Goal: Task Accomplishment & Management: Use online tool/utility

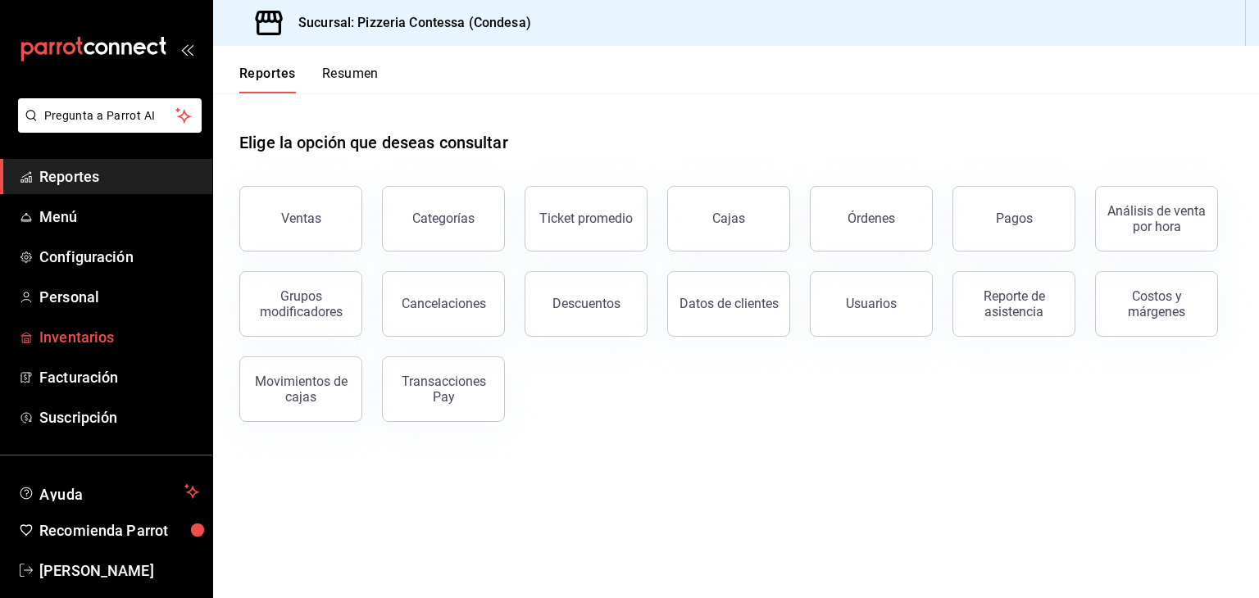
click at [107, 336] on span "Inventarios" at bounding box center [119, 337] width 160 height 22
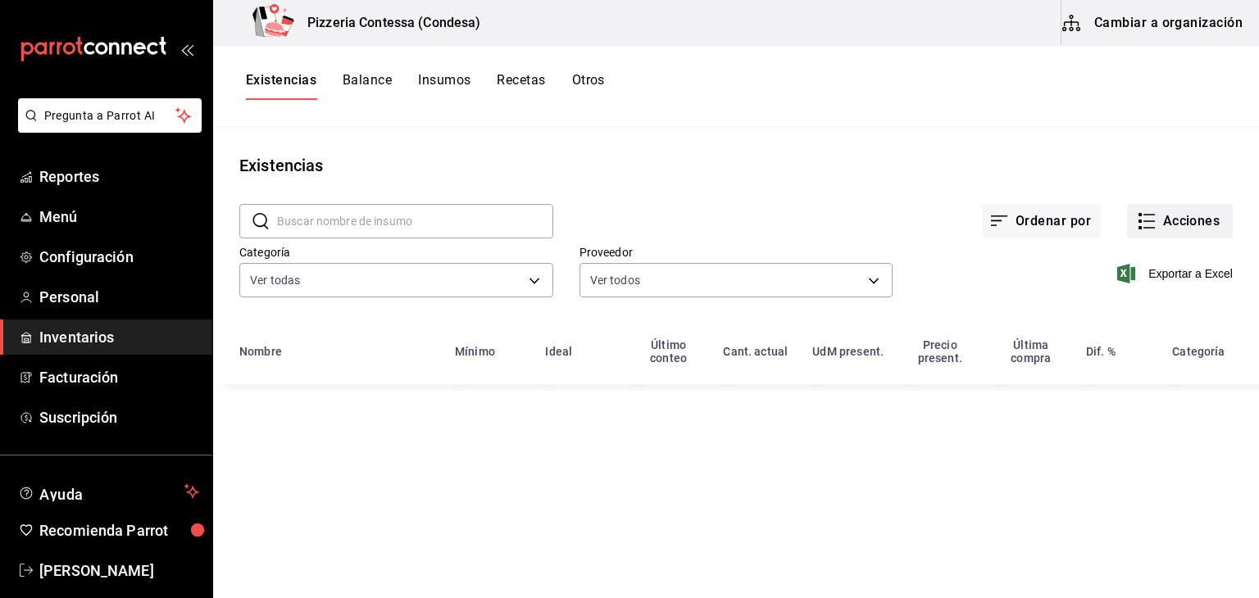
click at [1192, 221] on button "Acciones" at bounding box center [1180, 221] width 106 height 34
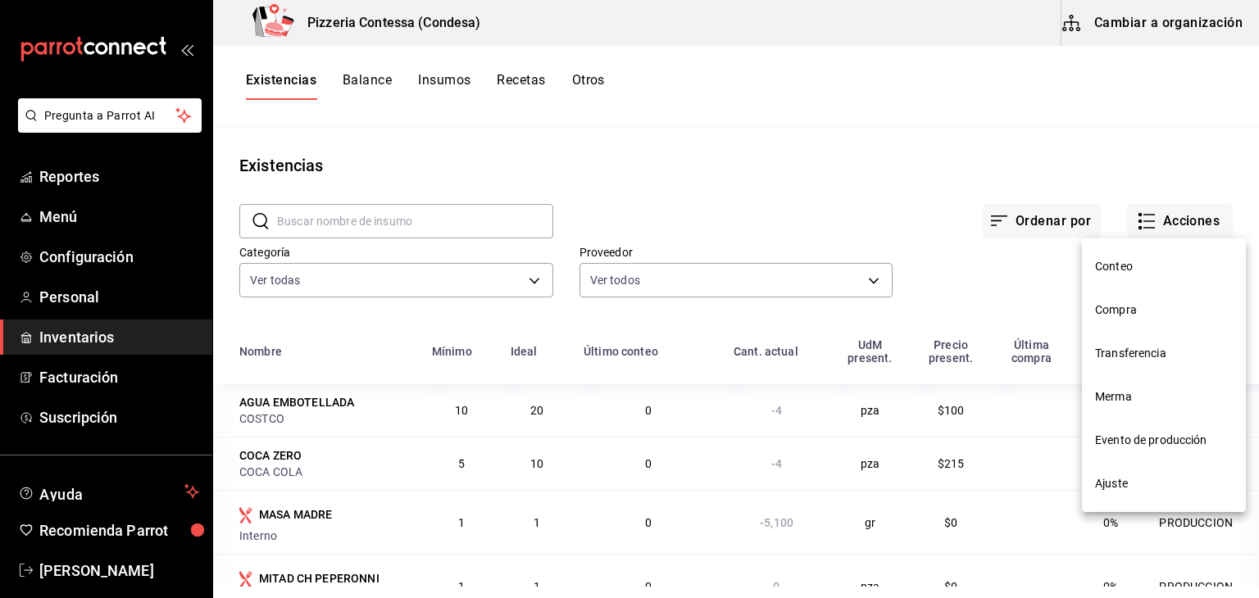
click at [1135, 444] on span "Evento de producción" at bounding box center [1164, 440] width 138 height 17
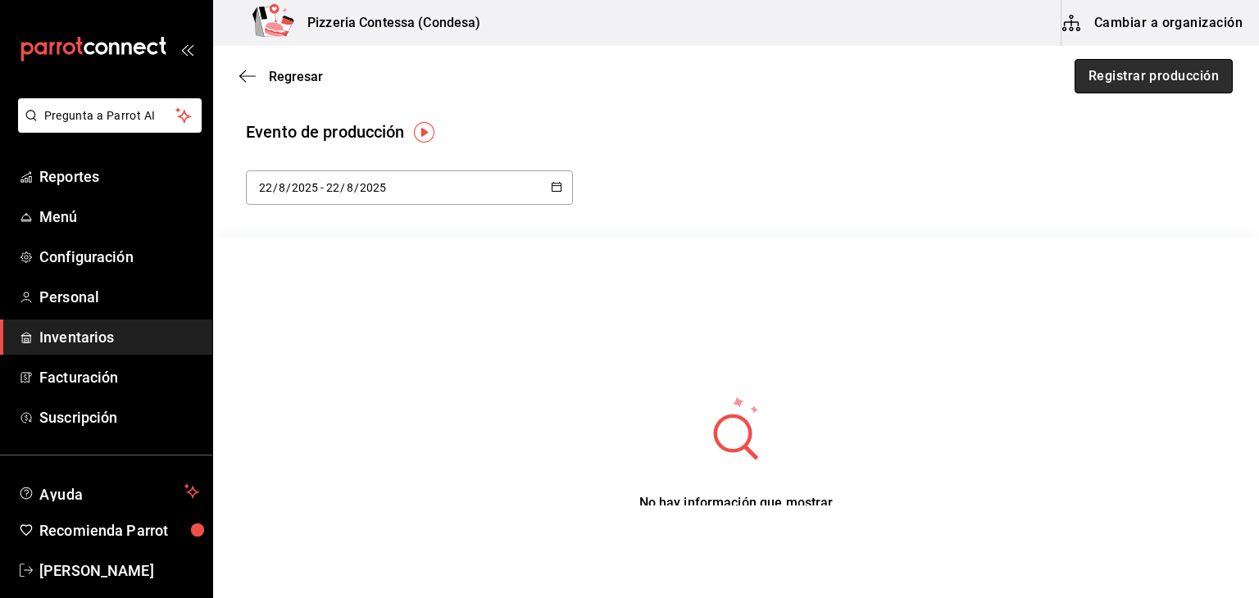
click at [1154, 84] on button "Registrar producción" at bounding box center [1154, 76] width 158 height 34
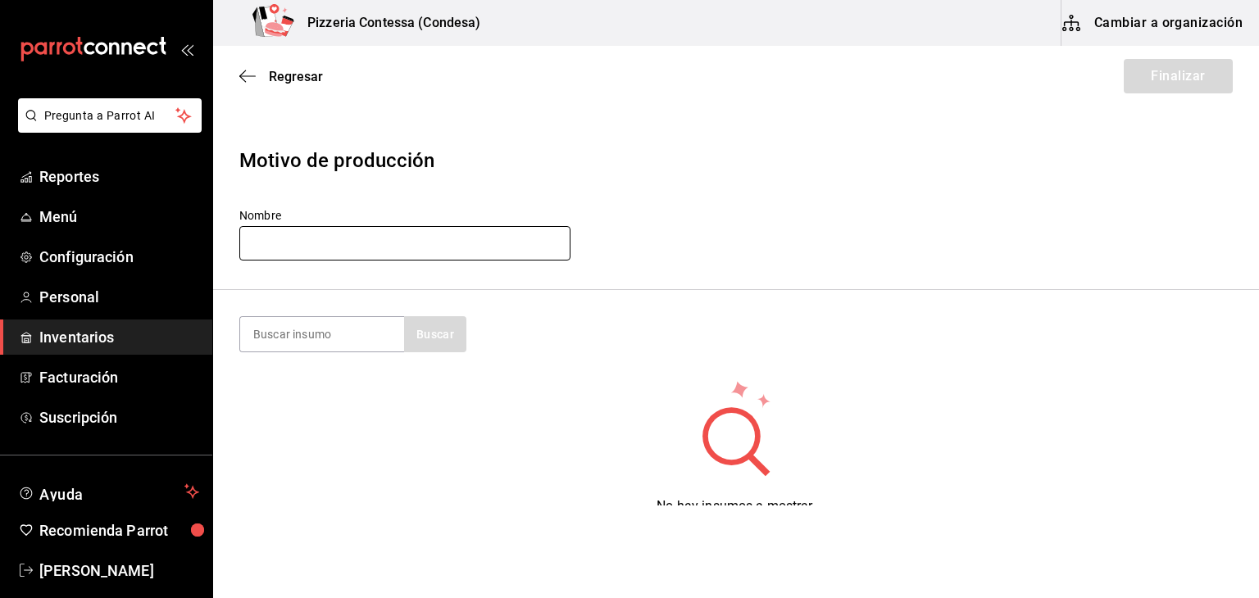
click at [443, 256] on input "text" at bounding box center [404, 243] width 331 height 34
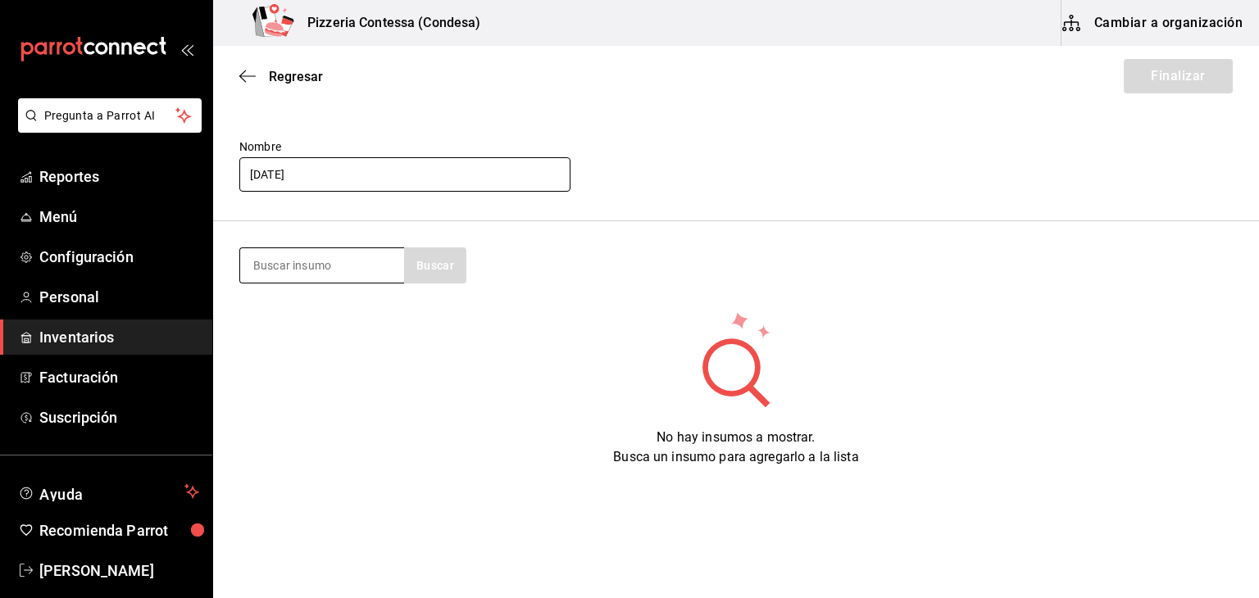
scroll to position [69, 0]
type input "[DATE]"
click at [377, 261] on input at bounding box center [322, 265] width 164 height 34
type input "4 QUESOS"
click at [423, 263] on button "Buscar" at bounding box center [435, 266] width 62 height 36
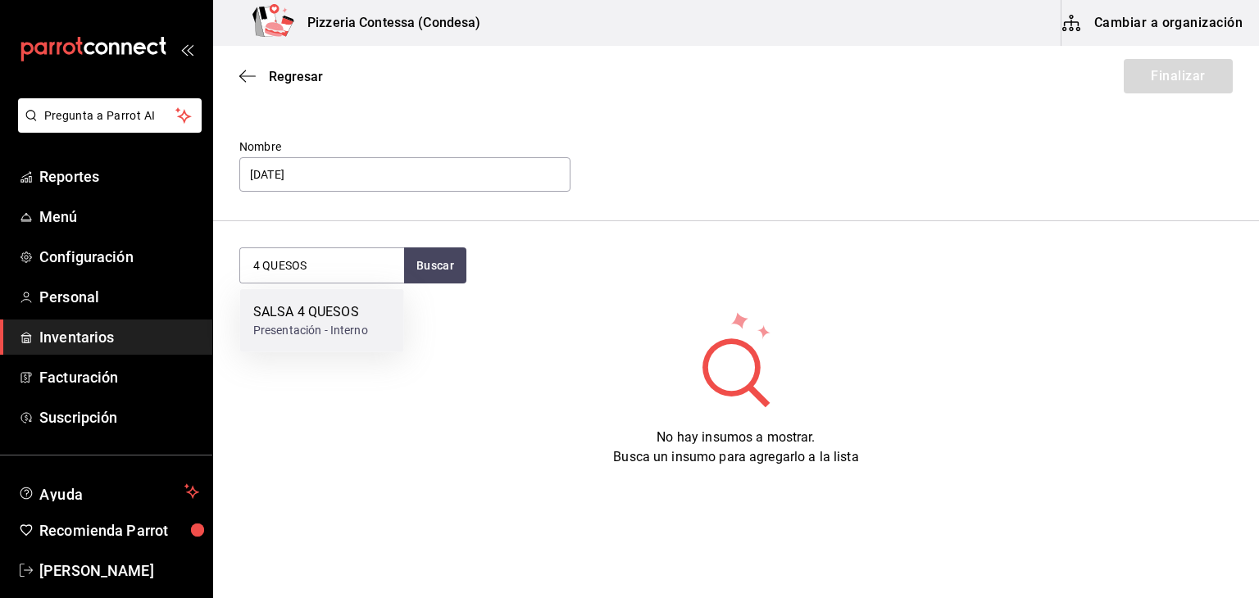
click at [371, 309] on div "SALSA 4 QUESOS Presentación - Interno" at bounding box center [322, 320] width 164 height 63
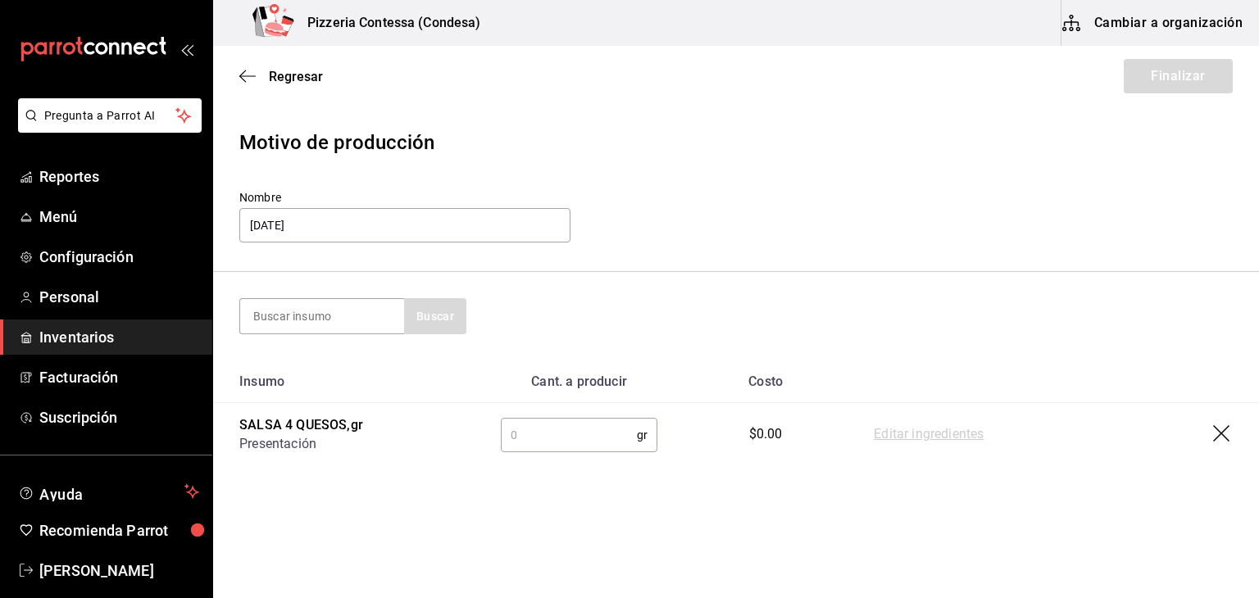
click at [577, 444] on input "text" at bounding box center [569, 435] width 136 height 33
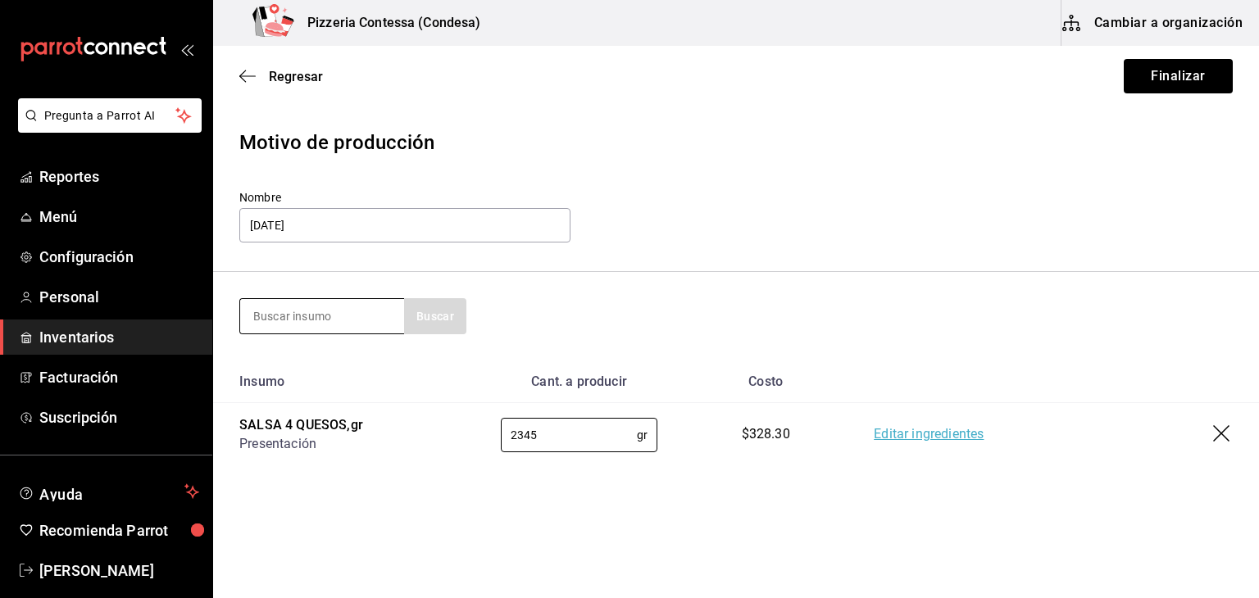
type input "2345"
click at [334, 312] on input at bounding box center [322, 316] width 164 height 34
type input "MASA"
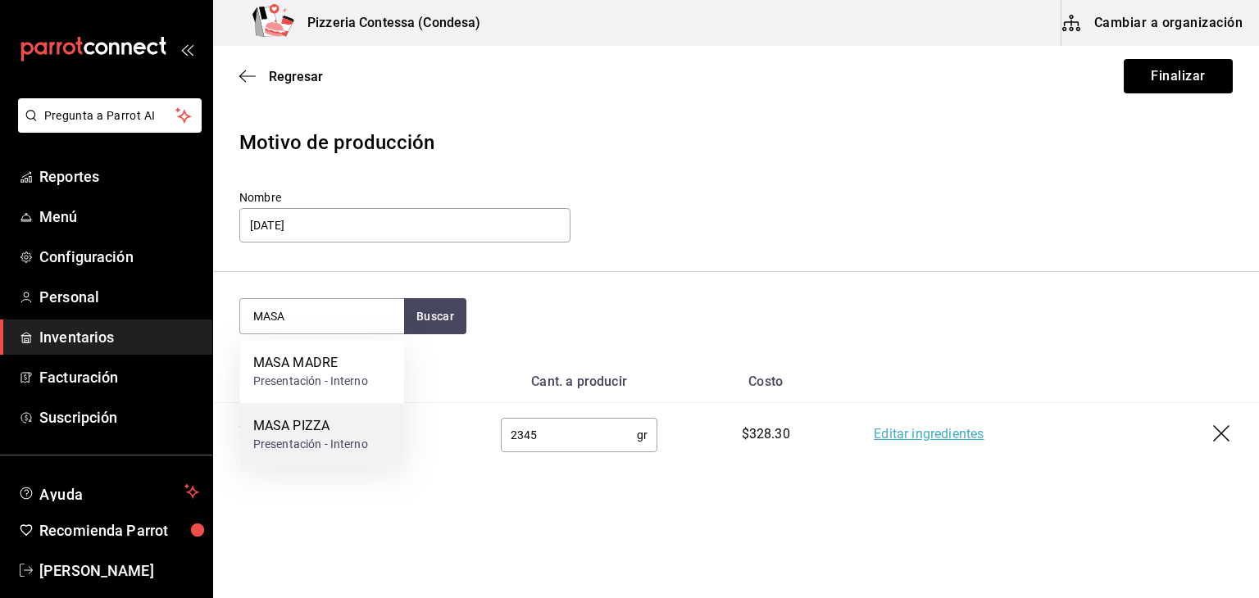
click at [303, 417] on div "MASA PIZZA" at bounding box center [310, 426] width 115 height 20
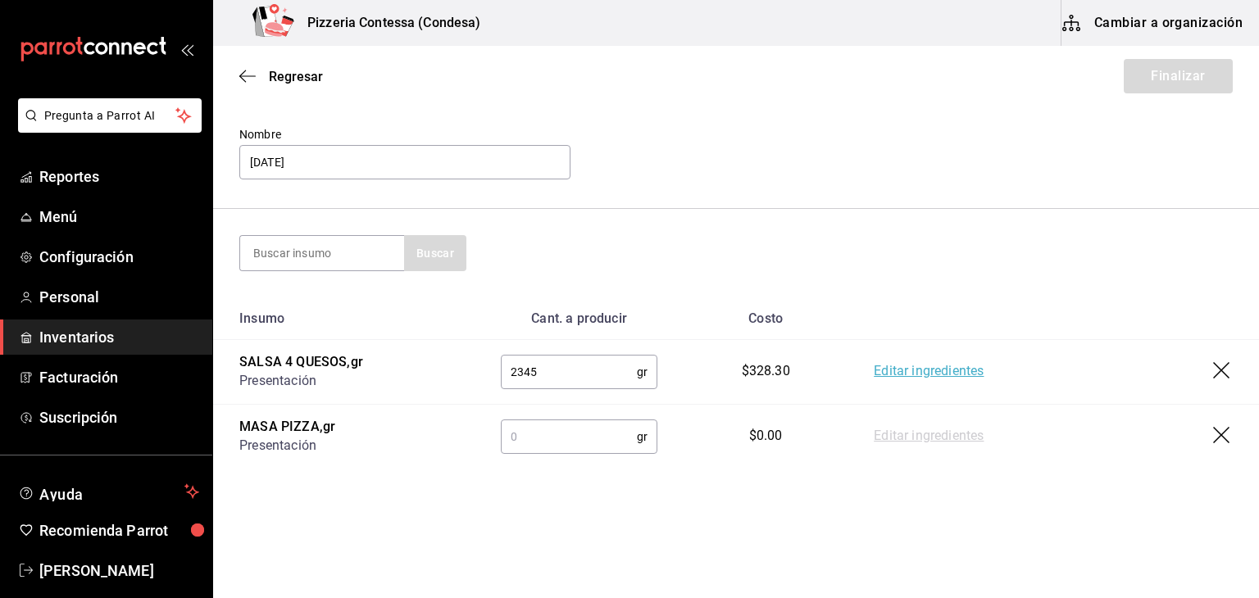
scroll to position [83, 0]
click at [570, 444] on input "text" at bounding box center [569, 435] width 136 height 33
type input "5895"
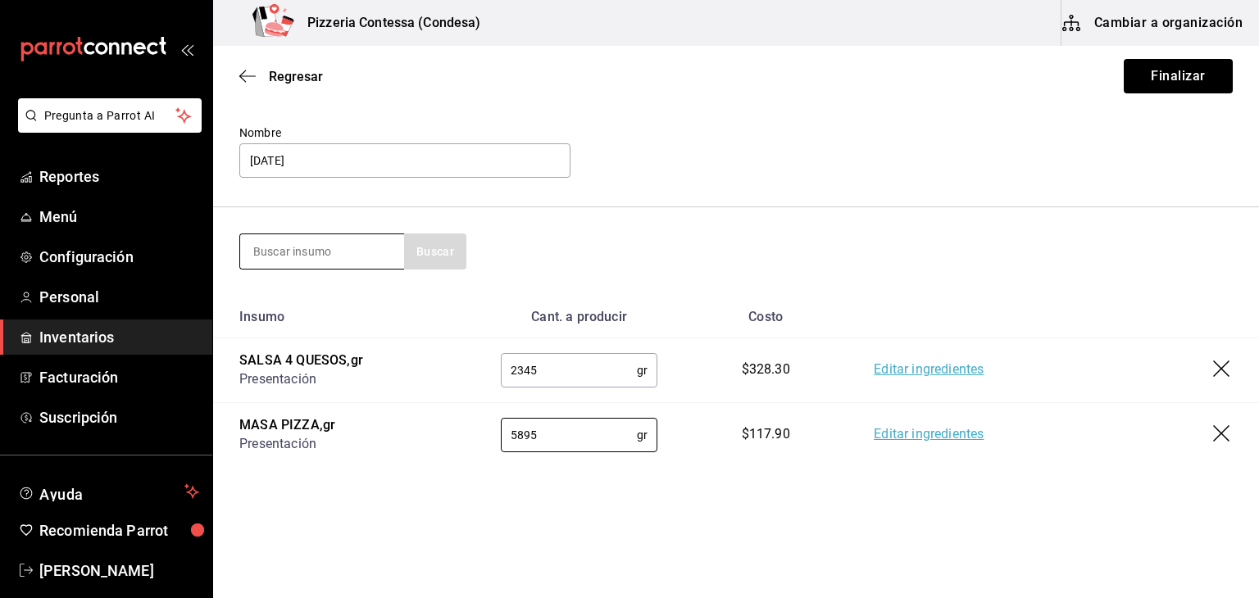
click at [342, 251] on input at bounding box center [322, 251] width 164 height 34
type input "BOLO"
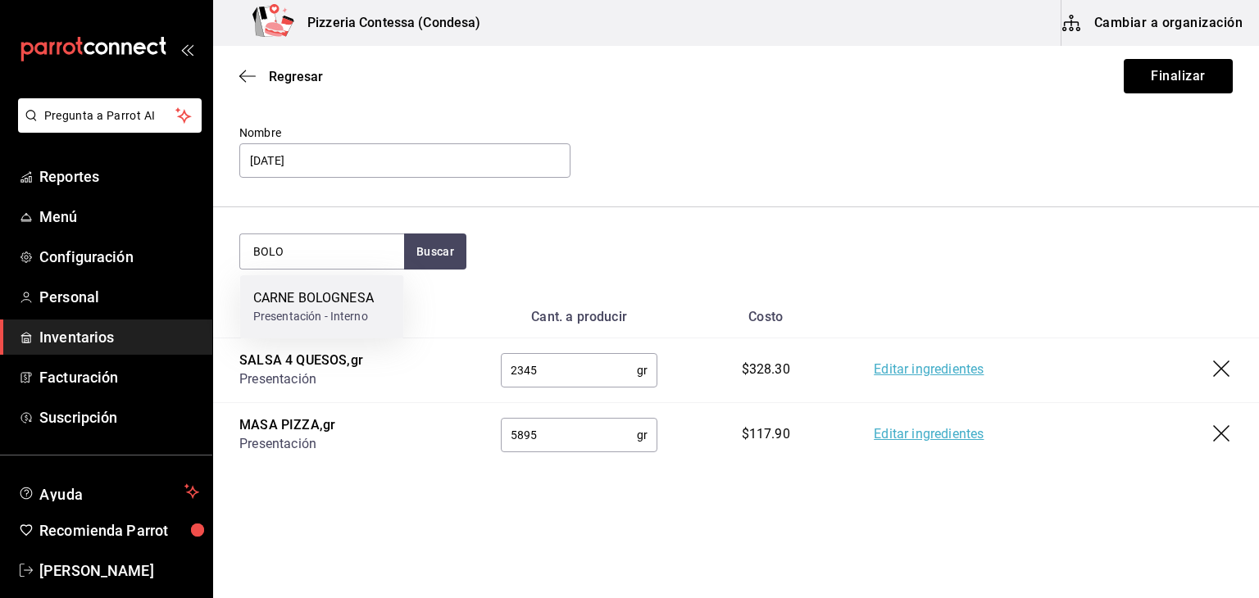
click at [310, 289] on div "CARNE BOLOGNESA" at bounding box center [313, 299] width 121 height 20
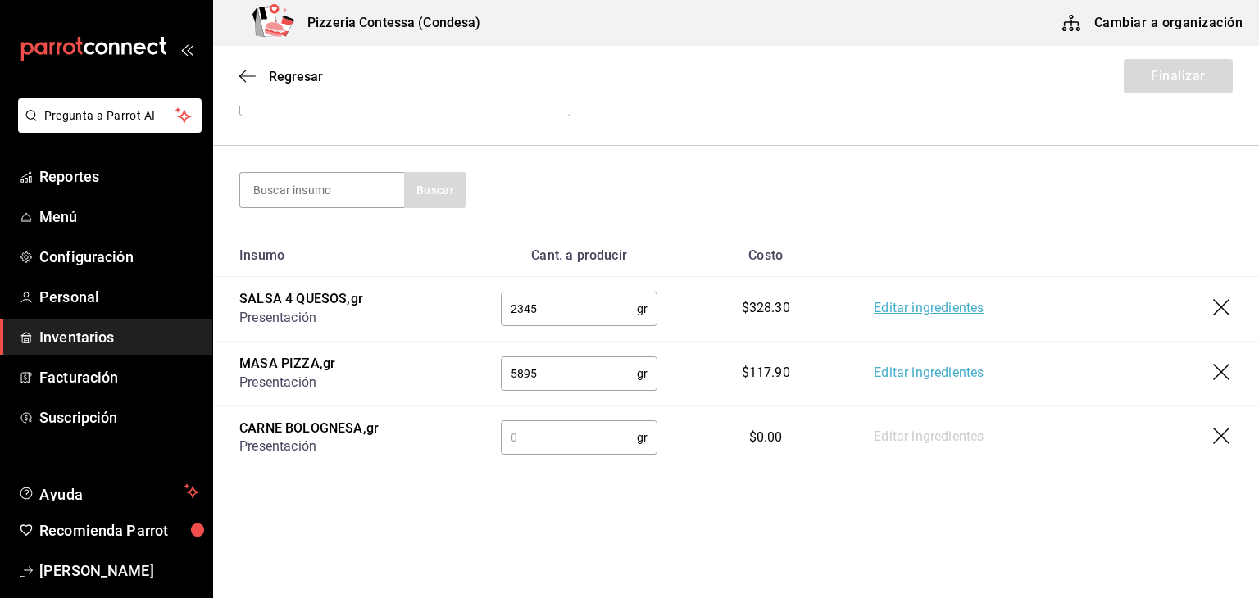
scroll to position [148, 0]
click at [567, 439] on input "text" at bounding box center [569, 434] width 136 height 33
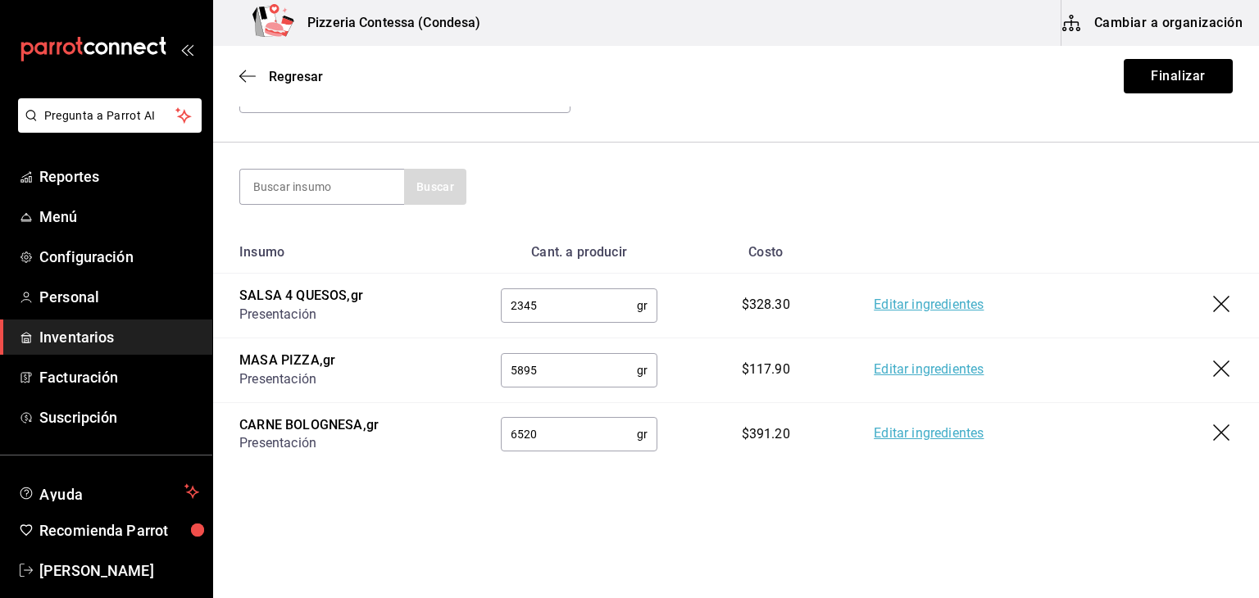
type input "6520"
click at [358, 198] on input at bounding box center [322, 187] width 164 height 34
type input "PASTA"
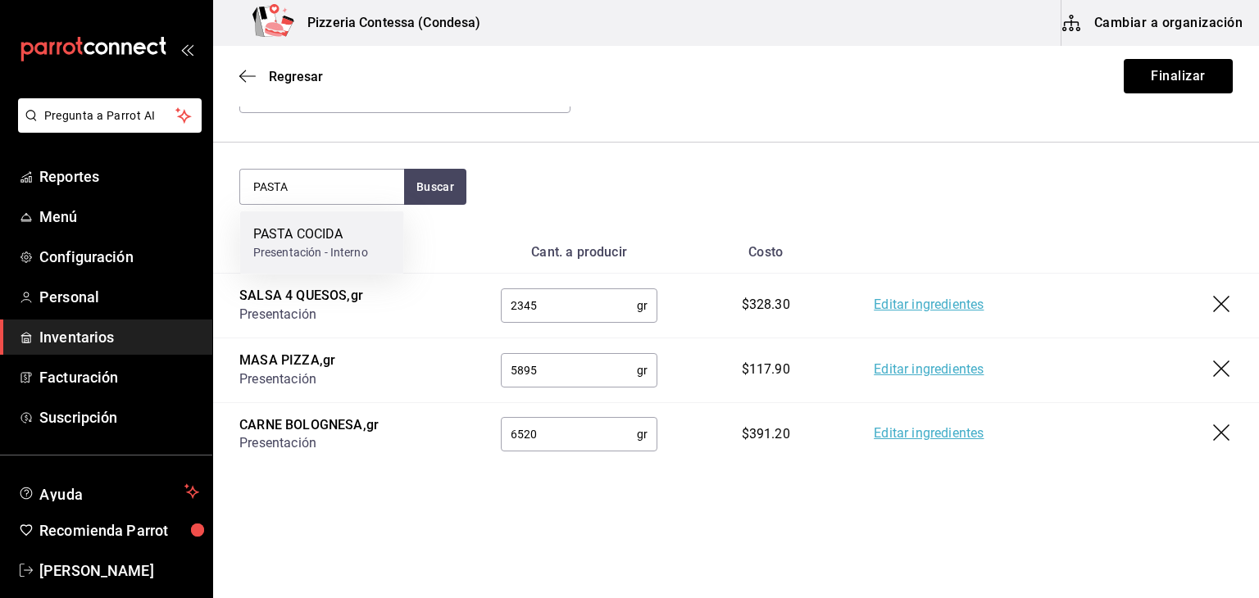
click at [354, 243] on div "PASTA COCIDA" at bounding box center [310, 235] width 115 height 20
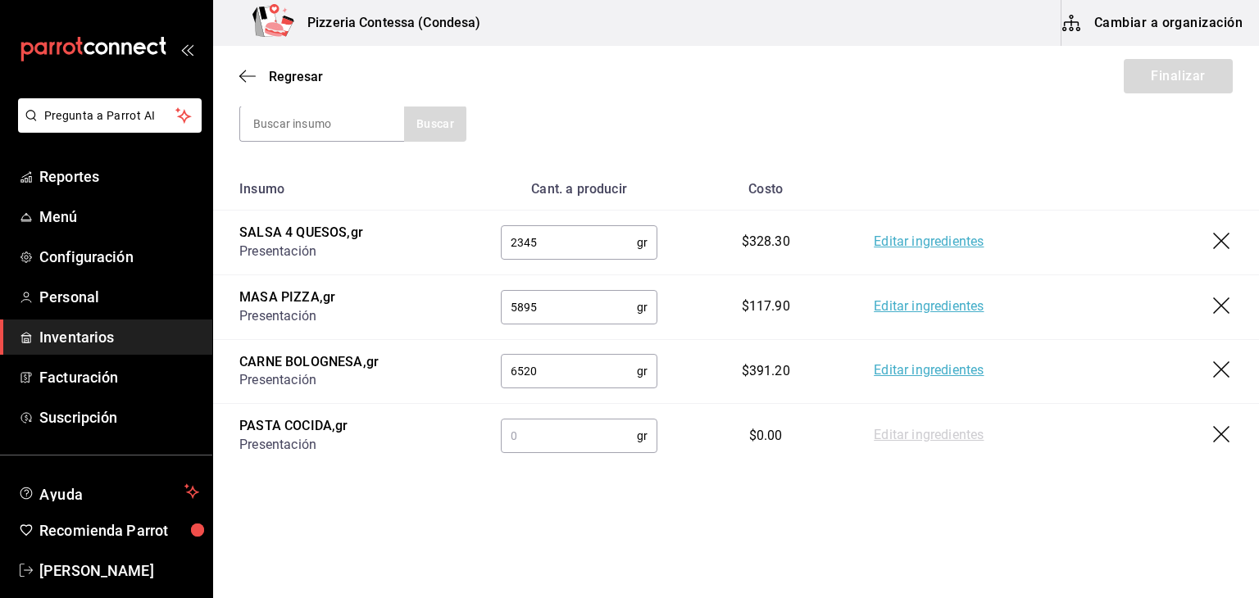
scroll to position [212, 0]
click at [582, 428] on input "text" at bounding box center [569, 435] width 136 height 33
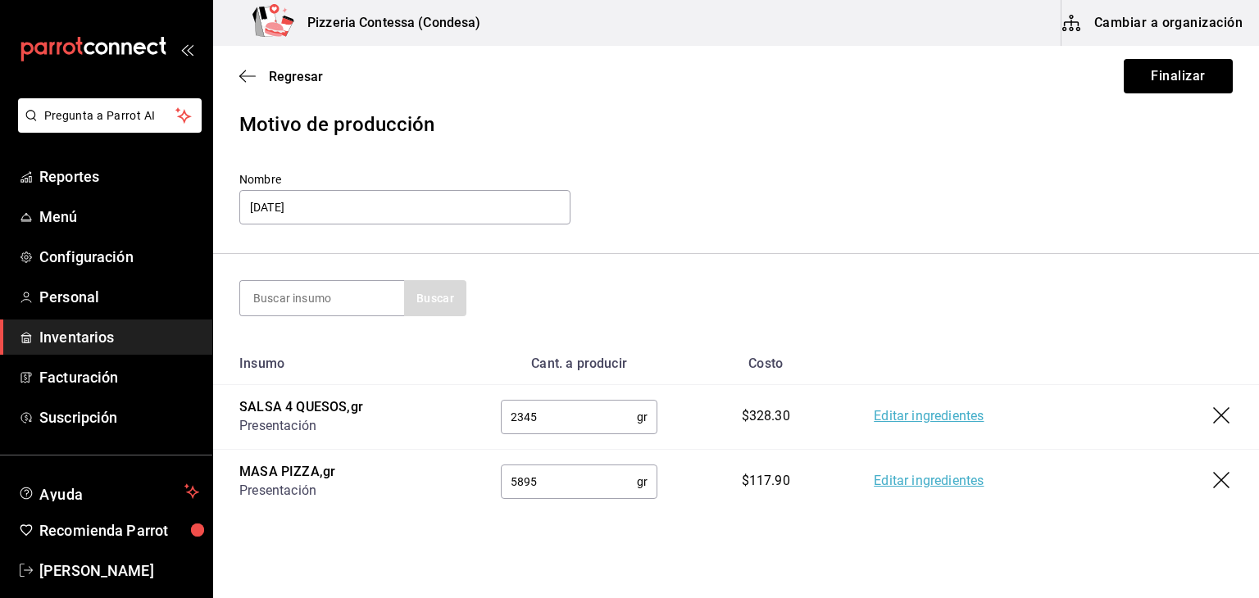
scroll to position [0, 0]
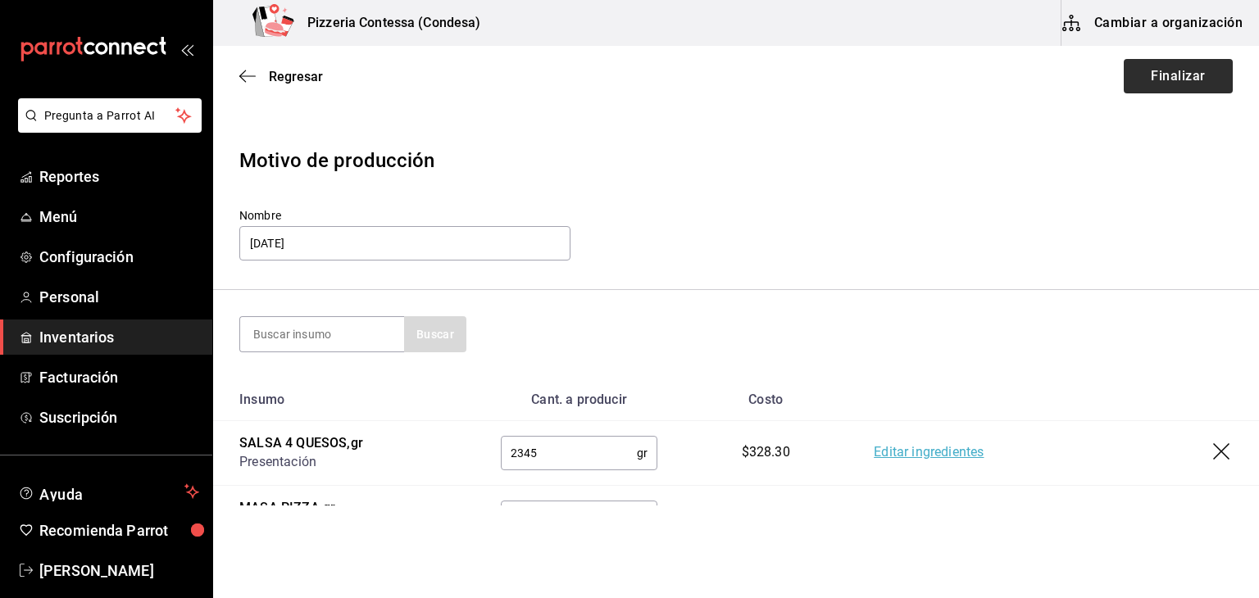
type input "3500"
click at [1148, 87] on button "Finalizar" at bounding box center [1178, 76] width 109 height 34
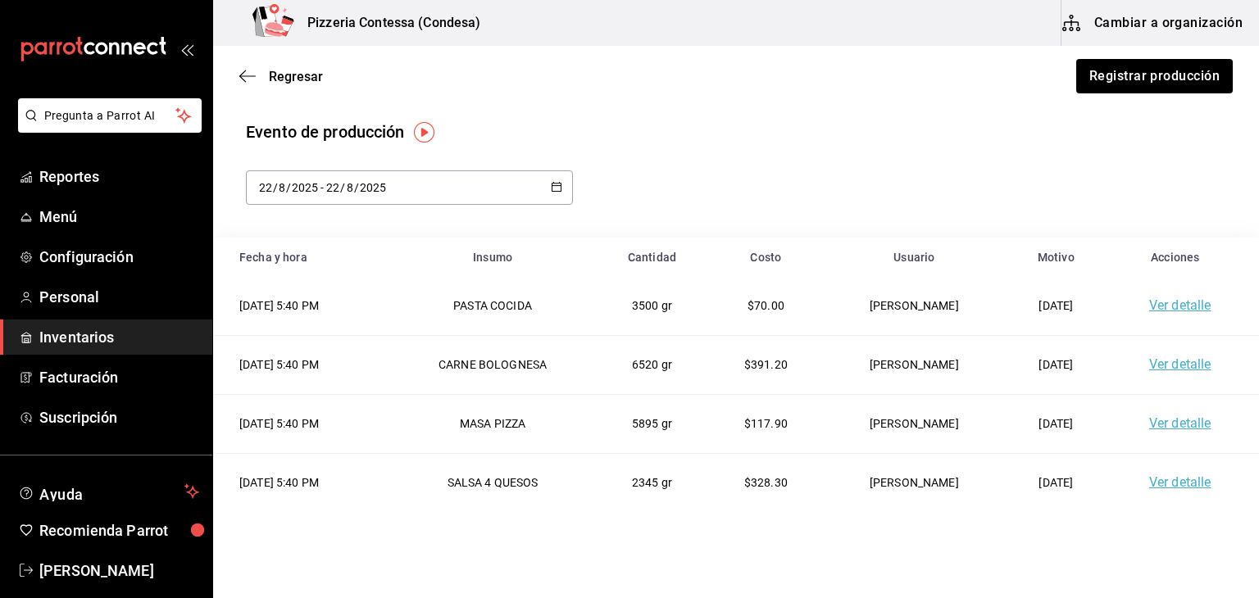
click at [1164, 366] on link "Ver detalle" at bounding box center [1180, 365] width 62 height 16
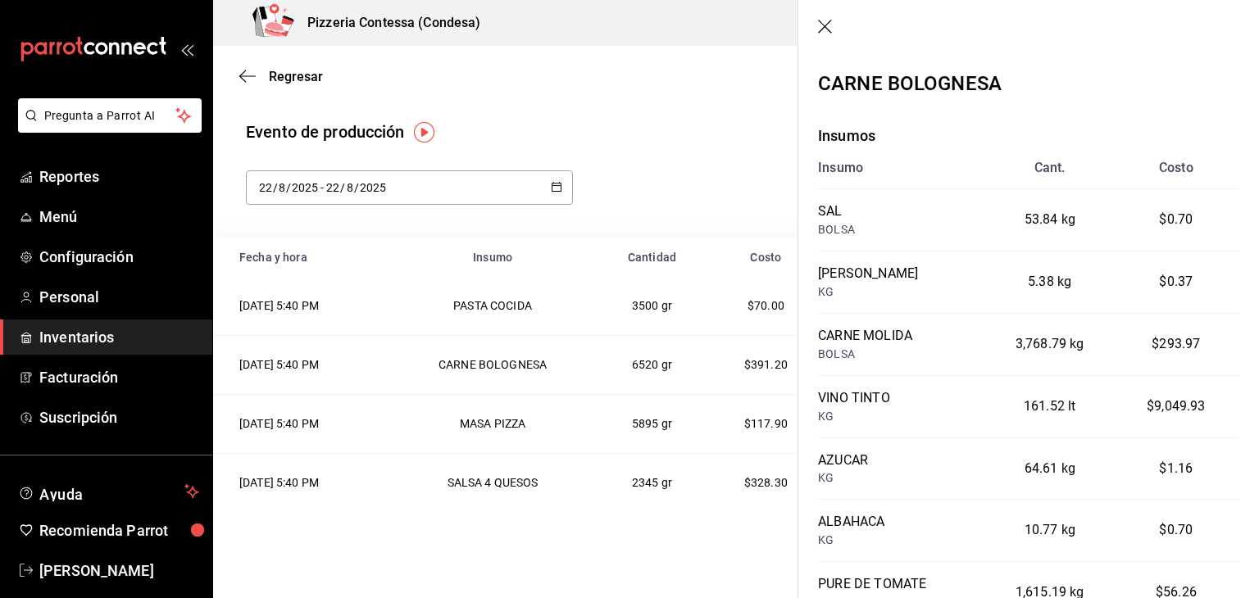
click at [823, 22] on icon "button" at bounding box center [826, 28] width 16 height 16
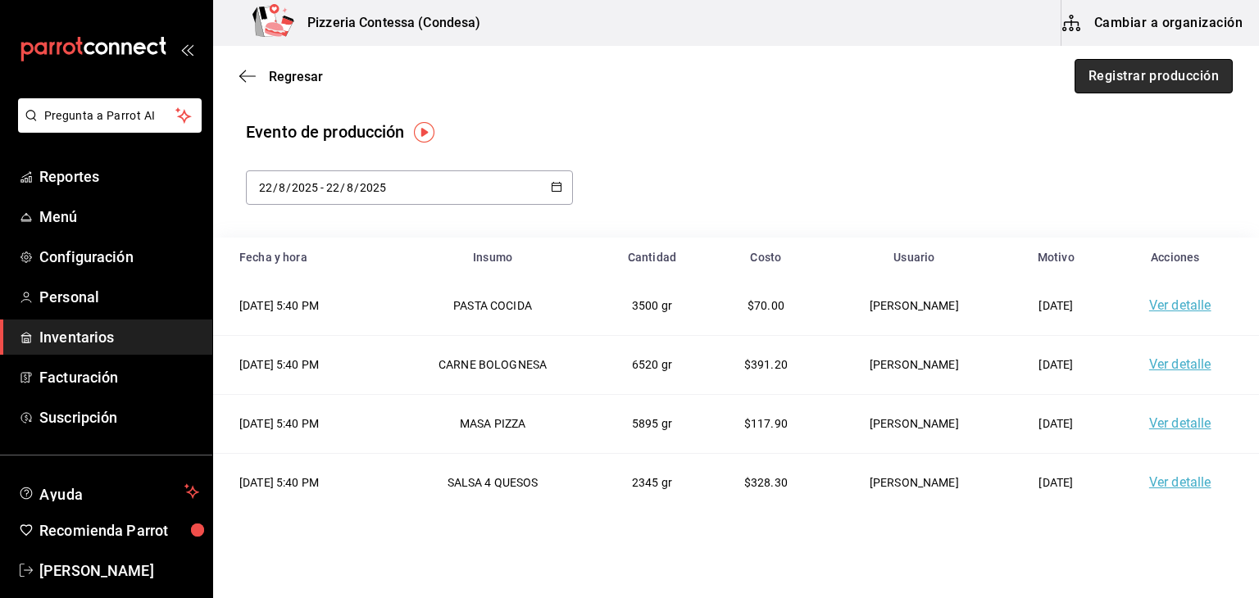
click at [1105, 72] on button "Registrar producción" at bounding box center [1154, 76] width 158 height 34
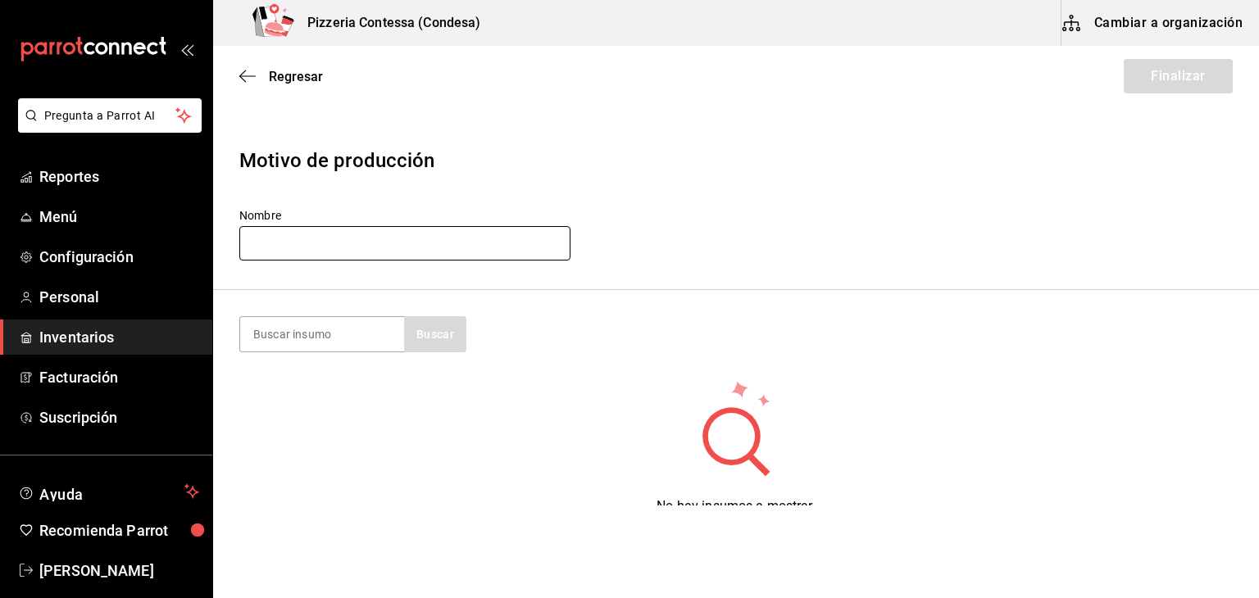
click at [384, 247] on input "text" at bounding box center [404, 243] width 331 height 34
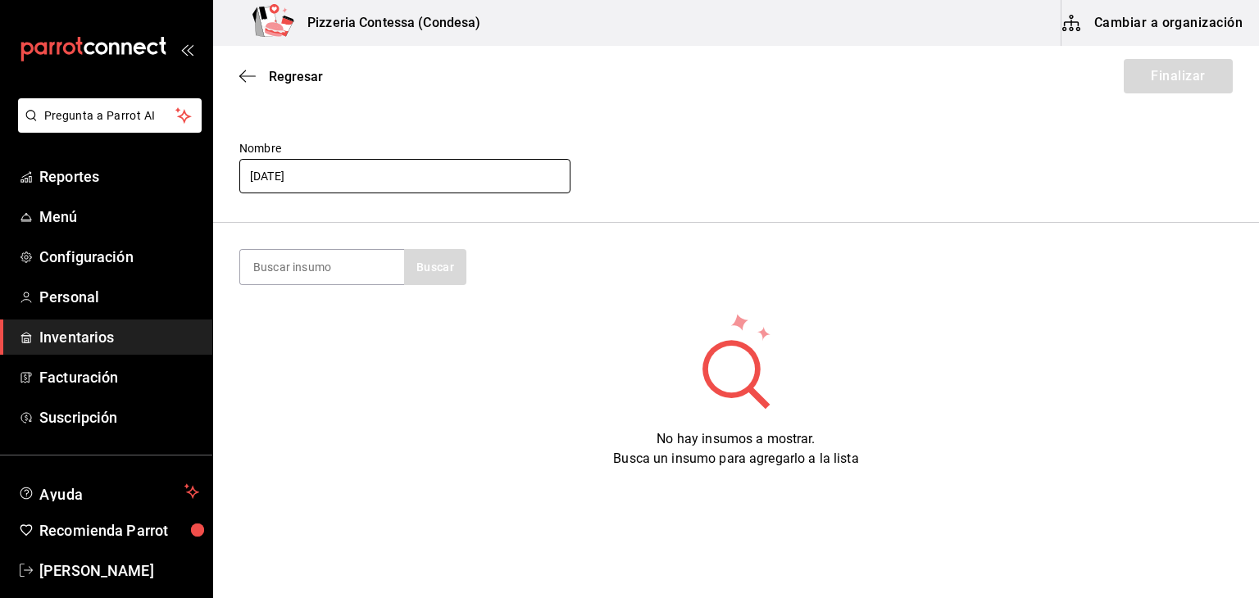
scroll to position [69, 0]
type input "[DATE]"
click at [345, 271] on input at bounding box center [322, 265] width 164 height 34
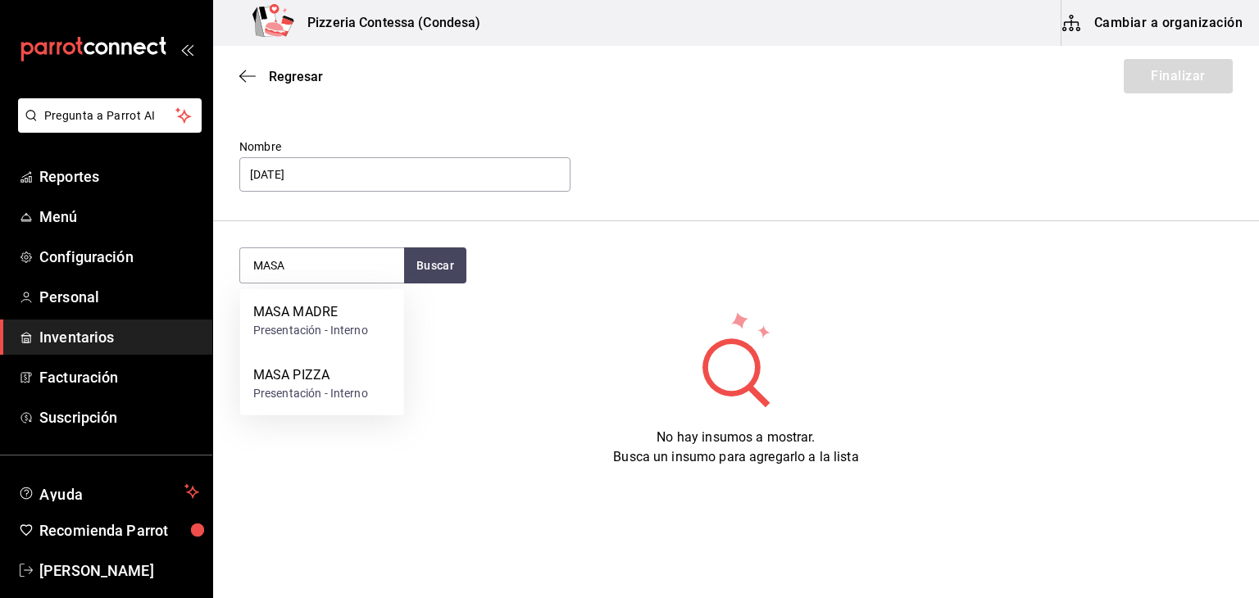
type input "MASA"
click at [347, 366] on div "MASA PIZZA" at bounding box center [310, 376] width 115 height 20
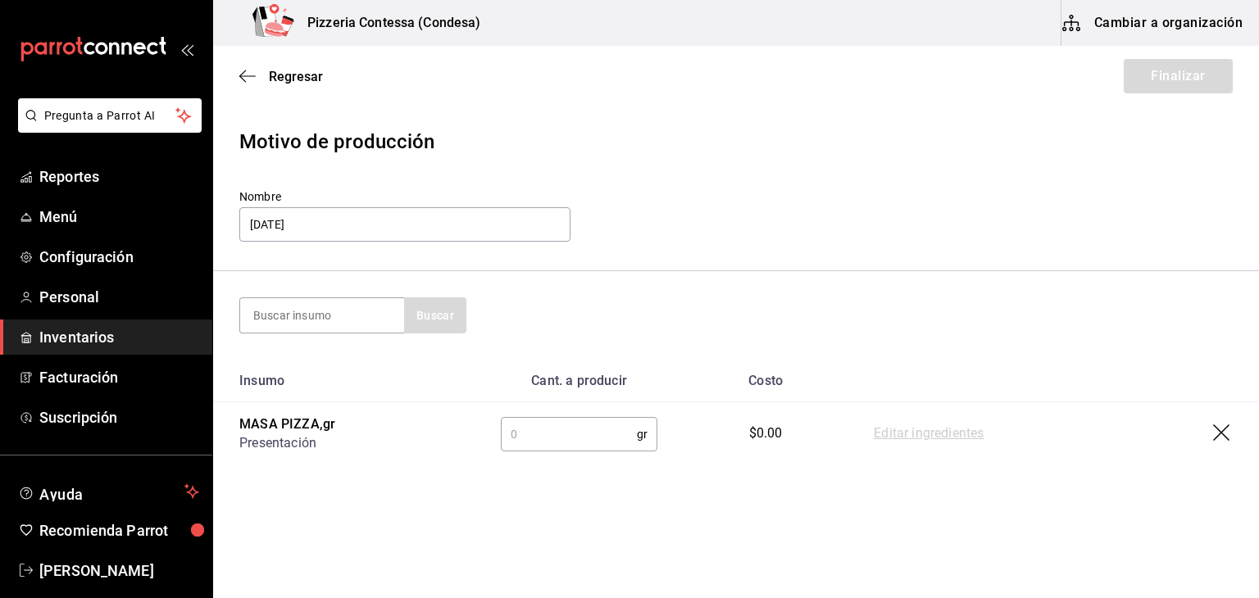
scroll to position [18, 0]
click at [571, 444] on input "text" at bounding box center [569, 435] width 136 height 33
type input "5895"
click at [320, 315] on input at bounding box center [322, 316] width 164 height 34
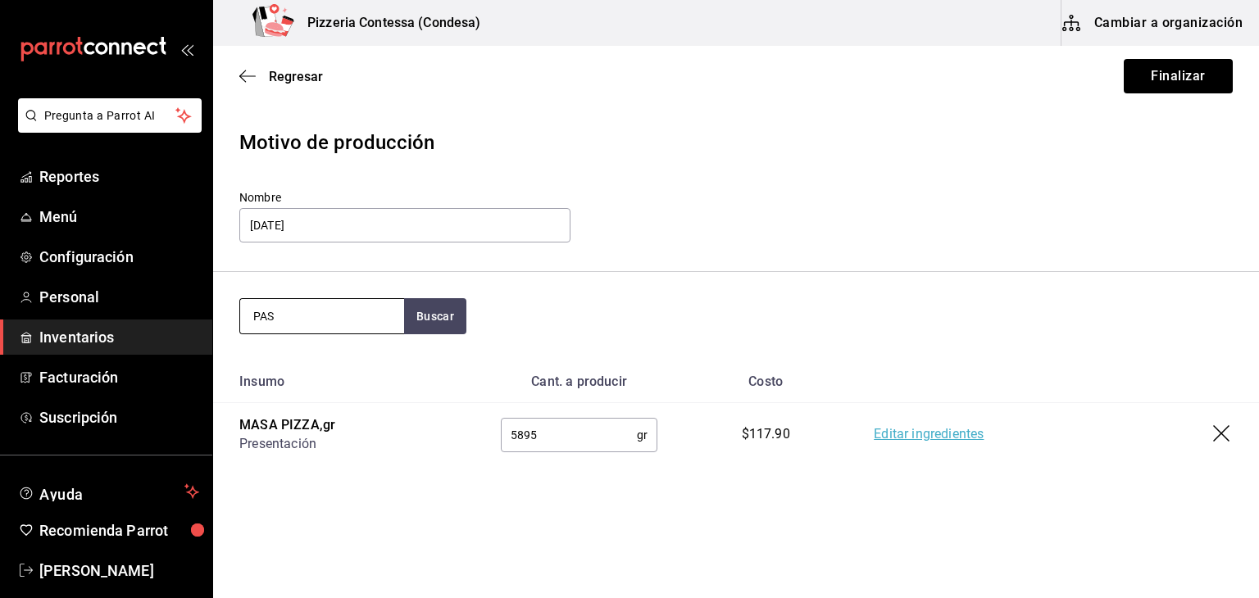
type input "PAS"
click at [344, 357] on div "PASTA COCIDA" at bounding box center [310, 363] width 115 height 20
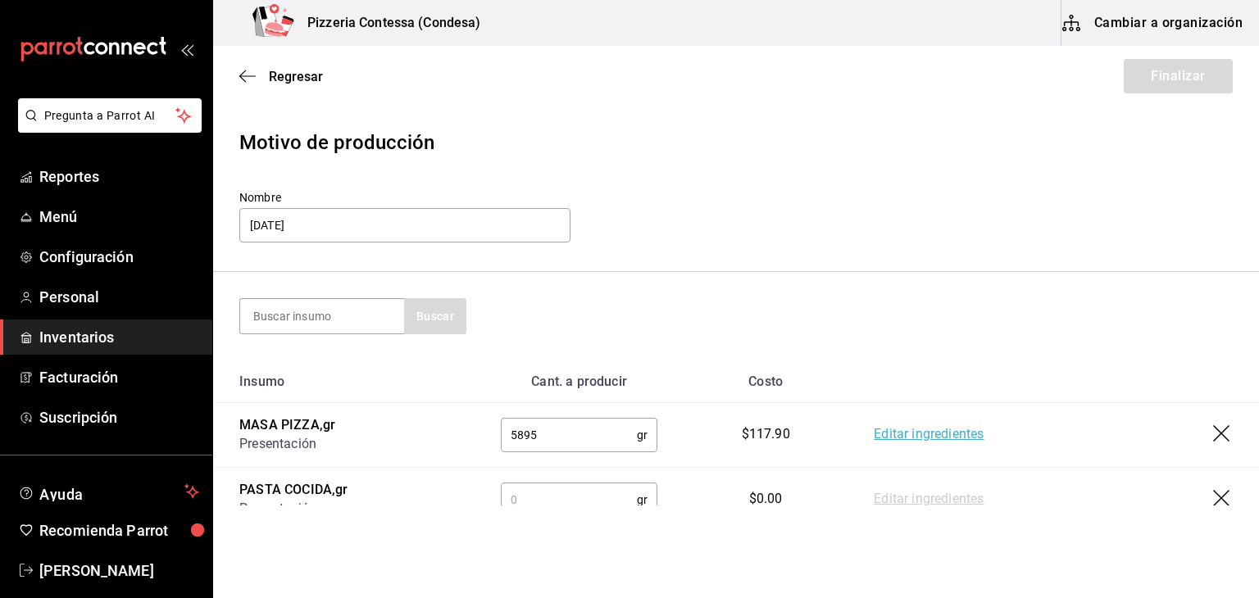
click at [587, 500] on input "text" at bounding box center [569, 500] width 136 height 33
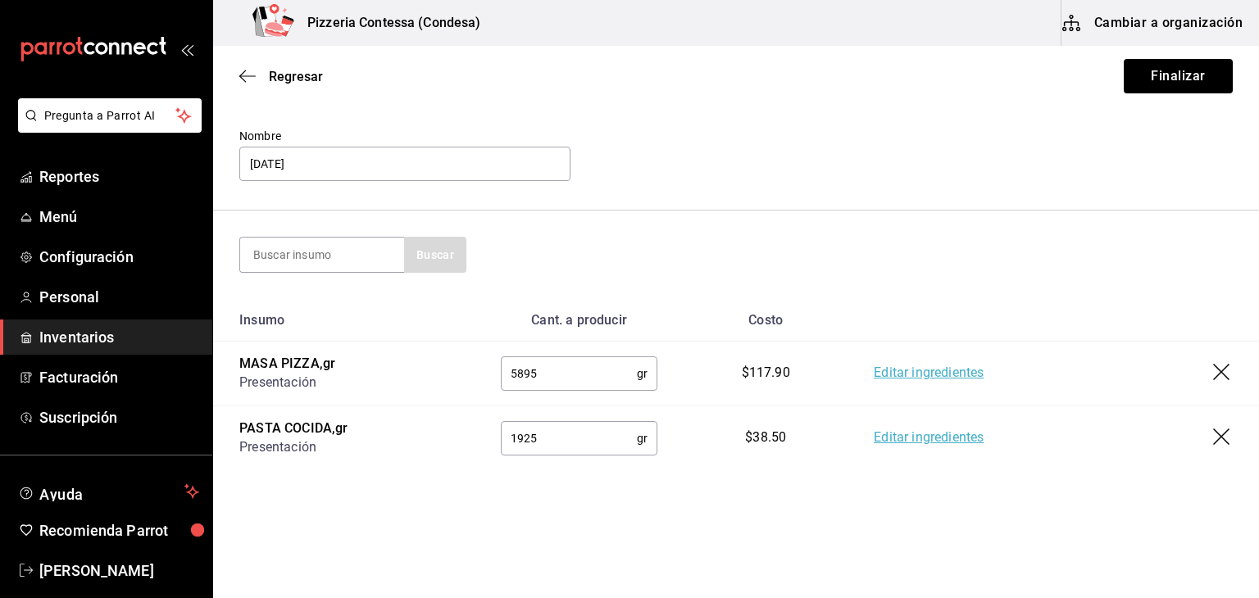
scroll to position [83, 0]
type input "1925"
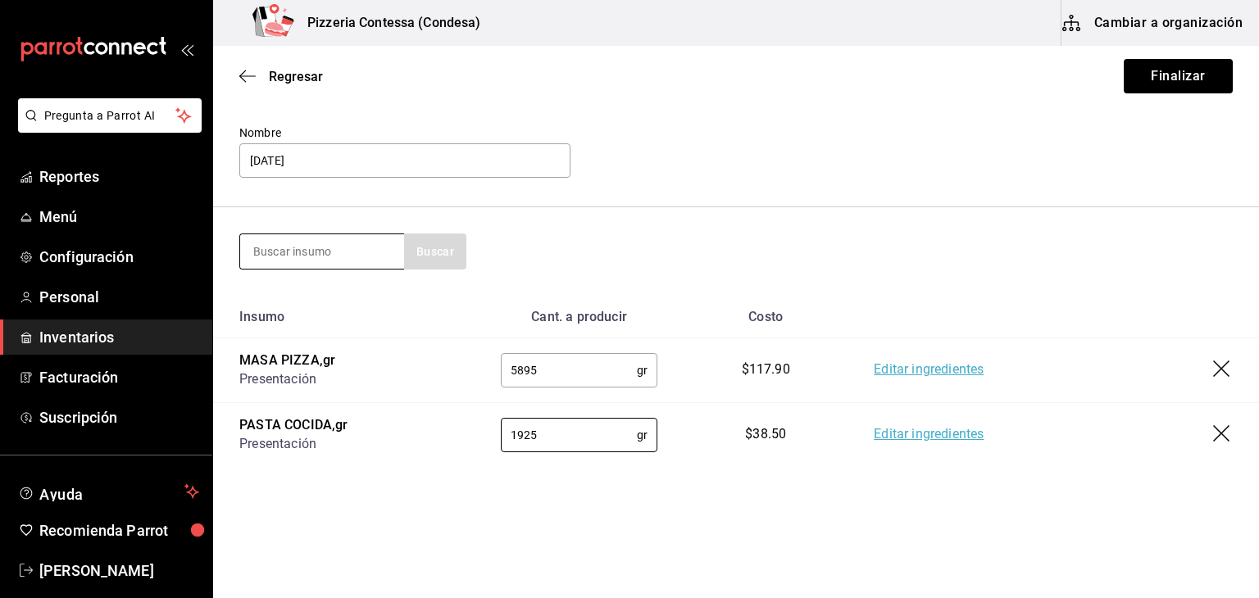
click at [348, 259] on input at bounding box center [322, 251] width 164 height 34
type input "MIX"
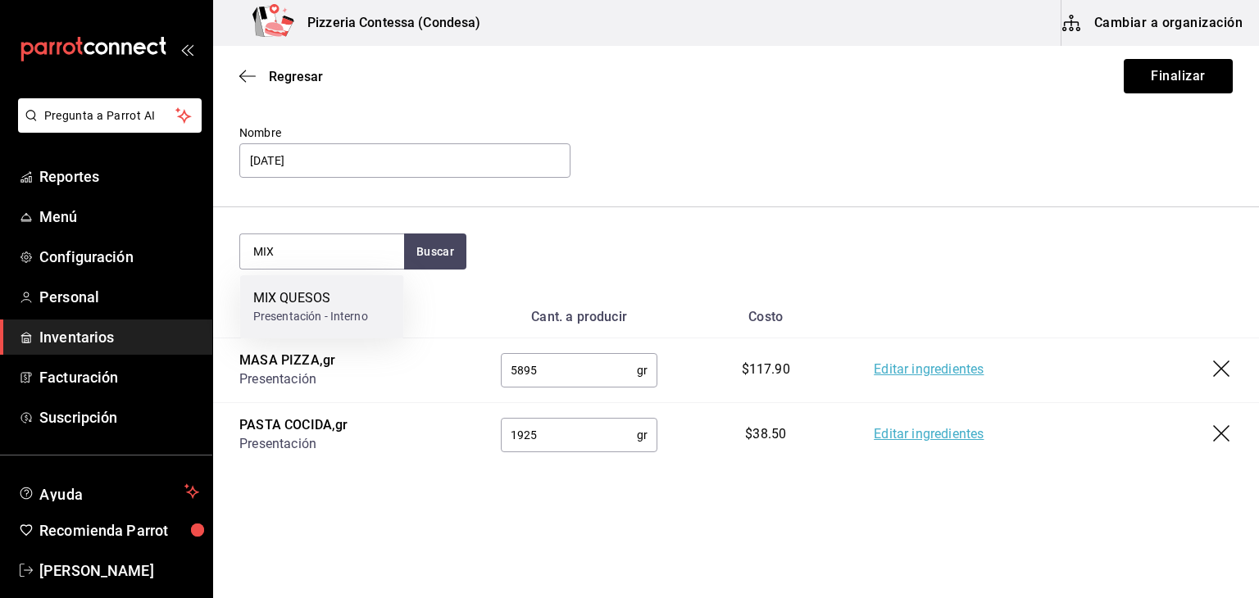
click at [341, 289] on div "MIX QUESOS" at bounding box center [310, 299] width 115 height 20
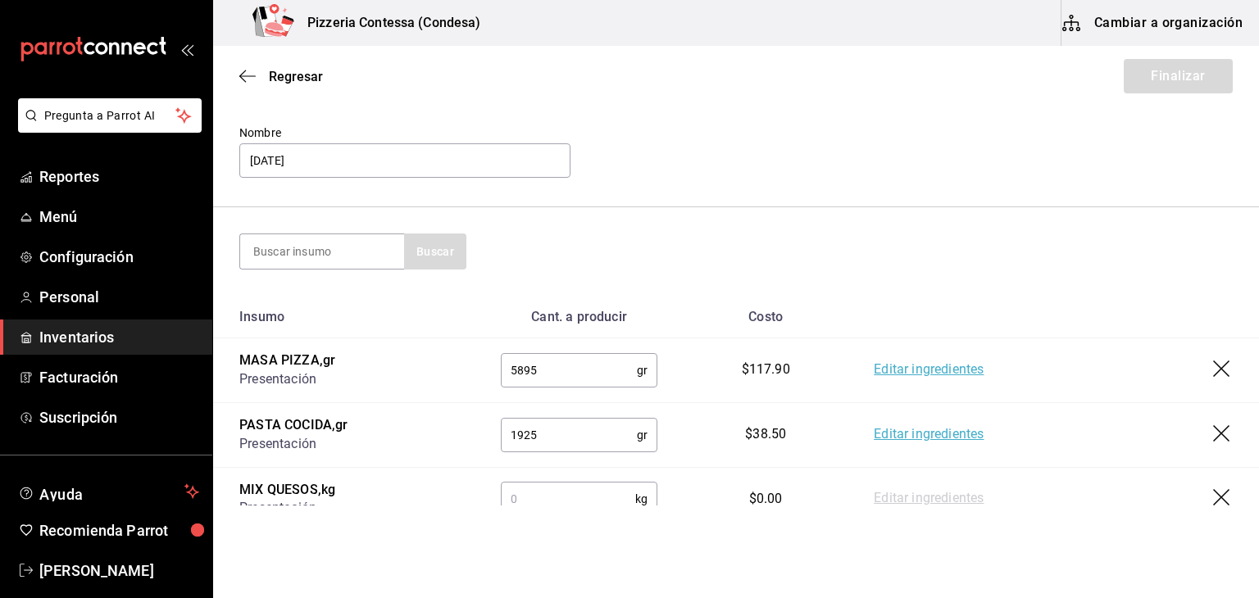
click at [552, 504] on input "text" at bounding box center [568, 499] width 134 height 33
type input "7680"
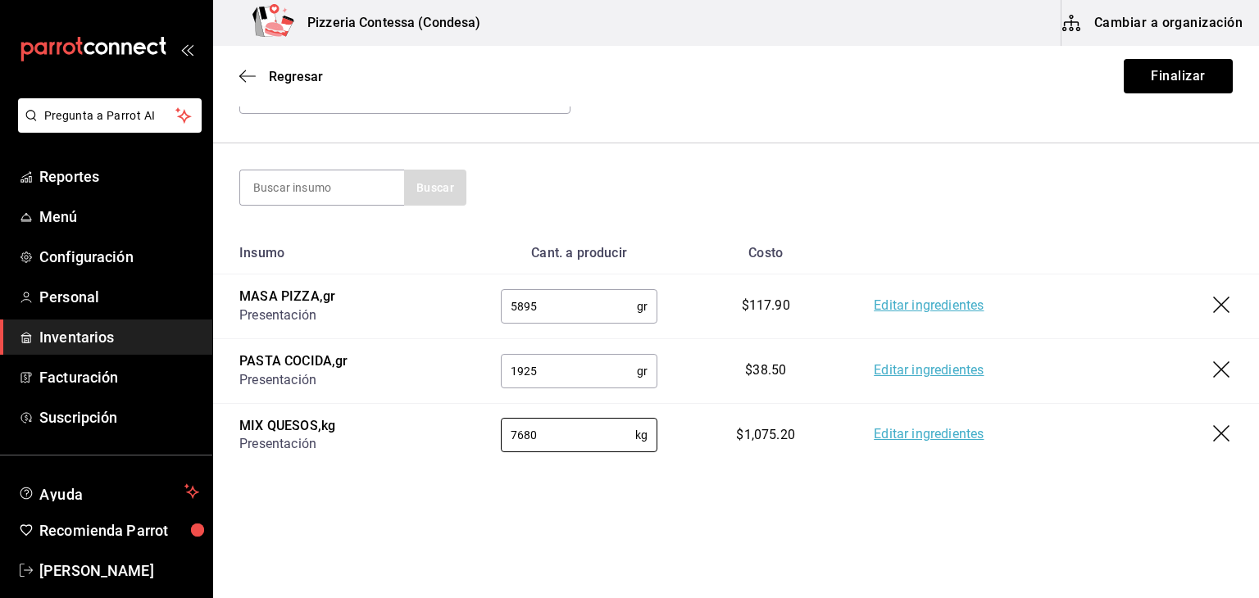
scroll to position [148, 0]
click at [1166, 73] on button "Finalizar" at bounding box center [1178, 76] width 109 height 34
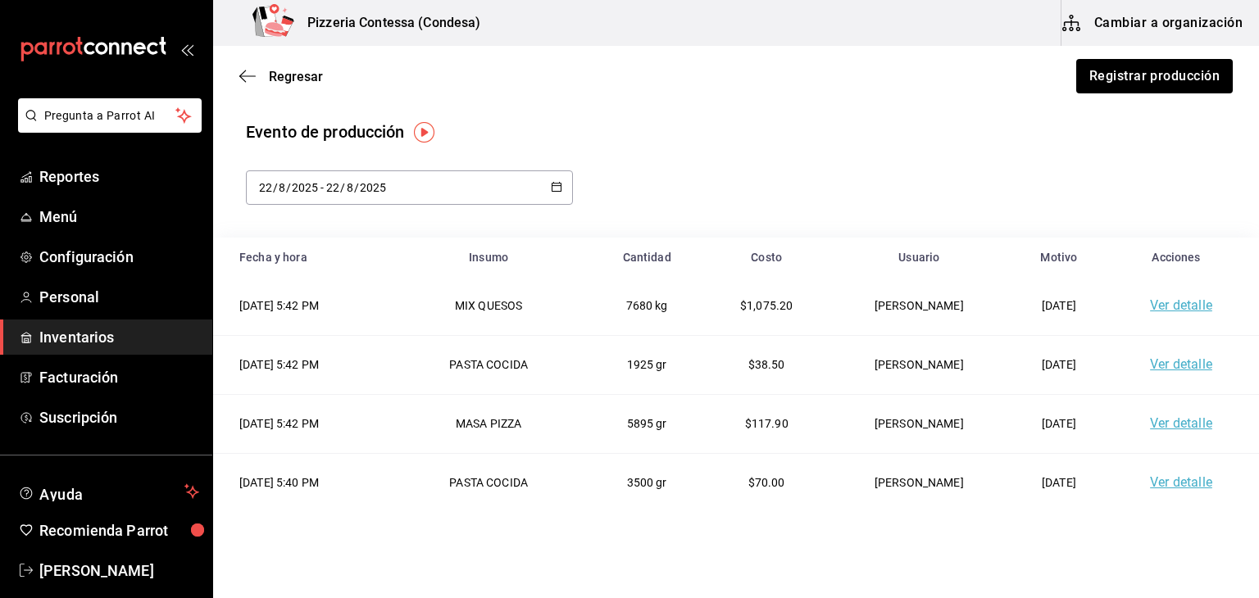
click at [522, 186] on div "[DATE] [DATE] - [DATE] [DATE]" at bounding box center [409, 188] width 327 height 34
click at [312, 358] on li "Mes actual" at bounding box center [323, 350] width 155 height 37
type input "[DATE]"
type input "1"
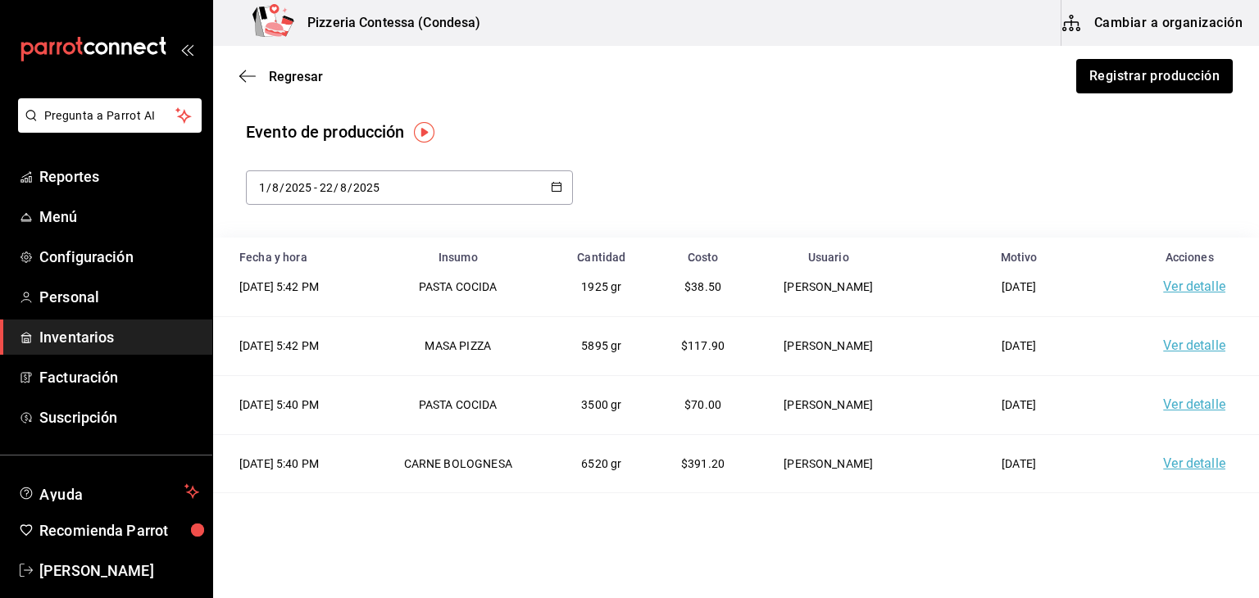
scroll to position [82, 0]
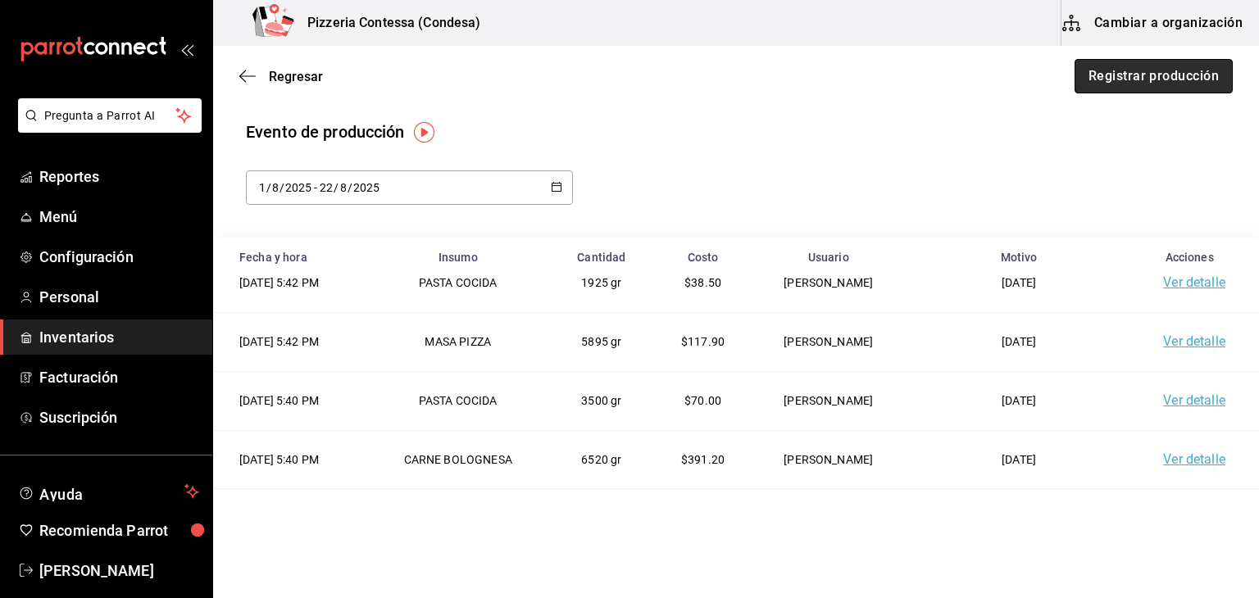
click at [1136, 85] on button "Registrar producción" at bounding box center [1154, 76] width 158 height 34
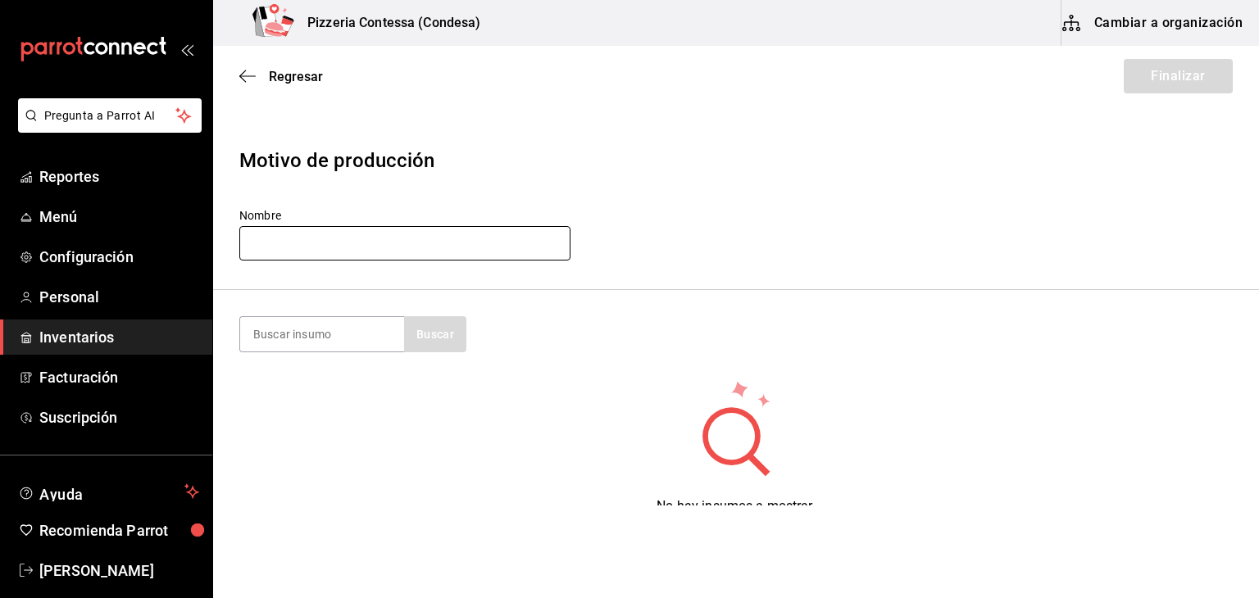
click at [350, 251] on input "text" at bounding box center [404, 243] width 331 height 34
type input "[DATE]"
click at [379, 332] on input at bounding box center [322, 334] width 164 height 34
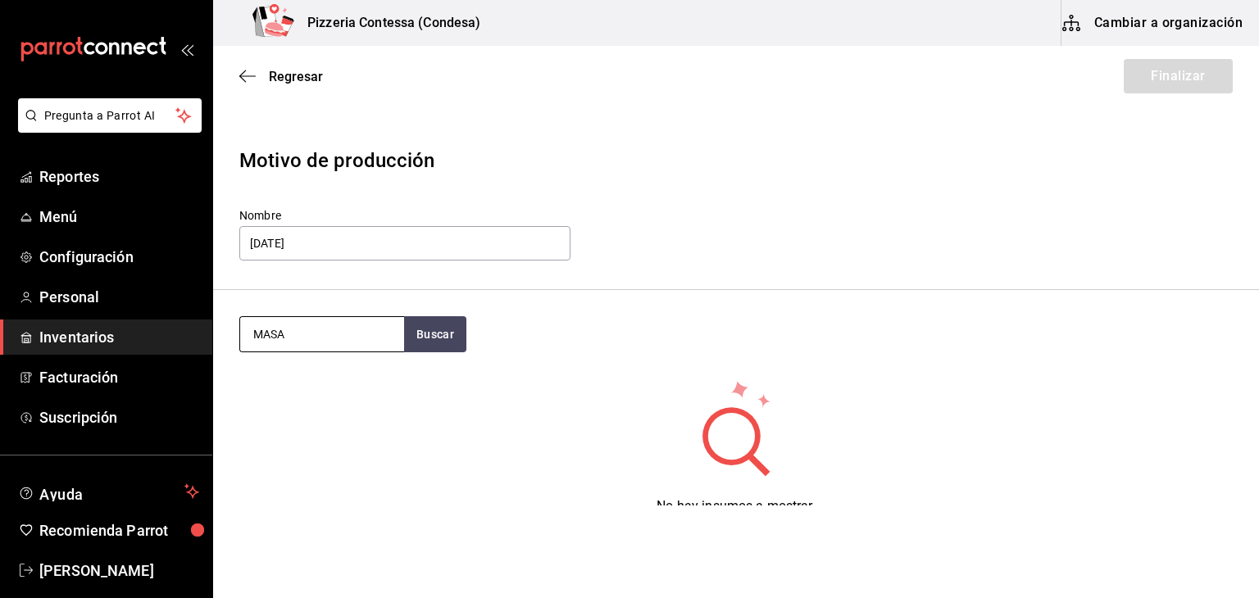
type input "MASA"
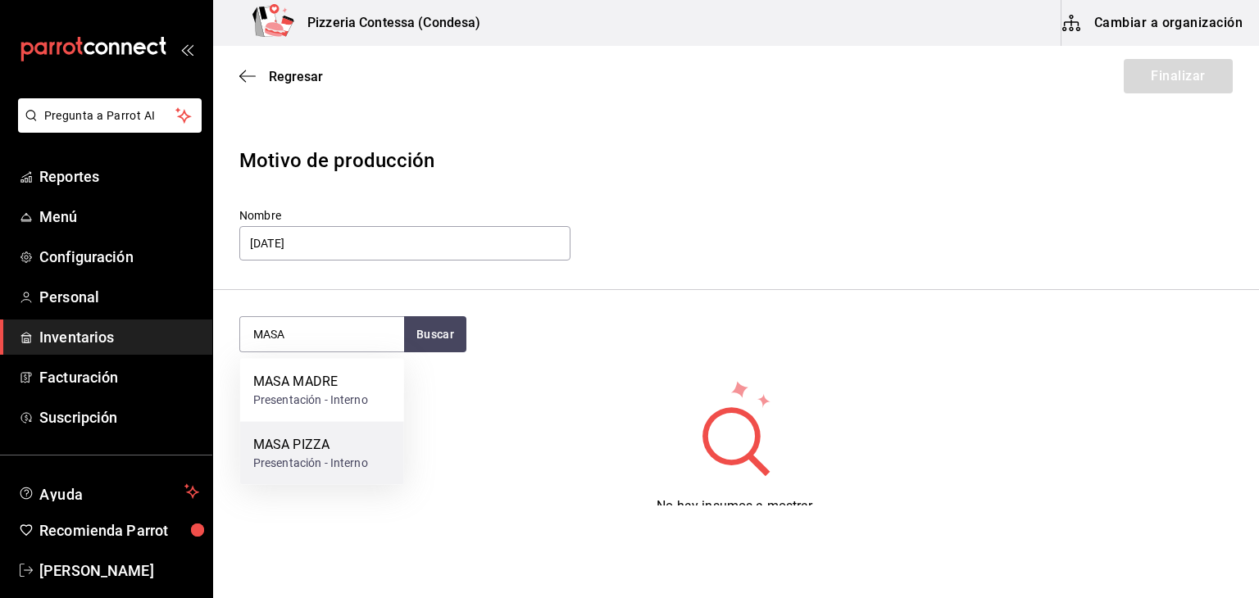
click at [356, 450] on div "MASA PIZZA" at bounding box center [310, 445] width 115 height 20
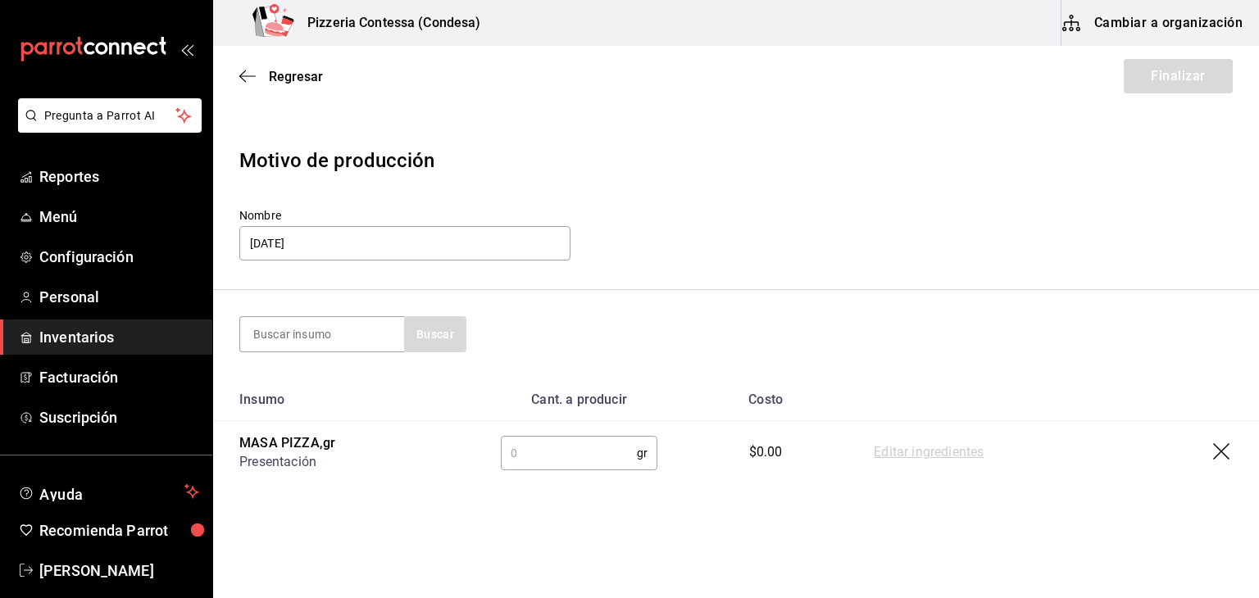
click at [543, 462] on input "text" at bounding box center [569, 453] width 136 height 33
type input "5895"
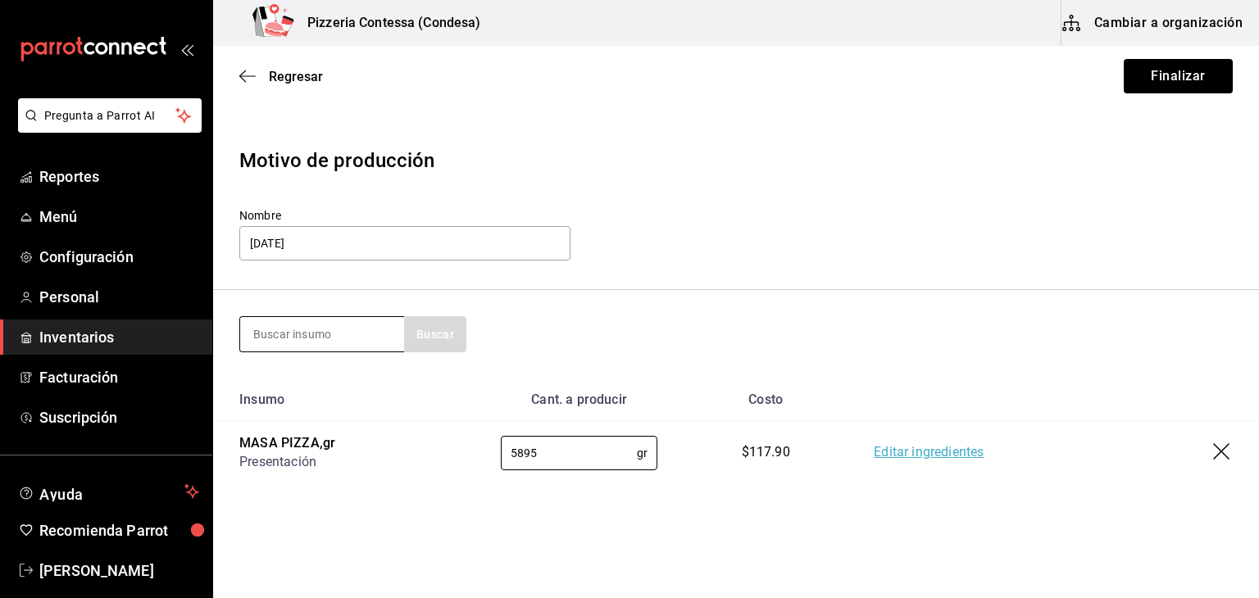
click at [294, 330] on input at bounding box center [322, 334] width 164 height 34
type input "POMODORO"
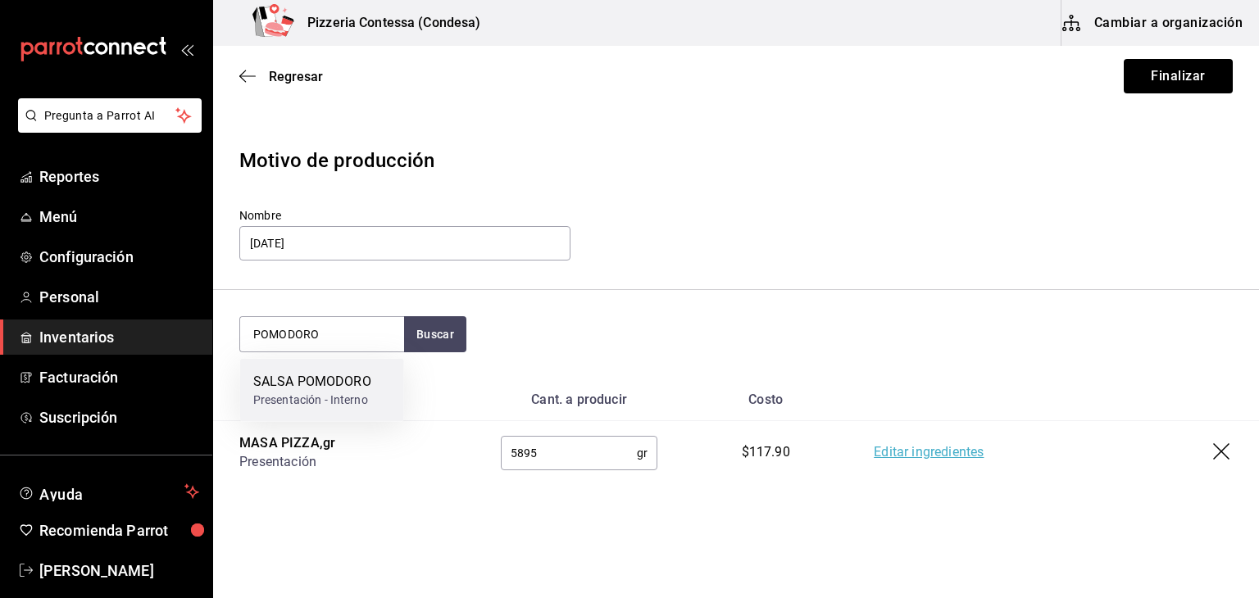
click at [300, 389] on div "SALSA POMODORO" at bounding box center [312, 382] width 118 height 20
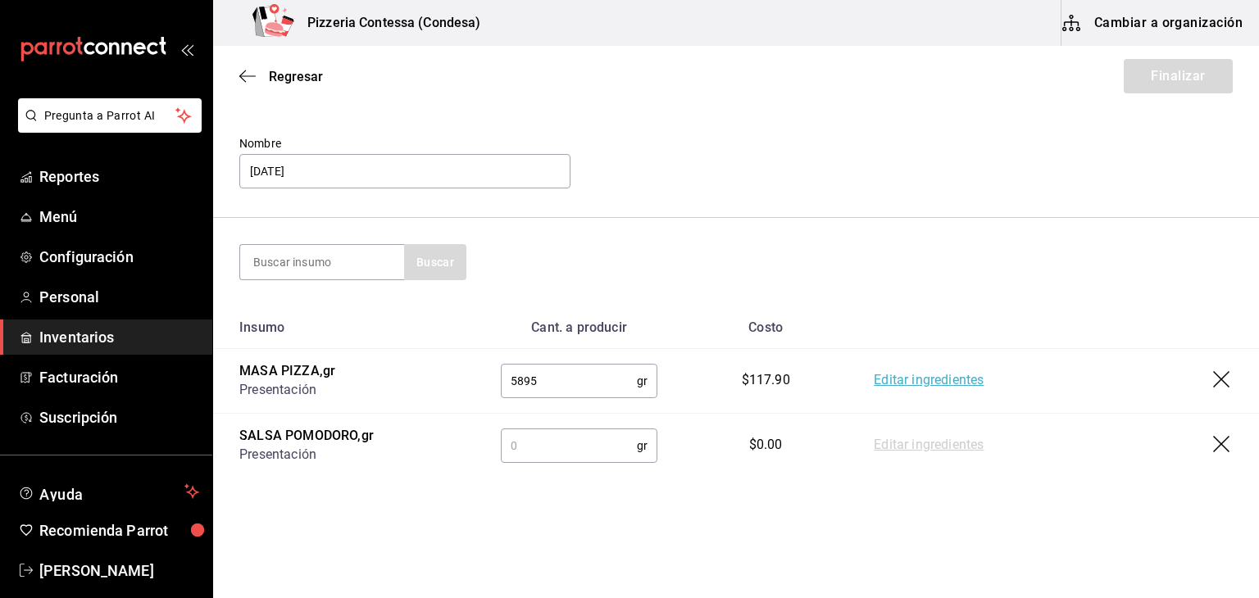
scroll to position [83, 0]
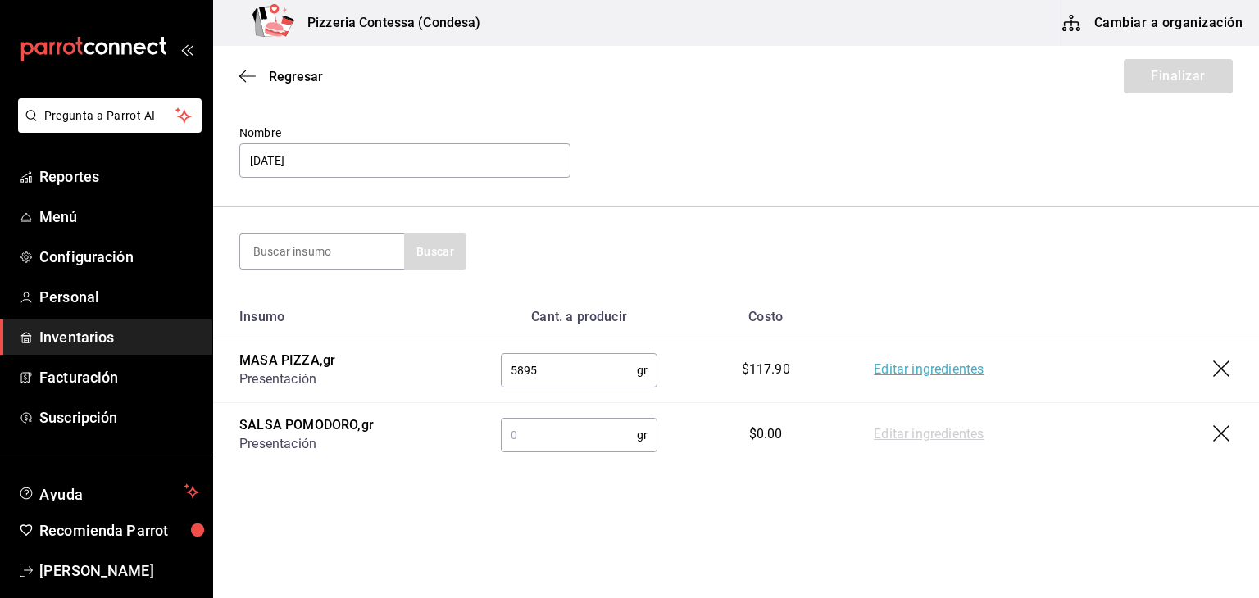
click at [569, 440] on input "text" at bounding box center [569, 435] width 136 height 33
type input "14800"
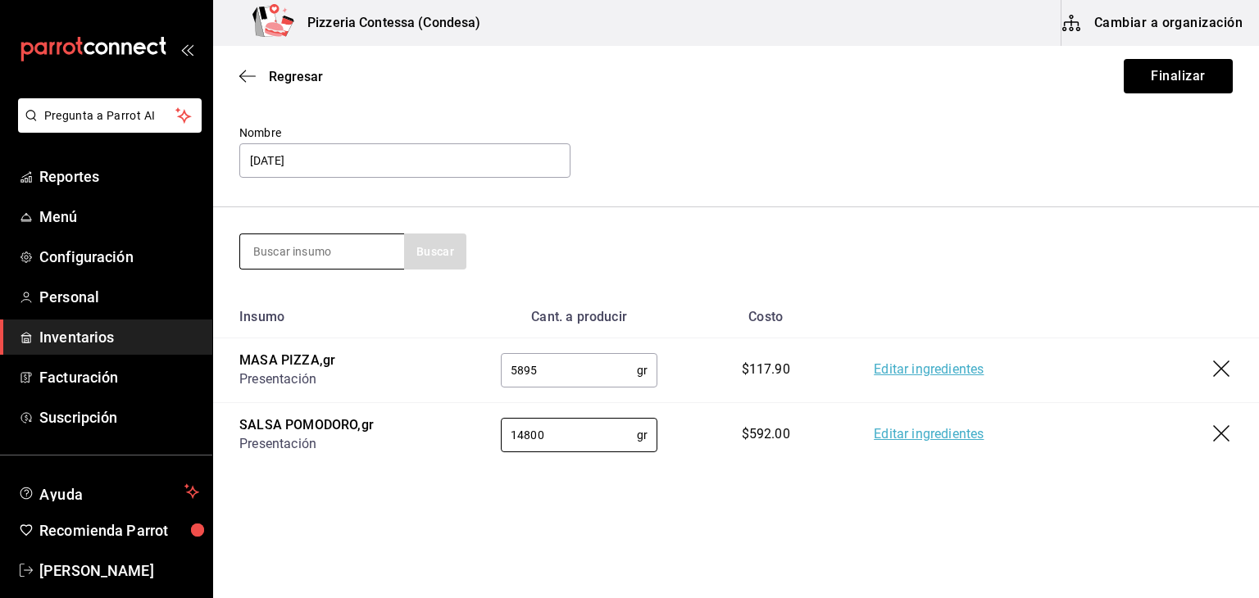
click at [353, 250] on input at bounding box center [322, 251] width 164 height 34
type input "[PERSON_NAME]"
click at [403, 243] on input "[PERSON_NAME]" at bounding box center [322, 251] width 164 height 34
click at [417, 256] on button "Buscar" at bounding box center [435, 252] width 62 height 36
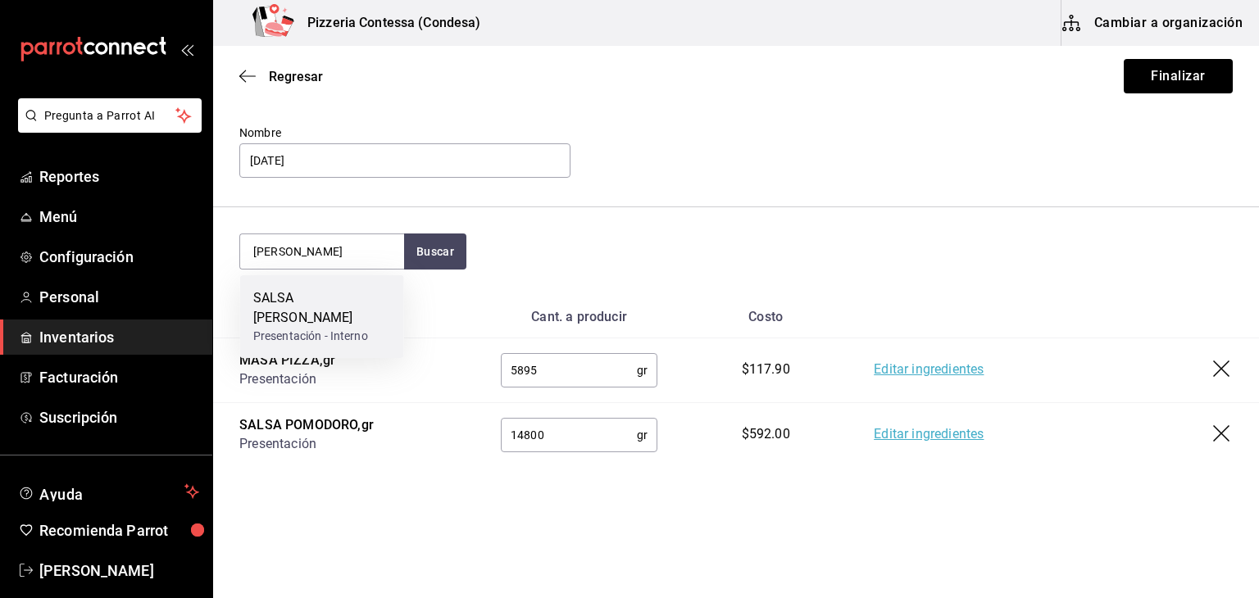
click at [351, 303] on div "SALSA [PERSON_NAME]" at bounding box center [322, 308] width 138 height 39
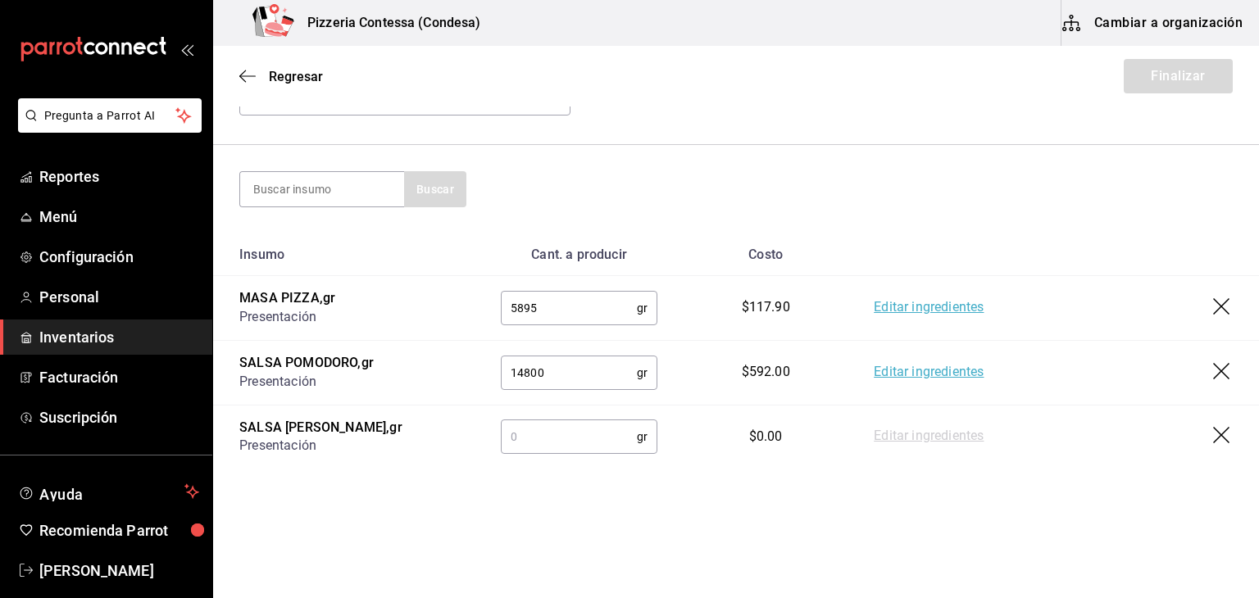
scroll to position [148, 0]
click at [549, 437] on input "text" at bounding box center [569, 434] width 136 height 33
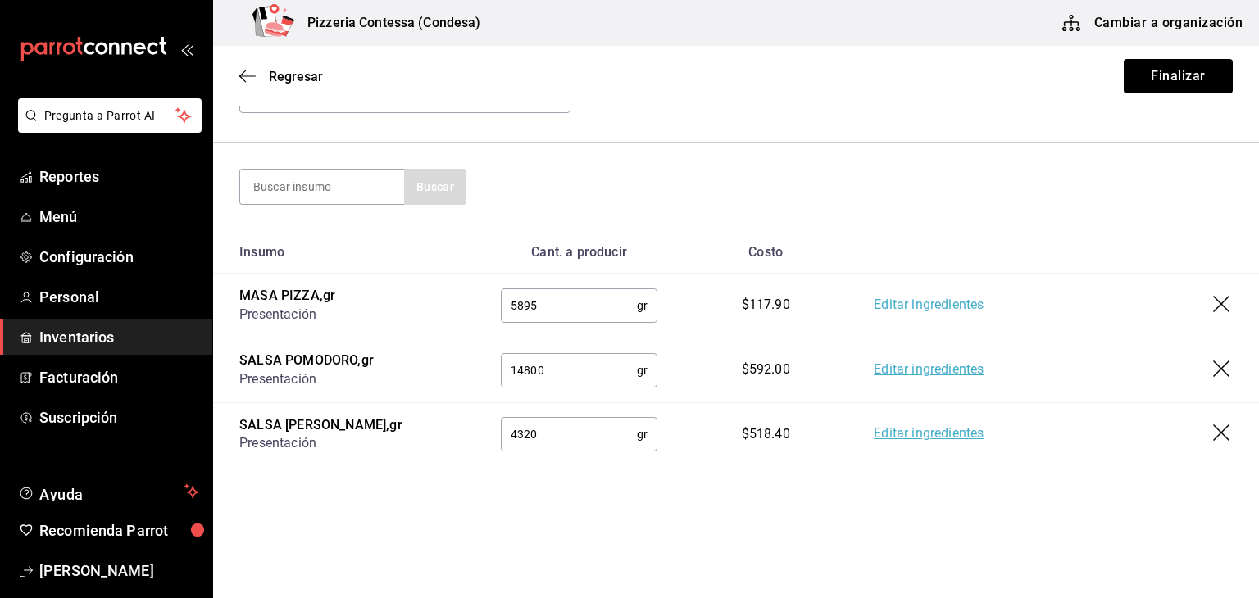
type input "4320"
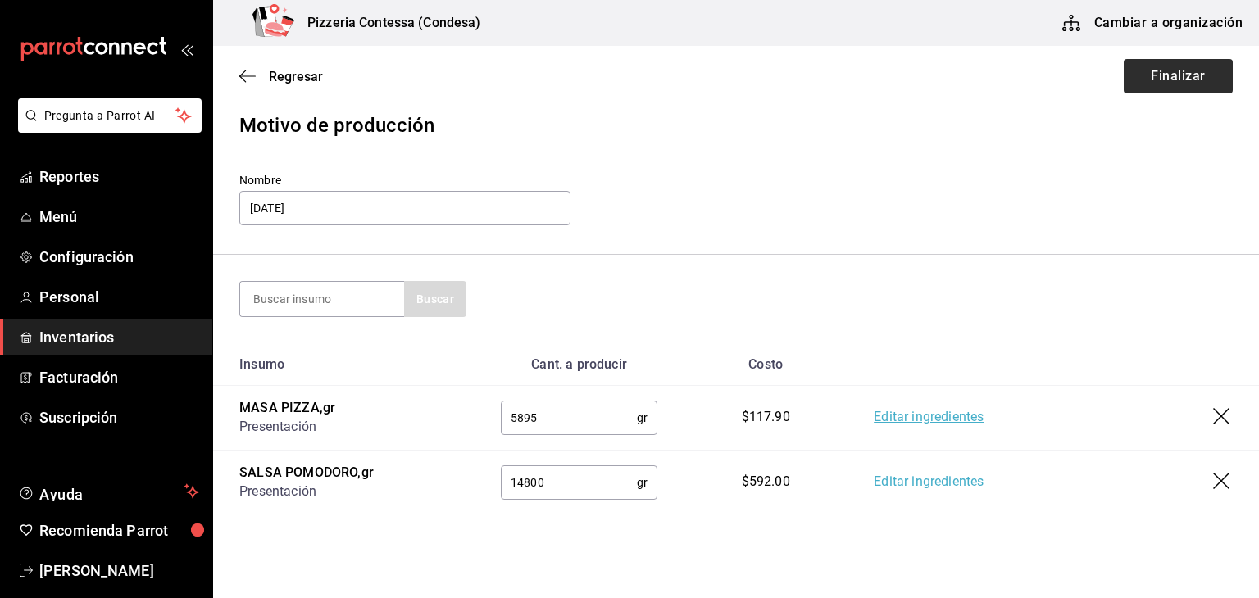
scroll to position [0, 0]
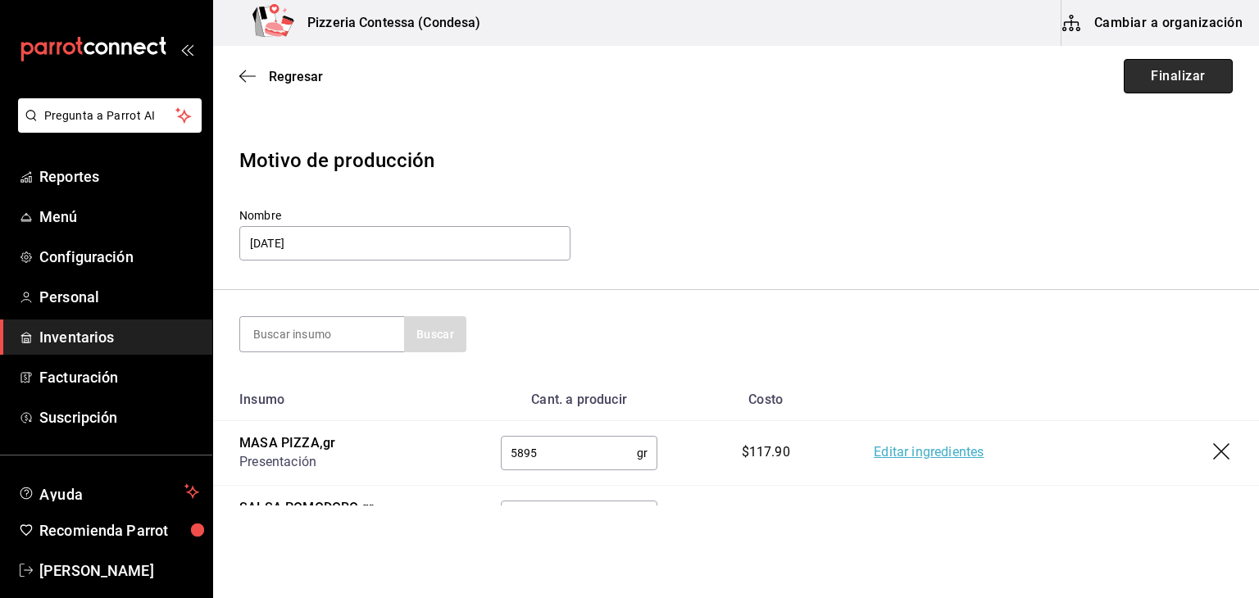
click at [1162, 85] on button "Finalizar" at bounding box center [1178, 76] width 109 height 34
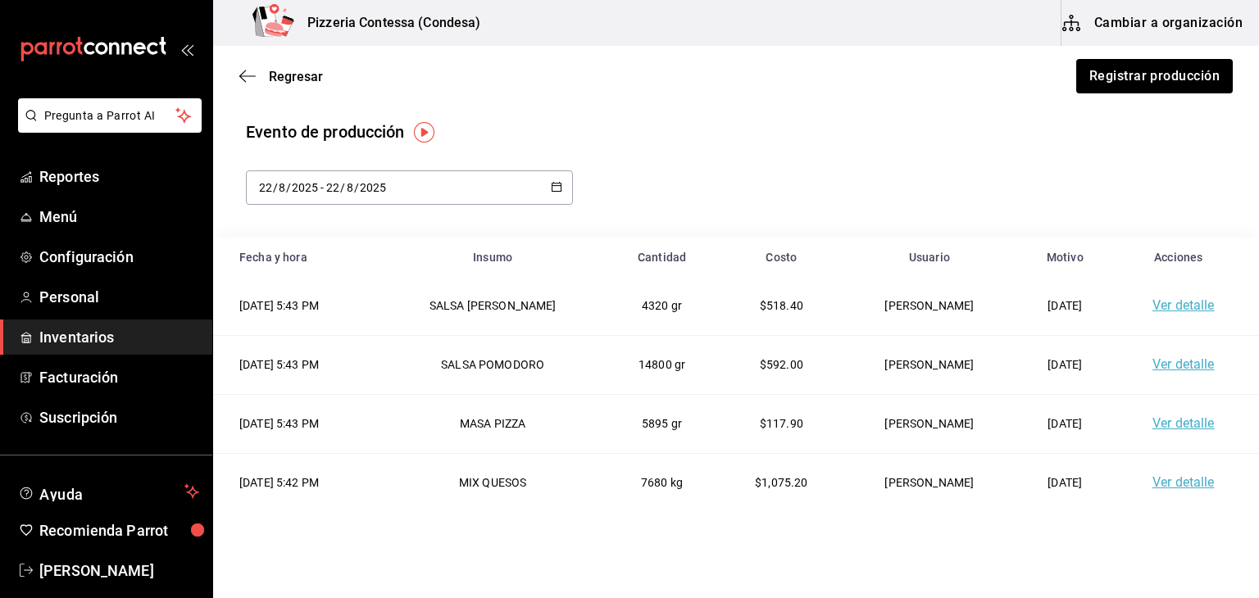
click at [544, 178] on div "[DATE] [DATE] - [DATE] [DATE]" at bounding box center [409, 188] width 327 height 34
click at [314, 354] on li "Mes actual" at bounding box center [323, 350] width 155 height 37
type input "[DATE]"
type input "1"
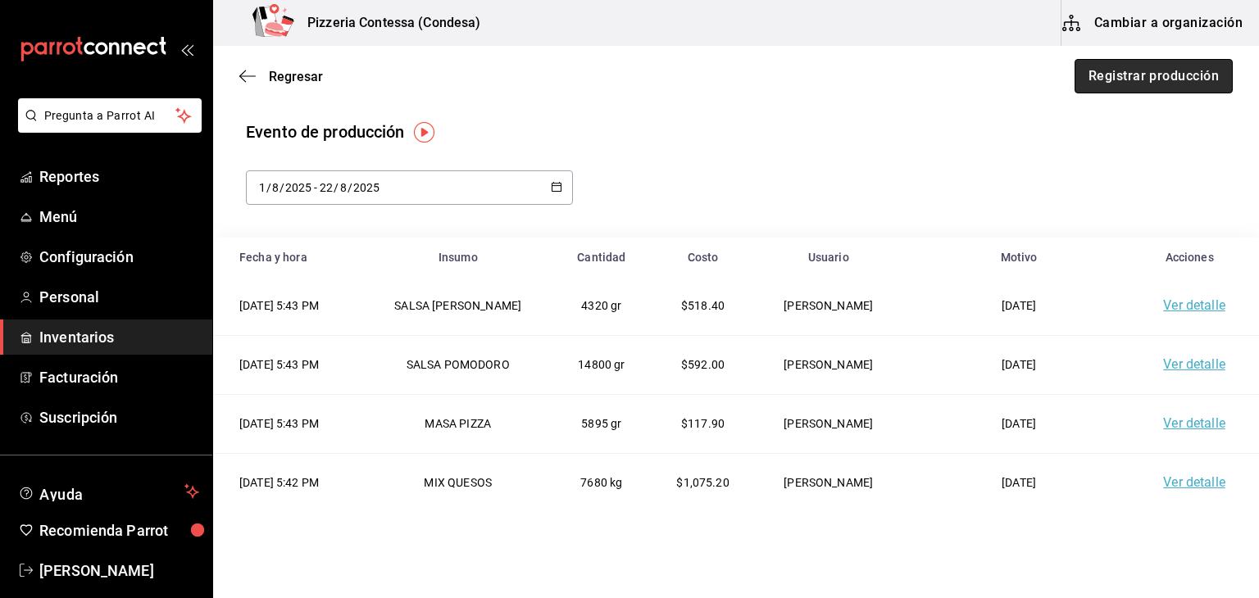
click at [1140, 91] on button "Registrar producción" at bounding box center [1154, 76] width 158 height 34
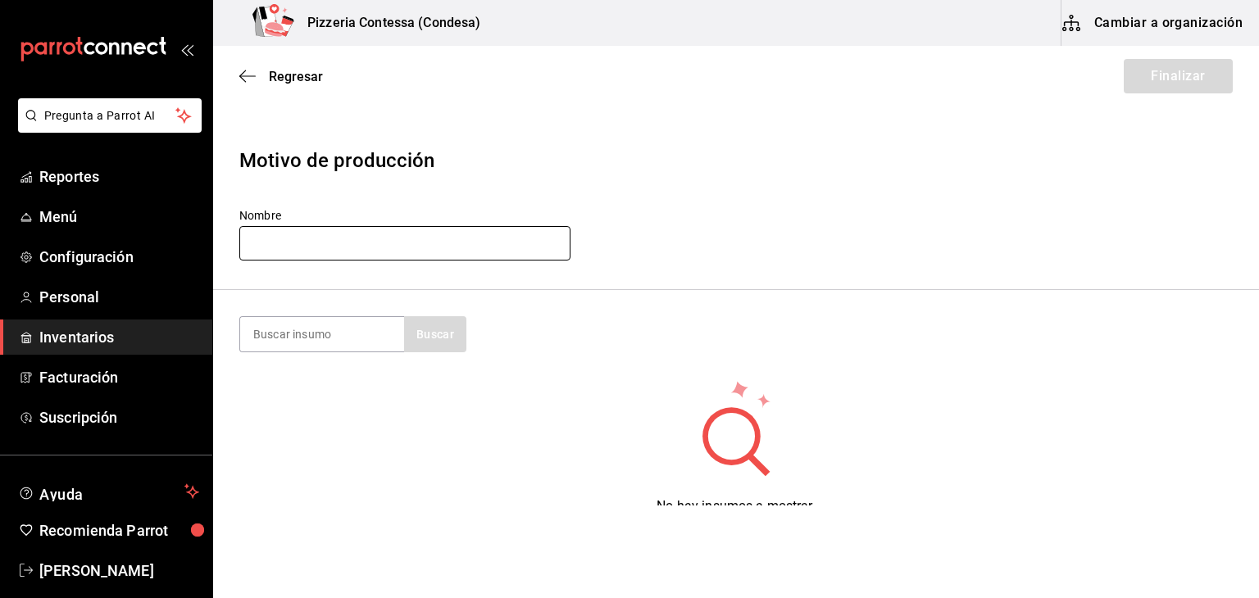
click at [368, 230] on input "text" at bounding box center [404, 243] width 331 height 34
type input "[DATE]"
click at [315, 331] on input at bounding box center [322, 334] width 164 height 34
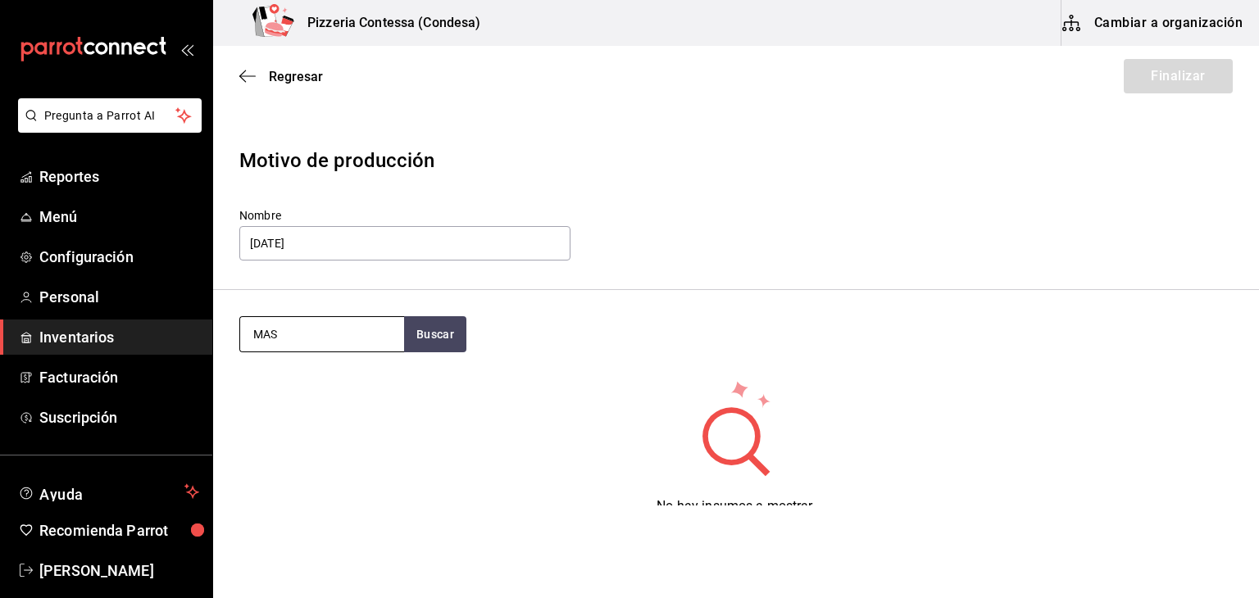
type input "MAS"
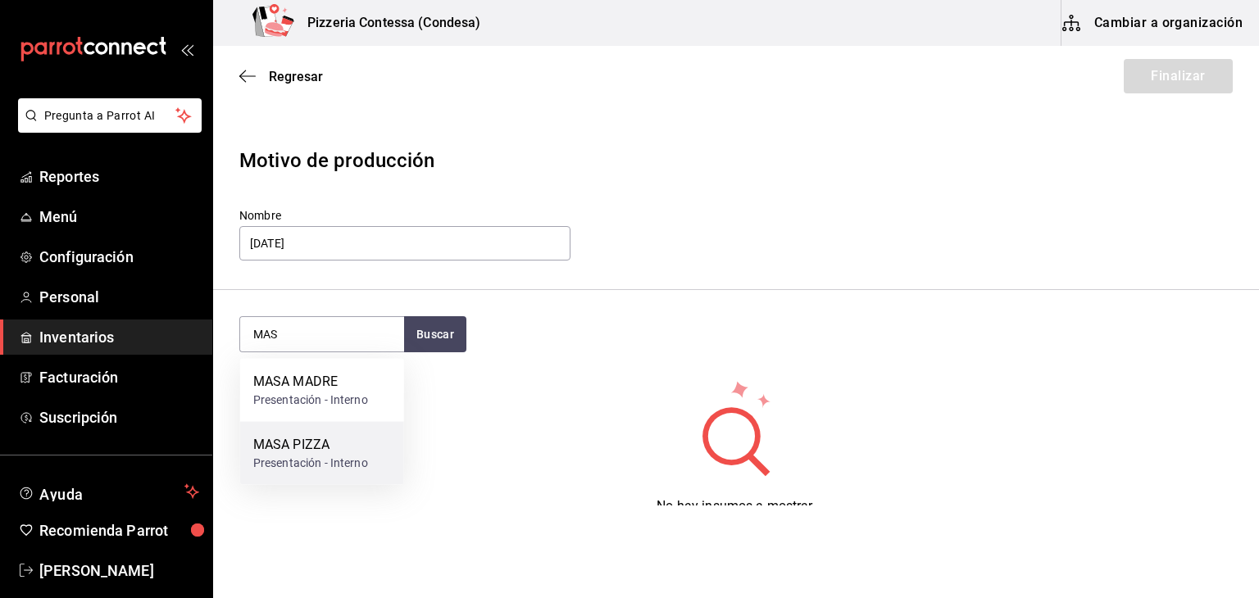
click at [368, 458] on div "MASA PIZZA Presentación - Interno" at bounding box center [322, 453] width 164 height 63
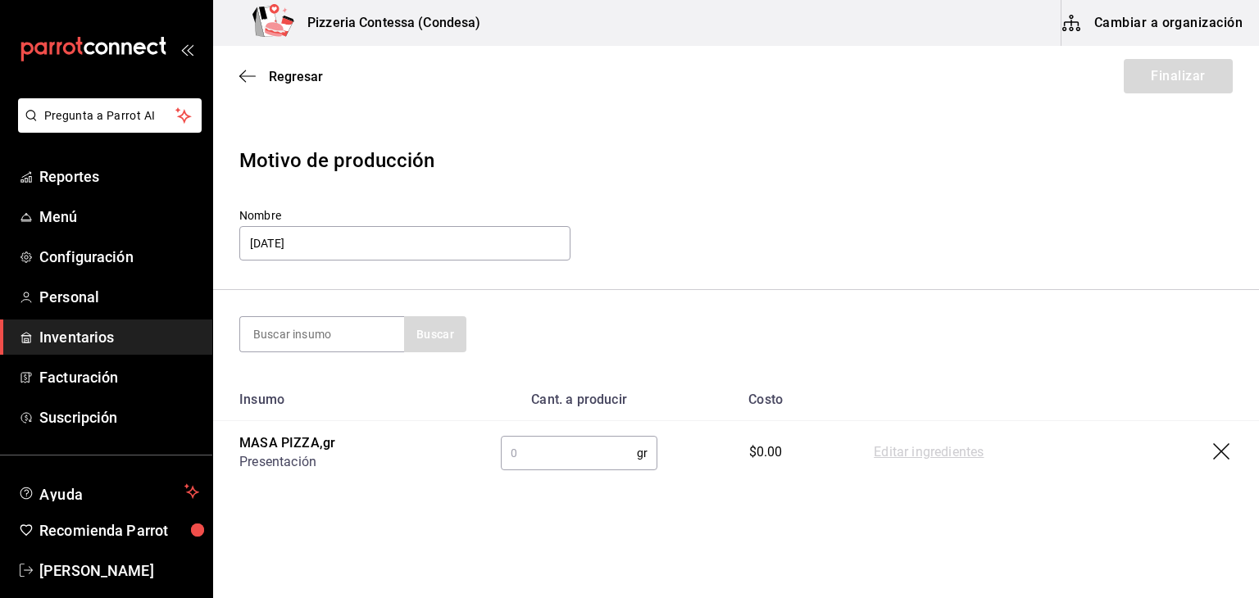
click at [561, 462] on input "text" at bounding box center [569, 453] width 136 height 33
type input "4140"
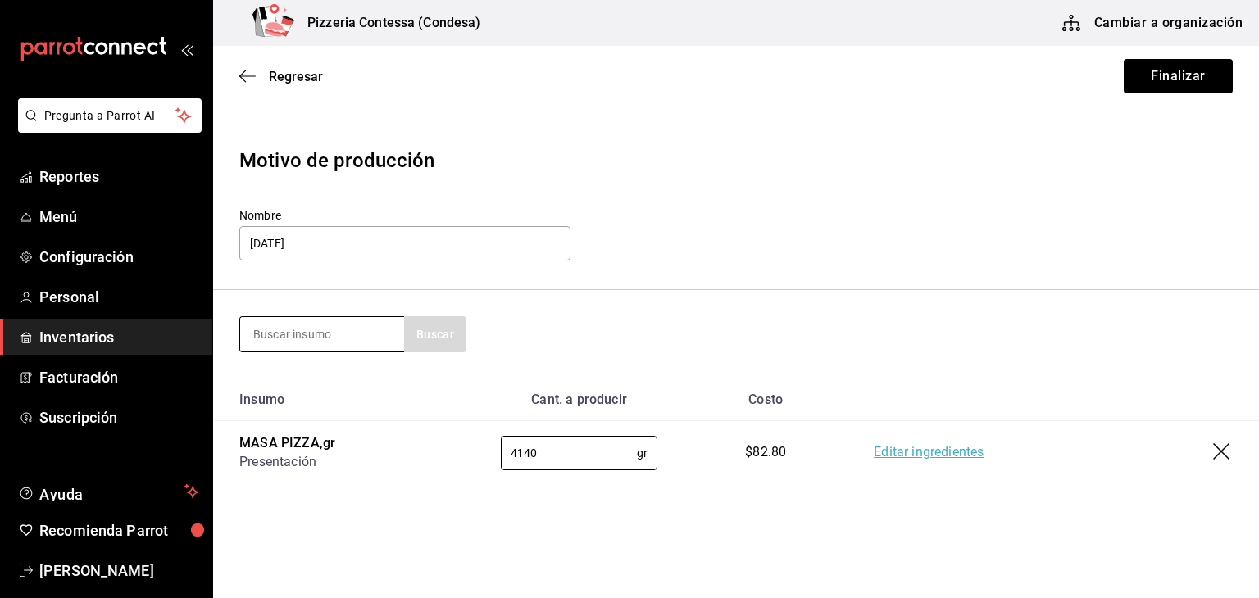
click at [338, 339] on input at bounding box center [322, 334] width 164 height 34
type input "PASTA"
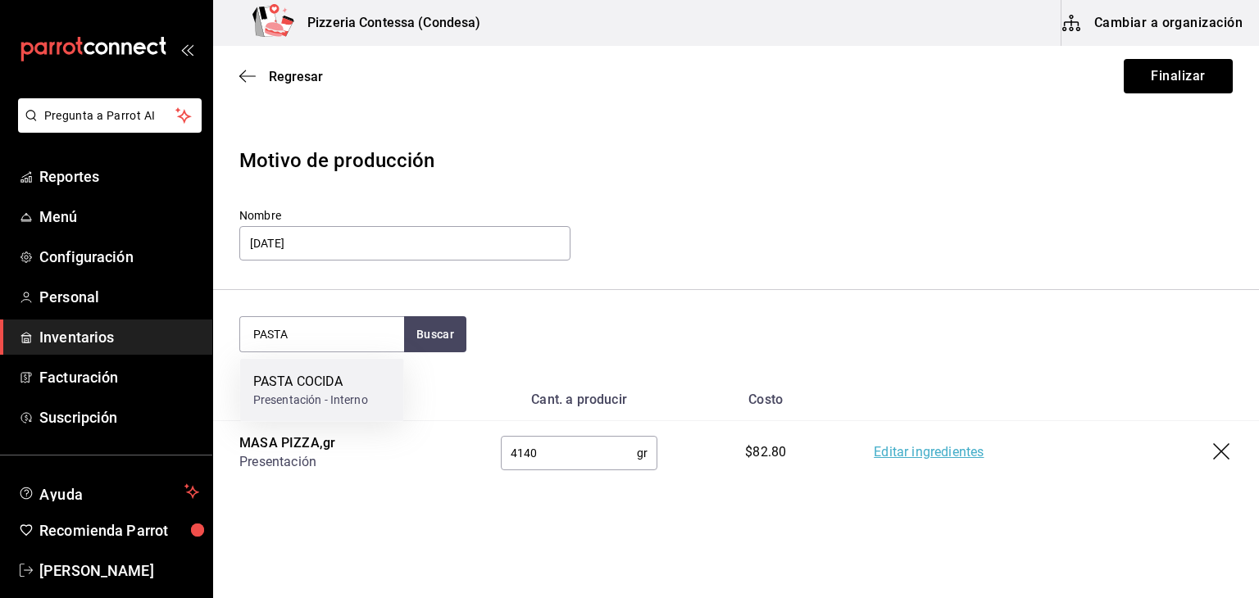
click at [373, 398] on div "PASTA COCIDA Presentación - Interno" at bounding box center [322, 390] width 164 height 63
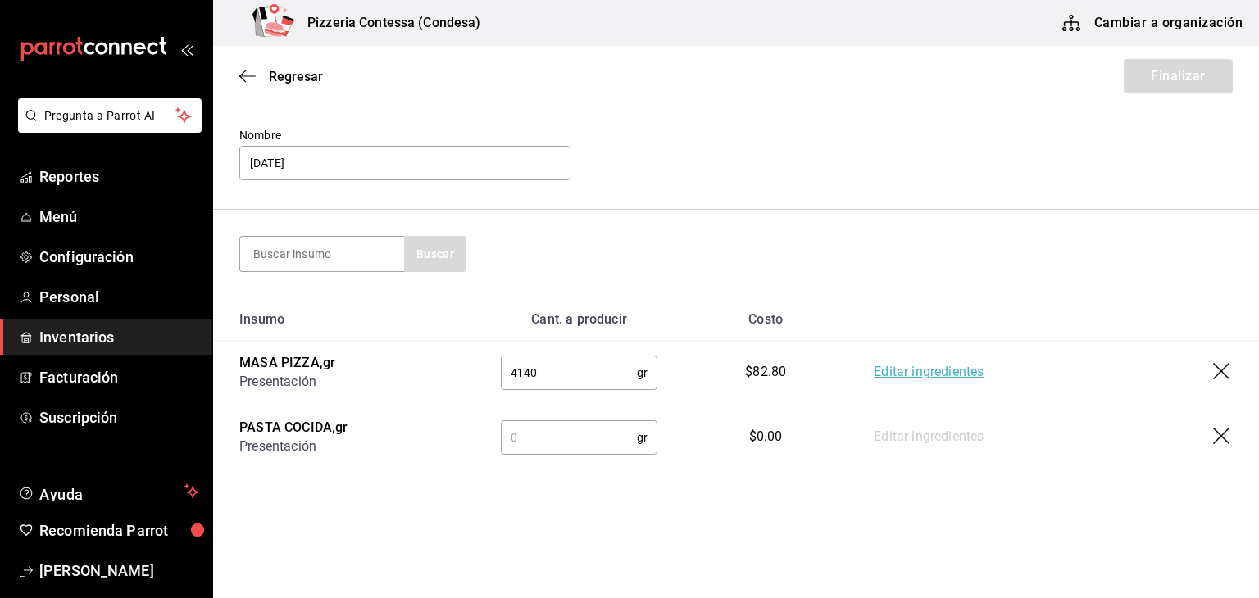
scroll to position [83, 0]
click at [512, 433] on input "text" at bounding box center [569, 435] width 136 height 33
type input "3480"
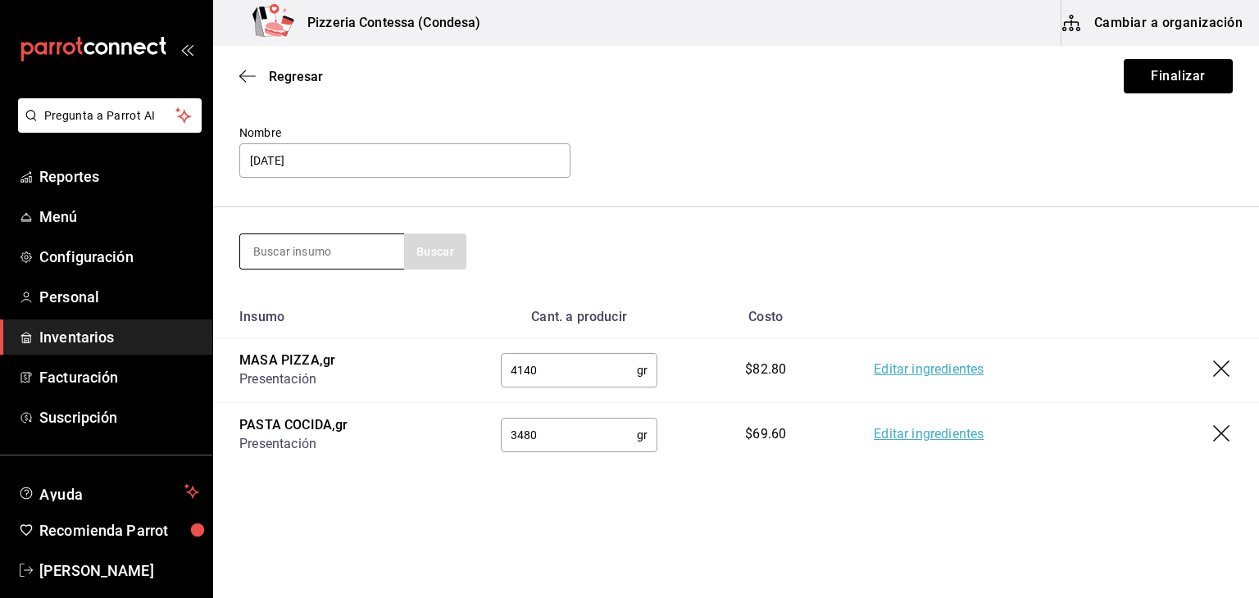
click at [331, 252] on input at bounding box center [322, 251] width 164 height 34
type input "CHIMI"
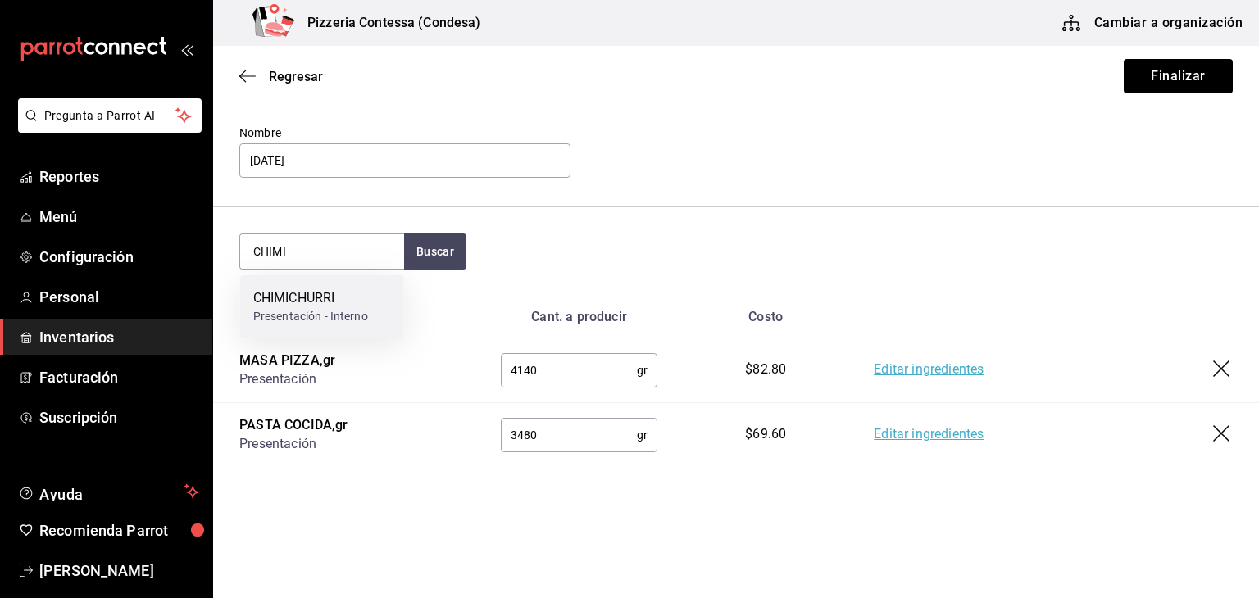
click at [374, 304] on div "CHIMICHURRI Presentación - Interno" at bounding box center [322, 306] width 164 height 63
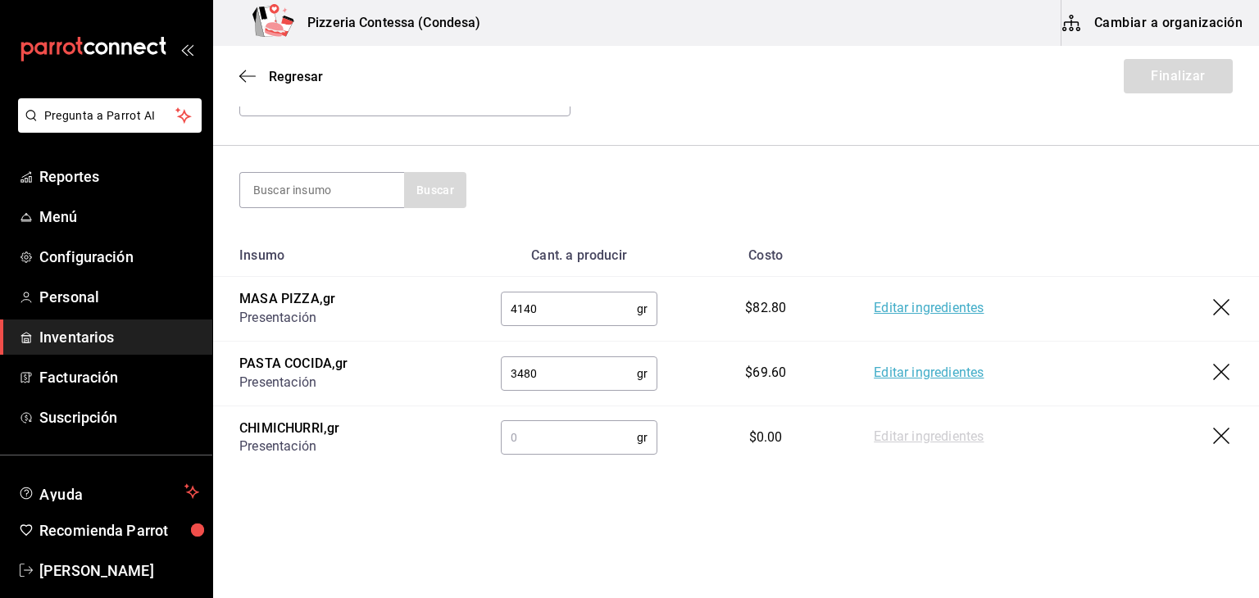
scroll to position [148, 0]
click at [561, 428] on input "text" at bounding box center [569, 434] width 136 height 33
click at [559, 486] on main "Regresar Finalizar Motivo de producción Nombre [DATE] Buscar Insumo Cant. a pro…" at bounding box center [736, 201] width 1046 height 607
click at [559, 434] on input "text" at bounding box center [569, 434] width 136 height 33
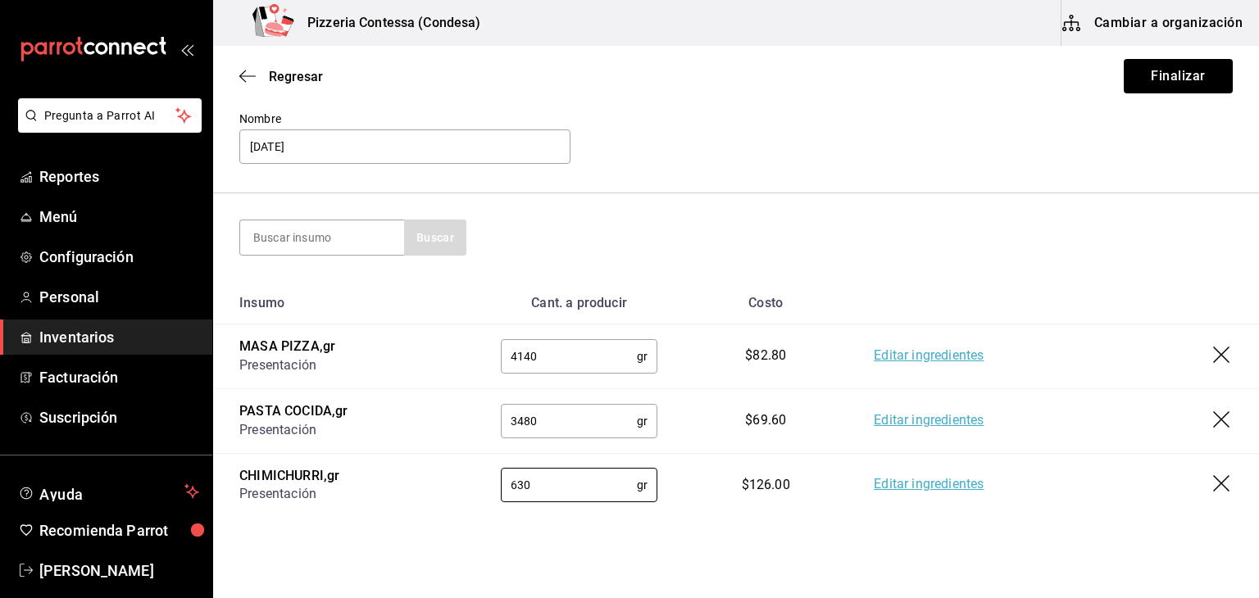
scroll to position [0, 0]
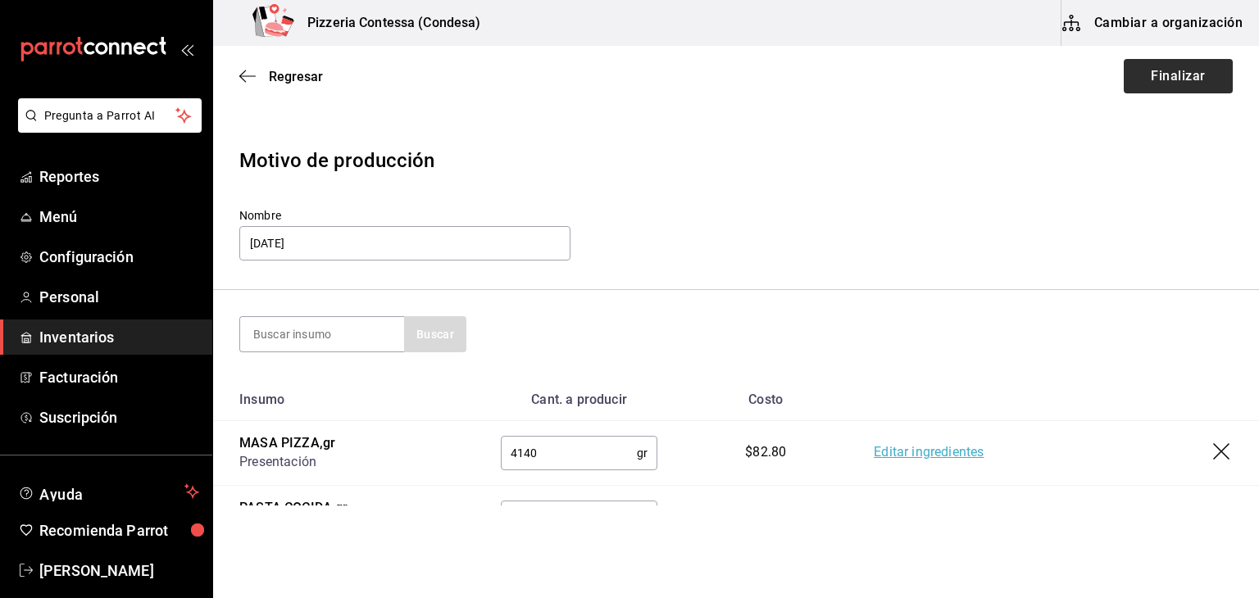
type input "630"
click at [1188, 63] on button "Finalizar" at bounding box center [1178, 76] width 109 height 34
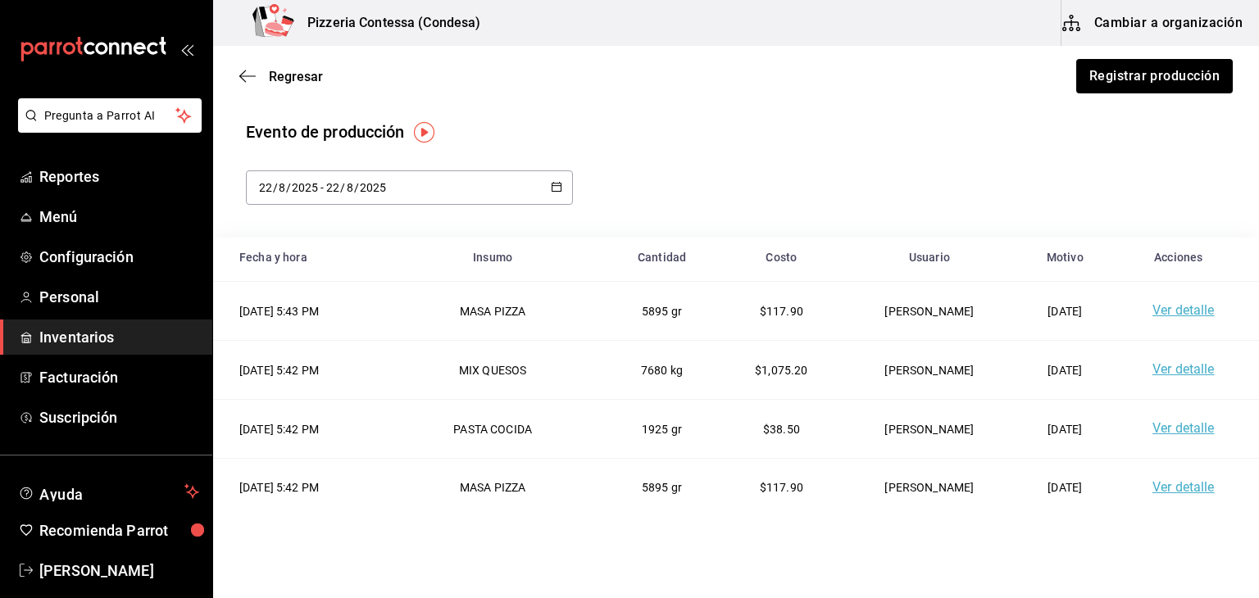
click at [524, 193] on div "[DATE] [DATE] - [DATE] [DATE]" at bounding box center [409, 188] width 327 height 34
click at [336, 347] on li "Mes actual" at bounding box center [323, 350] width 155 height 37
type input "[DATE]"
type input "1"
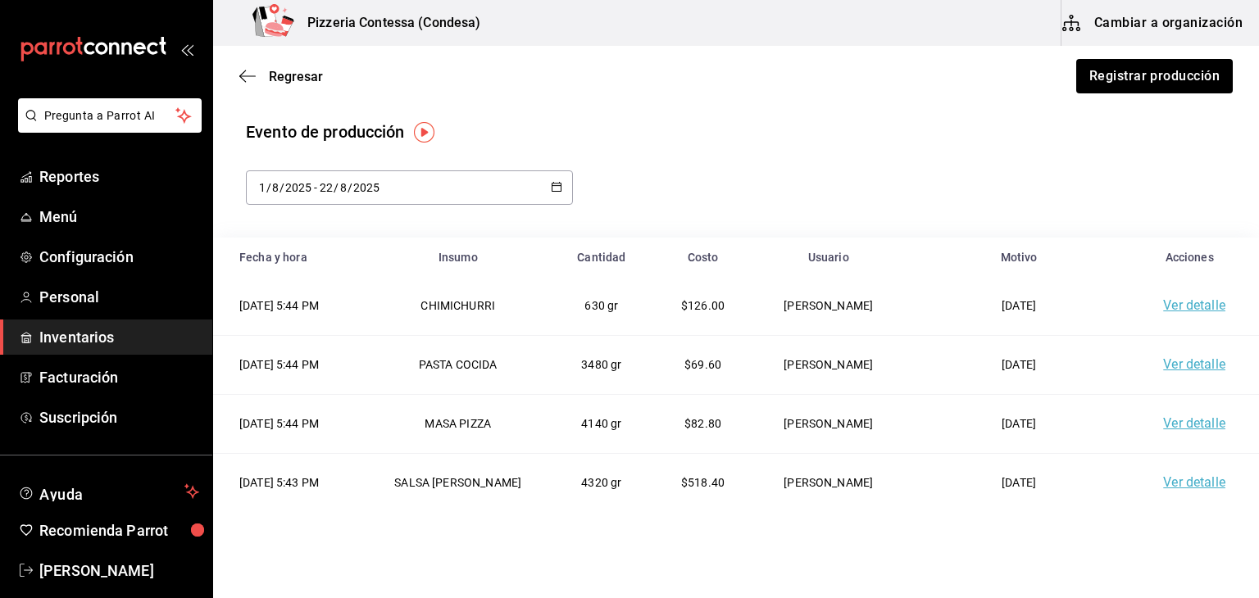
click at [1163, 308] on link "Ver detalle" at bounding box center [1194, 306] width 62 height 16
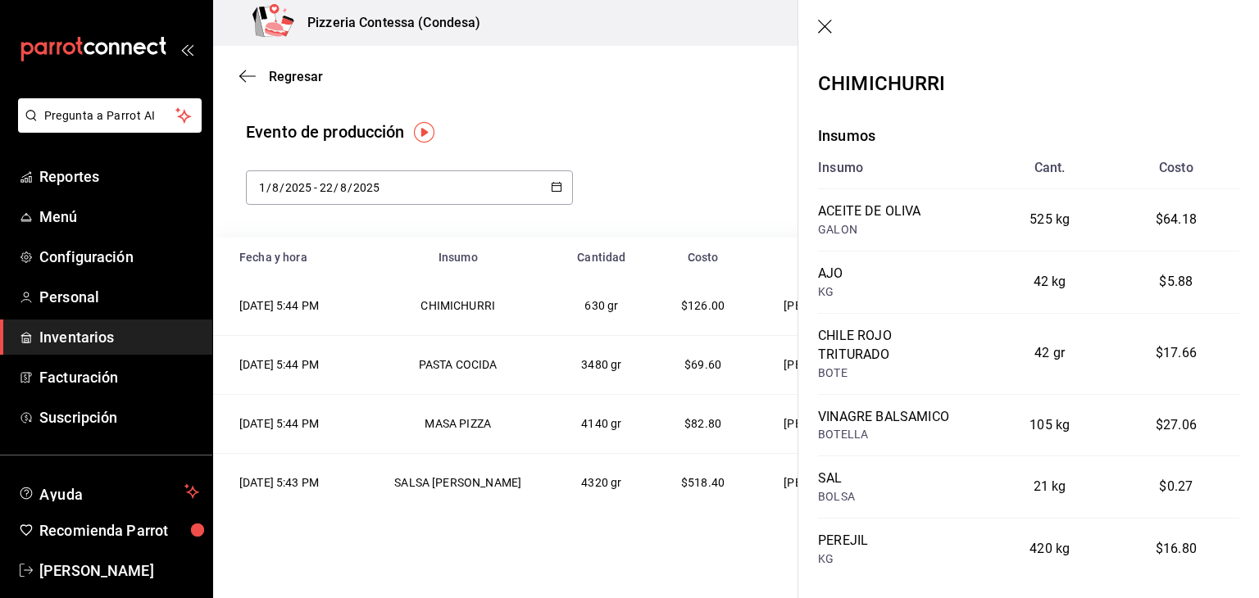
click at [698, 111] on main "Regresar Registrar producción Evento de producción [DATE] [DATE] - [DATE] [DATE…" at bounding box center [736, 402] width 1046 height 712
click at [721, 141] on div "Evento de producción" at bounding box center [736, 132] width 980 height 25
click at [685, 234] on div "Evento de producción [DATE] [DATE] - [DATE] [DATE] Fecha y hora Insumo Cantidad…" at bounding box center [736, 439] width 1046 height 638
click at [824, 34] on icon "button" at bounding box center [826, 28] width 16 height 16
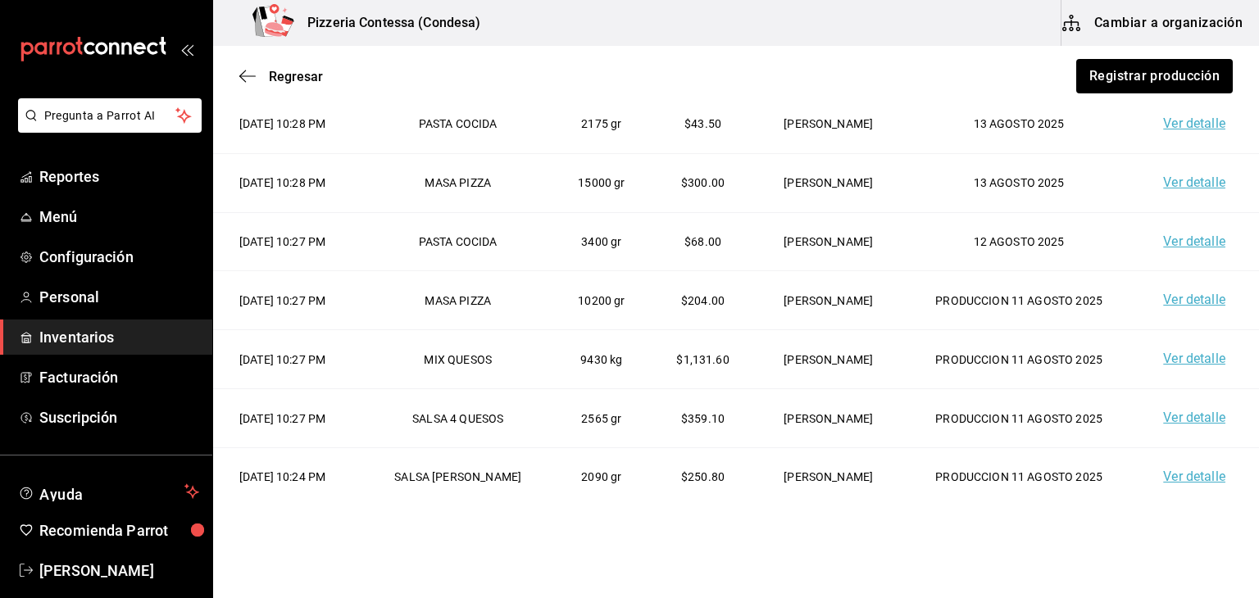
scroll to position [252, 0]
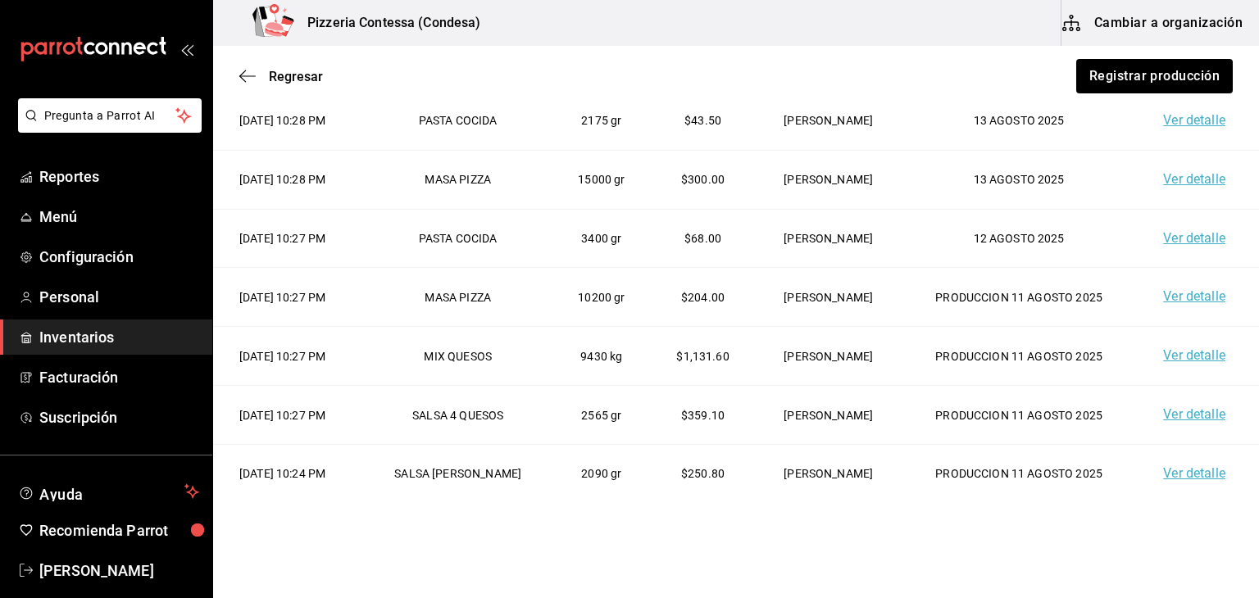
click at [990, 286] on td "PRODUCCION 11 AGOSTO 2025" at bounding box center [1019, 297] width 234 height 59
click at [1007, 289] on td "PRODUCCION 11 AGOSTO 2025" at bounding box center [1019, 297] width 234 height 59
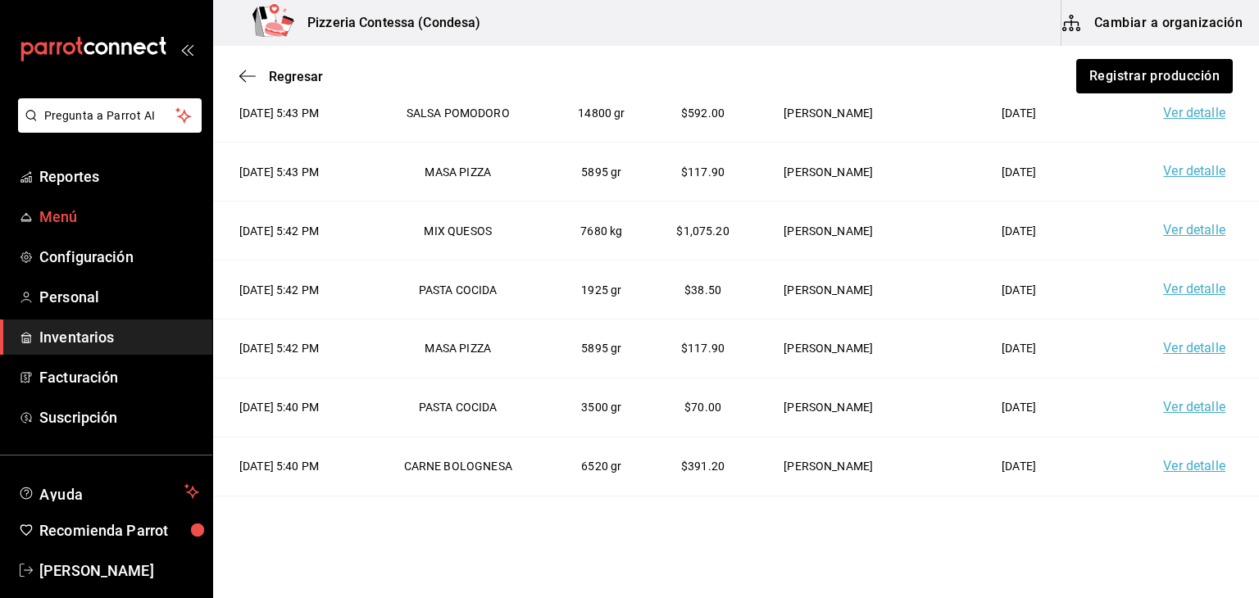
scroll to position [0, 0]
click at [312, 168] on td "[DATE] 5:44 PM" at bounding box center [288, 172] width 150 height 59
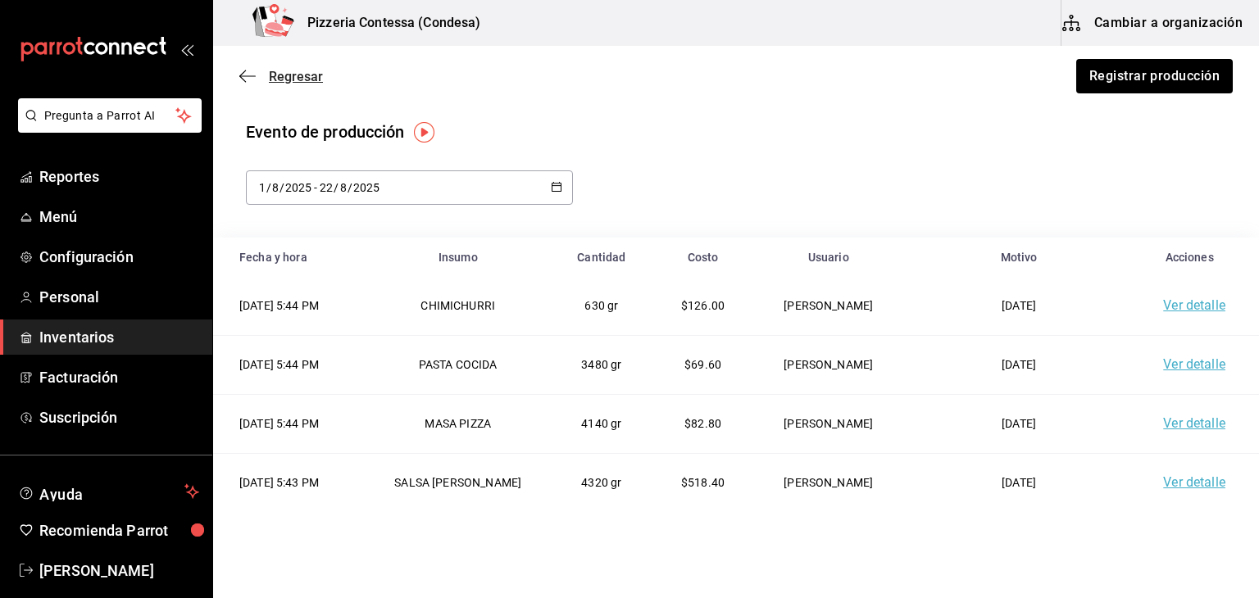
click at [292, 75] on span "Regresar" at bounding box center [296, 77] width 54 height 16
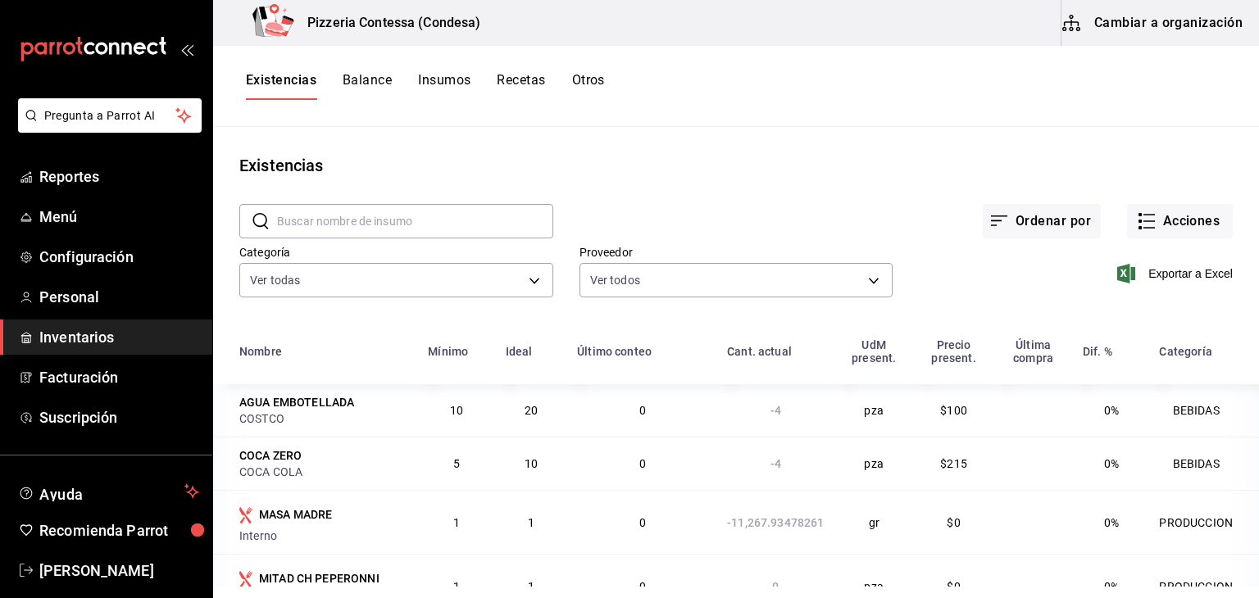
click at [1184, 32] on button "Cambiar a organización" at bounding box center [1154, 23] width 184 height 46
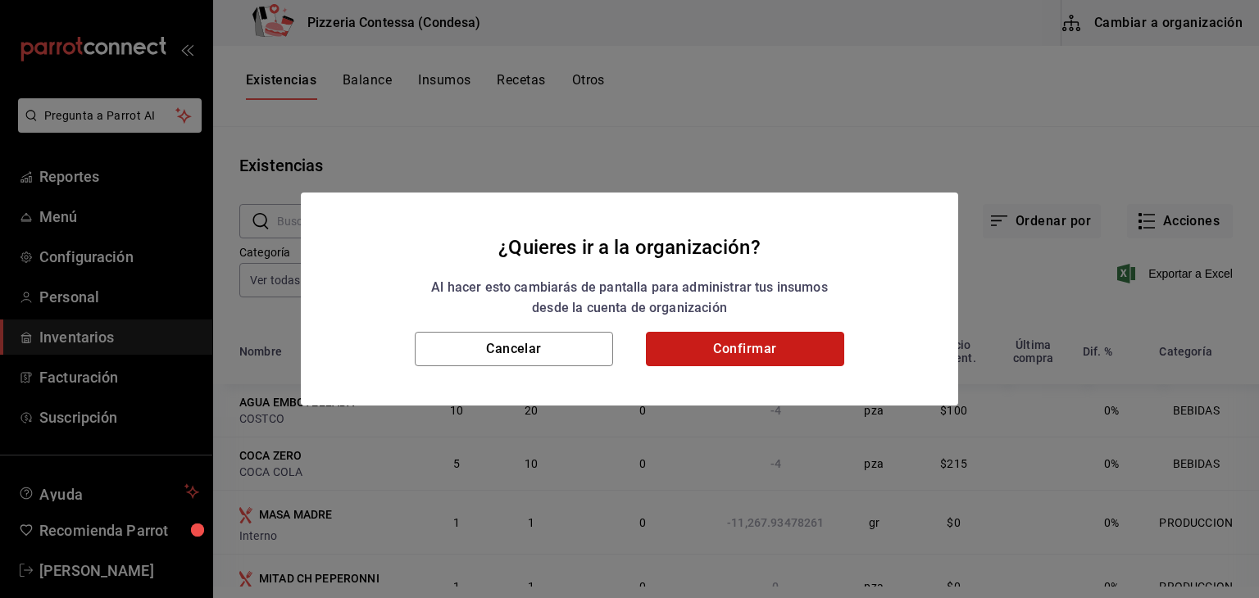
click at [738, 349] on button "Confirmar" at bounding box center [745, 349] width 198 height 34
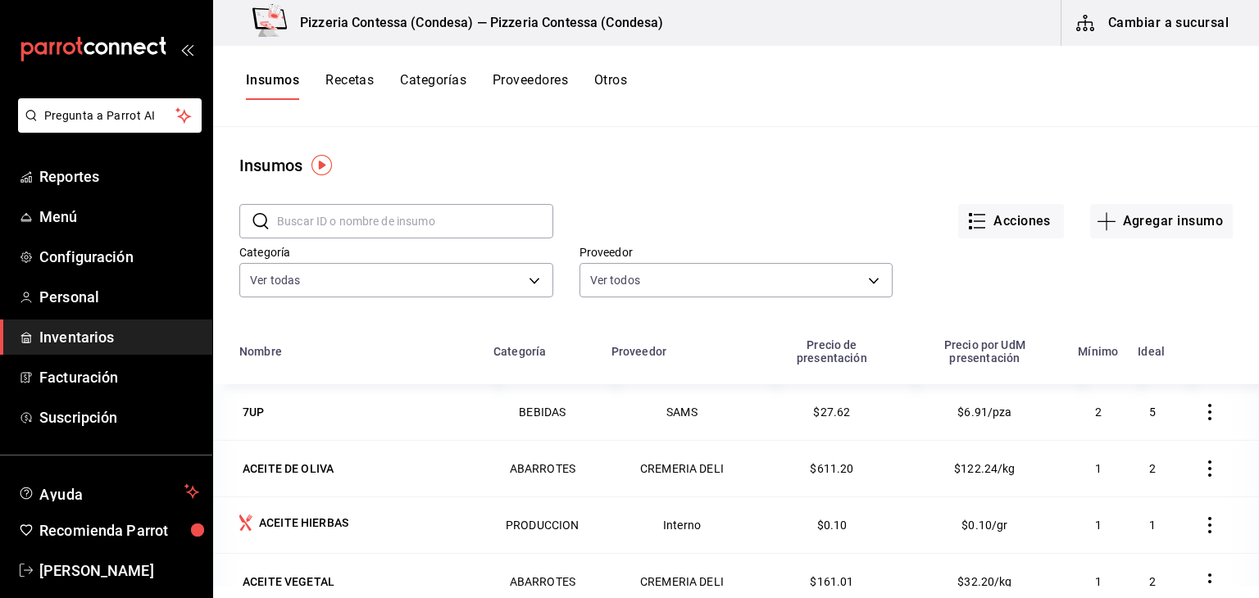
click at [1151, 21] on button "Cambiar a sucursal" at bounding box center [1154, 23] width 184 height 46
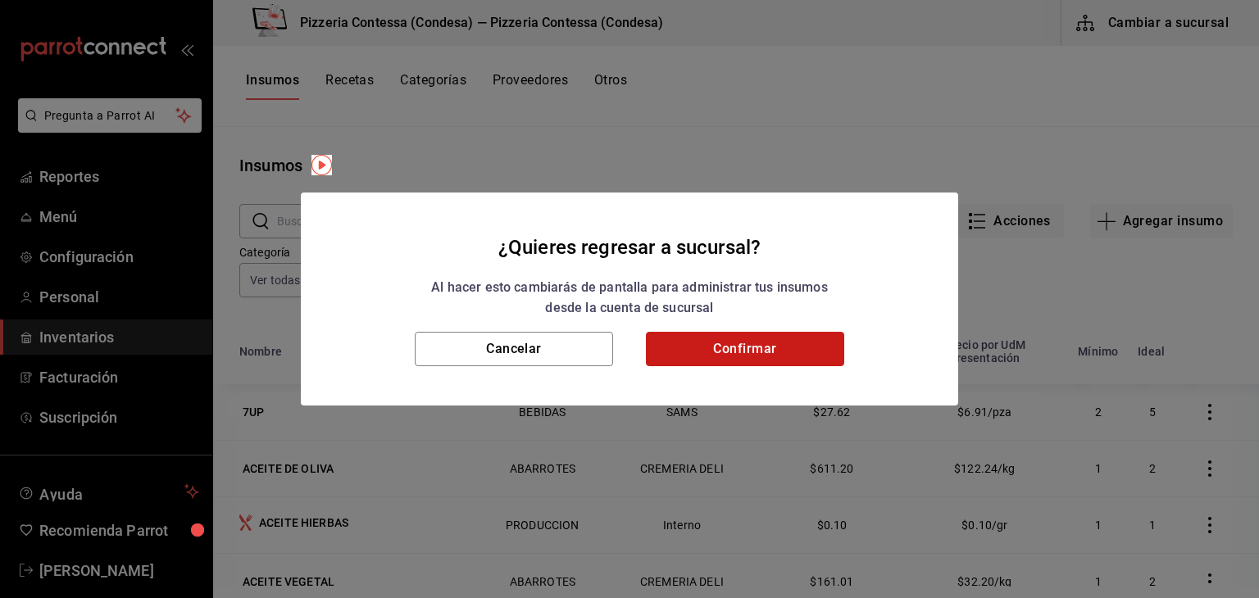
click at [758, 342] on button "Confirmar" at bounding box center [745, 349] width 198 height 34
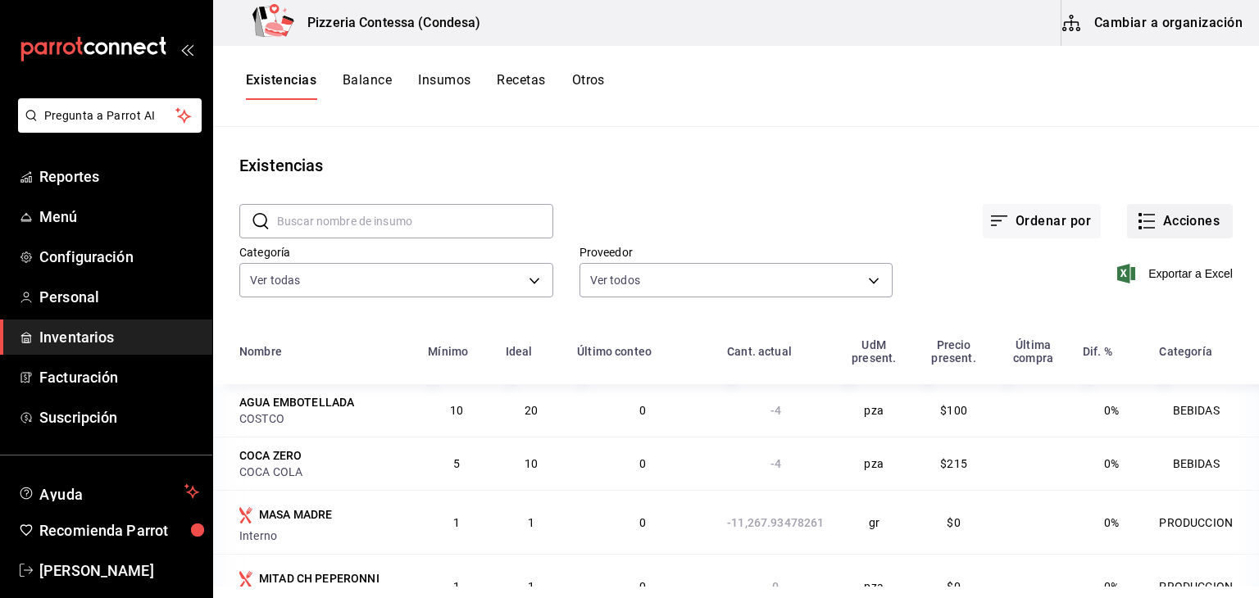
click at [1172, 223] on button "Acciones" at bounding box center [1180, 221] width 106 height 34
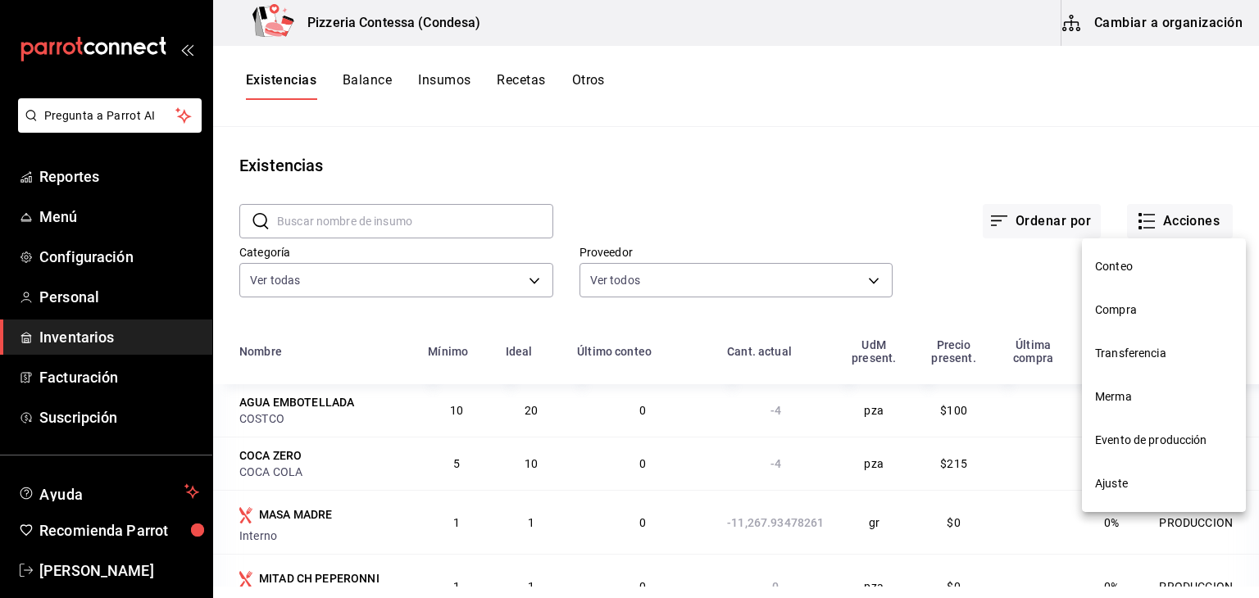
click at [1146, 411] on li "Merma" at bounding box center [1164, 396] width 164 height 43
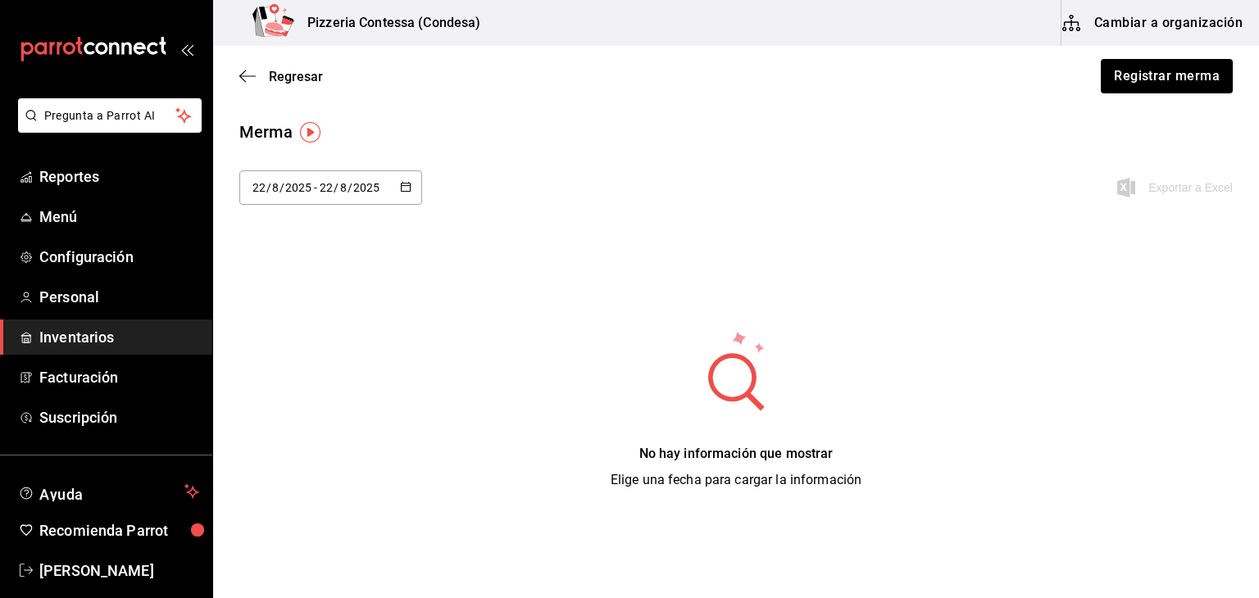
click at [408, 186] on icon "button" at bounding box center [405, 186] width 11 height 11
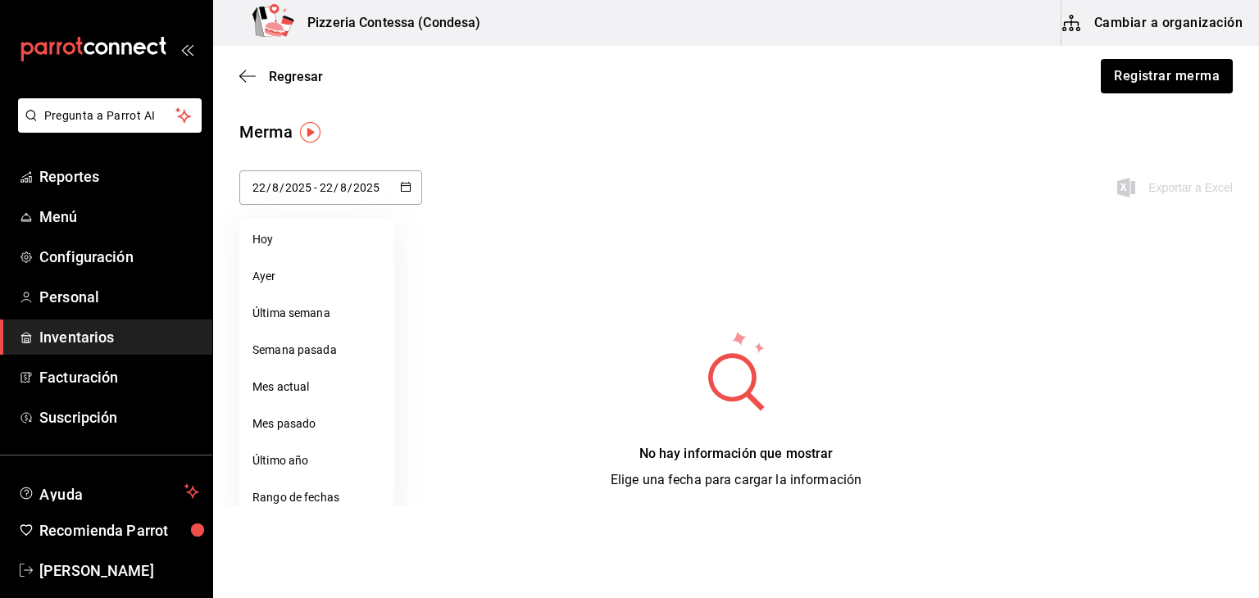
click at [318, 381] on li "Mes actual" at bounding box center [316, 387] width 155 height 37
type input "[DATE]"
type input "1"
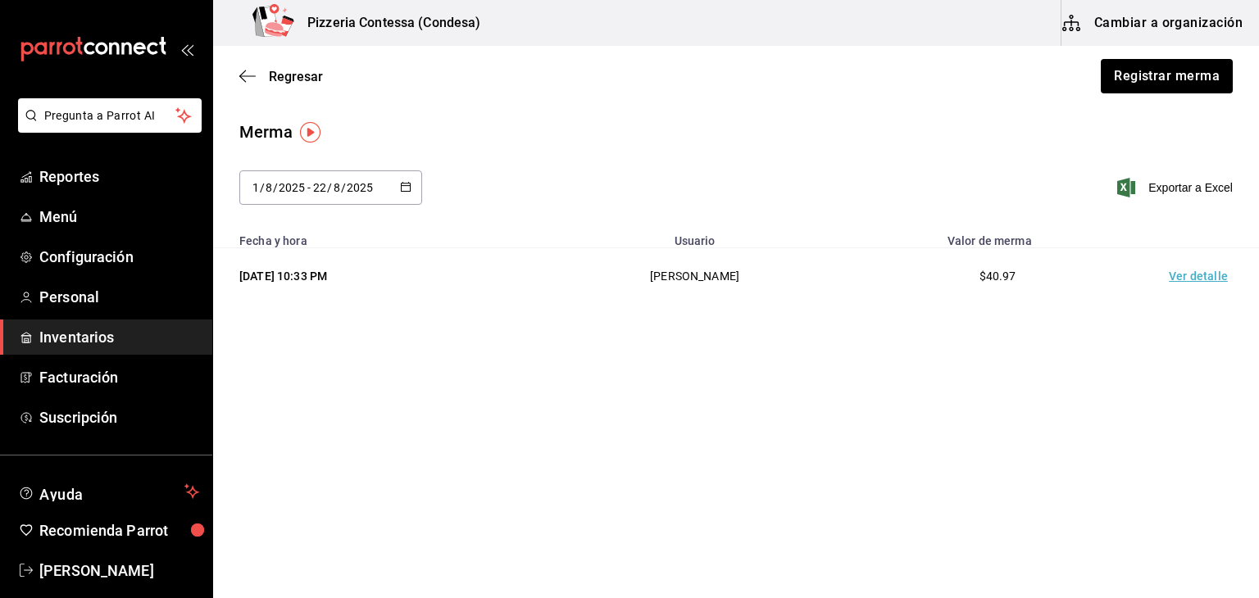
click at [1200, 282] on td "Ver detalle" at bounding box center [1201, 276] width 115 height 57
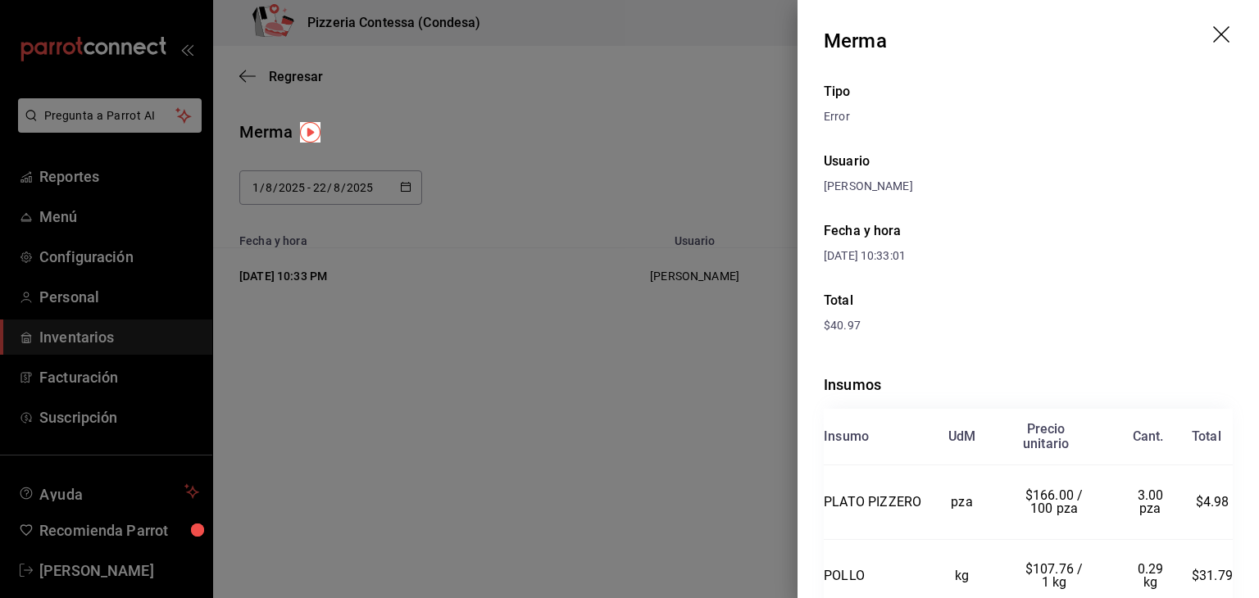
click at [1213, 40] on icon "drag" at bounding box center [1223, 36] width 20 height 20
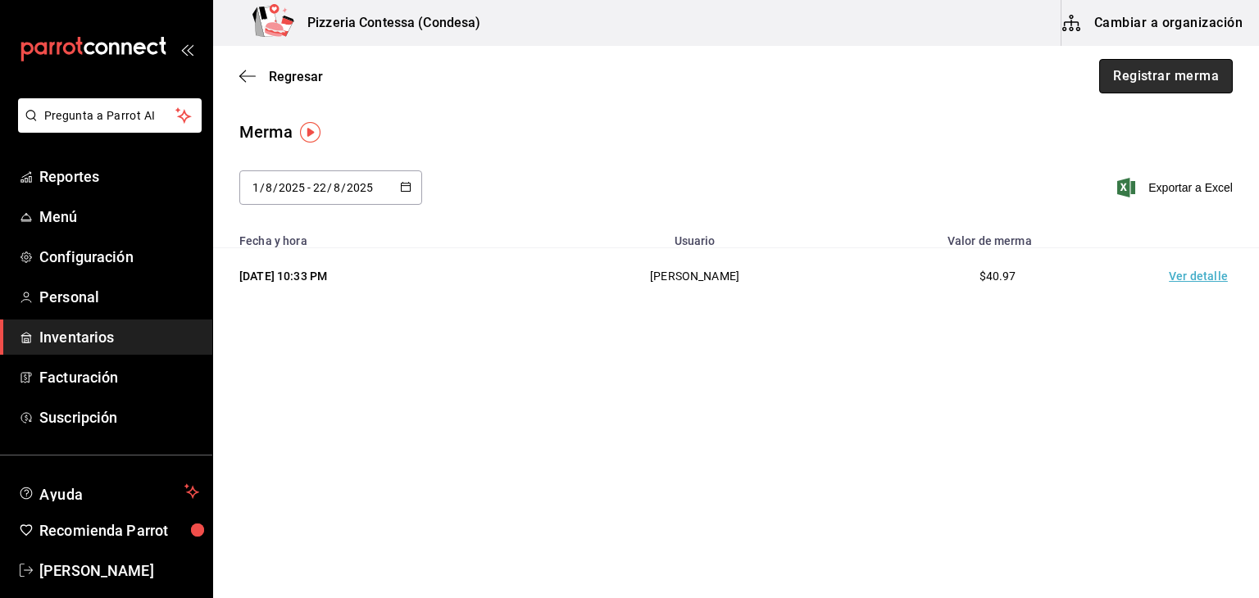
click at [1144, 80] on button "Registrar merma" at bounding box center [1166, 76] width 134 height 34
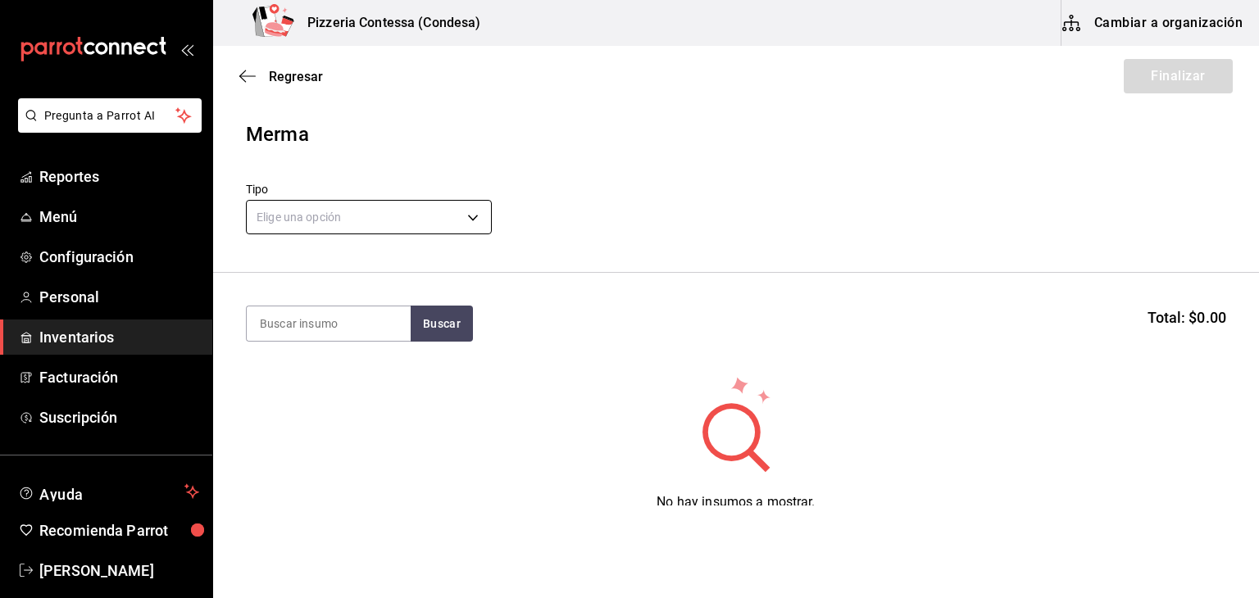
click at [436, 227] on body "Pregunta a Parrot AI Reportes Menú Configuración Personal Inventarios Facturaci…" at bounding box center [629, 253] width 1259 height 506
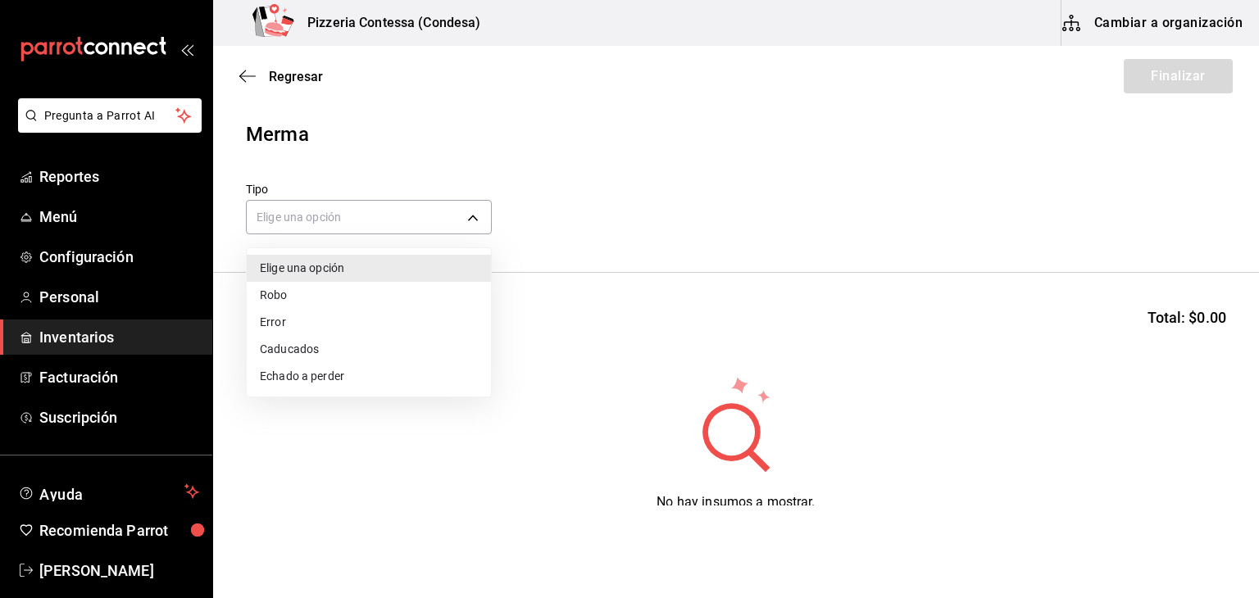
click at [403, 322] on li "Error" at bounding box center [369, 322] width 244 height 27
type input "ERROR"
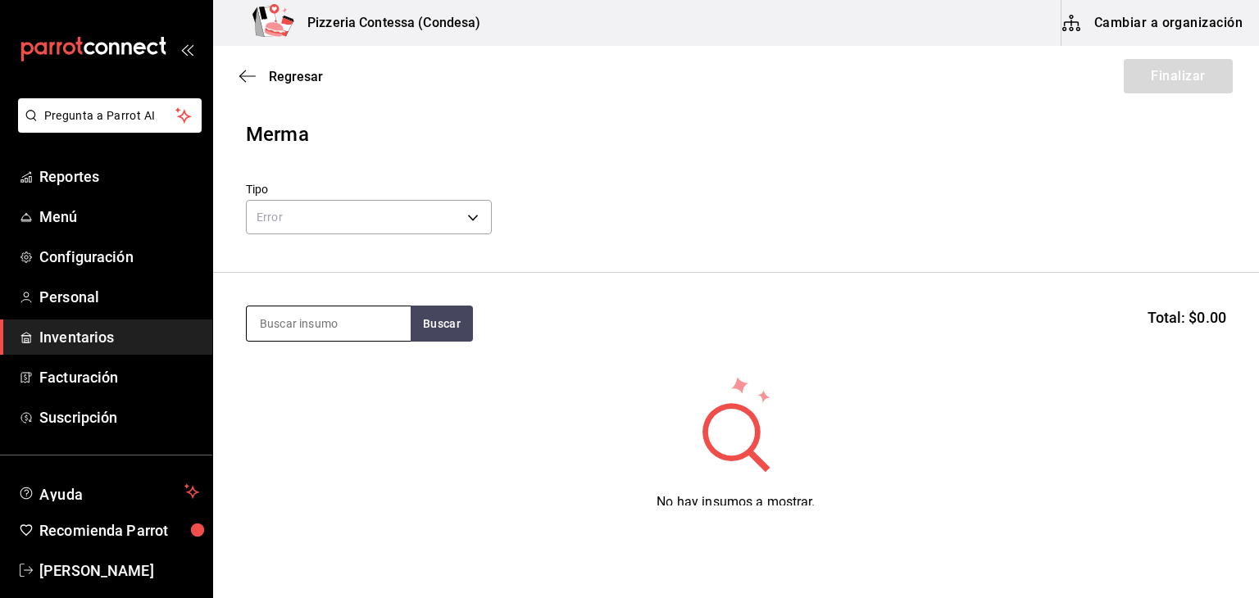
click at [383, 322] on input at bounding box center [329, 324] width 164 height 34
type input "DOMO"
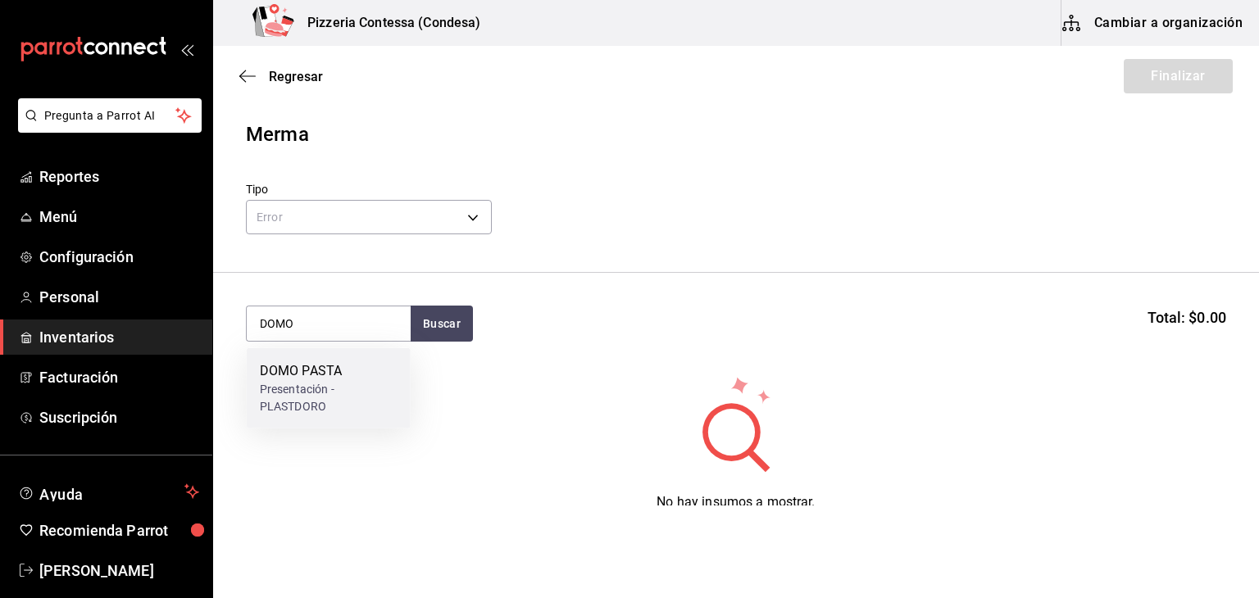
click at [362, 398] on div "Presentación - PLASTDORO" at bounding box center [329, 398] width 138 height 34
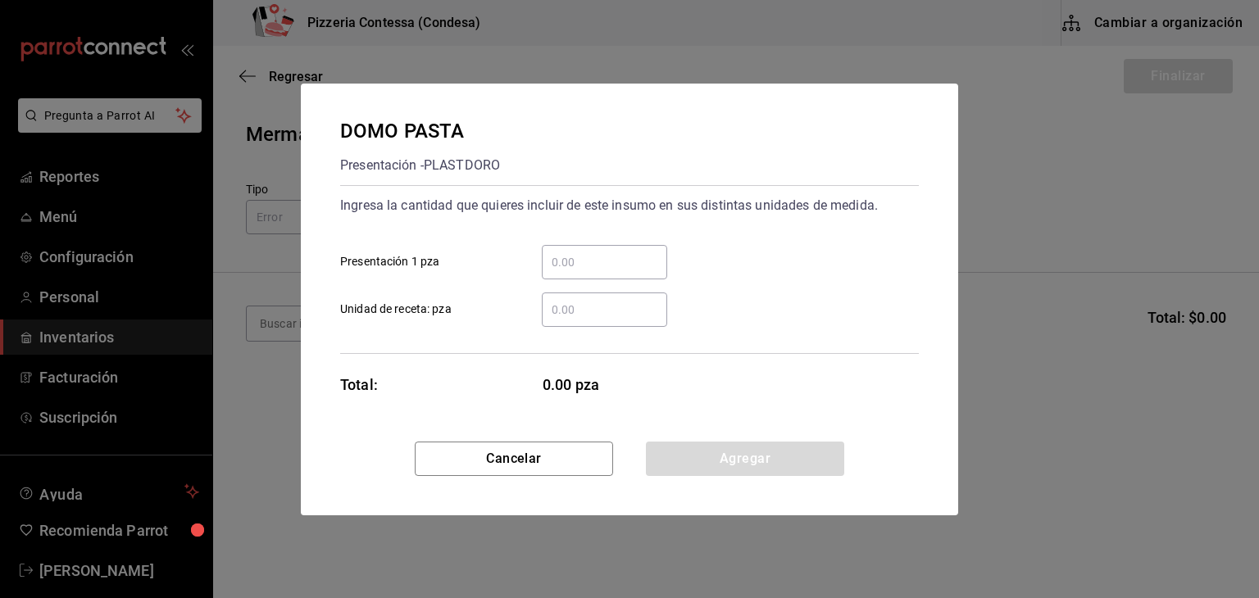
click at [577, 261] on input "​ Presentación 1 pza" at bounding box center [604, 263] width 125 height 20
type input "2"
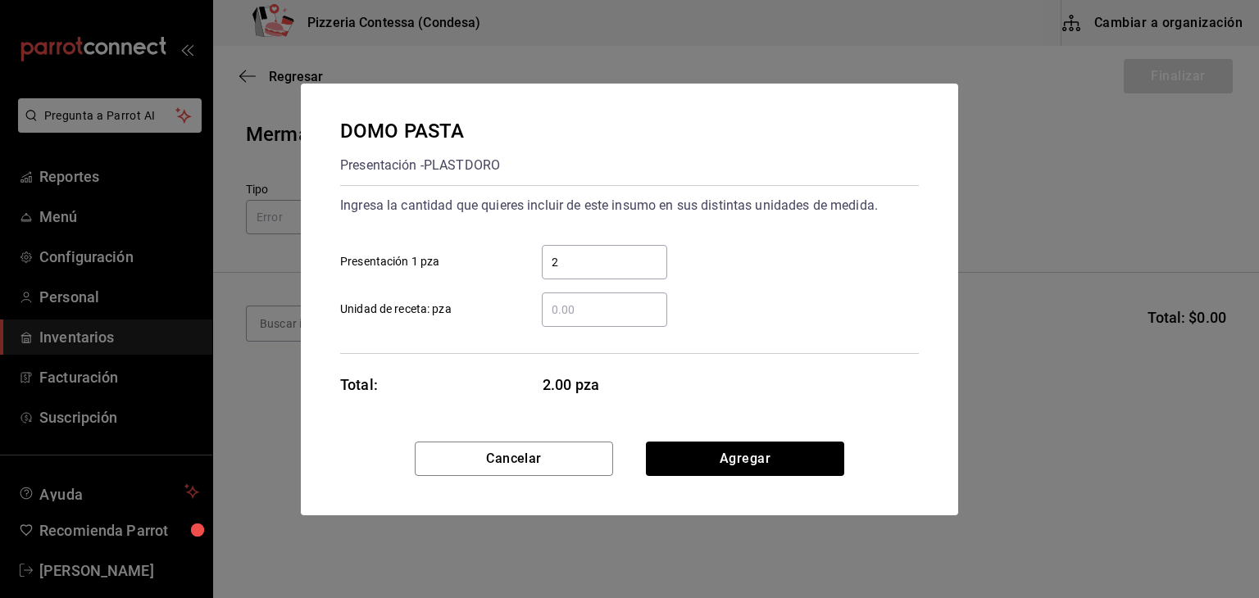
click at [712, 216] on div "Ingresa la cantidad que quieres incluir de este insumo en sus distintas unidade…" at bounding box center [629, 206] width 579 height 26
click at [721, 463] on button "Agregar" at bounding box center [745, 459] width 198 height 34
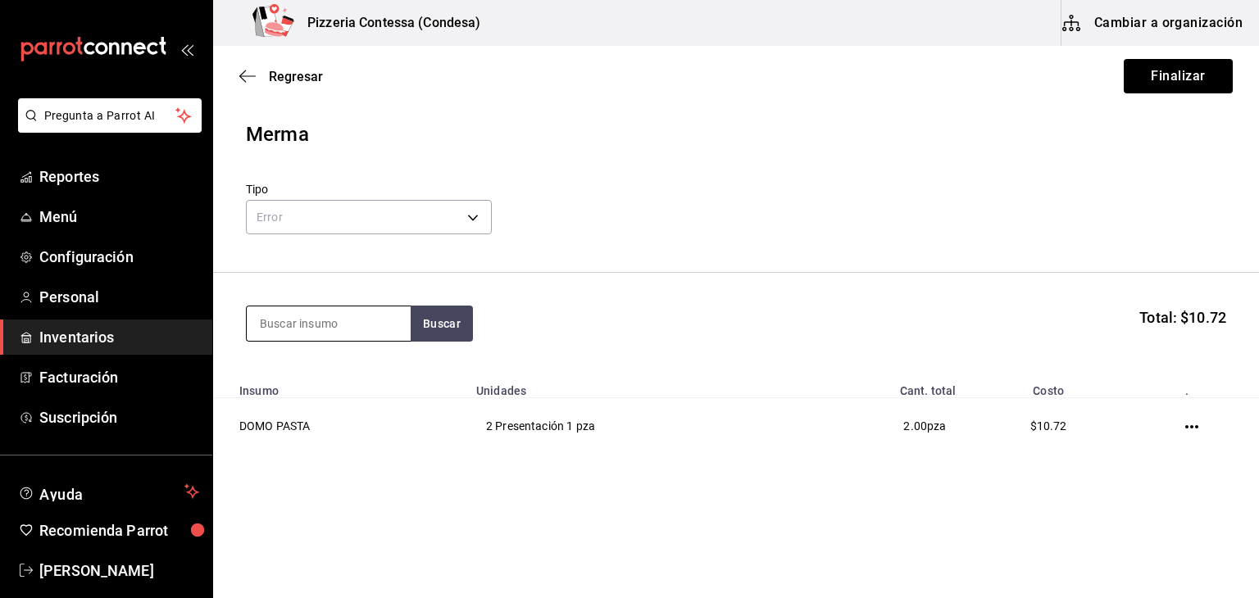
click at [330, 331] on input at bounding box center [329, 324] width 164 height 34
type input "PLATO"
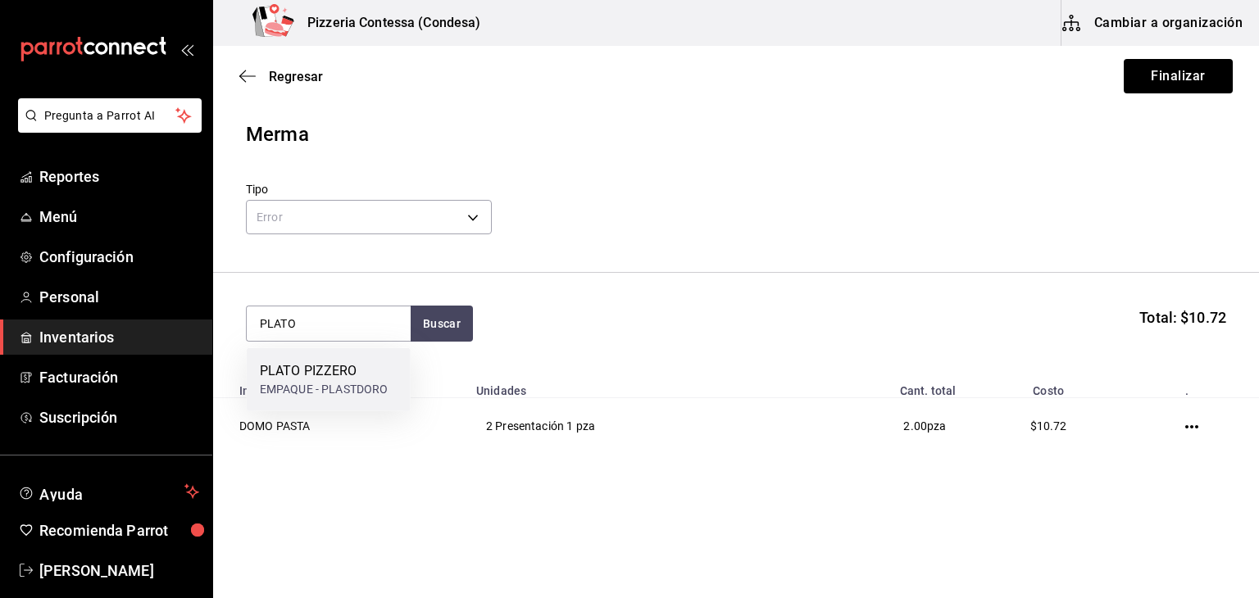
click at [348, 367] on div "PLATO PIZZERO" at bounding box center [324, 372] width 129 height 20
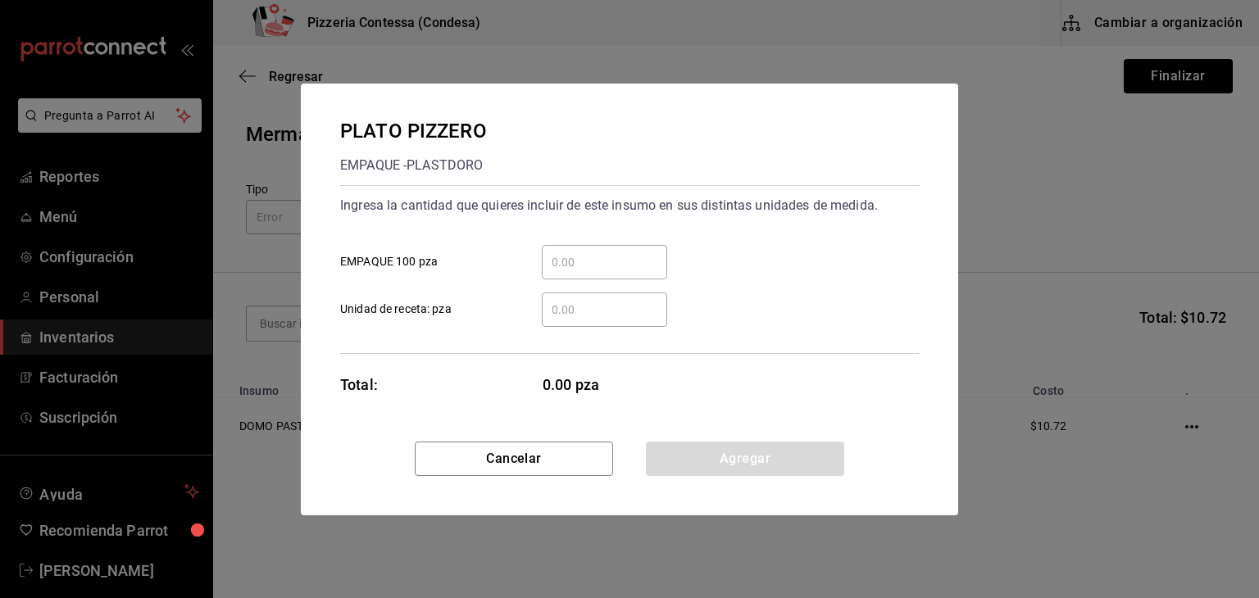
click at [565, 266] on input "​ EMPAQUE 100 pza" at bounding box center [604, 263] width 125 height 20
type input "3"
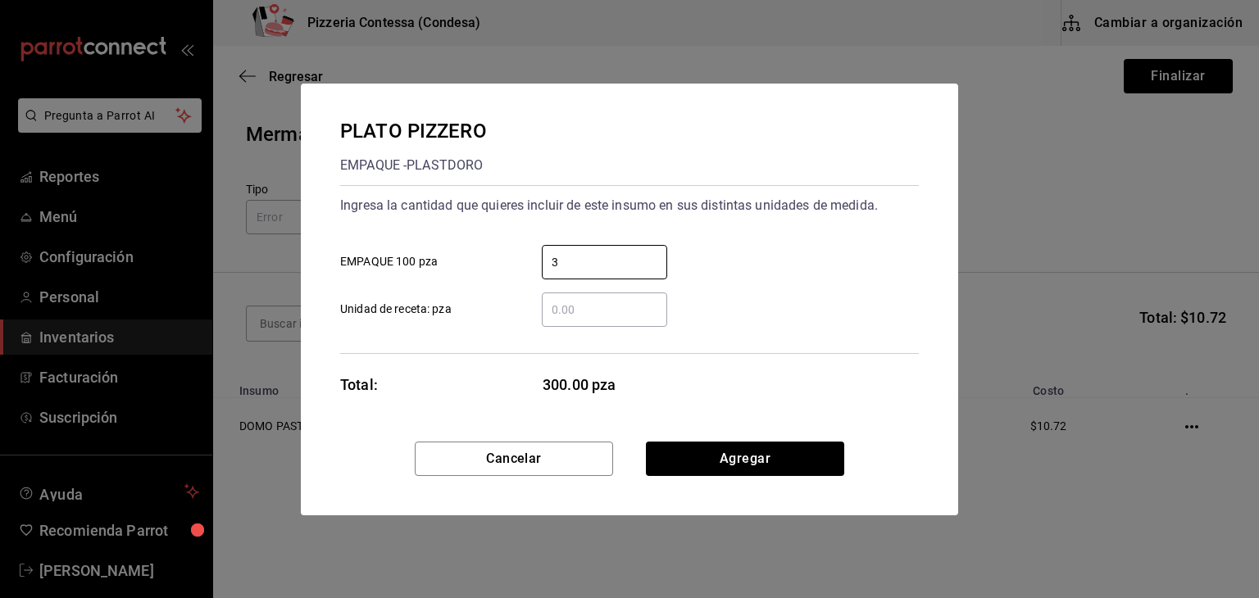
drag, startPoint x: 587, startPoint y: 260, endPoint x: 522, endPoint y: 264, distance: 64.9
click at [522, 264] on div "3 ​" at bounding box center [592, 262] width 152 height 34
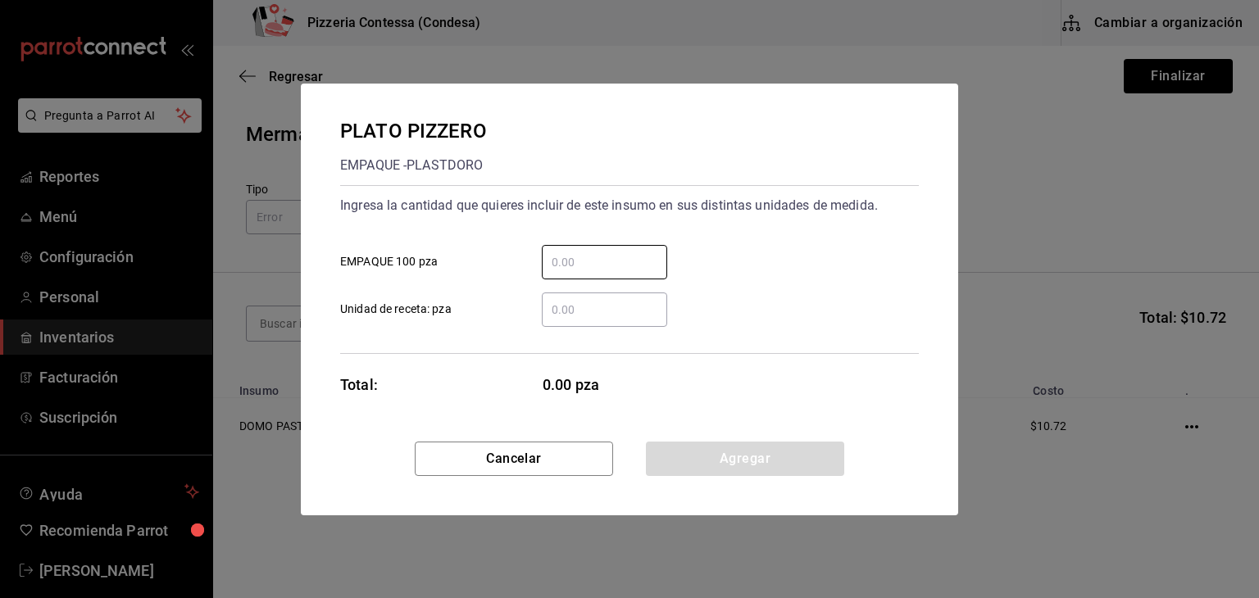
click at [553, 306] on input "​ Unidad de receta: pza" at bounding box center [604, 310] width 125 height 20
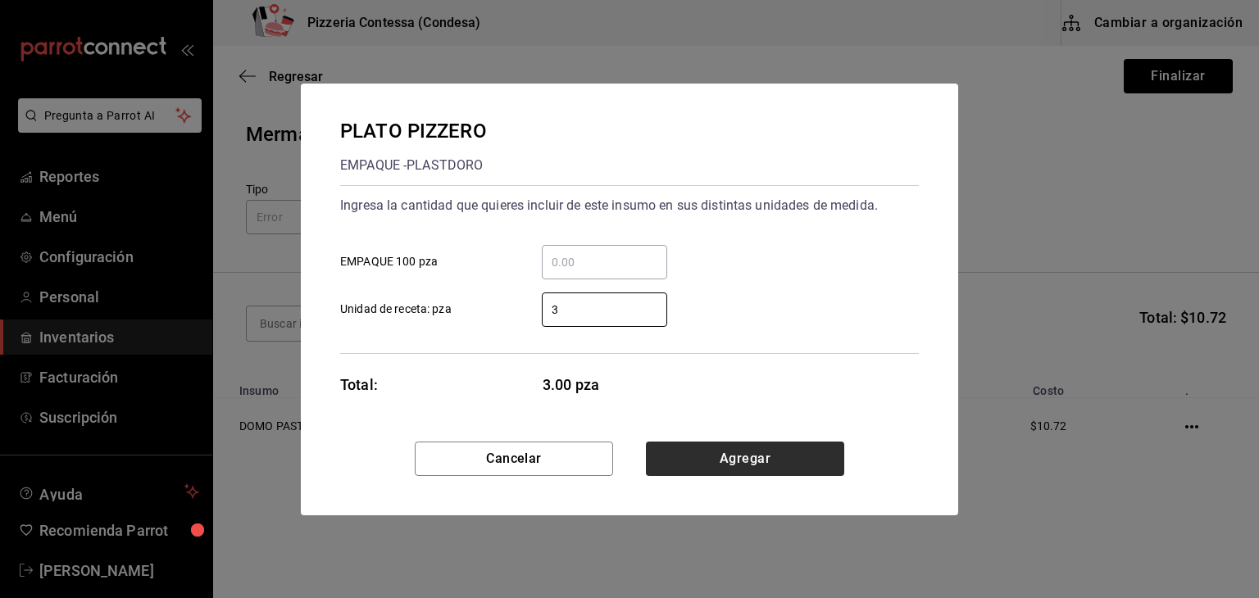
type input "3"
click at [695, 447] on button "Agregar" at bounding box center [745, 459] width 198 height 34
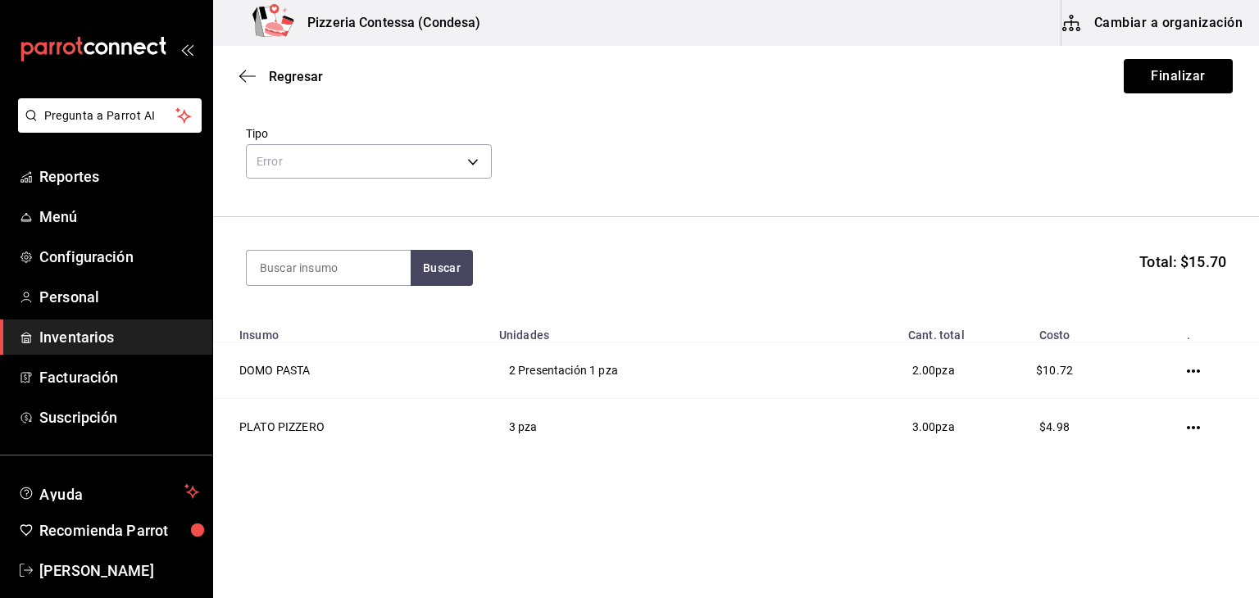
scroll to position [57, 0]
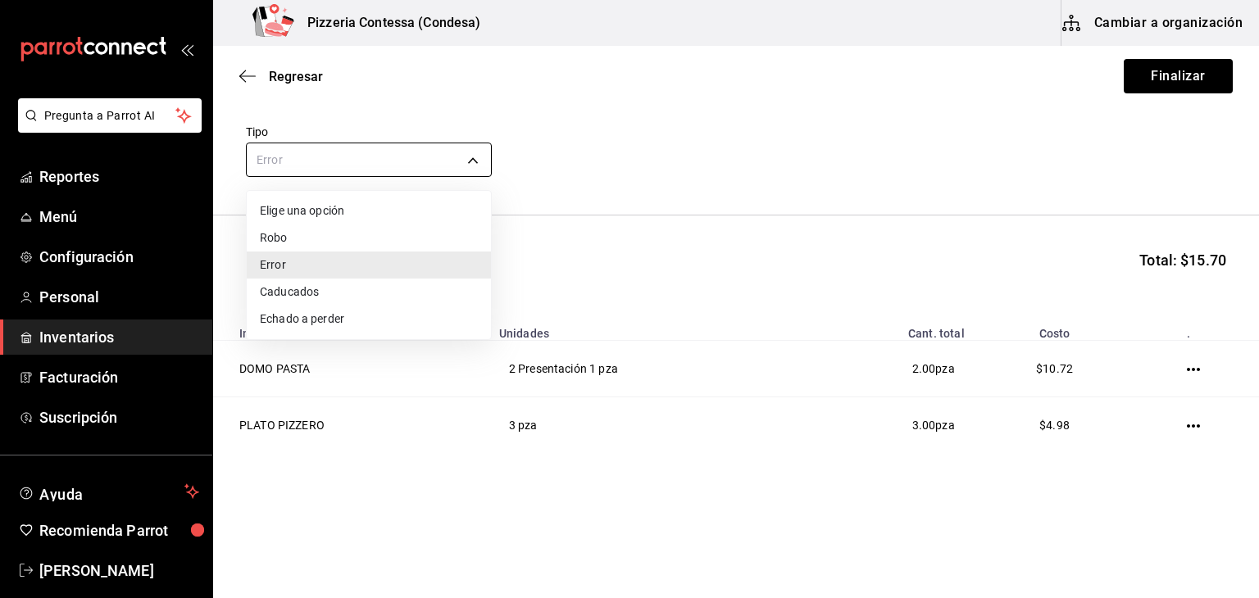
click at [466, 152] on body "Pregunta a Parrot AI Reportes Menú Configuración Personal Inventarios Facturaci…" at bounding box center [629, 253] width 1259 height 506
click at [397, 269] on li "Error" at bounding box center [369, 265] width 244 height 27
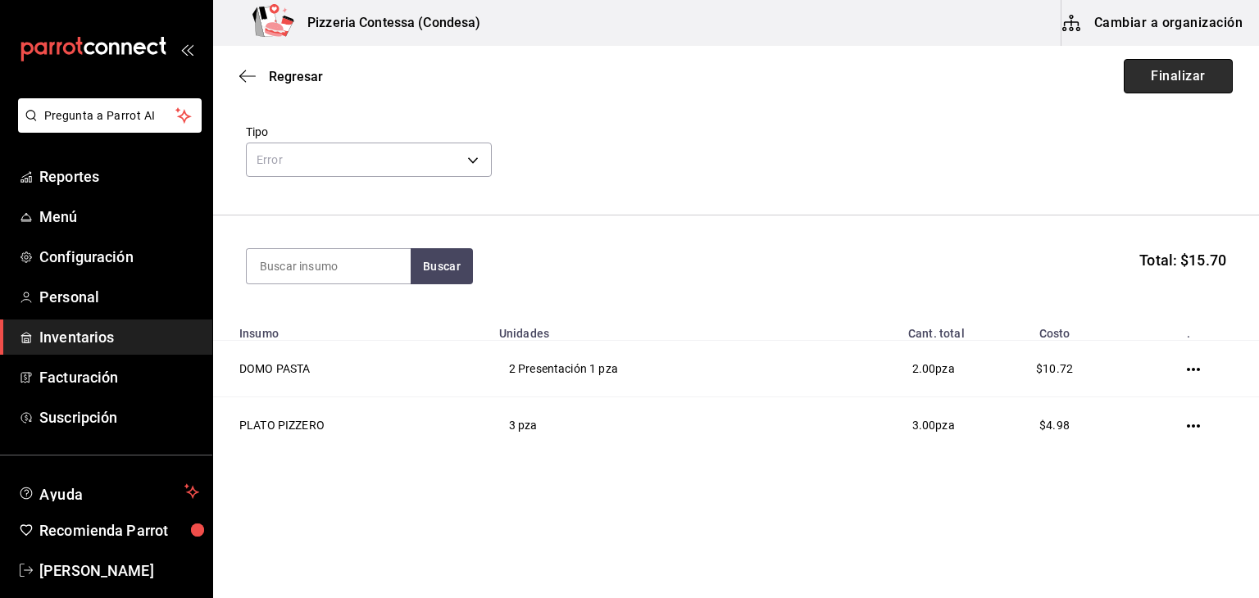
click at [1158, 73] on button "Finalizar" at bounding box center [1178, 76] width 109 height 34
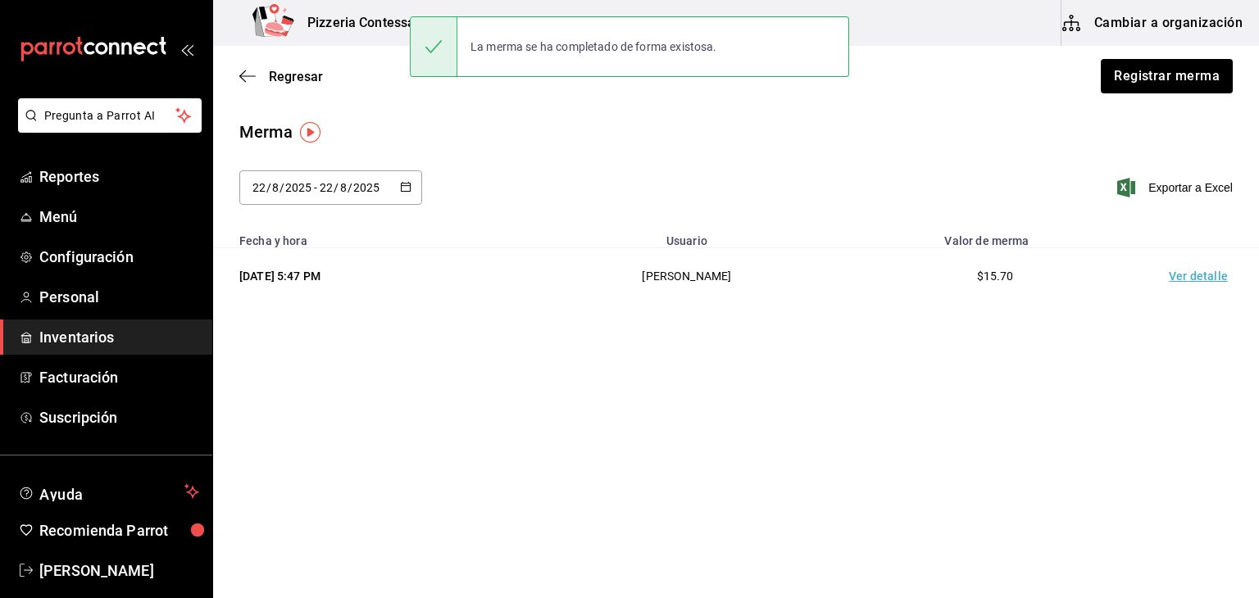
click at [398, 191] on div "[DATE] [DATE] - [DATE] [DATE]" at bounding box center [330, 188] width 183 height 34
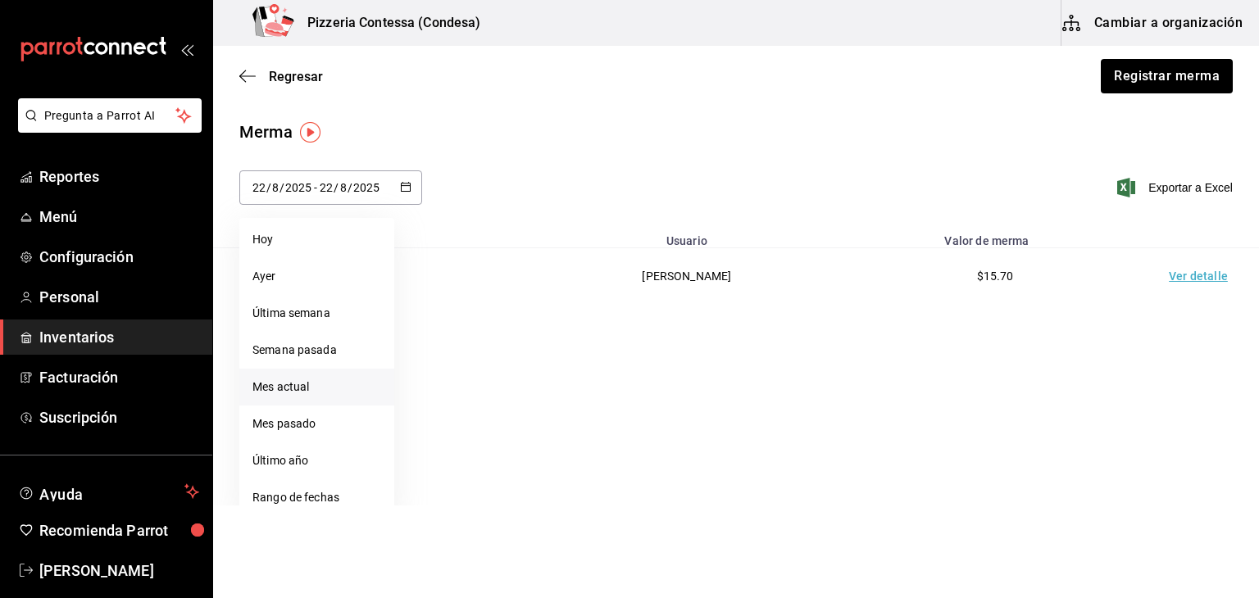
click at [335, 388] on li "Mes actual" at bounding box center [316, 387] width 155 height 37
type input "[DATE]"
type input "1"
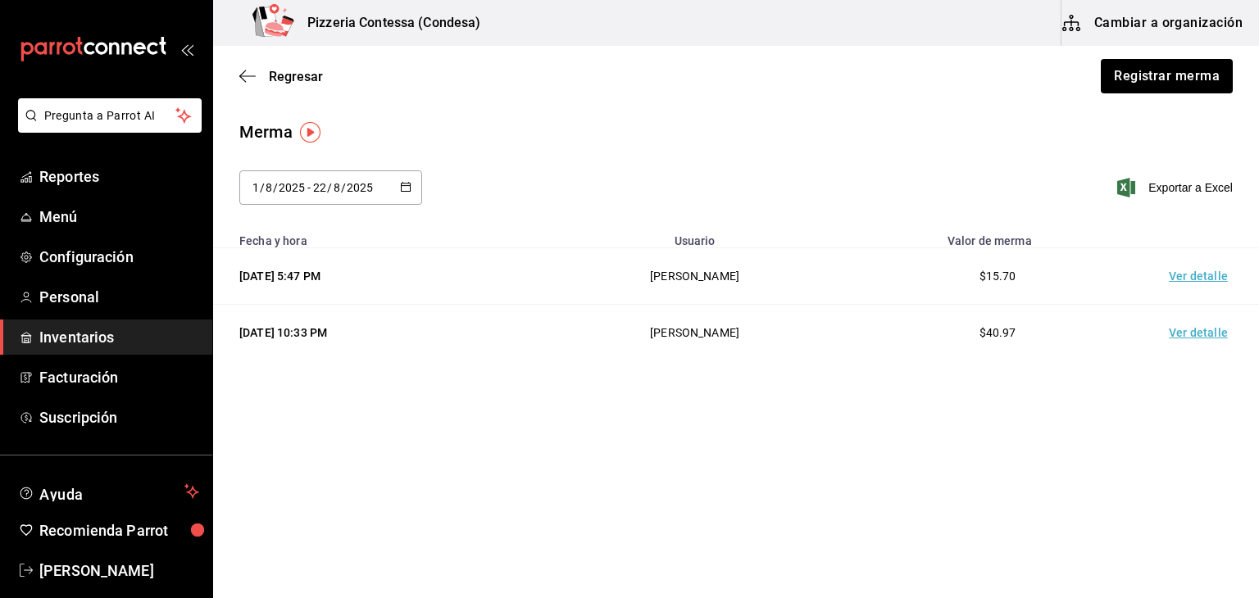
click at [251, 88] on div "Regresar Registrar merma" at bounding box center [736, 76] width 1046 height 61
click at [300, 78] on span "Regresar" at bounding box center [296, 77] width 54 height 16
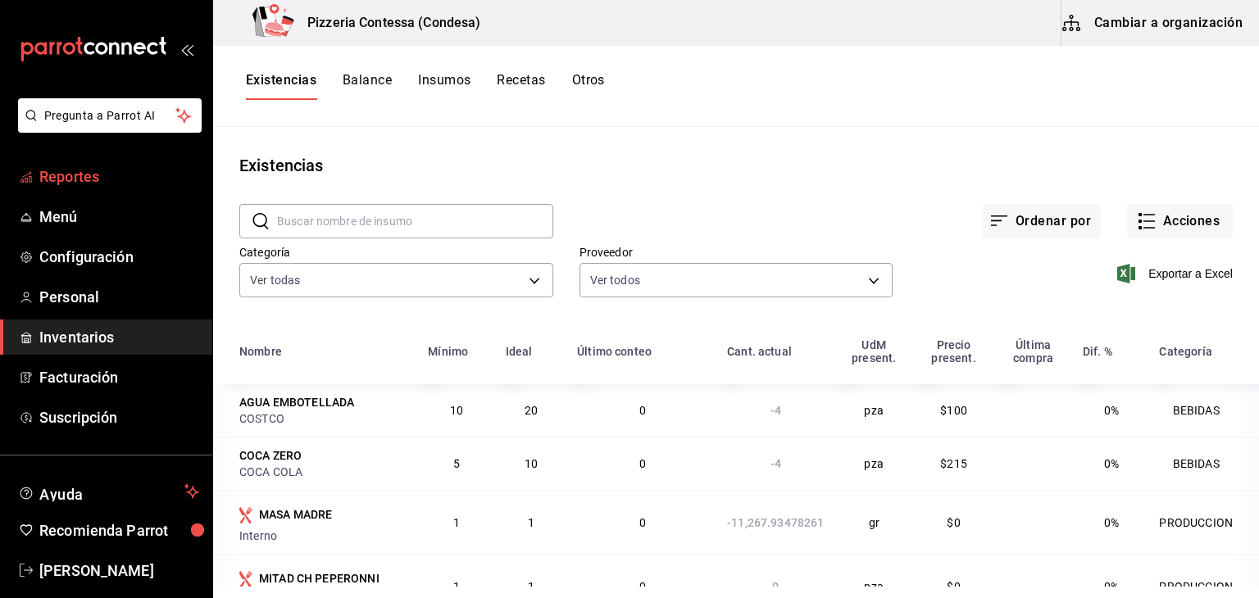
click at [58, 167] on span "Reportes" at bounding box center [119, 177] width 160 height 22
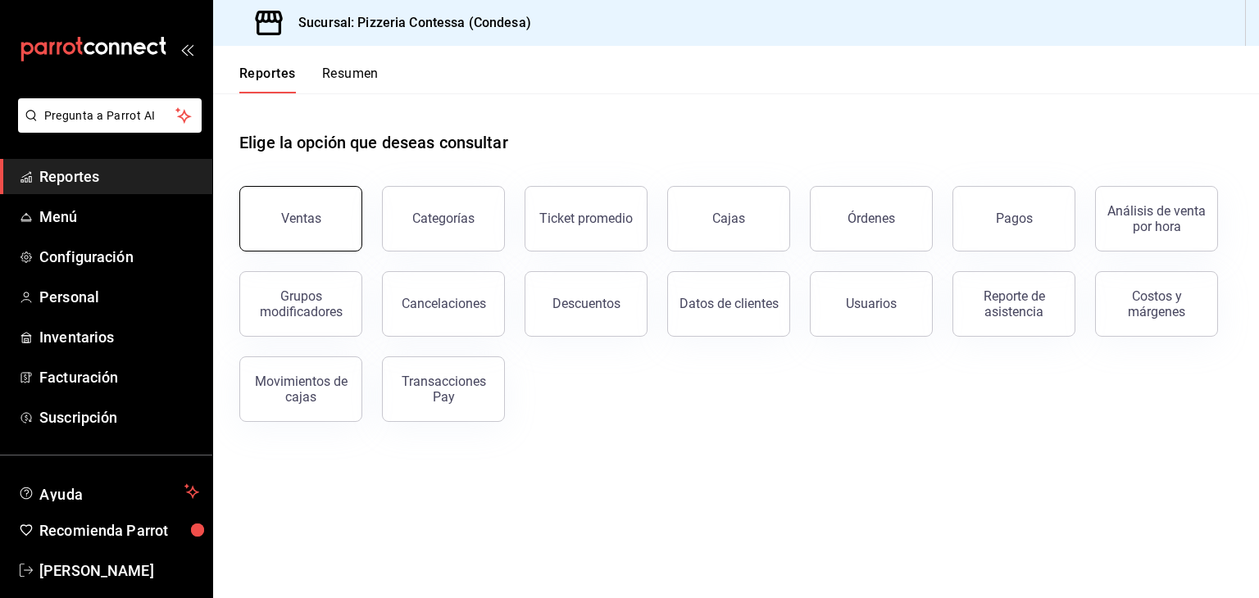
click at [315, 220] on div "Ventas" at bounding box center [301, 219] width 40 height 16
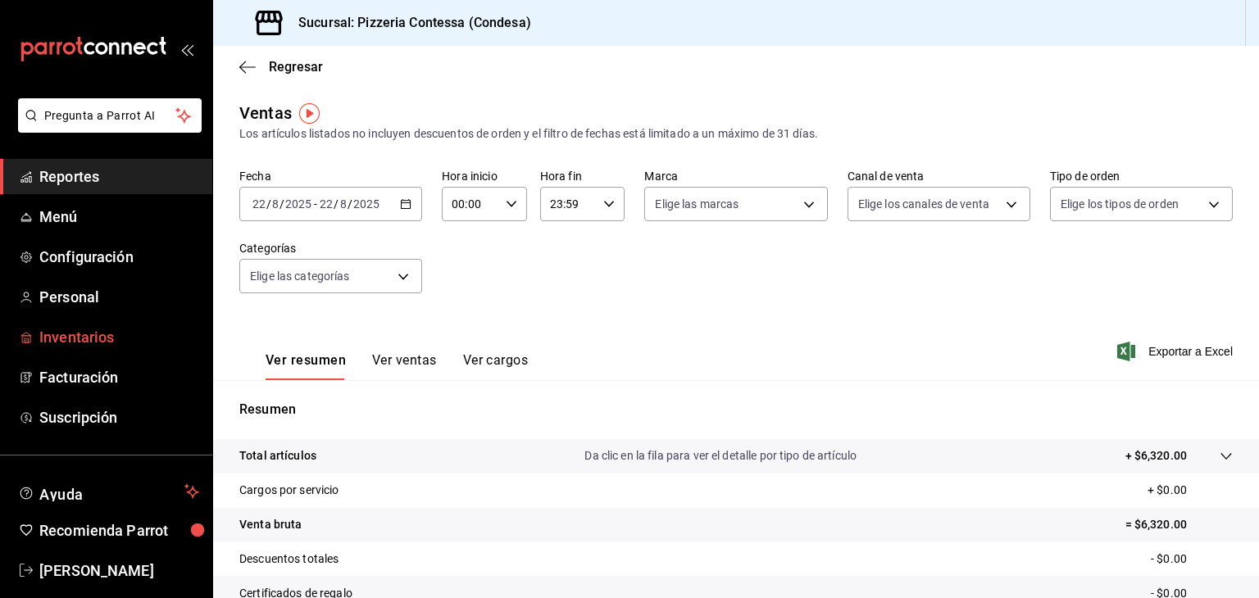
click at [94, 336] on span "Inventarios" at bounding box center [119, 337] width 160 height 22
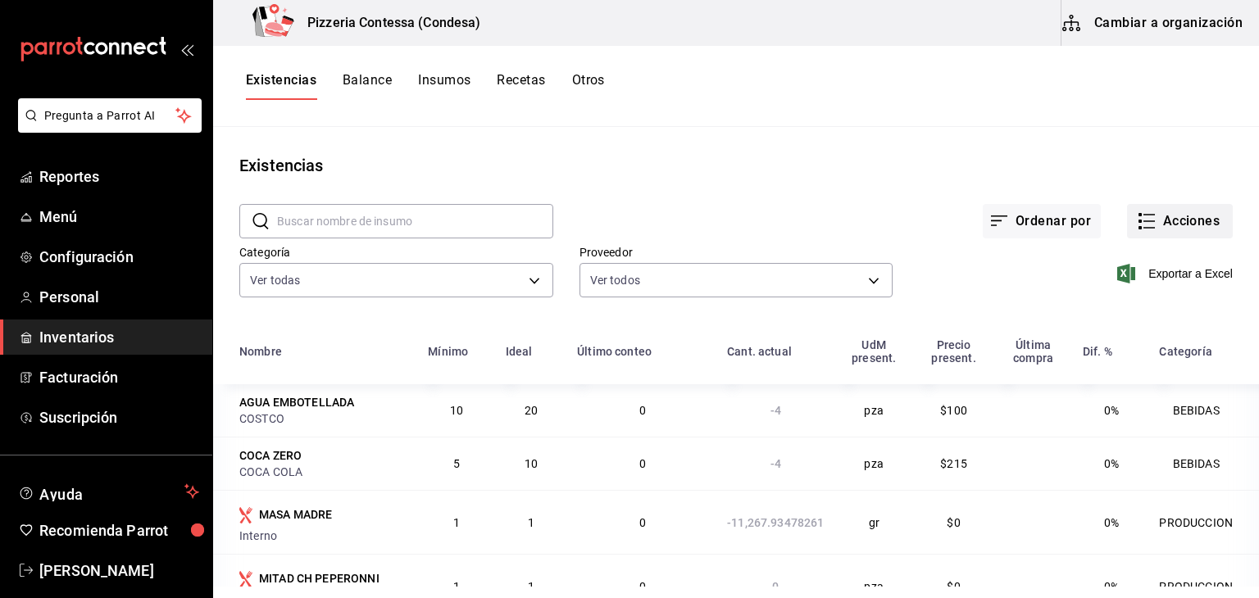
click at [1156, 219] on button "Acciones" at bounding box center [1180, 221] width 106 height 34
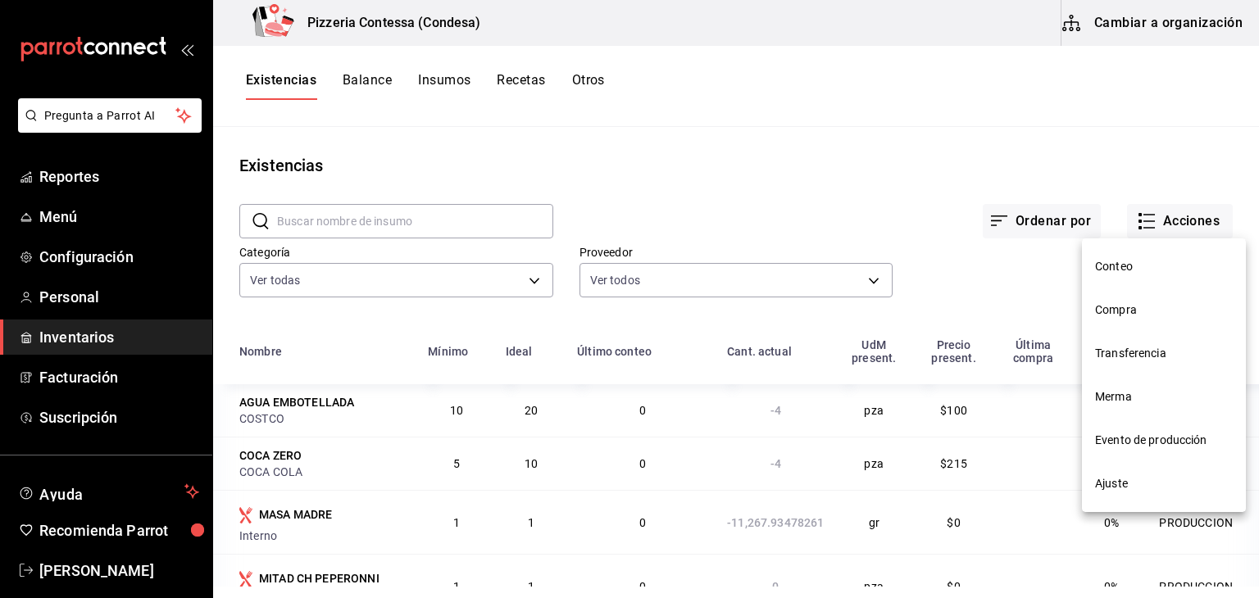
click at [1135, 316] on span "Compra" at bounding box center [1164, 310] width 138 height 17
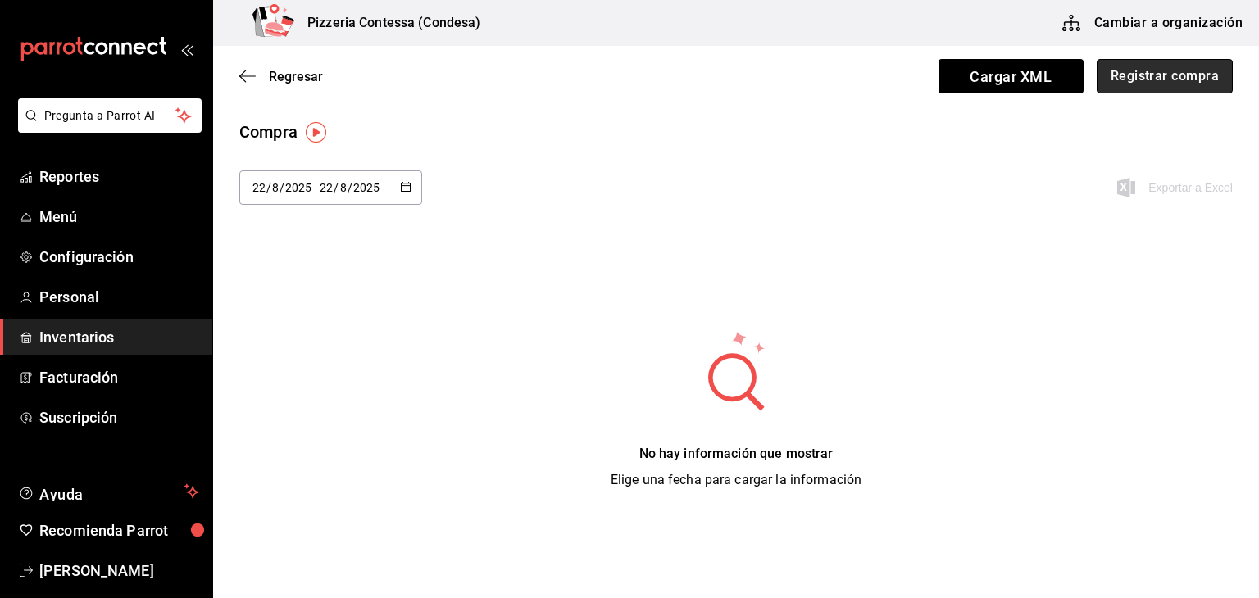
click at [1161, 73] on button "Registrar compra" at bounding box center [1165, 76] width 136 height 34
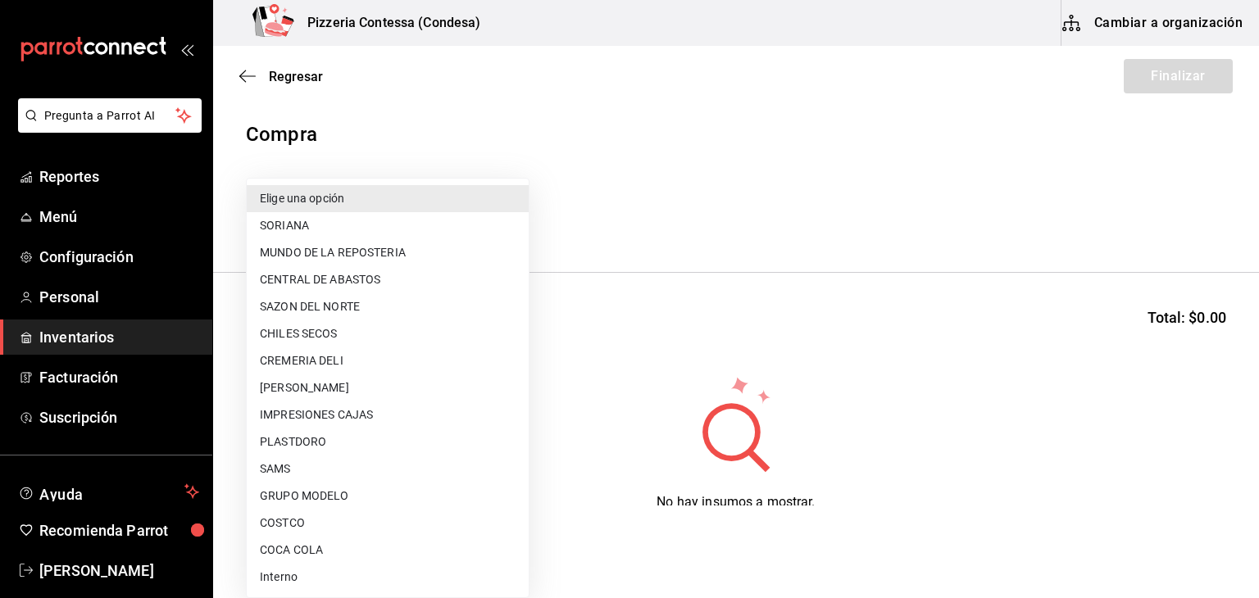
click at [380, 225] on body "Pregunta a Parrot AI Reportes Menú Configuración Personal Inventarios Facturaci…" at bounding box center [629, 253] width 1259 height 506
click at [315, 519] on li "COSTCO" at bounding box center [388, 523] width 282 height 27
type input "caa4dcaf-4e86-41b6-84ad-ee554ecc4aaf"
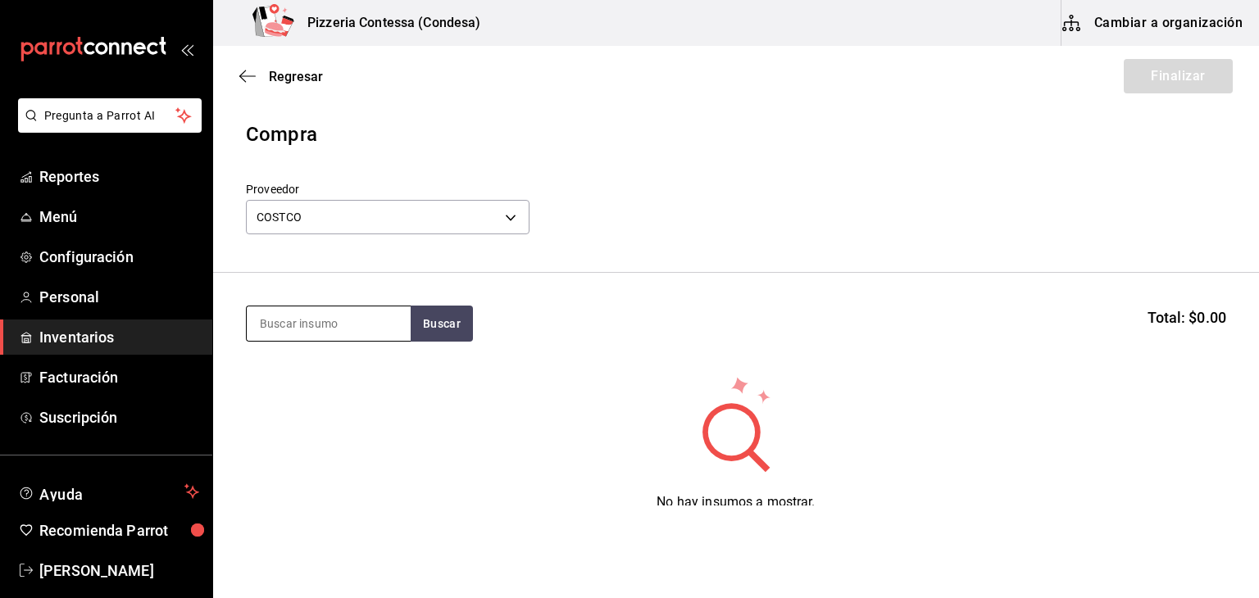
click at [323, 318] on input at bounding box center [329, 324] width 164 height 34
type input "pepe"
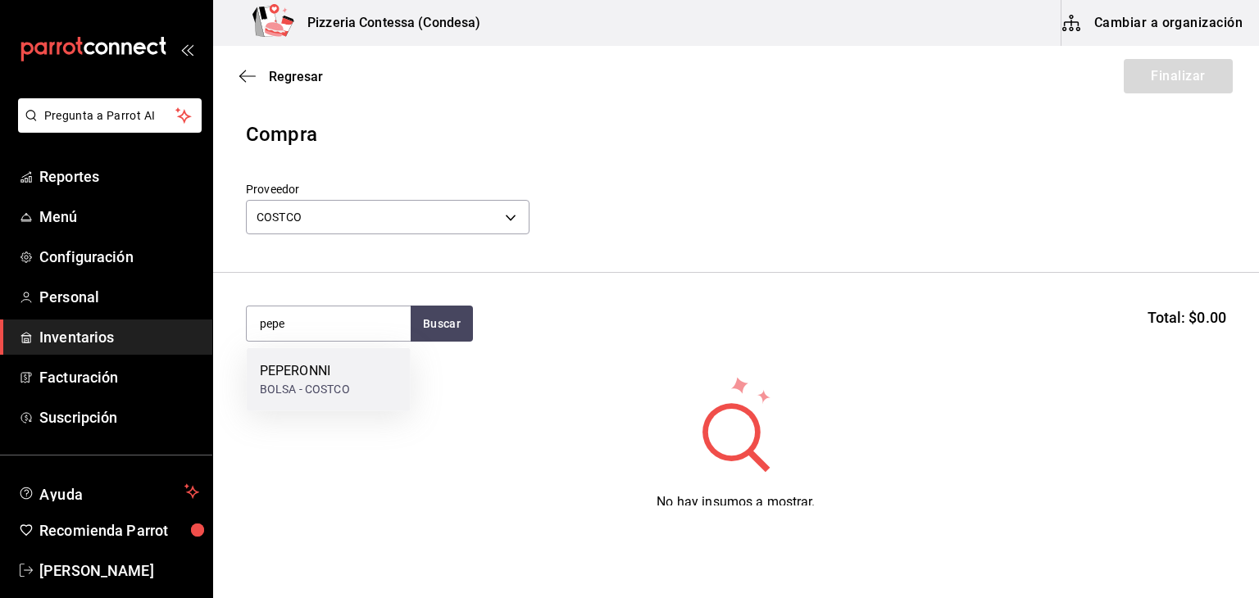
click at [312, 379] on div "PEPERONNI" at bounding box center [305, 372] width 90 height 20
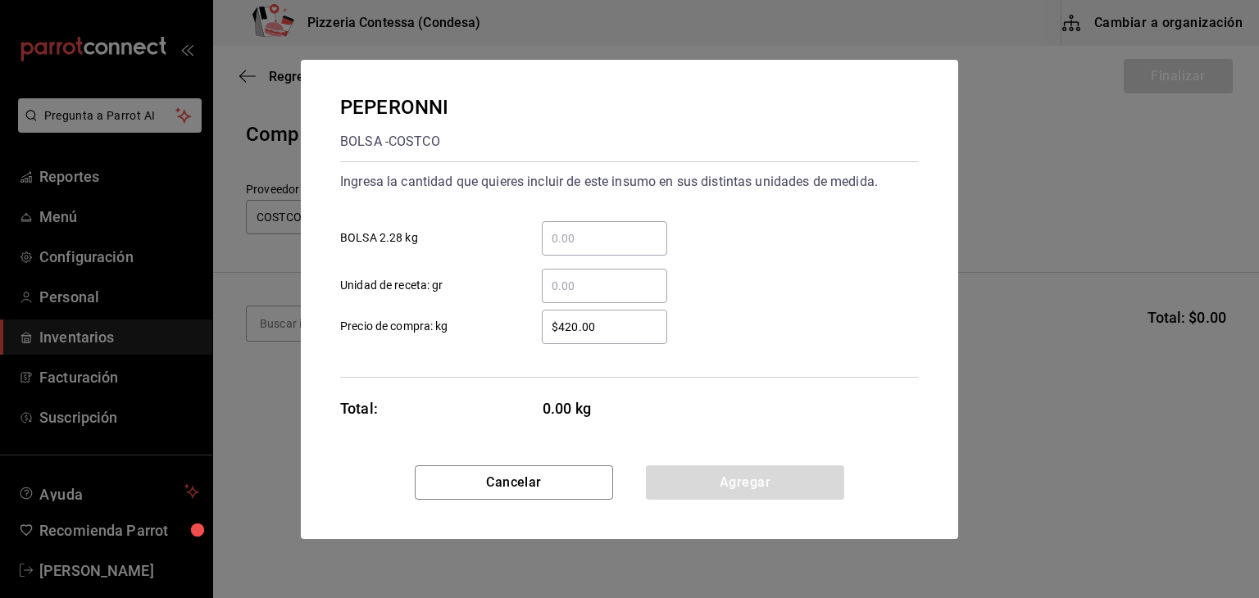
click at [581, 240] on input "​ BOLSA 2.28 kg" at bounding box center [604, 239] width 125 height 20
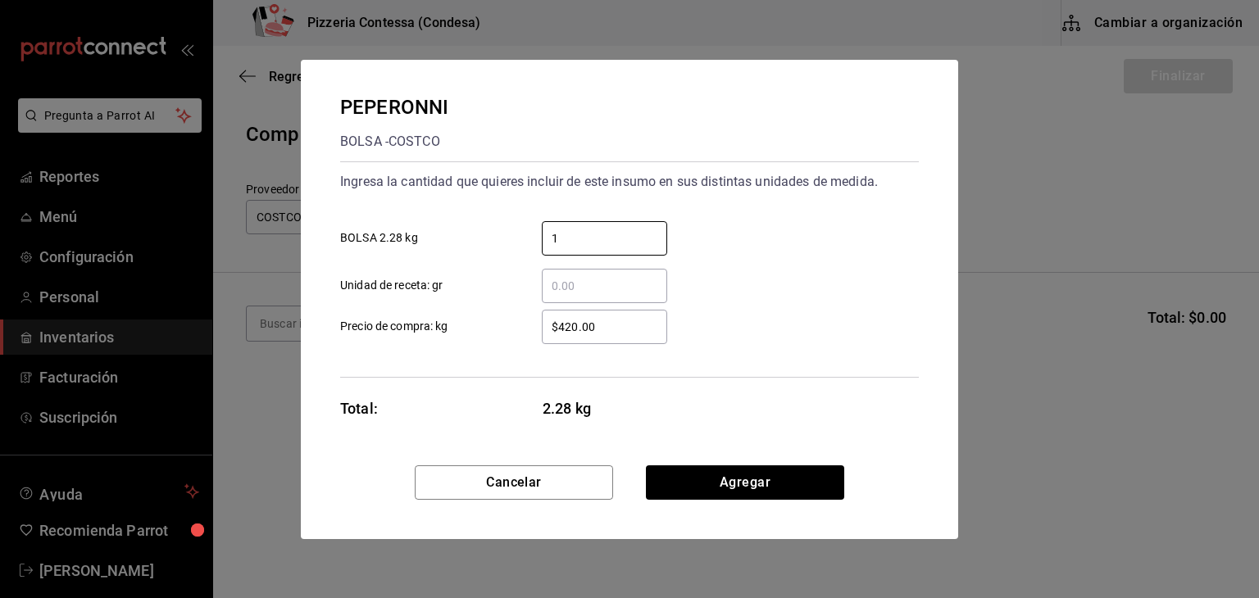
type input "1"
drag, startPoint x: 621, startPoint y: 323, endPoint x: 496, endPoint y: 320, distance: 125.5
click at [498, 320] on label "$420.00 ​ Precio de compra: kg" at bounding box center [503, 327] width 327 height 34
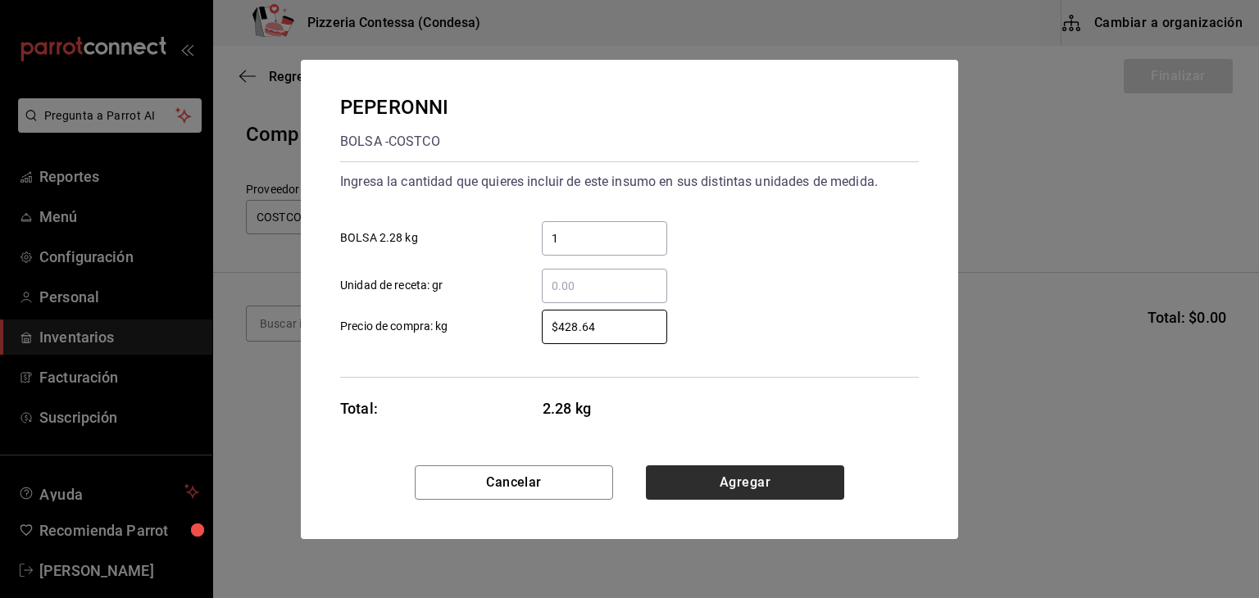
type input "$428.64"
click at [734, 477] on button "Agregar" at bounding box center [745, 483] width 198 height 34
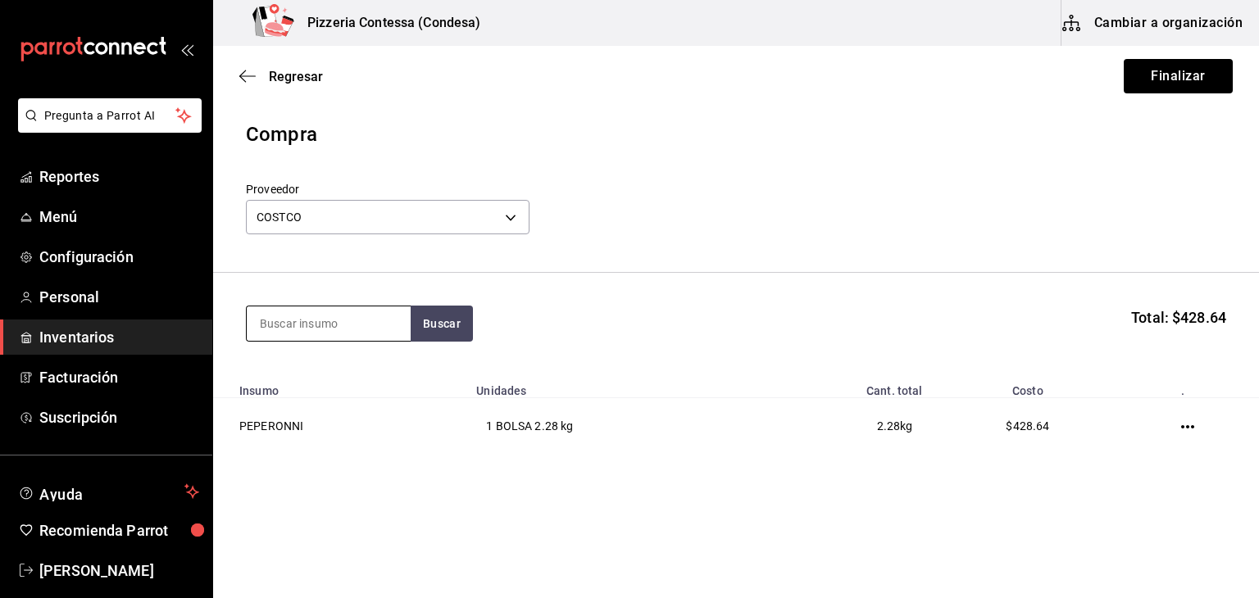
click at [304, 330] on input at bounding box center [329, 324] width 164 height 34
type input "[PERSON_NAME]"
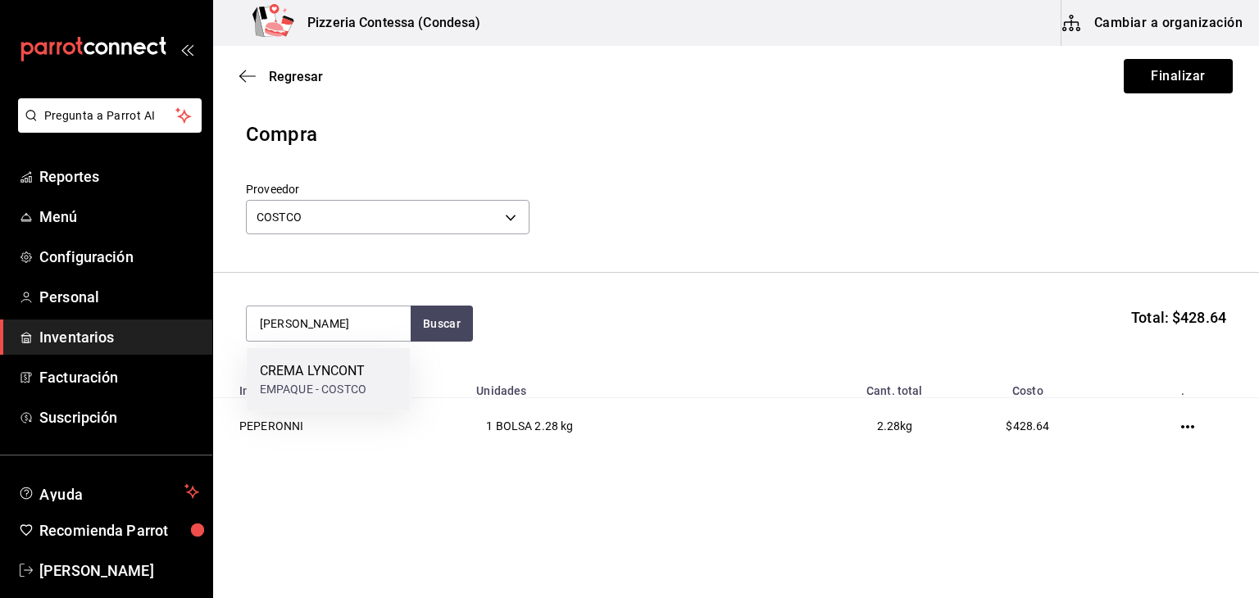
click at [312, 370] on div "CREMA LYNCONT" at bounding box center [313, 372] width 107 height 20
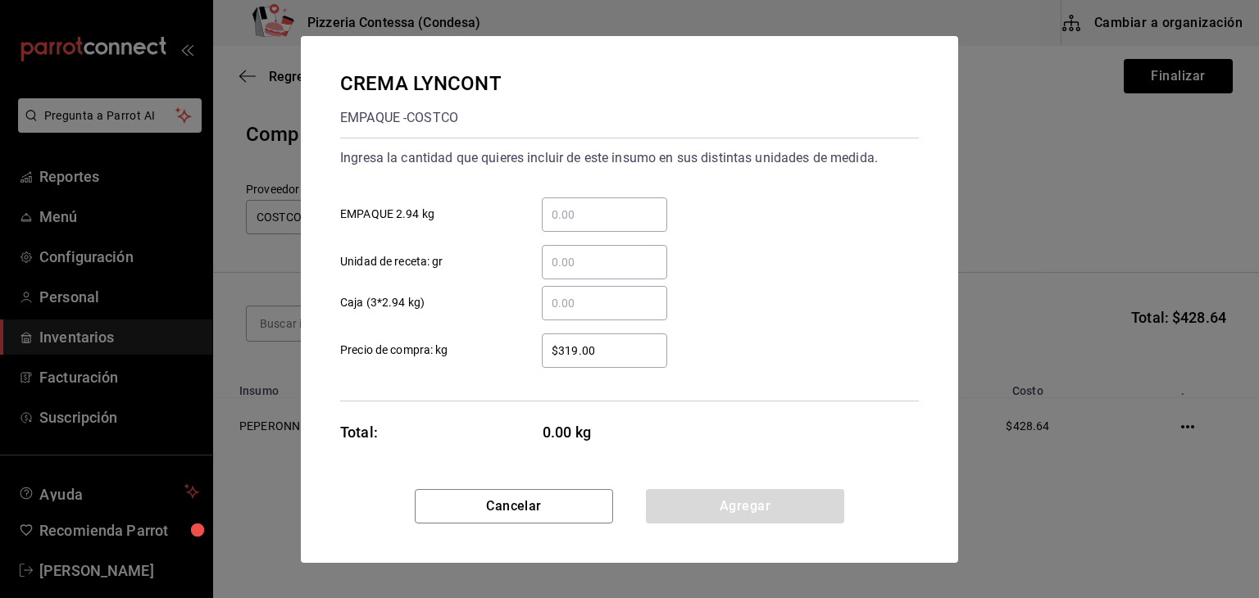
click at [590, 225] on div "​" at bounding box center [604, 215] width 125 height 34
click at [590, 225] on input "​ EMPAQUE 2.94 kg" at bounding box center [604, 215] width 125 height 20
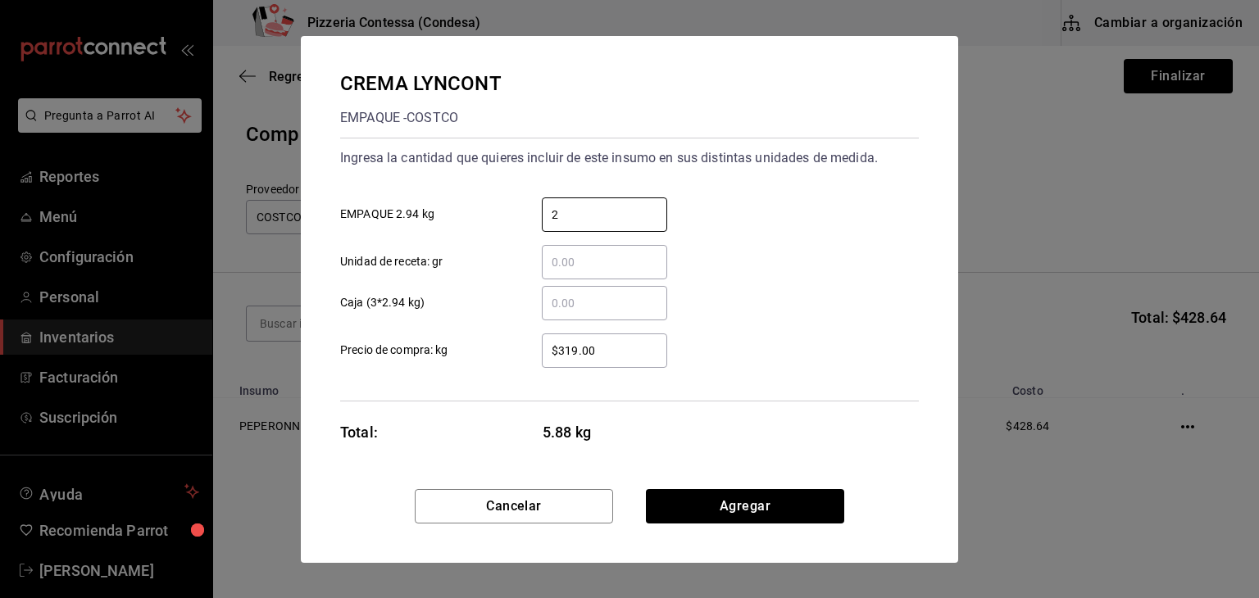
type input "2"
click at [830, 348] on div "$319.00 ​ Precio de compra: kg" at bounding box center [623, 345] width 592 height 48
drag, startPoint x: 588, startPoint y: 216, endPoint x: 536, endPoint y: 216, distance: 51.7
click at [536, 216] on div "2 ​" at bounding box center [592, 215] width 152 height 34
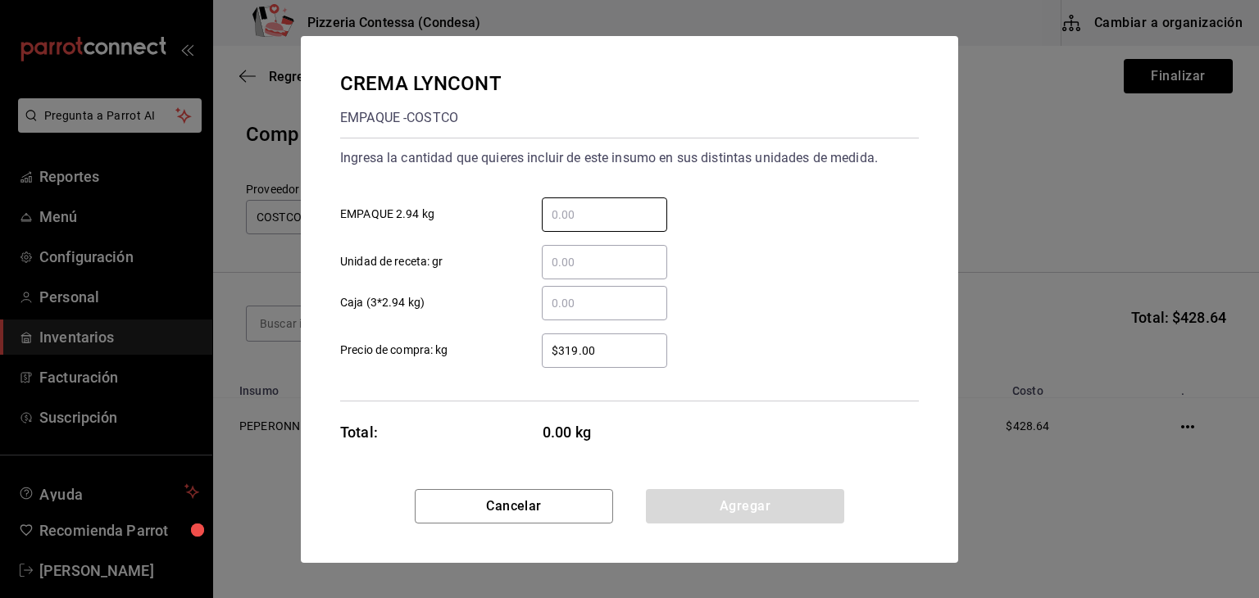
click at [616, 293] on input "​ Caja (3*2.94 kg)" at bounding box center [604, 303] width 125 height 20
type input "2"
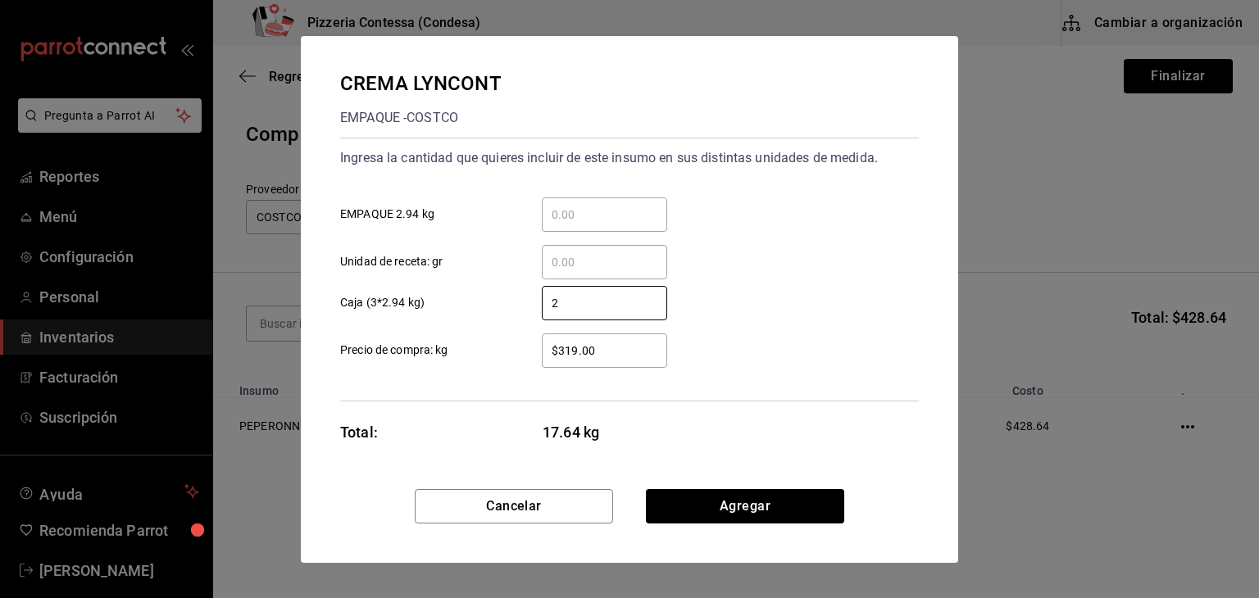
drag, startPoint x: 574, startPoint y: 308, endPoint x: 532, endPoint y: 314, distance: 42.2
click at [532, 314] on div "2 ​" at bounding box center [592, 303] width 152 height 34
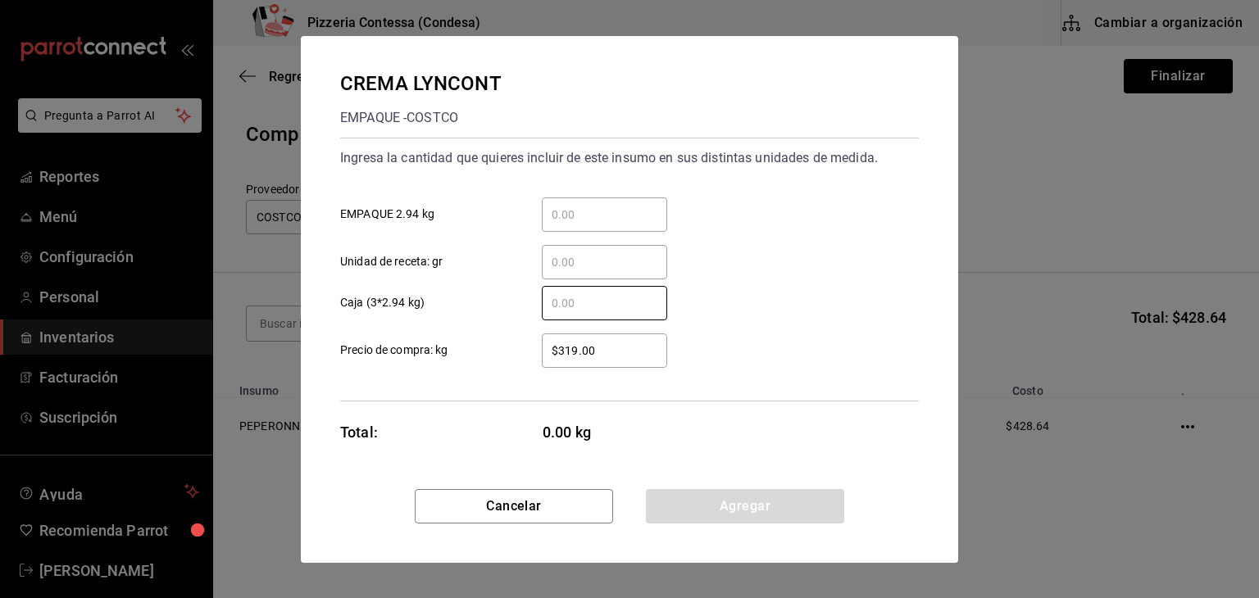
click at [580, 218] on input "​ EMPAQUE 2.94 kg" at bounding box center [604, 215] width 125 height 20
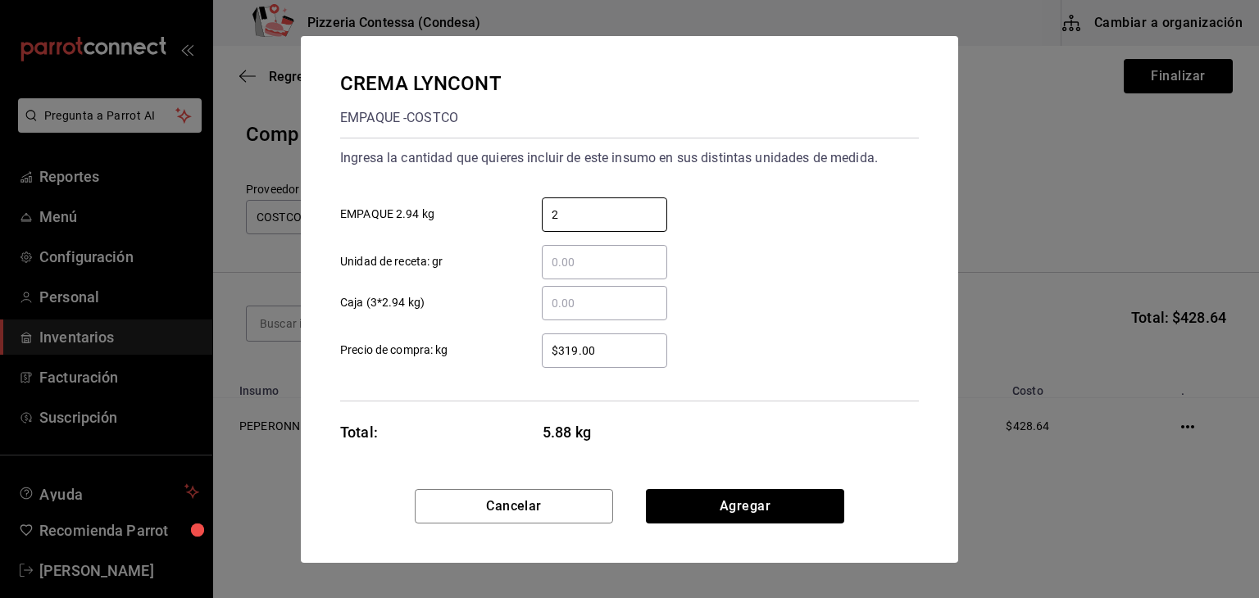
type input "2"
drag, startPoint x: 626, startPoint y: 352, endPoint x: 521, endPoint y: 352, distance: 104.1
click at [521, 352] on div "$319.00 ​" at bounding box center [592, 351] width 152 height 34
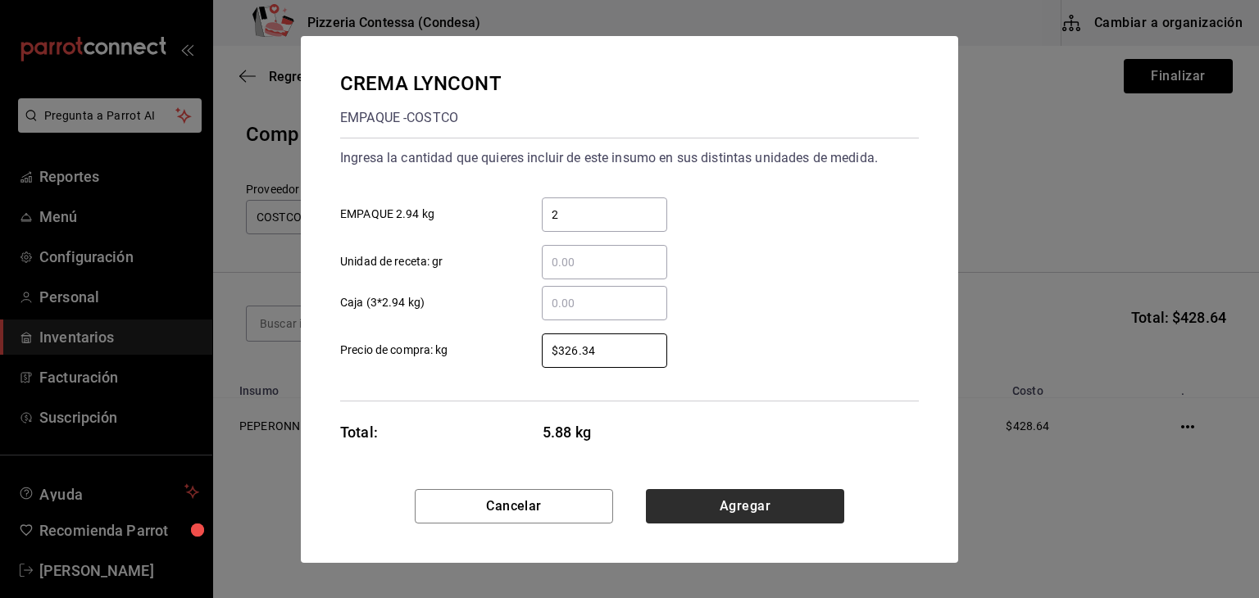
type input "$326.34"
click at [775, 503] on button "Agregar" at bounding box center [745, 506] width 198 height 34
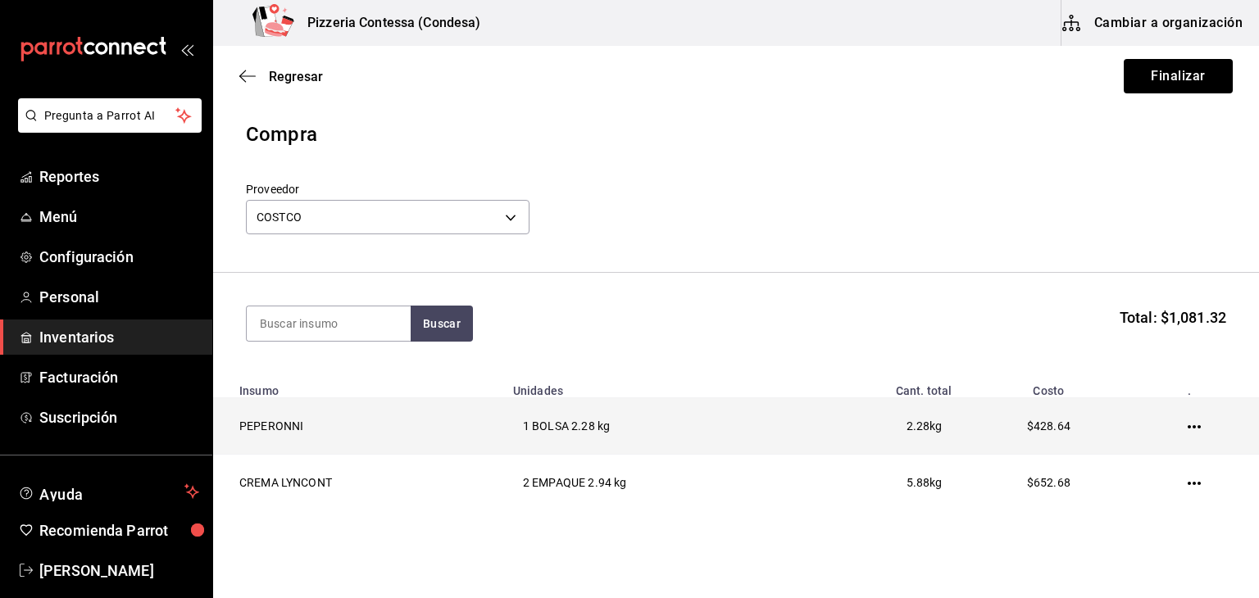
click at [1188, 425] on icon "button" at bounding box center [1194, 427] width 13 height 13
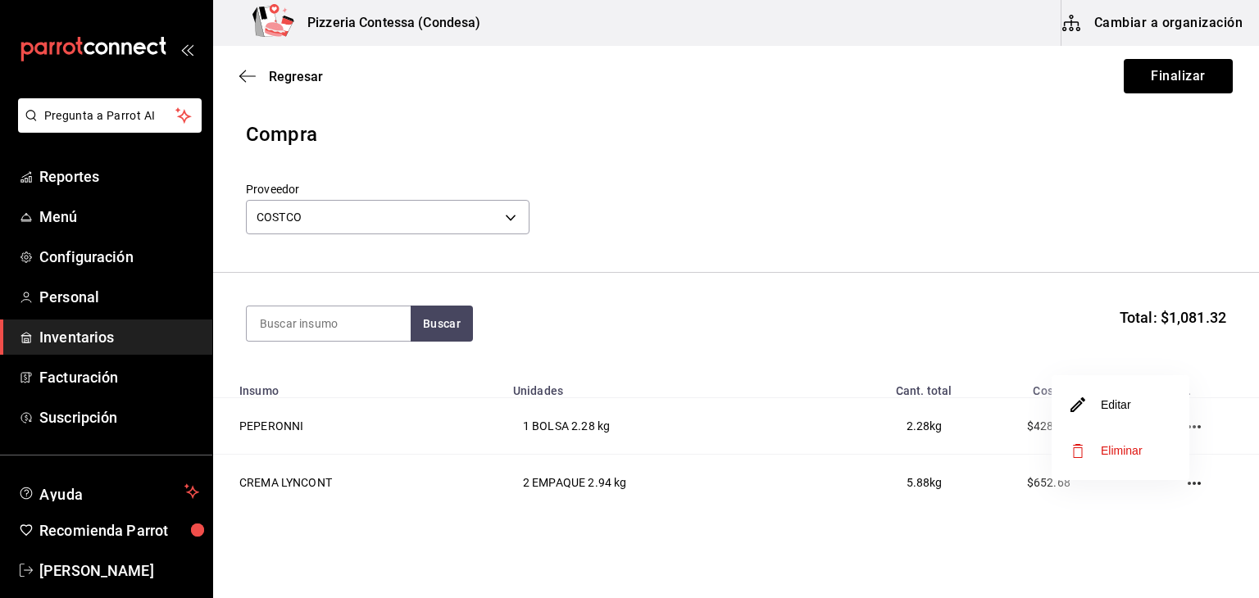
click at [1158, 411] on li "Editar" at bounding box center [1121, 405] width 138 height 46
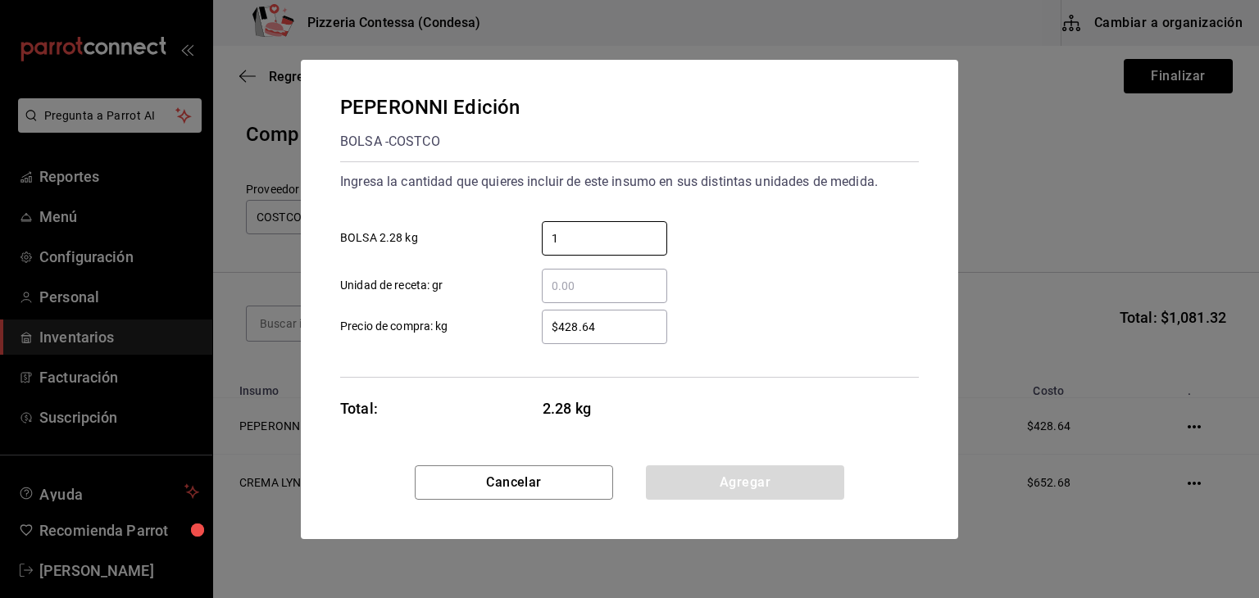
drag, startPoint x: 584, startPoint y: 234, endPoint x: 514, endPoint y: 234, distance: 69.7
click at [514, 234] on label "1 ​ BOLSA 2.28 kg" at bounding box center [503, 238] width 327 height 34
type input "2"
click at [813, 237] on div "2 ​ BOLSA 2.28 kg" at bounding box center [623, 232] width 592 height 48
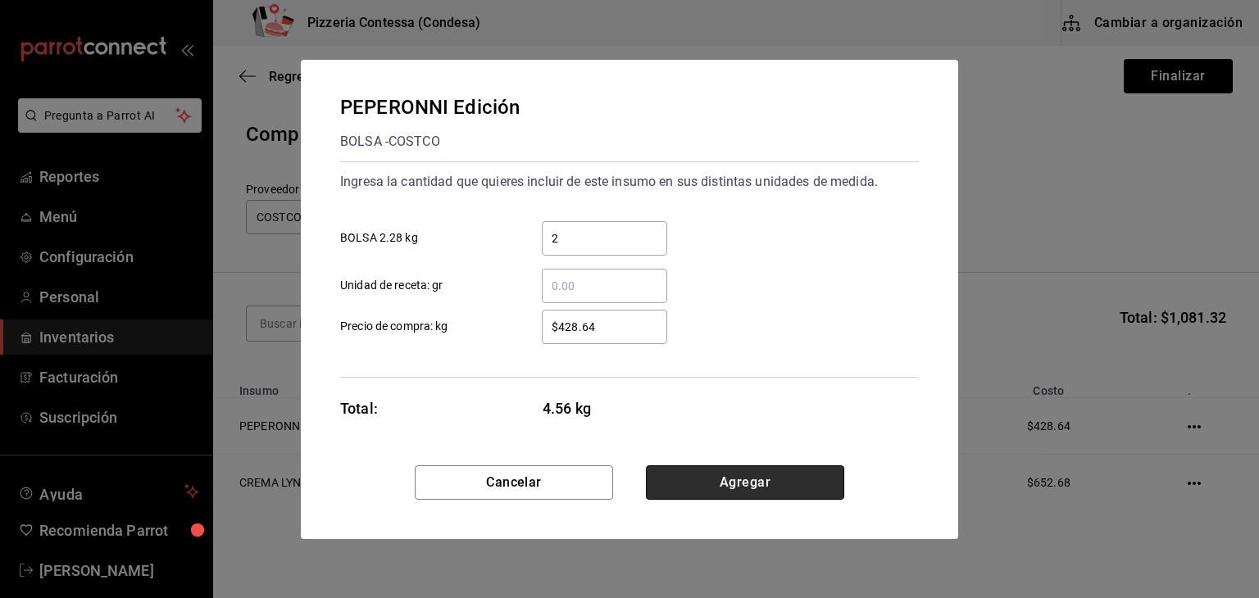
click at [738, 474] on button "Agregar" at bounding box center [745, 483] width 198 height 34
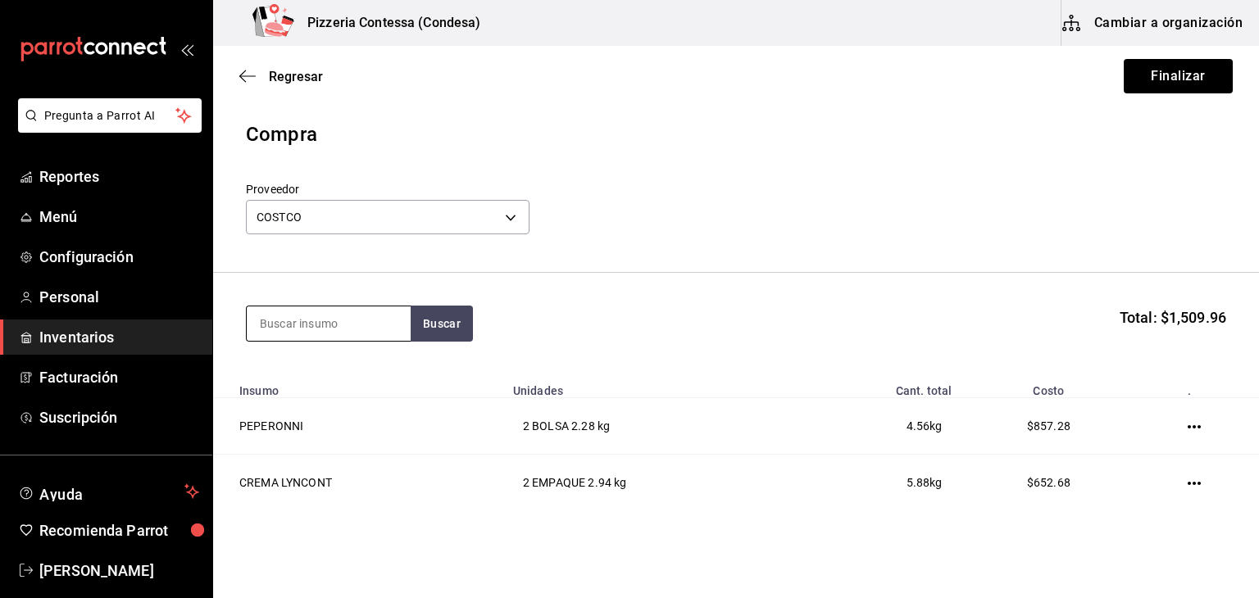
click at [334, 330] on input at bounding box center [329, 324] width 164 height 34
type input "pure"
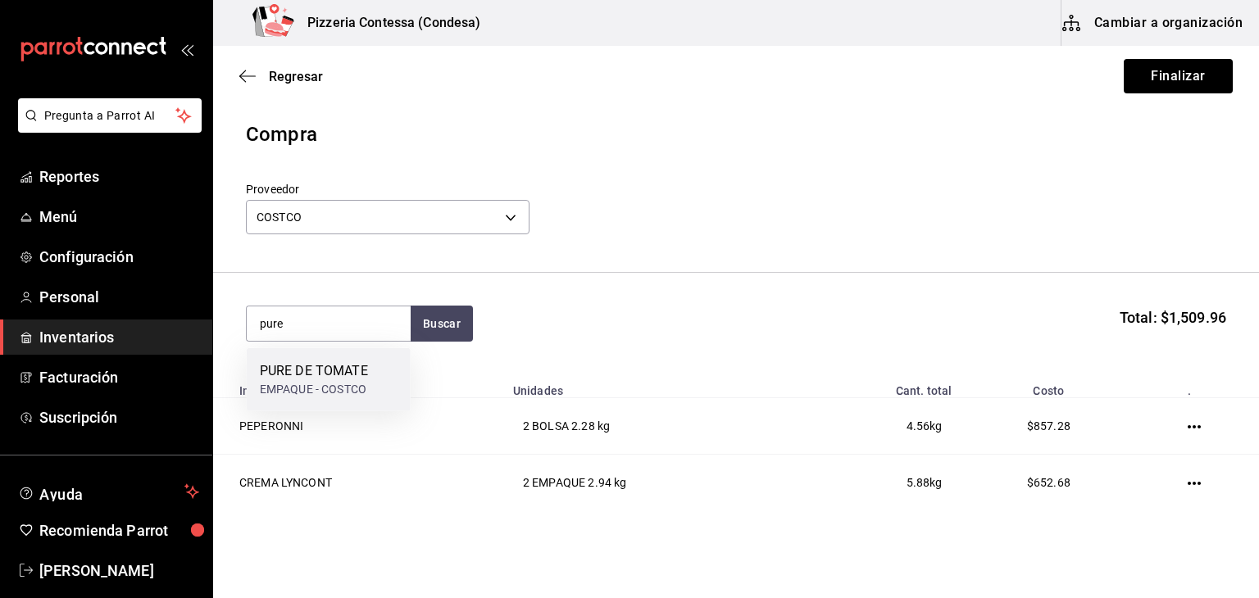
click at [384, 365] on div "PURE DE TOMATE EMPAQUE - COSTCO" at bounding box center [329, 379] width 164 height 63
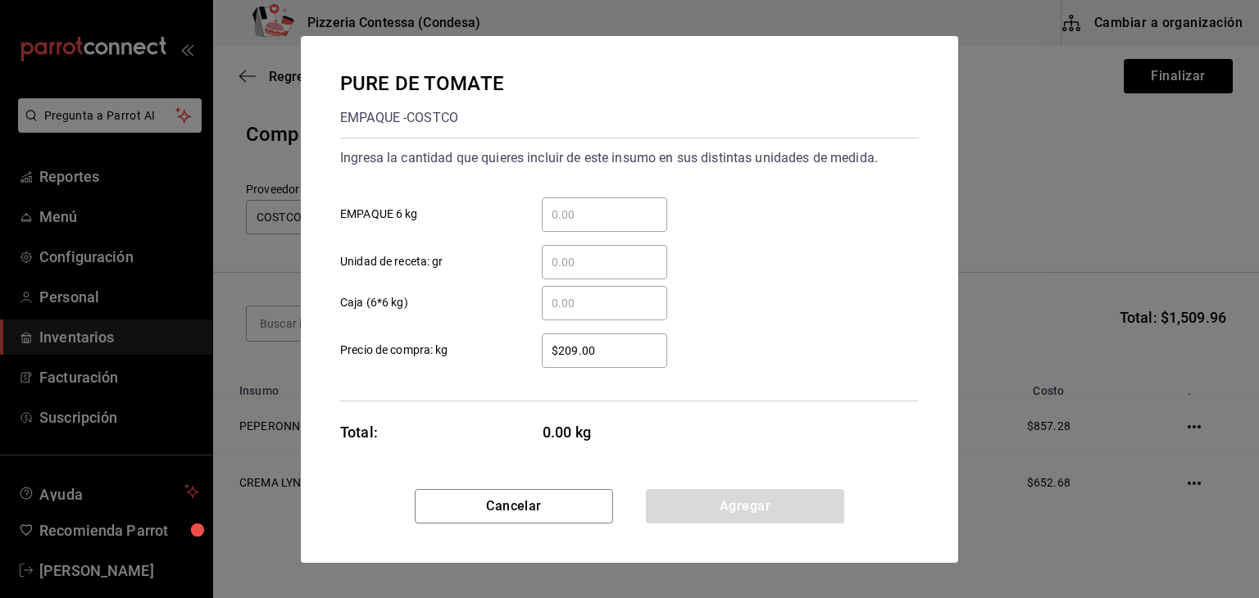
click at [598, 298] on input "​ Caja (6*6 kg)" at bounding box center [604, 303] width 125 height 20
type input "1"
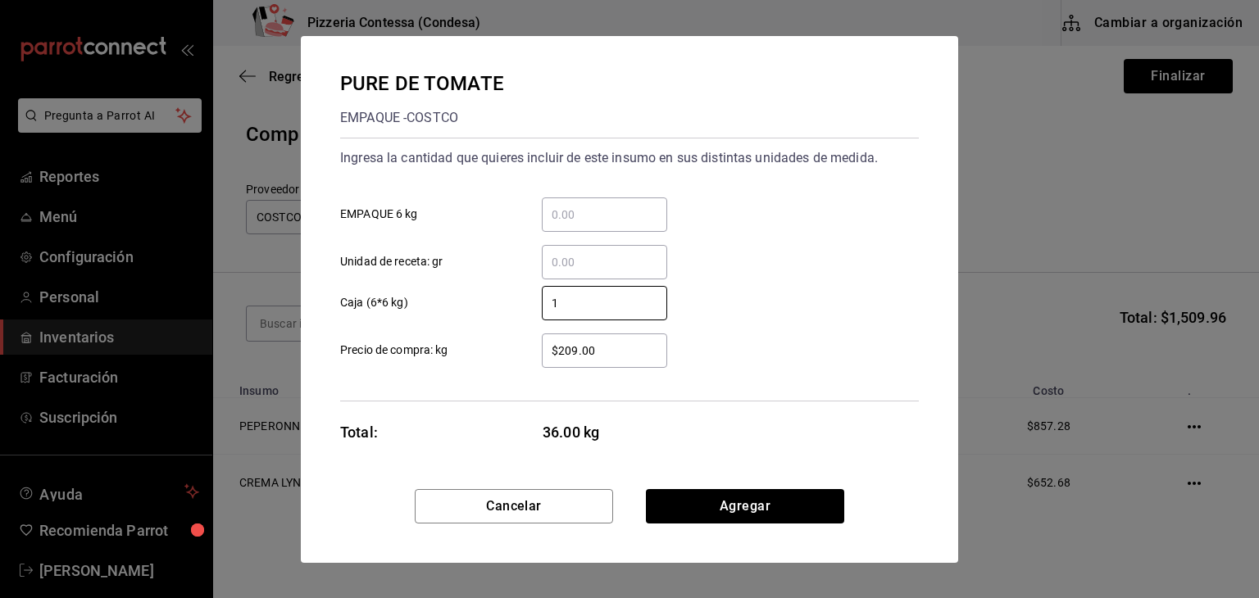
drag, startPoint x: 557, startPoint y: 312, endPoint x: 528, endPoint y: 313, distance: 29.5
click at [528, 313] on div "1 ​" at bounding box center [592, 303] width 152 height 34
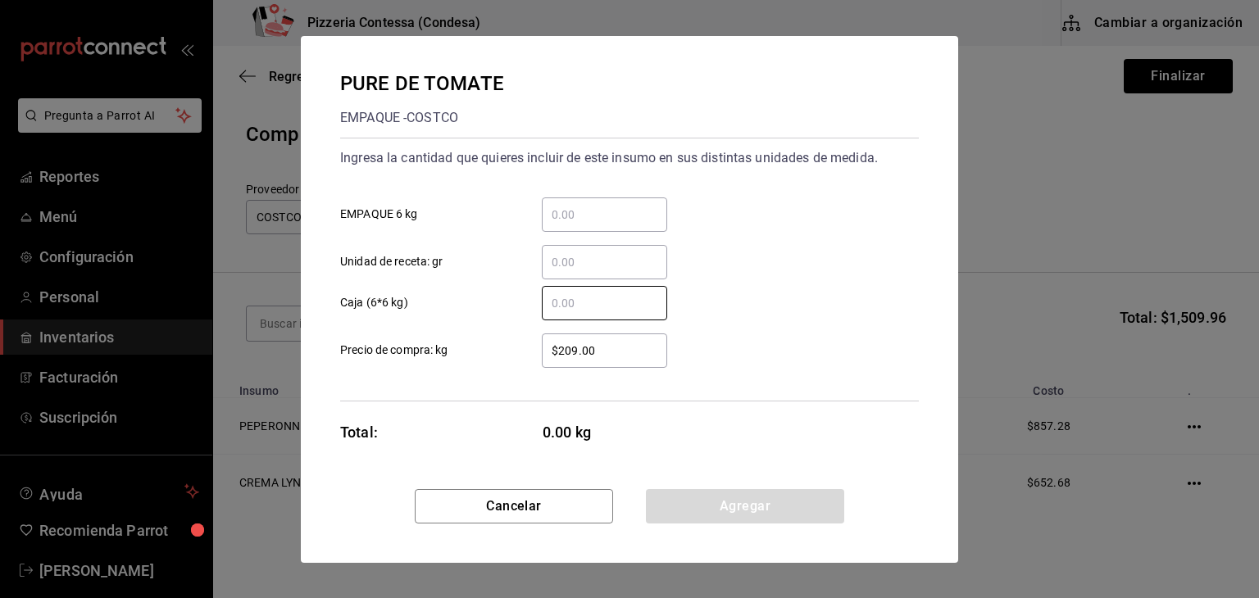
click at [594, 211] on input "​ EMPAQUE 6 kg" at bounding box center [604, 215] width 125 height 20
click at [770, 193] on div "​ EMPAQUE 6 kg" at bounding box center [623, 208] width 592 height 48
click at [571, 205] on input "​ EMPAQUE 6 kg" at bounding box center [604, 215] width 125 height 20
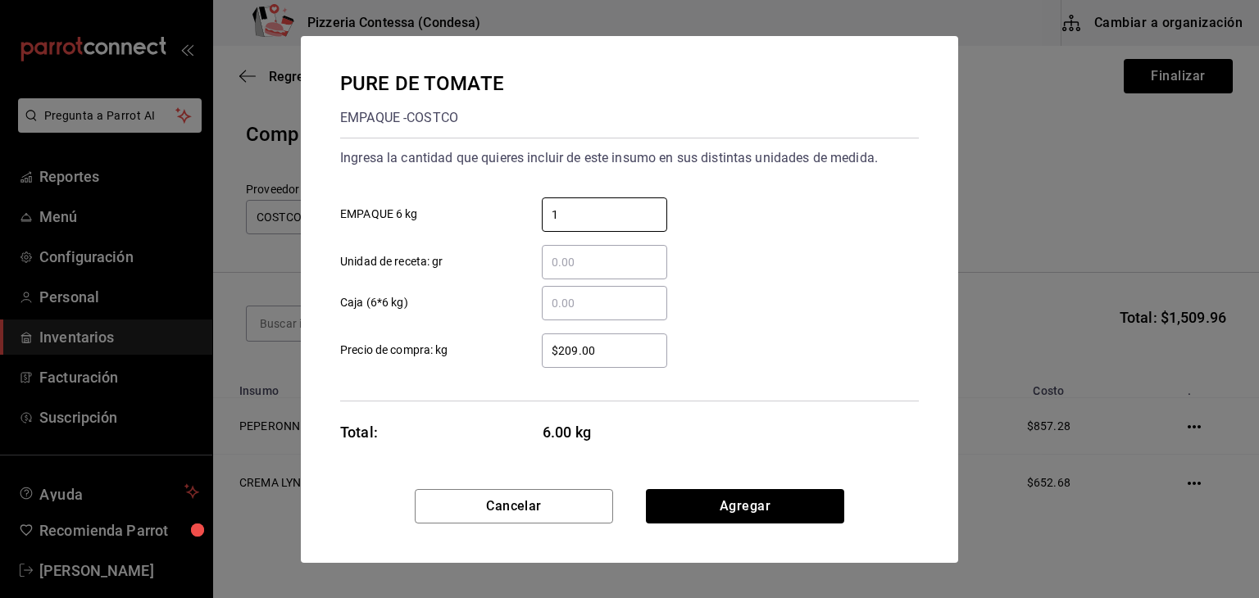
type input "1"
click at [772, 294] on div "​ Caja (6*6 kg)" at bounding box center [623, 297] width 592 height 48
drag, startPoint x: 592, startPoint y: 346, endPoint x: 484, endPoint y: 346, distance: 108.2
click at [484, 346] on label "$209.00 ​ Precio de compra: kg" at bounding box center [503, 351] width 327 height 34
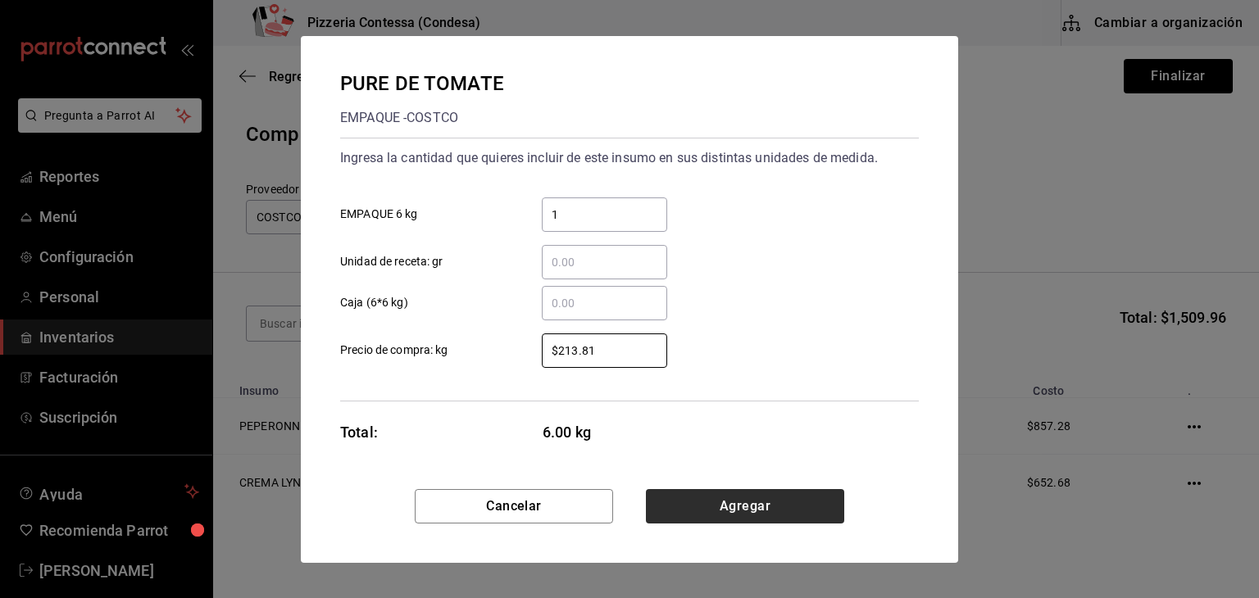
type input "$213.81"
click at [695, 493] on button "Agregar" at bounding box center [745, 506] width 198 height 34
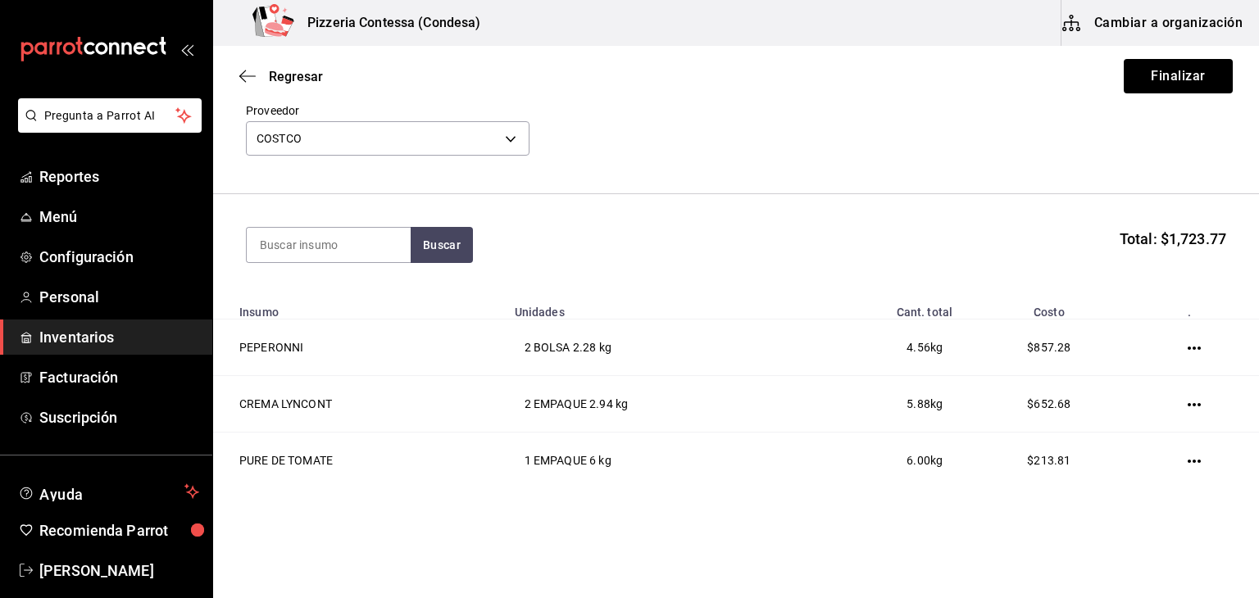
scroll to position [32, 0]
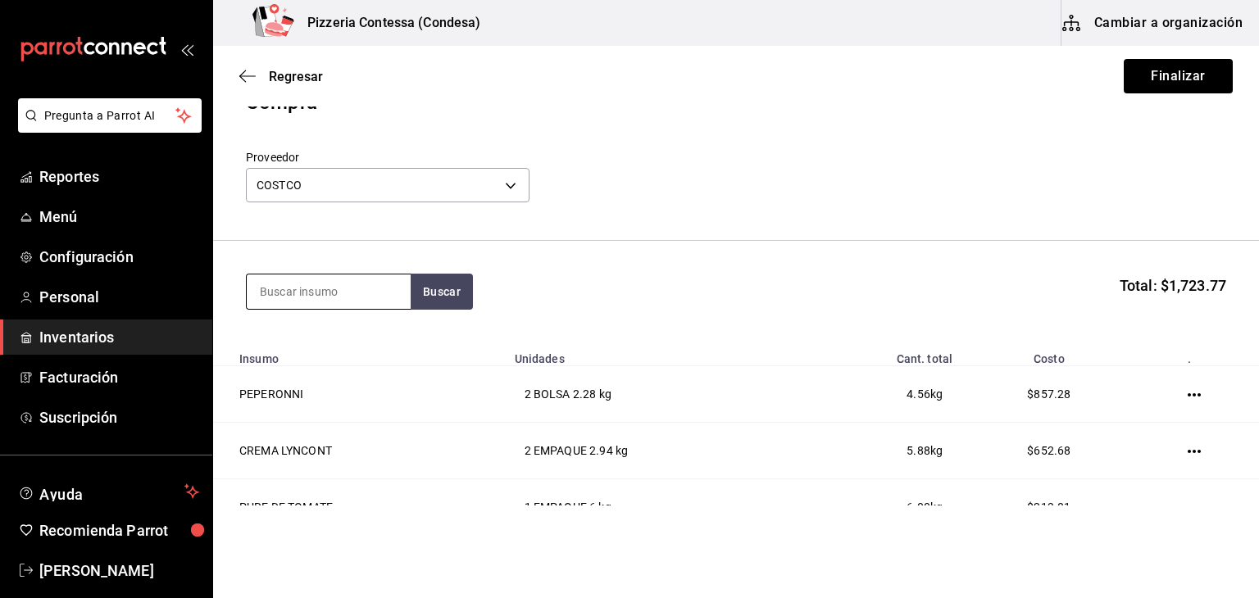
click at [343, 289] on input at bounding box center [329, 292] width 164 height 34
type input "coca"
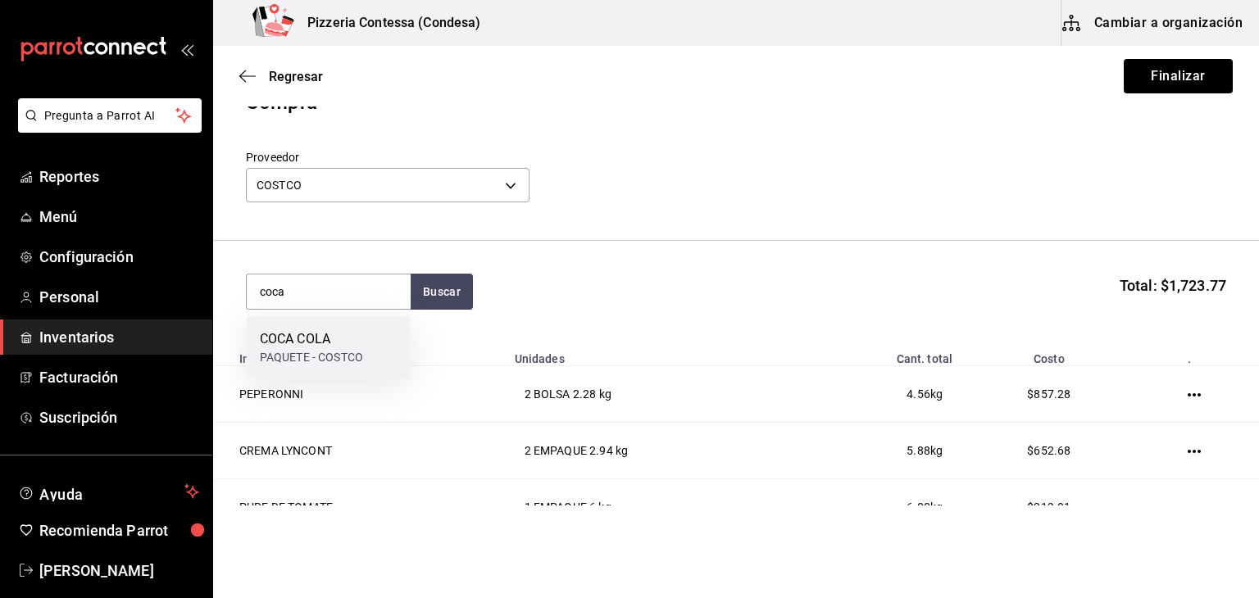
click at [341, 333] on div "COCA COLA" at bounding box center [311, 340] width 103 height 20
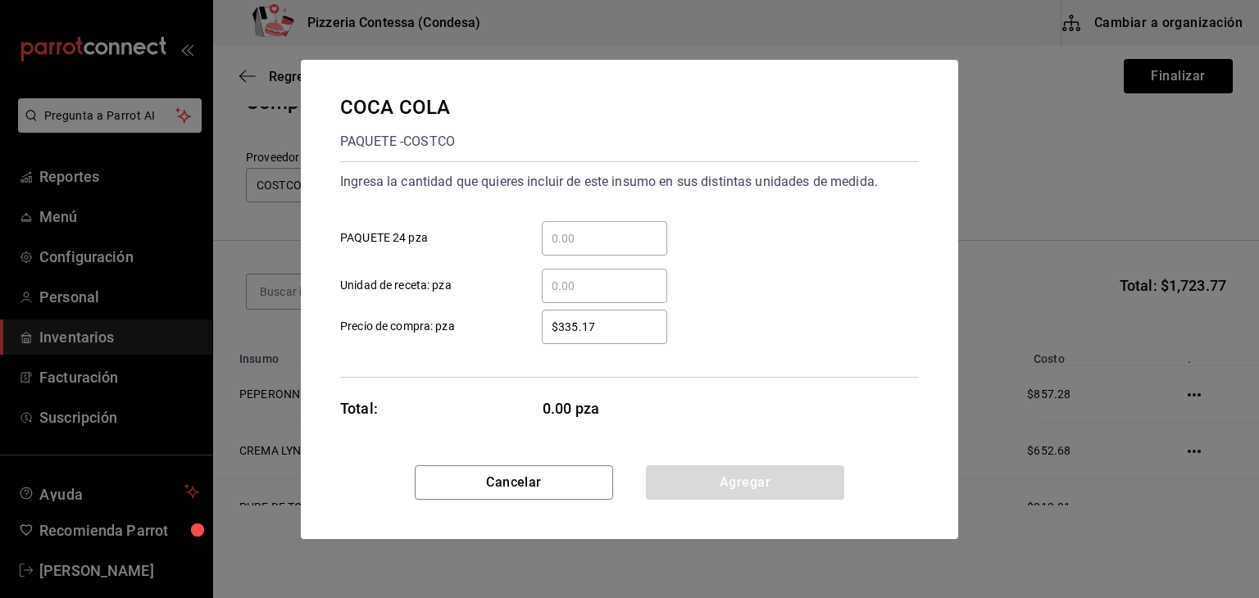
click at [580, 229] on input "​ PAQUETE 24 pza" at bounding box center [604, 239] width 125 height 20
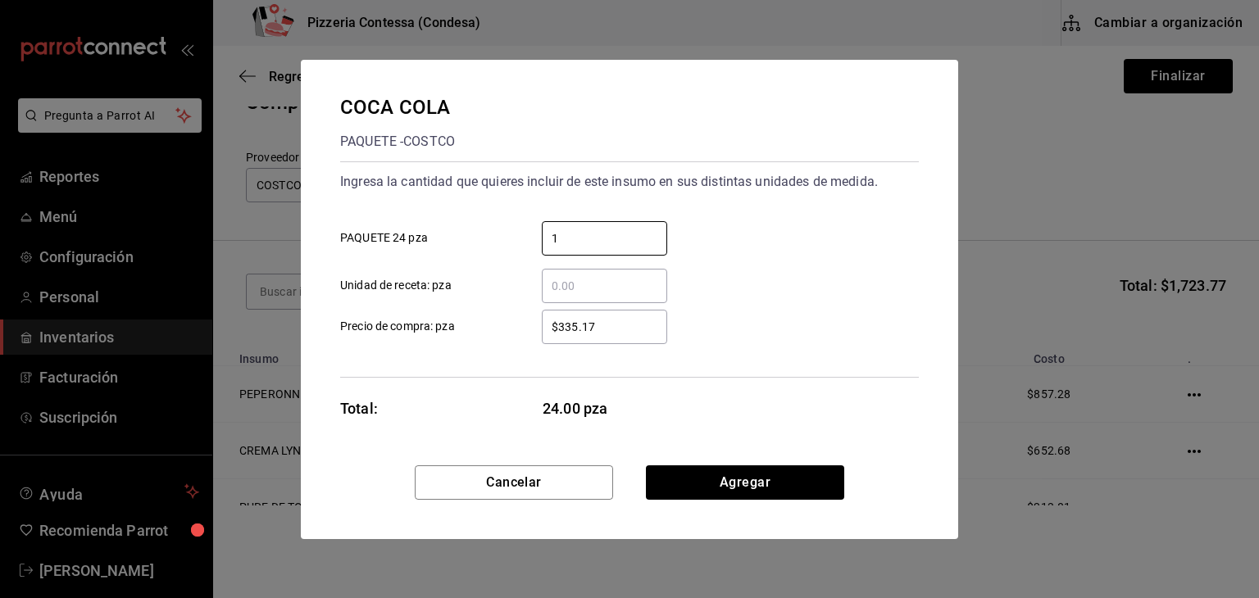
type input "1"
drag, startPoint x: 609, startPoint y: 329, endPoint x: 495, endPoint y: 329, distance: 114.0
click at [495, 329] on label "$335.17 ​ Precio de compra: pza" at bounding box center [503, 327] width 327 height 34
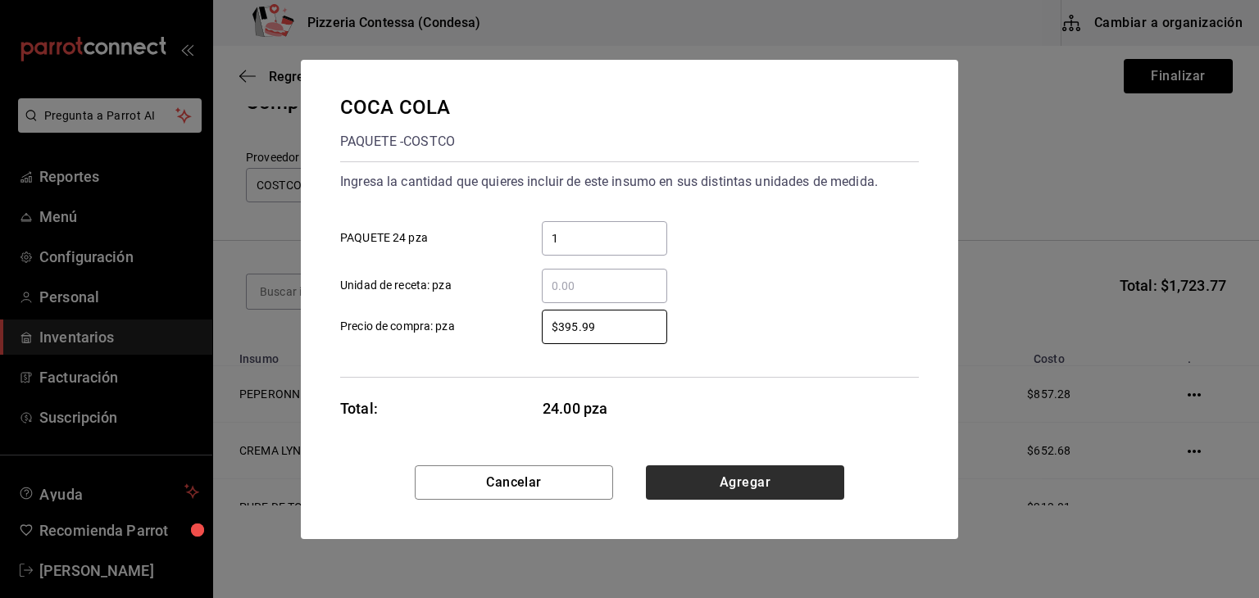
type input "$395.99"
click at [761, 478] on button "Agregar" at bounding box center [745, 483] width 198 height 34
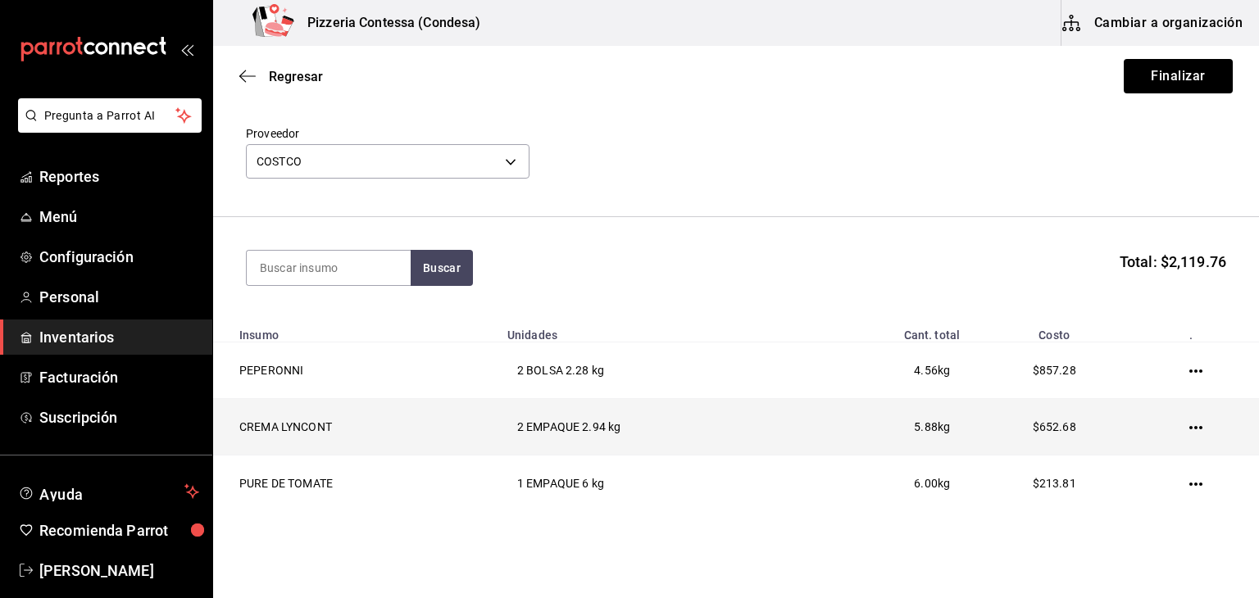
scroll to position [114, 0]
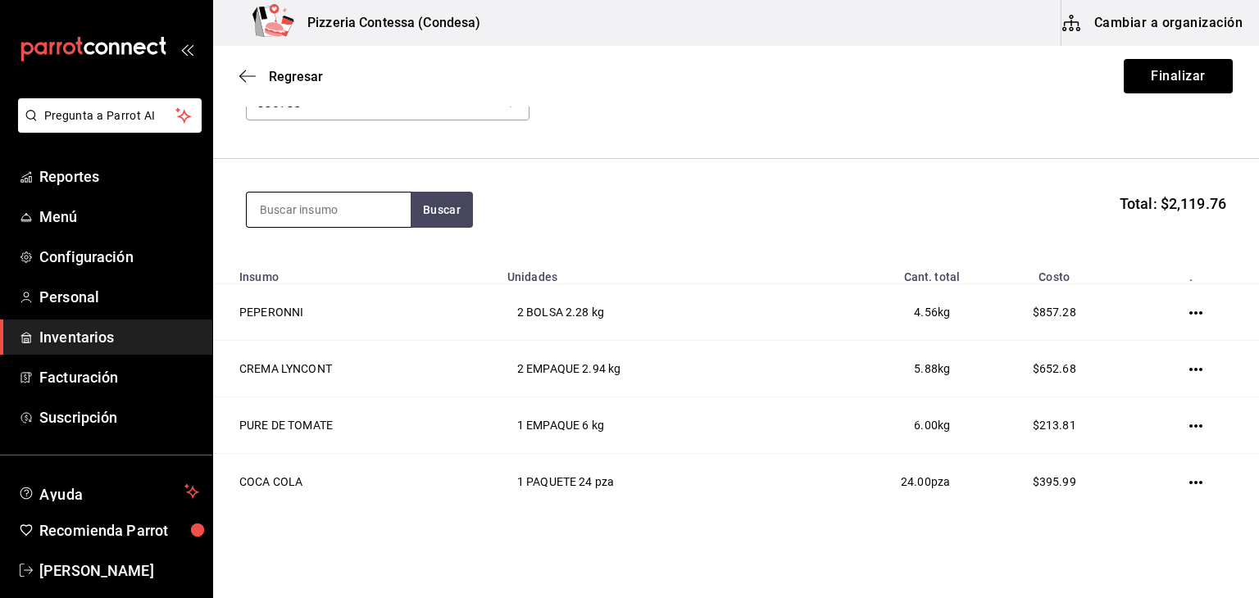
click at [321, 226] on input at bounding box center [329, 210] width 164 height 34
type input "pollo"
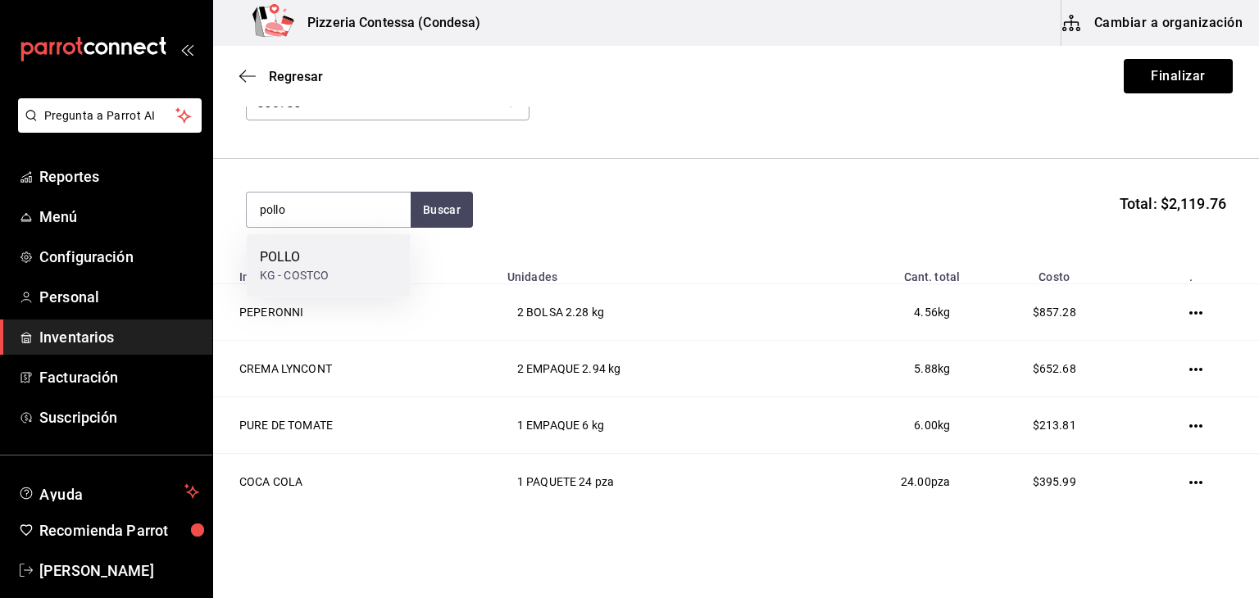
click at [366, 246] on div "POLLO KG - COSTCO" at bounding box center [329, 265] width 164 height 63
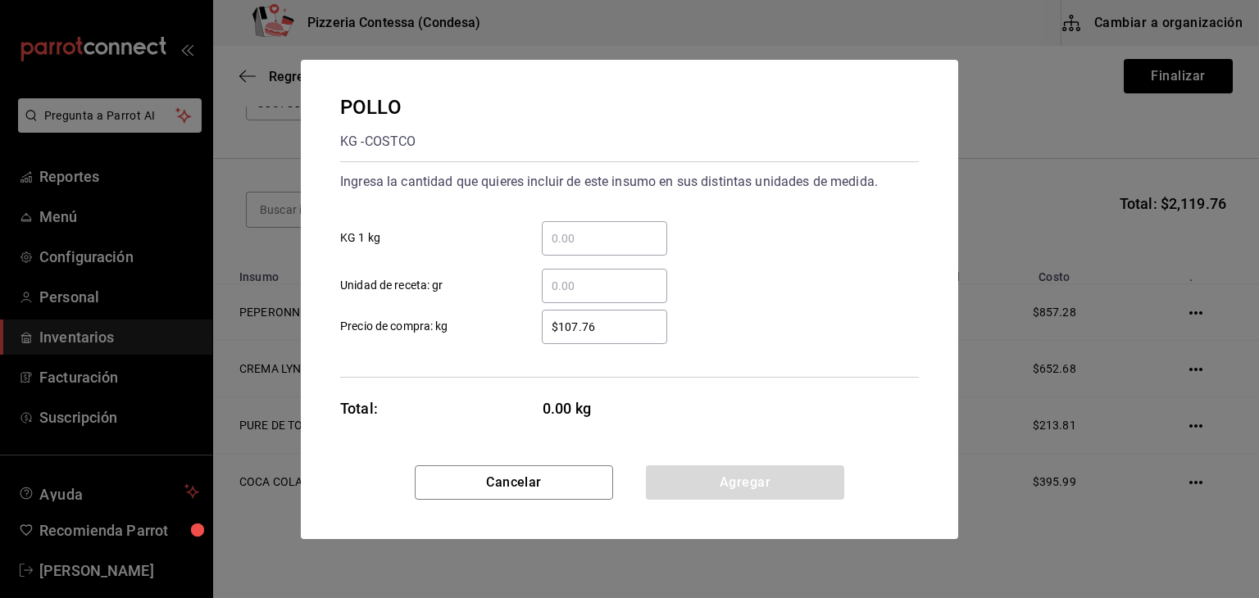
click at [572, 238] on input "​ KG 1 kg" at bounding box center [604, 239] width 125 height 20
click at [574, 286] on input "​ Unidad de receta: gr" at bounding box center [604, 286] width 125 height 20
click at [589, 243] on input "​ KG 1 kg" at bounding box center [604, 239] width 125 height 20
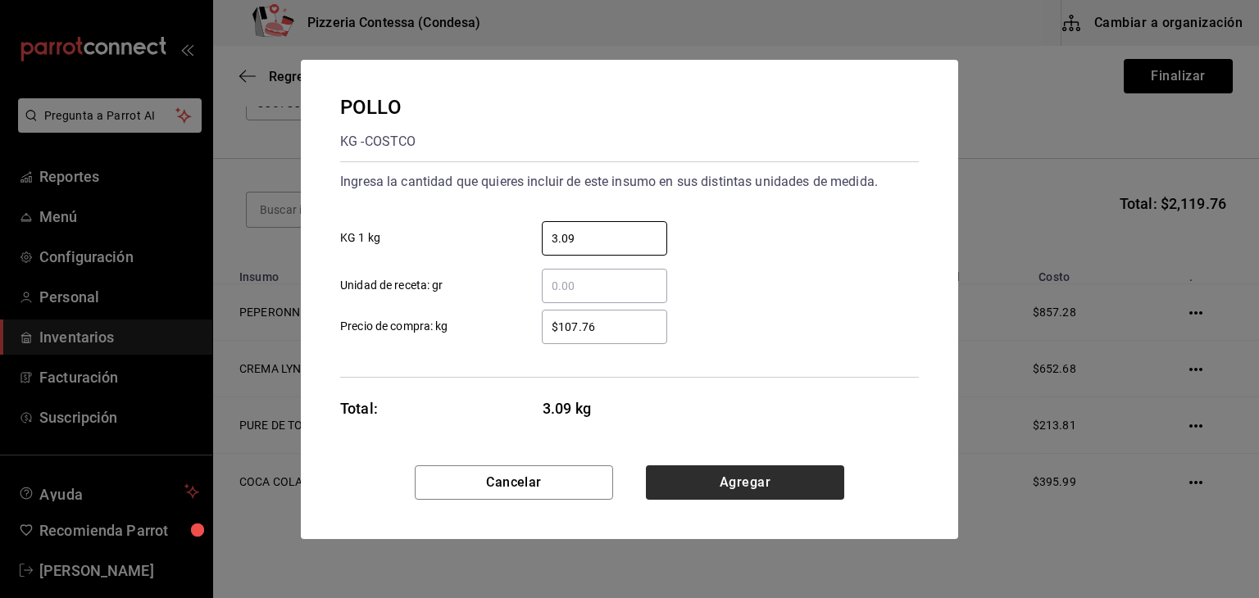
type input "3.09"
click at [754, 484] on button "Agregar" at bounding box center [745, 483] width 198 height 34
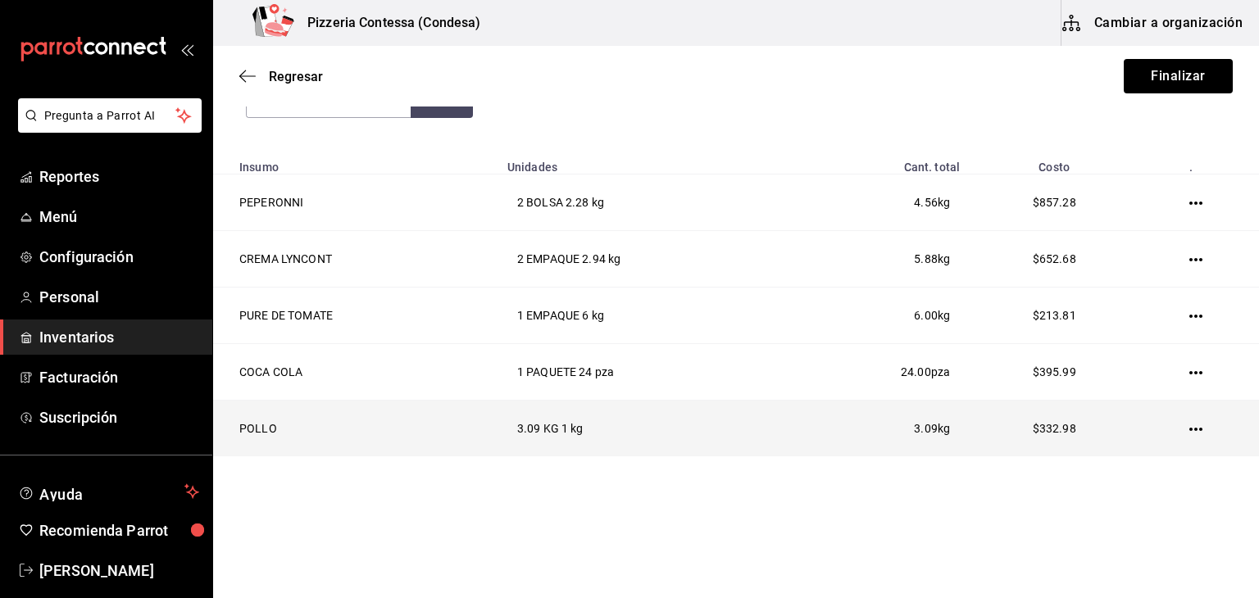
scroll to position [226, 0]
click at [1190, 428] on icon "button" at bounding box center [1196, 427] width 13 height 13
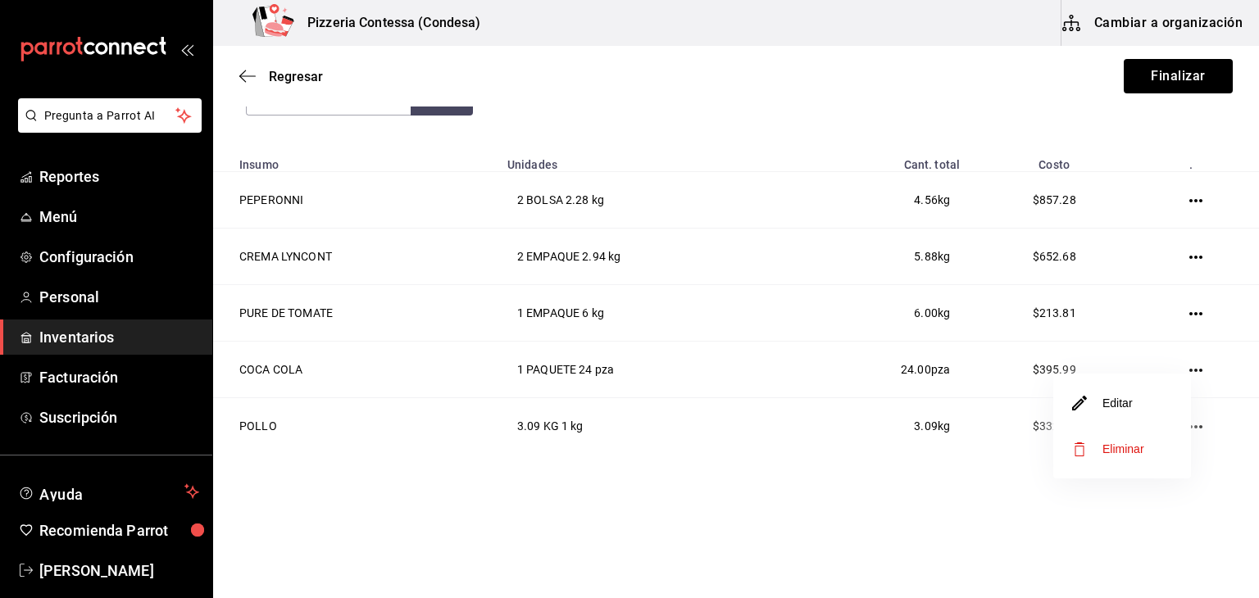
click at [1138, 414] on li "Editar" at bounding box center [1122, 403] width 138 height 46
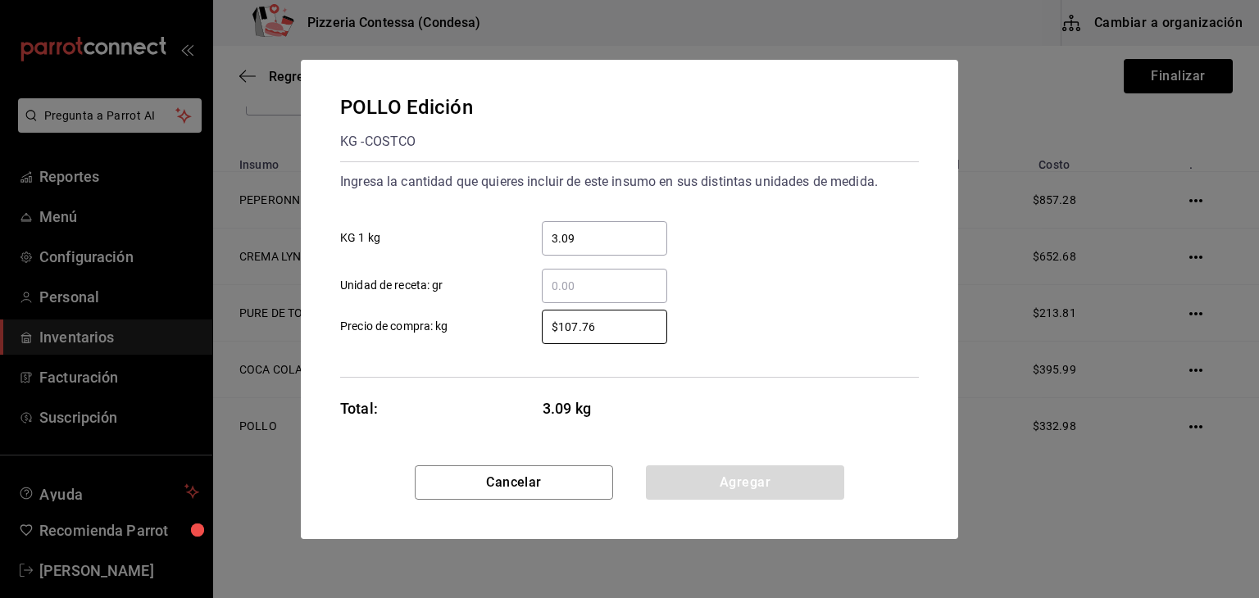
drag, startPoint x: 624, startPoint y: 319, endPoint x: 471, endPoint y: 322, distance: 152.5
click at [471, 322] on label "$107.76 ​ Precio de compra: kg" at bounding box center [503, 327] width 327 height 34
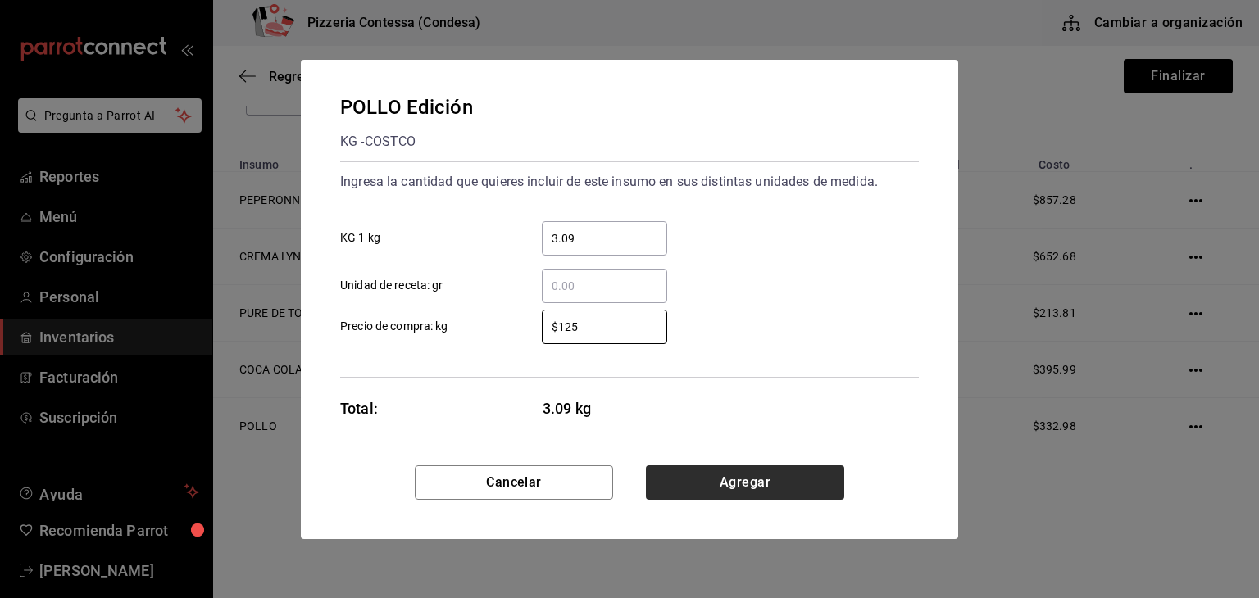
type input "$125"
click at [743, 482] on button "Agregar" at bounding box center [745, 483] width 198 height 34
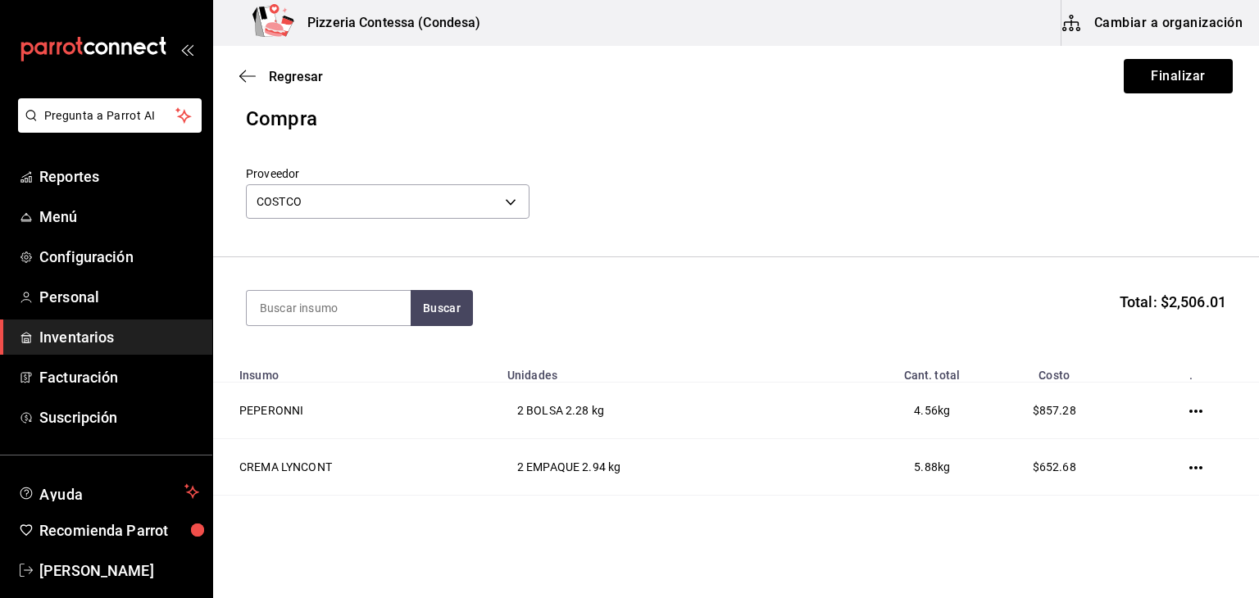
scroll to position [0, 0]
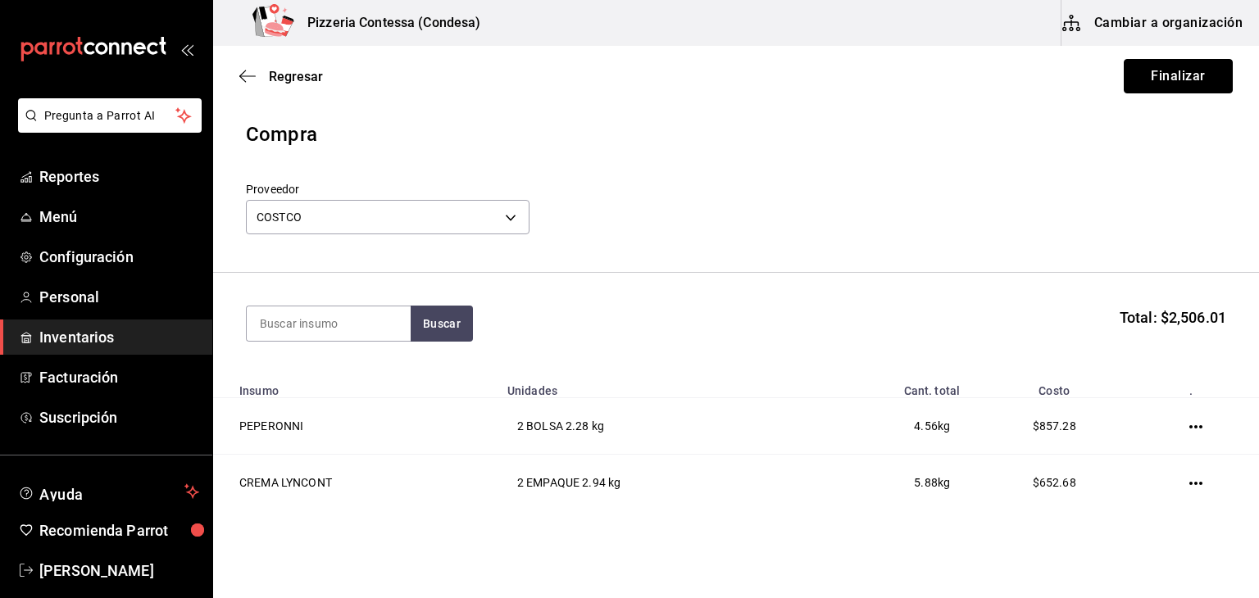
click at [1145, 76] on button "Finalizar" at bounding box center [1178, 76] width 109 height 34
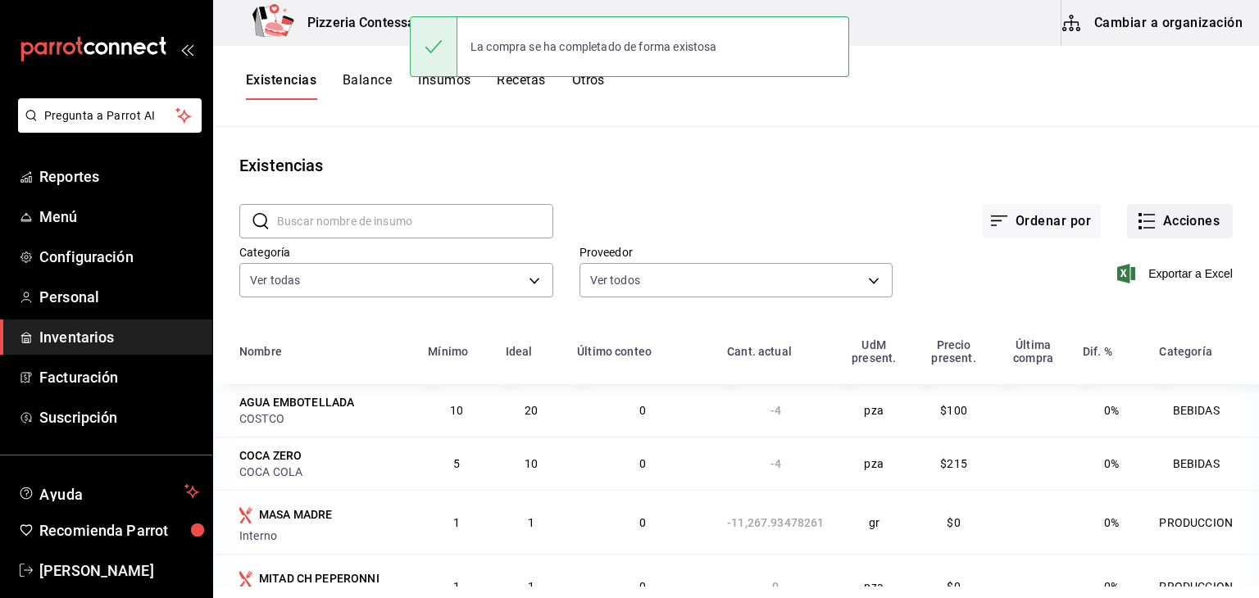
click at [1127, 229] on button "Acciones" at bounding box center [1180, 221] width 106 height 34
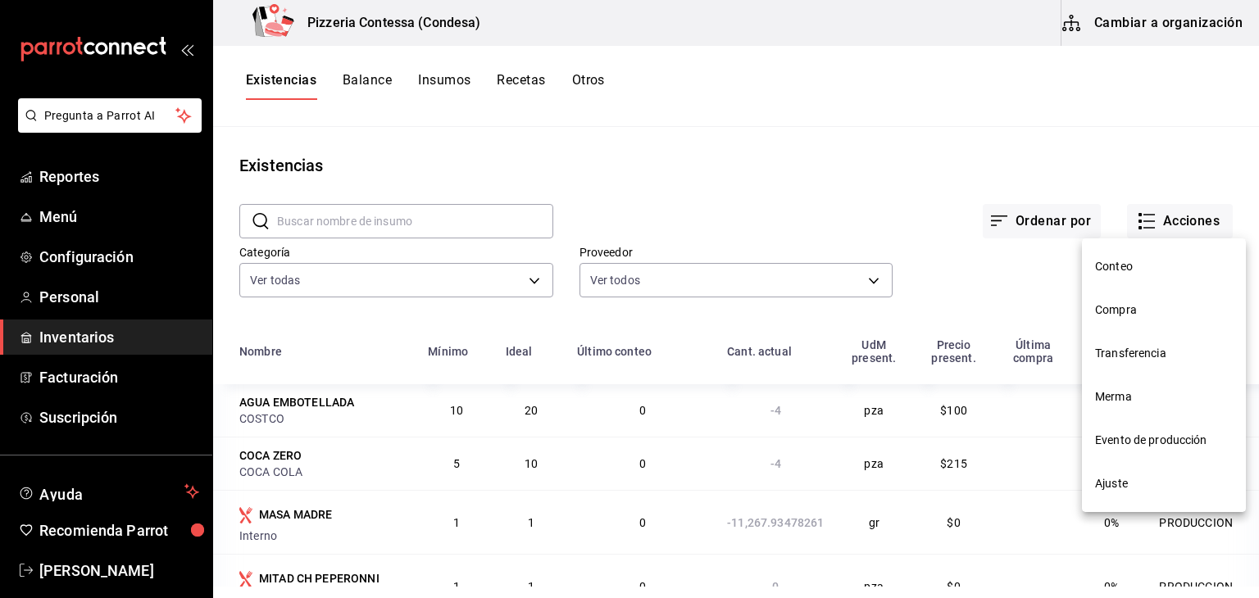
click at [1135, 307] on span "Compra" at bounding box center [1164, 310] width 138 height 17
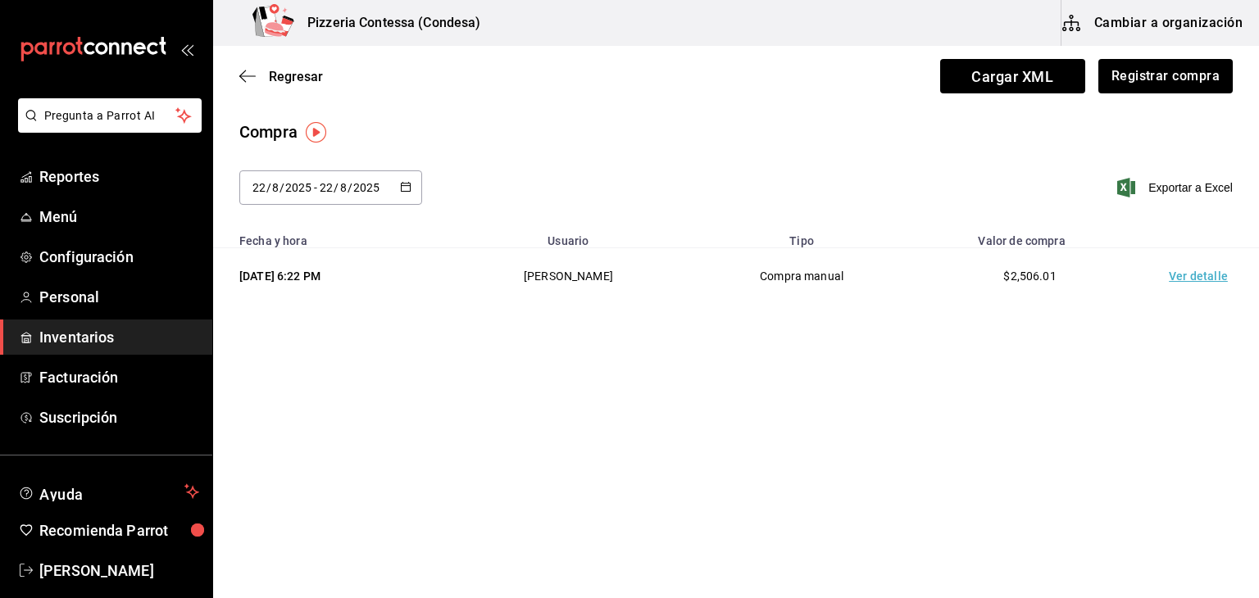
click at [411, 180] on div "[DATE] [DATE] - [DATE] [DATE]" at bounding box center [330, 188] width 183 height 34
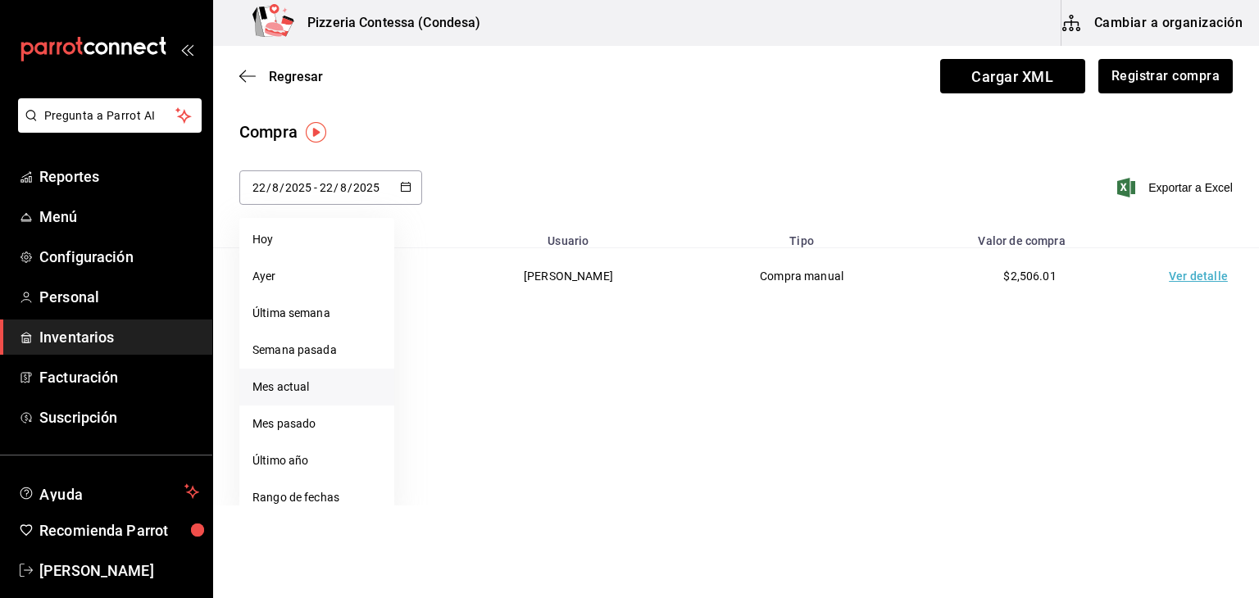
click at [308, 388] on li "Mes actual" at bounding box center [316, 387] width 155 height 37
type input "[DATE]"
type input "1"
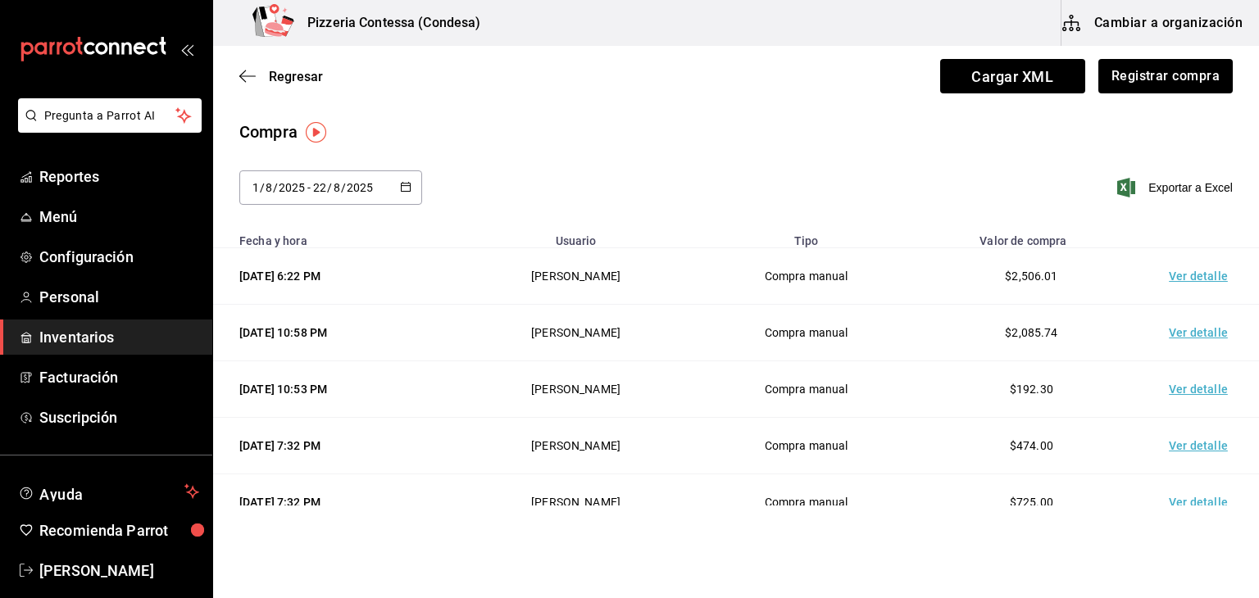
click at [1185, 330] on td "Ver detalle" at bounding box center [1201, 333] width 115 height 57
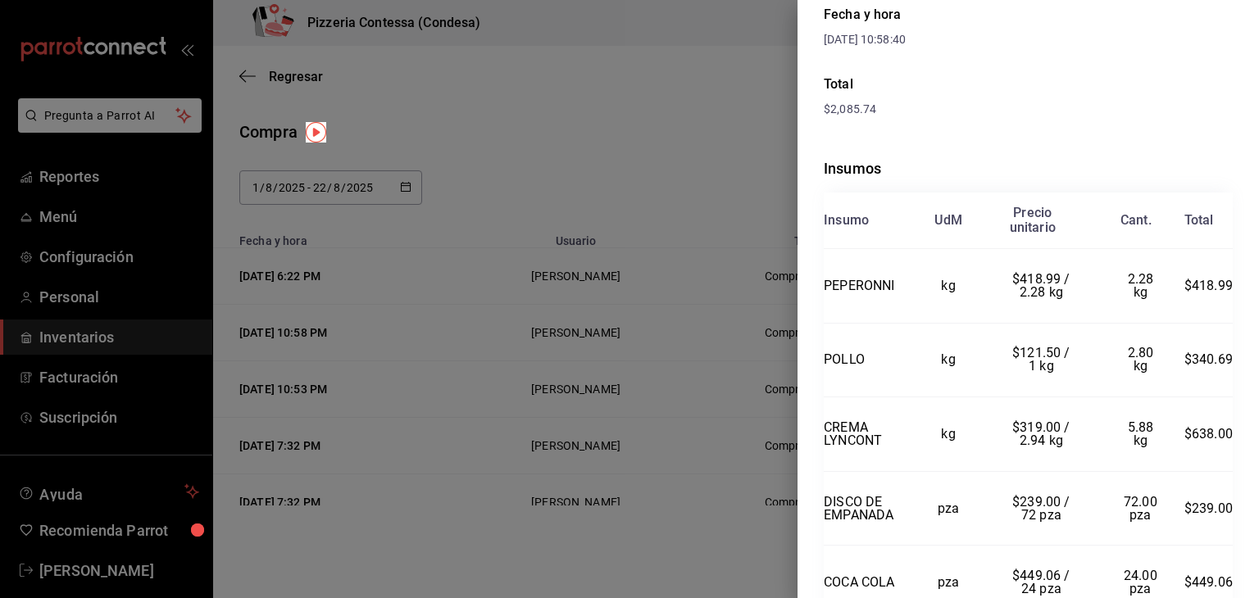
scroll to position [227, 0]
click at [688, 162] on div at bounding box center [629, 299] width 1259 height 598
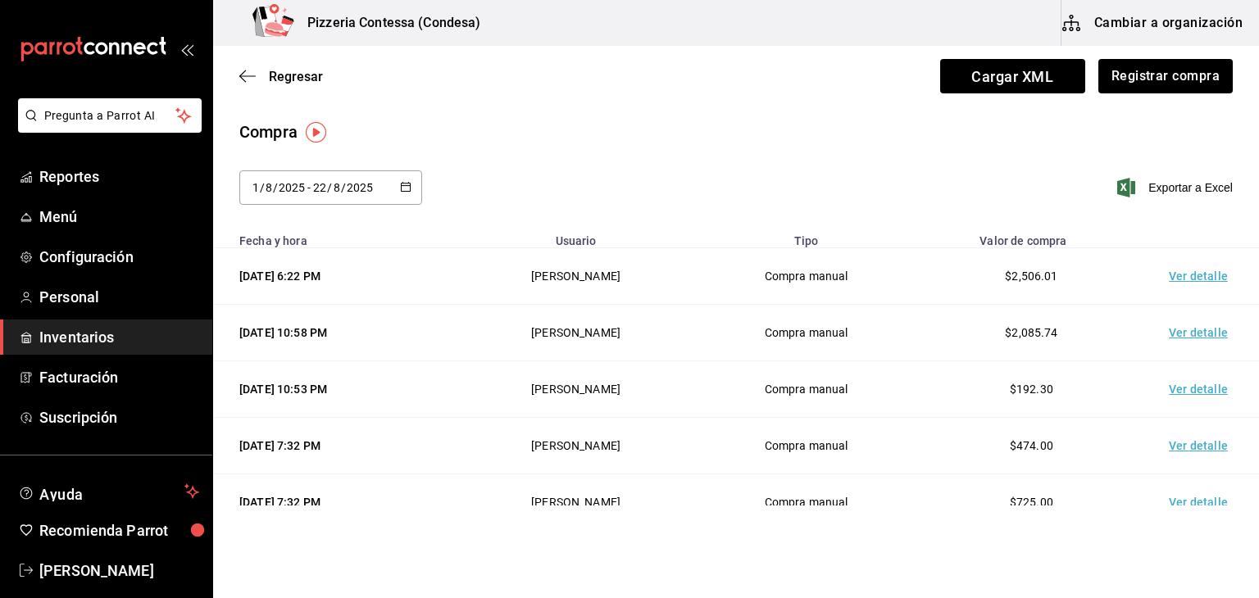
click at [1181, 330] on td "Ver detalle" at bounding box center [1201, 333] width 115 height 57
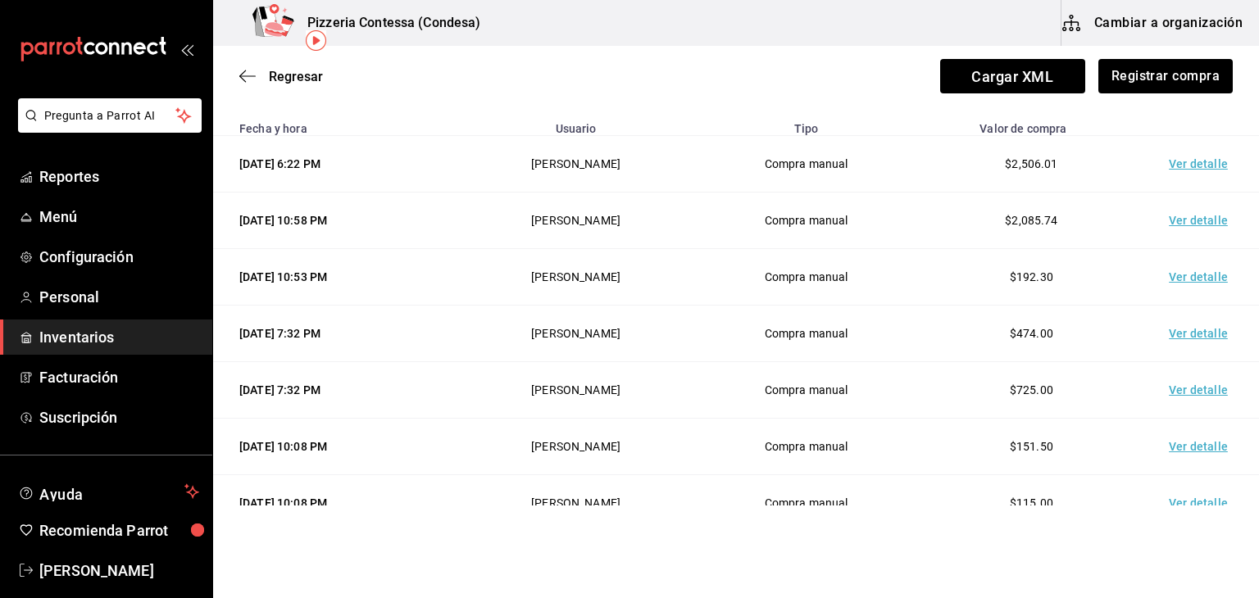
scroll to position [0, 0]
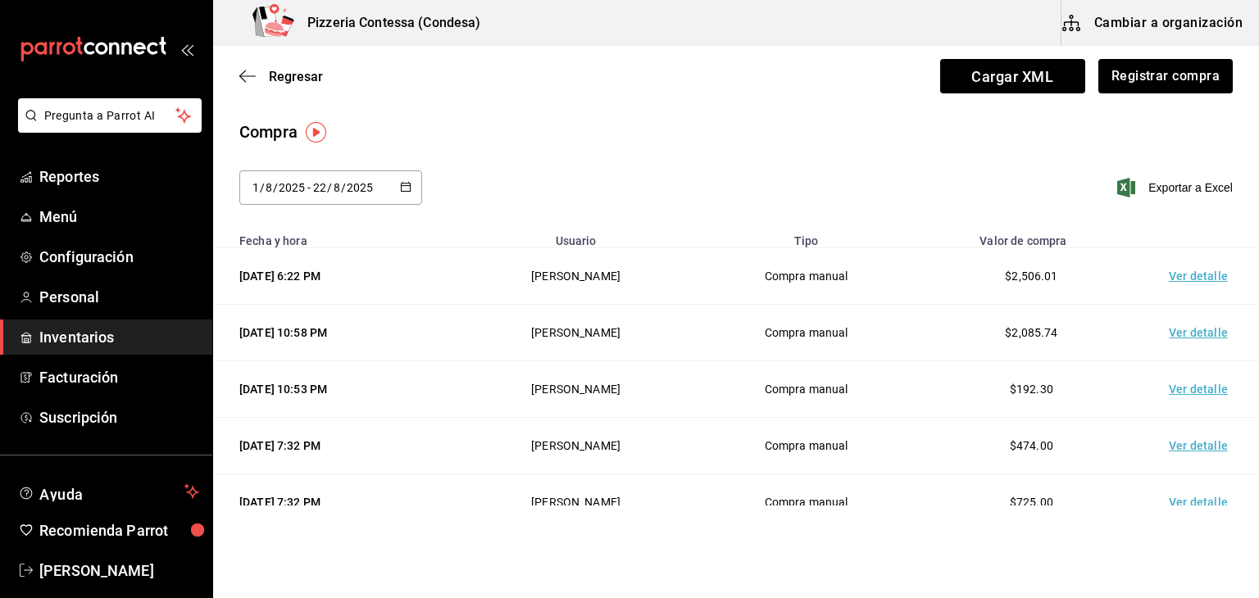
click at [134, 323] on link "Inventarios" at bounding box center [106, 337] width 212 height 35
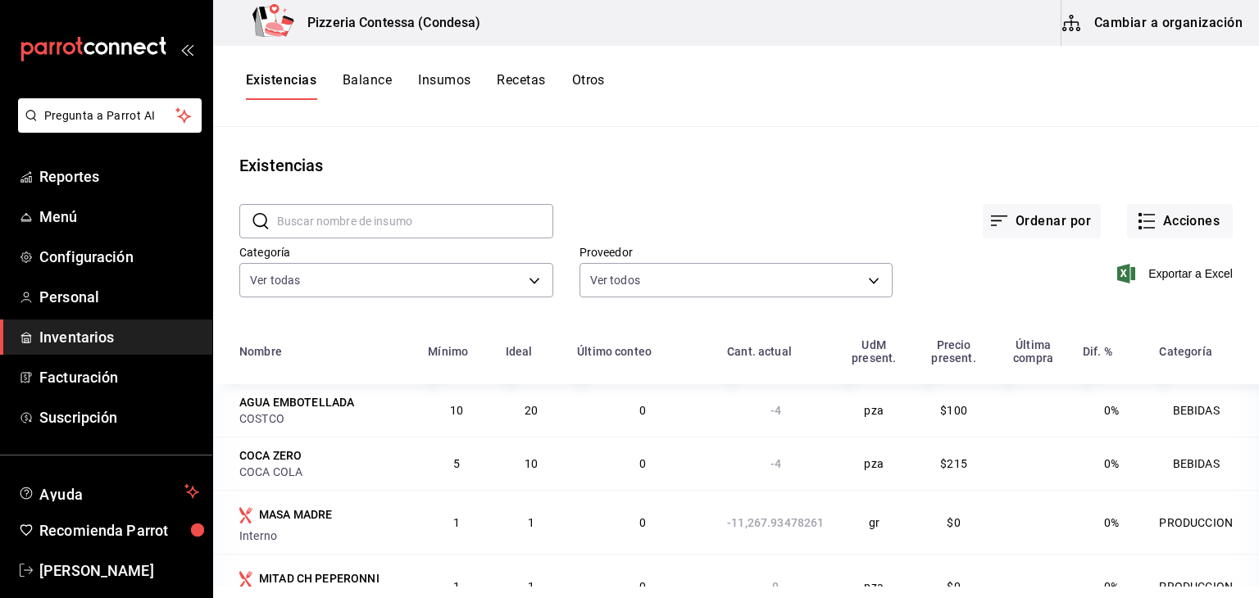
click at [367, 80] on button "Balance" at bounding box center [367, 86] width 49 height 28
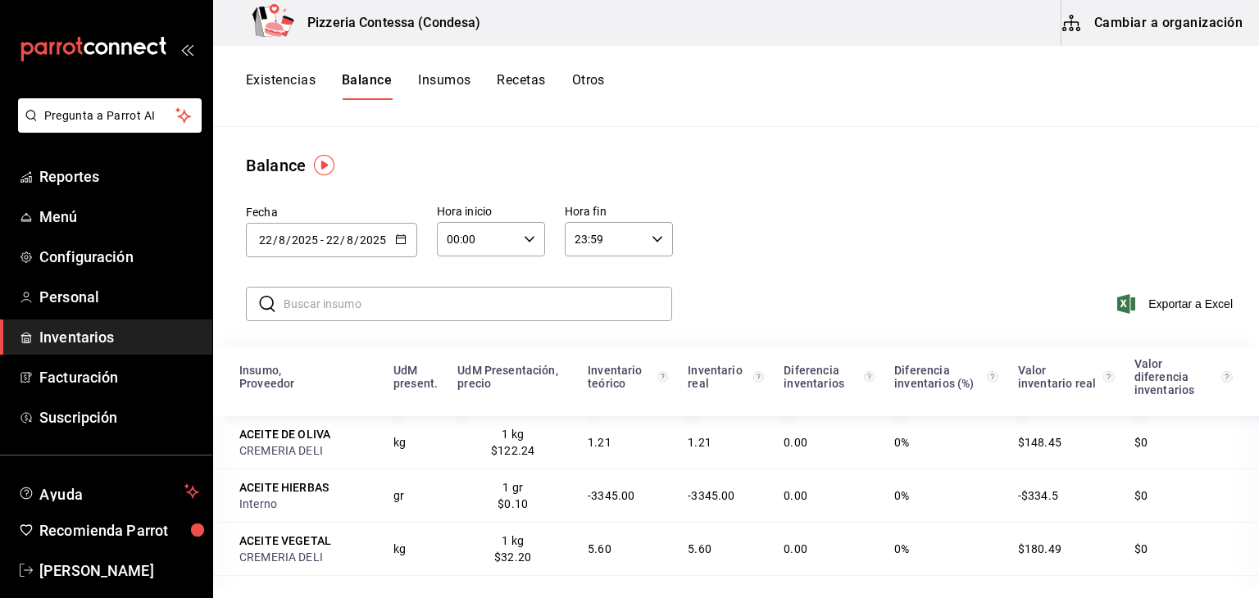
click at [395, 247] on button "button" at bounding box center [400, 241] width 11 height 14
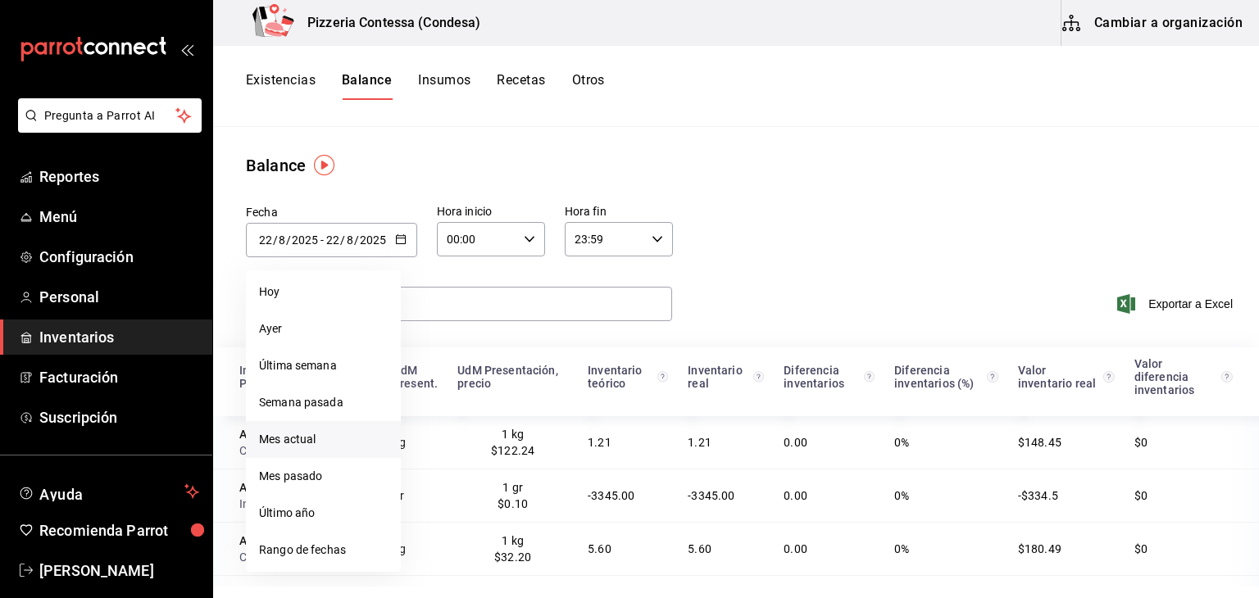
click at [295, 436] on li "Mes actual" at bounding box center [323, 439] width 155 height 37
type input "[DATE]"
type input "1"
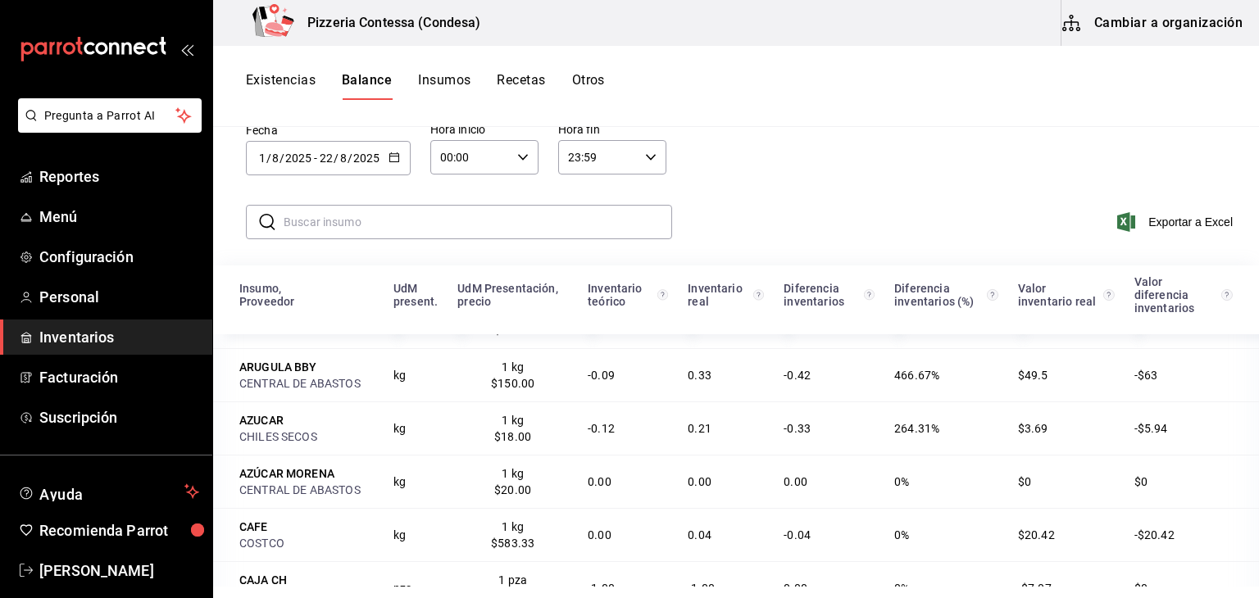
scroll to position [574, 0]
click at [350, 217] on input "text" at bounding box center [478, 222] width 389 height 33
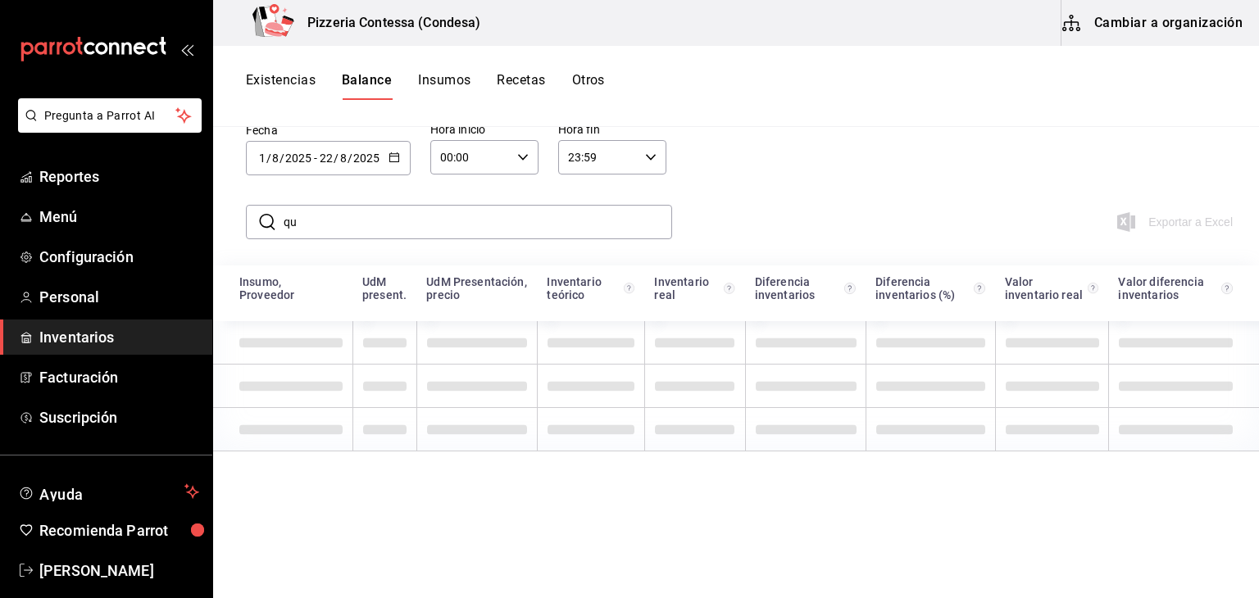
type input "q"
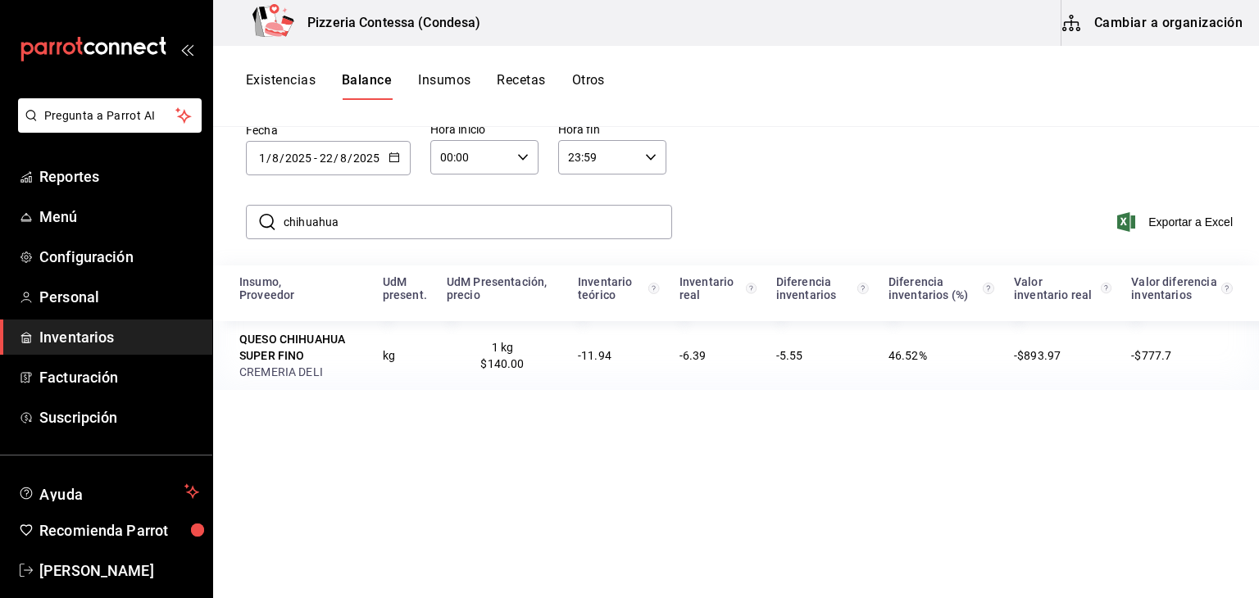
drag, startPoint x: 361, startPoint y: 227, endPoint x: 261, endPoint y: 227, distance: 100.0
click at [261, 227] on div "​ chihuahua ​" at bounding box center [459, 222] width 426 height 34
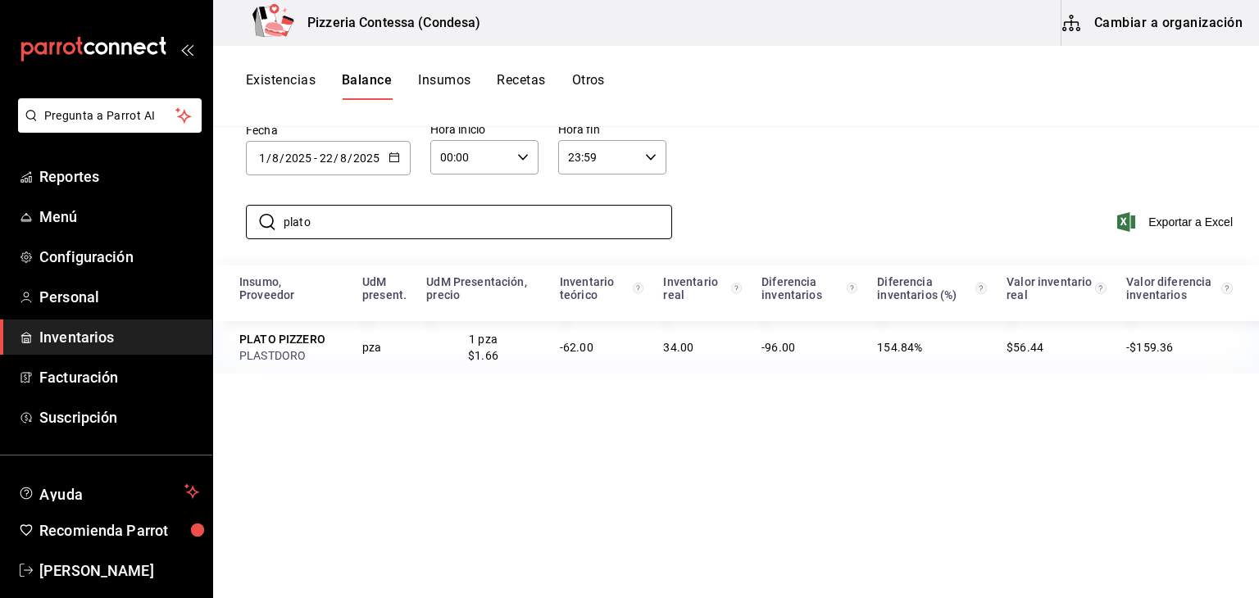
type input "plato"
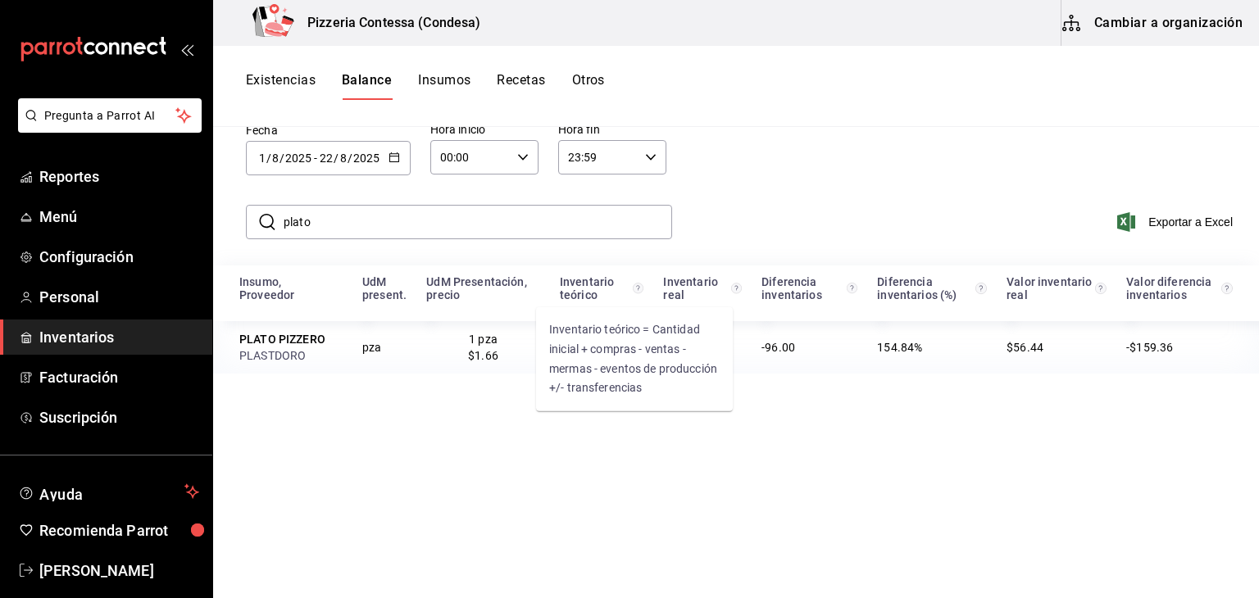
click at [633, 289] on circle "Inventario teórico = Cantidad inicial + compras - ventas - mermas - eventos de …" at bounding box center [638, 289] width 11 height 11
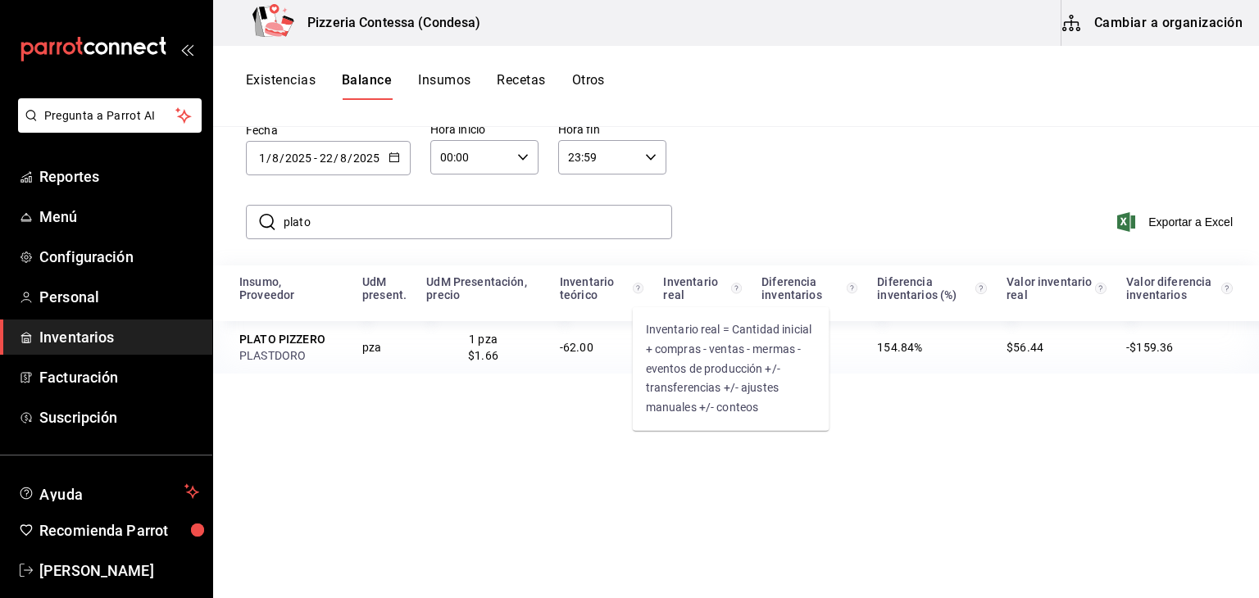
click at [731, 291] on circle "Inventario real = Cantidad inicial + compras - ventas - mermas - eventos de pro…" at bounding box center [736, 289] width 11 height 11
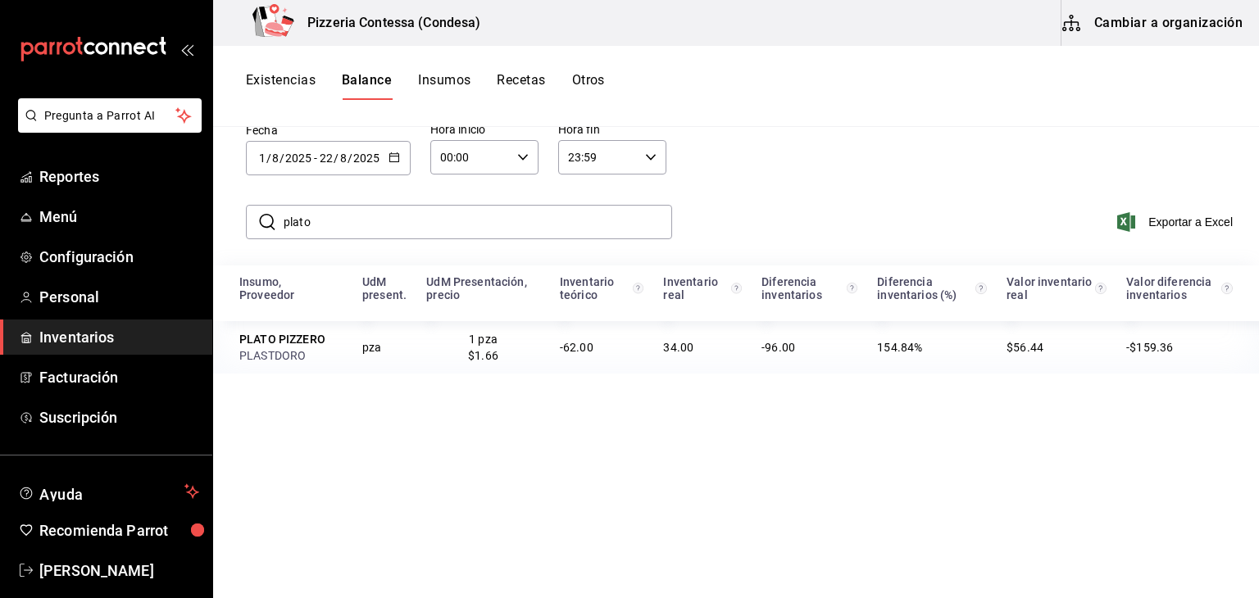
click at [750, 225] on div "​ plato ​ Exportar a Excel" at bounding box center [733, 231] width 1053 height 67
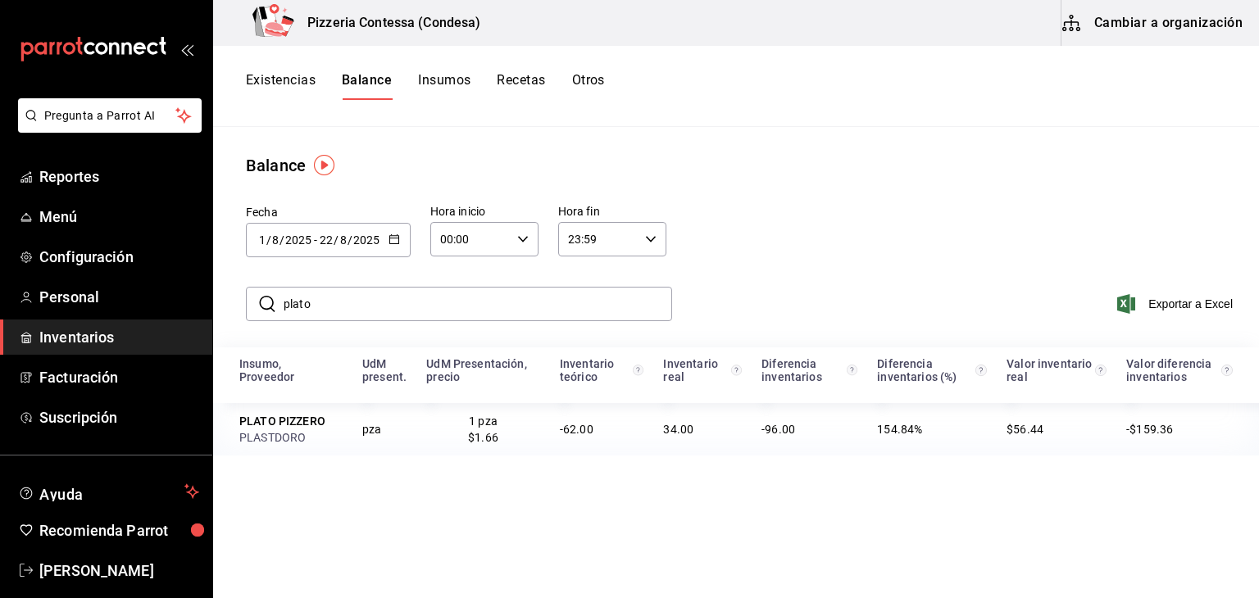
click at [302, 89] on button "Existencias" at bounding box center [281, 86] width 70 height 28
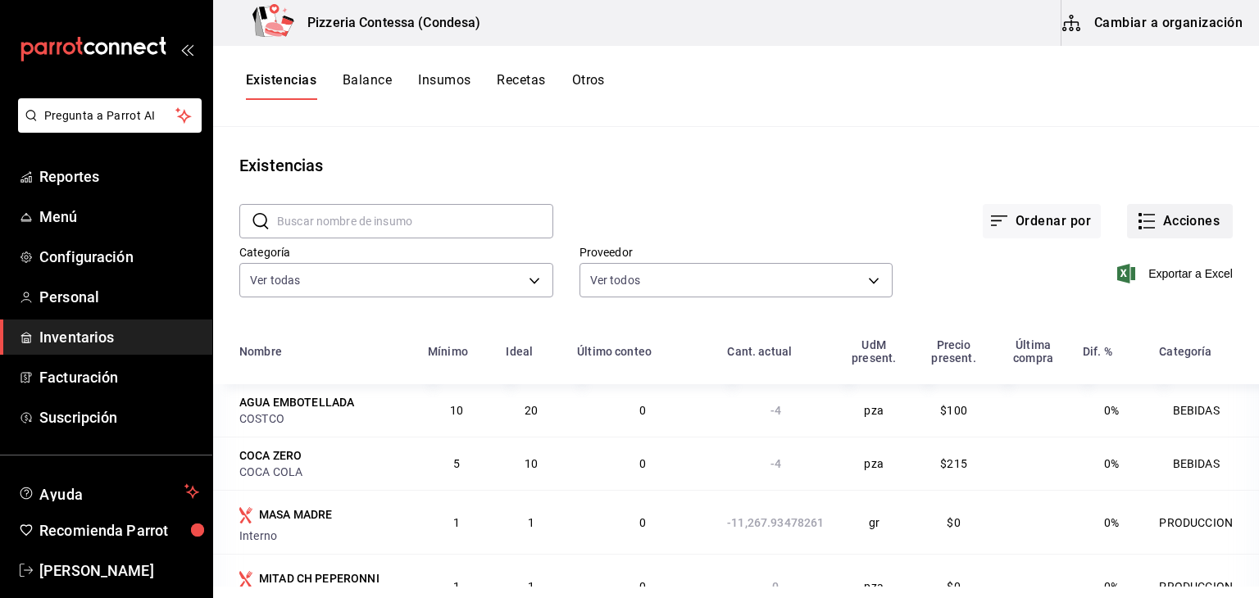
click at [1191, 220] on button "Acciones" at bounding box center [1180, 221] width 106 height 34
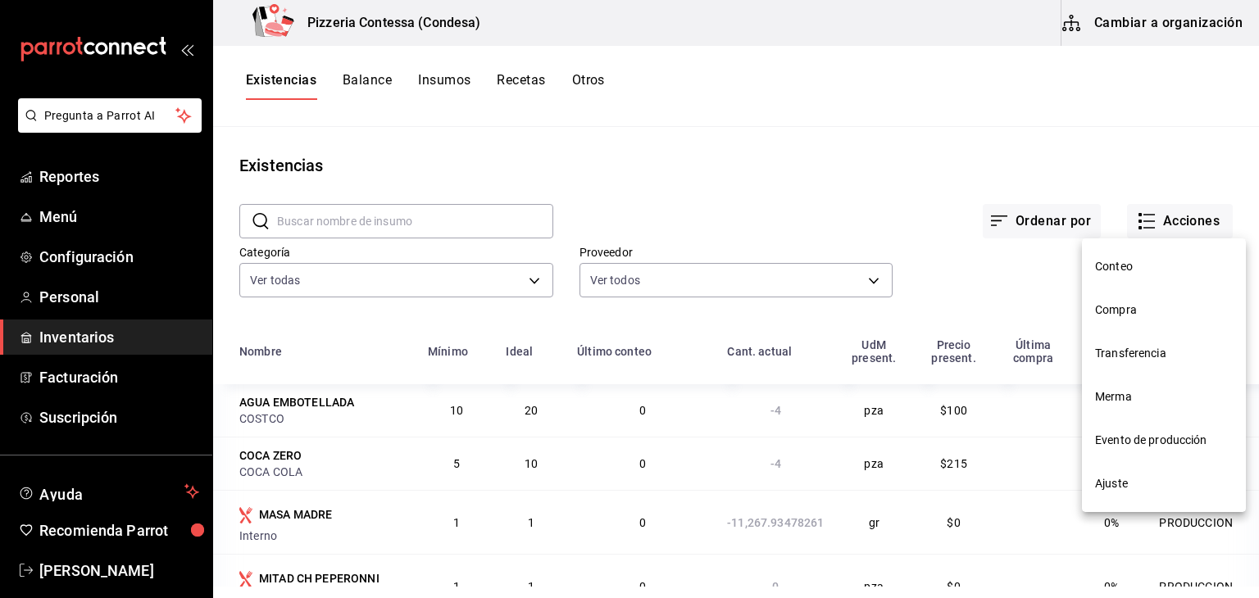
click at [1164, 311] on span "Compra" at bounding box center [1164, 310] width 138 height 17
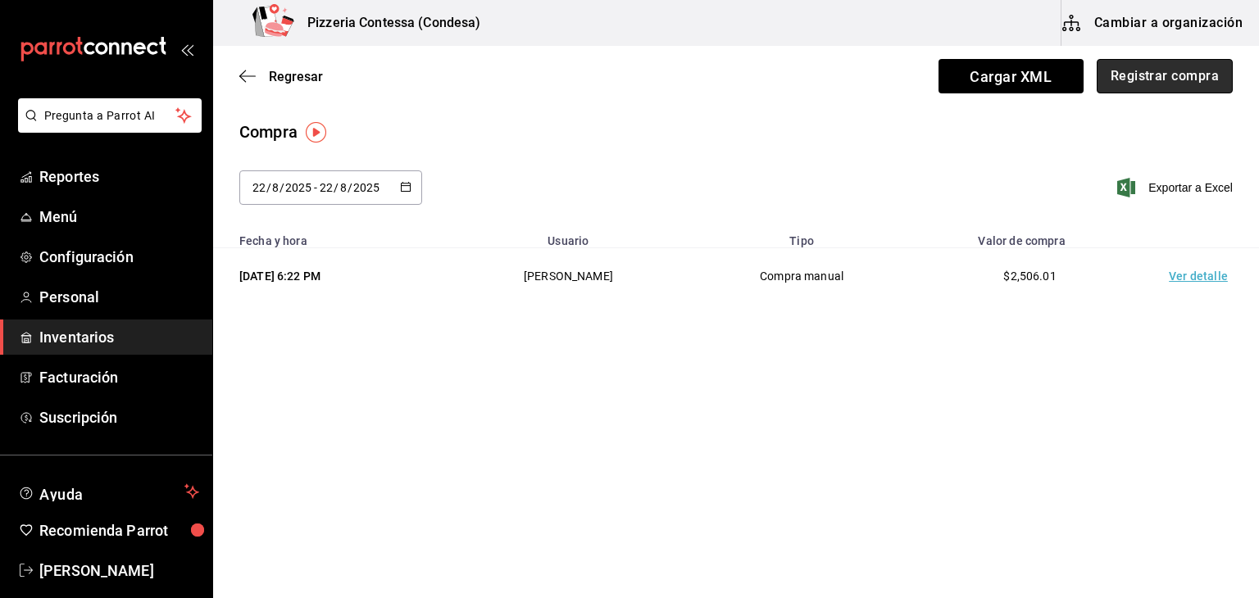
click at [1164, 80] on button "Registrar compra" at bounding box center [1165, 76] width 136 height 34
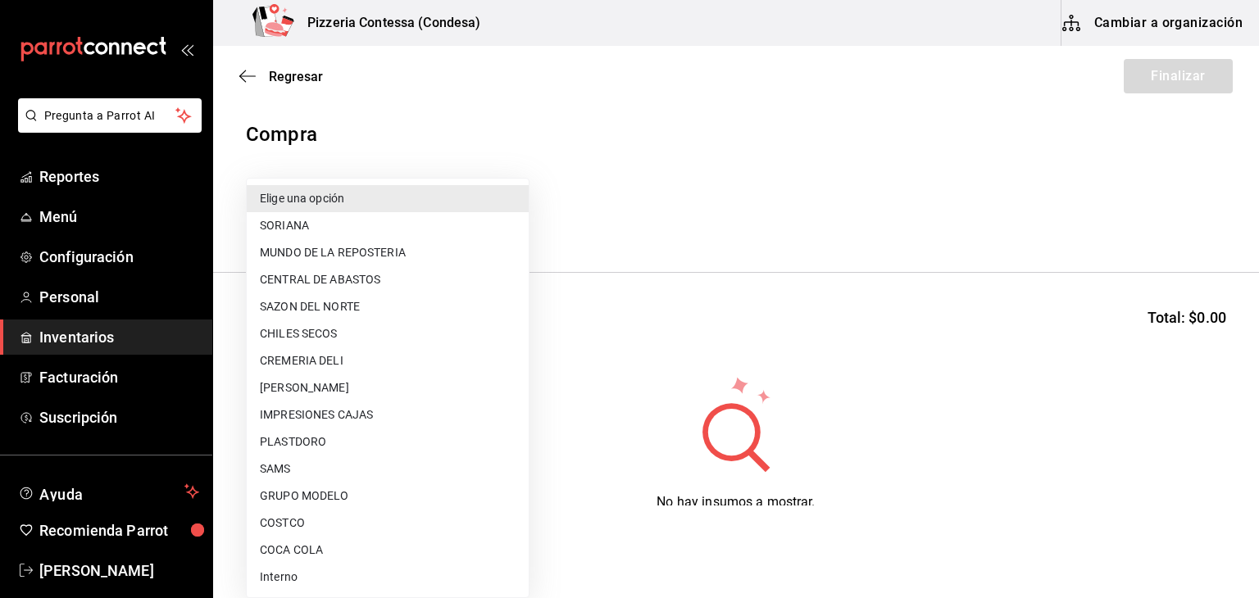
click at [354, 227] on body "Pregunta a Parrot AI Reportes Menú Configuración Personal Inventarios Facturaci…" at bounding box center [629, 253] width 1259 height 506
click at [366, 280] on li "CENTRAL DE ABASTOS" at bounding box center [388, 279] width 282 height 27
type input "f44da225-4801-4555-a11a-c56617e2b31a"
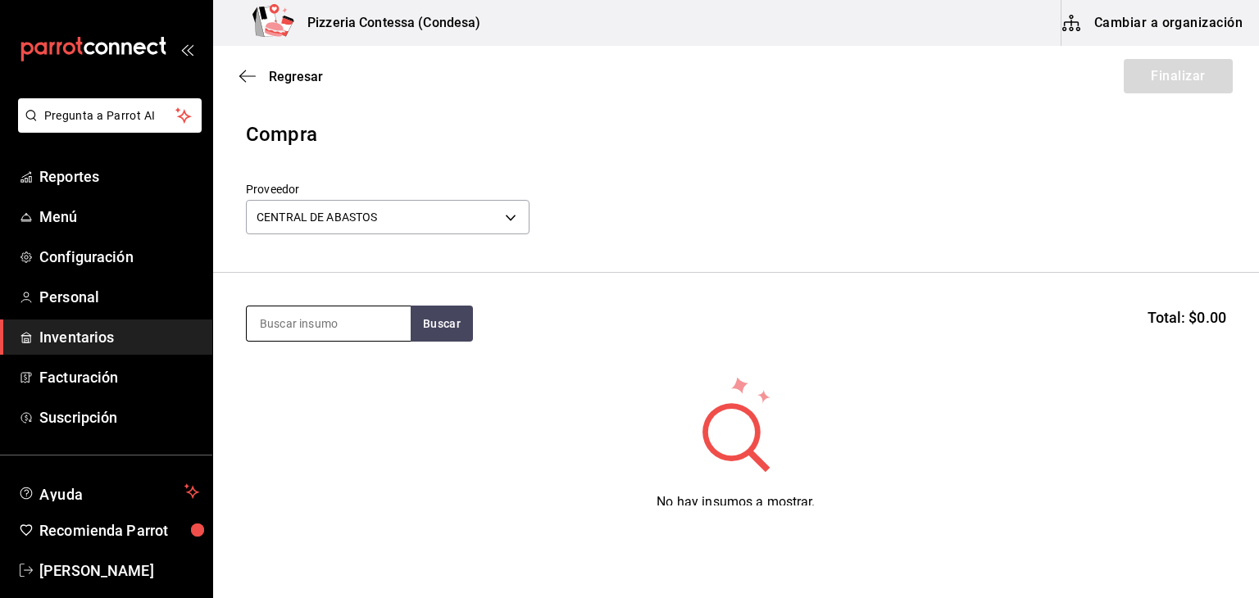
click at [356, 329] on input at bounding box center [329, 324] width 164 height 34
type input "alba"
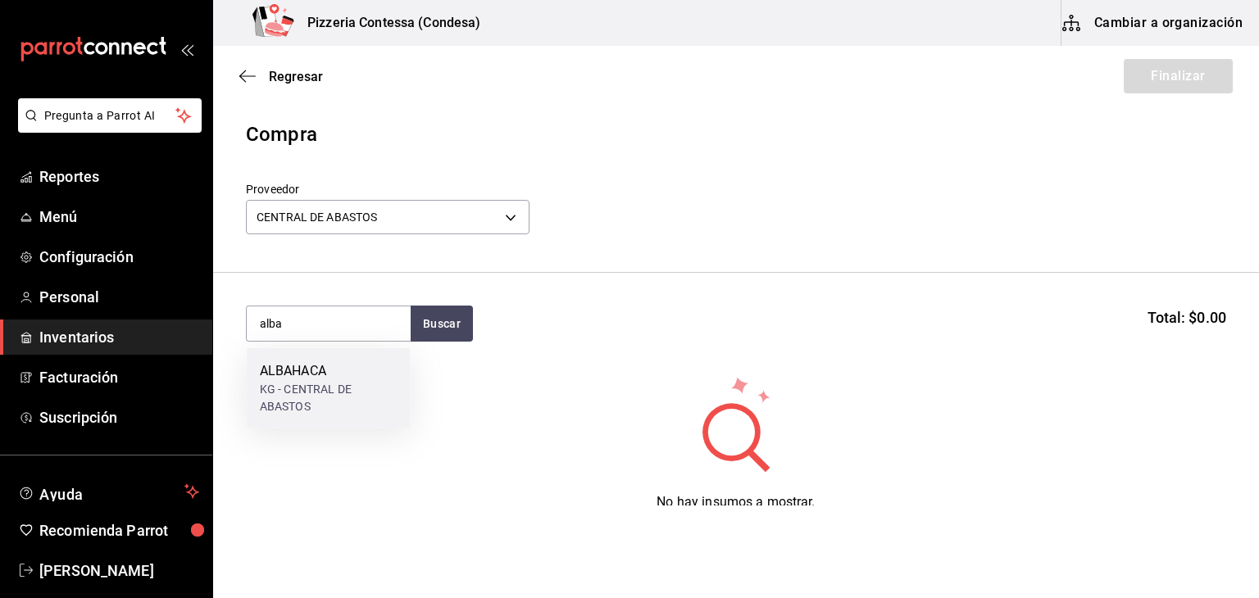
click at [348, 364] on div "ALBAHACA" at bounding box center [329, 372] width 138 height 20
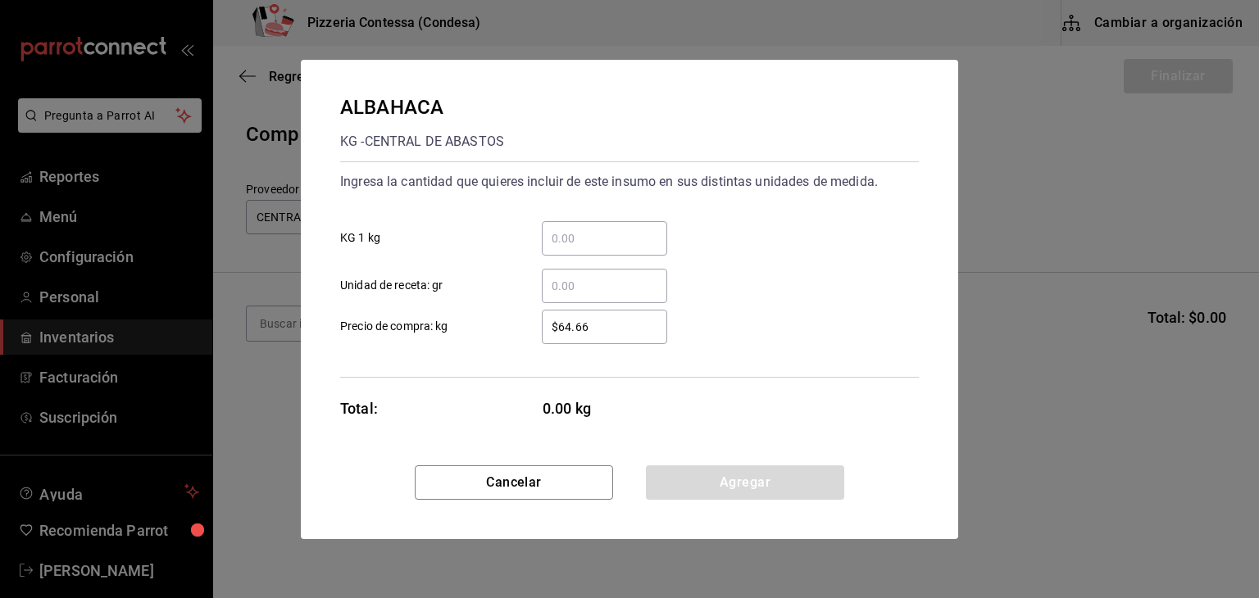
click at [594, 243] on input "​ KG 1 kg" at bounding box center [604, 239] width 125 height 20
click at [576, 273] on div "​" at bounding box center [604, 286] width 125 height 34
click at [576, 276] on input "​ Unidad de receta: gr" at bounding box center [604, 286] width 125 height 20
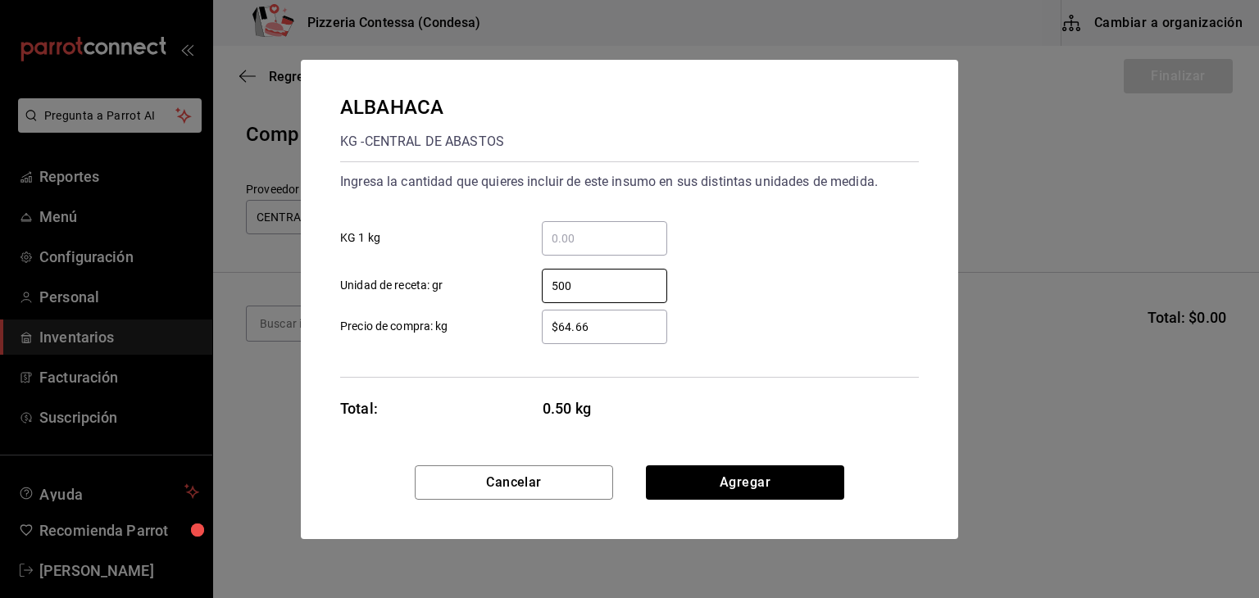
type input "500"
drag, startPoint x: 618, startPoint y: 329, endPoint x: 514, endPoint y: 325, distance: 104.2
click at [514, 325] on label "$64.66 ​ Precio de compra: kg" at bounding box center [503, 327] width 327 height 34
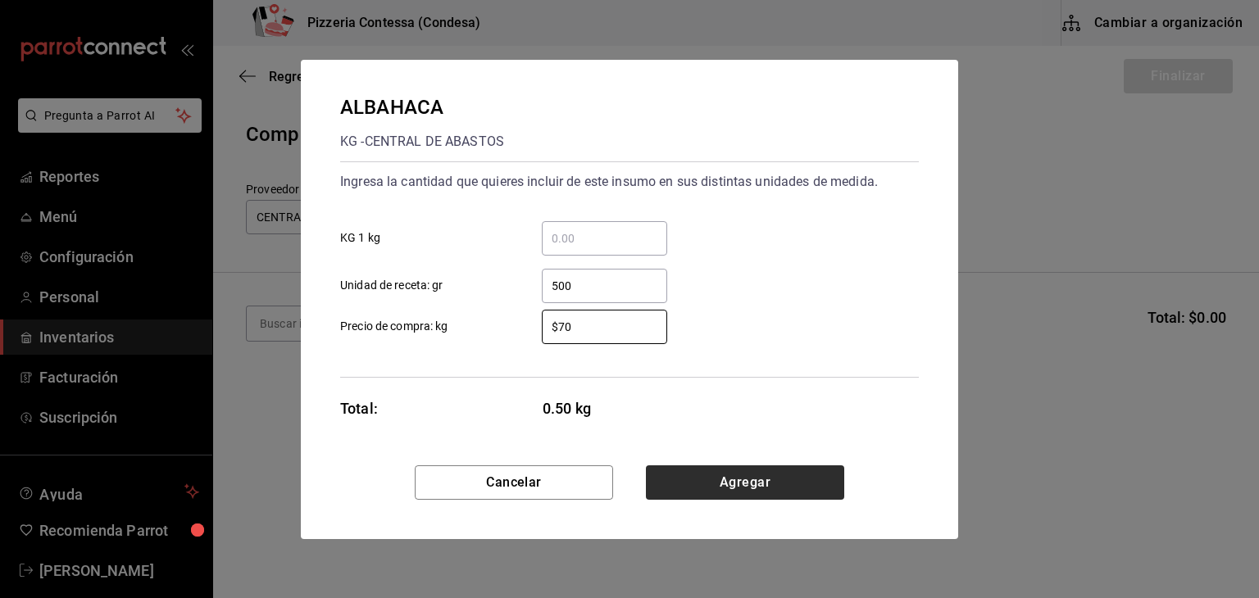
type input "$70"
click at [811, 468] on button "Agregar" at bounding box center [745, 483] width 198 height 34
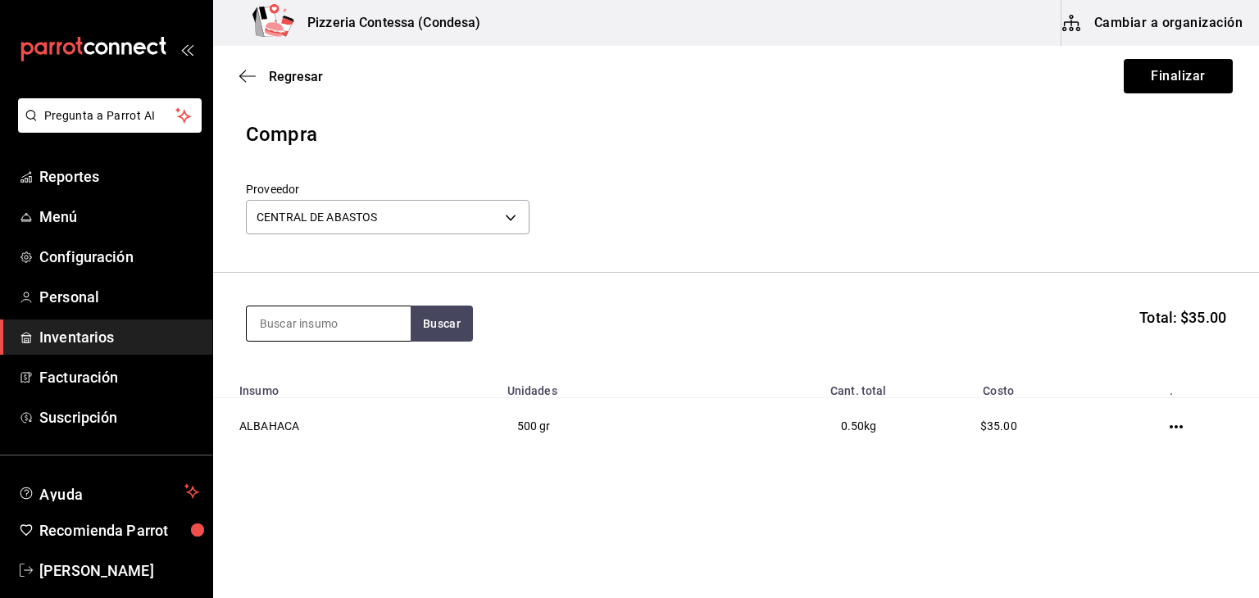
click at [312, 321] on input at bounding box center [329, 324] width 164 height 34
type input "apio"
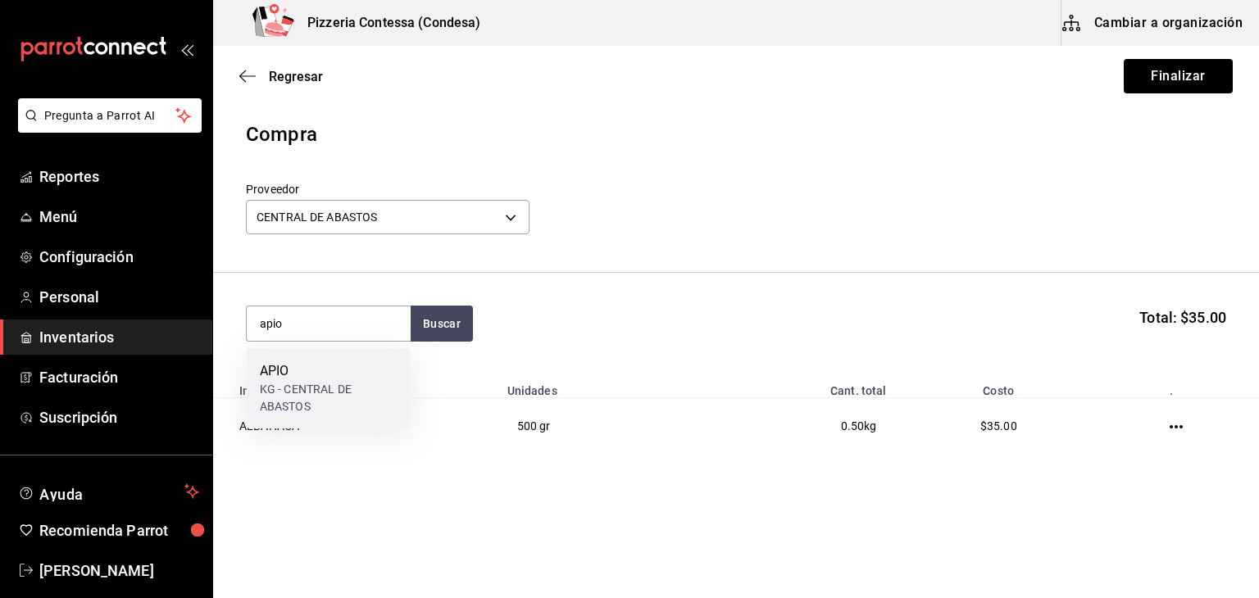
click at [338, 381] on div "KG - CENTRAL DE ABASTOS" at bounding box center [329, 398] width 138 height 34
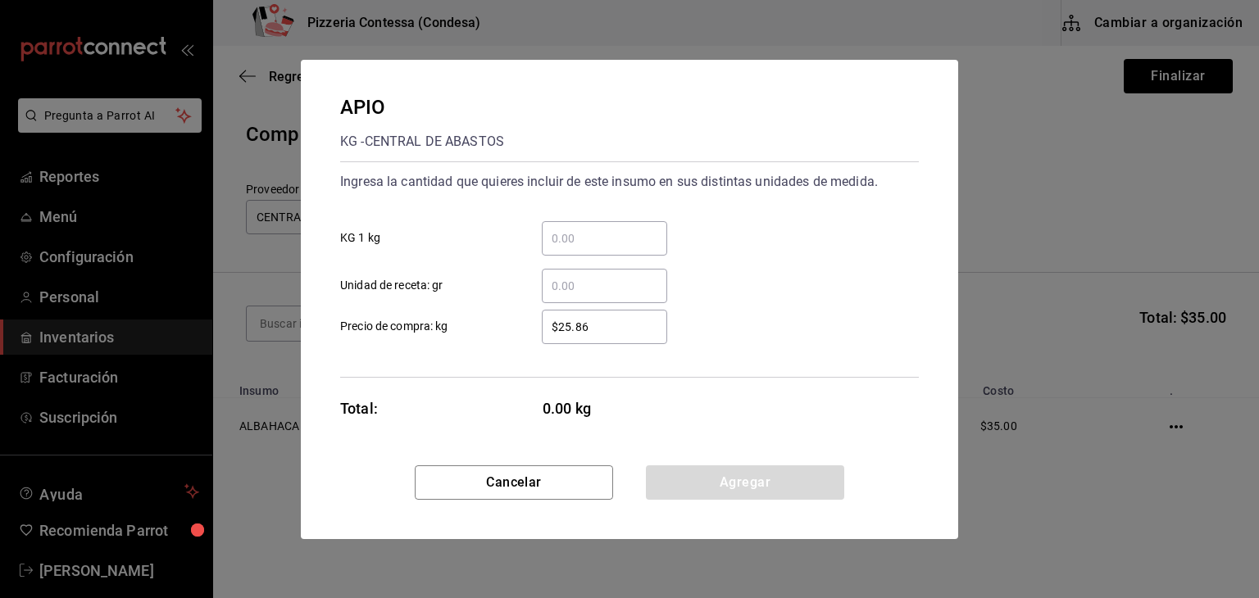
click at [598, 254] on div "​" at bounding box center [604, 238] width 125 height 34
click at [598, 248] on input "​ KG 1 kg" at bounding box center [604, 239] width 125 height 20
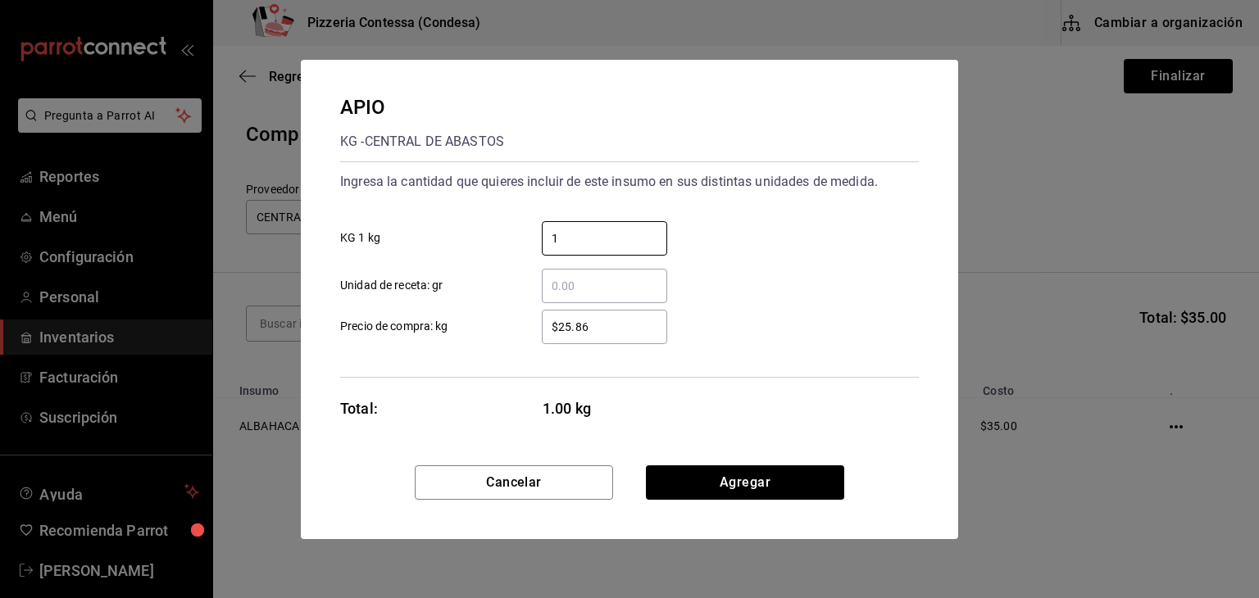
type input "1"
drag, startPoint x: 598, startPoint y: 316, endPoint x: 462, endPoint y: 321, distance: 137.0
click at [462, 321] on label "$25.86 ​ Precio de compra: kg" at bounding box center [503, 327] width 327 height 34
type input "$45"
click at [758, 284] on div "​ Unidad de receta: gr" at bounding box center [623, 280] width 592 height 48
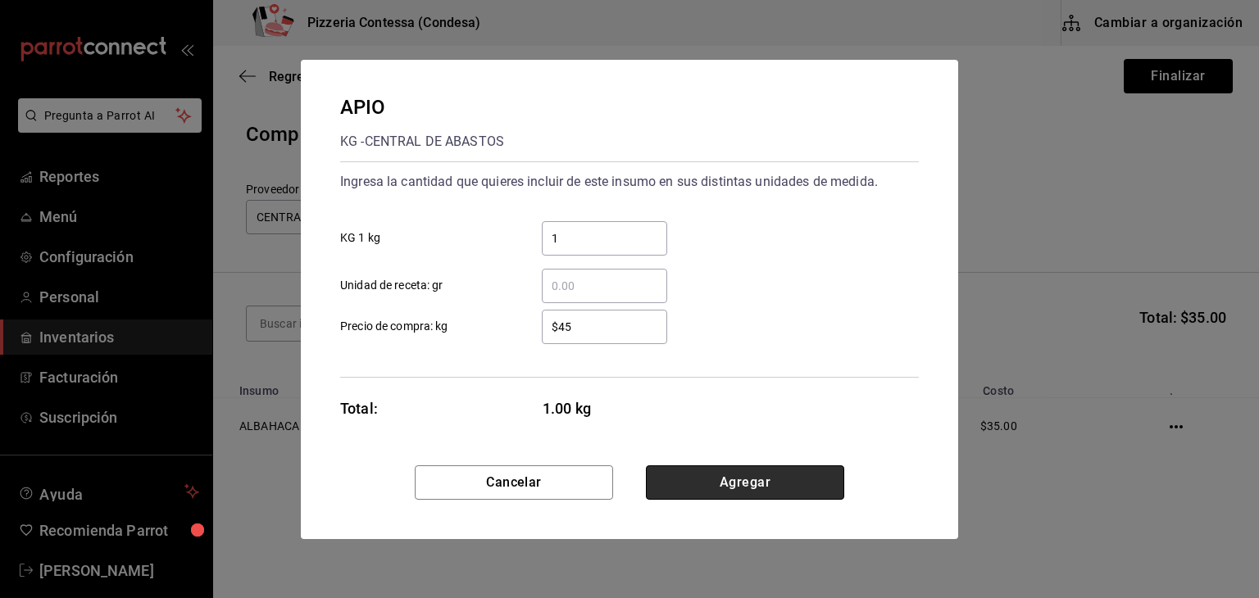
click at [757, 473] on button "Agregar" at bounding box center [745, 483] width 198 height 34
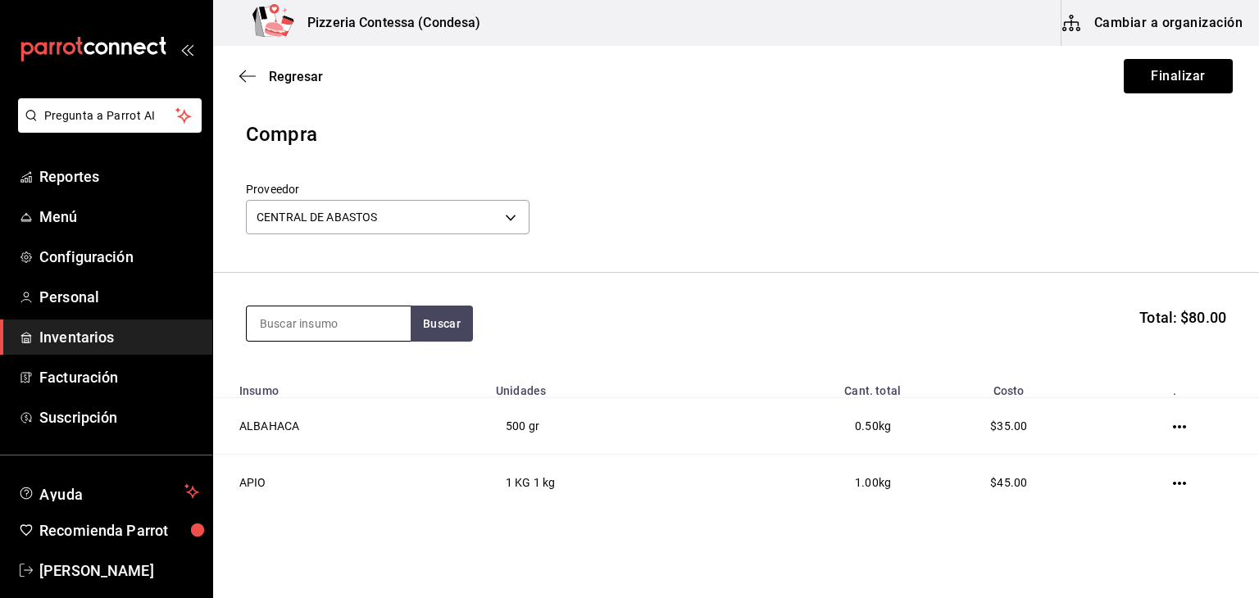
click at [361, 312] on input at bounding box center [329, 324] width 164 height 34
type input "arugula"
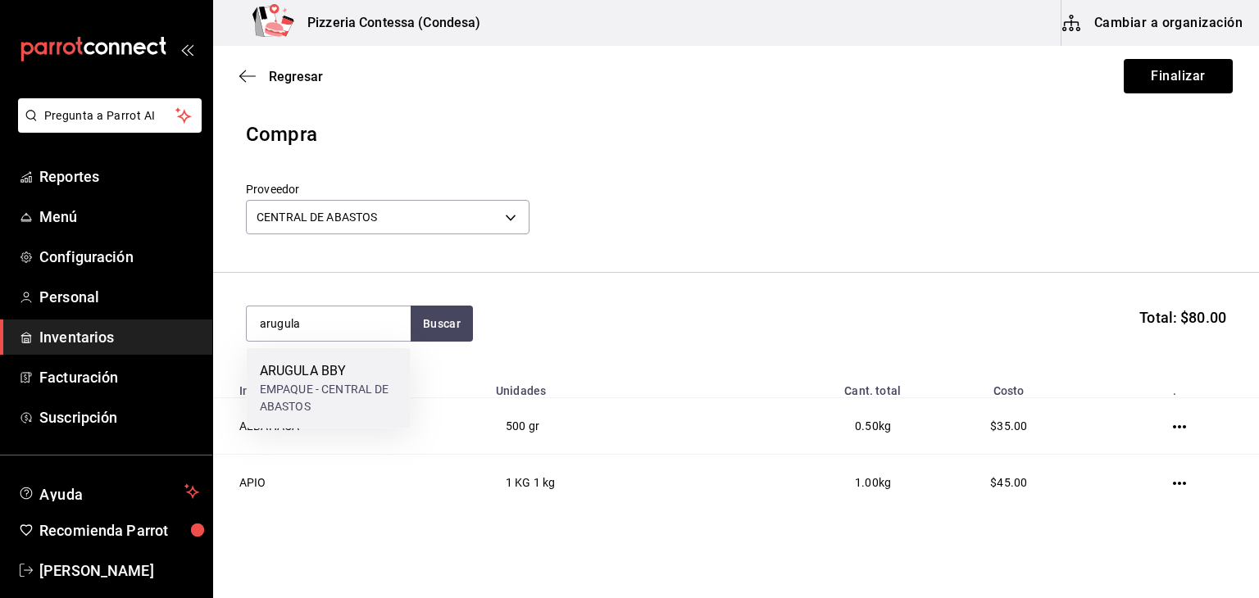
click at [341, 374] on div "ARUGULA BBY" at bounding box center [329, 372] width 138 height 20
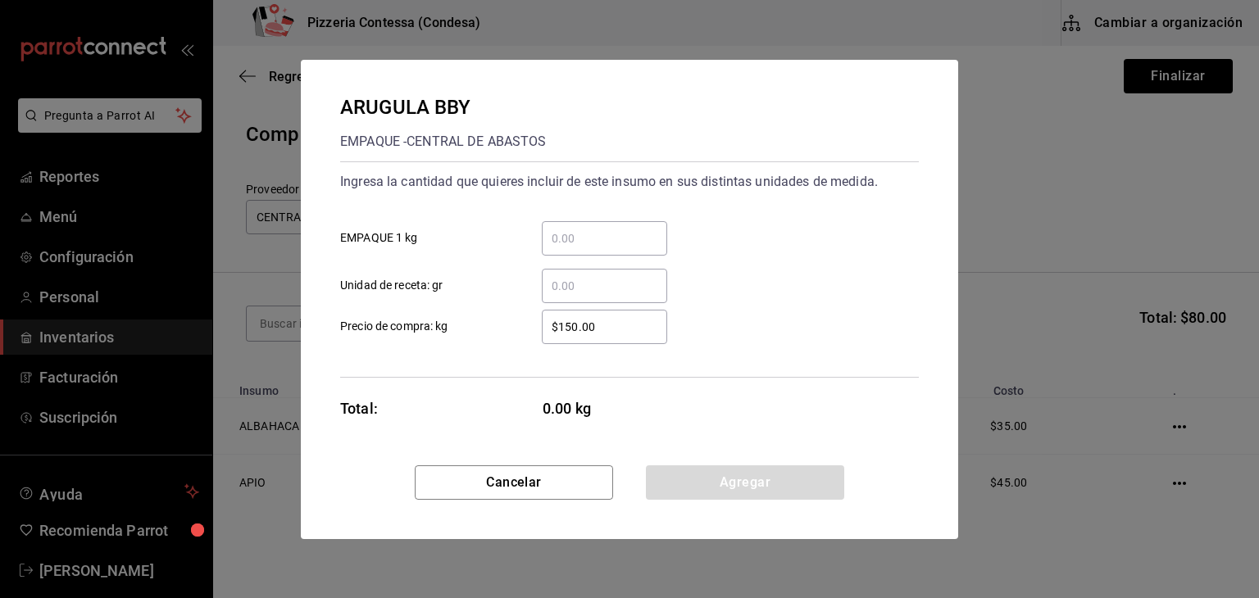
click at [594, 239] on input "​ EMPAQUE 1 kg" at bounding box center [604, 239] width 125 height 20
type input "."
click at [581, 277] on input "​ Unidad de receta: gr" at bounding box center [604, 286] width 125 height 20
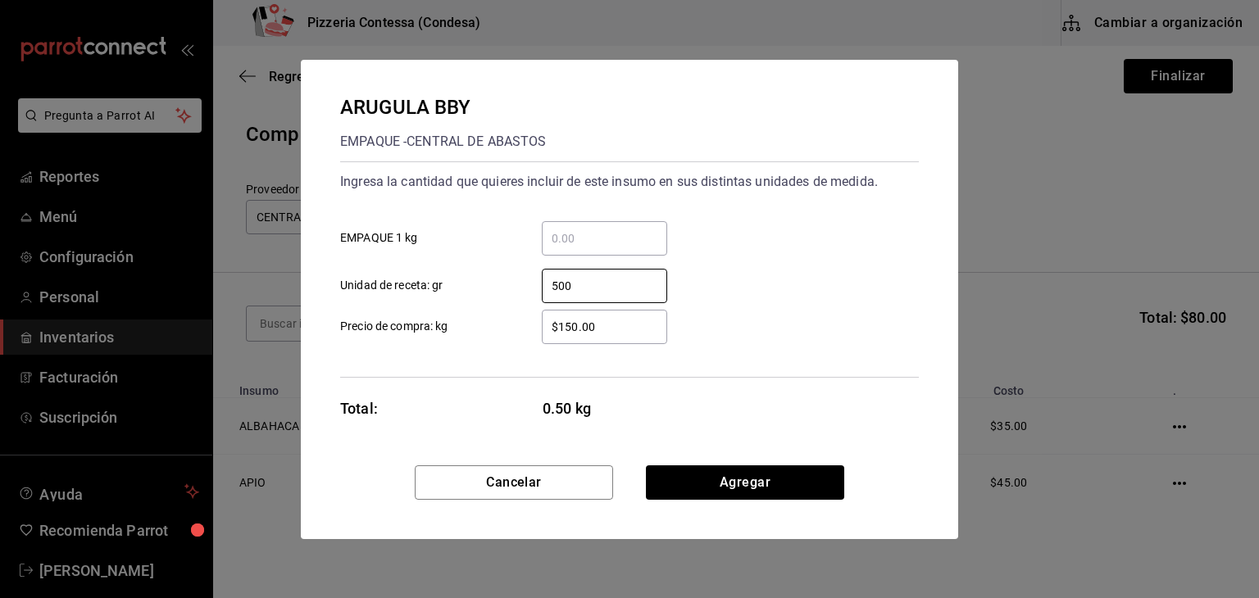
type input "500"
drag, startPoint x: 597, startPoint y: 326, endPoint x: 514, endPoint y: 329, distance: 82.8
click at [514, 329] on label "$150.00 ​ Precio de compra: kg" at bounding box center [503, 327] width 327 height 34
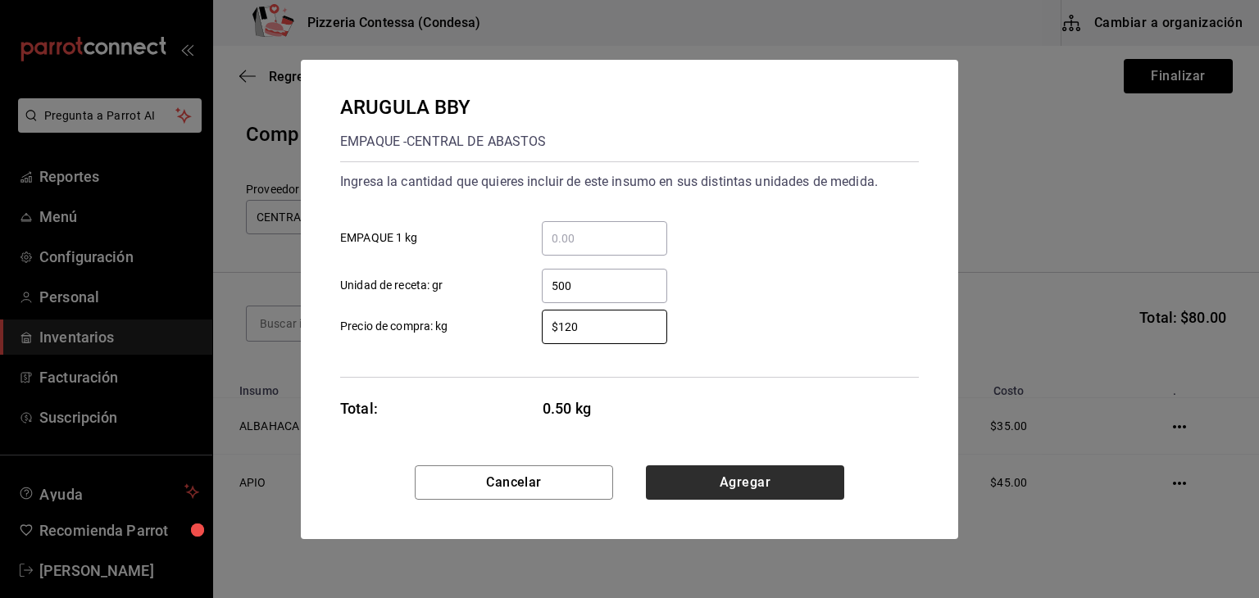
type input "$120"
click at [718, 483] on button "Agregar" at bounding box center [745, 483] width 198 height 34
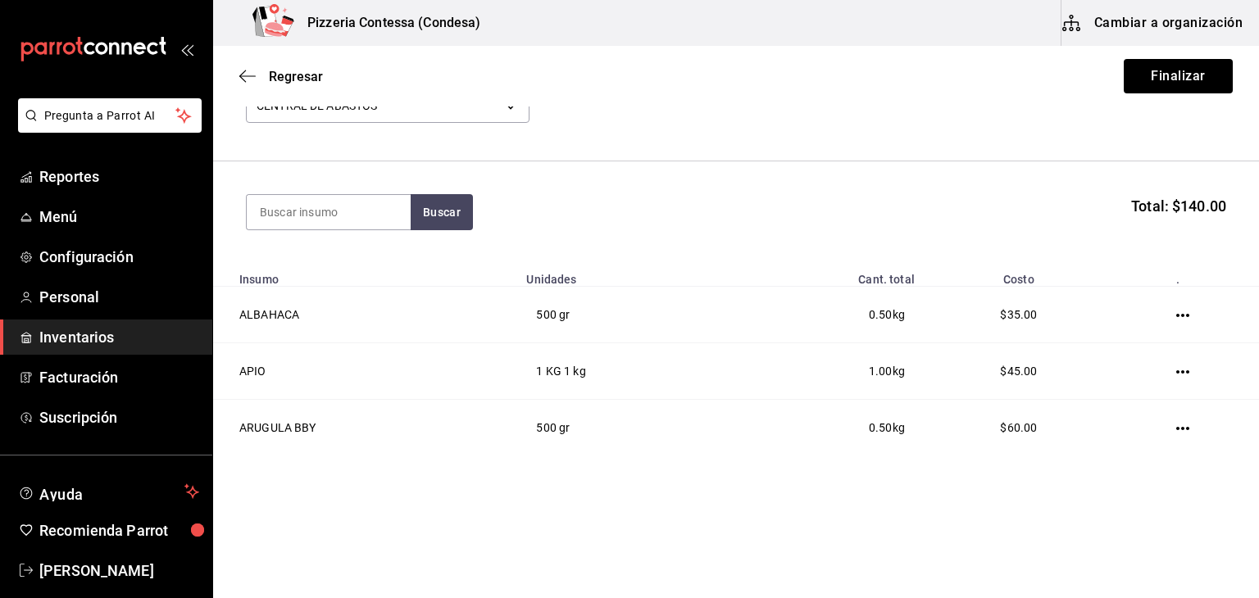
scroll to position [114, 0]
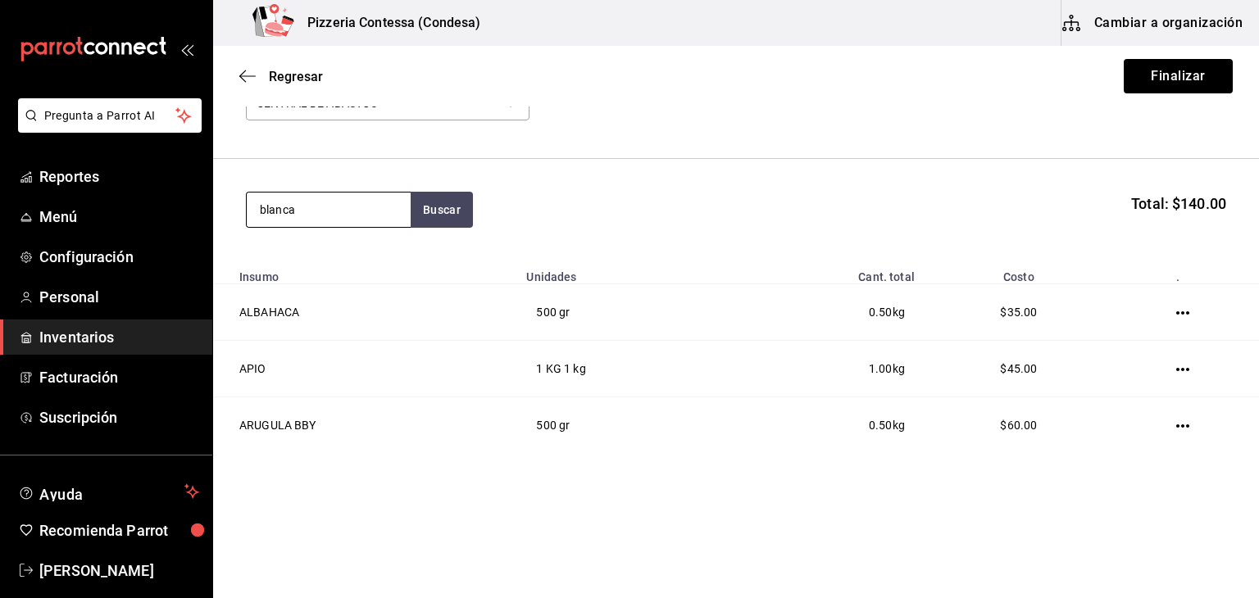
type input "blanca"
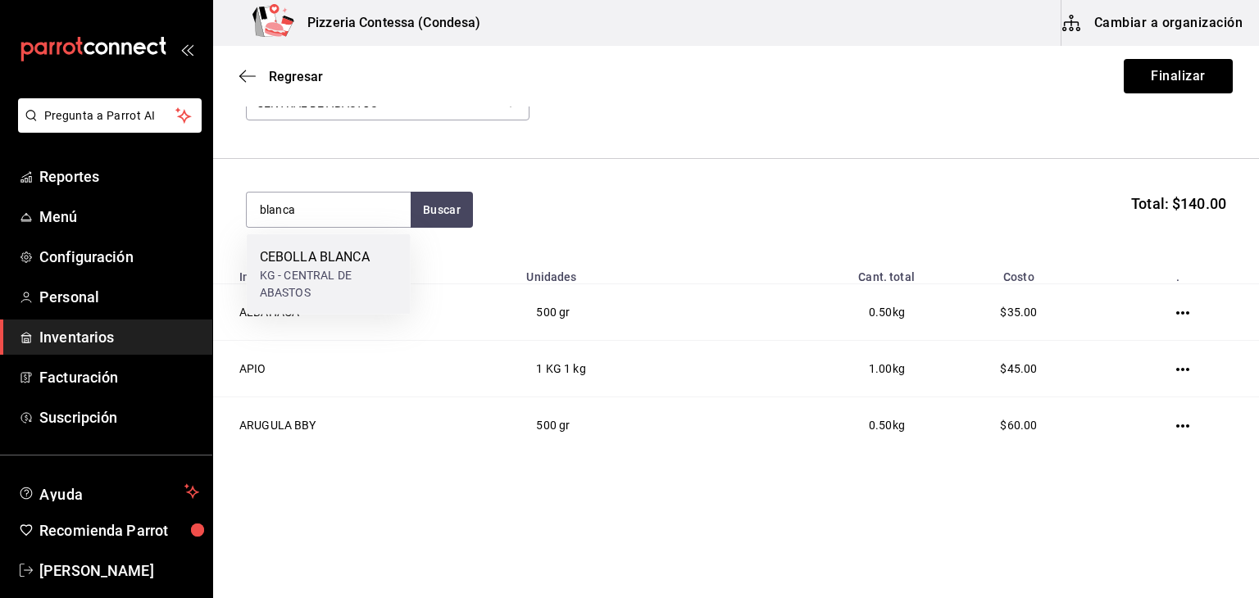
click at [330, 249] on div "CEBOLLA BLANCA" at bounding box center [329, 258] width 138 height 20
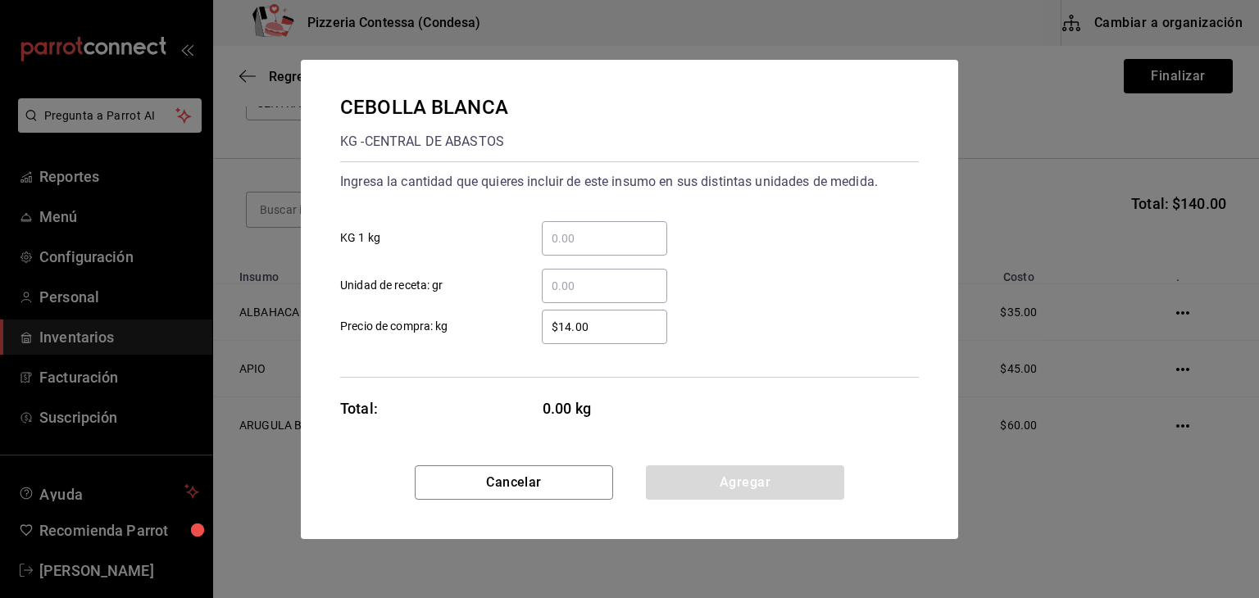
click at [612, 287] on input "​ Unidad de receta: gr" at bounding box center [604, 286] width 125 height 20
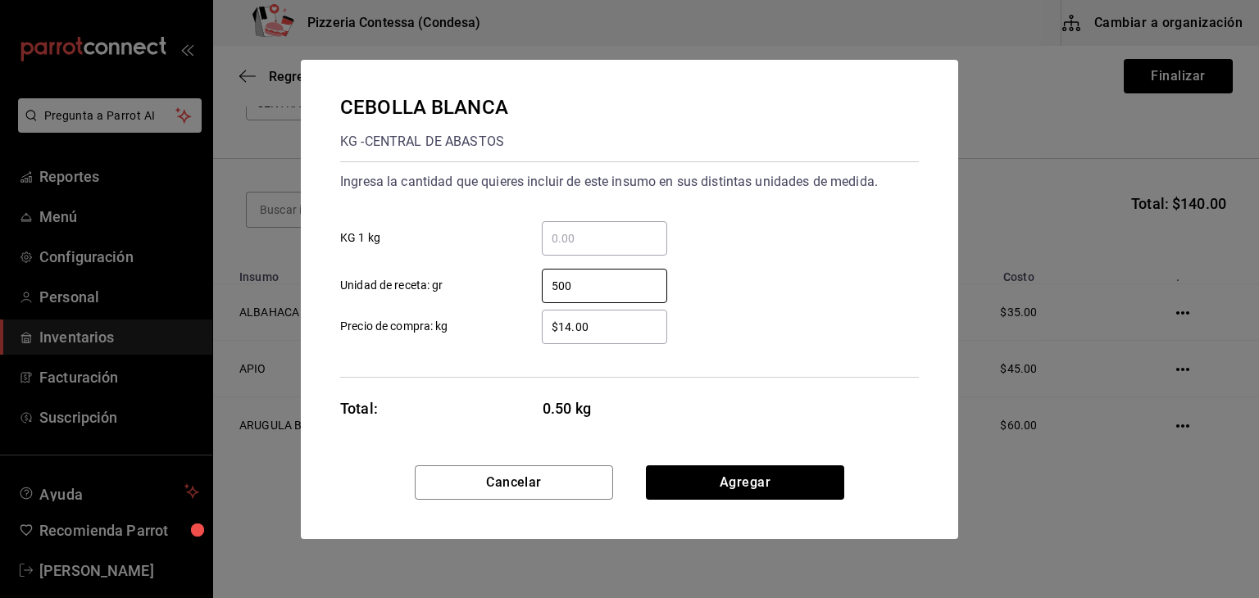
type input "500"
drag, startPoint x: 594, startPoint y: 317, endPoint x: 518, endPoint y: 318, distance: 76.2
click at [518, 318] on div "$14.00 ​" at bounding box center [592, 327] width 152 height 34
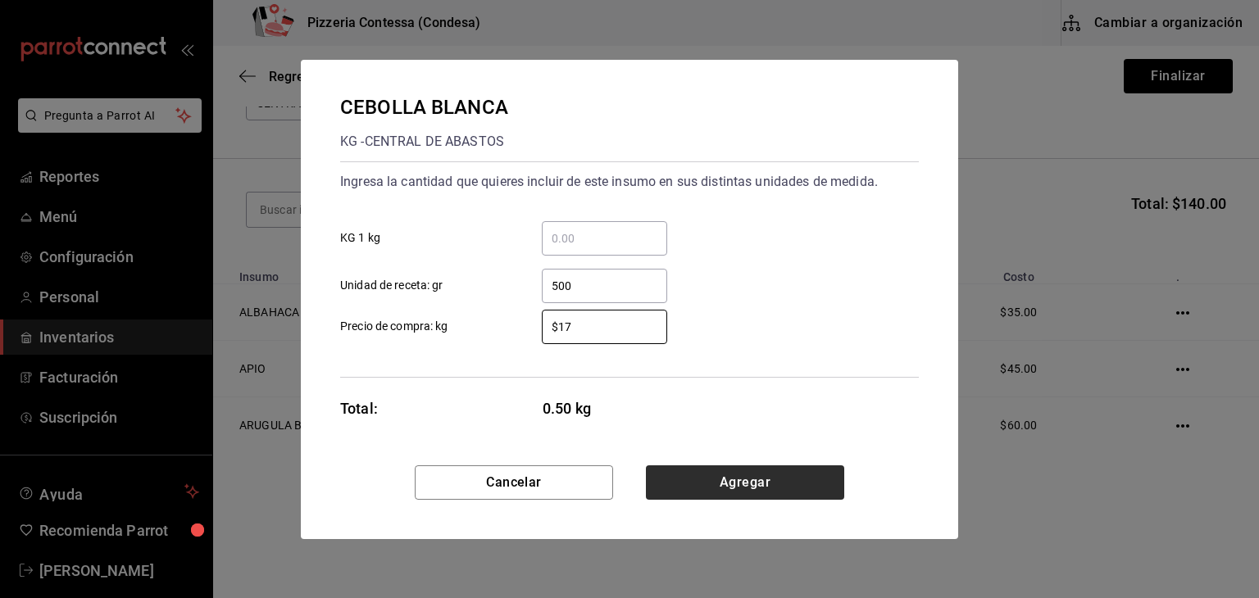
type input "$17"
click at [794, 470] on button "Agregar" at bounding box center [745, 483] width 198 height 34
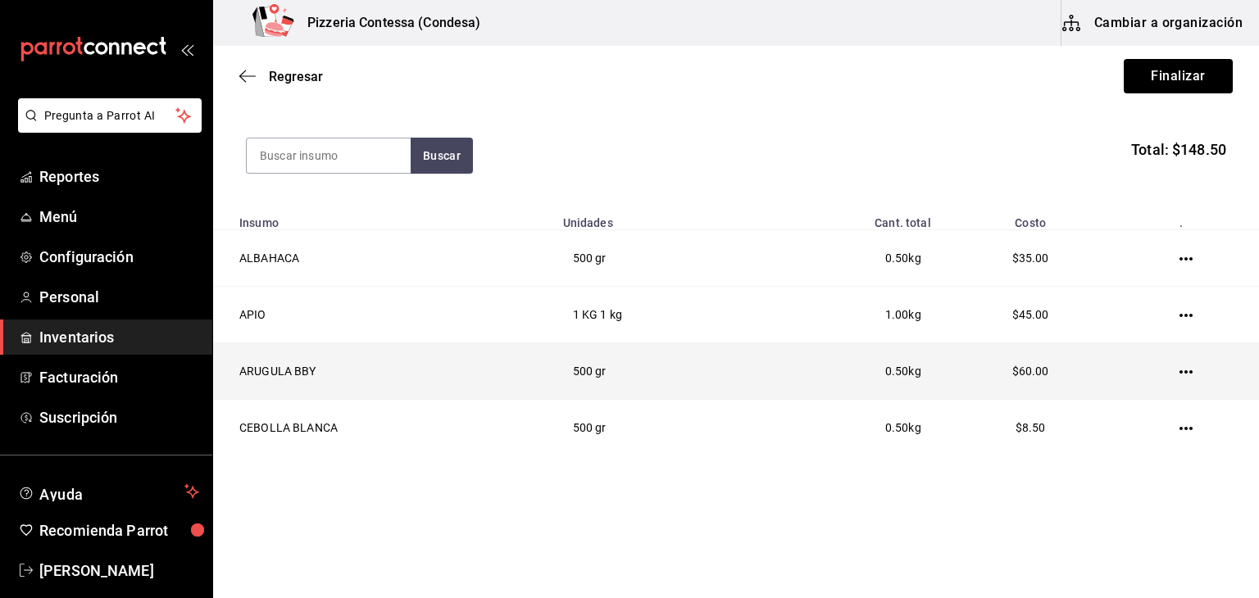
scroll to position [171, 0]
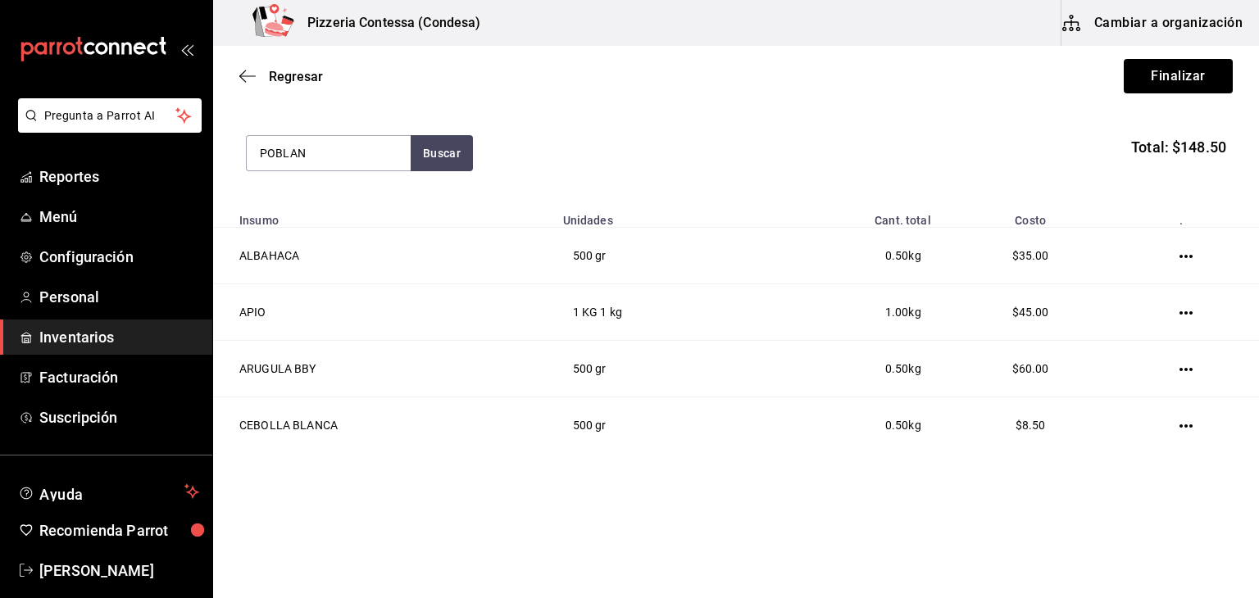
type input "POBLAN"
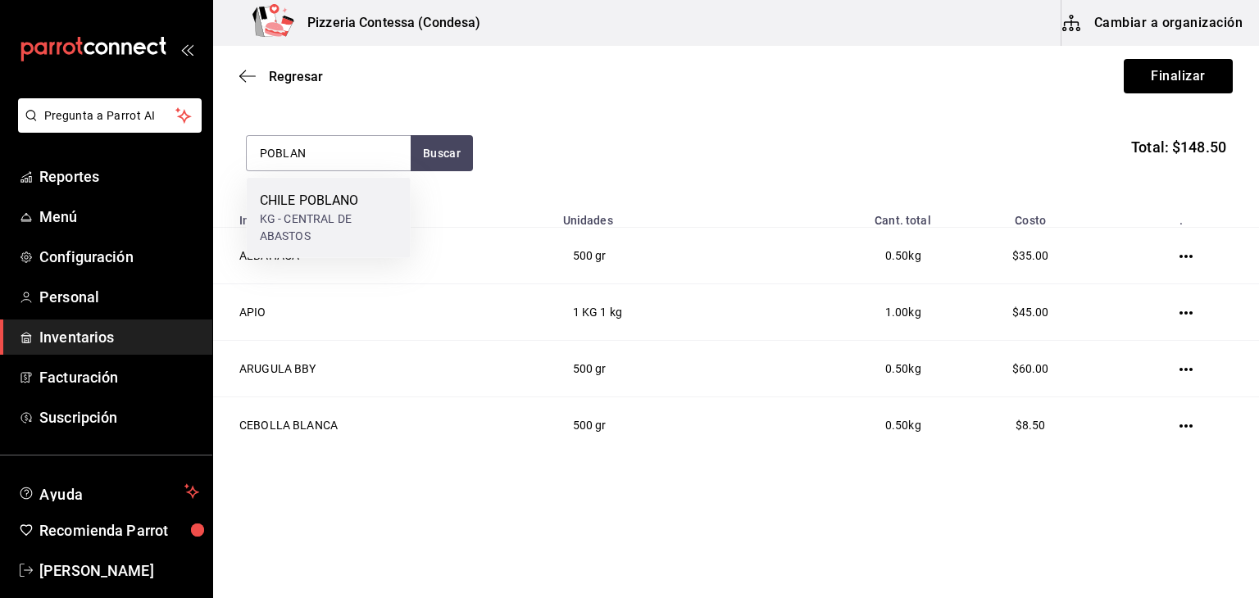
click at [356, 212] on div "KG - CENTRAL DE ABASTOS" at bounding box center [329, 228] width 138 height 34
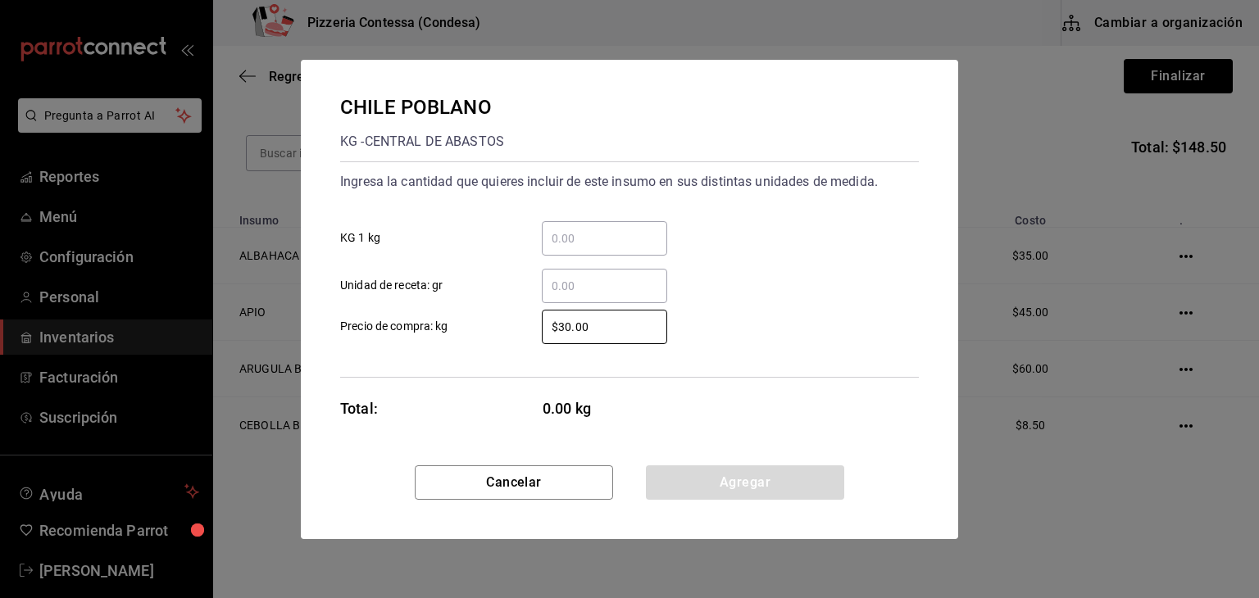
drag, startPoint x: 612, startPoint y: 326, endPoint x: 484, endPoint y: 325, distance: 127.9
click at [484, 325] on label "$30.00 ​ Precio de compra: kg" at bounding box center [503, 327] width 327 height 34
type input "$34"
click at [623, 260] on div "​ Unidad de receta: gr" at bounding box center [623, 280] width 592 height 48
click at [605, 283] on input "​ Unidad de receta: gr" at bounding box center [604, 286] width 125 height 20
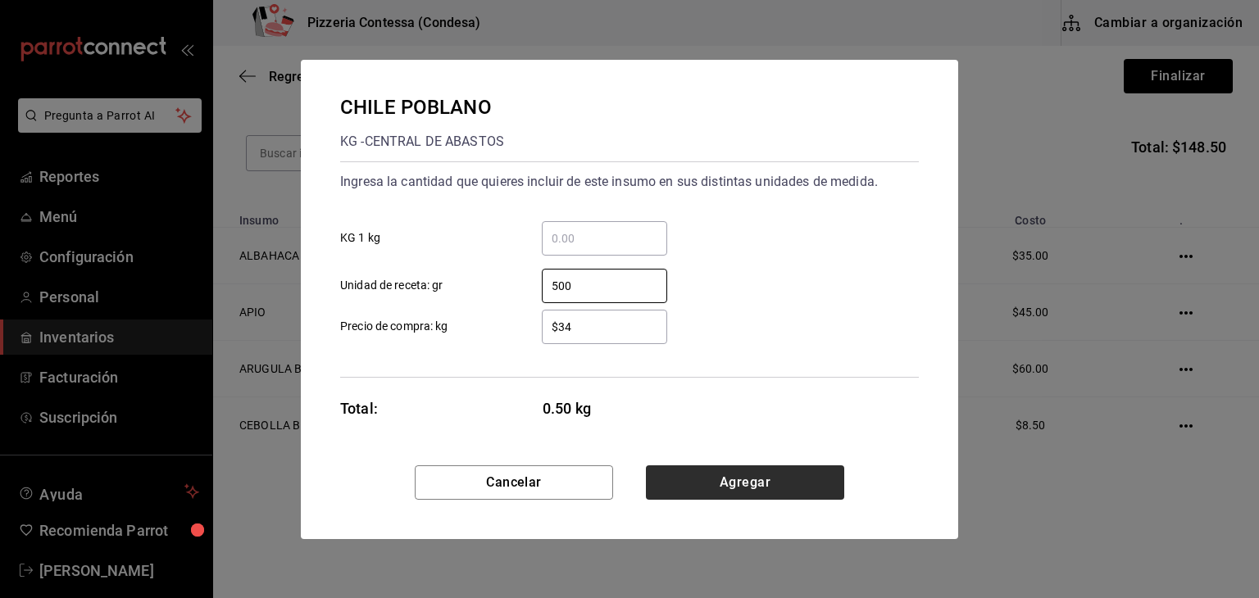
type input "500"
click at [752, 496] on button "Agregar" at bounding box center [745, 483] width 198 height 34
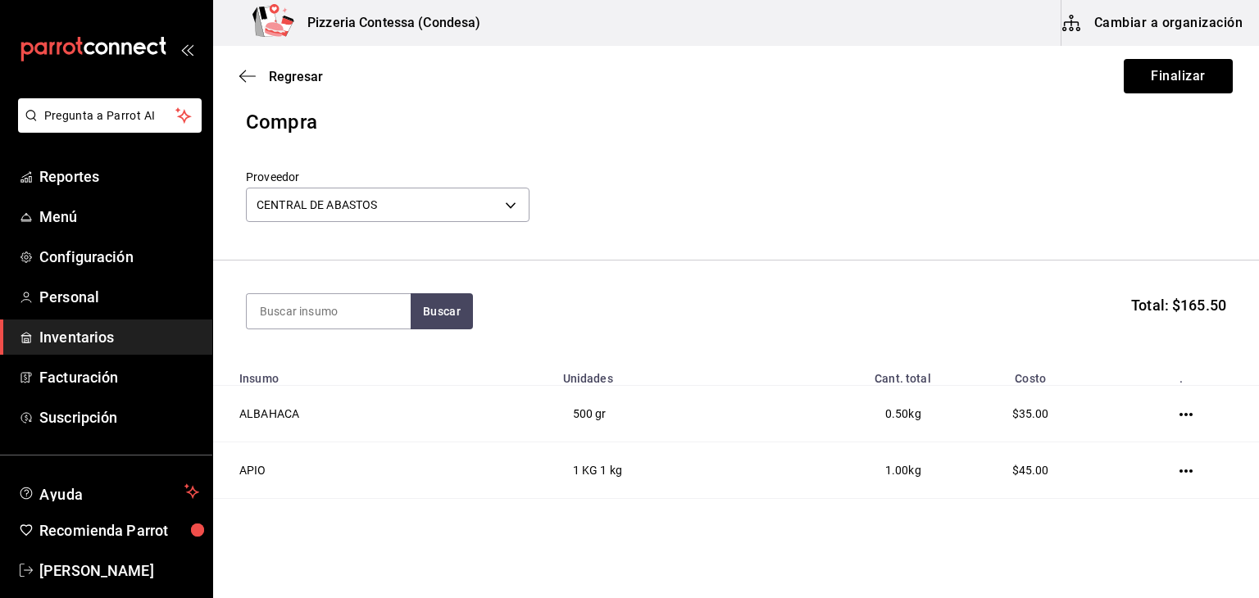
scroll to position [0, 0]
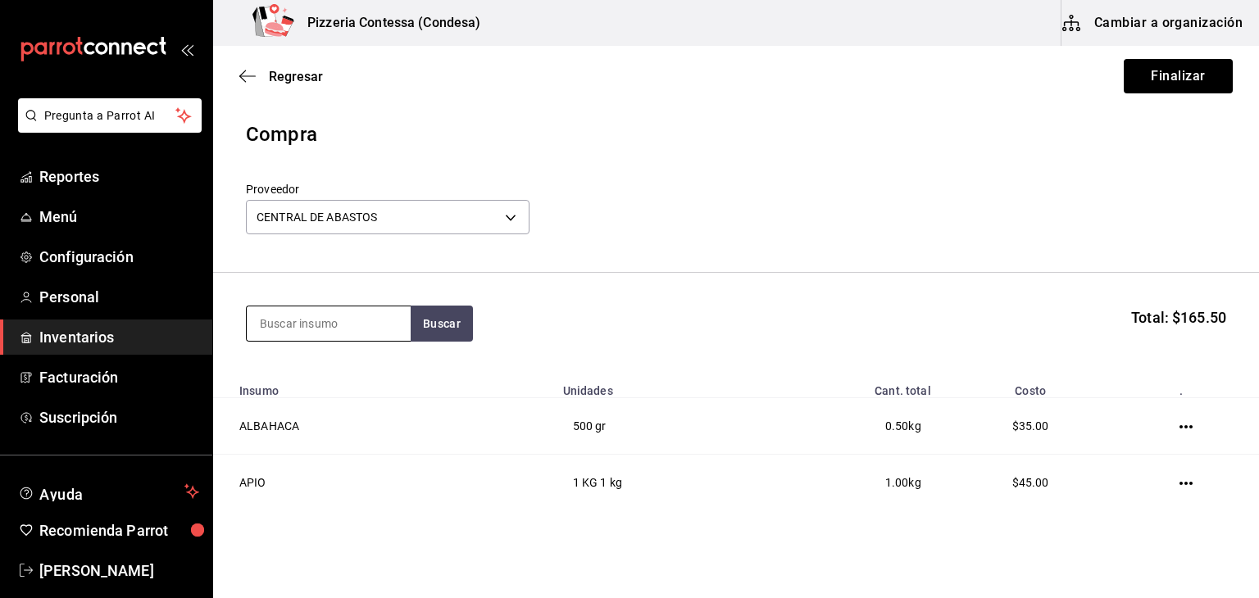
click at [353, 312] on input at bounding box center [329, 324] width 164 height 34
click at [336, 331] on input "ESPA" at bounding box center [329, 324] width 164 height 34
type input "E"
click at [366, 326] on input at bounding box center [329, 324] width 164 height 34
type input "ESPINA"
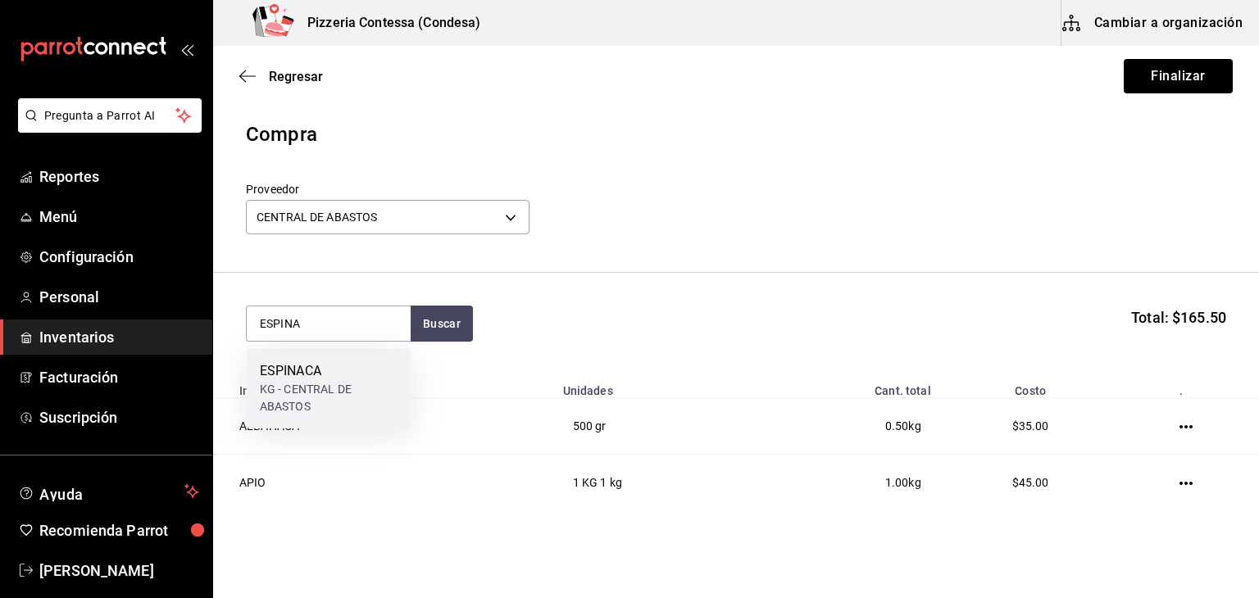
click at [297, 392] on div "KG - CENTRAL DE ABASTOS" at bounding box center [329, 398] width 138 height 34
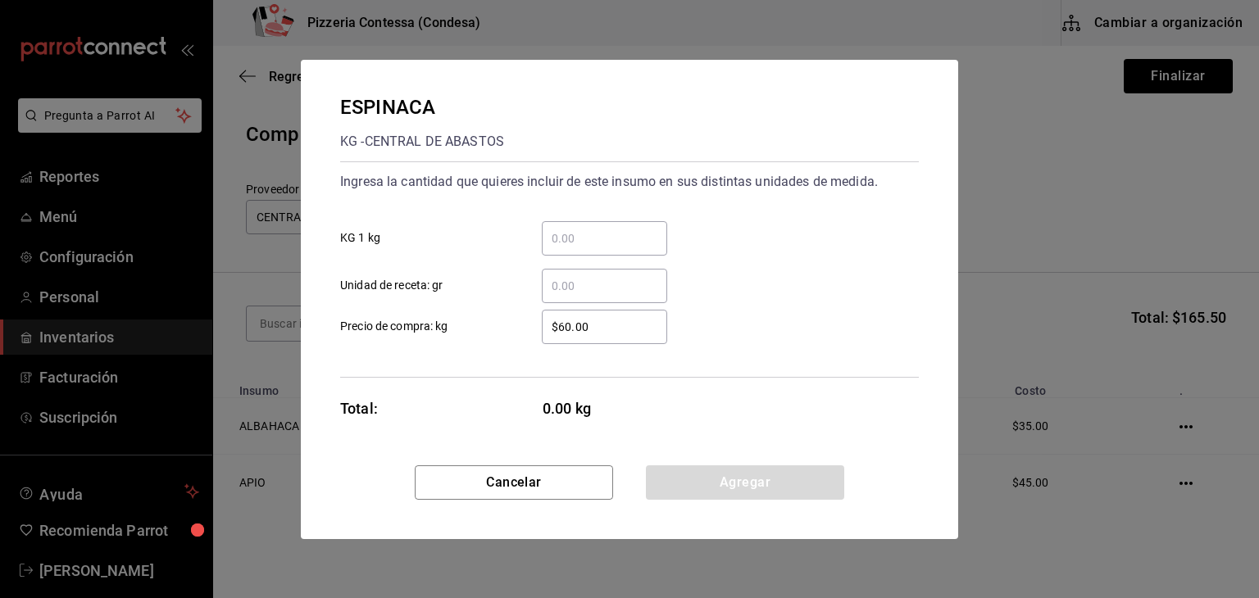
click at [597, 280] on input "​ Unidad de receta: gr" at bounding box center [604, 286] width 125 height 20
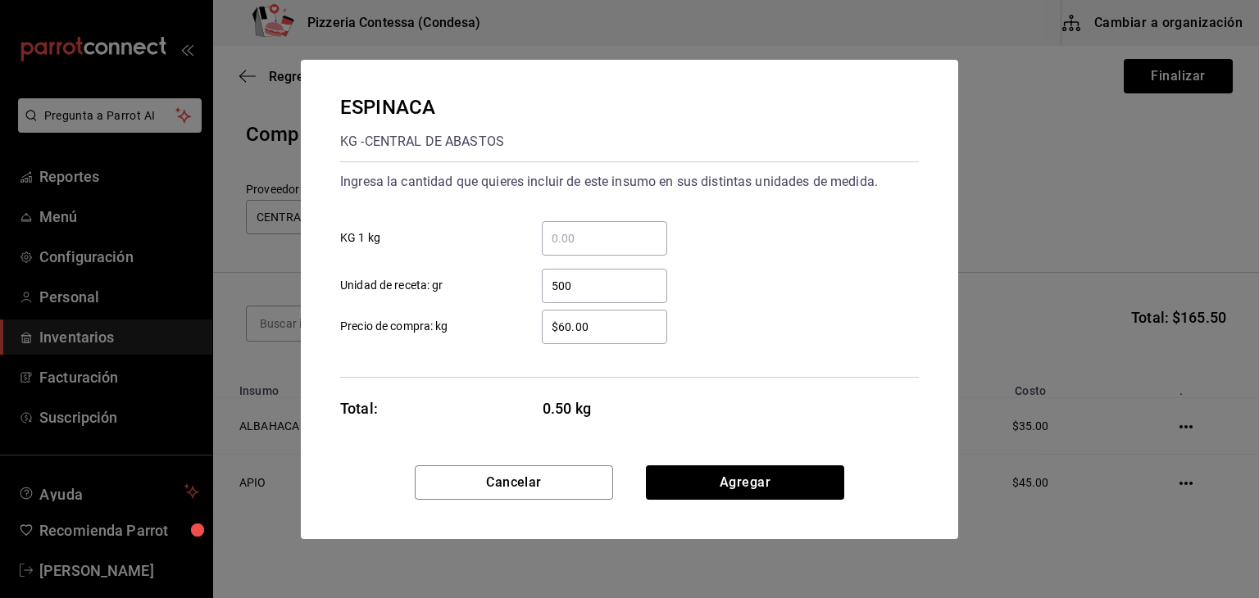
type input "500"
drag, startPoint x: 602, startPoint y: 325, endPoint x: 505, endPoint y: 325, distance: 96.7
click at [502, 325] on label "$60.00 ​ Precio de compra: kg" at bounding box center [503, 327] width 327 height 34
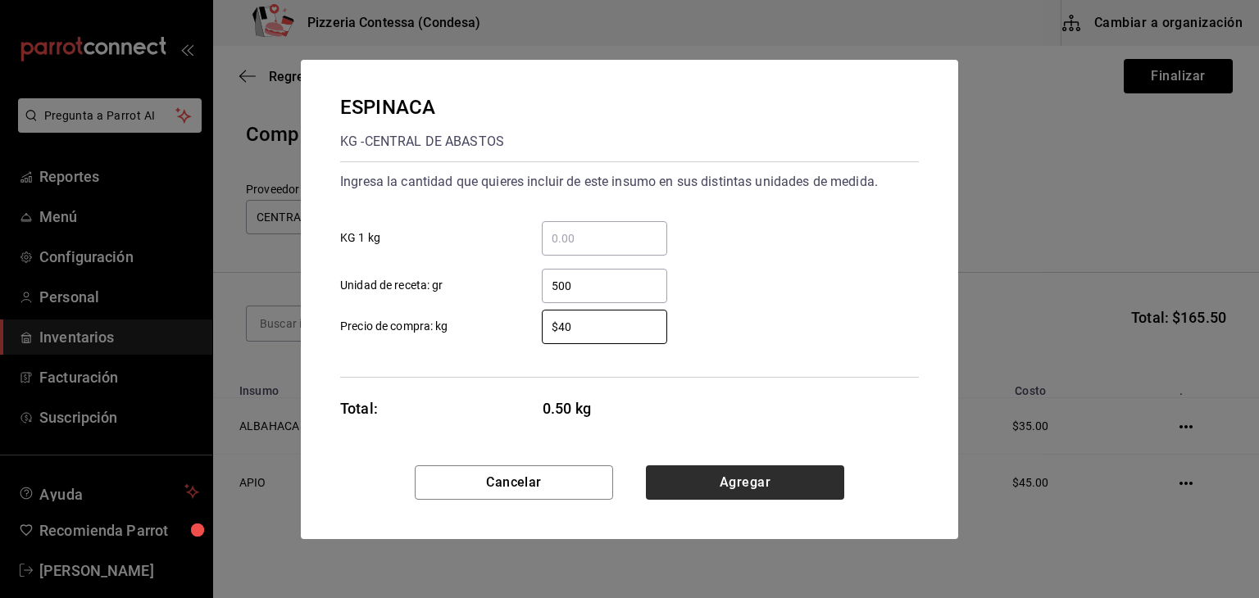
type input "$40"
click at [754, 480] on button "Agregar" at bounding box center [745, 483] width 198 height 34
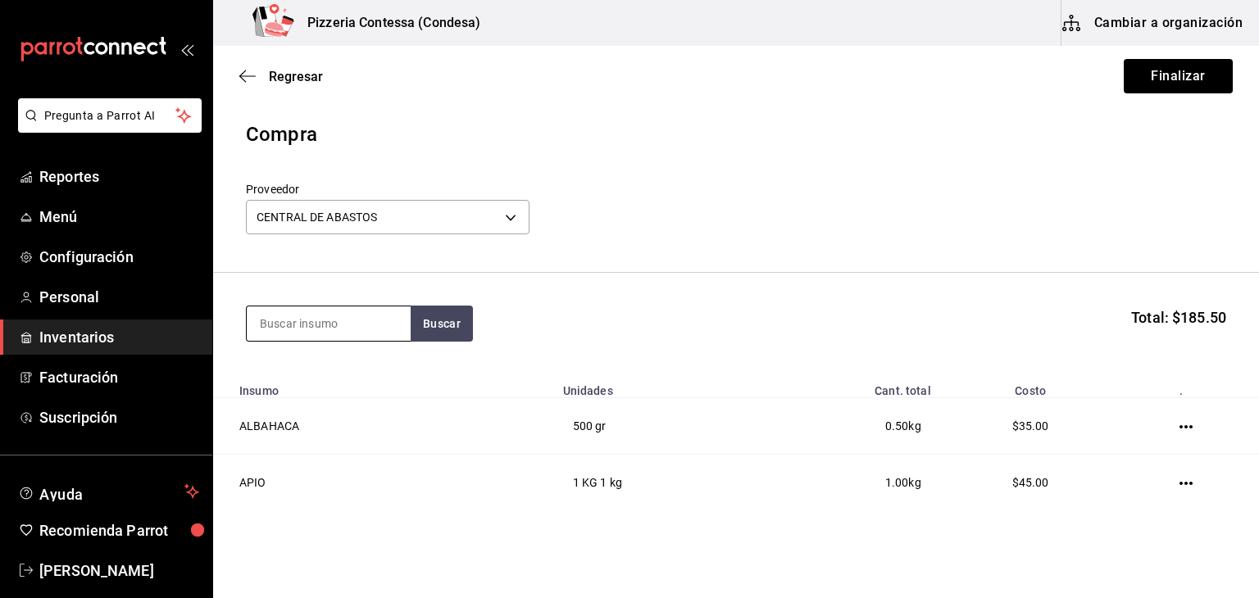
click at [344, 321] on input at bounding box center [329, 324] width 164 height 34
type input "PERA"
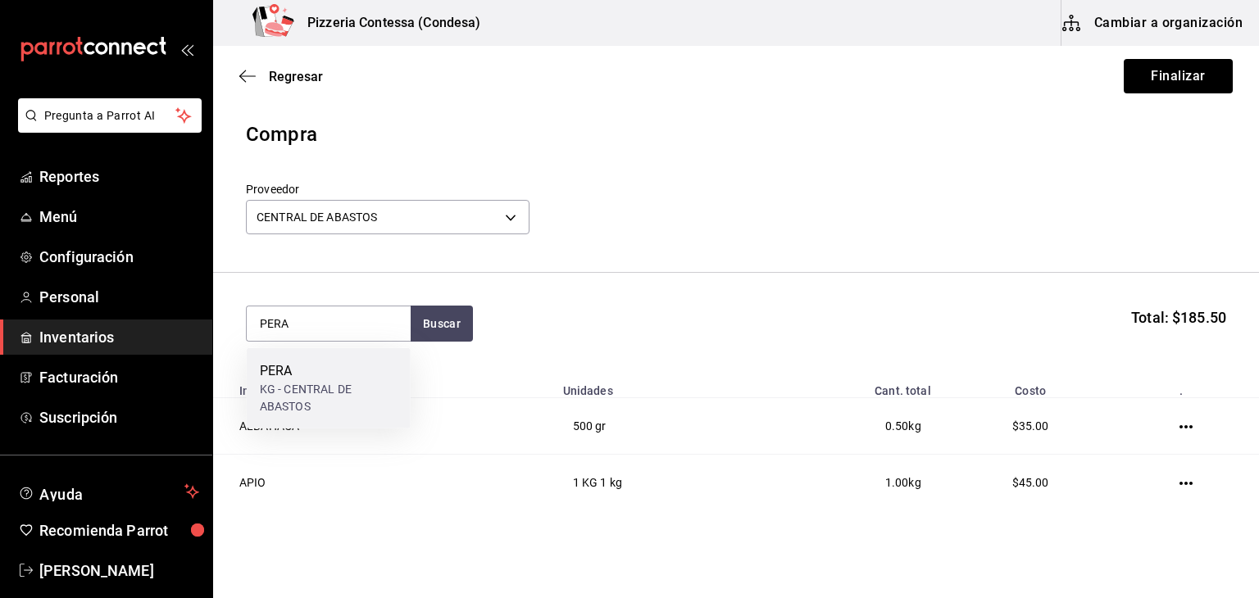
click at [311, 381] on div "KG - CENTRAL DE ABASTOS" at bounding box center [329, 398] width 138 height 34
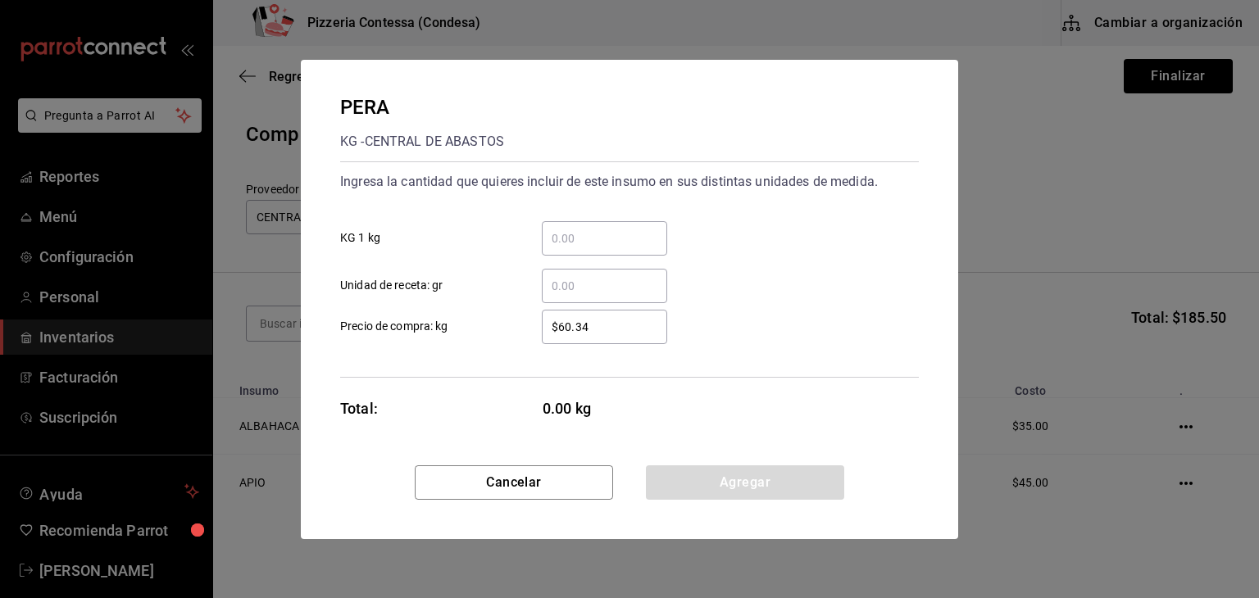
click at [589, 289] on input "​ Unidad de receta: gr" at bounding box center [604, 286] width 125 height 20
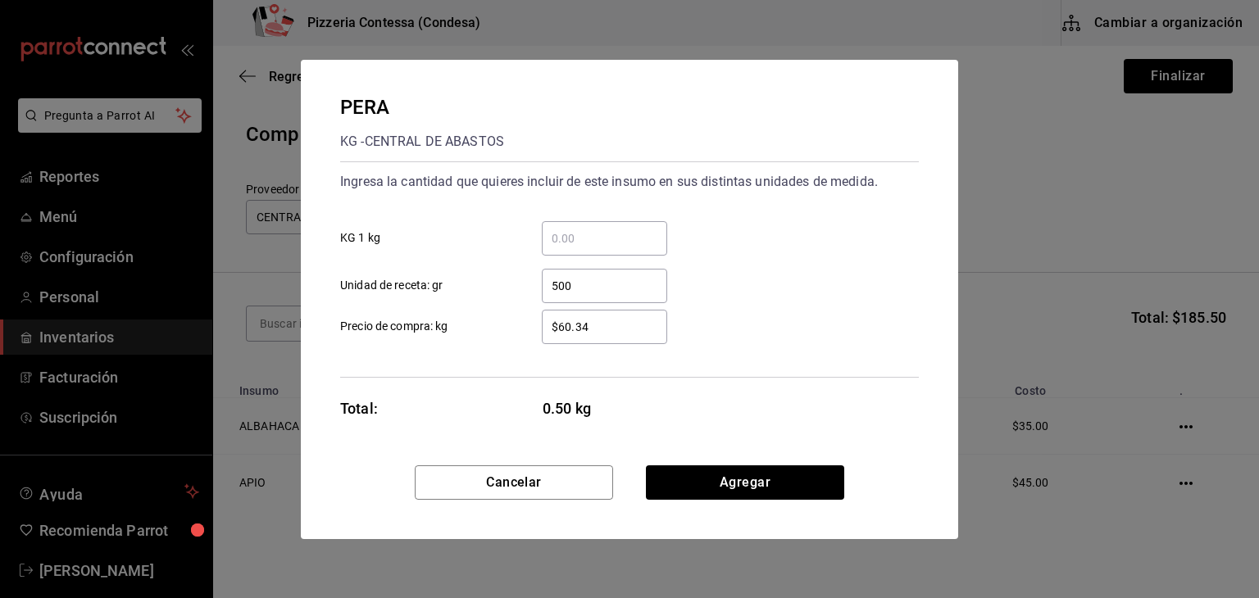
type input "500"
drag, startPoint x: 603, startPoint y: 325, endPoint x: 497, endPoint y: 325, distance: 106.6
click at [520, 325] on div "$60.34 ​" at bounding box center [592, 327] width 152 height 34
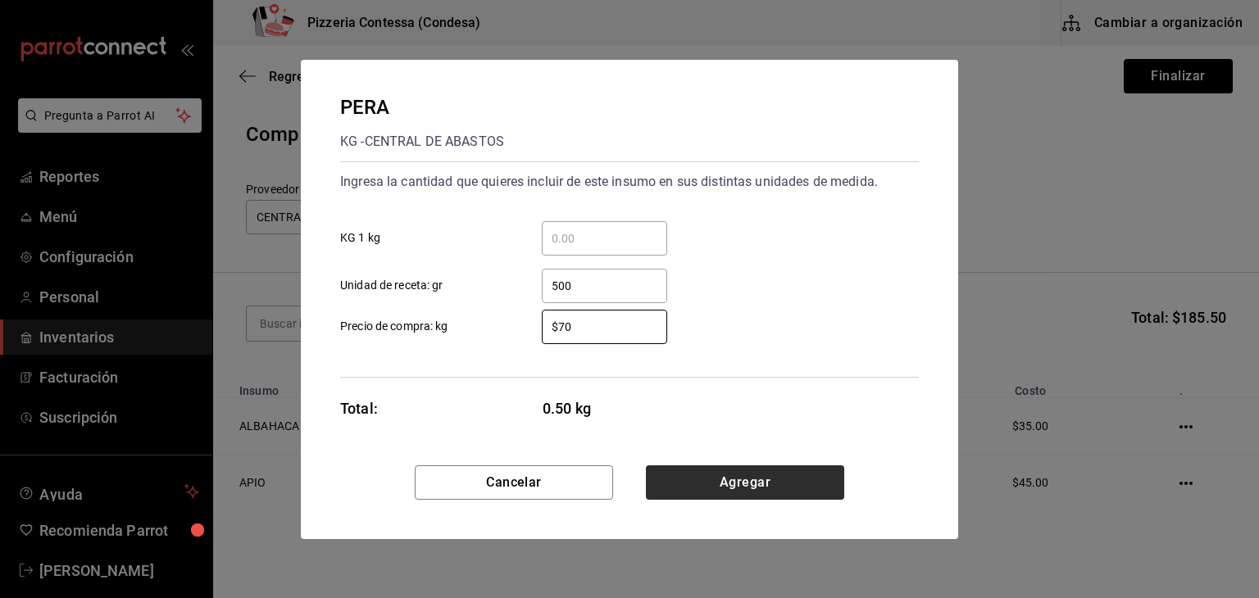
type input "$70"
click at [722, 473] on button "Agregar" at bounding box center [745, 483] width 198 height 34
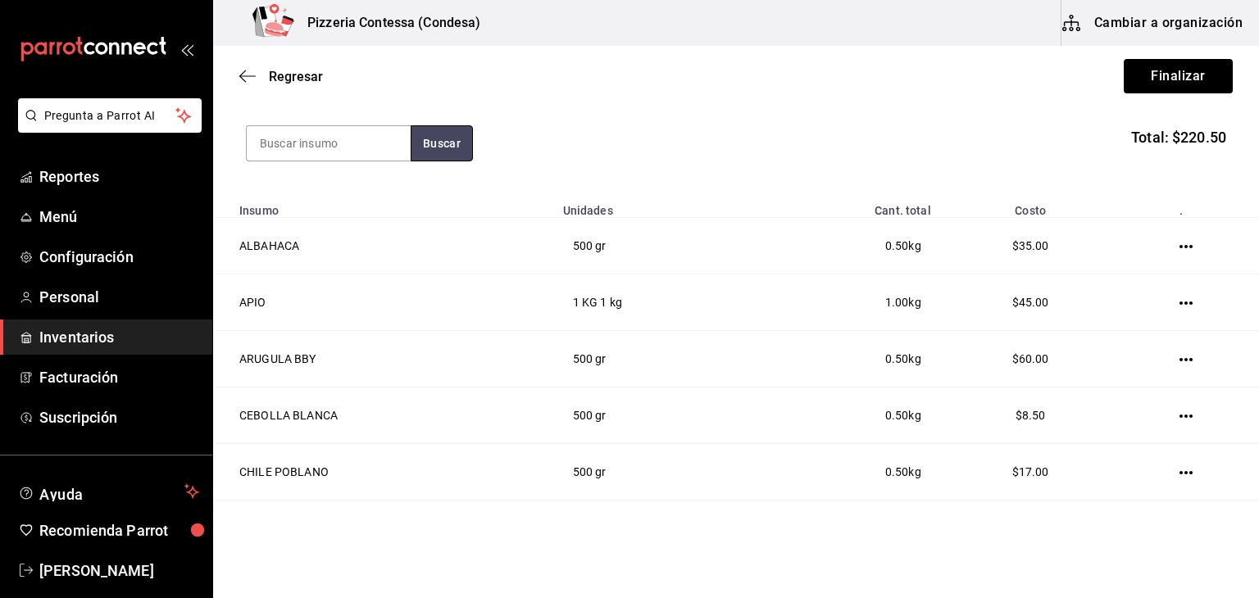
scroll to position [11, 0]
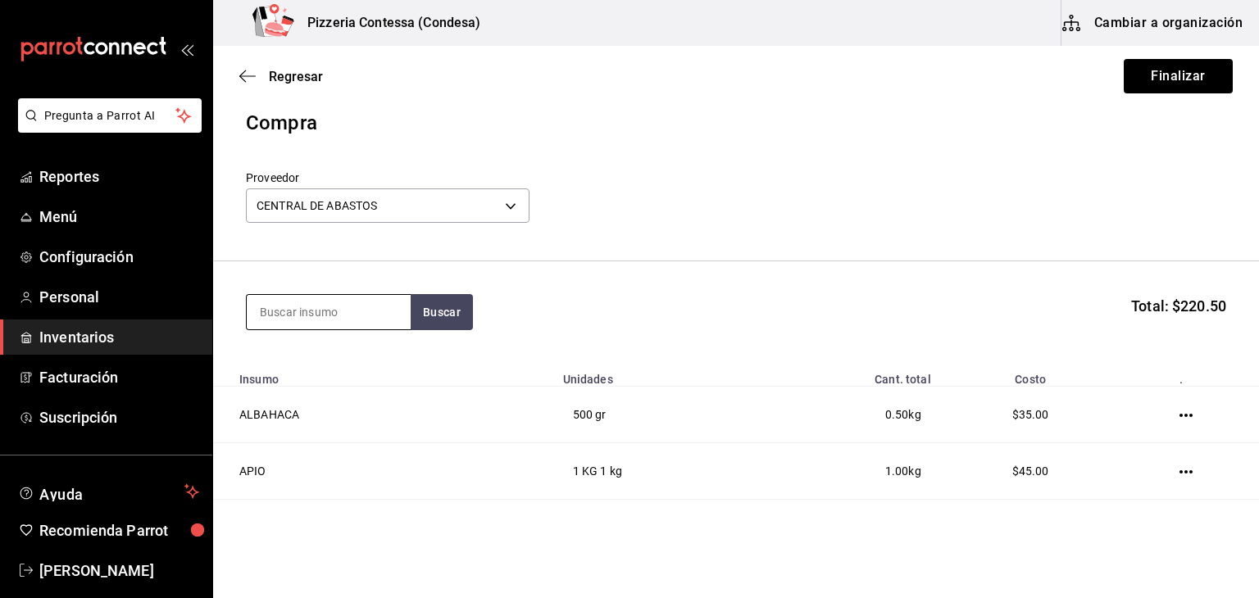
click at [325, 303] on input at bounding box center [329, 312] width 164 height 34
type input "ZANAHORIA"
click at [429, 296] on button "Buscar" at bounding box center [442, 312] width 62 height 36
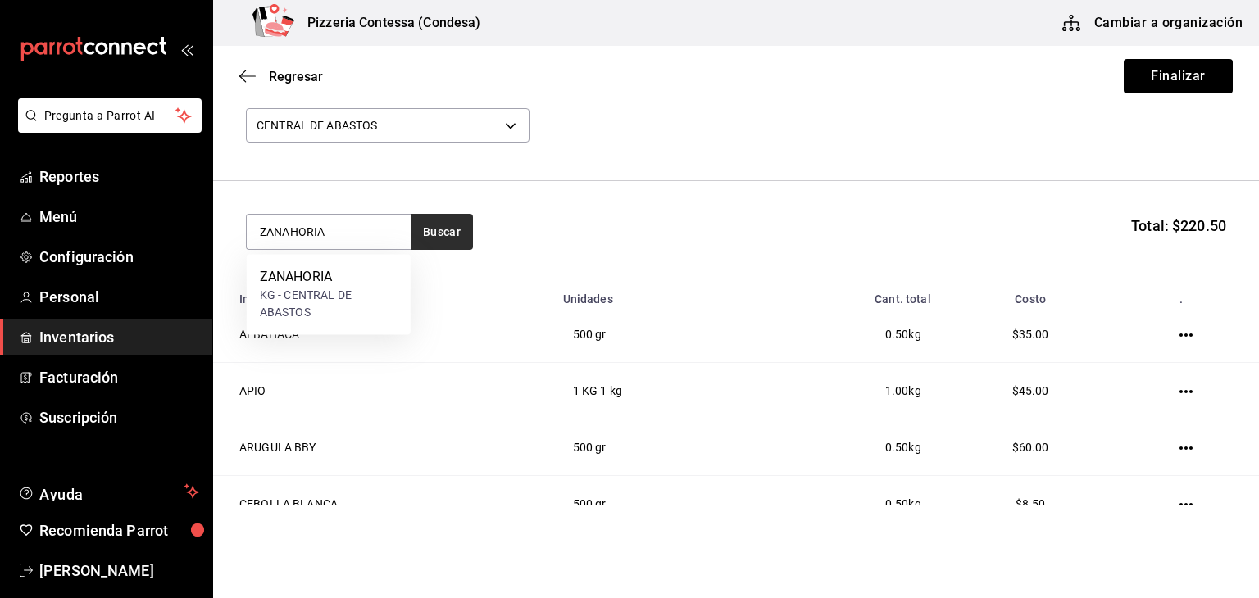
scroll to position [93, 0]
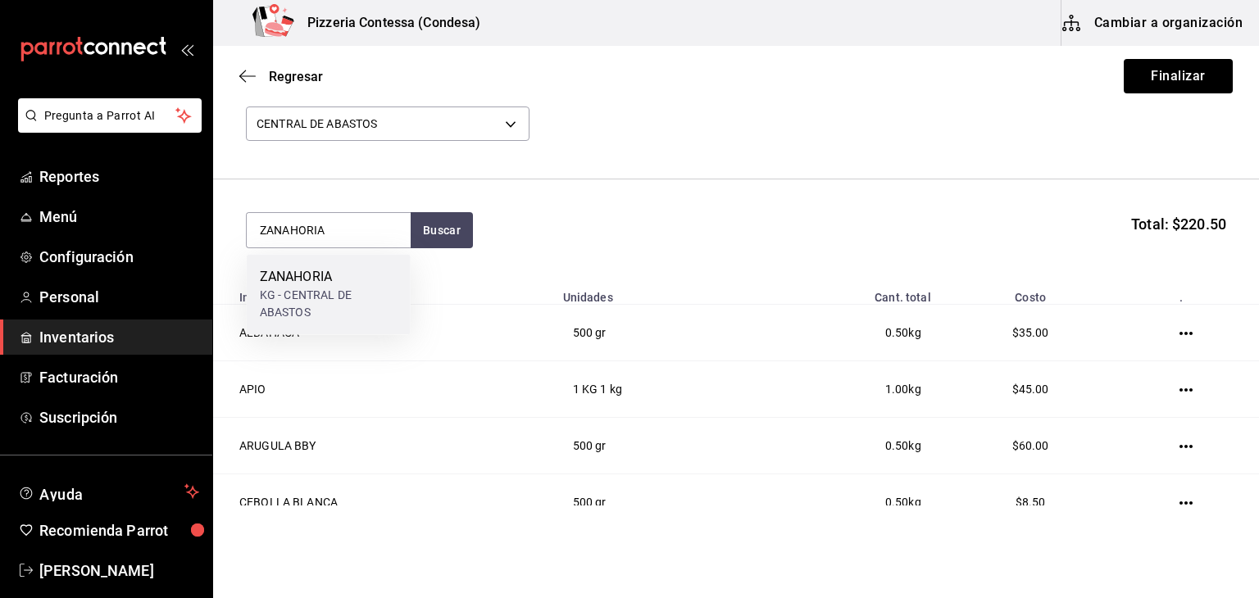
click at [367, 286] on div "ZANAHORIA" at bounding box center [329, 277] width 138 height 20
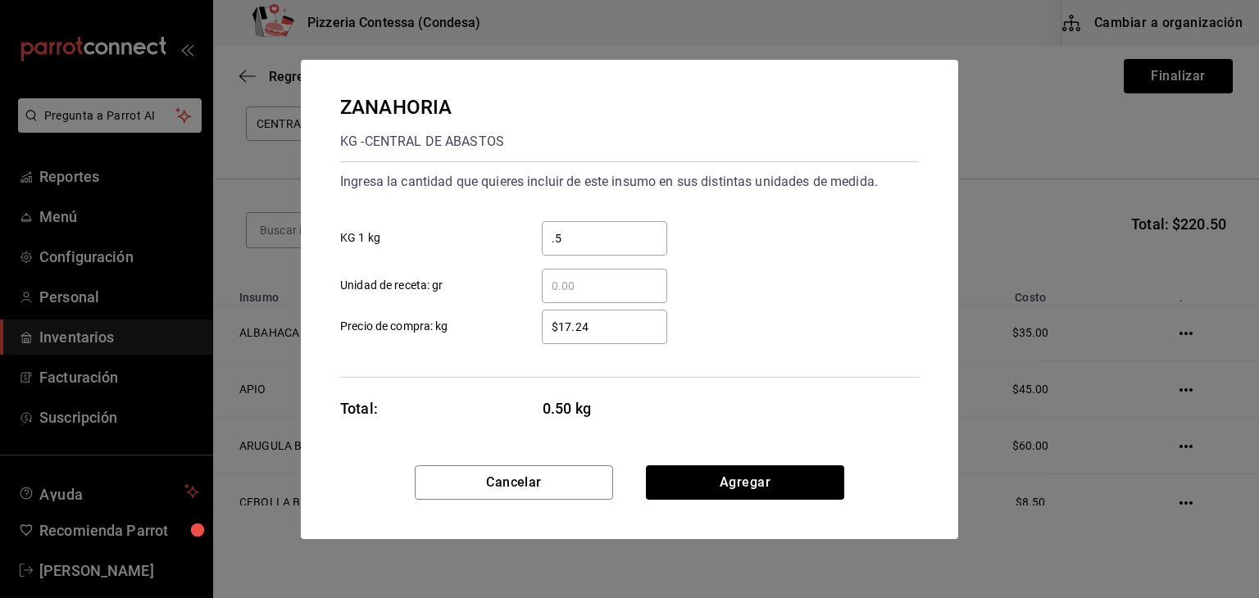
type input "."
click at [612, 279] on input "​ Unidad de receta: gr" at bounding box center [604, 286] width 125 height 20
type input "500"
drag, startPoint x: 612, startPoint y: 321, endPoint x: 507, endPoint y: 312, distance: 106.2
click at [507, 312] on label "$17.24 ​ Precio de compra: kg" at bounding box center [503, 327] width 327 height 34
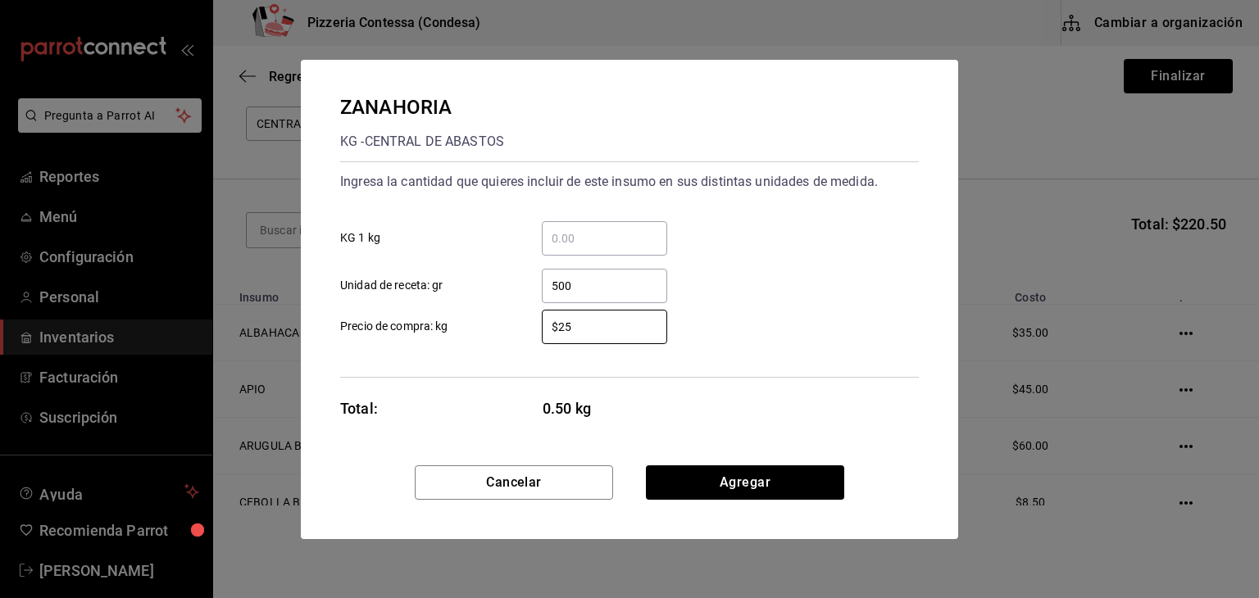
type input "$25"
click at [736, 480] on button "Agregar" at bounding box center [745, 483] width 198 height 34
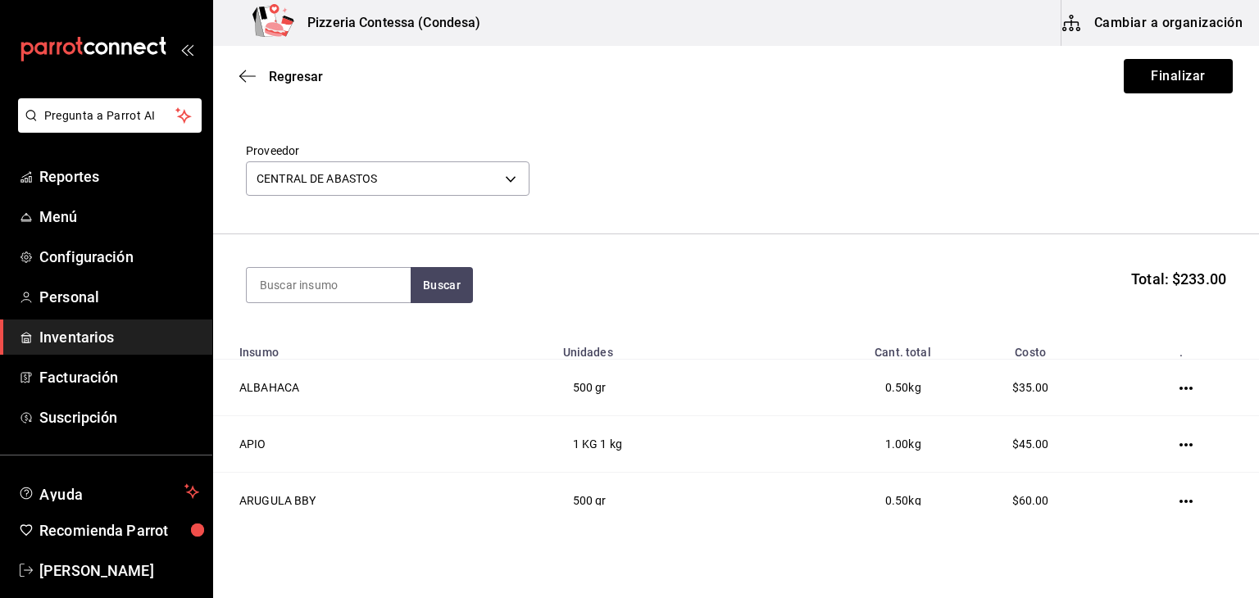
scroll to position [0, 0]
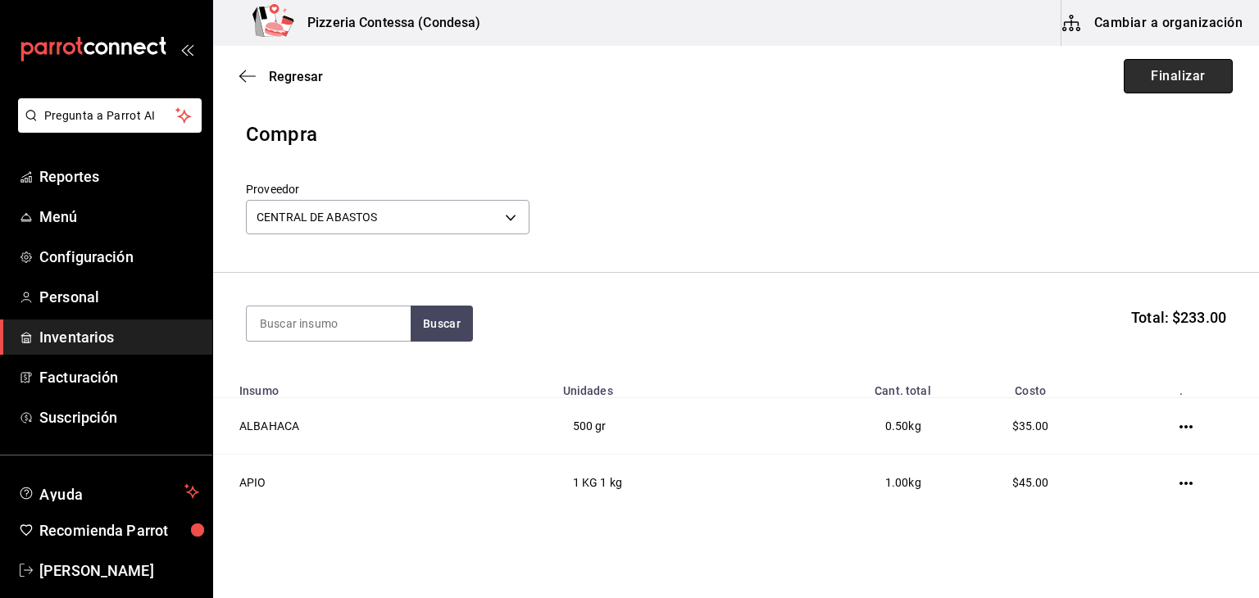
click at [1164, 78] on button "Finalizar" at bounding box center [1178, 76] width 109 height 34
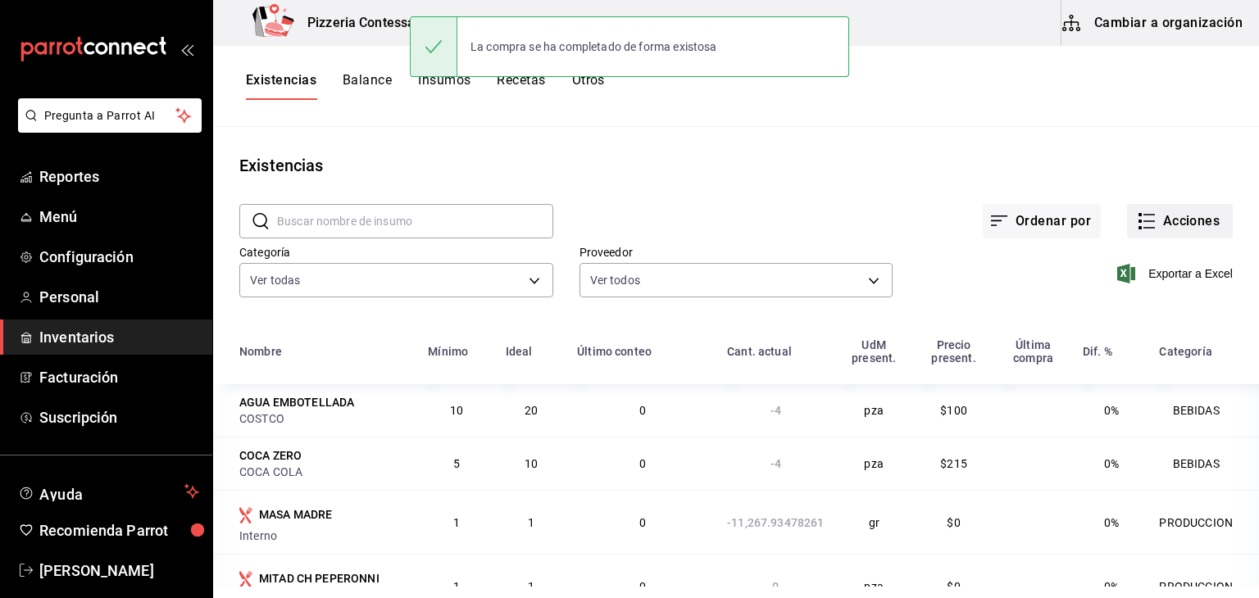
click at [1168, 212] on button "Acciones" at bounding box center [1180, 221] width 106 height 34
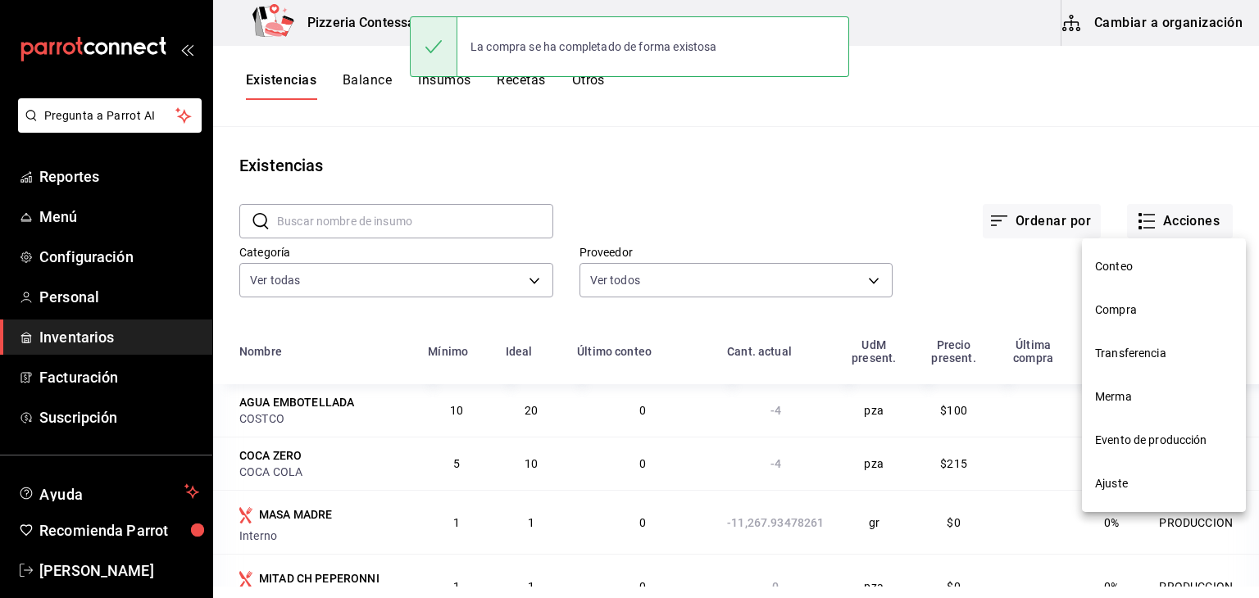
click at [1125, 310] on span "Compra" at bounding box center [1164, 310] width 138 height 17
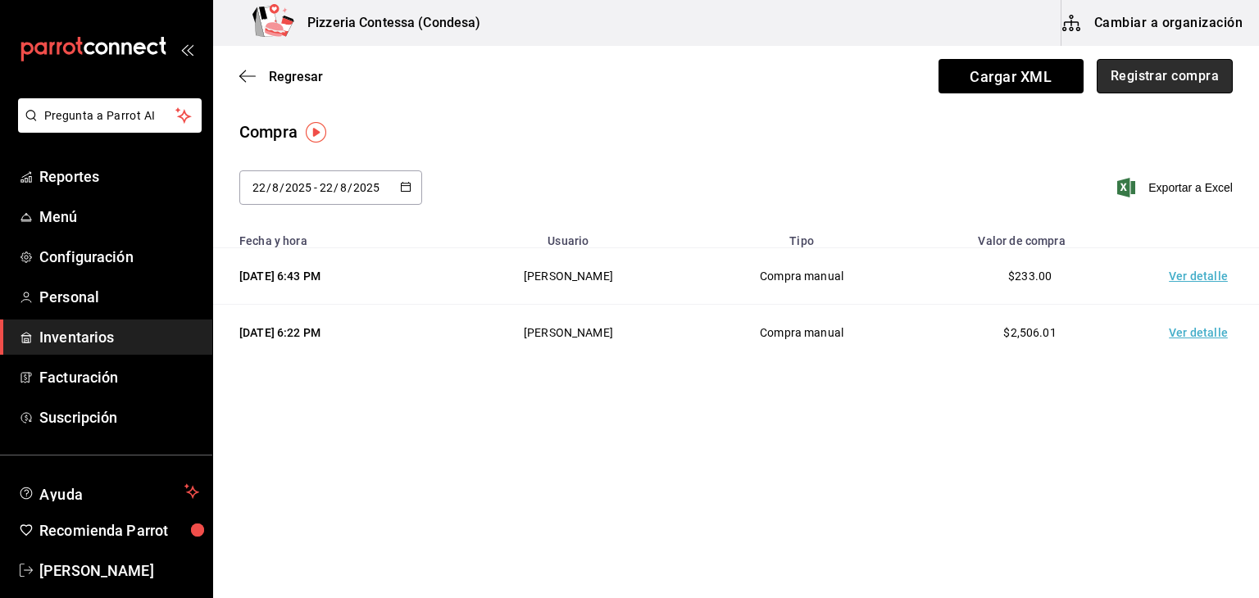
click at [1142, 83] on button "Registrar compra" at bounding box center [1165, 76] width 136 height 34
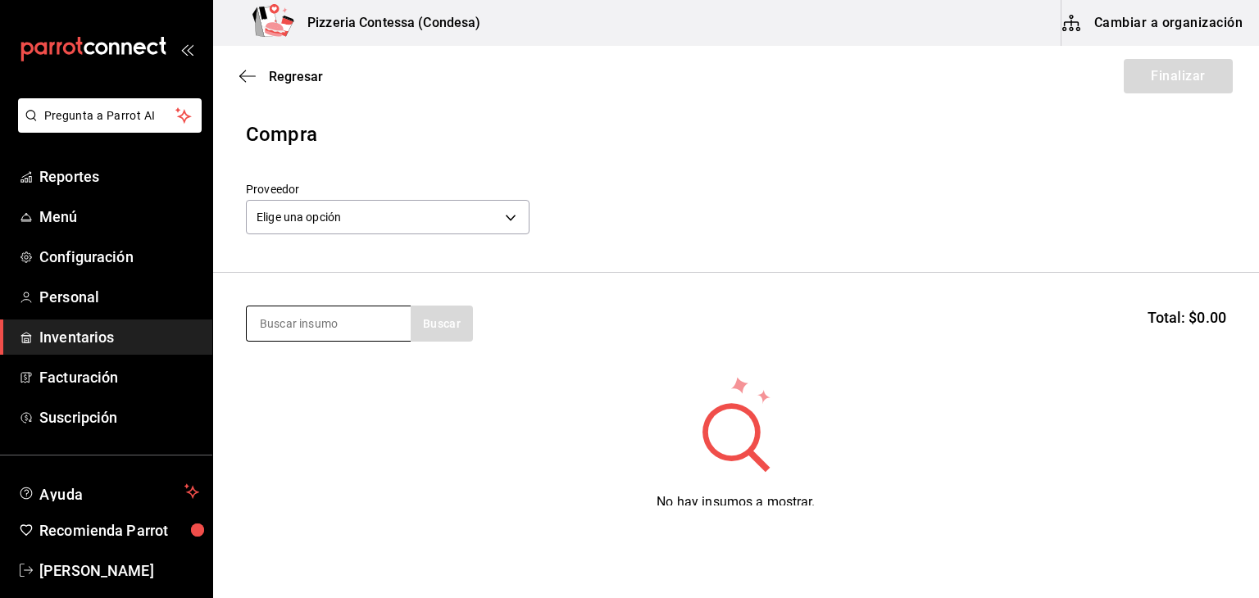
click at [341, 321] on input at bounding box center [329, 324] width 164 height 34
click at [407, 327] on input "AZUCAR" at bounding box center [329, 324] width 164 height 34
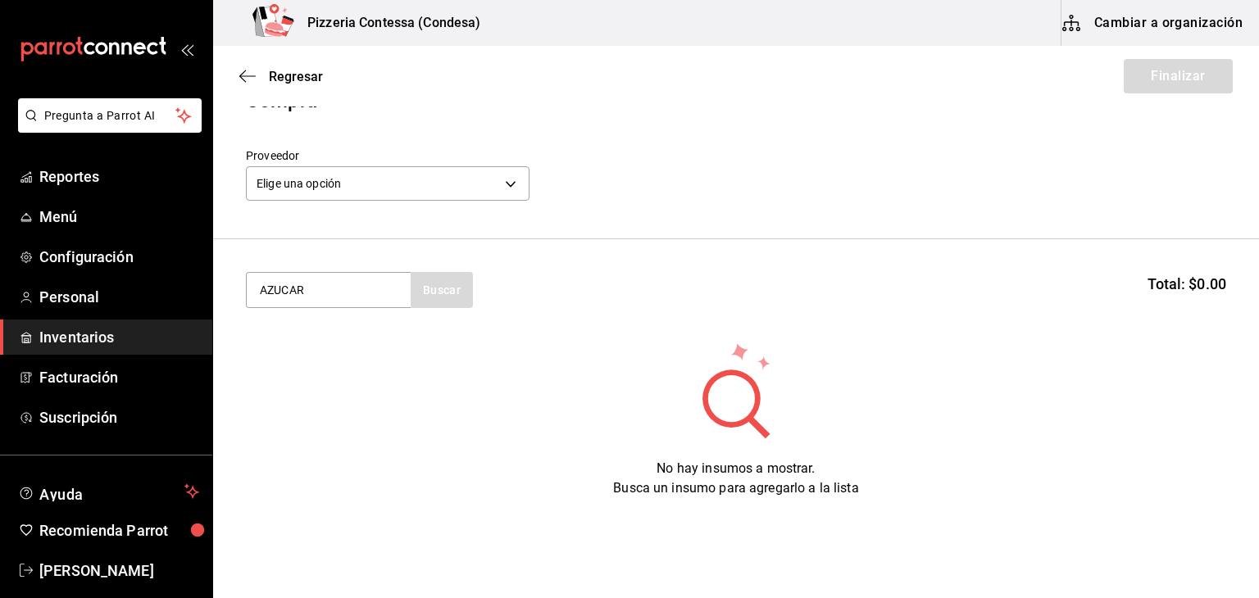
scroll to position [79, 0]
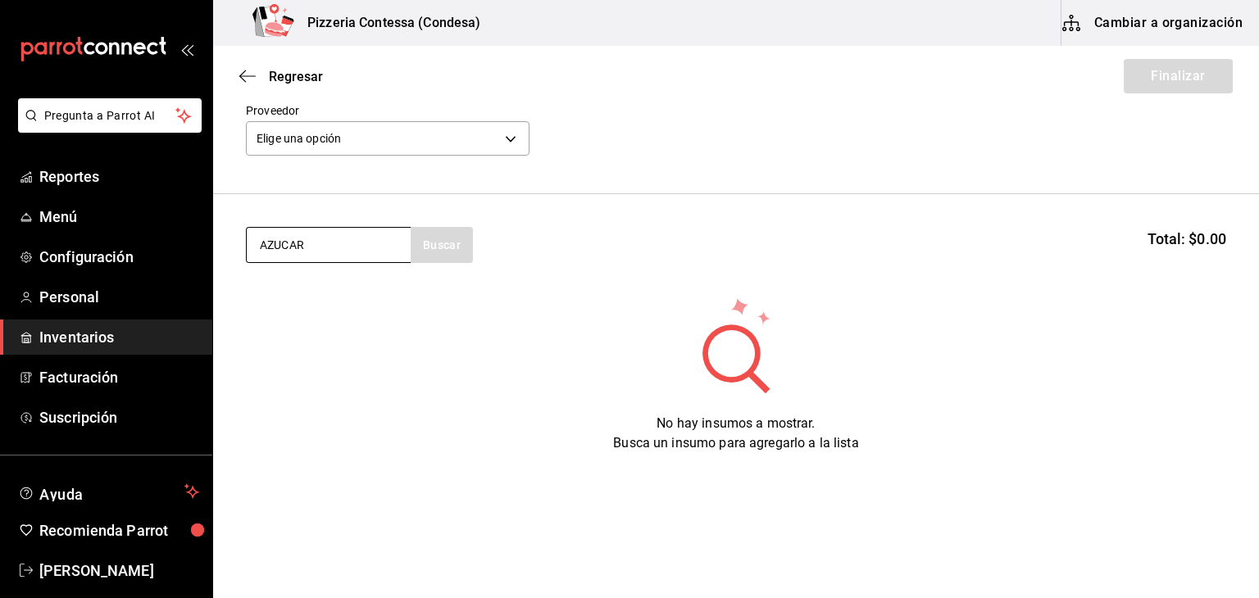
click at [335, 234] on input "AZUCAR" at bounding box center [329, 245] width 164 height 34
click at [294, 240] on input "AZUCAR" at bounding box center [329, 245] width 164 height 34
type input "AZUC"
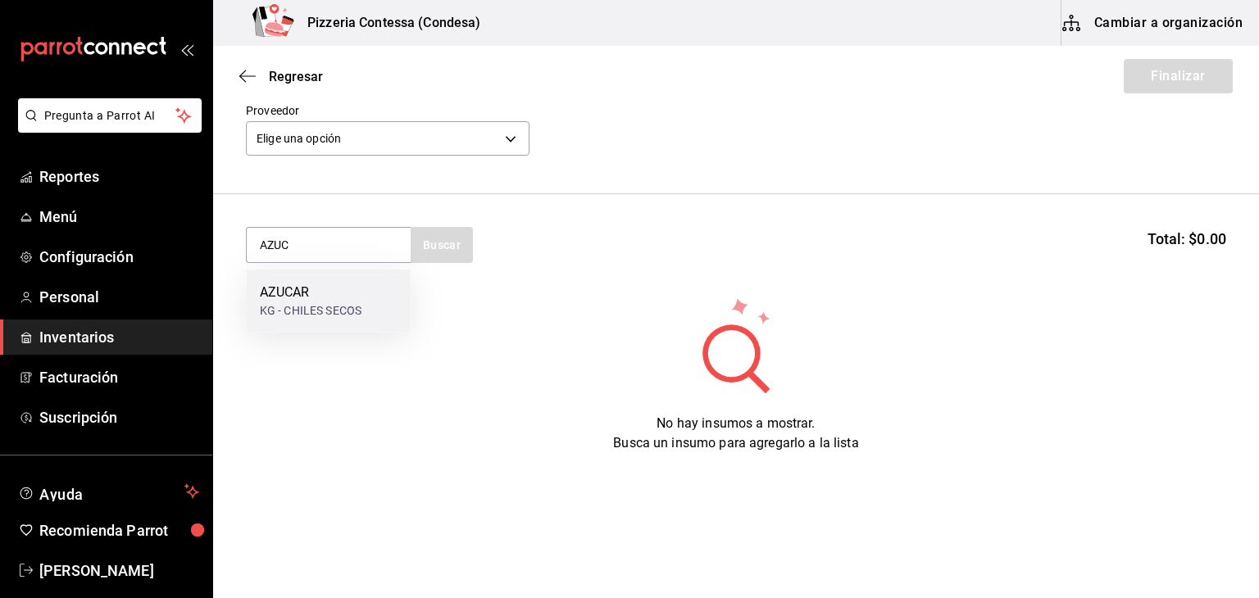
click at [331, 305] on div "KG - CHILES SECOS" at bounding box center [311, 311] width 102 height 17
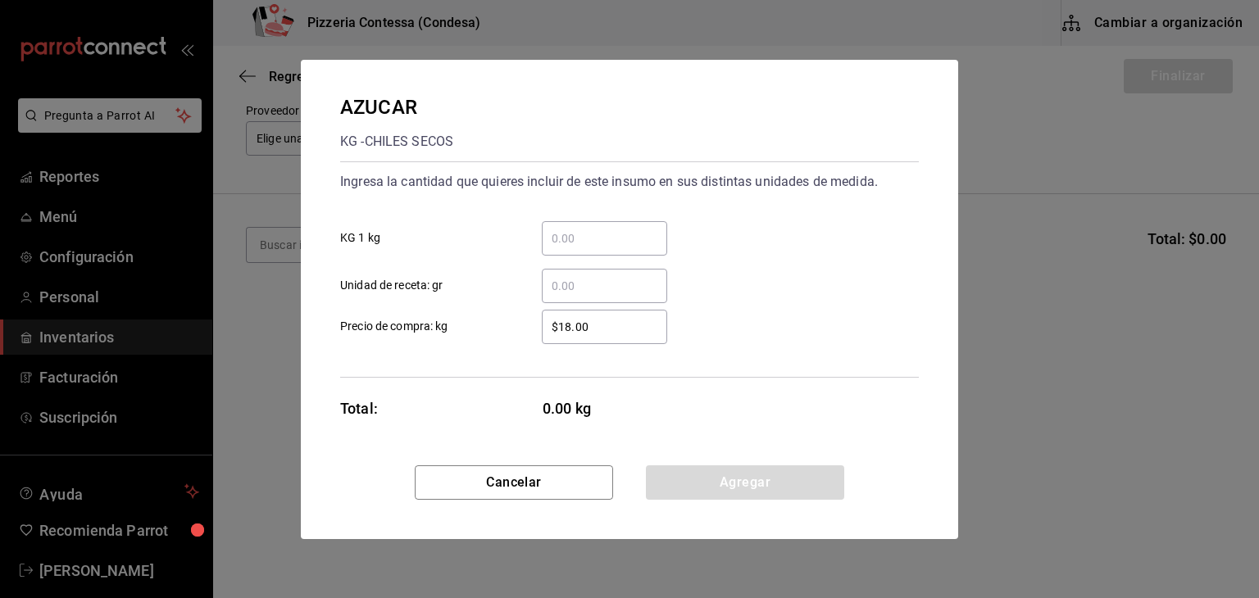
click at [603, 208] on div "​ KG 1 kg" at bounding box center [623, 232] width 592 height 48
click at [597, 232] on input "​ KG 1 kg" at bounding box center [604, 239] width 125 height 20
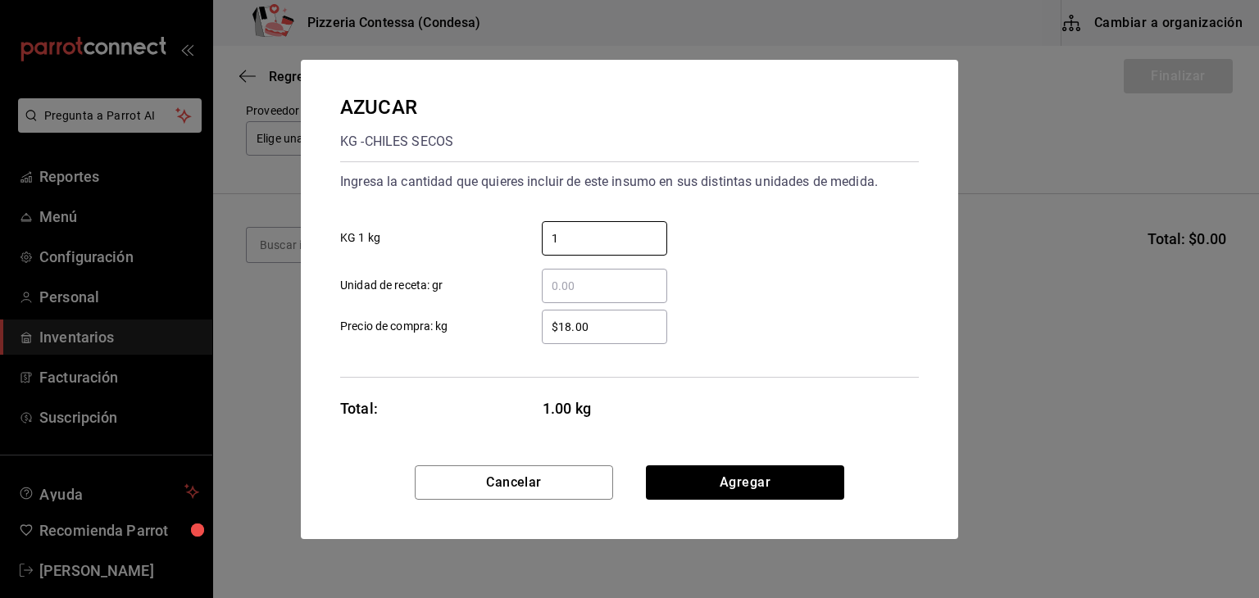
type input "1"
drag, startPoint x: 609, startPoint y: 323, endPoint x: 540, endPoint y: 325, distance: 68.9
click at [540, 325] on div "$18.00 ​" at bounding box center [592, 327] width 152 height 34
type input "$20"
click at [761, 320] on div "$20 ​ Precio de compra: kg" at bounding box center [623, 321] width 592 height 48
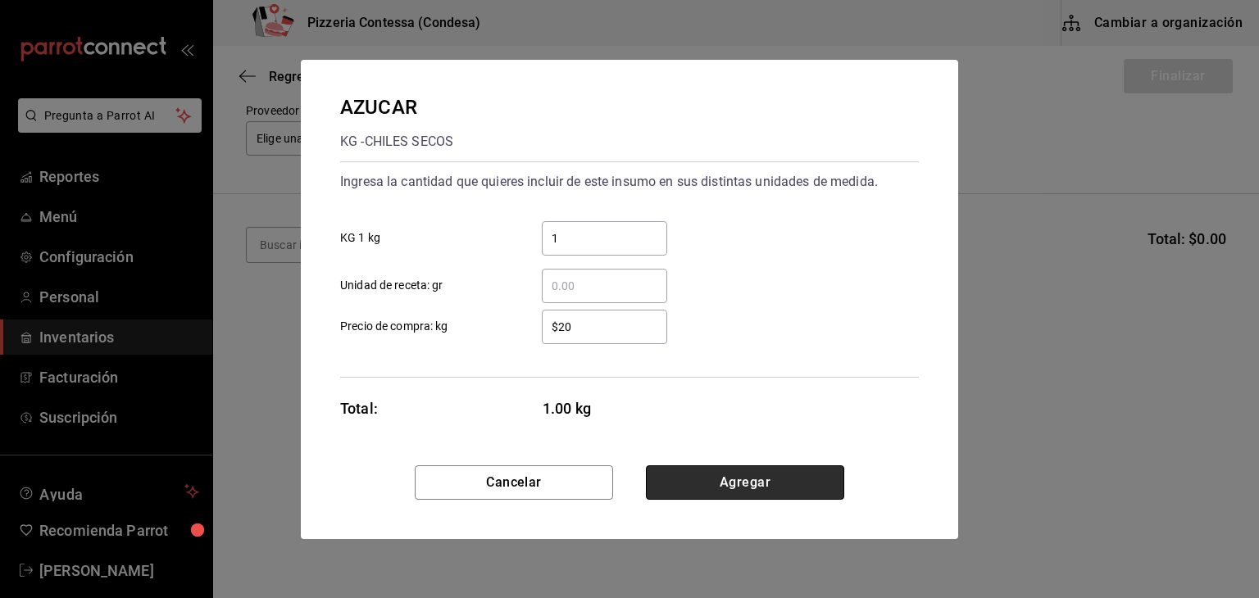
click at [741, 480] on button "Agregar" at bounding box center [745, 483] width 198 height 34
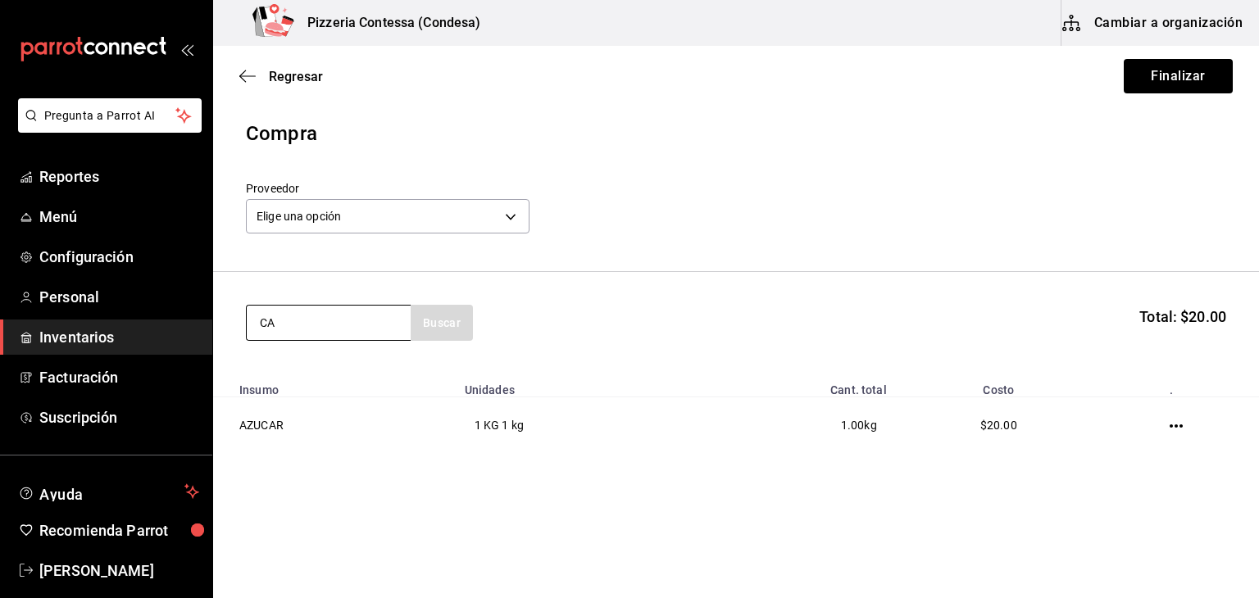
type input "C"
type input "CONSOME"
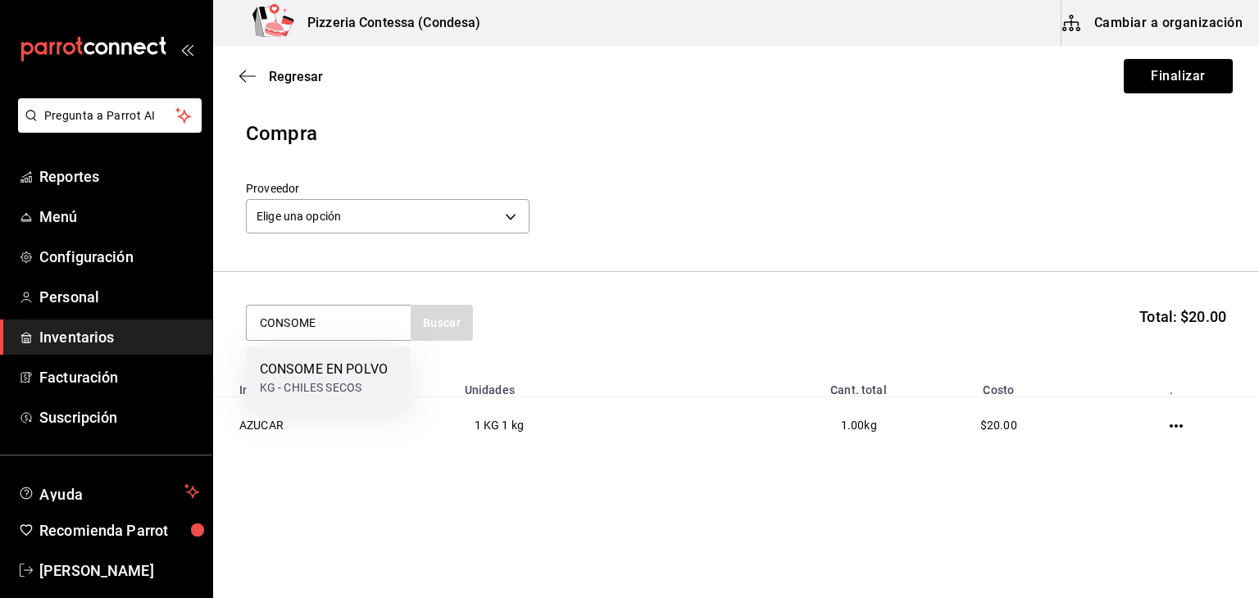
click at [332, 392] on div "KG - CHILES SECOS" at bounding box center [324, 388] width 128 height 17
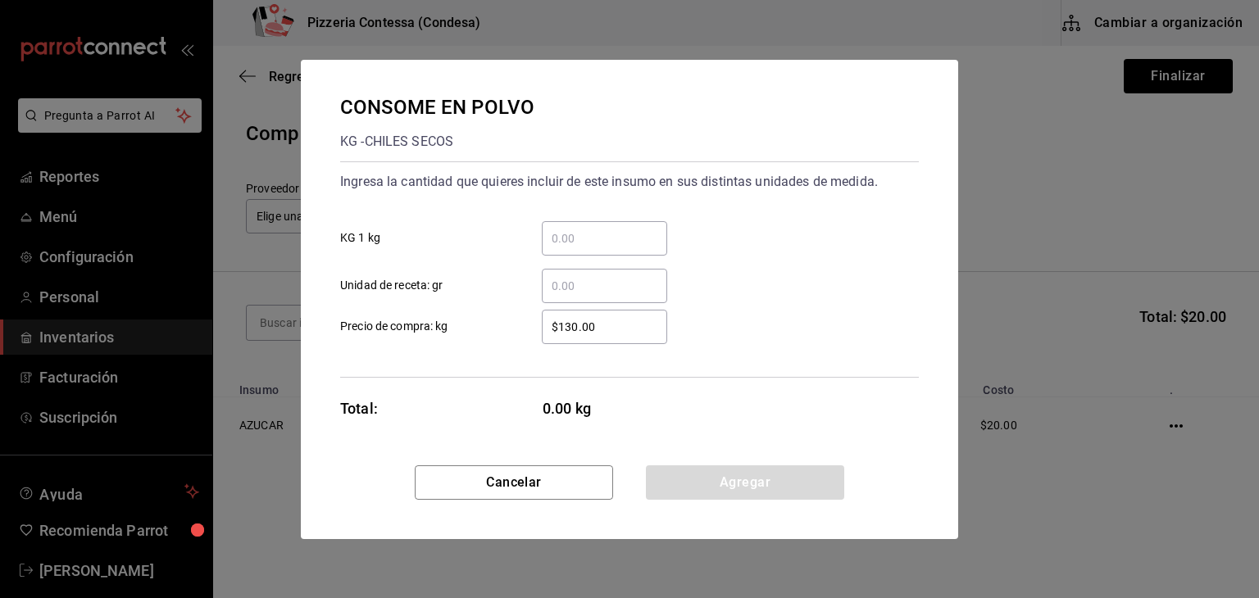
click at [607, 223] on div "​" at bounding box center [604, 238] width 125 height 34
click at [607, 229] on input "​ KG 1 kg" at bounding box center [604, 239] width 125 height 20
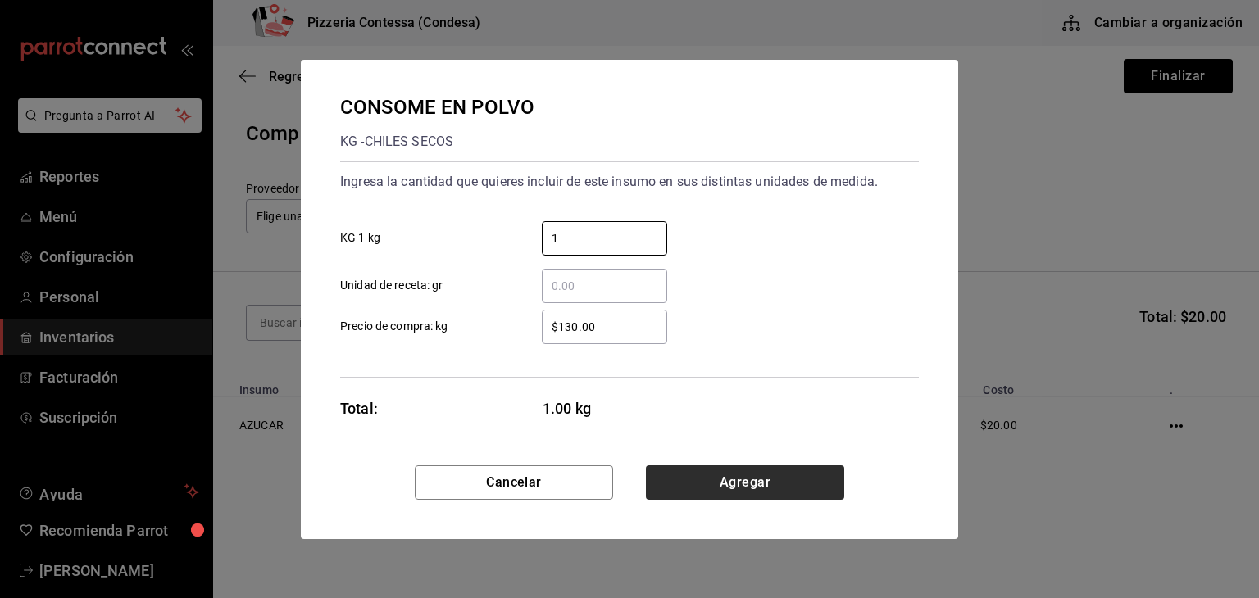
type input "1"
click at [729, 470] on button "Agregar" at bounding box center [745, 483] width 198 height 34
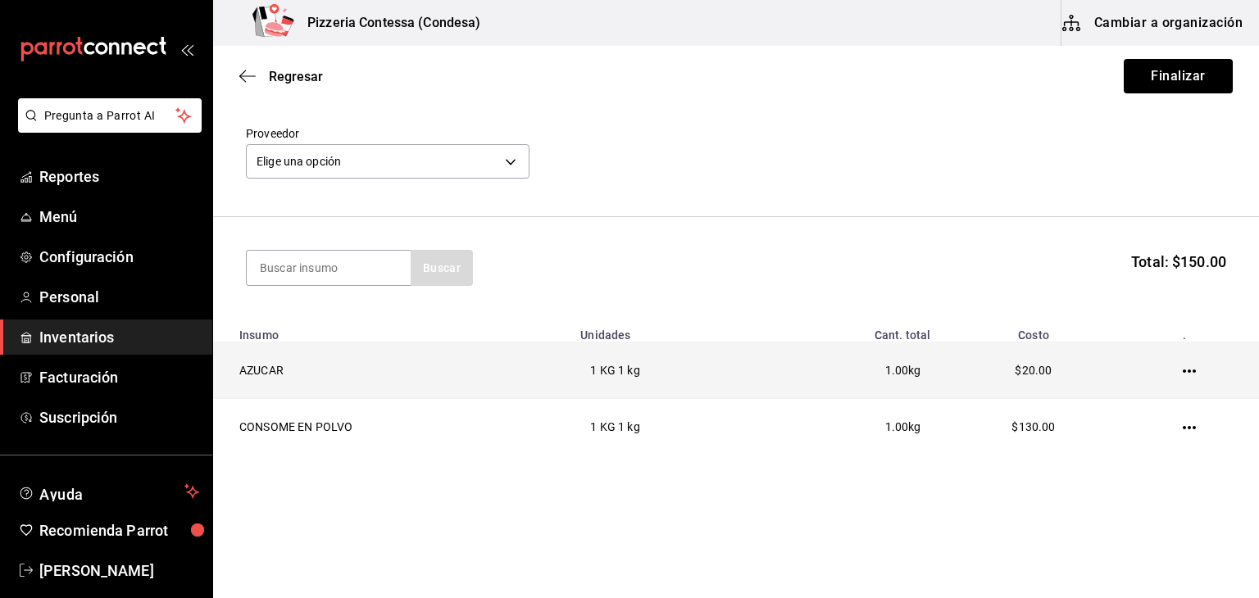
scroll to position [57, 0]
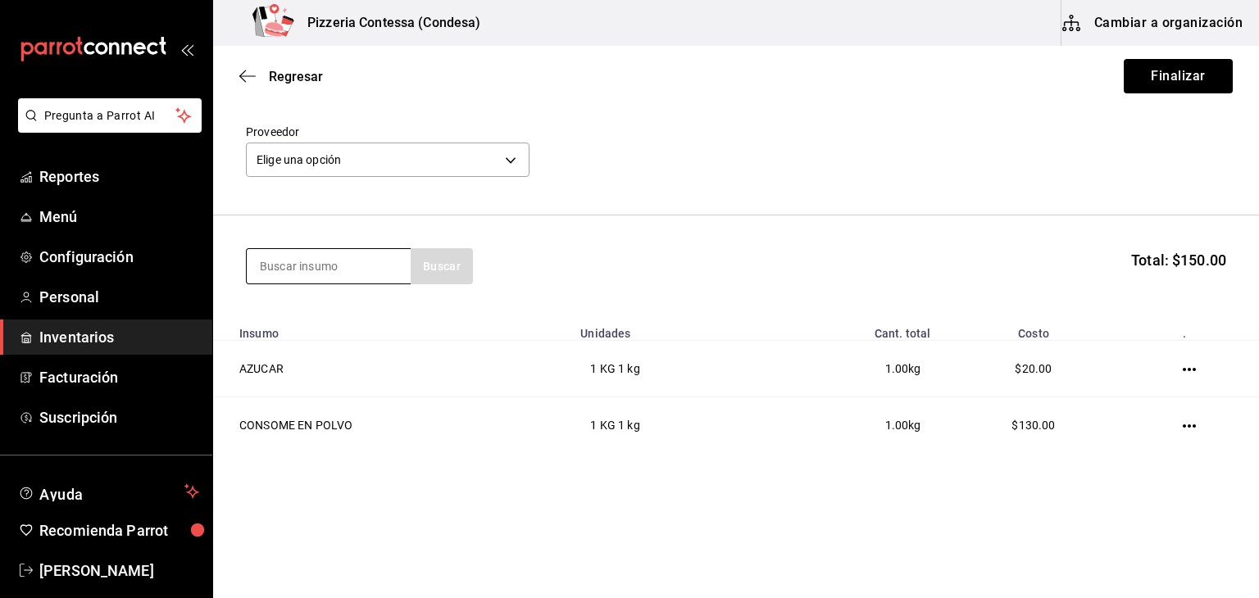
click at [314, 263] on input at bounding box center [329, 266] width 164 height 34
type input "SAL"
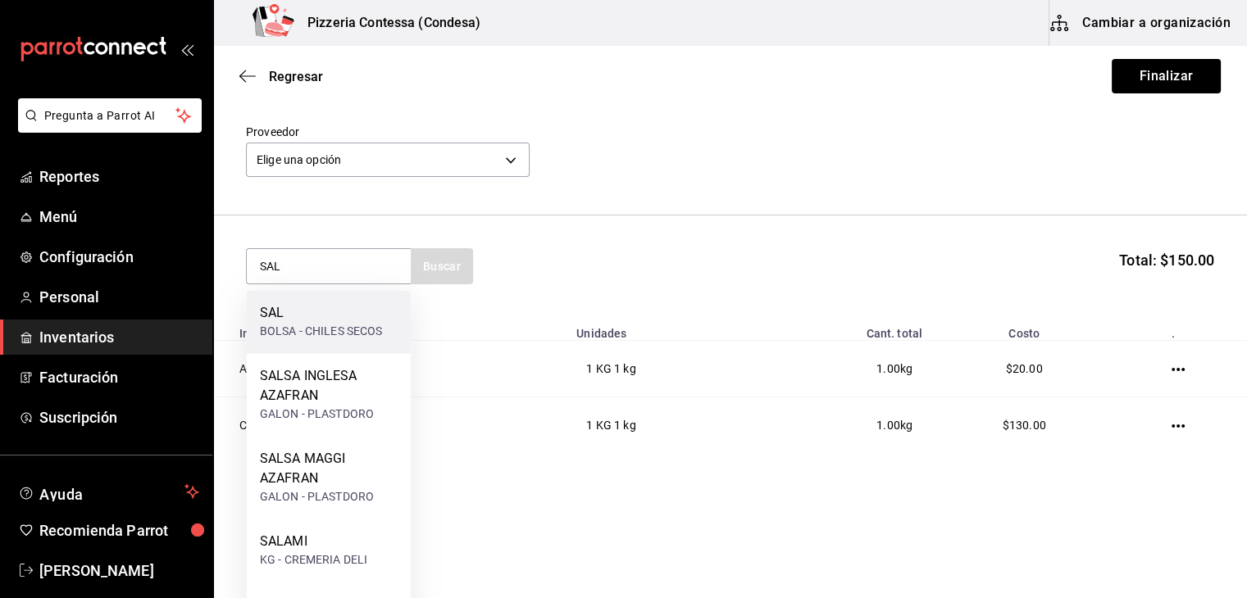
click at [361, 323] on div "BOLSA - CHILES SECOS" at bounding box center [321, 331] width 123 height 17
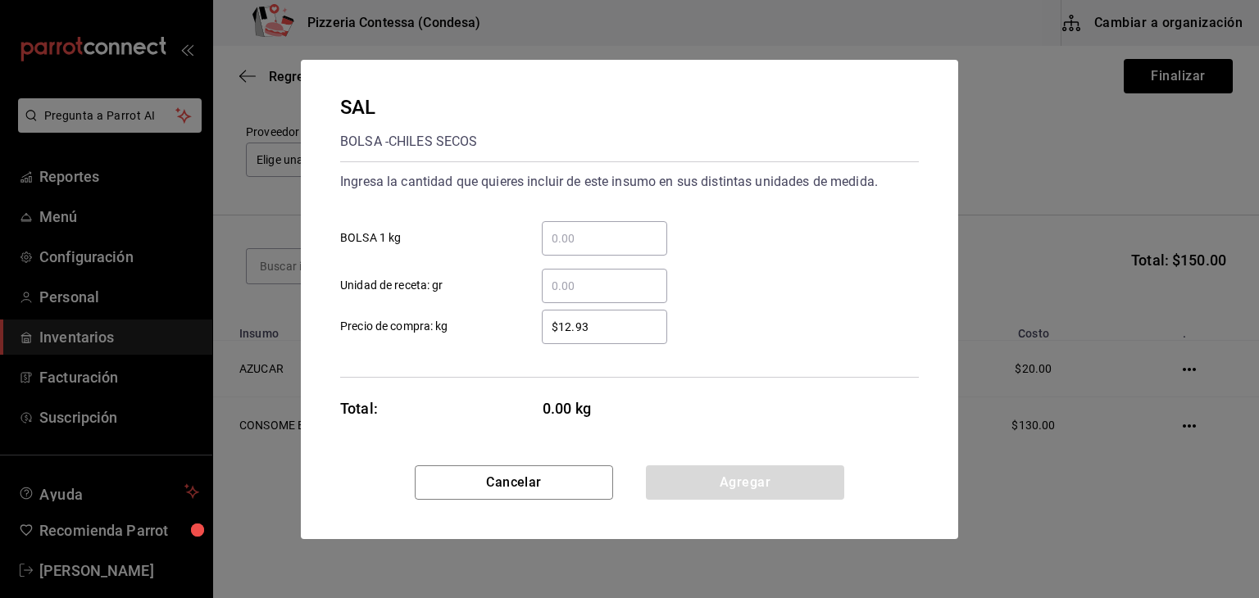
click at [566, 224] on div "​" at bounding box center [604, 238] width 125 height 34
click at [566, 229] on input "​ BOLSA 1 kg" at bounding box center [604, 239] width 125 height 20
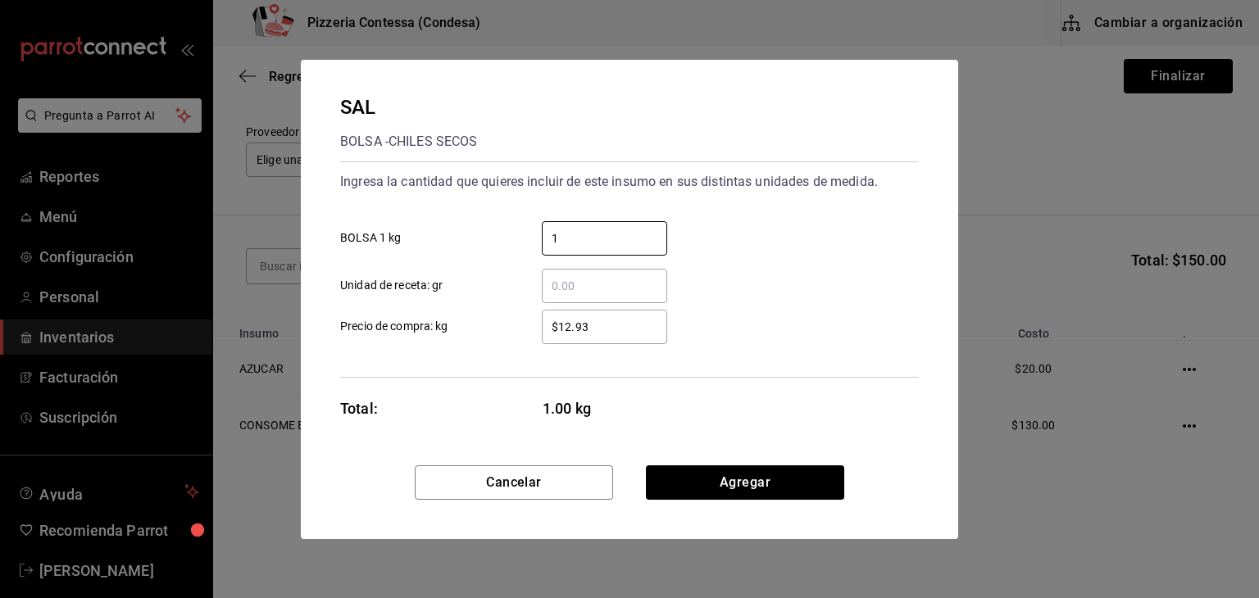
drag, startPoint x: 566, startPoint y: 243, endPoint x: 501, endPoint y: 249, distance: 65.0
click at [501, 248] on label "1 ​ BOLSA 1 kg" at bounding box center [503, 238] width 327 height 34
type input "2"
drag, startPoint x: 605, startPoint y: 326, endPoint x: 512, endPoint y: 326, distance: 92.6
click at [512, 326] on label "$12.93 ​ Precio de compra: kg" at bounding box center [503, 327] width 327 height 34
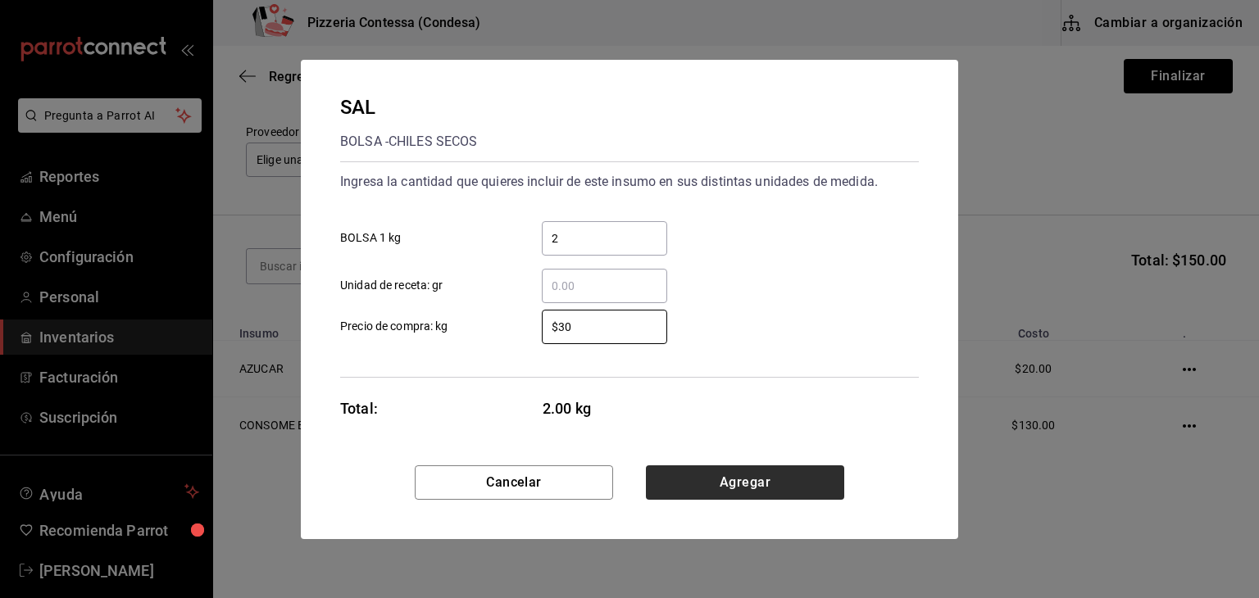
type input "$30"
click at [695, 474] on button "Agregar" at bounding box center [745, 483] width 198 height 34
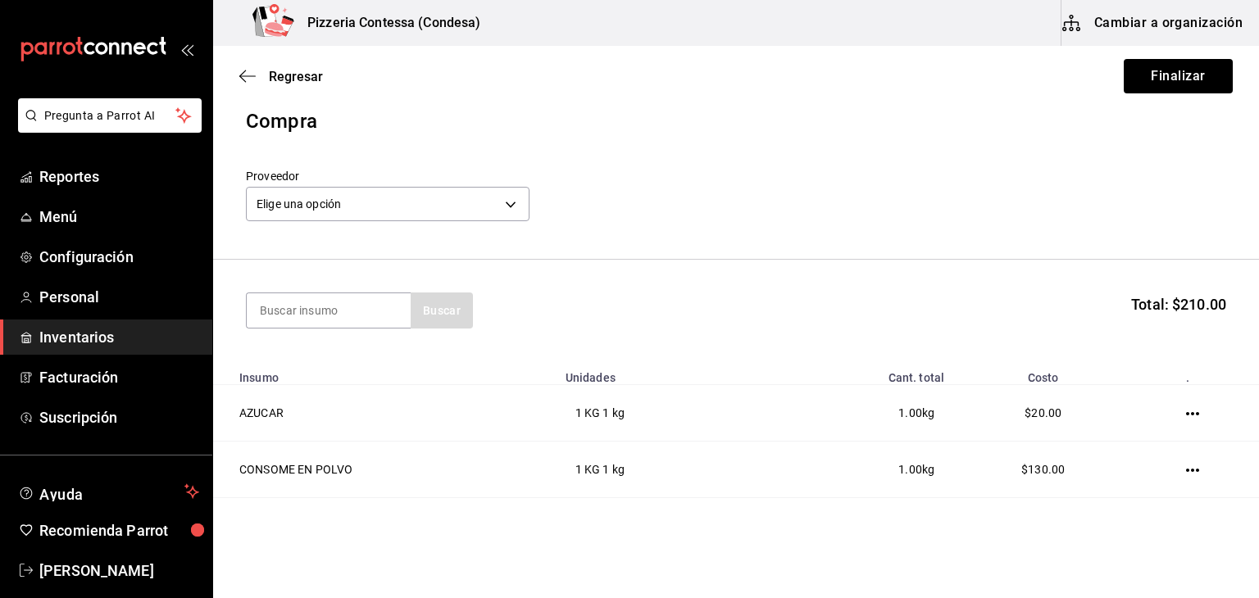
scroll to position [0, 0]
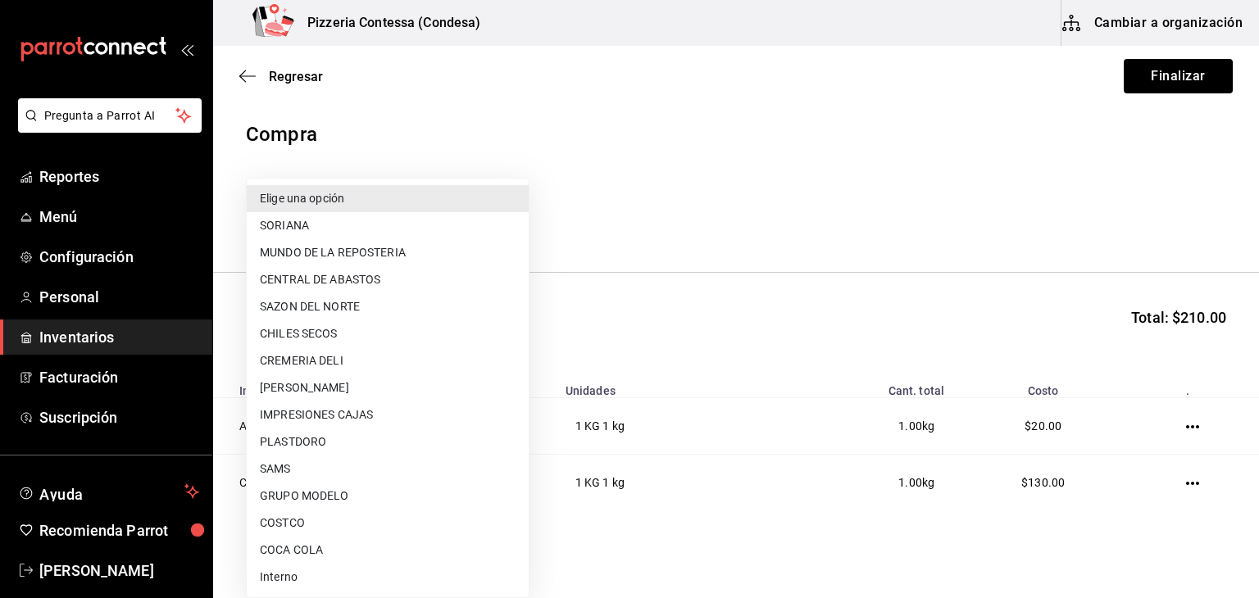
click at [425, 214] on body "Pregunta a Parrot AI Reportes Menú Configuración Personal Inventarios Facturaci…" at bounding box center [629, 253] width 1259 height 506
click at [426, 339] on li "CHILES SECOS" at bounding box center [388, 334] width 282 height 27
type input "acc4d7de-0962-482b-bfa4-3e8fdc242d32"
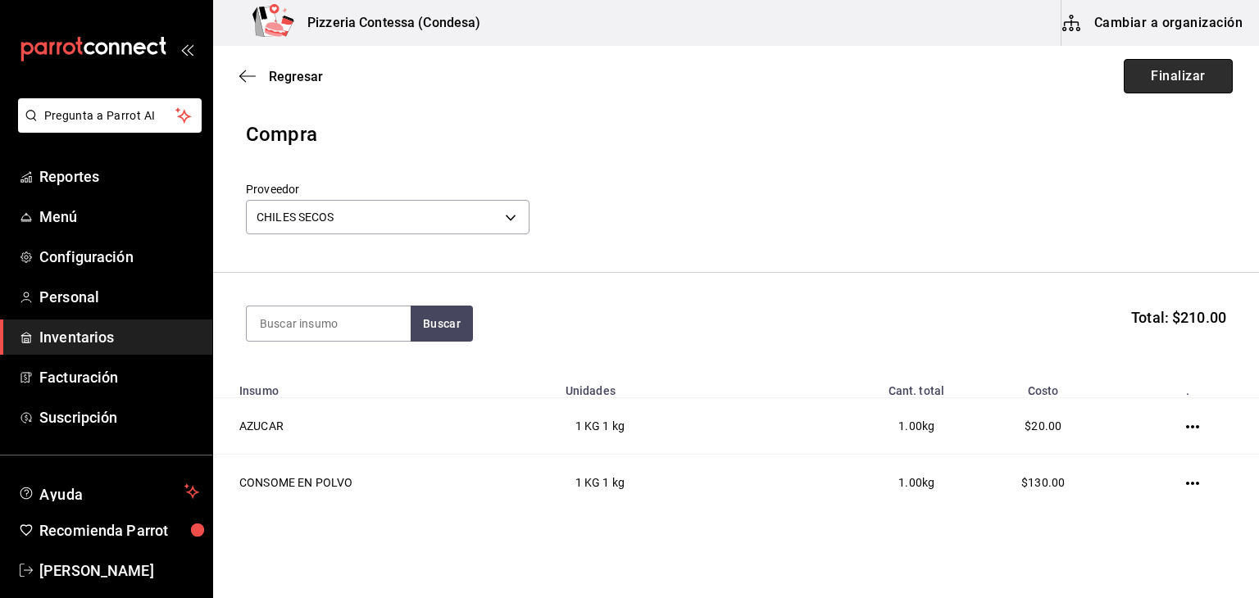
click at [1153, 84] on button "Finalizar" at bounding box center [1178, 76] width 109 height 34
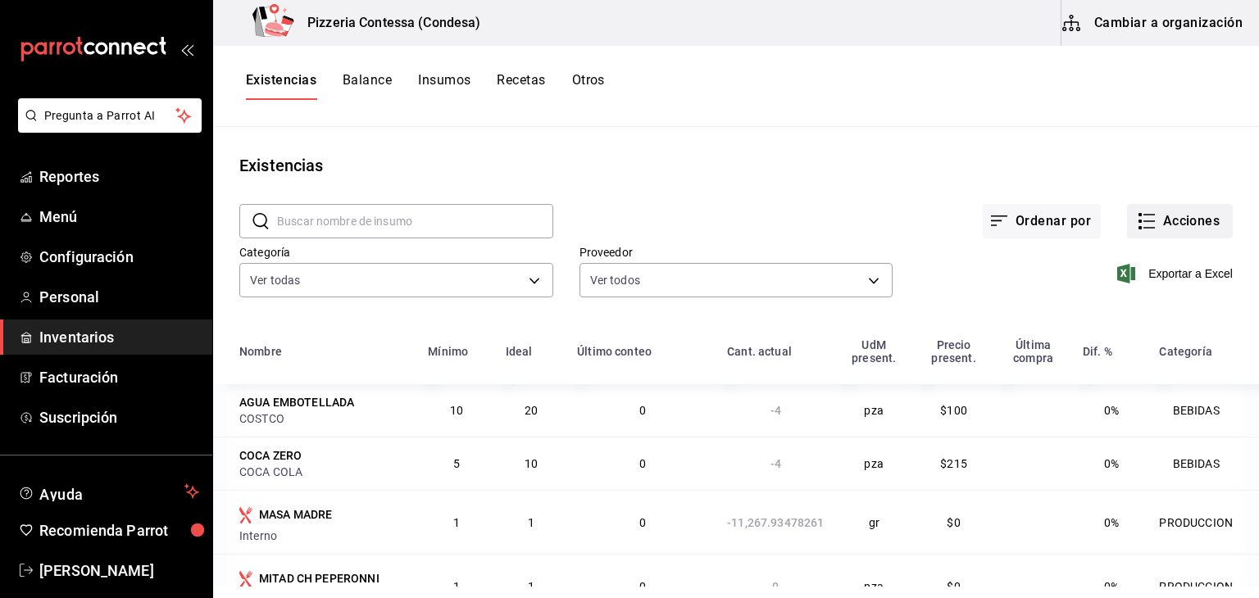
click at [1144, 219] on icon "button" at bounding box center [1147, 222] width 20 height 20
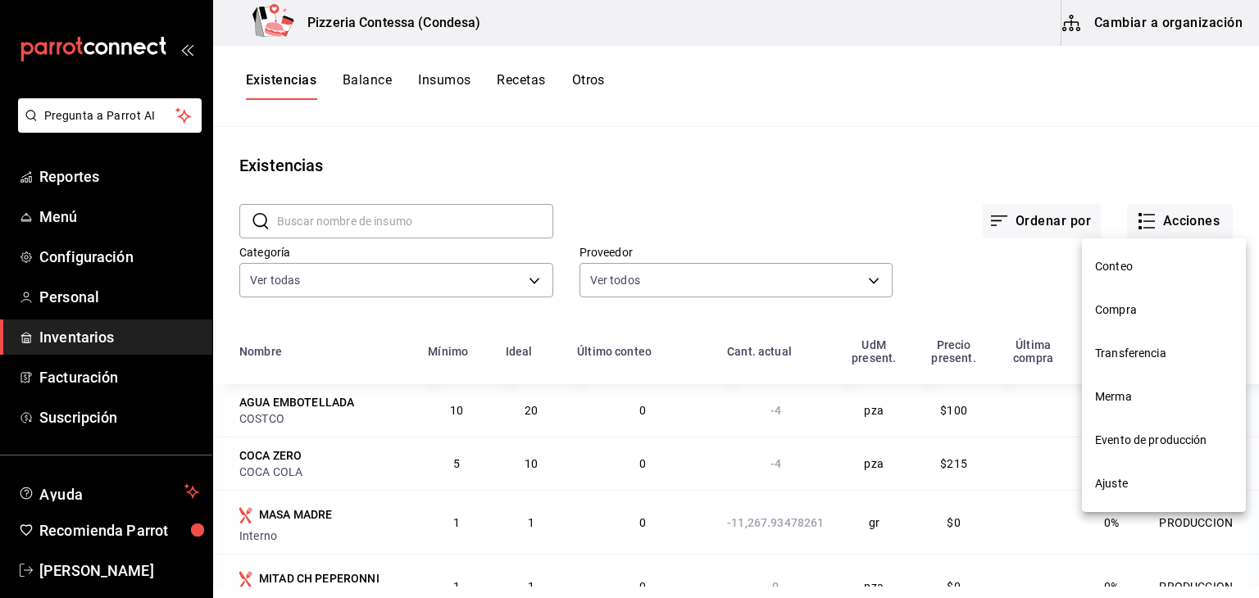
click at [1135, 316] on span "Compra" at bounding box center [1164, 310] width 138 height 17
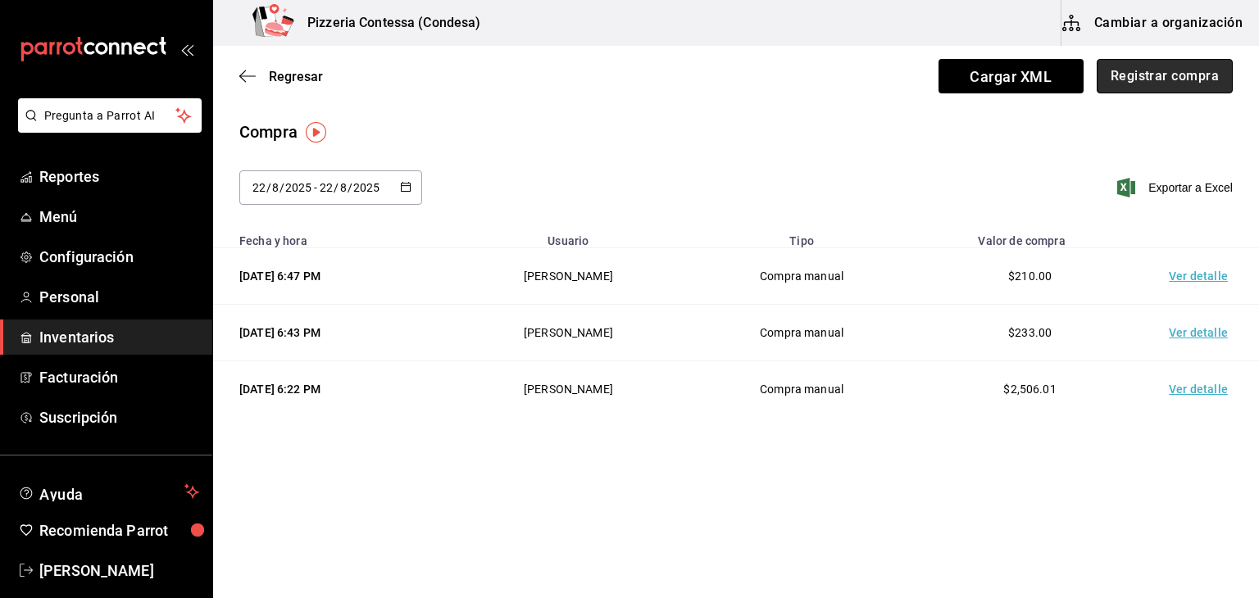
click at [1153, 71] on button "Registrar compra" at bounding box center [1165, 76] width 136 height 34
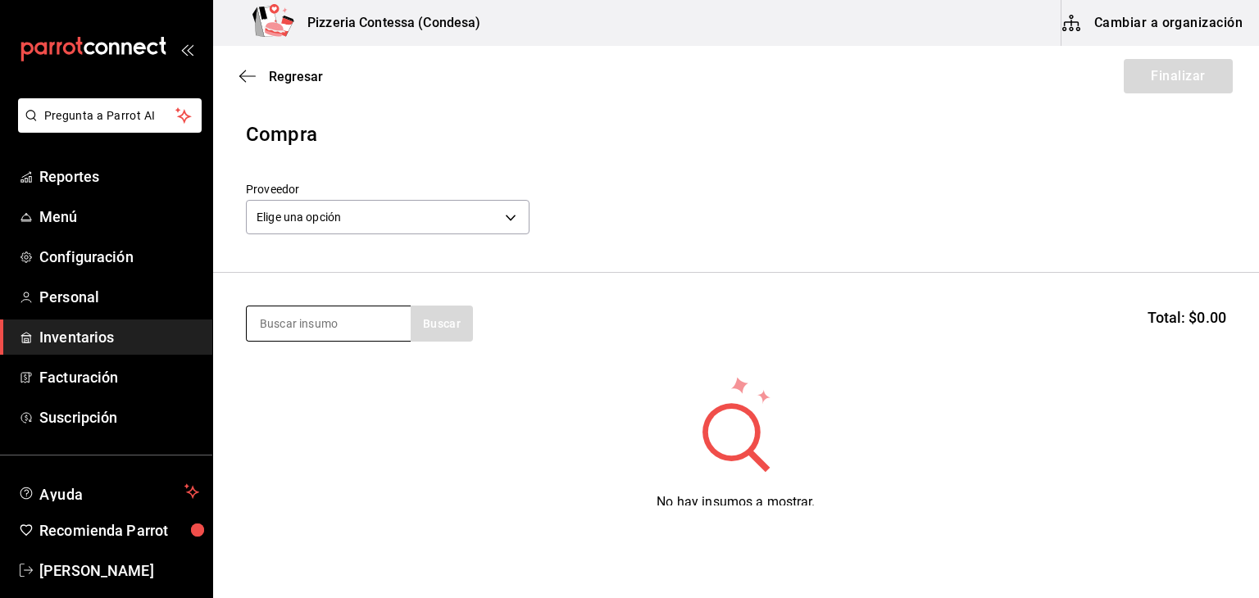
click at [341, 321] on input at bounding box center [329, 324] width 164 height 34
type input "espa"
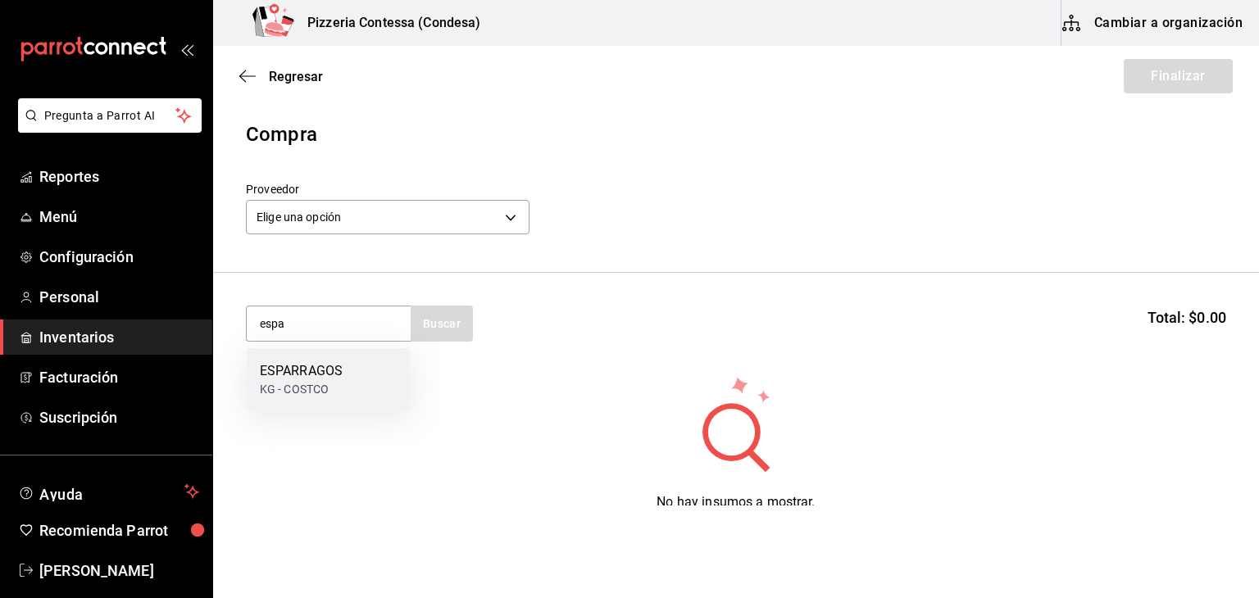
click at [328, 381] on div "KG - COSTCO" at bounding box center [301, 389] width 83 height 17
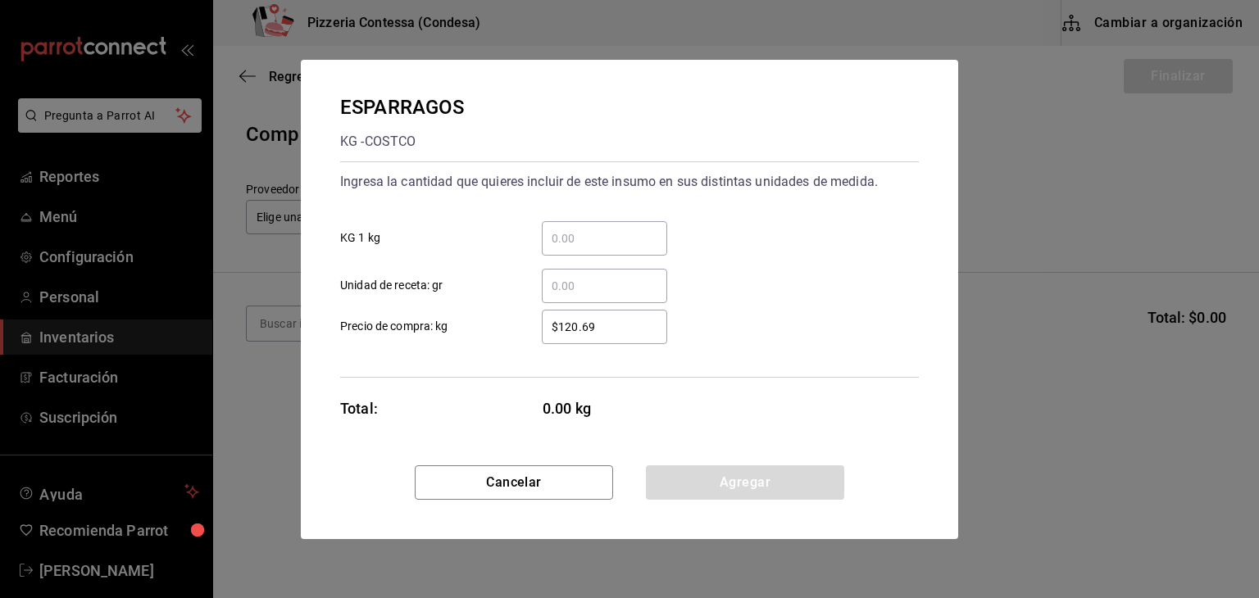
click at [580, 283] on input "​ Unidad de receta: gr" at bounding box center [604, 286] width 125 height 20
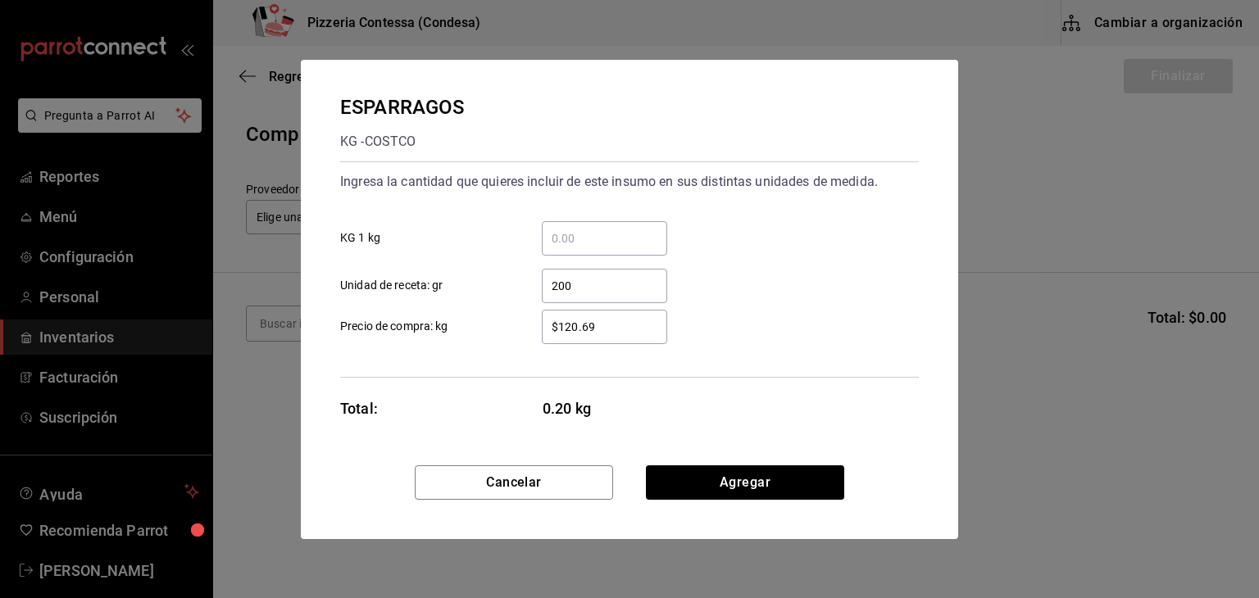
type input "200"
drag, startPoint x: 610, startPoint y: 330, endPoint x: 482, endPoint y: 328, distance: 127.9
click at [482, 328] on label "$120.69 ​ Precio de compra: kg" at bounding box center [503, 327] width 327 height 34
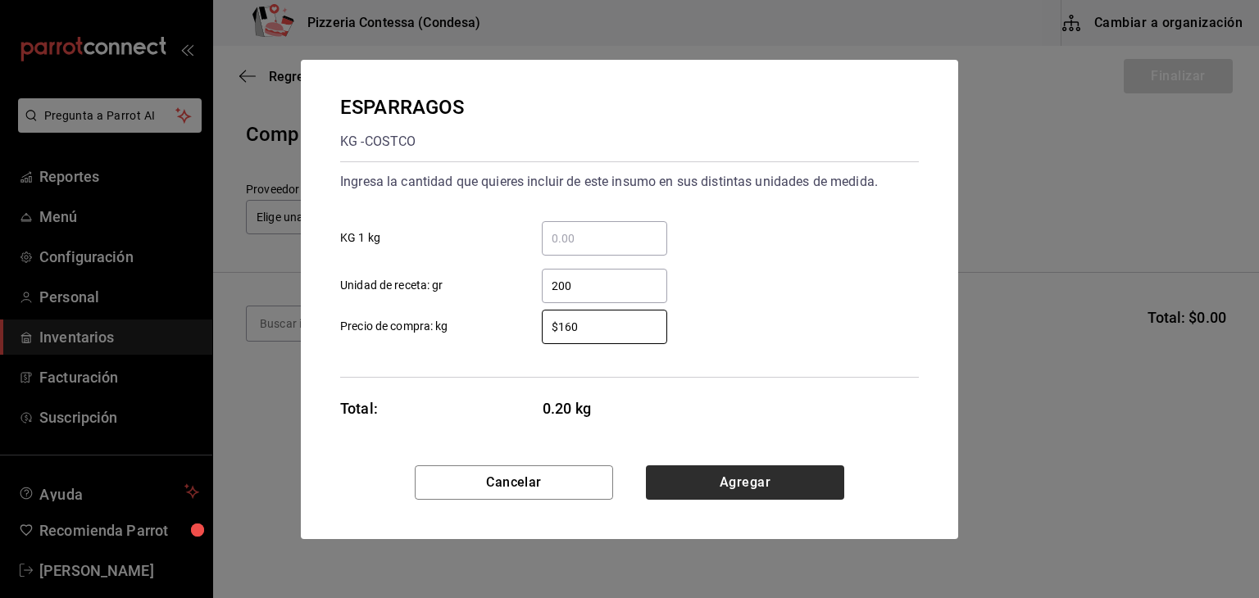
type input "$160"
click at [746, 472] on button "Agregar" at bounding box center [745, 483] width 198 height 34
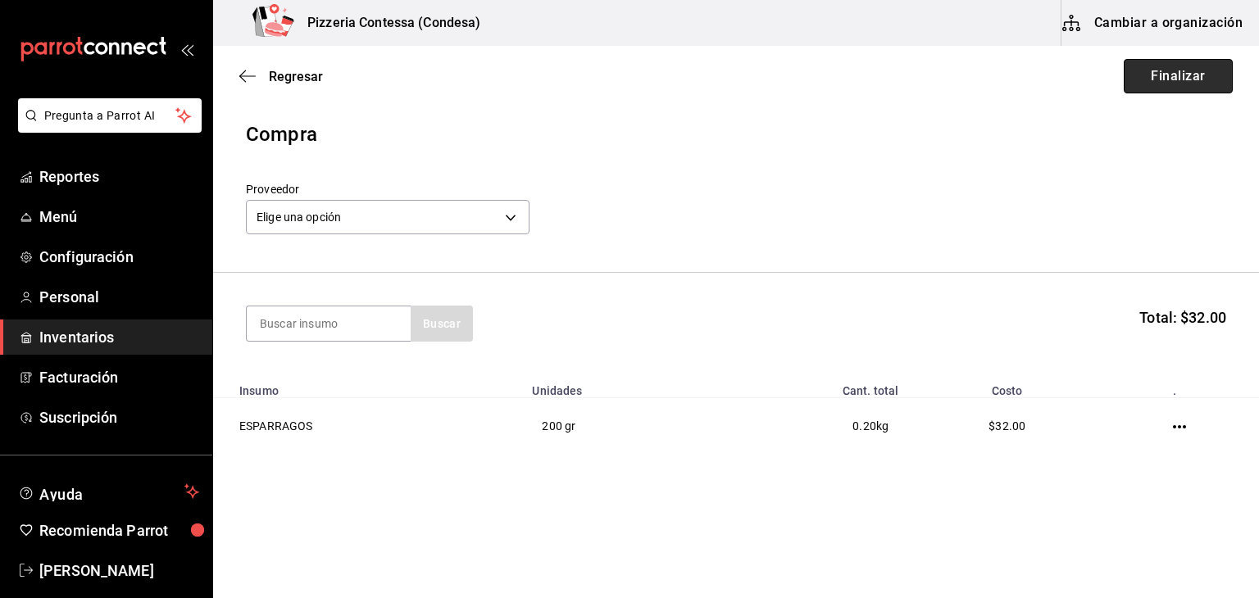
click at [1167, 80] on button "Finalizar" at bounding box center [1178, 76] width 109 height 34
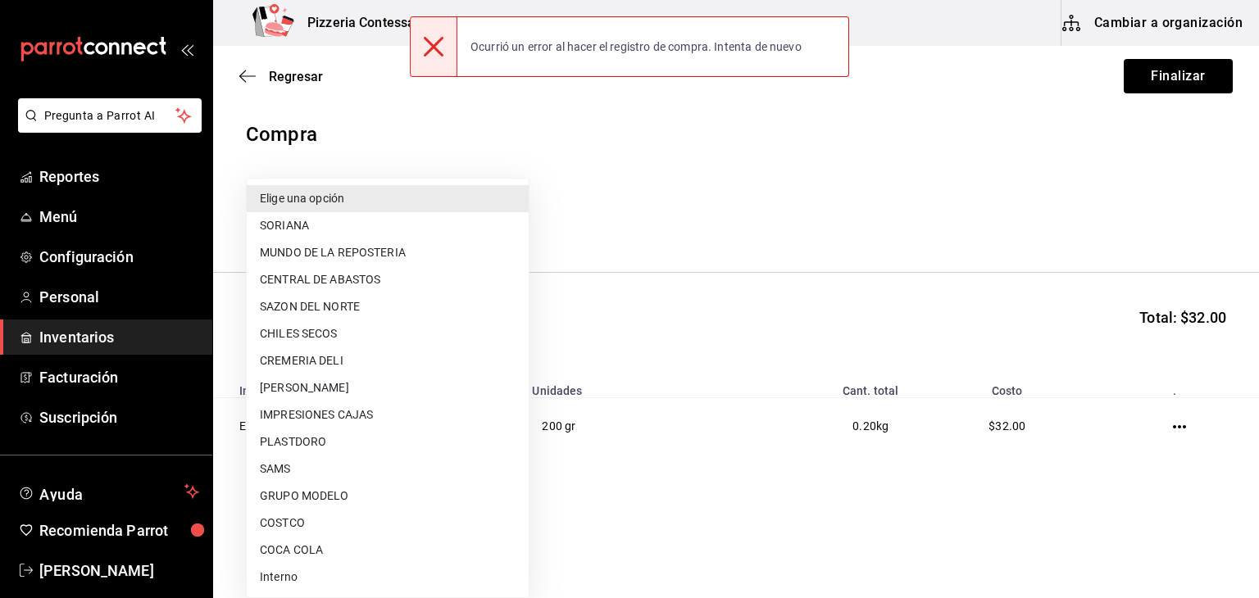
click at [450, 207] on body "Pregunta a Parrot AI Reportes Menú Configuración Personal Inventarios Facturaci…" at bounding box center [629, 253] width 1259 height 506
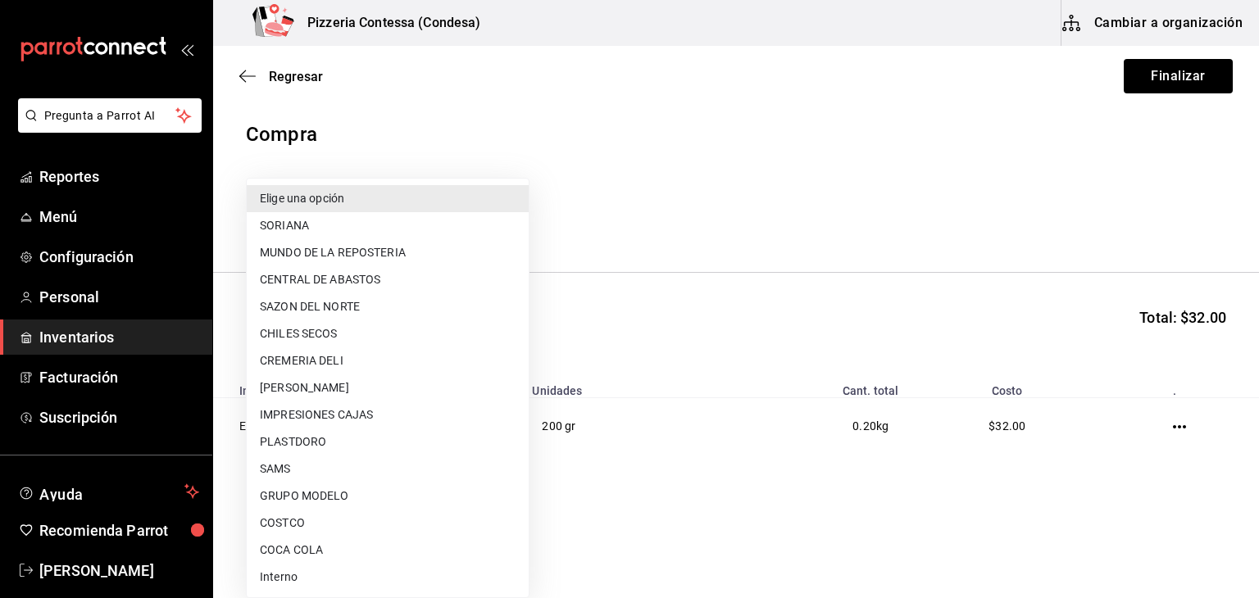
click at [316, 512] on li "COSTCO" at bounding box center [388, 523] width 282 height 27
type input "caa4dcaf-4e86-41b6-84ad-ee554ecc4aaf"
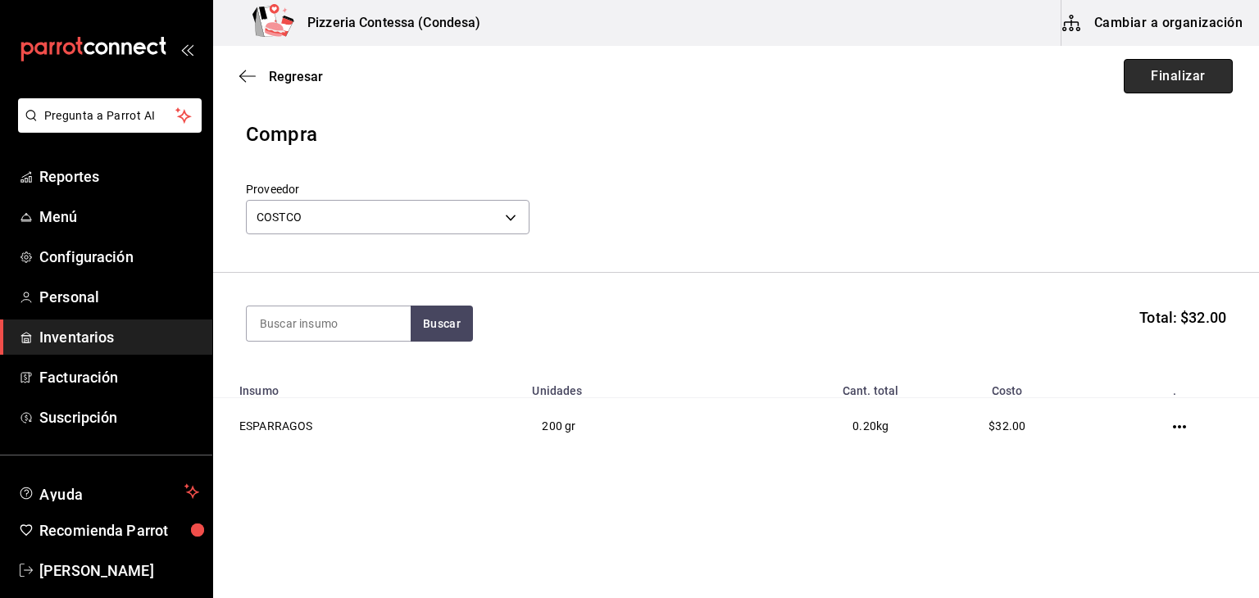
click at [1134, 76] on button "Finalizar" at bounding box center [1178, 76] width 109 height 34
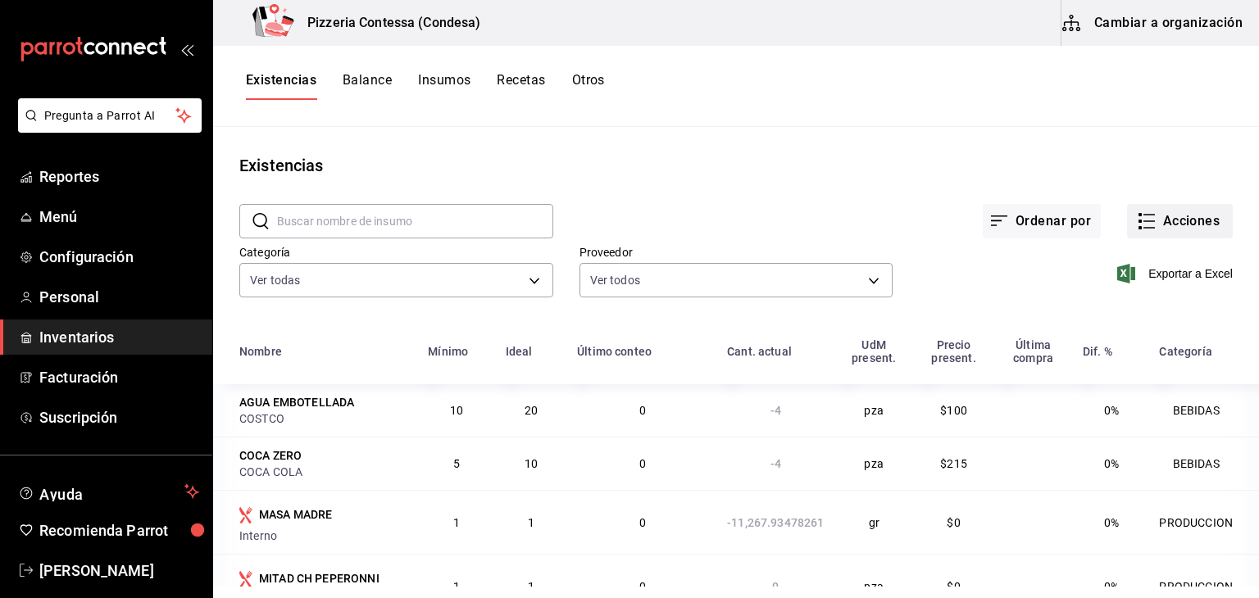
click at [1145, 218] on button "Acciones" at bounding box center [1180, 221] width 106 height 34
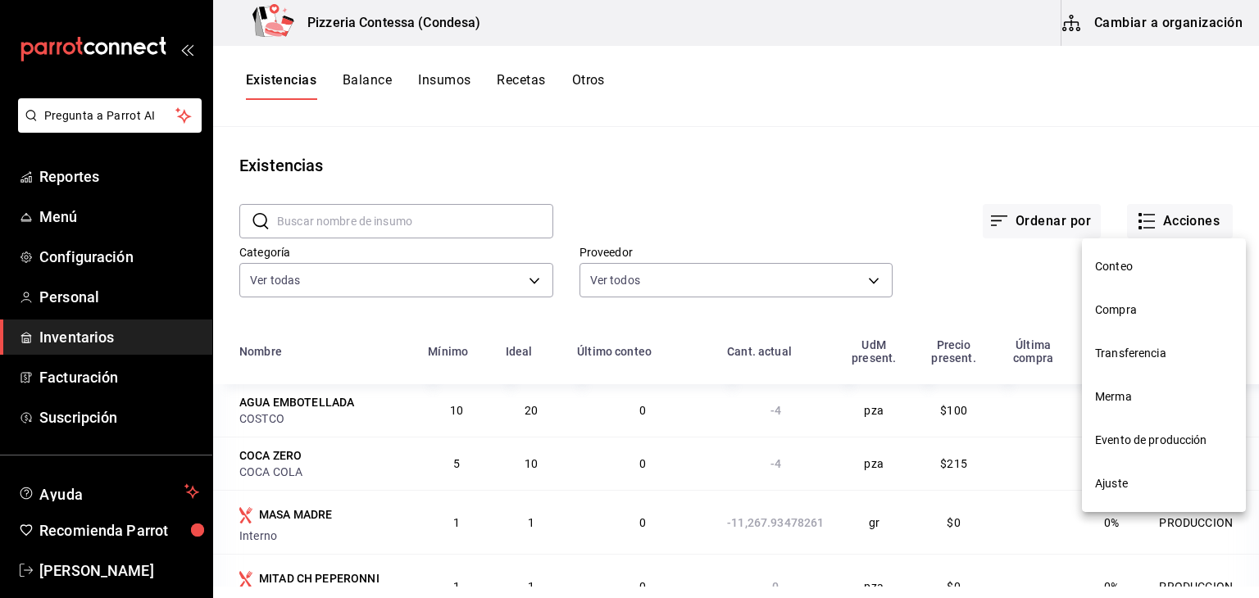
click at [1141, 318] on span "Compra" at bounding box center [1164, 310] width 138 height 17
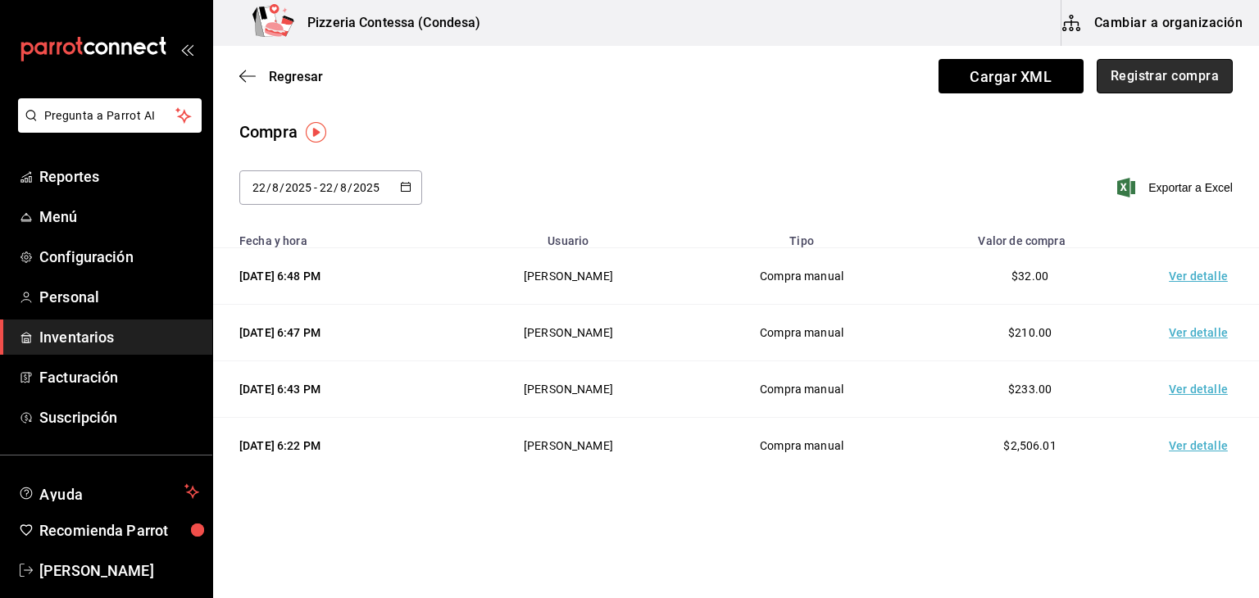
click at [1159, 73] on button "Registrar compra" at bounding box center [1165, 76] width 136 height 34
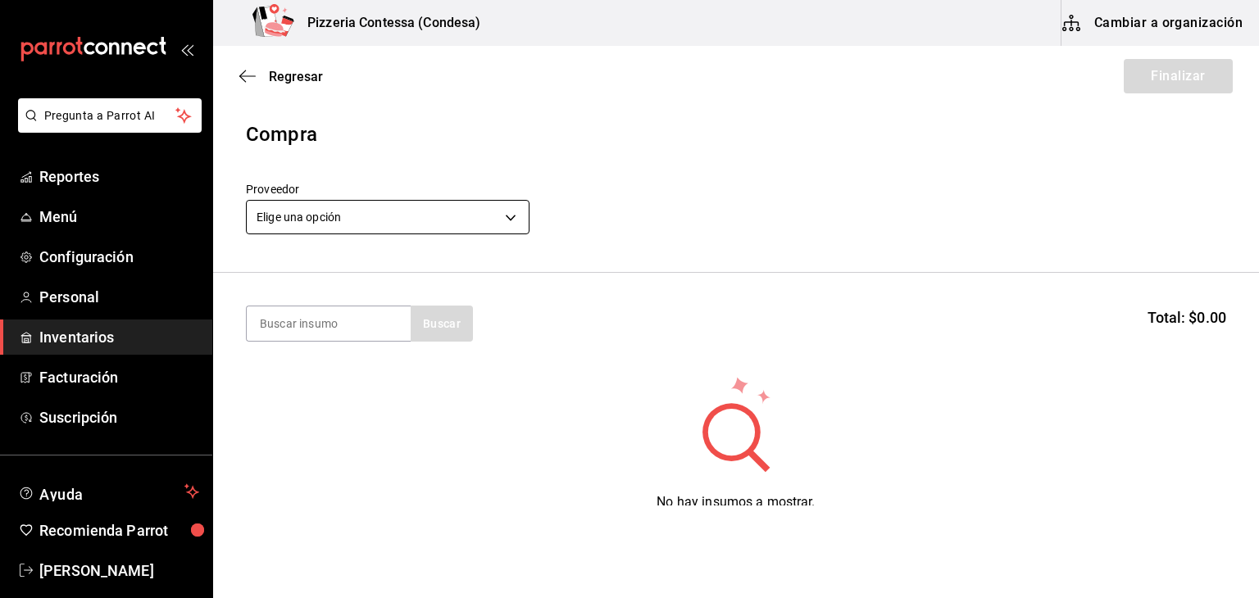
click at [462, 209] on body "Pregunta a Parrot AI Reportes Menú Configuración Personal Inventarios Facturaci…" at bounding box center [629, 253] width 1259 height 506
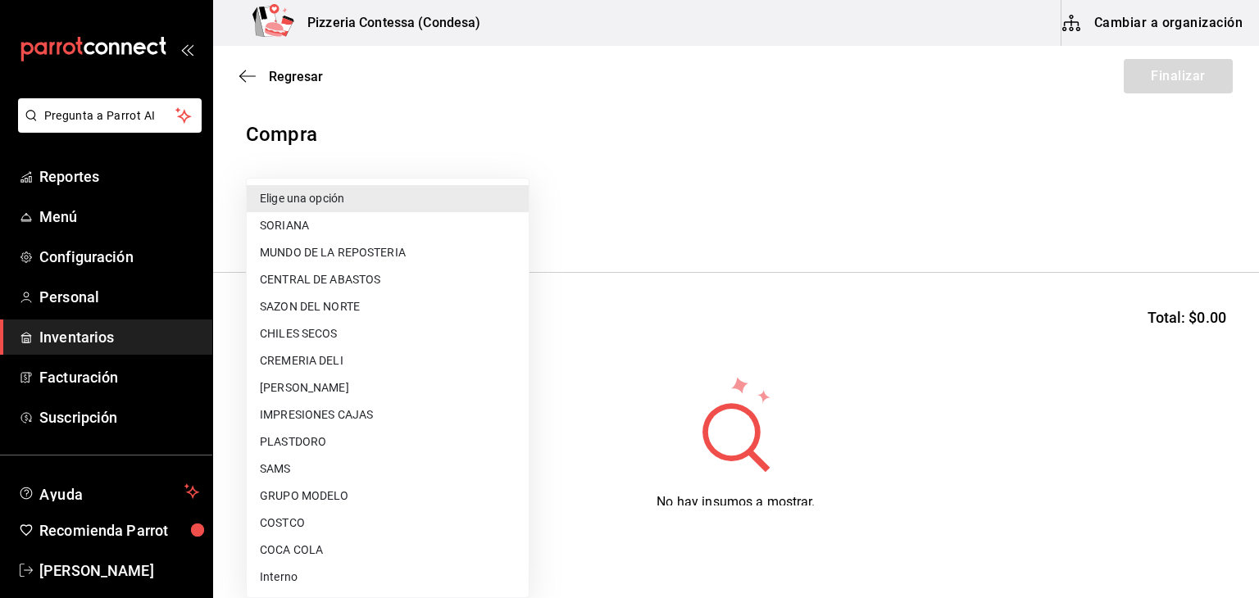
click at [368, 358] on li "CREMERIA DELI" at bounding box center [388, 361] width 282 height 27
type input "c1b5c383-dc0c-45e7-bd8d-ca1c553fd465"
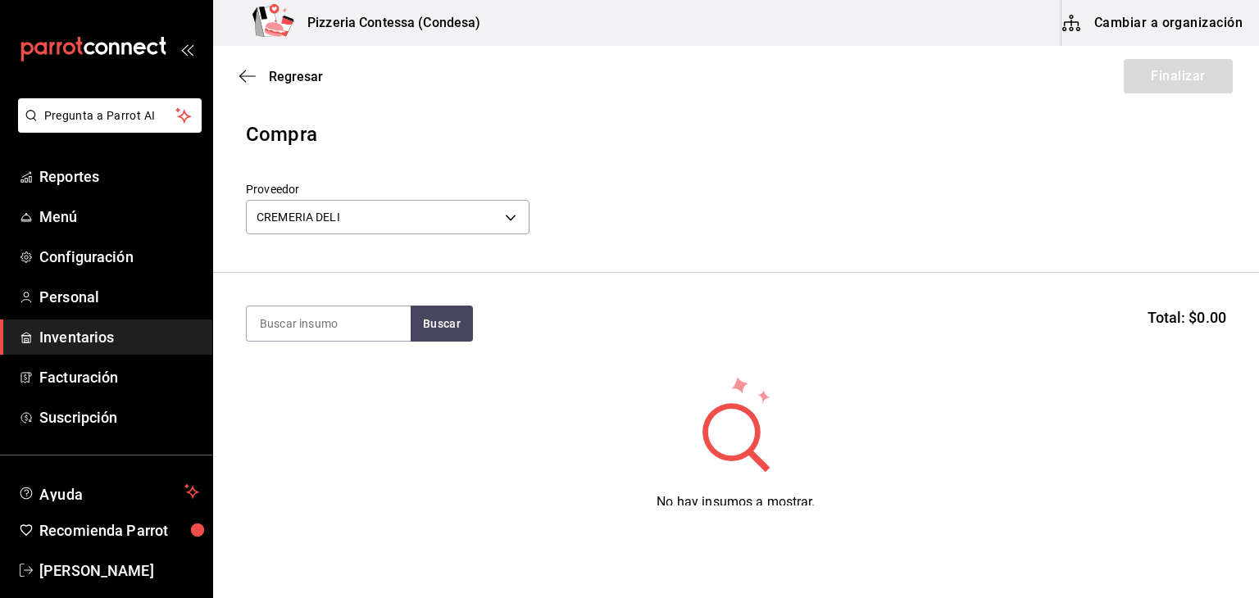
click at [466, 354] on section "Buscar Total: $0.00" at bounding box center [736, 324] width 1046 height 102
click at [331, 330] on input at bounding box center [329, 324] width 164 height 34
type input "oliva"
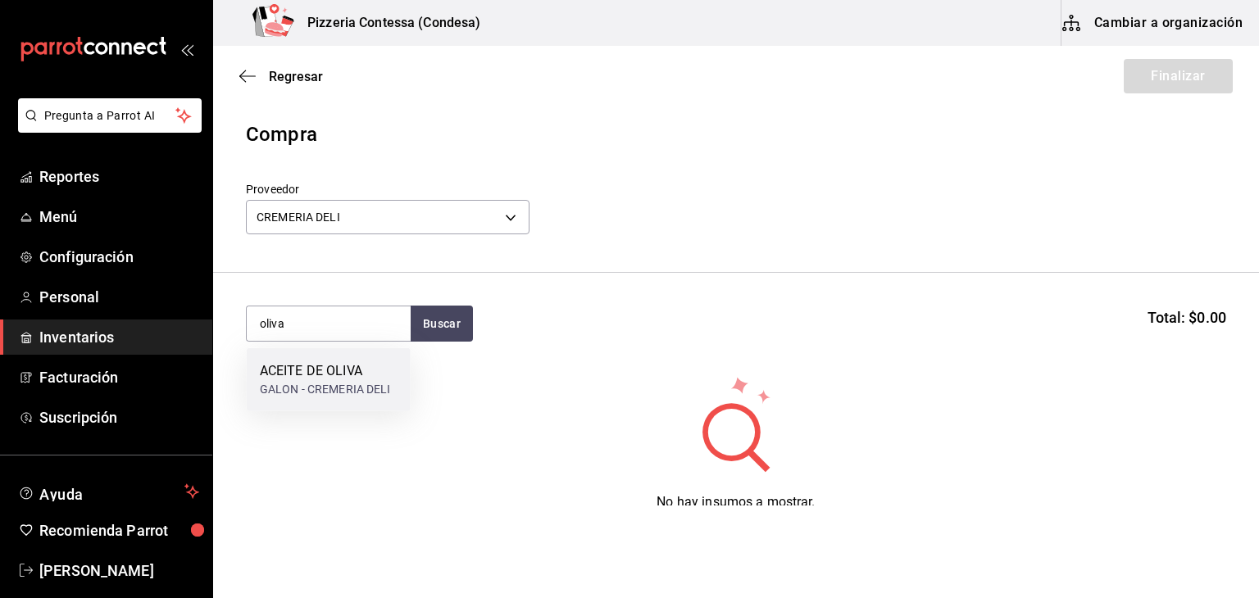
click at [339, 373] on div "ACEITE DE OLIVA" at bounding box center [325, 372] width 131 height 20
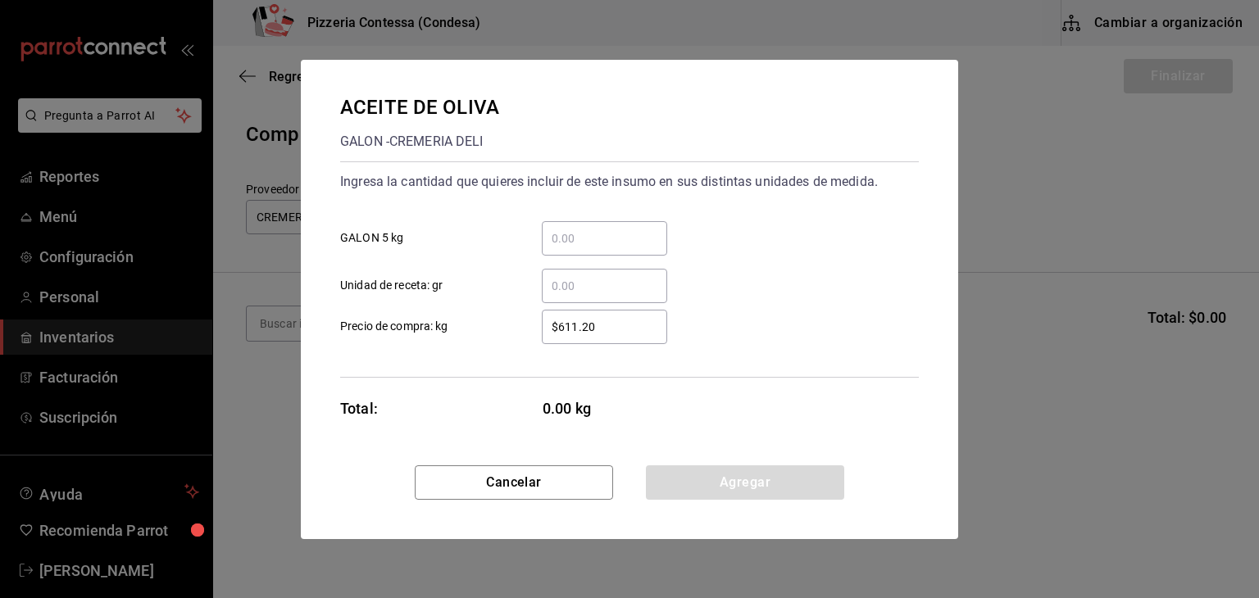
click at [590, 232] on input "​ GALON 5 kg" at bounding box center [604, 239] width 125 height 20
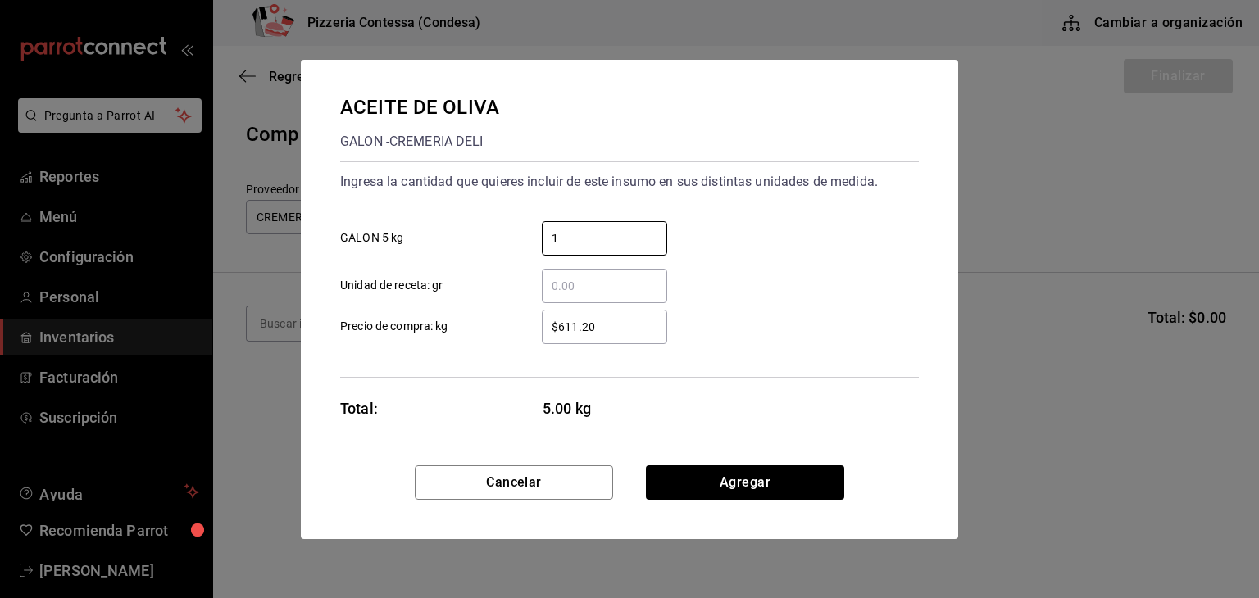
type input "1"
drag, startPoint x: 611, startPoint y: 332, endPoint x: 496, endPoint y: 332, distance: 114.8
click at [496, 332] on label "$611.20 ​ Precio de compra: kg" at bounding box center [503, 327] width 327 height 34
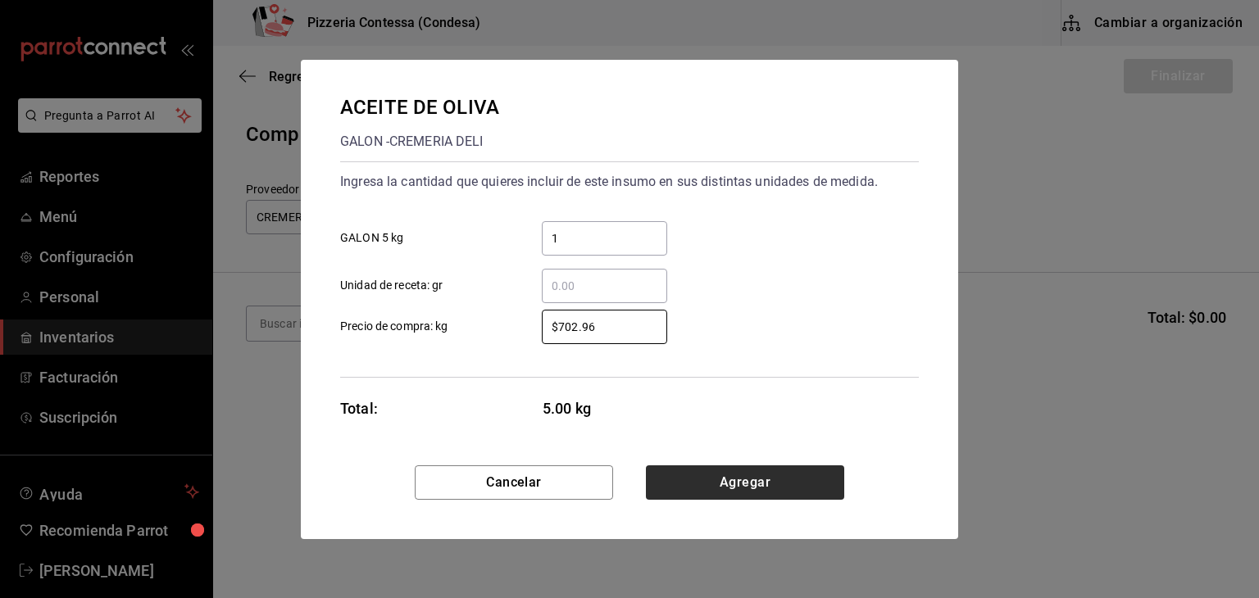
type input "$702.96"
click at [735, 488] on button "Agregar" at bounding box center [745, 483] width 198 height 34
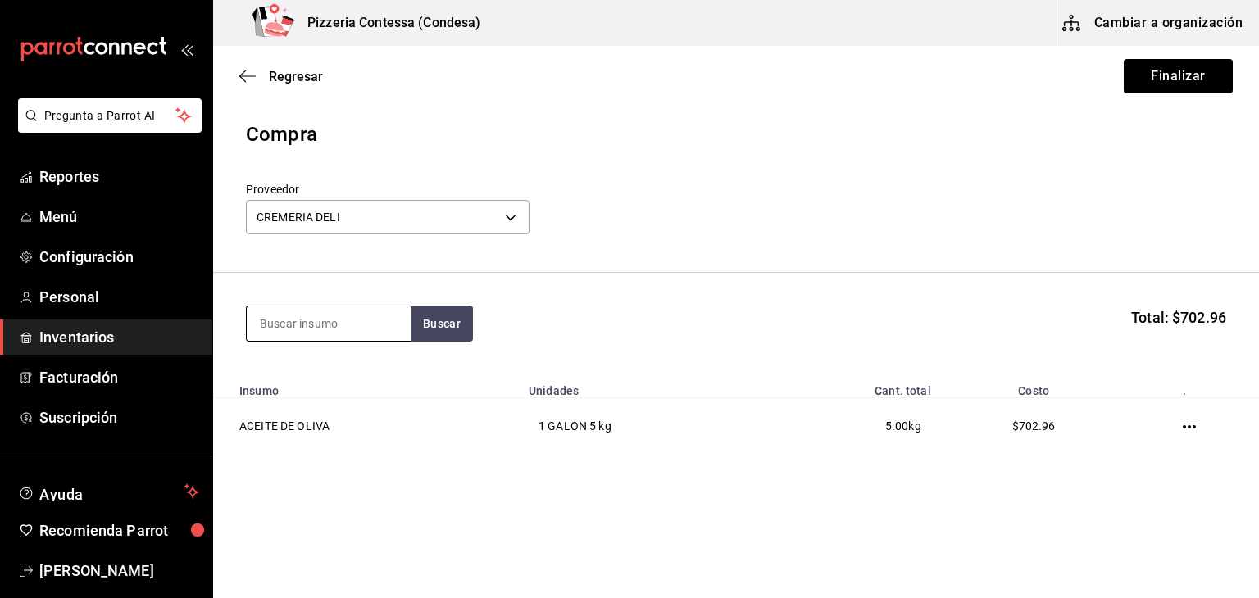
click at [297, 329] on input at bounding box center [329, 324] width 164 height 34
type input "catsup"
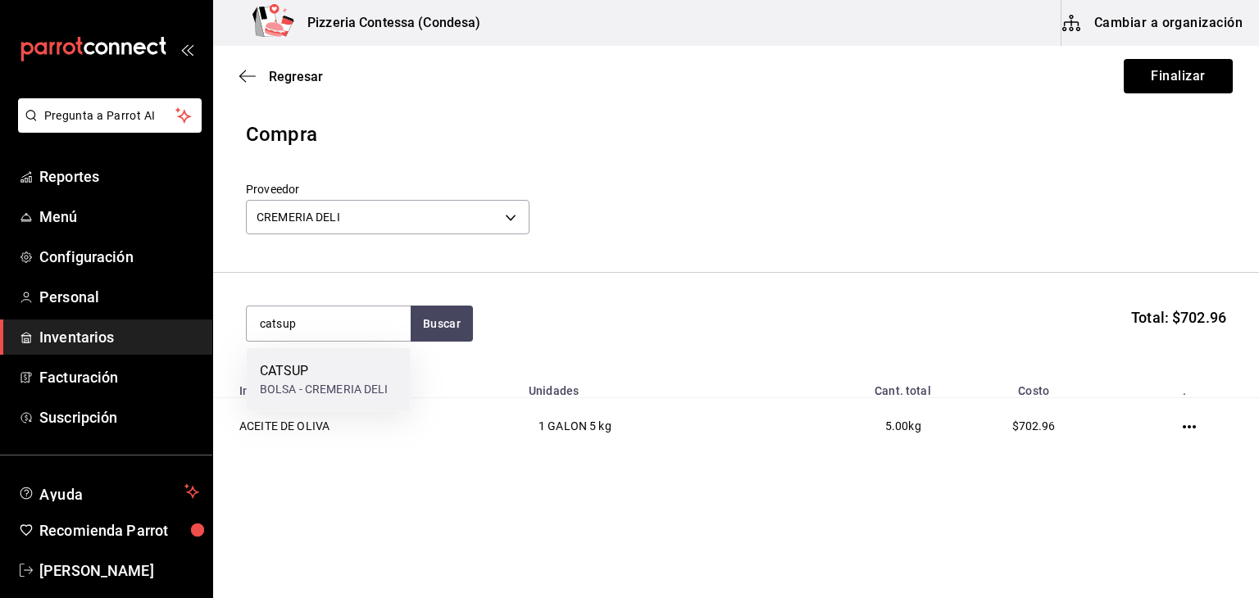
click at [375, 388] on div "BOLSA - CREMERIA DELI" at bounding box center [324, 389] width 129 height 17
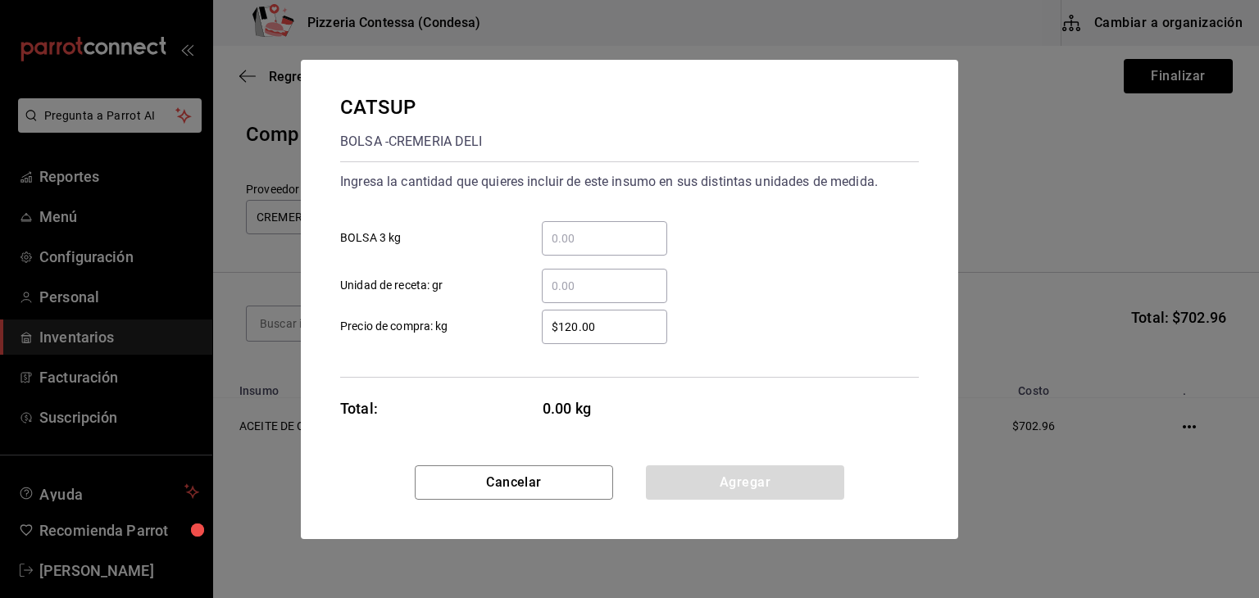
click at [598, 234] on input "​ BOLSA 3 kg" at bounding box center [604, 239] width 125 height 20
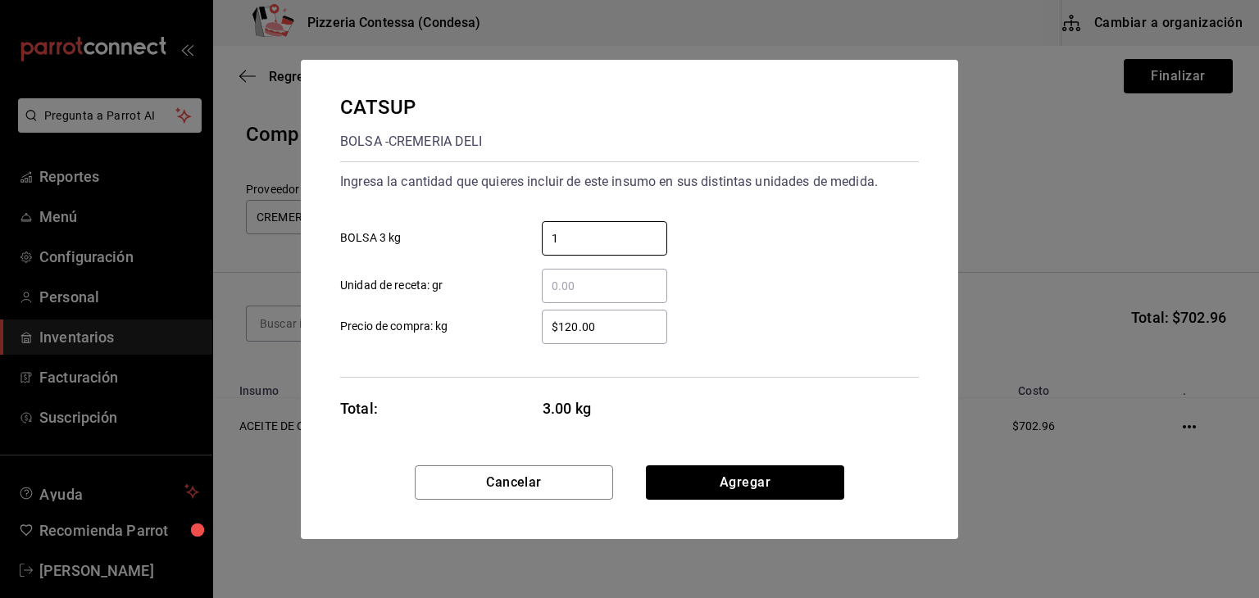
type input "1"
drag, startPoint x: 616, startPoint y: 339, endPoint x: 498, endPoint y: 322, distance: 120.0
click at [498, 322] on label "$120.00 ​ Precio de compra: kg" at bounding box center [503, 327] width 327 height 34
click at [606, 307] on div "$120.00 ​ Precio de compra: kg" at bounding box center [623, 321] width 592 height 48
click at [619, 323] on input "$120.00" at bounding box center [604, 327] width 125 height 20
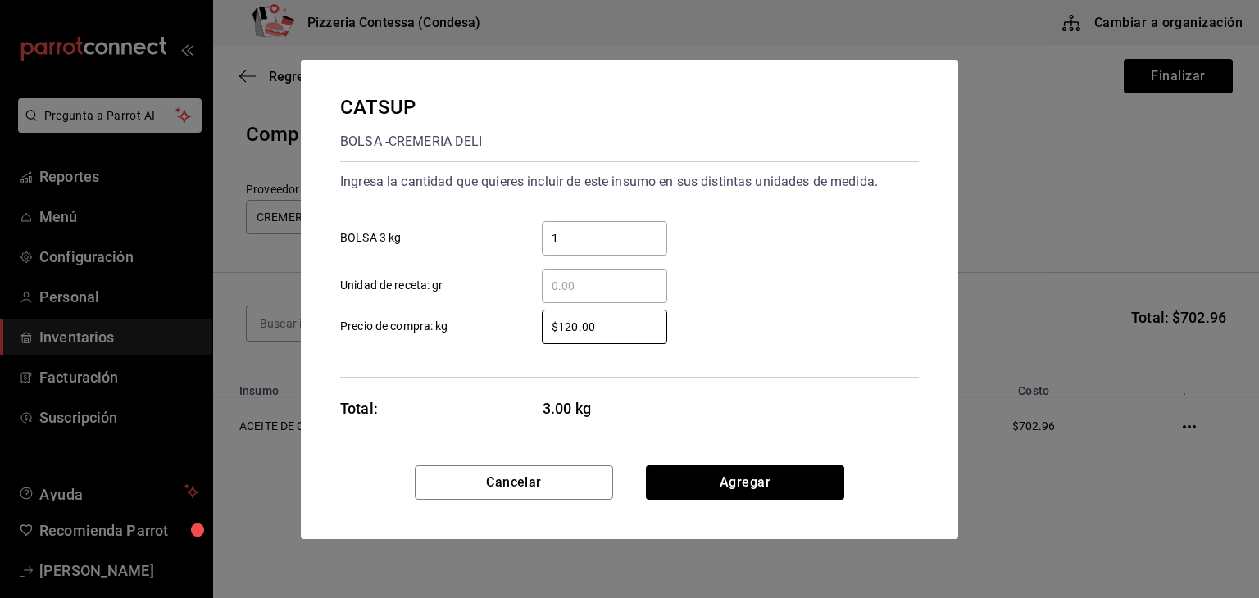
drag, startPoint x: 619, startPoint y: 323, endPoint x: 525, endPoint y: 309, distance: 95.3
click at [525, 310] on div "$120.00 ​" at bounding box center [592, 327] width 152 height 34
type input "$119.18"
click at [751, 480] on button "Agregar" at bounding box center [745, 483] width 198 height 34
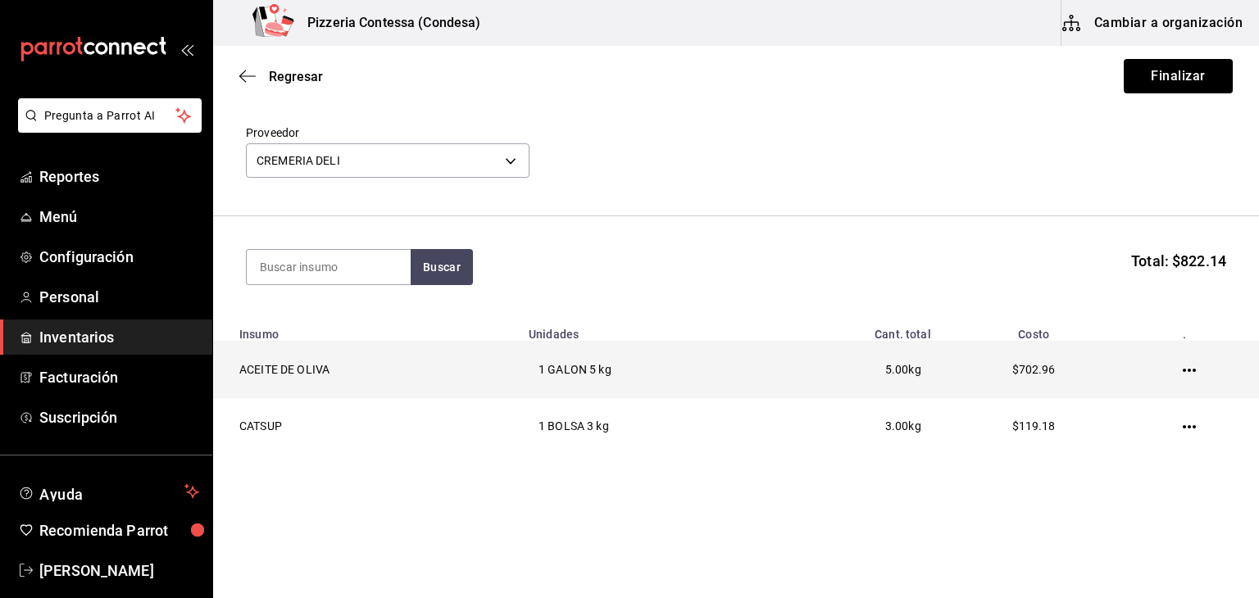
scroll to position [57, 0]
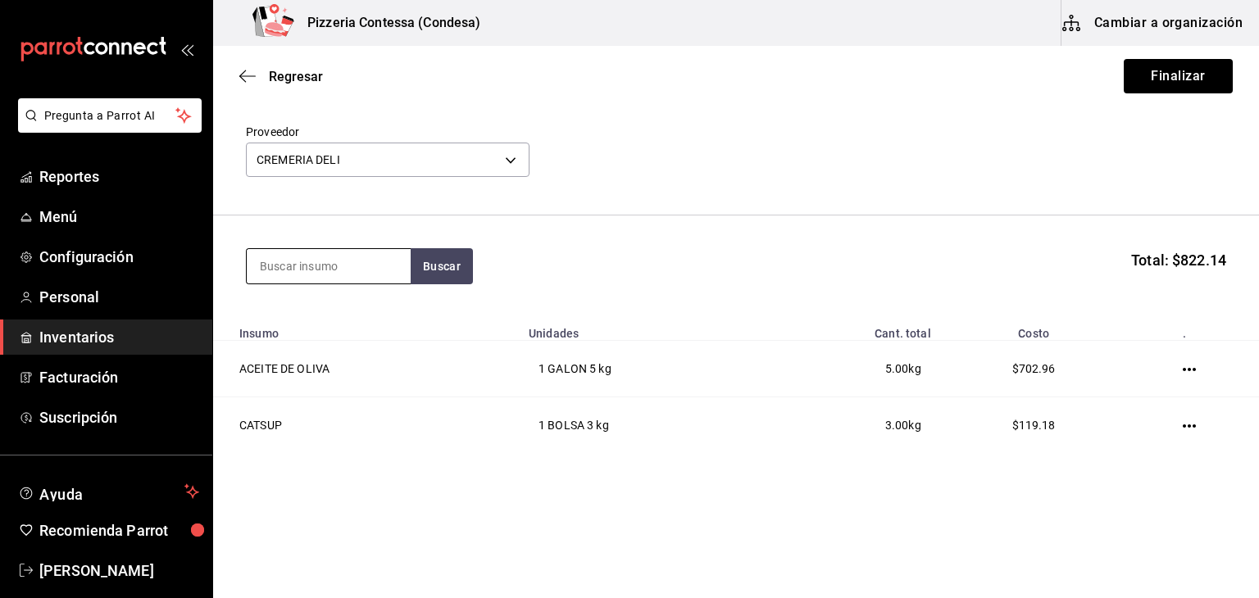
click at [353, 283] on input at bounding box center [329, 266] width 164 height 34
click at [427, 275] on button "Buscar" at bounding box center [442, 266] width 62 height 36
click at [359, 271] on input "fe" at bounding box center [329, 266] width 164 height 34
drag, startPoint x: 253, startPoint y: 271, endPoint x: 232, endPoint y: 271, distance: 21.3
click at [232, 271] on section "fe Total: $822.14" at bounding box center [736, 267] width 1046 height 102
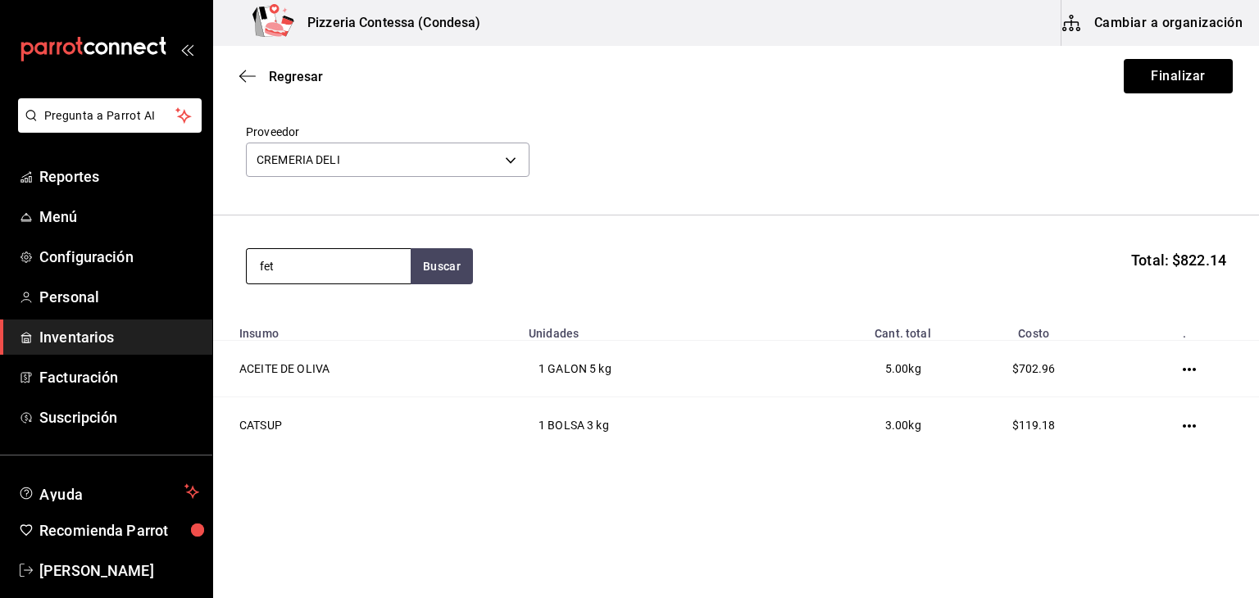
type input "fet"
click at [328, 322] on div "PASTA FETUCCINE" at bounding box center [324, 313] width 129 height 20
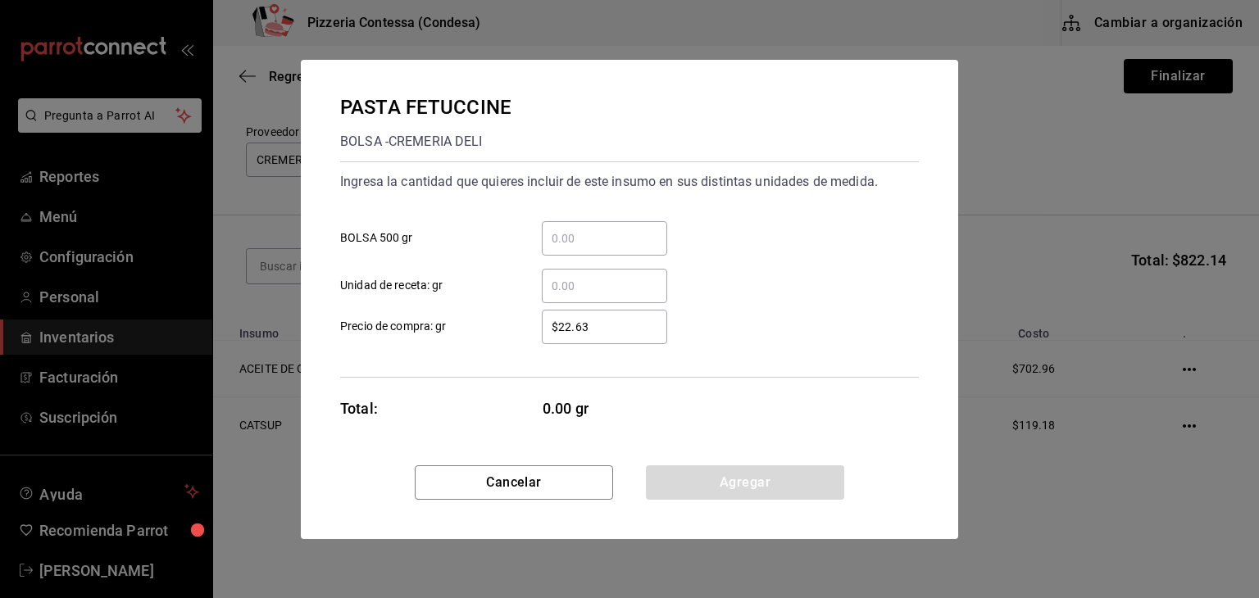
click at [577, 239] on input "​ BOLSA 500 gr" at bounding box center [604, 239] width 125 height 20
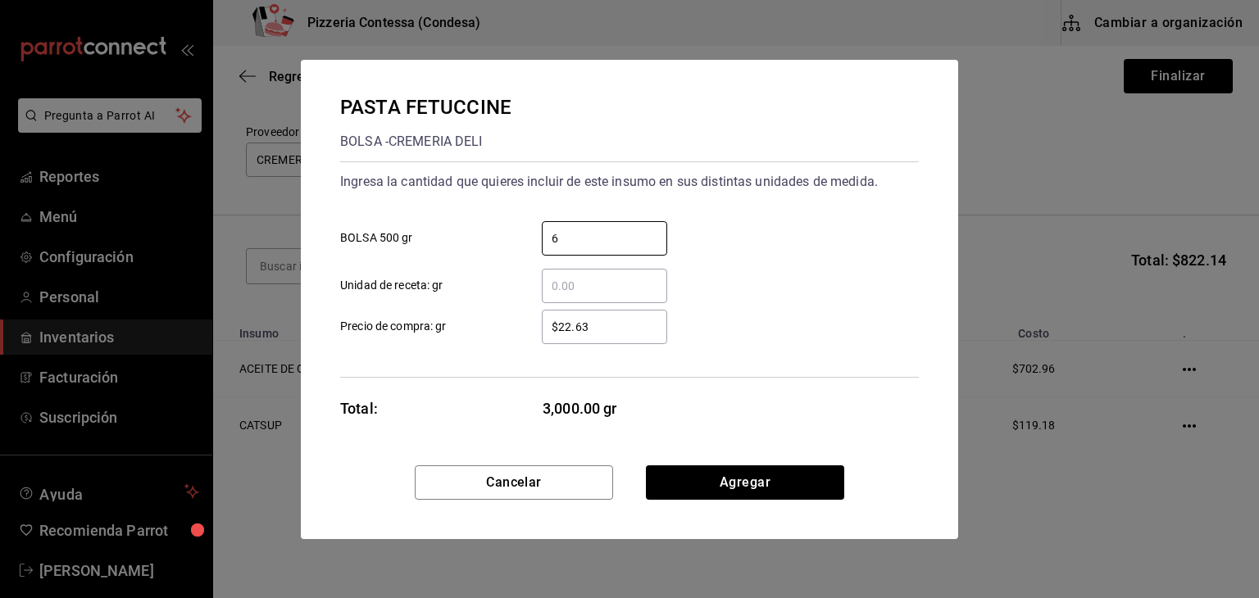
type input "6"
drag, startPoint x: 613, startPoint y: 325, endPoint x: 462, endPoint y: 327, distance: 150.9
click at [459, 328] on label "$22.63 ​ Precio de compra: gr" at bounding box center [503, 327] width 327 height 34
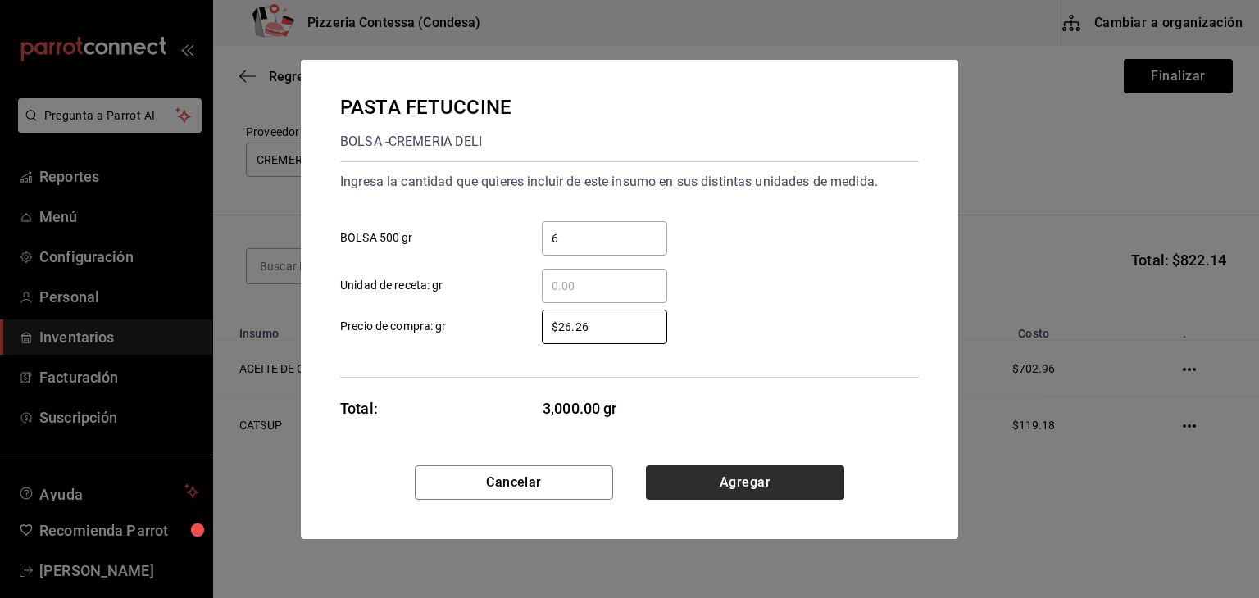
type input "$26.26"
click at [706, 470] on button "Agregar" at bounding box center [745, 483] width 198 height 34
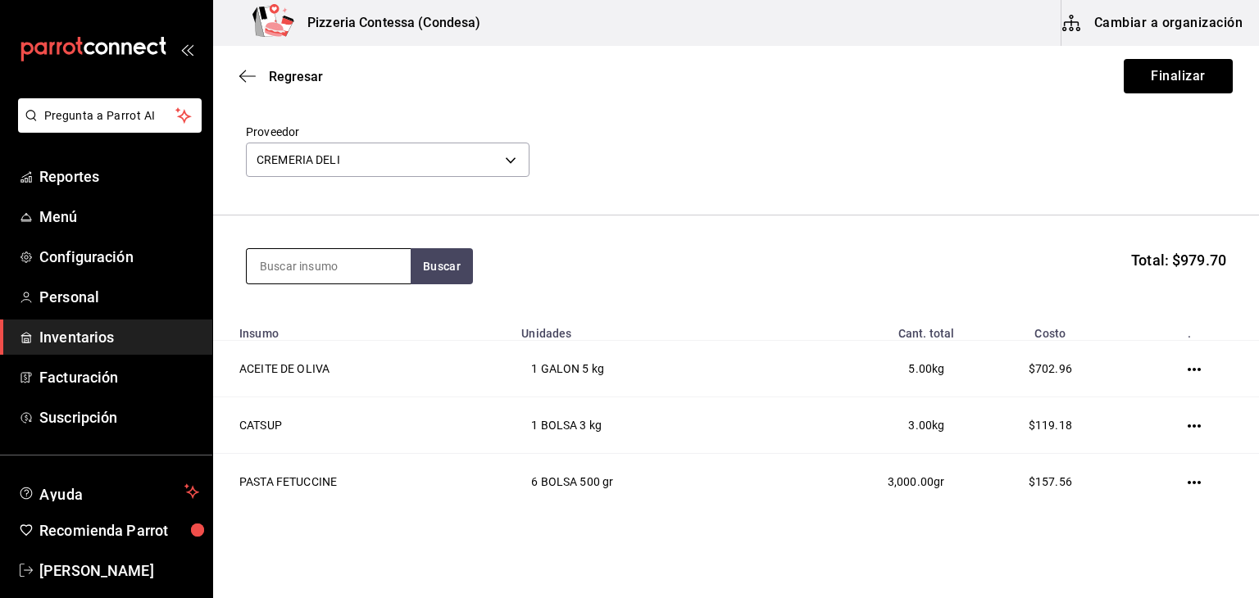
click at [364, 271] on input at bounding box center [329, 266] width 164 height 34
type input "pierna"
click at [346, 324] on div "KG - CREMERIA DELI" at bounding box center [317, 331] width 114 height 17
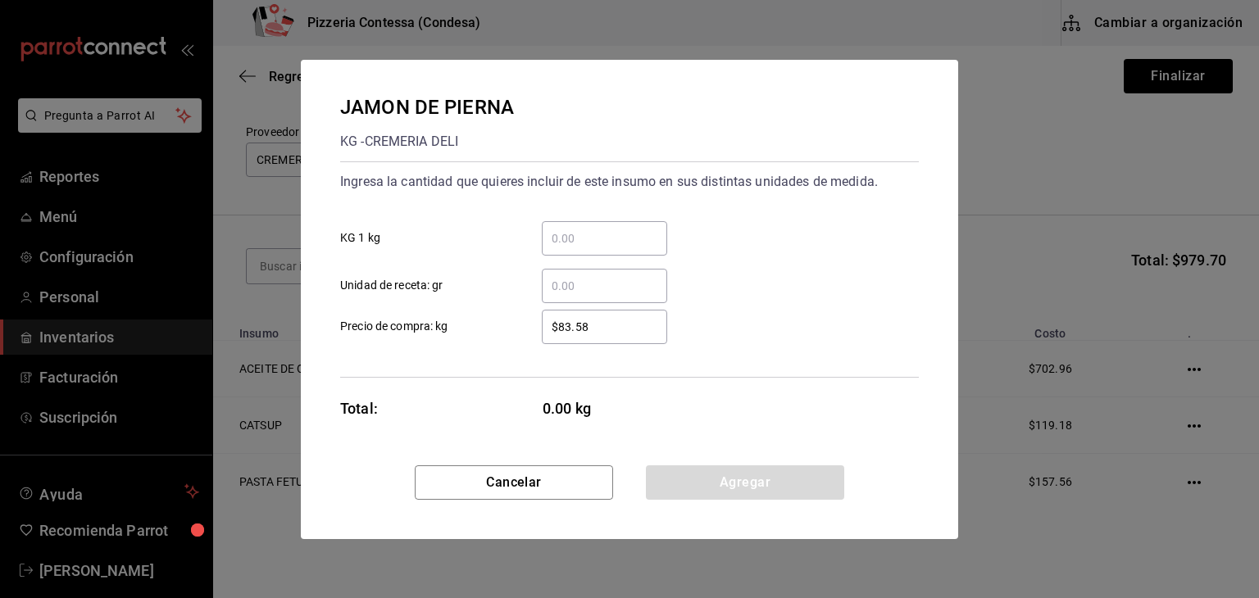
click at [595, 234] on input "​ KG 1 kg" at bounding box center [604, 239] width 125 height 20
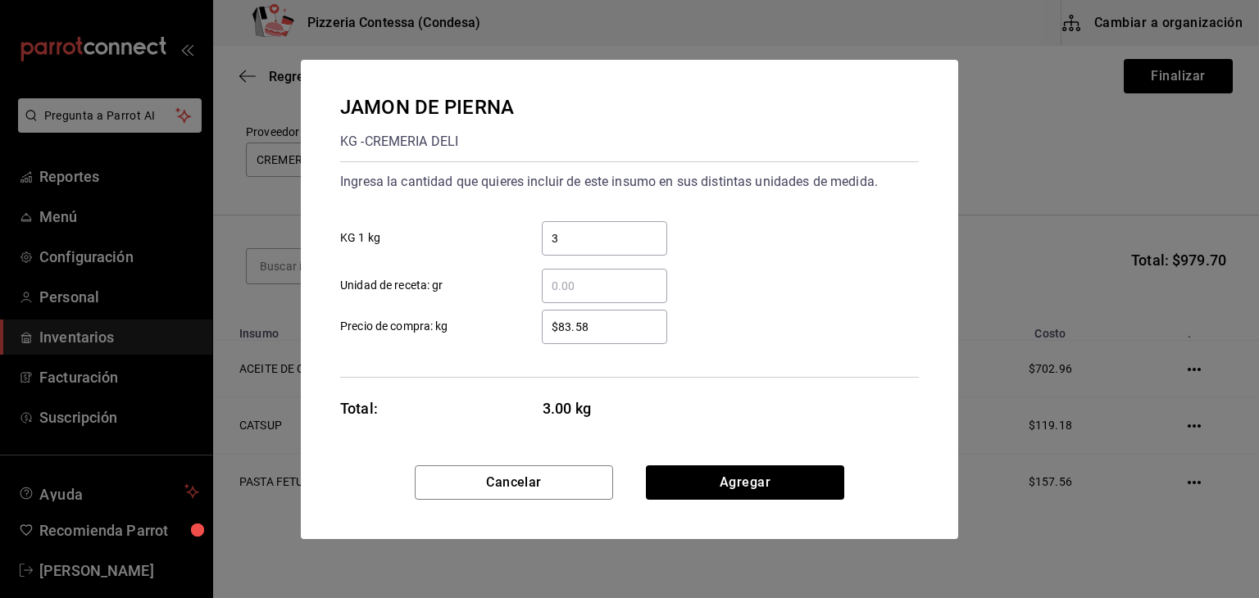
type input "3"
drag, startPoint x: 600, startPoint y: 312, endPoint x: 523, endPoint y: 317, distance: 77.2
click at [523, 317] on div "$83.58 ​" at bounding box center [592, 327] width 152 height 34
click at [542, 317] on input "$83.58" at bounding box center [604, 327] width 125 height 20
drag, startPoint x: 626, startPoint y: 320, endPoint x: 539, endPoint y: 316, distance: 87.8
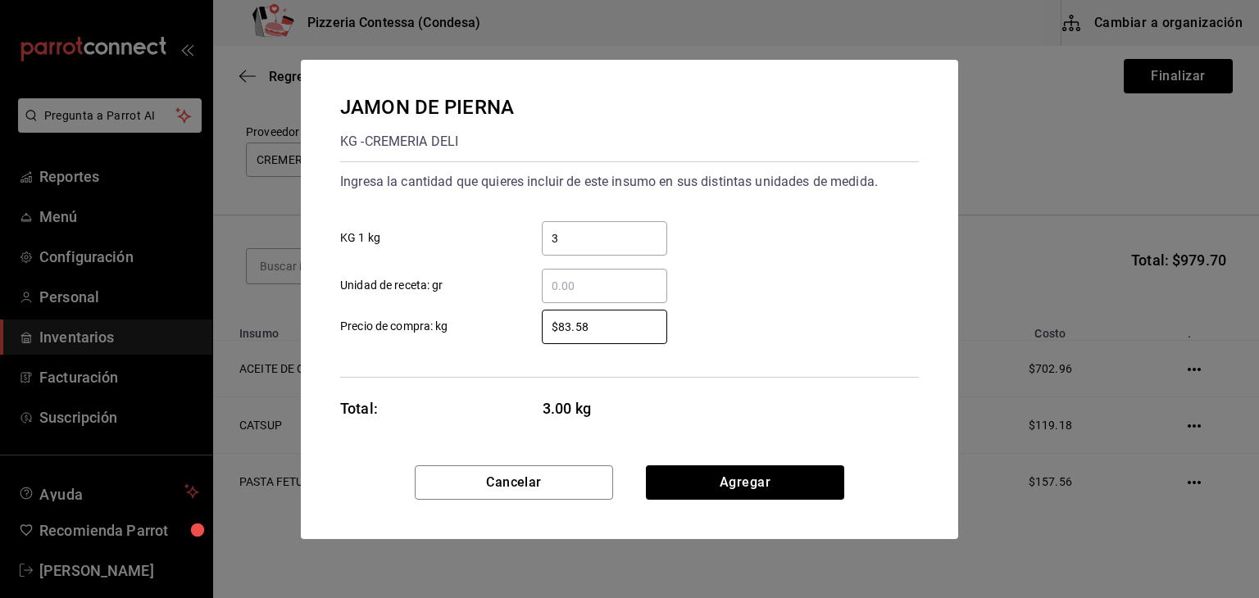
click at [539, 316] on div "$83.58 ​" at bounding box center [592, 327] width 152 height 34
type input "$96.96"
click at [744, 489] on button "Agregar" at bounding box center [745, 483] width 198 height 34
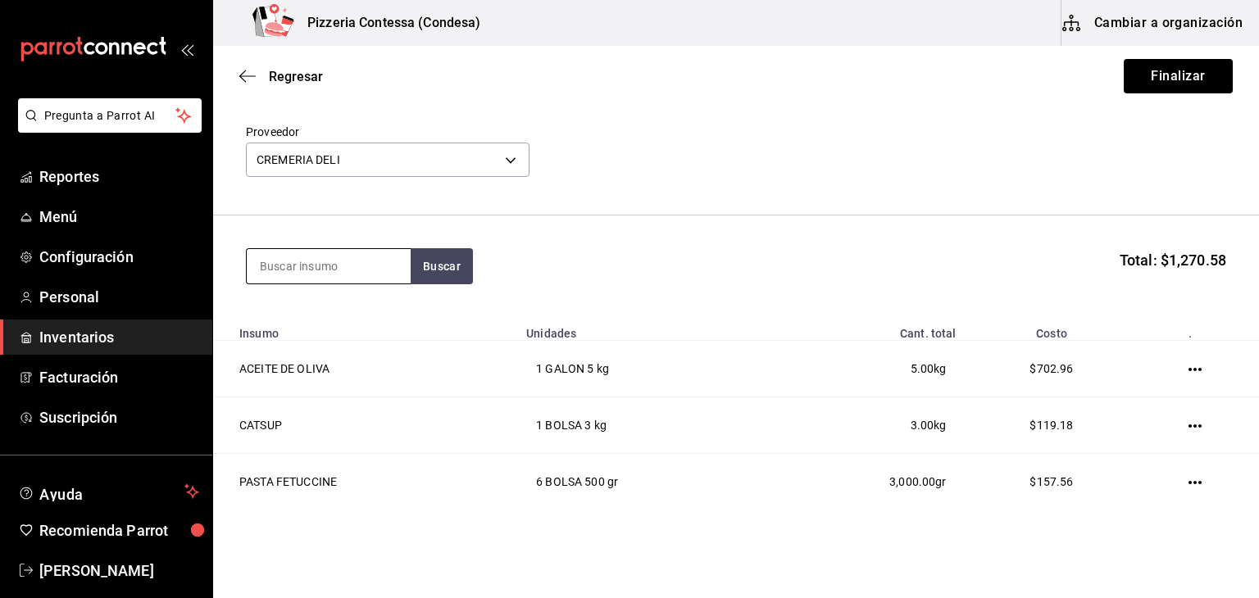
click at [295, 252] on input at bounding box center [329, 266] width 164 height 34
type input "serrano"
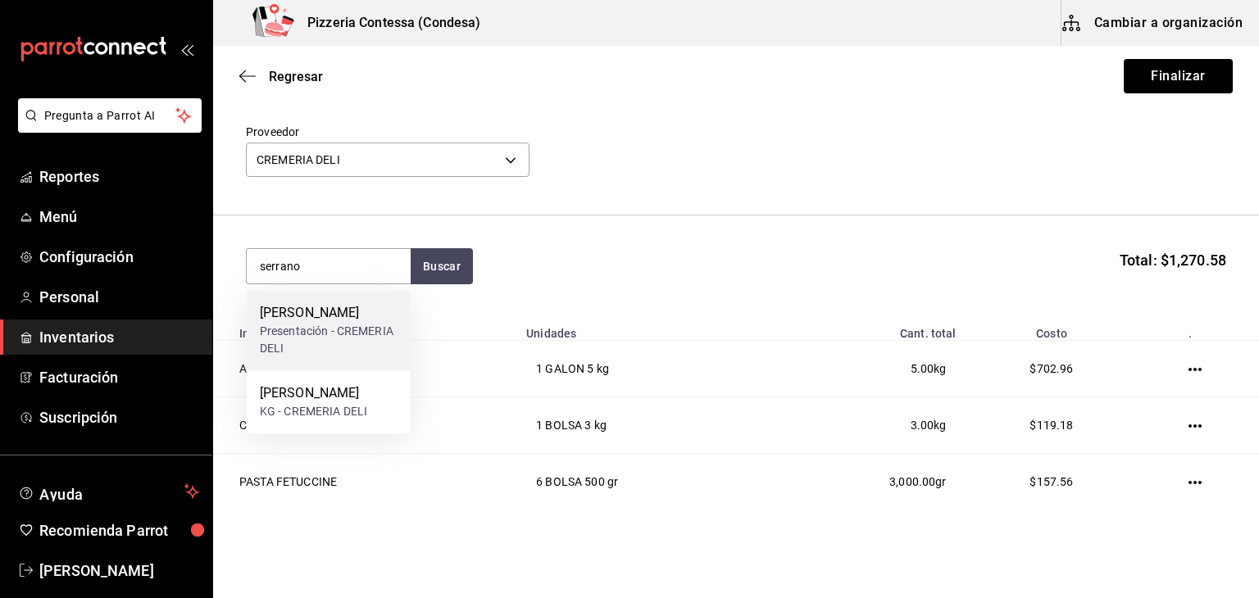
click at [316, 334] on div "Presentación - CREMERIA DELI" at bounding box center [329, 340] width 138 height 34
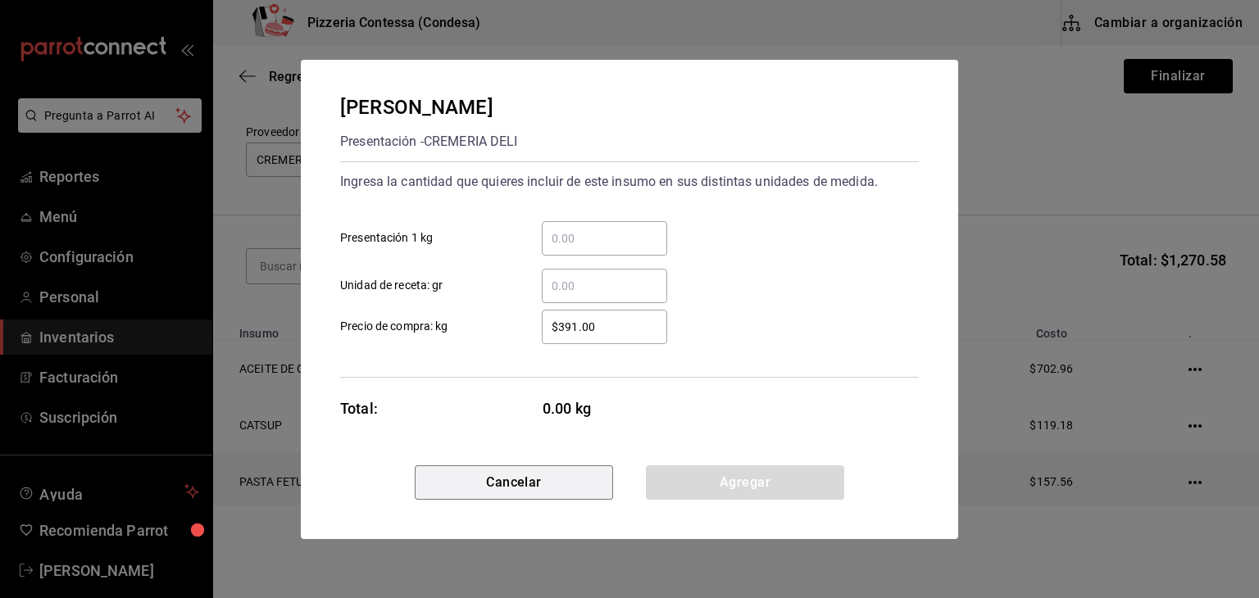
click at [484, 467] on button "Cancelar" at bounding box center [514, 483] width 198 height 34
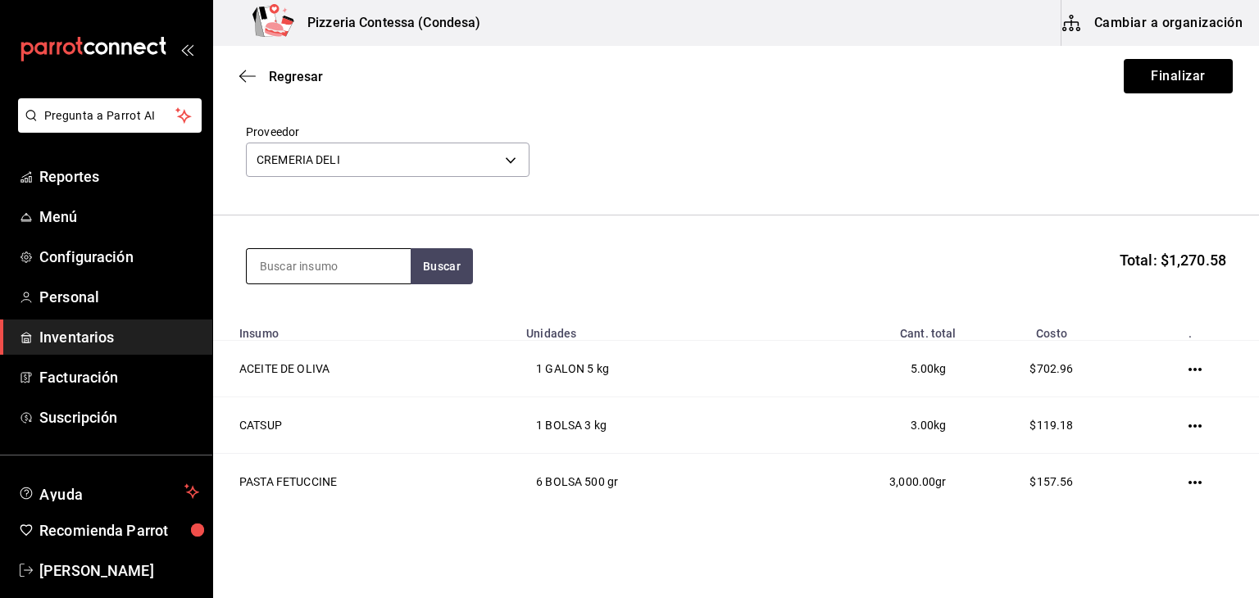
click at [350, 276] on input at bounding box center [329, 266] width 164 height 34
type input "serrano"
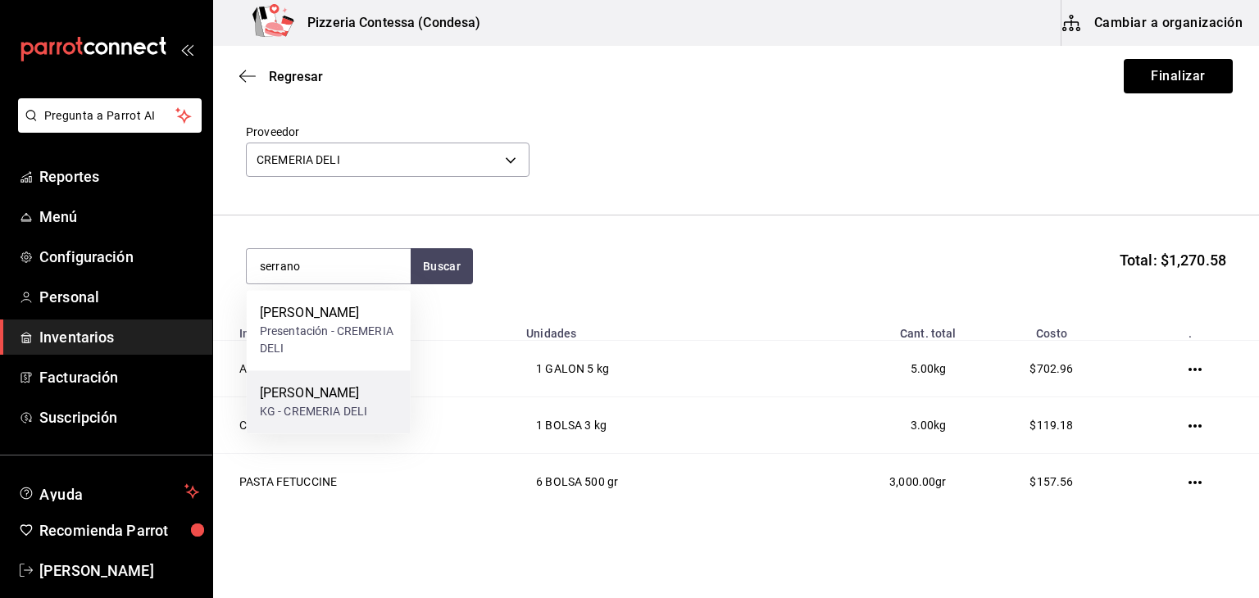
click at [349, 400] on div "[PERSON_NAME]" at bounding box center [313, 394] width 107 height 20
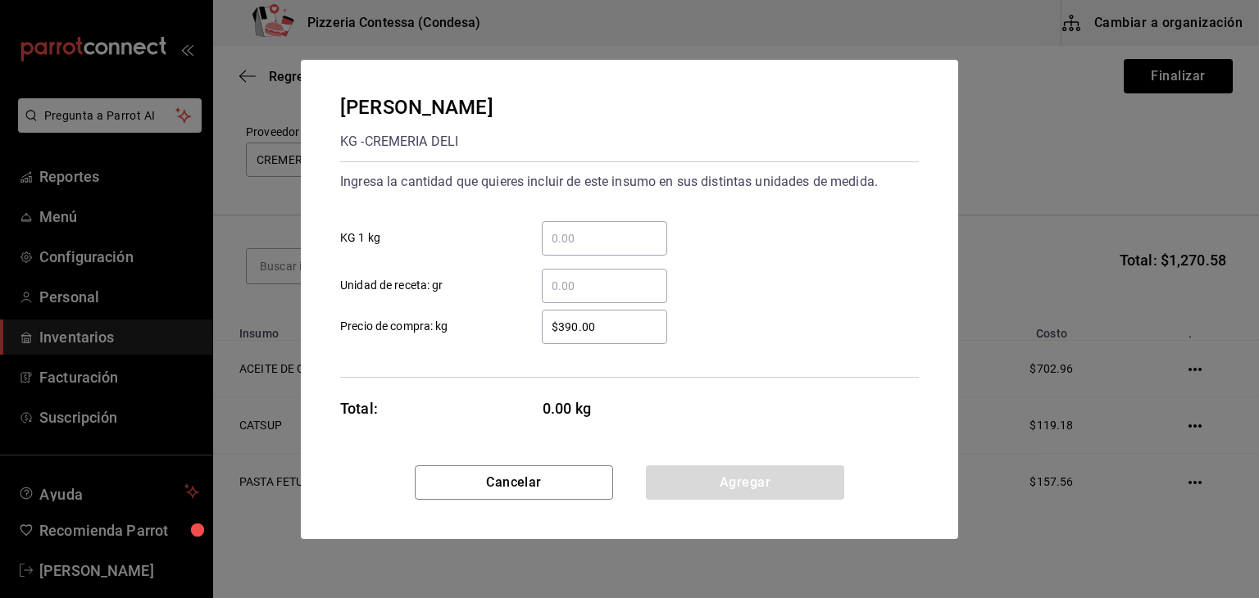
click at [275, 263] on div "[PERSON_NAME] KG - CREMERIA DELI Ingresa la cantidad que quieres incluir de est…" at bounding box center [629, 299] width 1259 height 598
click at [480, 479] on button "Cancelar" at bounding box center [514, 483] width 198 height 34
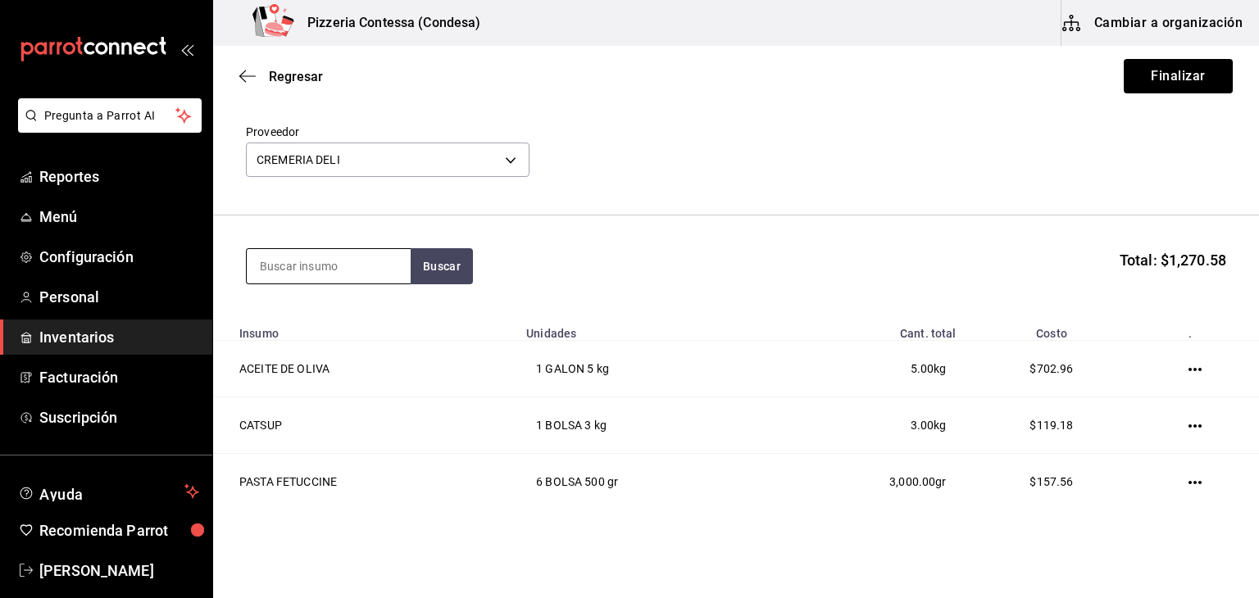
click at [336, 266] on input at bounding box center [329, 266] width 164 height 34
type input "jamon"
click at [453, 263] on button "Buscar" at bounding box center [442, 266] width 62 height 36
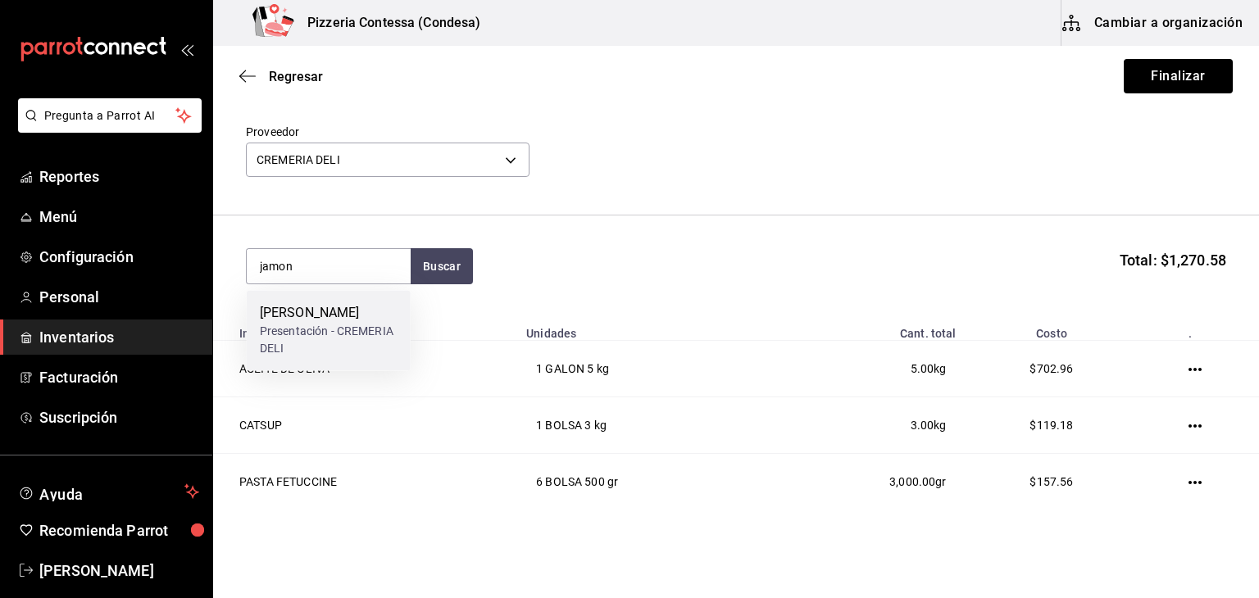
click at [318, 328] on div "Presentación - CREMERIA DELI" at bounding box center [329, 340] width 138 height 34
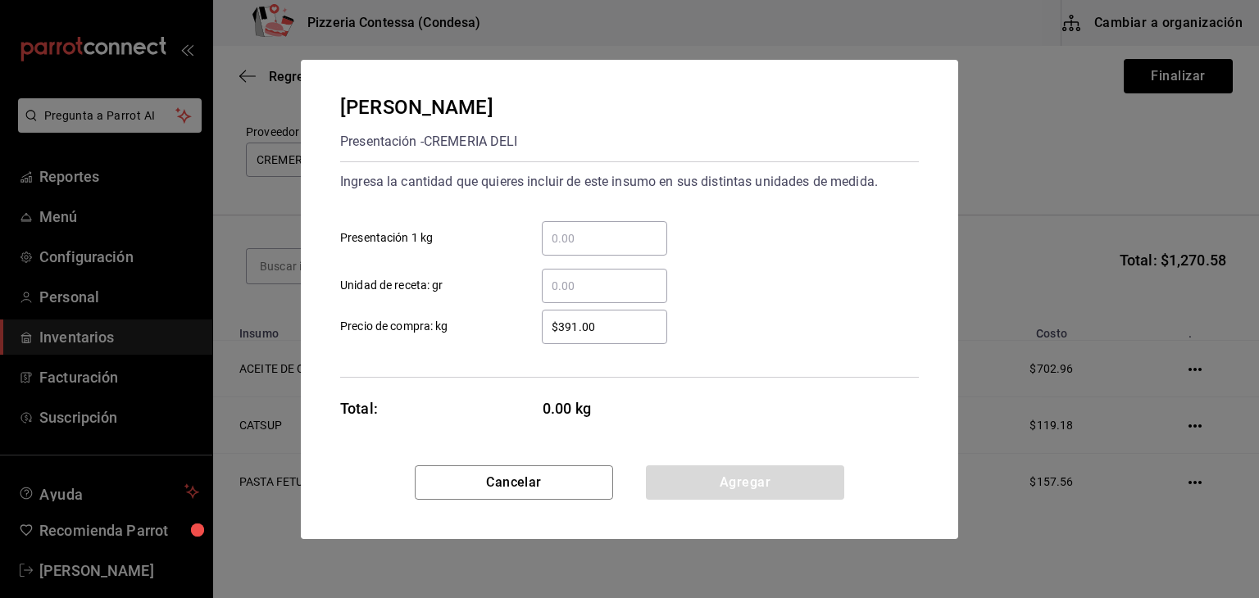
click at [571, 293] on input "​ Unidad de receta: gr" at bounding box center [604, 286] width 125 height 20
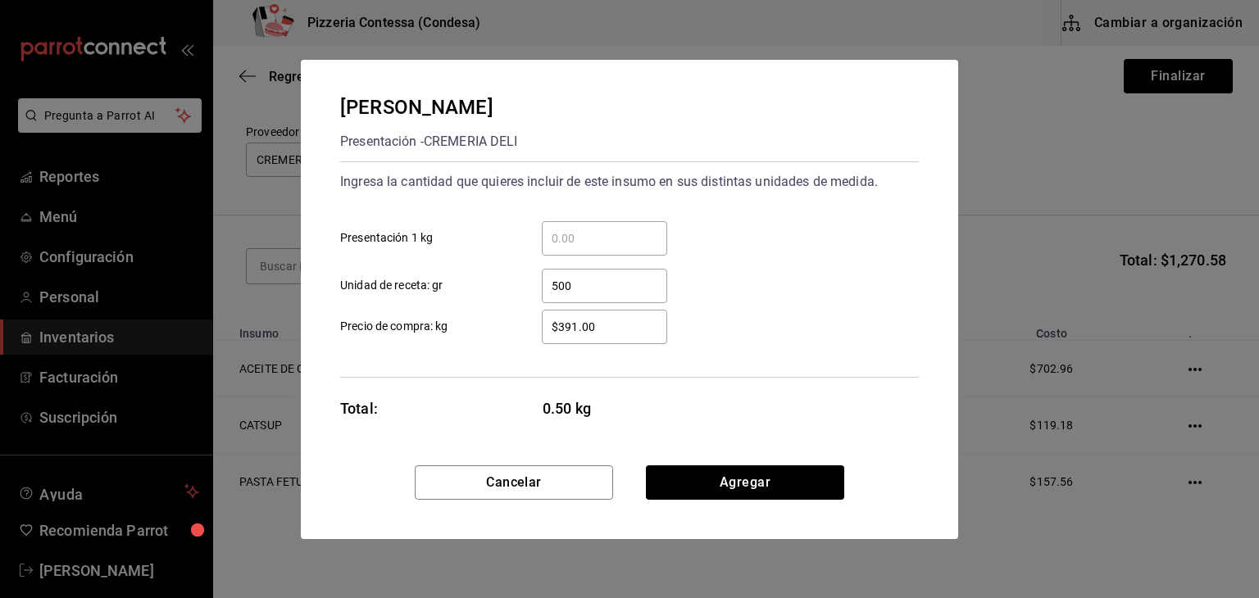
type input "500"
drag, startPoint x: 627, startPoint y: 332, endPoint x: 508, endPoint y: 333, distance: 118.9
click at [508, 333] on label "$391.00 ​ Precio de compra: kg" at bounding box center [503, 327] width 327 height 34
click at [715, 430] on div "[PERSON_NAME] Presentación - CREMERIA DELI Ingresa la cantidad que quieres incl…" at bounding box center [629, 263] width 657 height 406
click at [741, 467] on button "Agregar" at bounding box center [745, 483] width 198 height 34
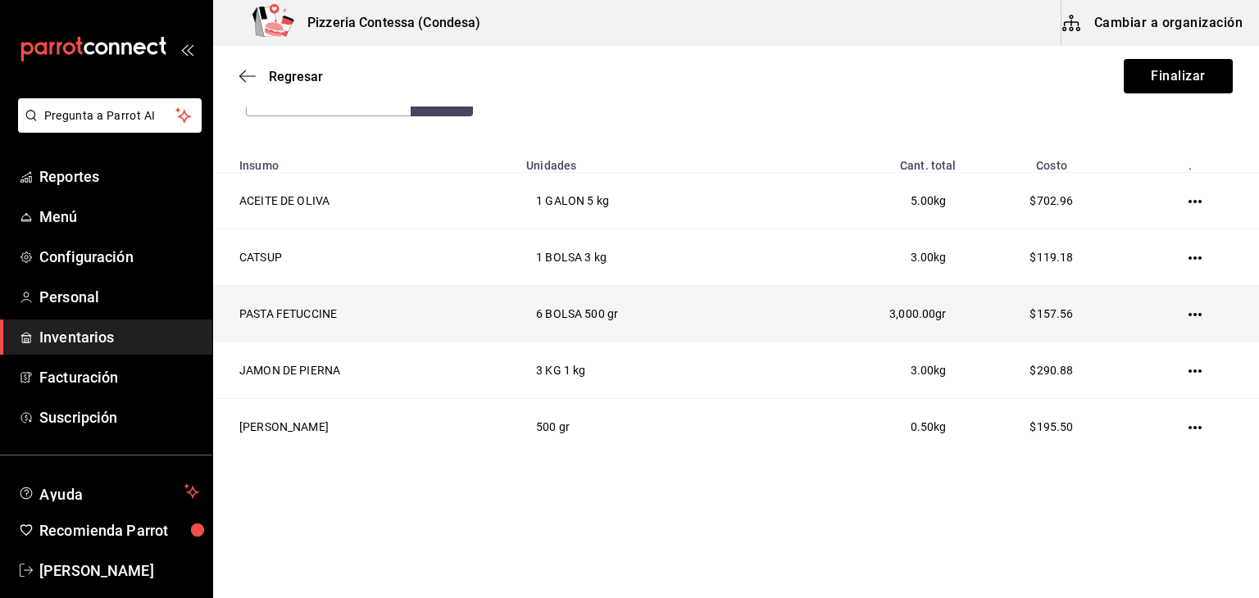
scroll to position [226, 0]
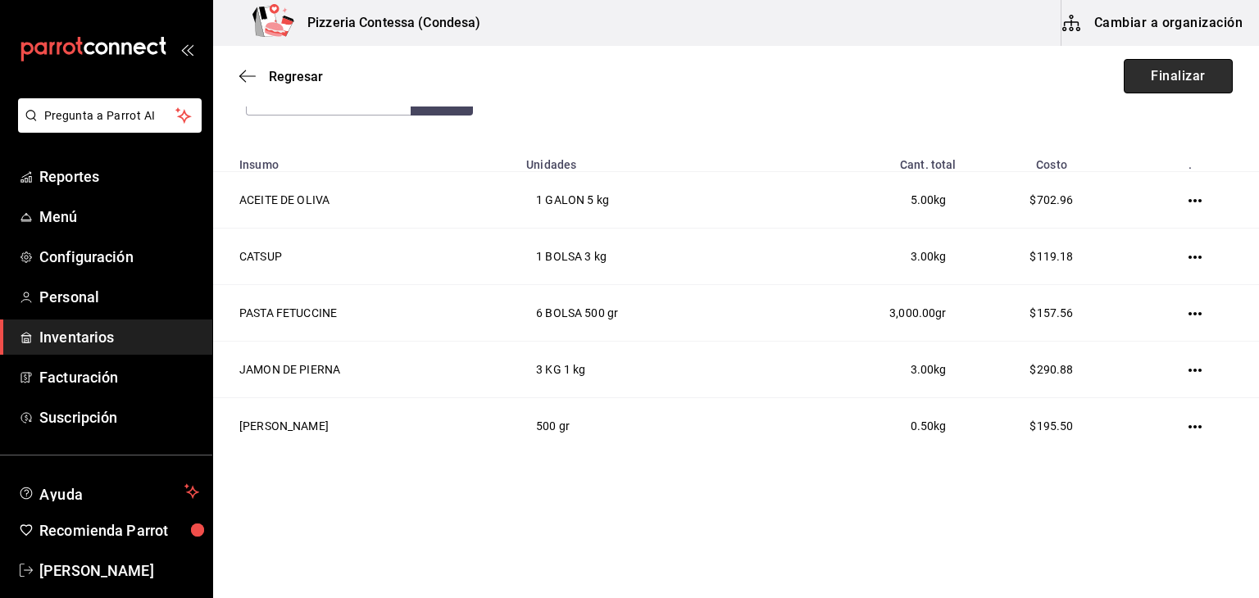
click at [1184, 76] on button "Finalizar" at bounding box center [1178, 76] width 109 height 34
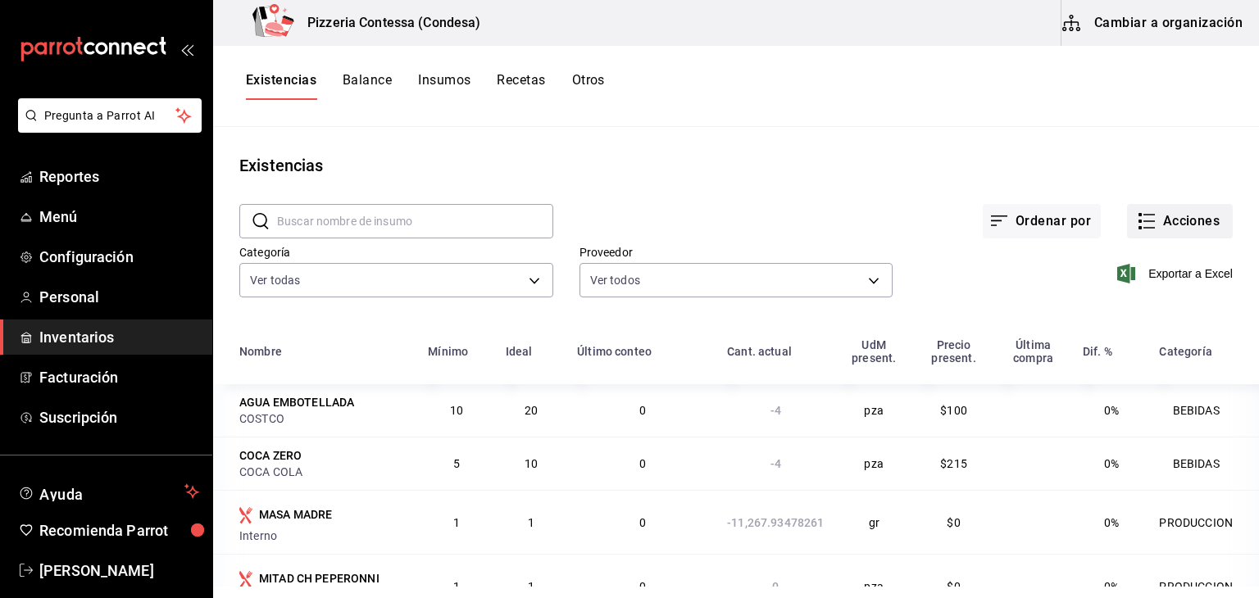
click at [1197, 218] on button "Acciones" at bounding box center [1180, 221] width 106 height 34
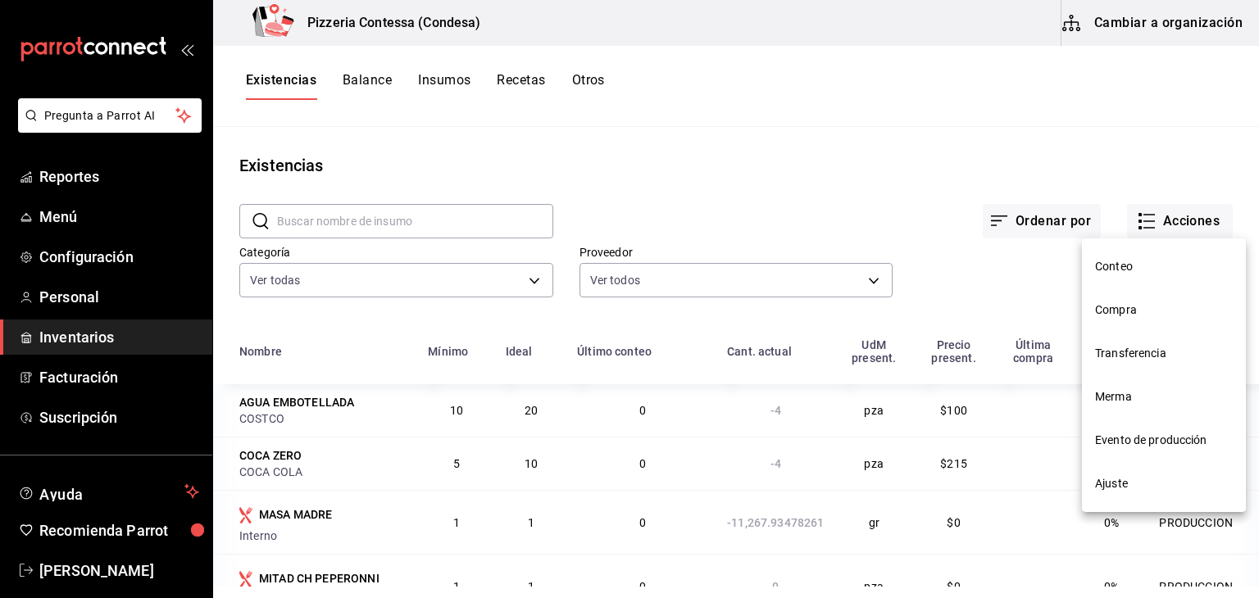
click at [1154, 309] on span "Compra" at bounding box center [1164, 310] width 138 height 17
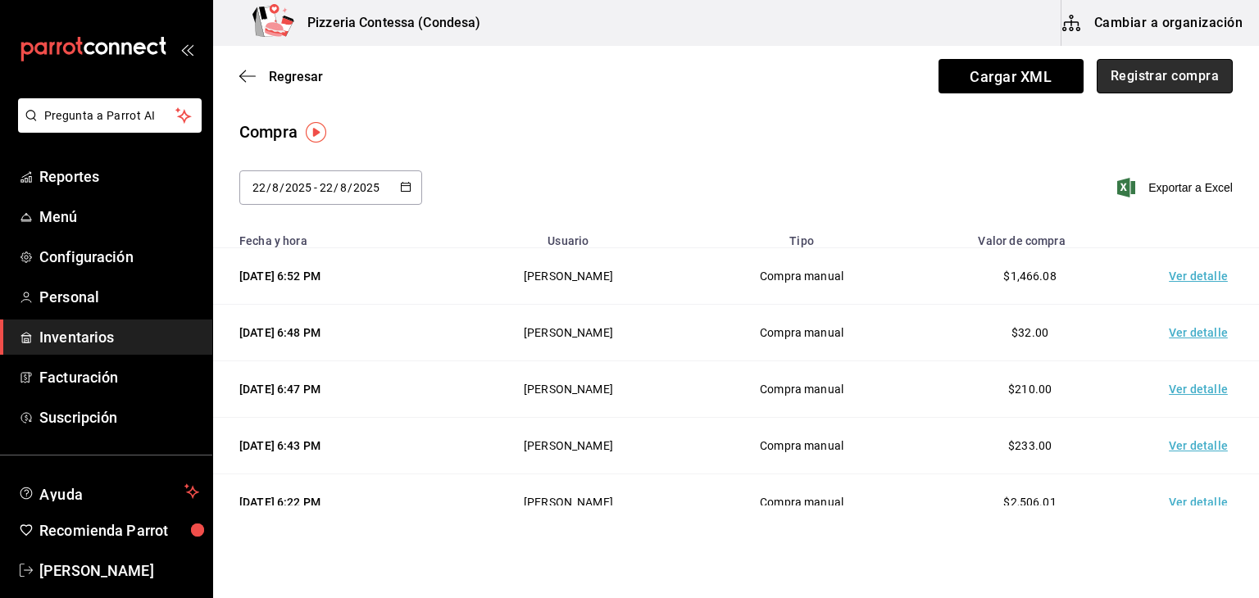
click at [1130, 71] on button "Registrar compra" at bounding box center [1165, 76] width 136 height 34
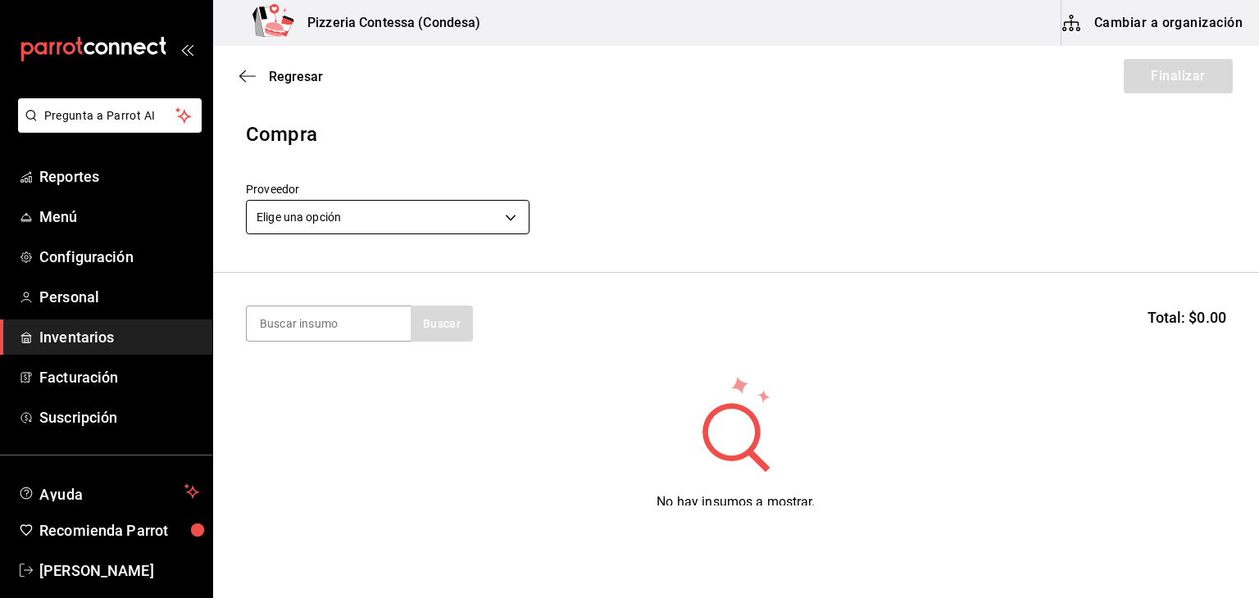
click at [469, 212] on body "Pregunta a Parrot AI Reportes Menú Configuración Personal Inventarios Facturaci…" at bounding box center [629, 253] width 1259 height 506
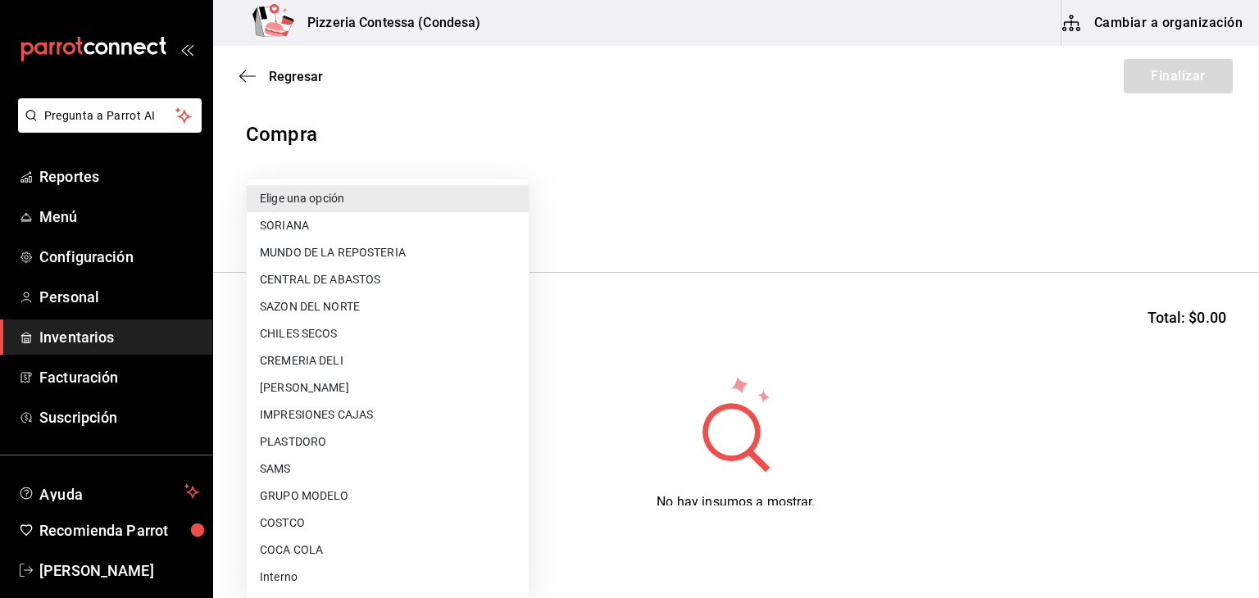
click at [370, 354] on li "CREMERIA DELI" at bounding box center [388, 361] width 282 height 27
type input "c1b5c383-dc0c-45e7-bd8d-ca1c553fd465"
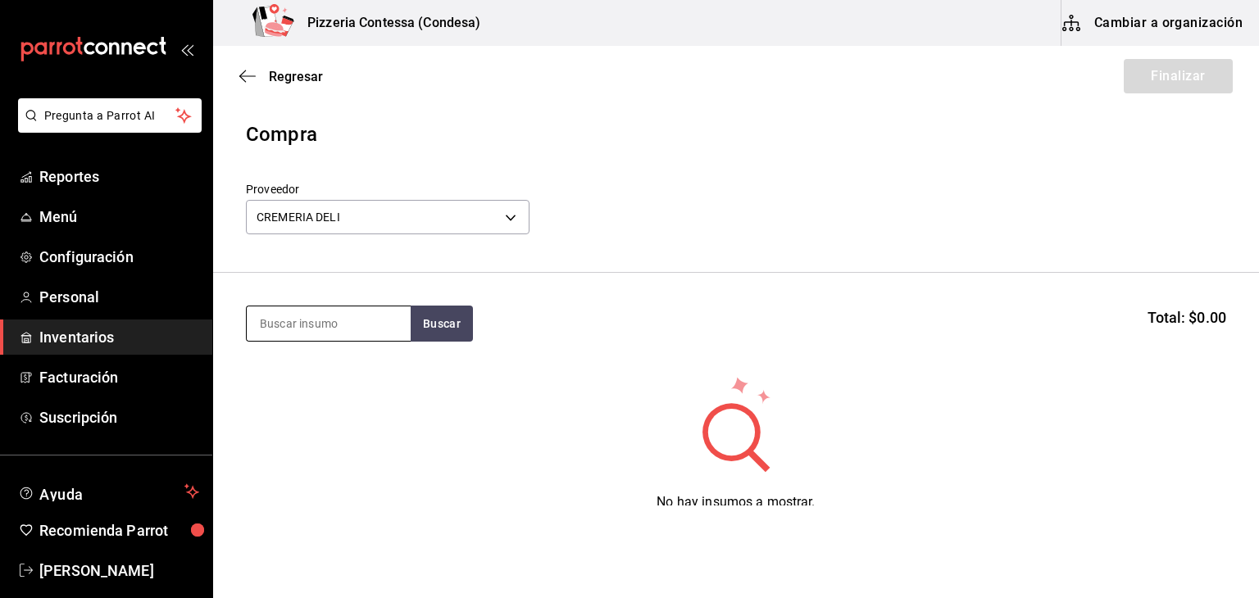
click at [344, 325] on input at bounding box center [329, 324] width 164 height 34
type input "chihua"
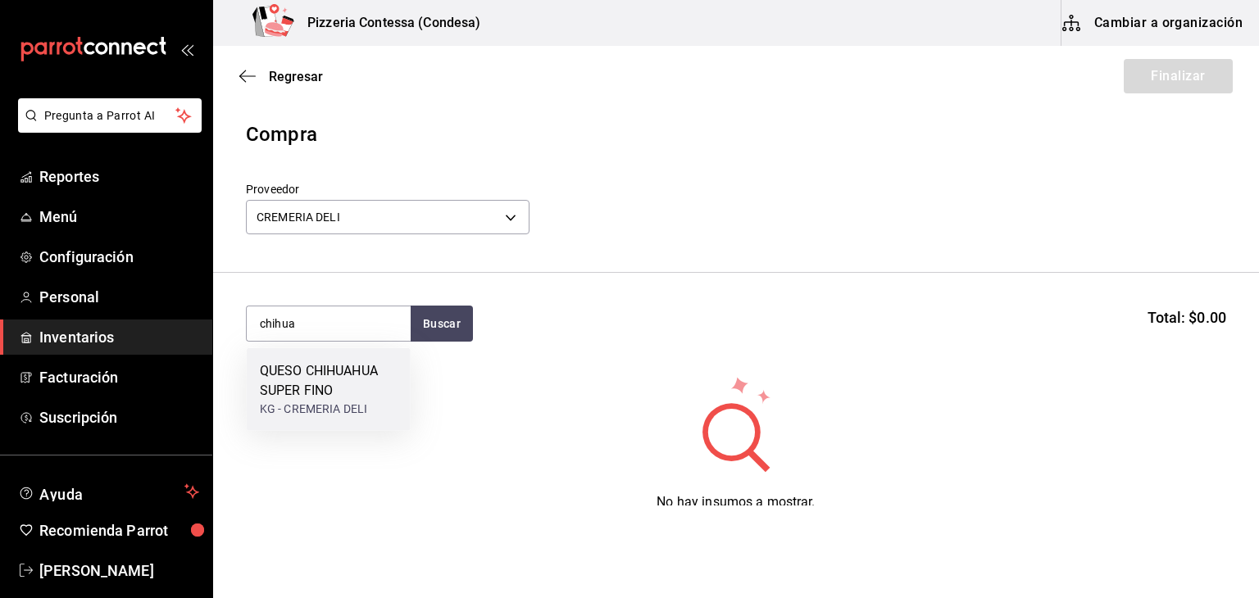
click at [322, 387] on div "QUESO CHIHUAHUA SUPER FINO" at bounding box center [329, 381] width 138 height 39
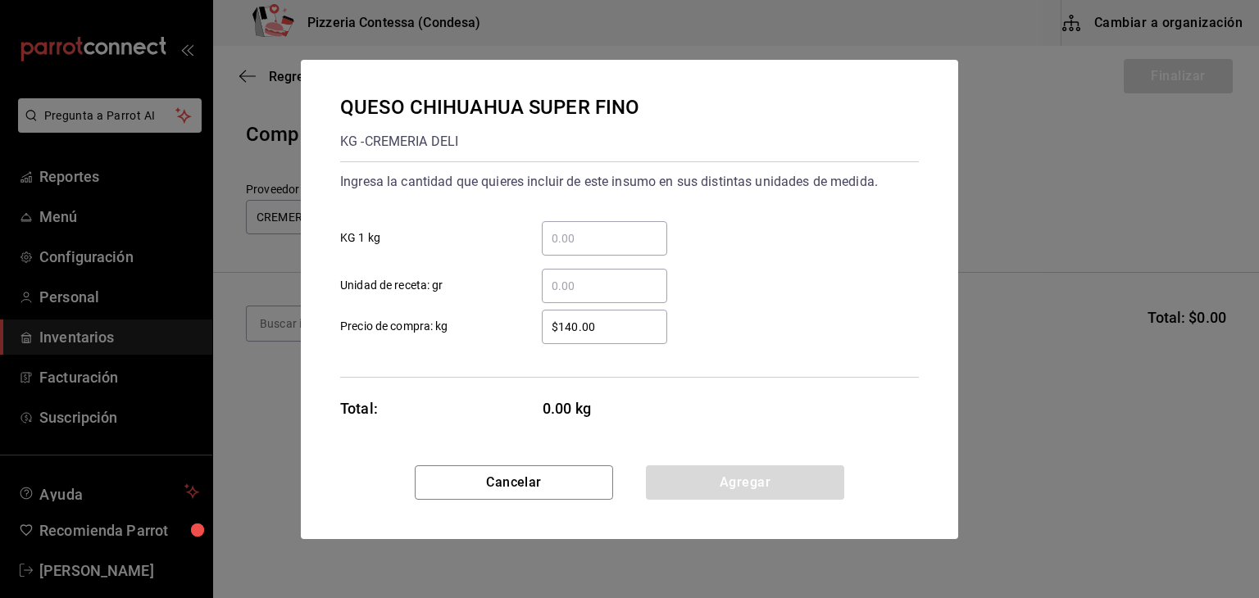
click at [581, 242] on input "​ KG 1 kg" at bounding box center [604, 239] width 125 height 20
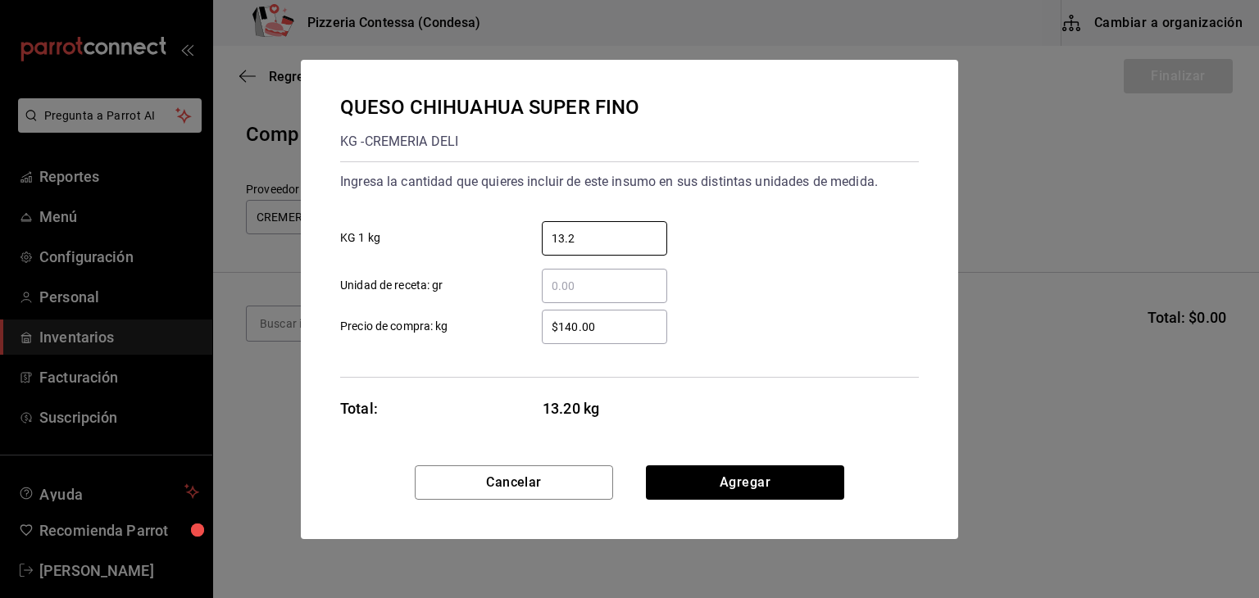
type input "13.2"
drag, startPoint x: 620, startPoint y: 322, endPoint x: 491, endPoint y: 322, distance: 128.7
click at [491, 322] on label "$140.00 ​ Precio de compra: kg" at bounding box center [503, 327] width 327 height 34
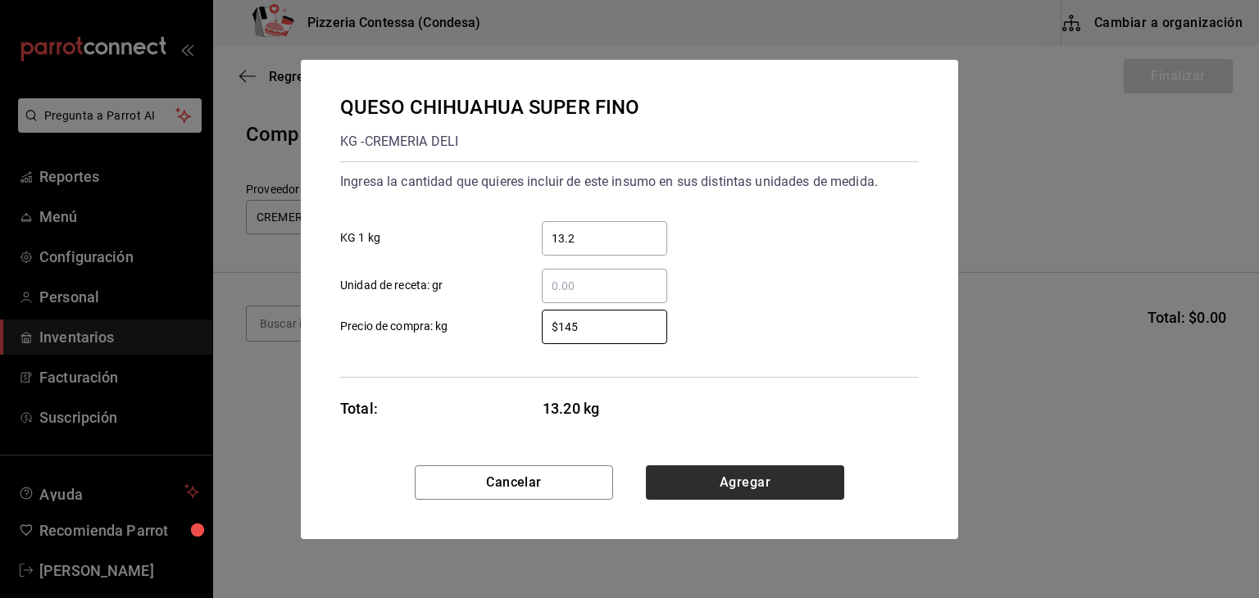
type input "$145"
click at [742, 473] on button "Agregar" at bounding box center [745, 483] width 198 height 34
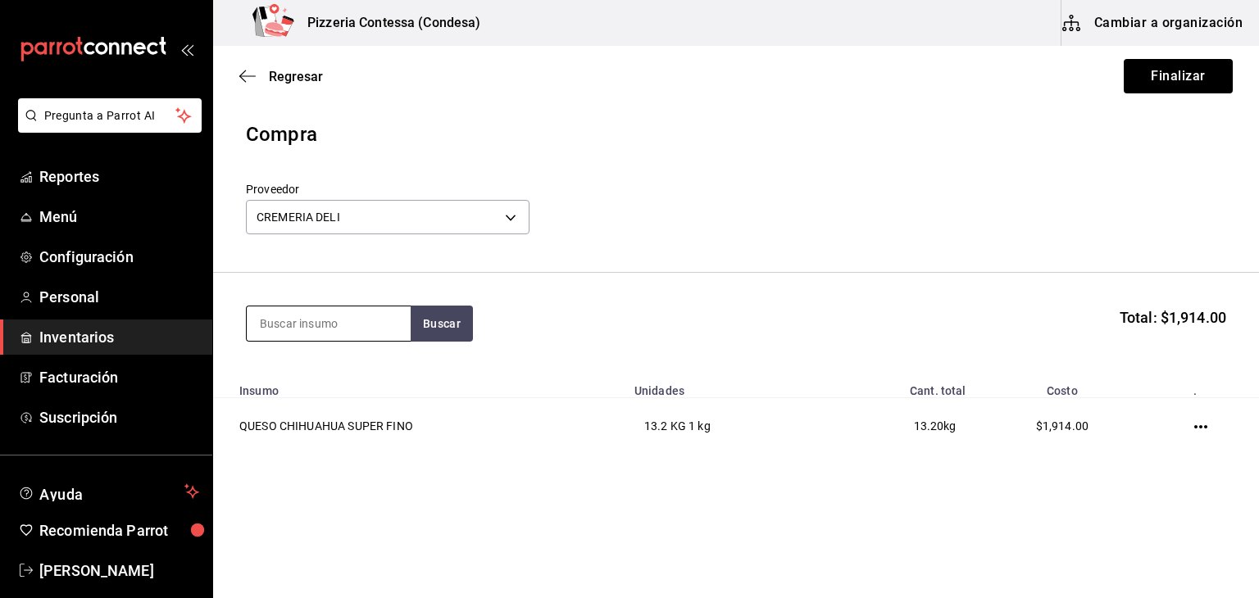
click at [286, 325] on input at bounding box center [329, 324] width 164 height 34
type input "gouda"
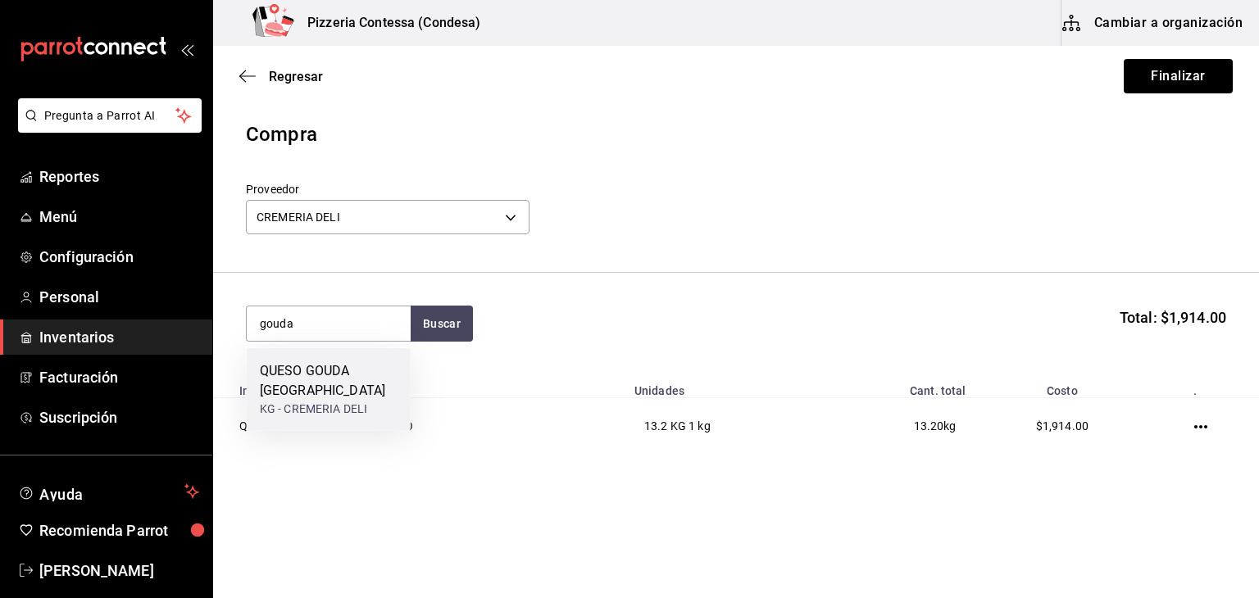
click at [362, 374] on div "QUESO GOUDA [GEOGRAPHIC_DATA]" at bounding box center [329, 381] width 138 height 39
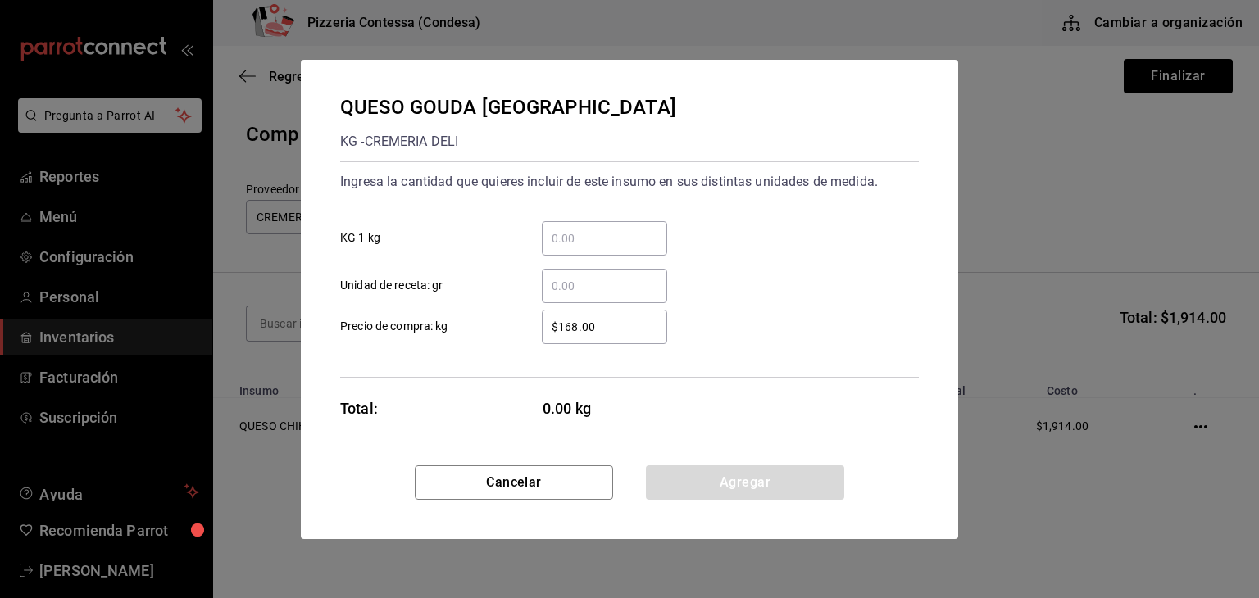
click at [598, 291] on input "​ Unidad de receta: gr" at bounding box center [604, 286] width 125 height 20
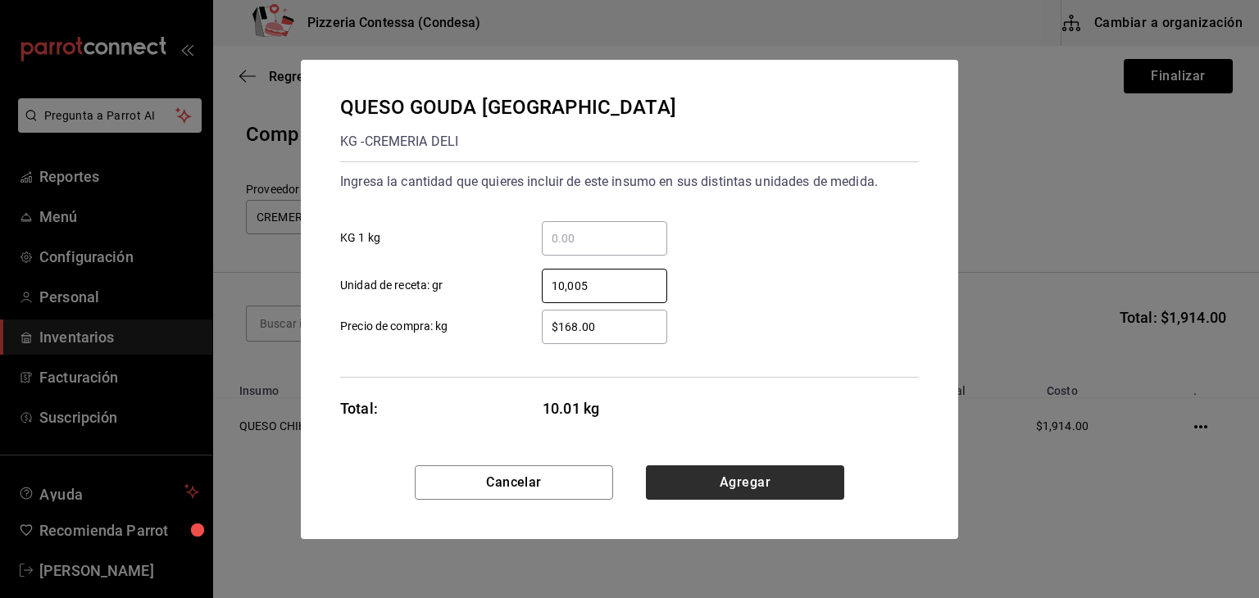
type input "10,005"
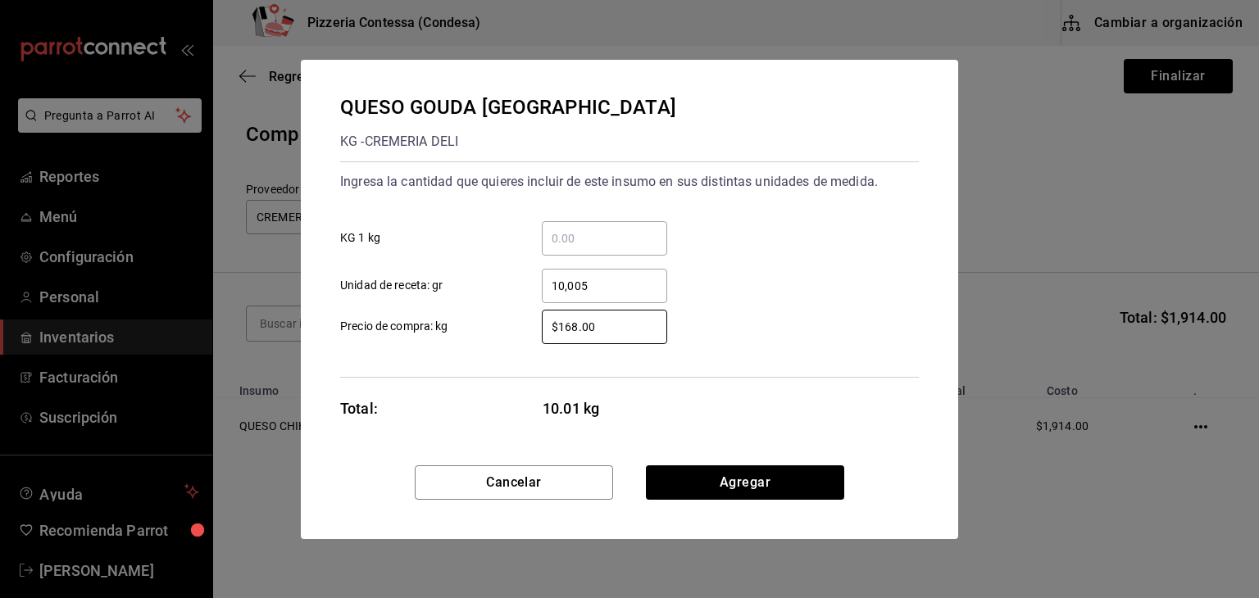
drag, startPoint x: 569, startPoint y: 330, endPoint x: 488, endPoint y: 330, distance: 81.2
click at [488, 330] on label "$168.00 ​ Precio de compra: kg" at bounding box center [503, 327] width 327 height 34
type input "$164"
click at [770, 466] on button "Agregar" at bounding box center [745, 483] width 198 height 34
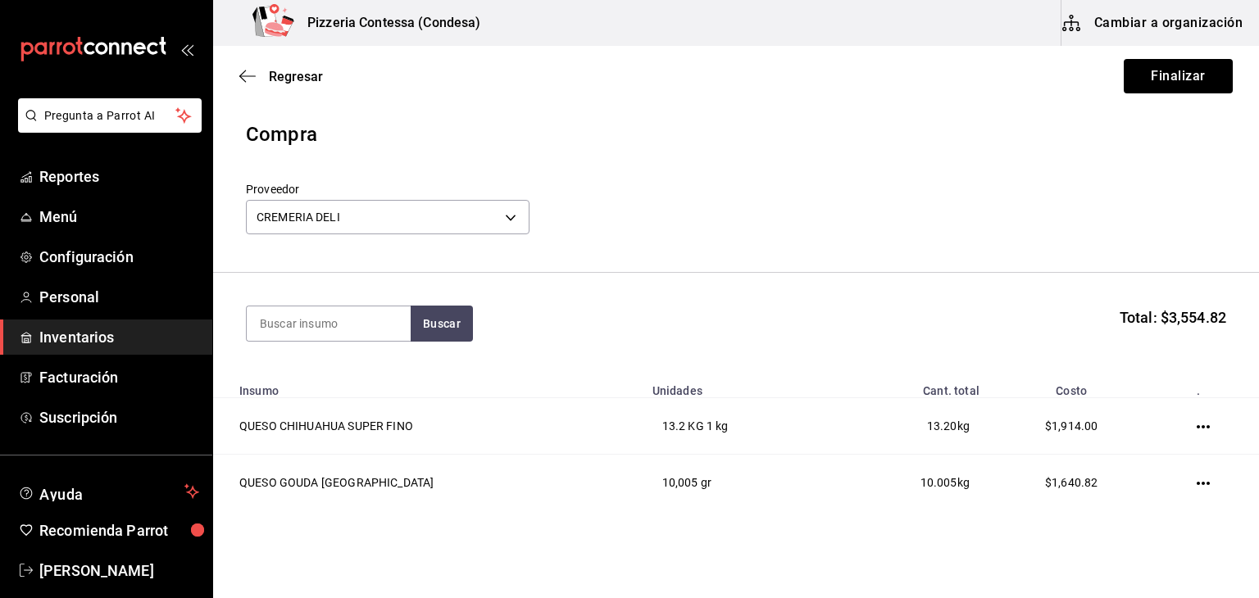
click at [1200, 56] on div "Regresar Finalizar" at bounding box center [736, 76] width 1046 height 61
click at [1190, 70] on button "Finalizar" at bounding box center [1178, 76] width 109 height 34
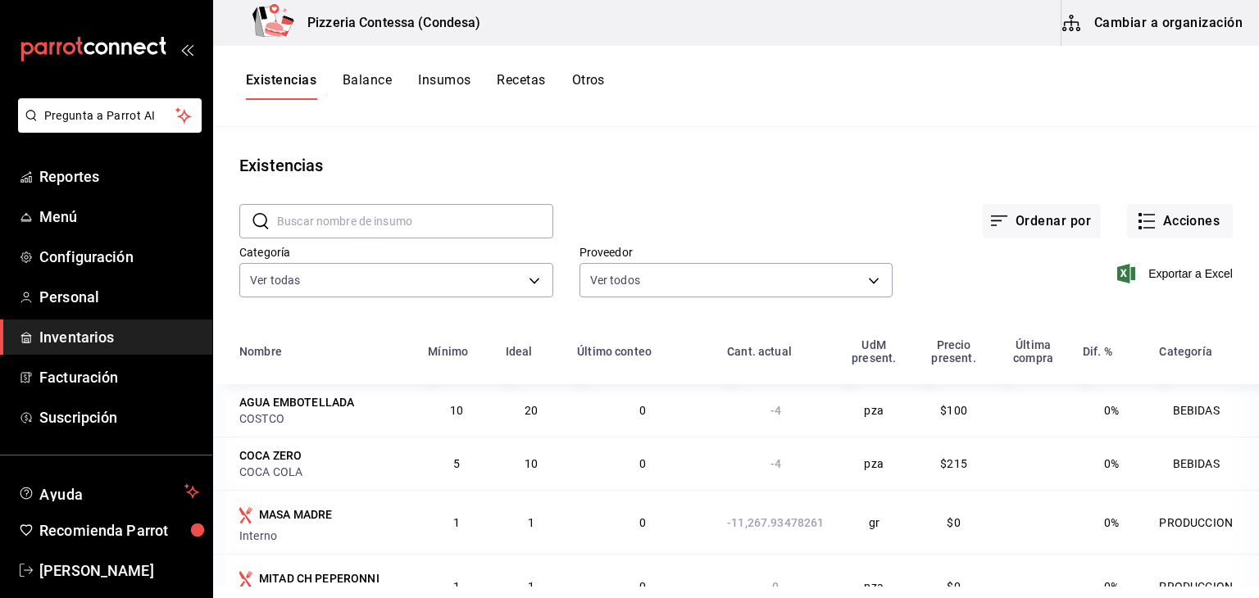
click at [437, 155] on div "Existencias" at bounding box center [736, 165] width 1046 height 25
click at [1179, 212] on button "Acciones" at bounding box center [1180, 221] width 106 height 34
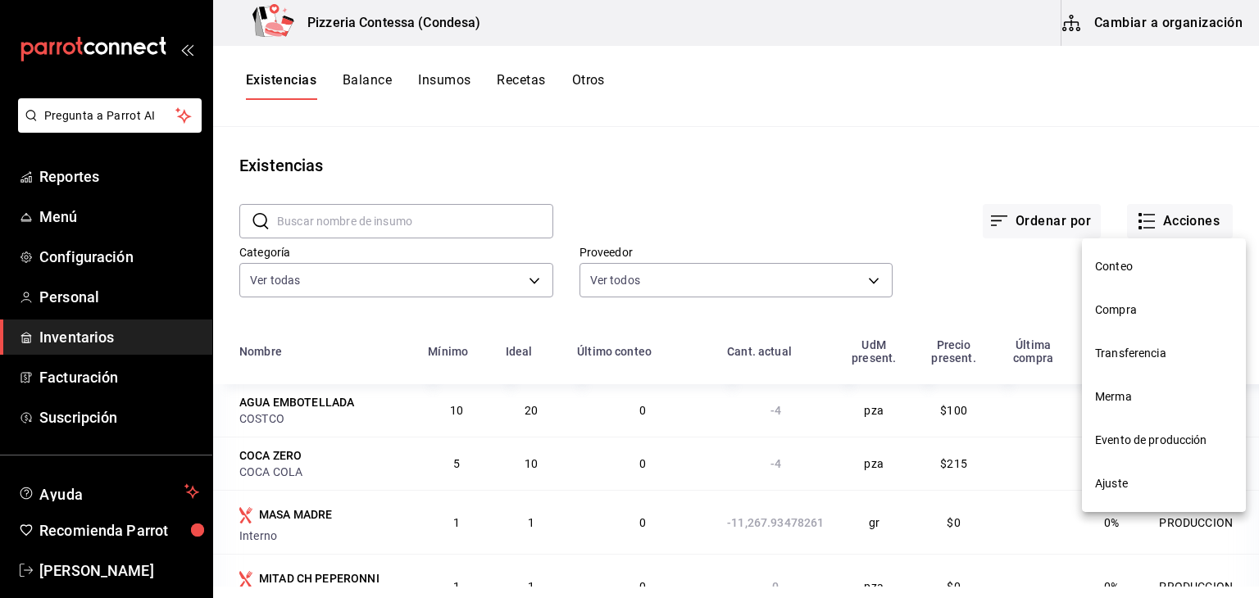
click at [1141, 319] on li "Compra" at bounding box center [1164, 310] width 164 height 43
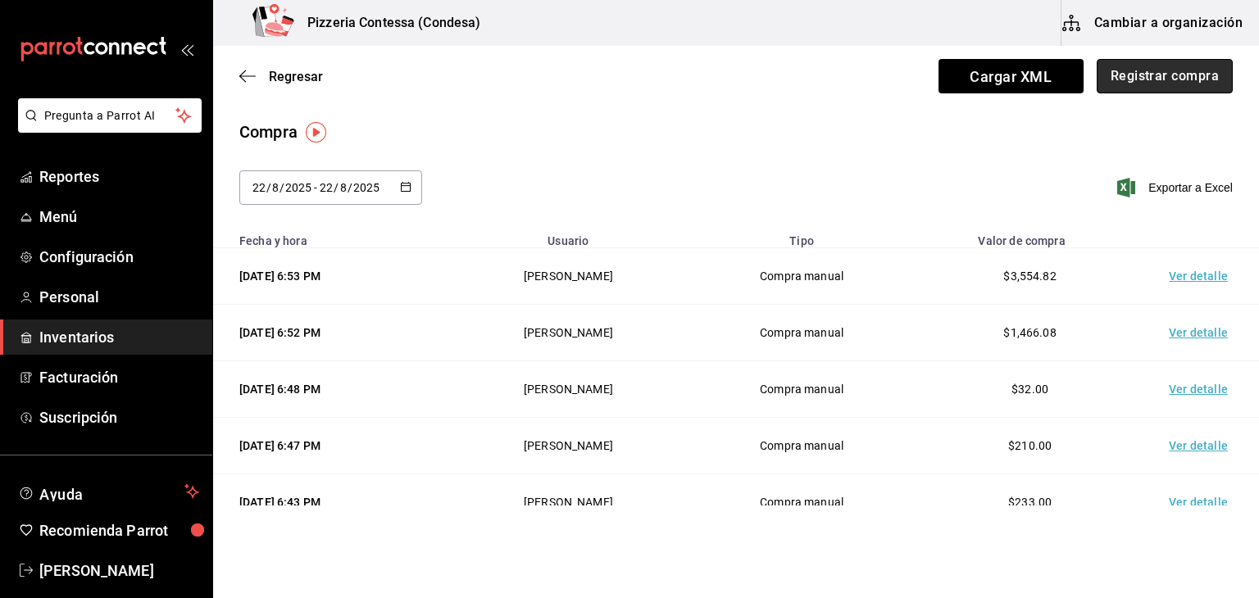
click at [1158, 80] on button "Registrar compra" at bounding box center [1165, 76] width 136 height 34
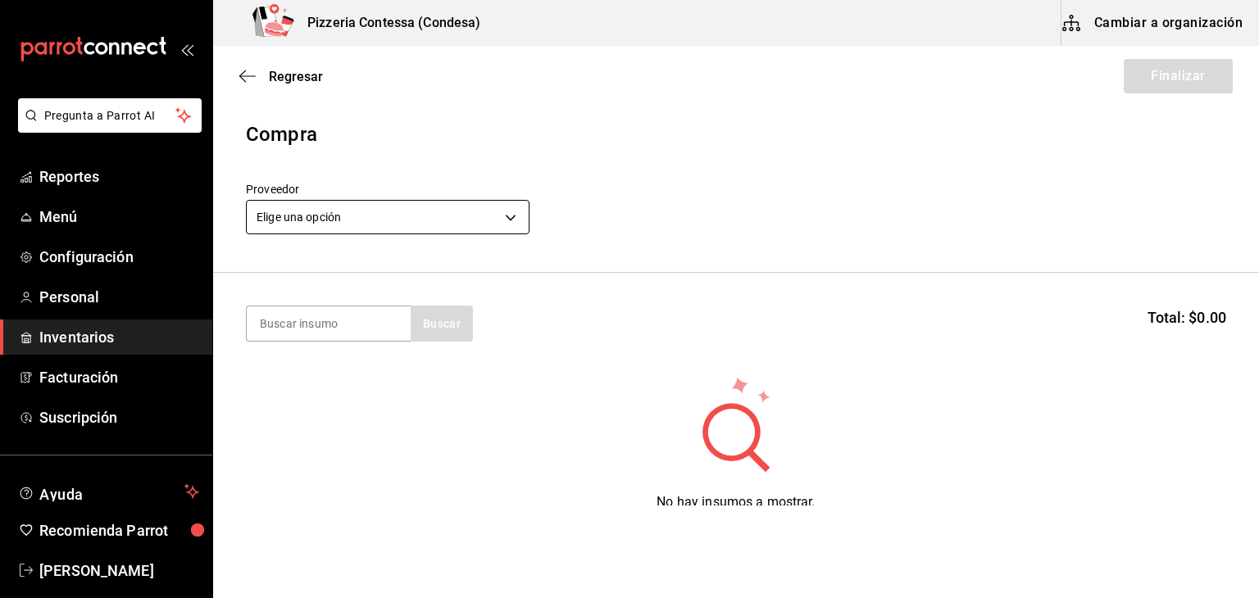
click at [475, 216] on body "Pregunta a Parrot AI Reportes Menú Configuración Personal Inventarios Facturaci…" at bounding box center [629, 253] width 1259 height 506
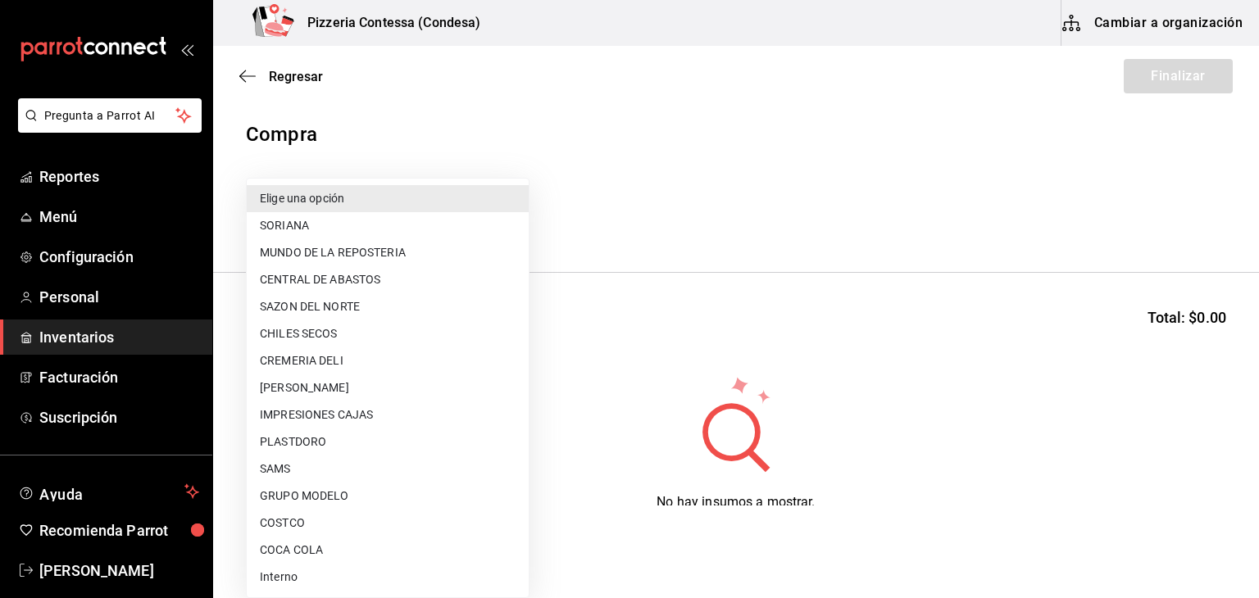
click at [366, 443] on li "PLASTDORO" at bounding box center [388, 442] width 282 height 27
type input "0b2c2d0b-5a25-4d60-8f4c-2b5e5e28d4a7"
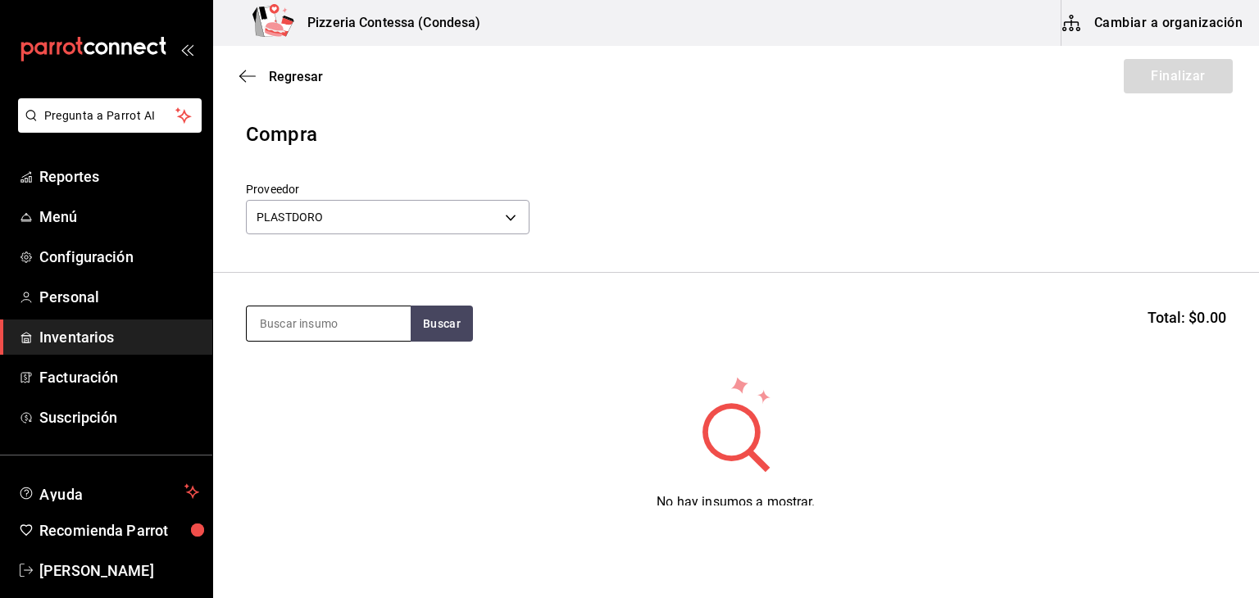
click at [335, 330] on input at bounding box center [329, 324] width 164 height 34
type input "domo"
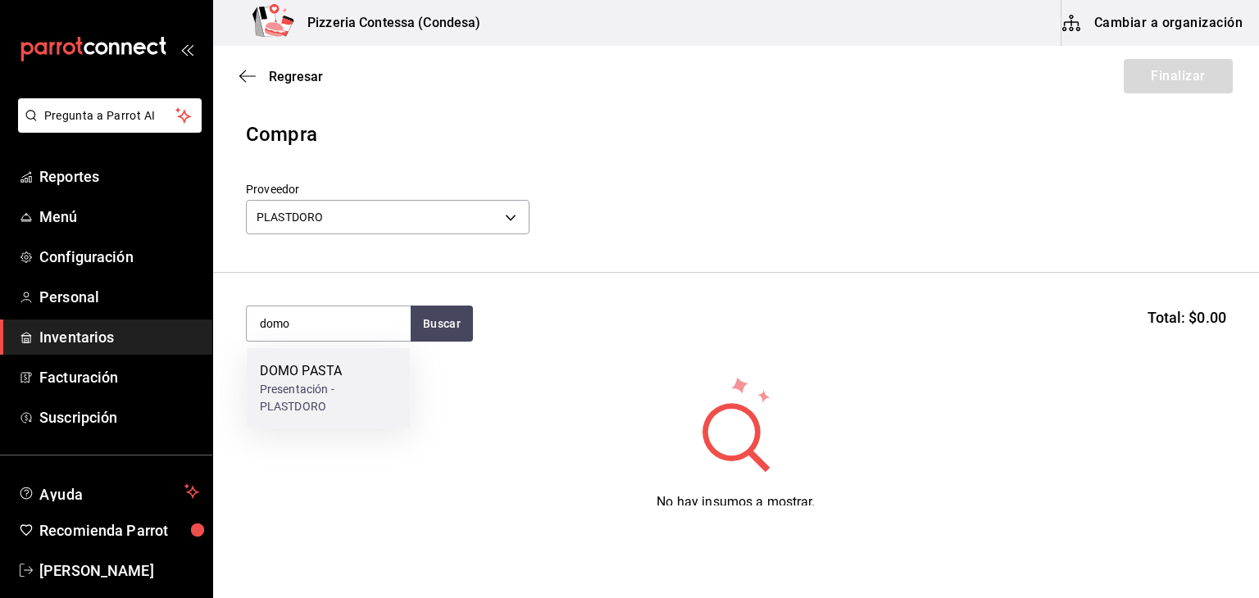
click at [327, 364] on div "DOMO PASTA" at bounding box center [329, 372] width 138 height 20
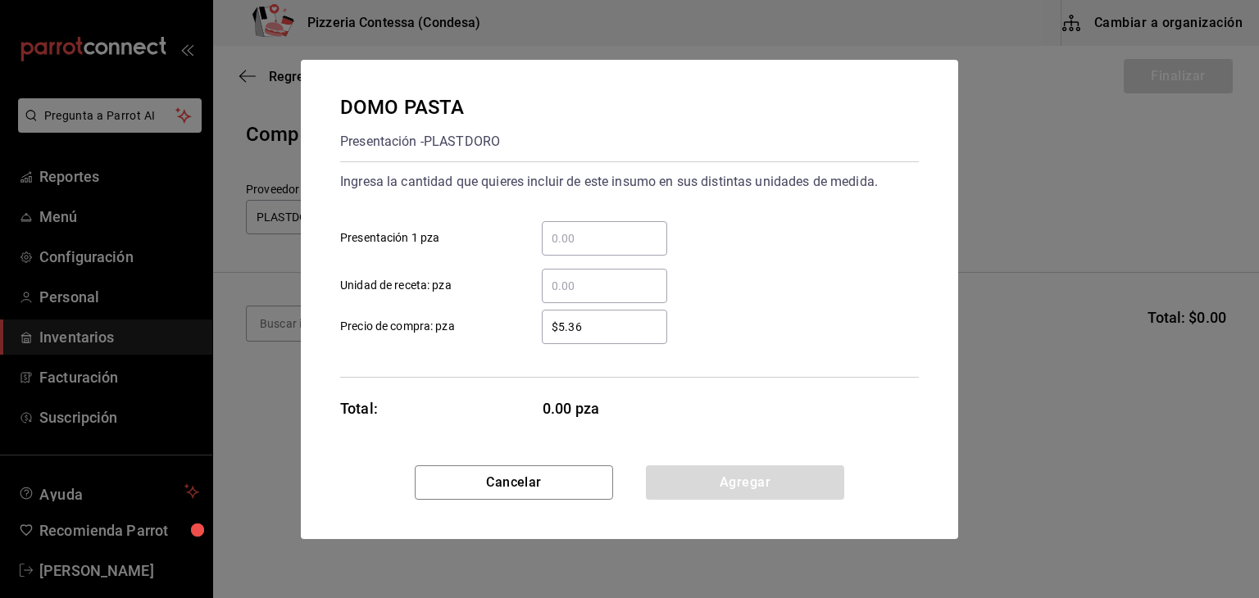
click at [574, 230] on input "​ Presentación 1 pza" at bounding box center [604, 239] width 125 height 20
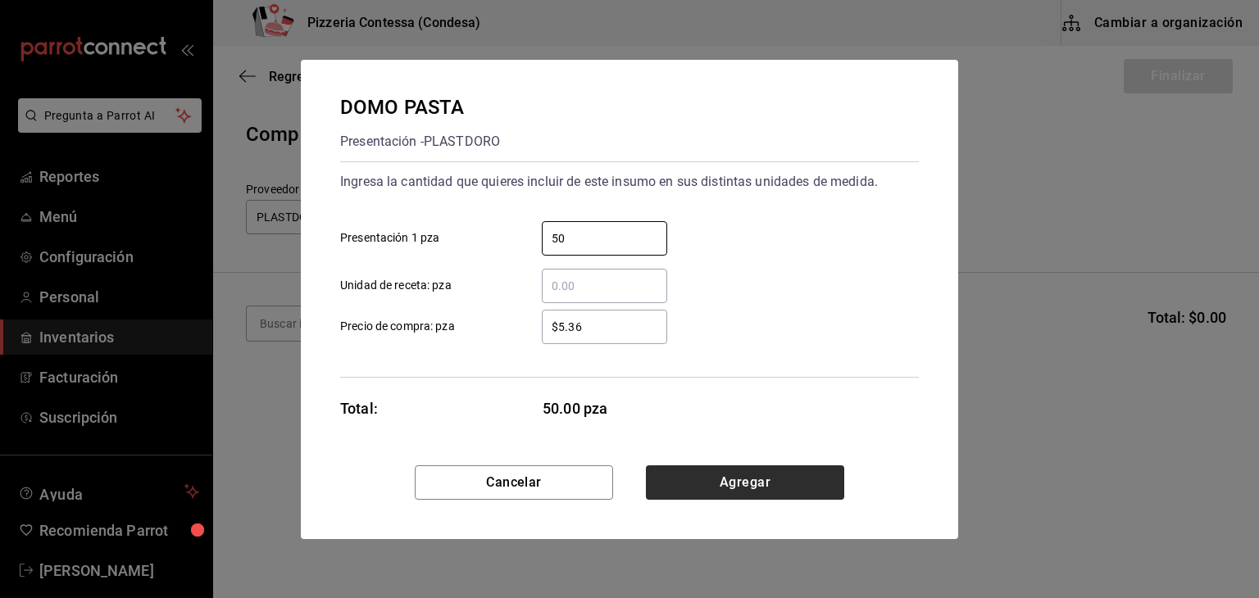
type input "50"
click at [753, 475] on button "Agregar" at bounding box center [745, 483] width 198 height 34
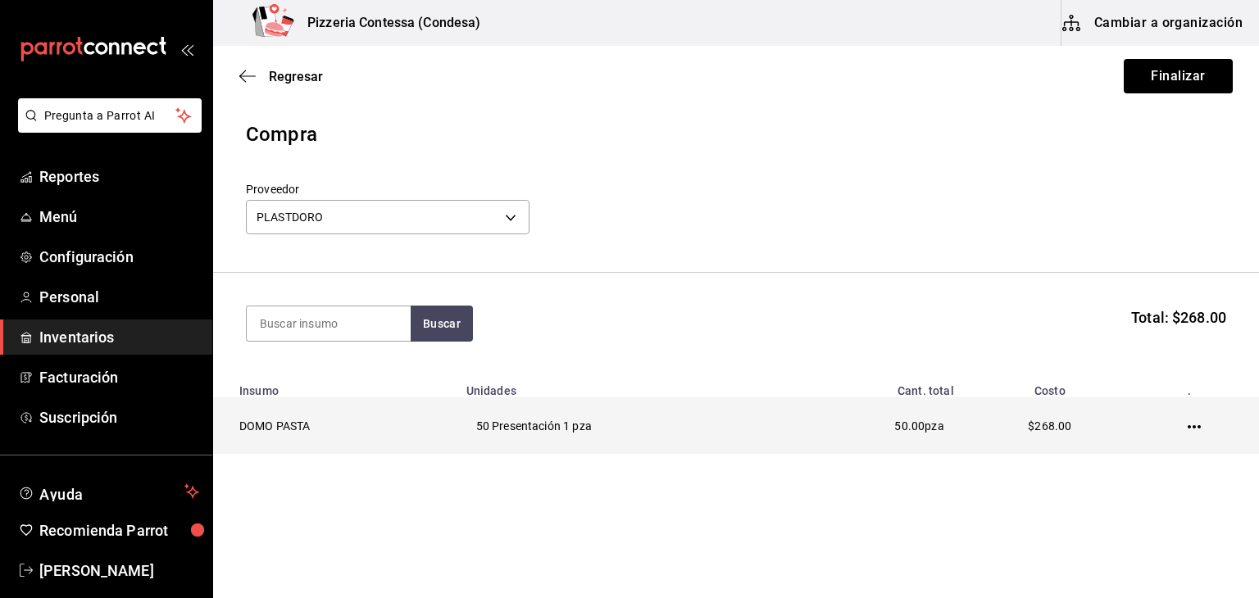
click at [1188, 421] on icon "button" at bounding box center [1194, 427] width 13 height 13
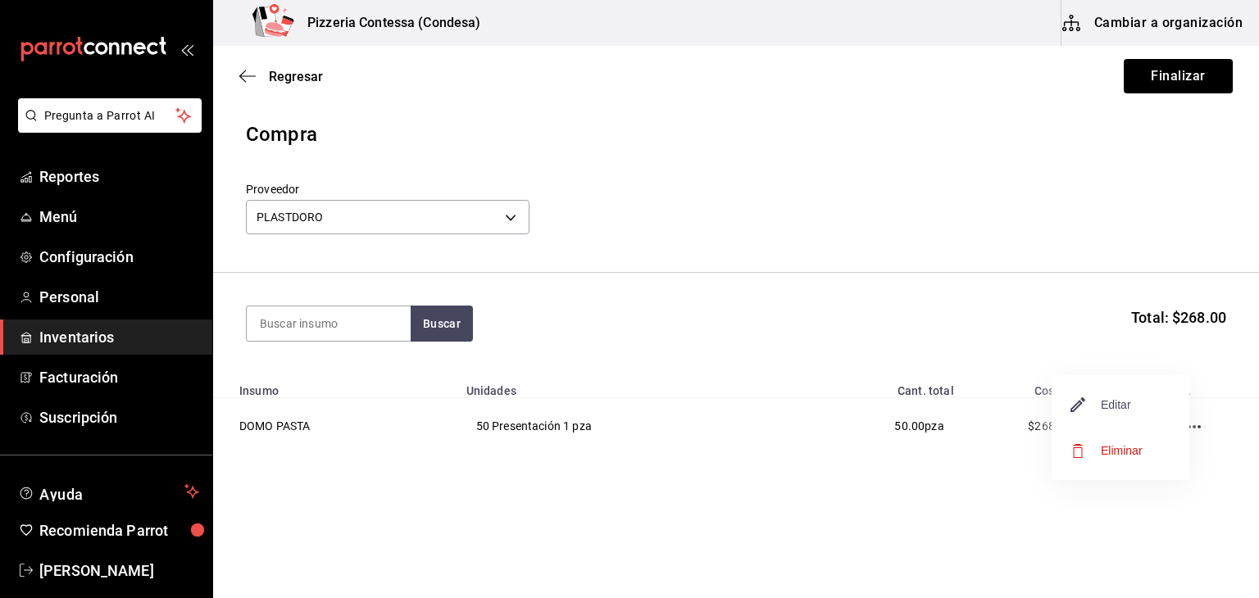
click at [1126, 412] on span "Editar" at bounding box center [1101, 405] width 60 height 20
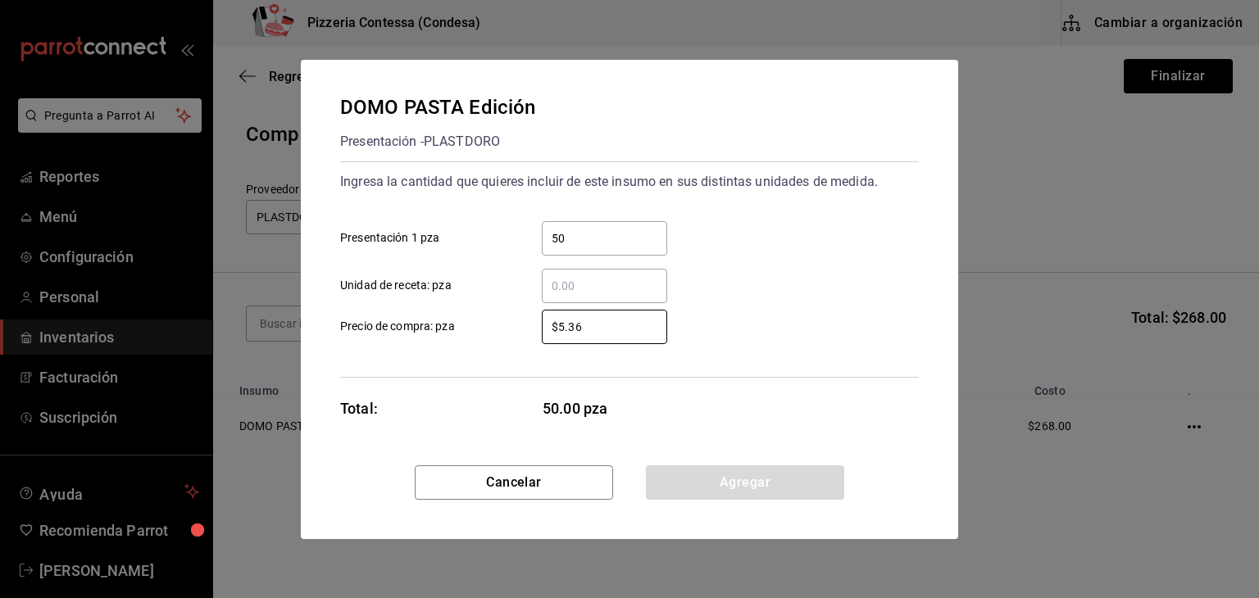
drag, startPoint x: 611, startPoint y: 332, endPoint x: 449, endPoint y: 332, distance: 161.5
click at [448, 332] on label "$5.36 ​ Precio de compra: pza" at bounding box center [503, 327] width 327 height 34
type input "$5.30"
click at [753, 473] on button "Agregar" at bounding box center [745, 483] width 198 height 34
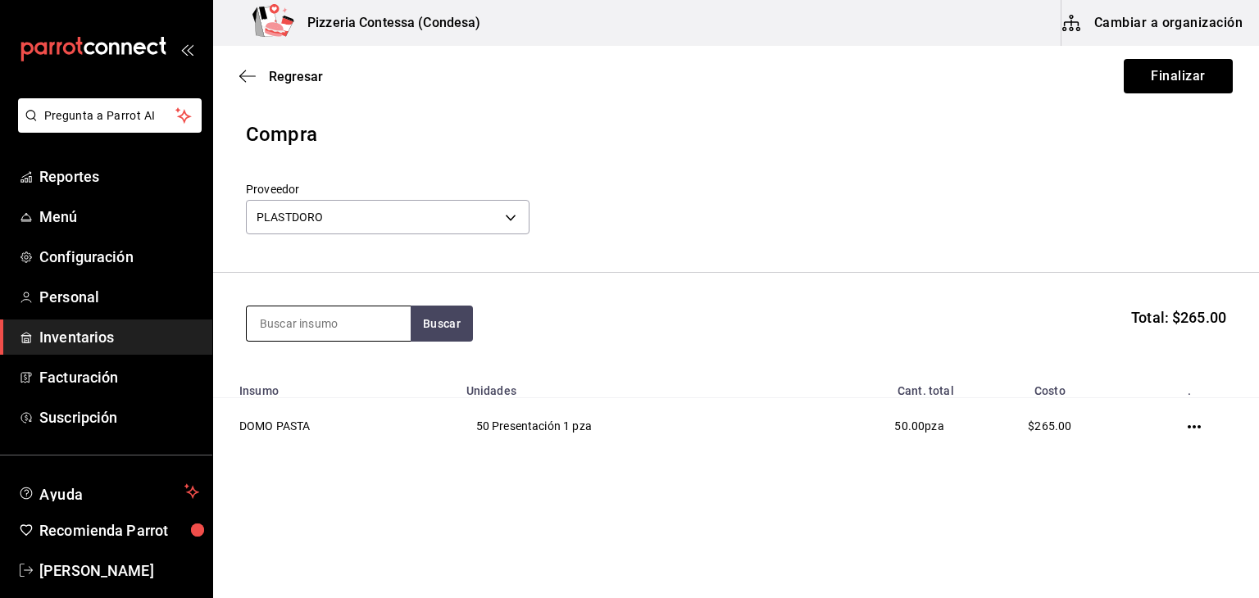
click at [367, 334] on input at bounding box center [329, 324] width 164 height 34
type input "plato"
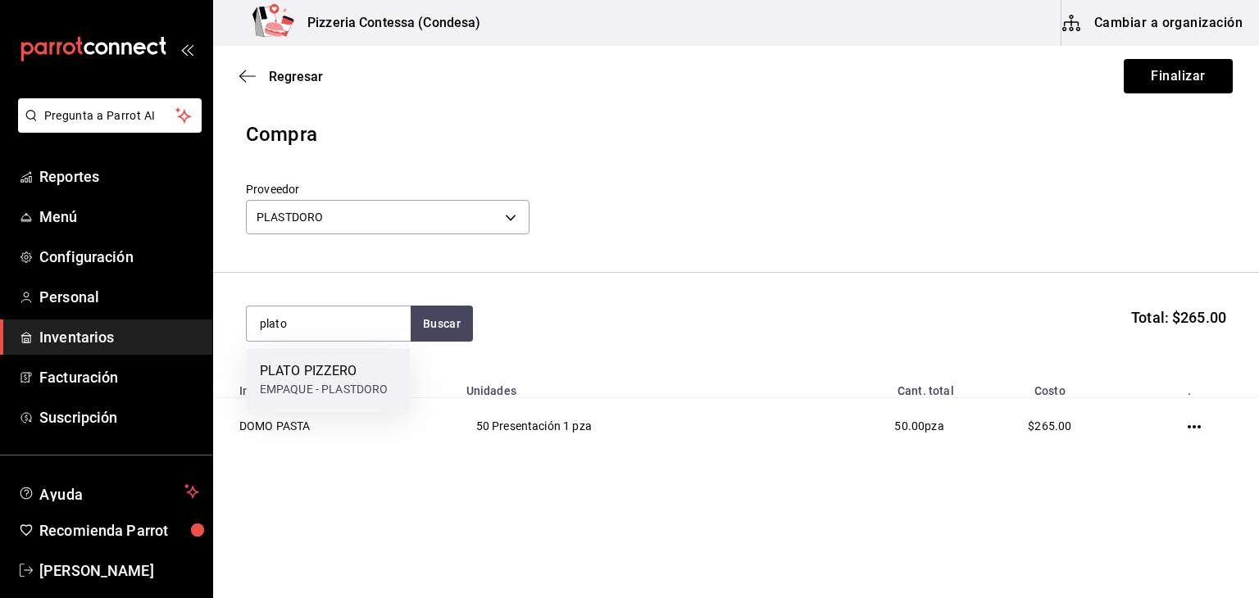
click at [392, 371] on div "PLATO PIZZERO EMPAQUE - PLASTDORO" at bounding box center [329, 379] width 164 height 63
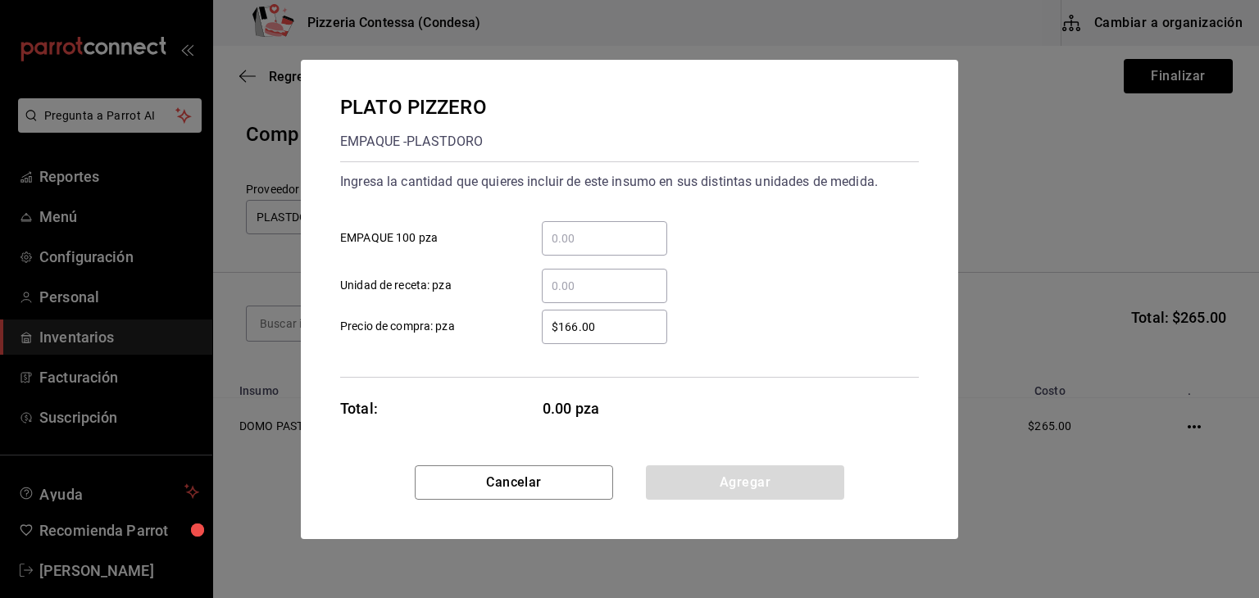
click at [622, 243] on input "​ EMPAQUE 100 pza" at bounding box center [604, 239] width 125 height 20
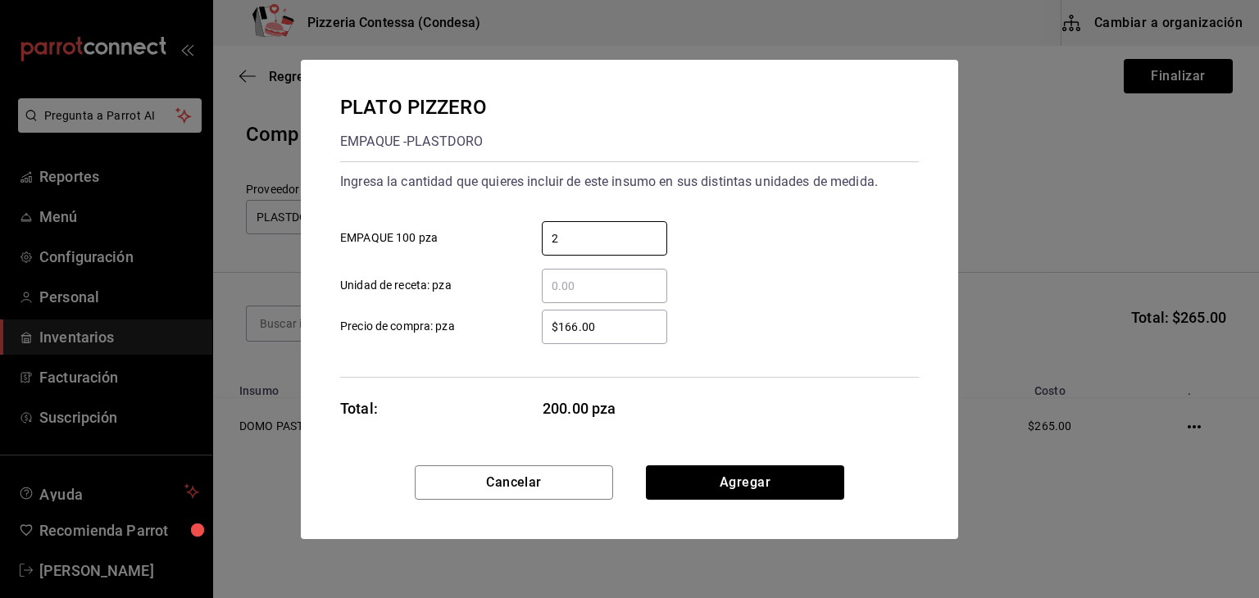
type input "2"
click at [758, 273] on div "​ Unidad de receta: pza" at bounding box center [623, 280] width 592 height 48
drag, startPoint x: 649, startPoint y: 325, endPoint x: 471, endPoint y: 321, distance: 178.0
click at [471, 321] on label "$166.00 ​ Precio de compra: pza" at bounding box center [503, 327] width 327 height 34
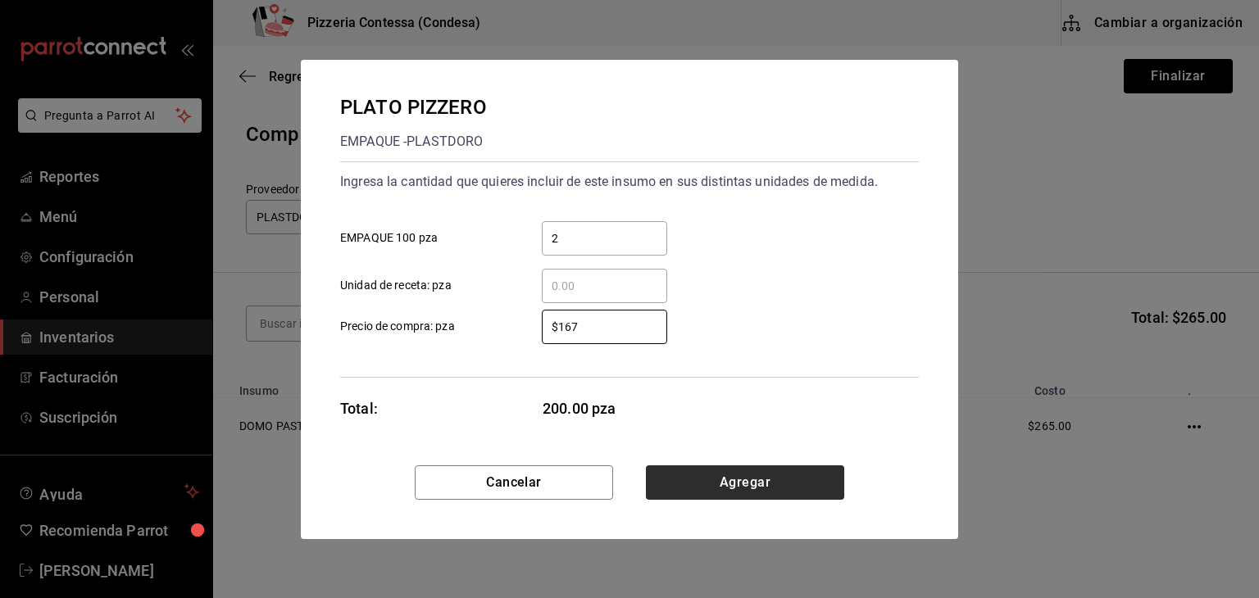
type input "$167"
click at [724, 477] on button "Agregar" at bounding box center [745, 483] width 198 height 34
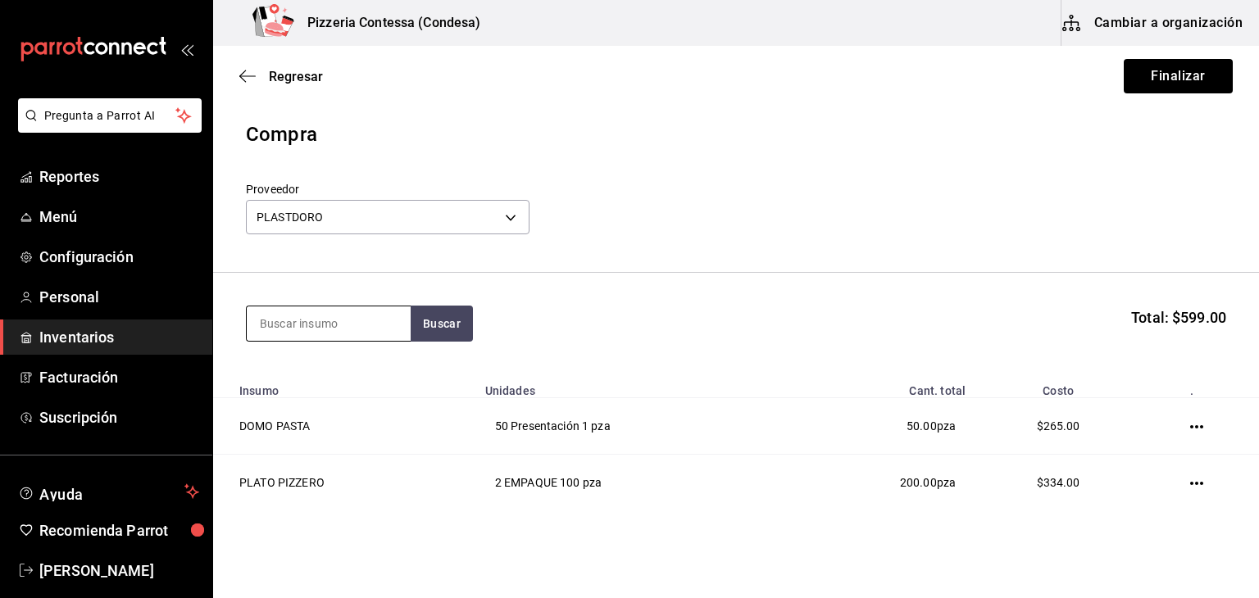
click at [344, 327] on input at bounding box center [329, 324] width 164 height 34
type input "tene"
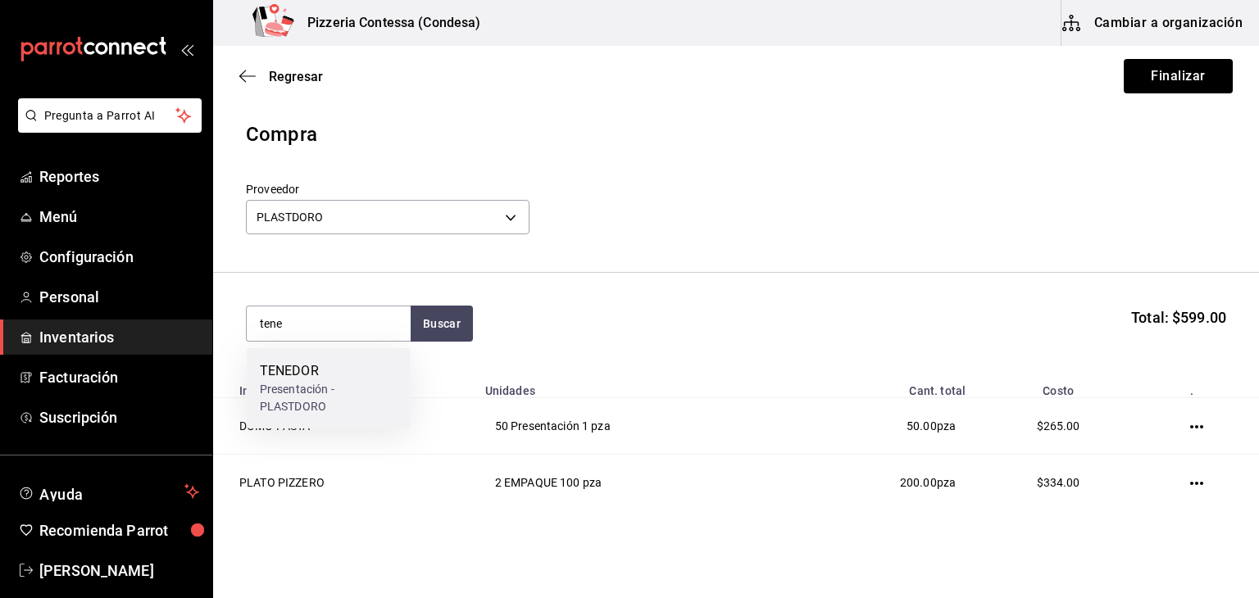
click at [373, 386] on div "Presentación - PLASTDORO" at bounding box center [329, 398] width 138 height 34
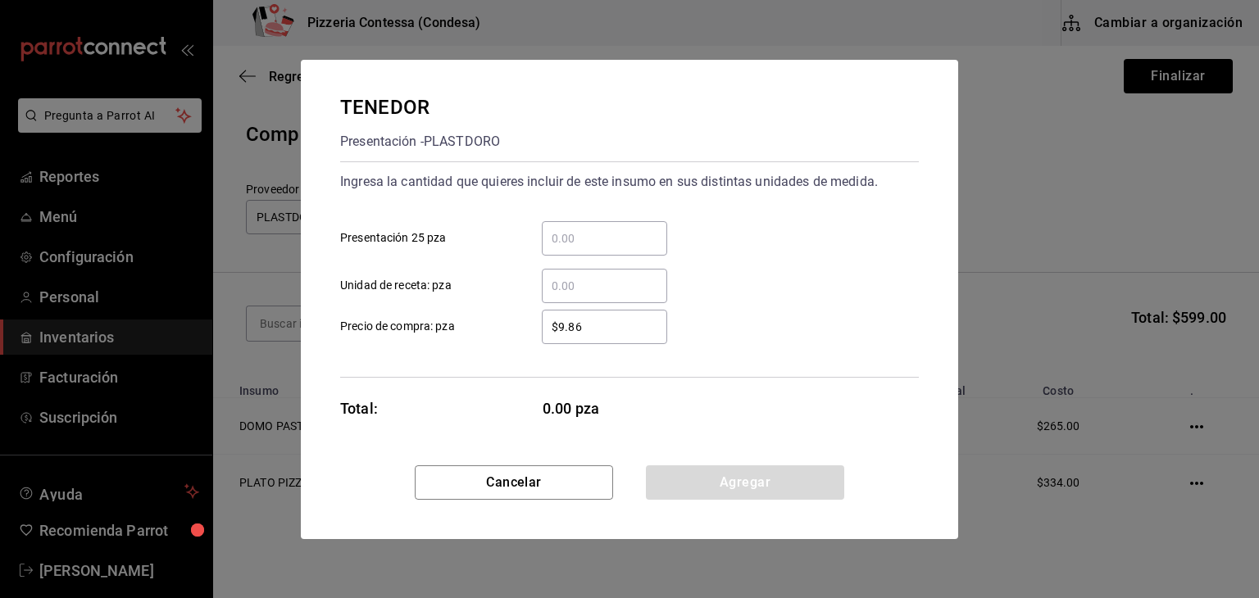
click at [574, 241] on input "​ Presentación 25 pza" at bounding box center [604, 239] width 125 height 20
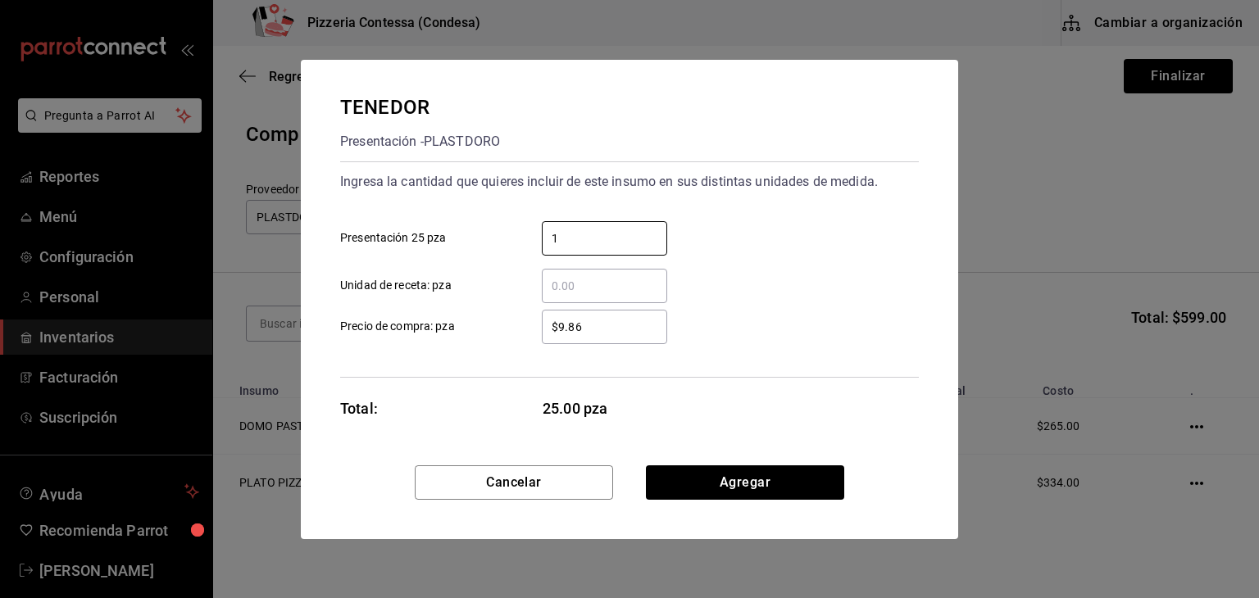
type input "1"
drag, startPoint x: 610, startPoint y: 325, endPoint x: 498, endPoint y: 324, distance: 111.5
click at [518, 325] on div "$9.86 ​" at bounding box center [592, 327] width 152 height 34
type input "$10"
click at [762, 375] on div "Ingresa la cantidad que quieres incluir de este insumo en sus distintas unidade…" at bounding box center [629, 270] width 579 height 216
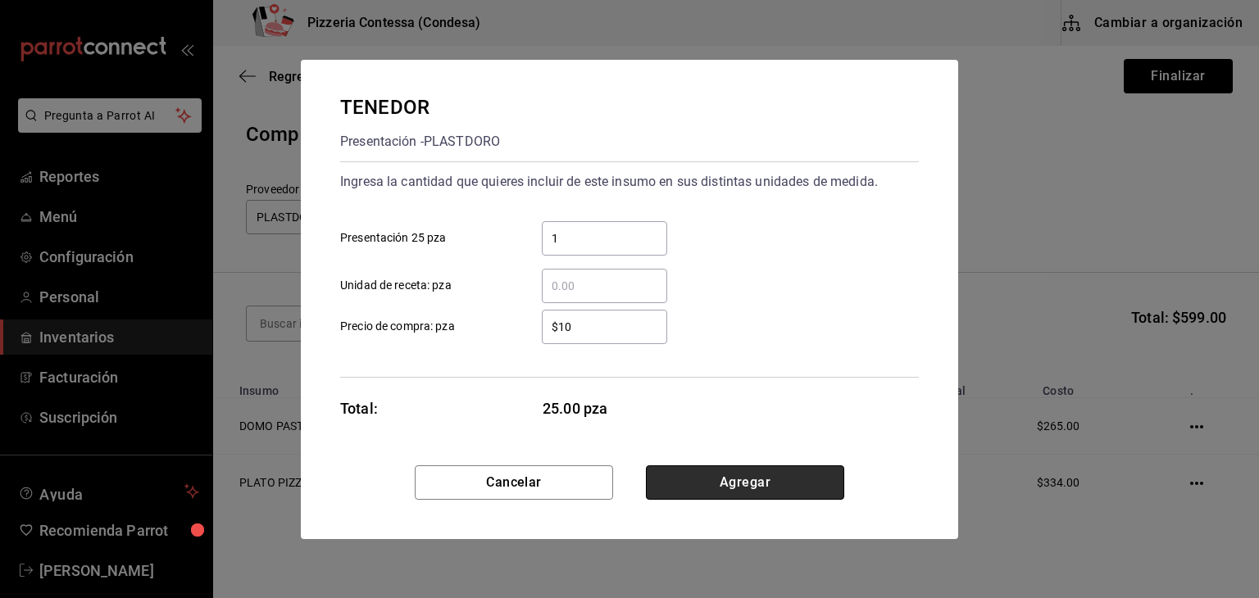
click at [759, 475] on button "Agregar" at bounding box center [745, 483] width 198 height 34
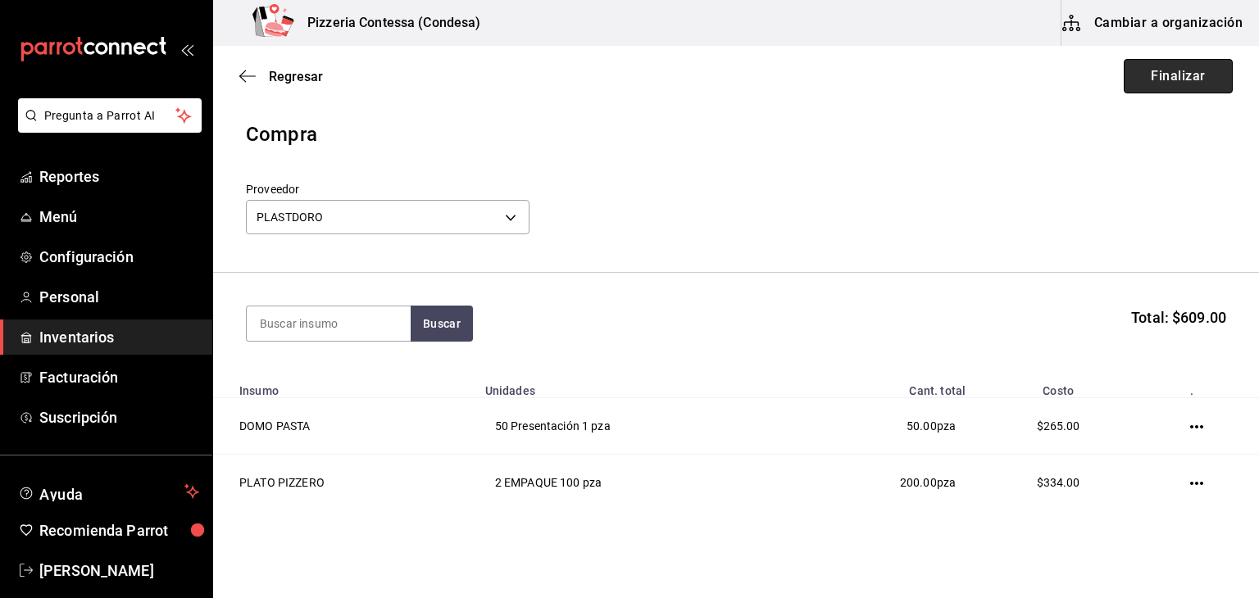
click at [1149, 78] on button "Finalizar" at bounding box center [1178, 76] width 109 height 34
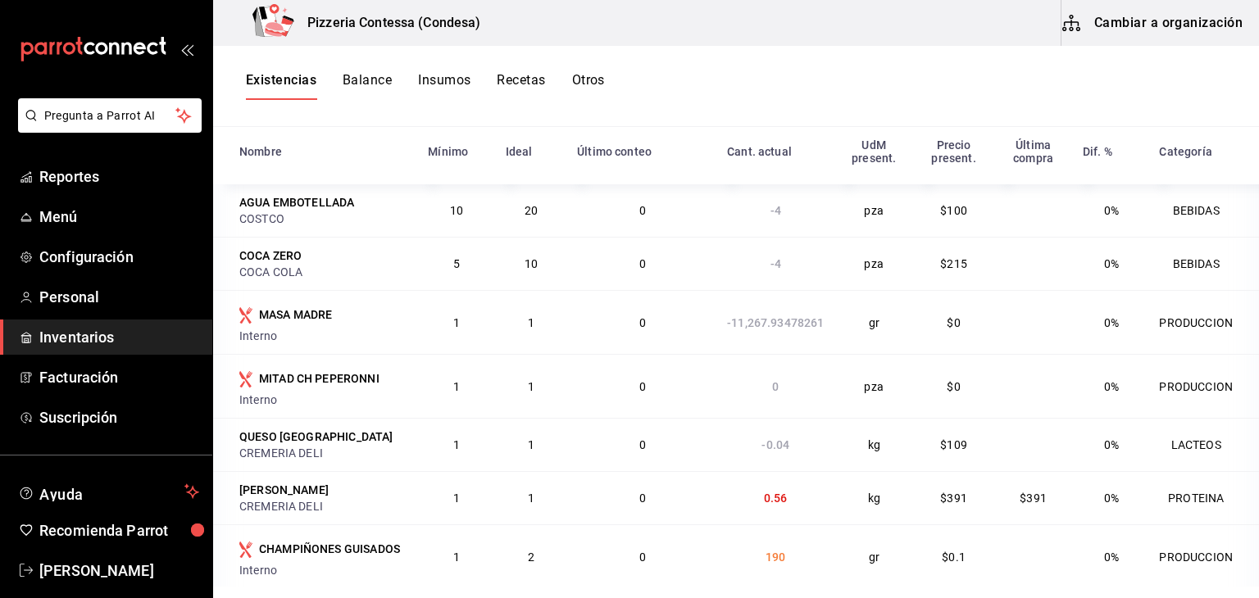
click at [1192, 20] on button "Cambiar a organización" at bounding box center [1154, 23] width 184 height 46
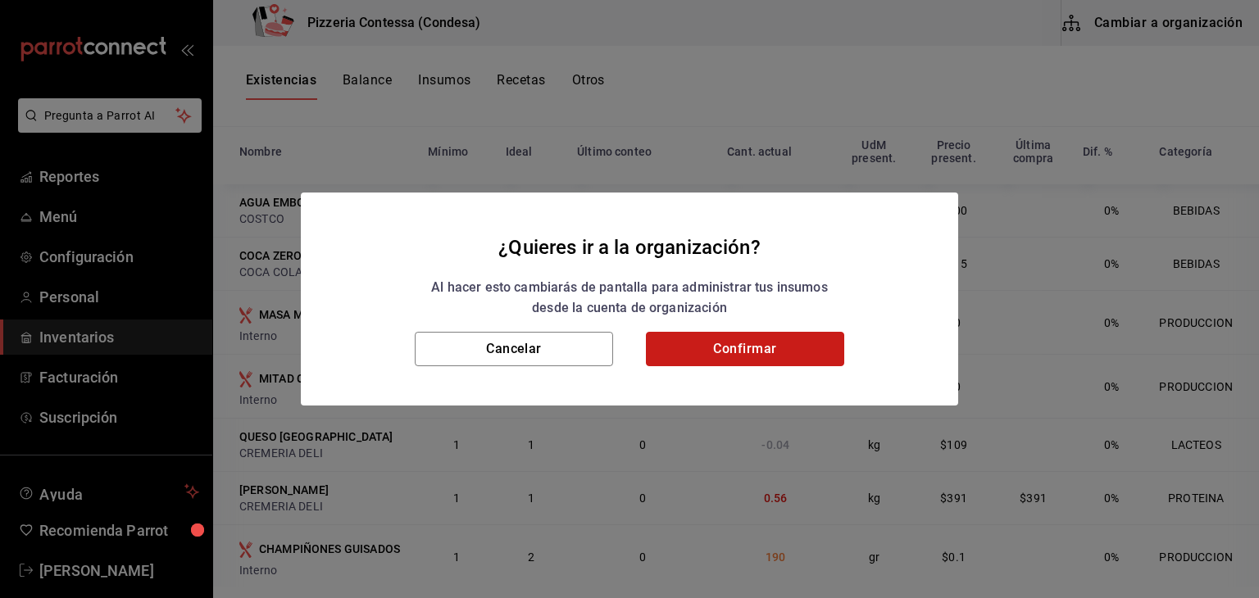
click at [749, 351] on button "Confirmar" at bounding box center [745, 349] width 198 height 34
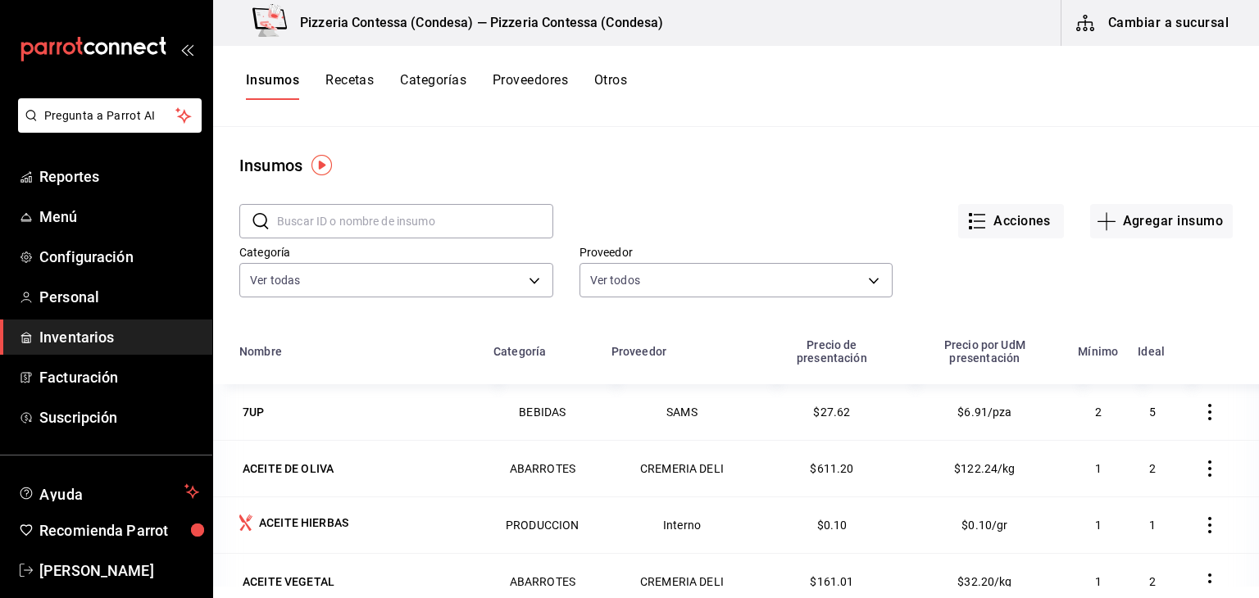
click at [380, 223] on input "text" at bounding box center [415, 221] width 276 height 33
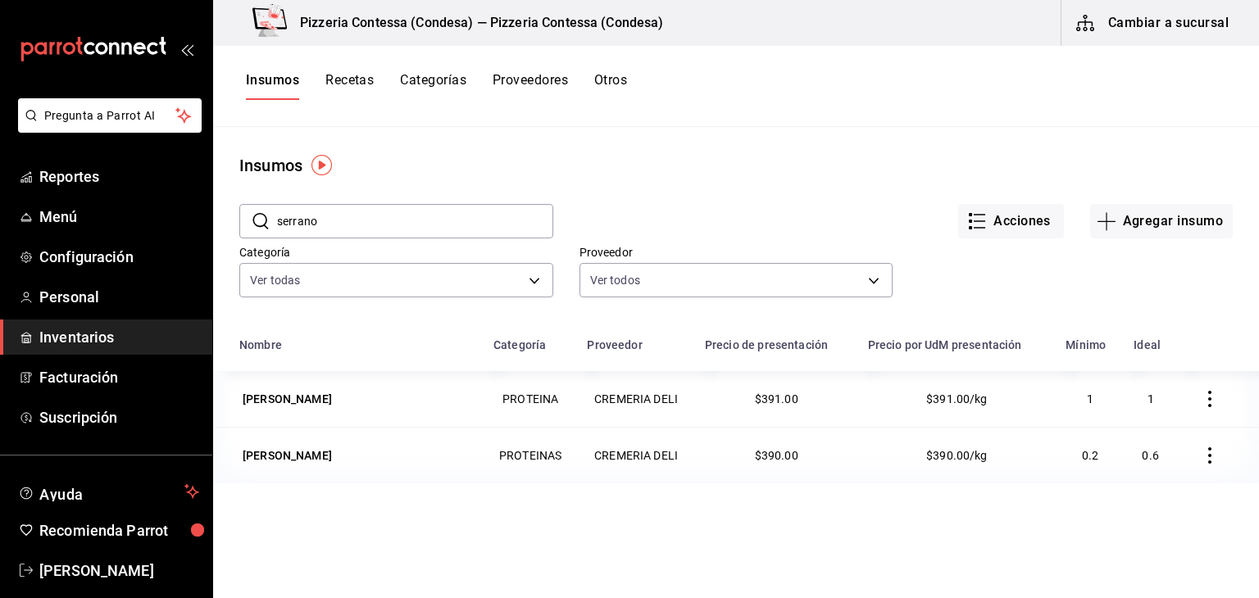
type input "serrano"
click at [1167, 30] on button "Cambiar a sucursal" at bounding box center [1154, 23] width 184 height 46
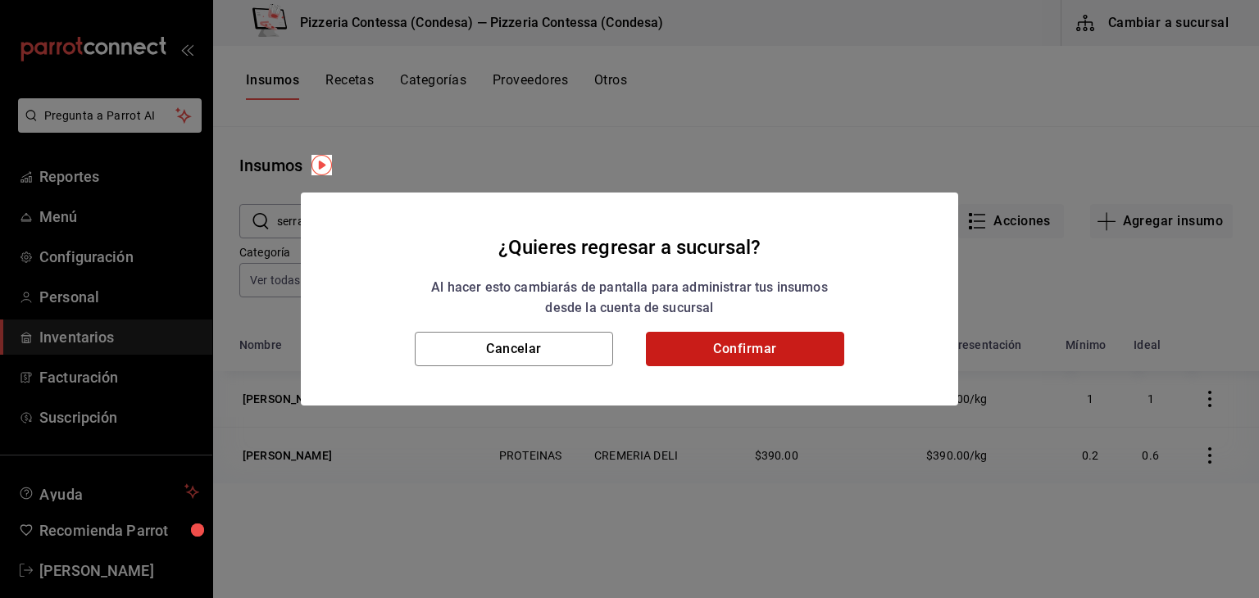
click at [691, 354] on button "Confirmar" at bounding box center [745, 349] width 198 height 34
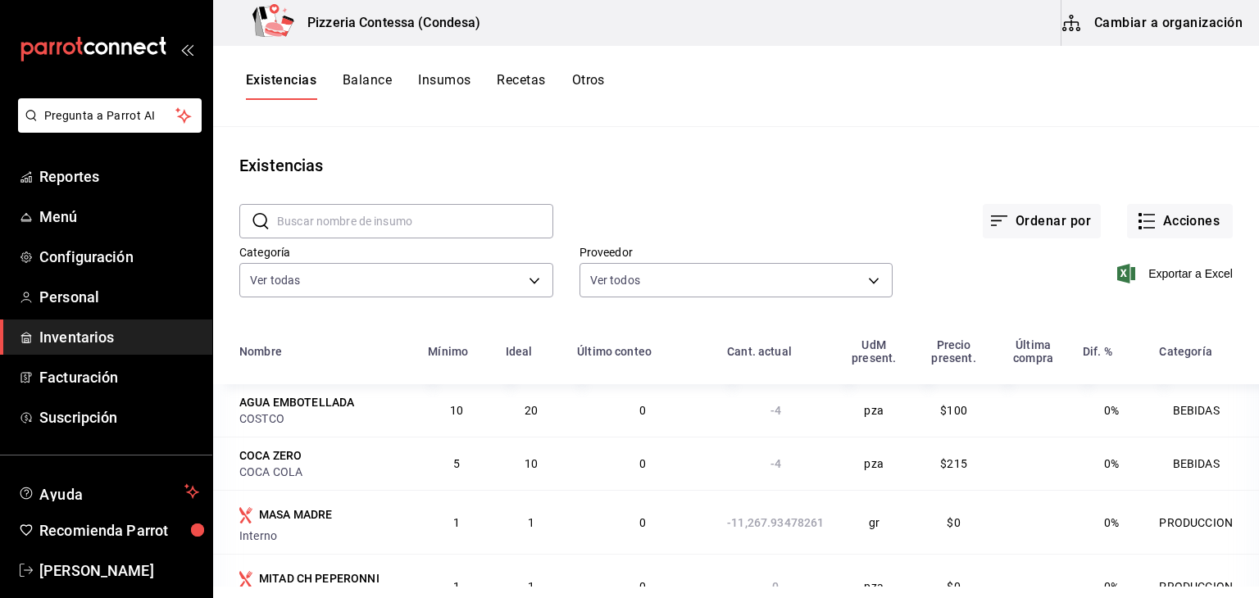
click at [392, 208] on input "text" at bounding box center [415, 221] width 276 height 33
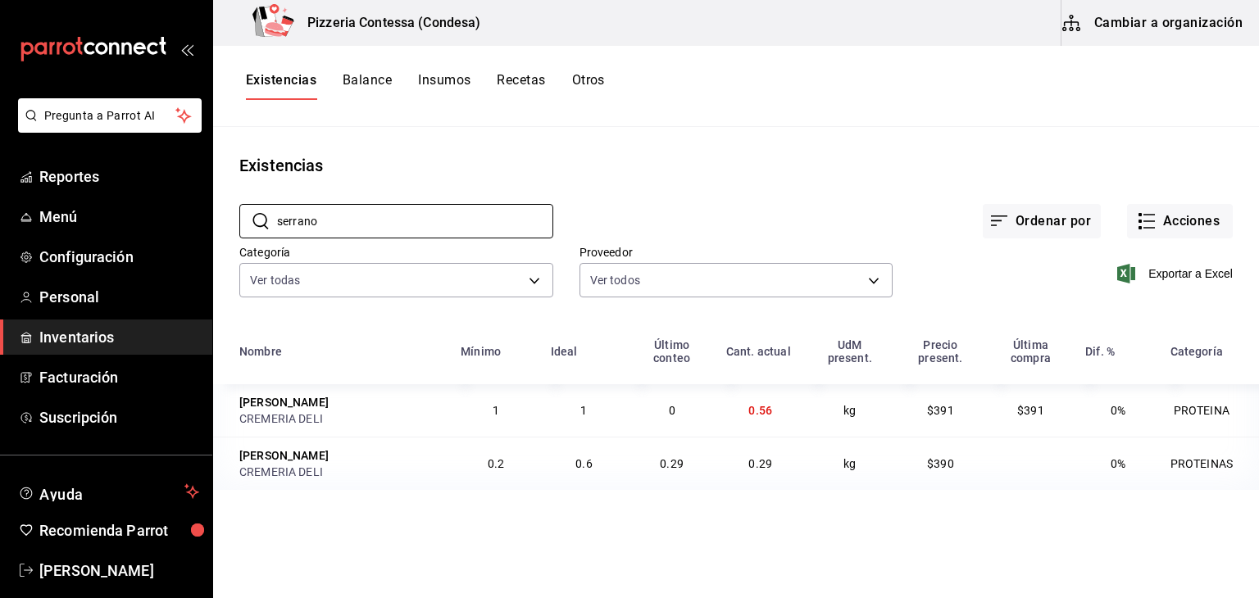
type input "serrano"
click at [1160, 37] on button "Cambiar a organización" at bounding box center [1154, 23] width 184 height 46
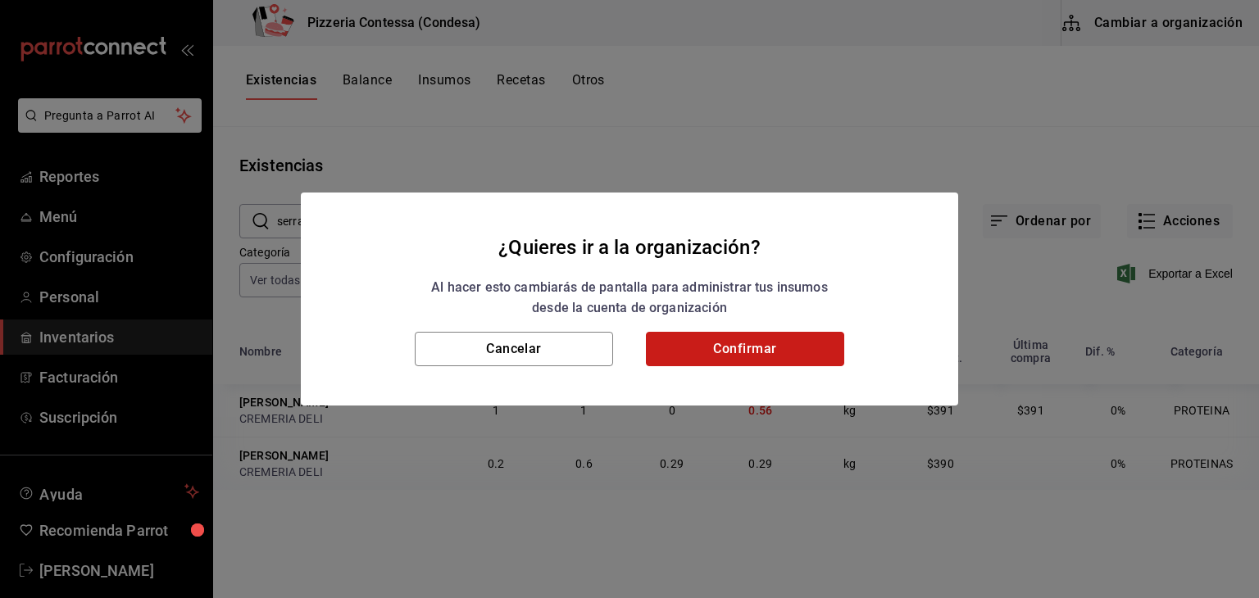
click at [696, 359] on button "Confirmar" at bounding box center [745, 349] width 198 height 34
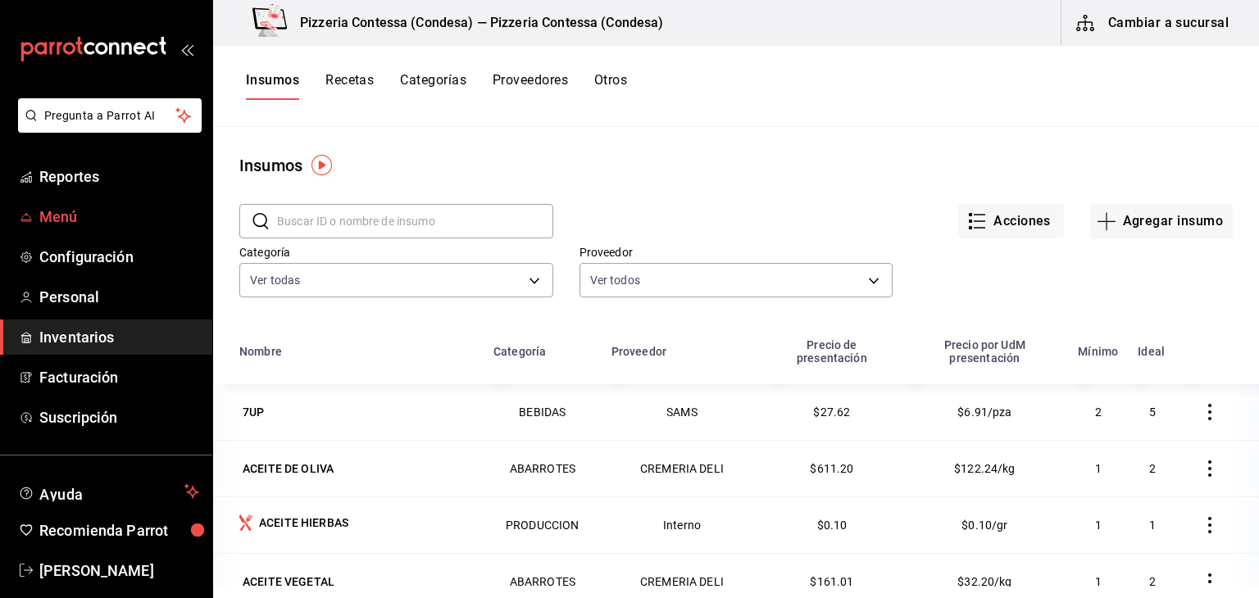
click at [80, 227] on span "Menú" at bounding box center [119, 217] width 160 height 22
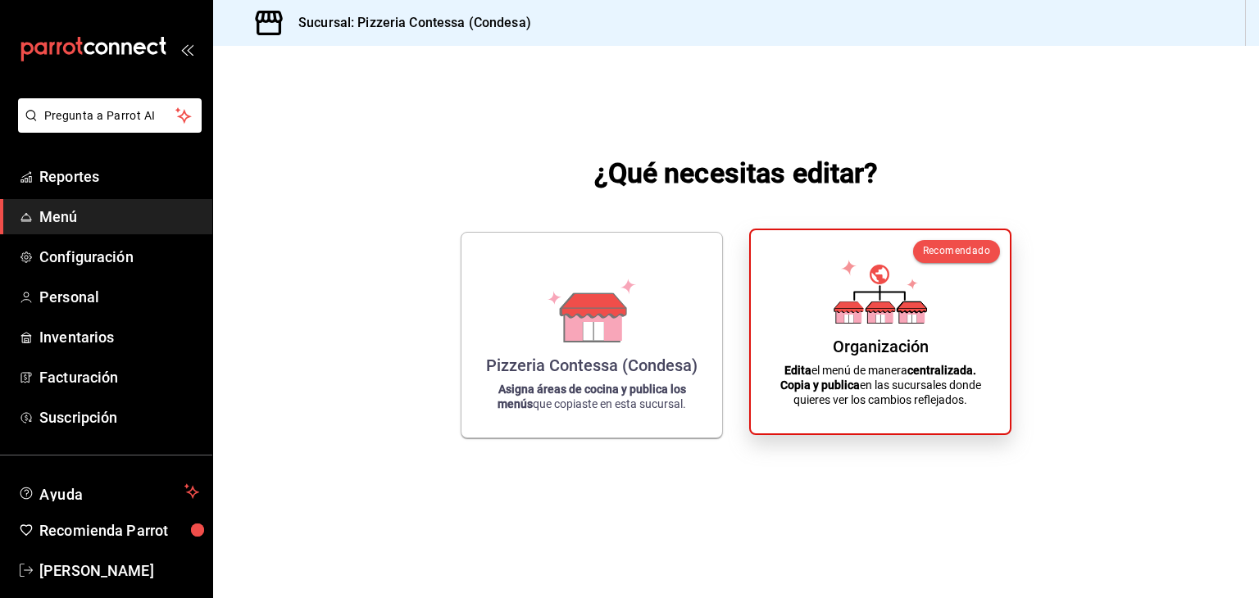
click at [944, 281] on div "Organización Edita el menú de manera centralizada. Copia y publica en las sucur…" at bounding box center [881, 331] width 220 height 177
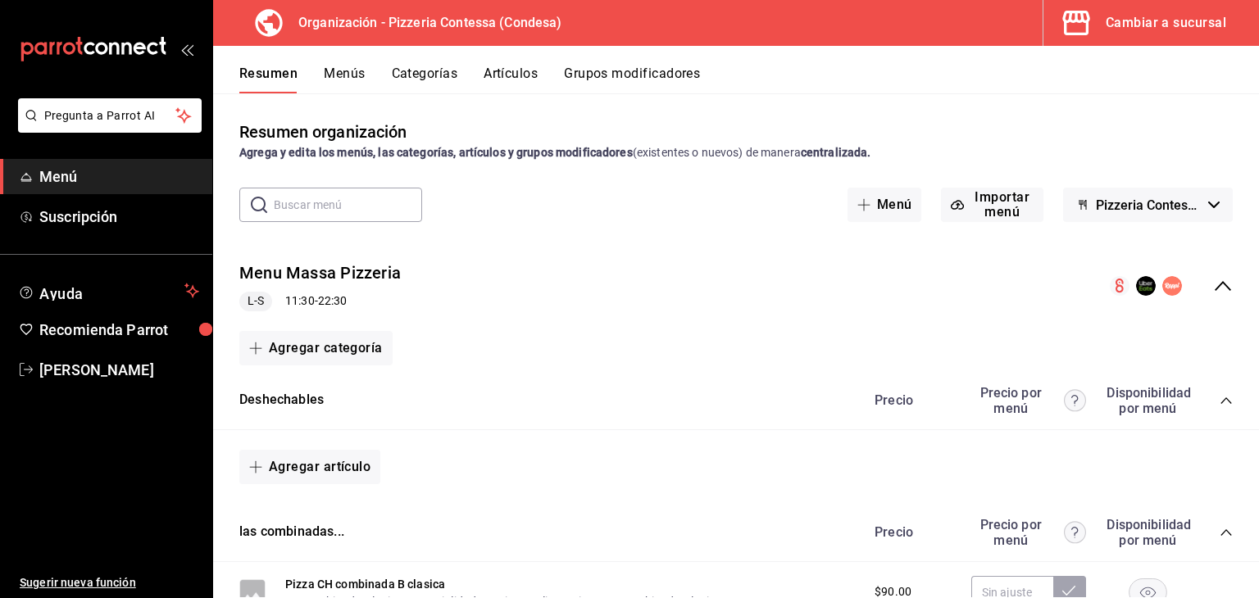
click at [357, 71] on button "Menús" at bounding box center [344, 80] width 41 height 28
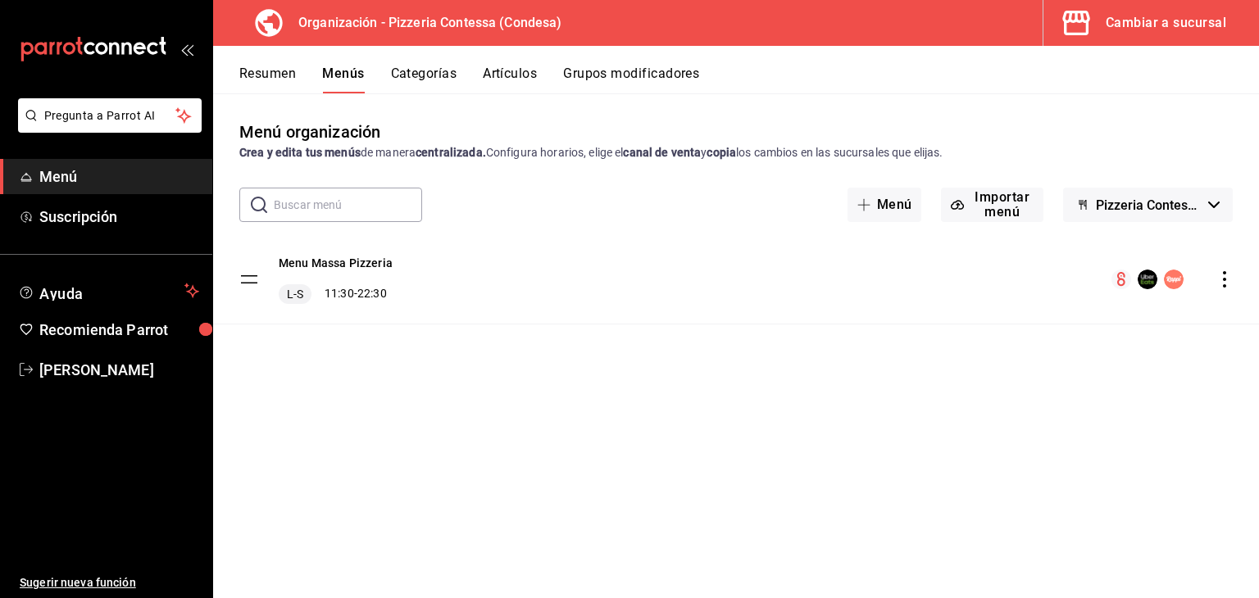
click at [508, 78] on button "Artículos" at bounding box center [510, 80] width 54 height 28
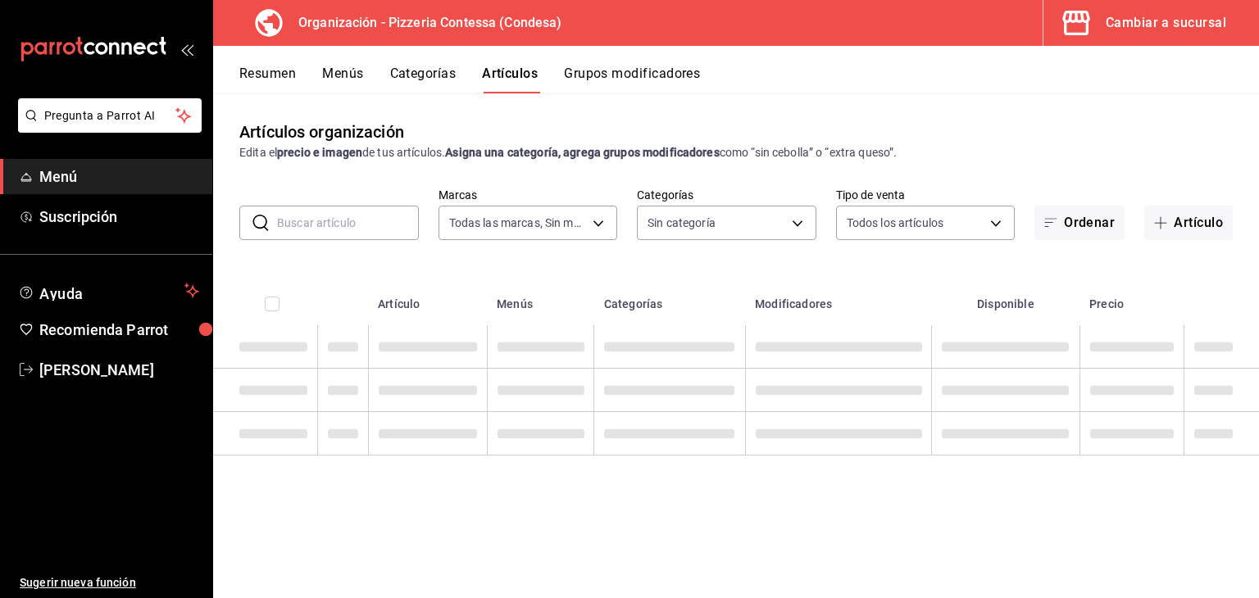
type input "ffd2d5b6-989f-41ef-afc5-5290e67978d8"
type input "b9cf2153-fb70-43ce-af91-f9ab87f2246d,6abfdec0-6ccc-4227-b426-75f71d0ed556,9a5f5…"
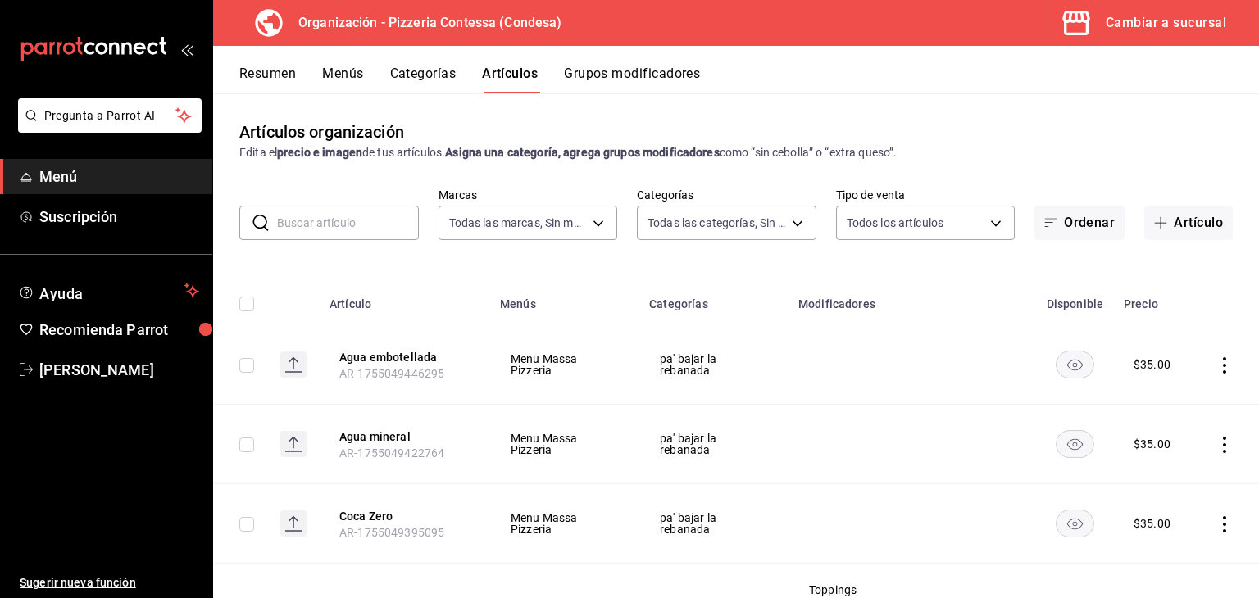
click at [334, 227] on input "text" at bounding box center [348, 223] width 142 height 33
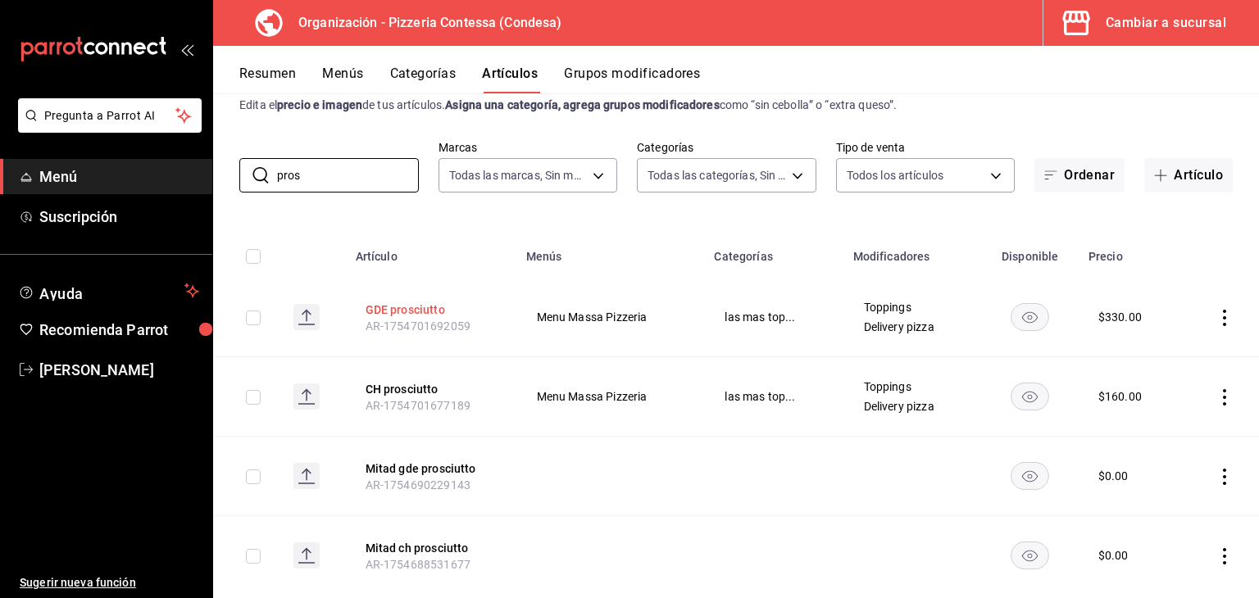
scroll to position [82, 0]
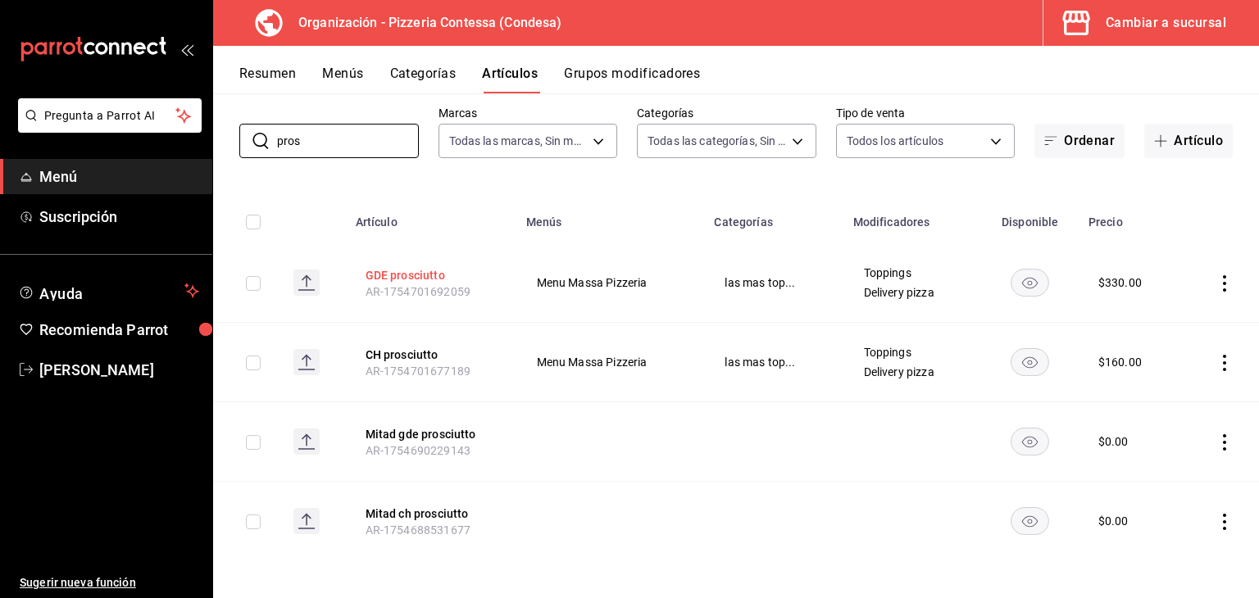
type input "pros"
click at [415, 280] on button "GDE prosciutto" at bounding box center [431, 275] width 131 height 16
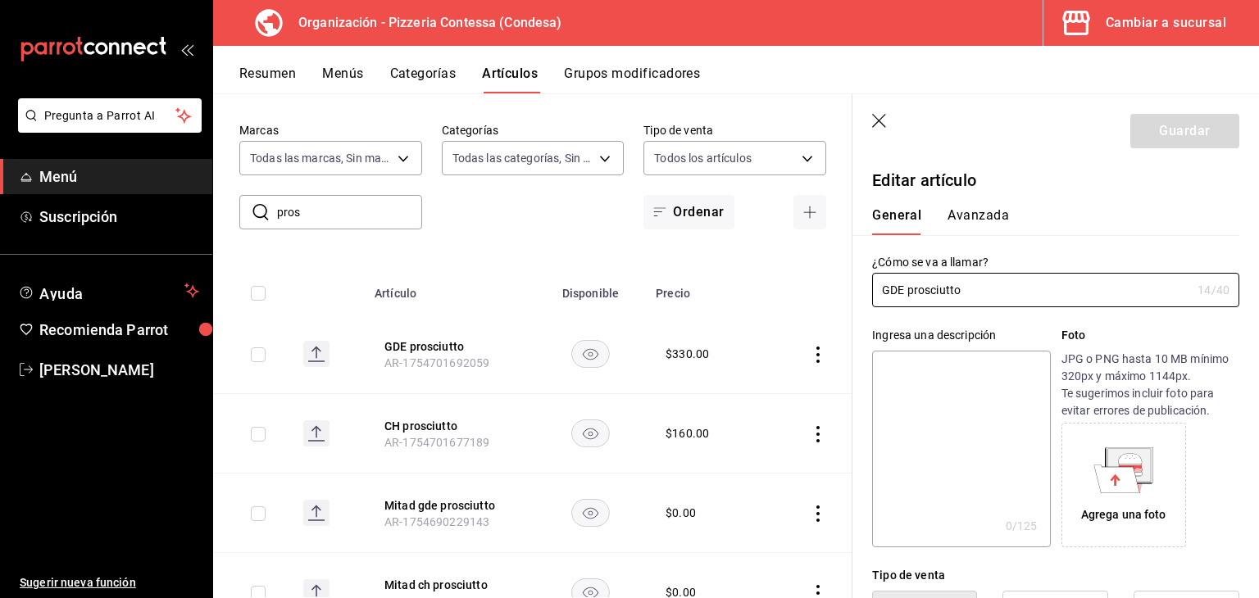
click at [880, 114] on icon "button" at bounding box center [880, 122] width 16 height 16
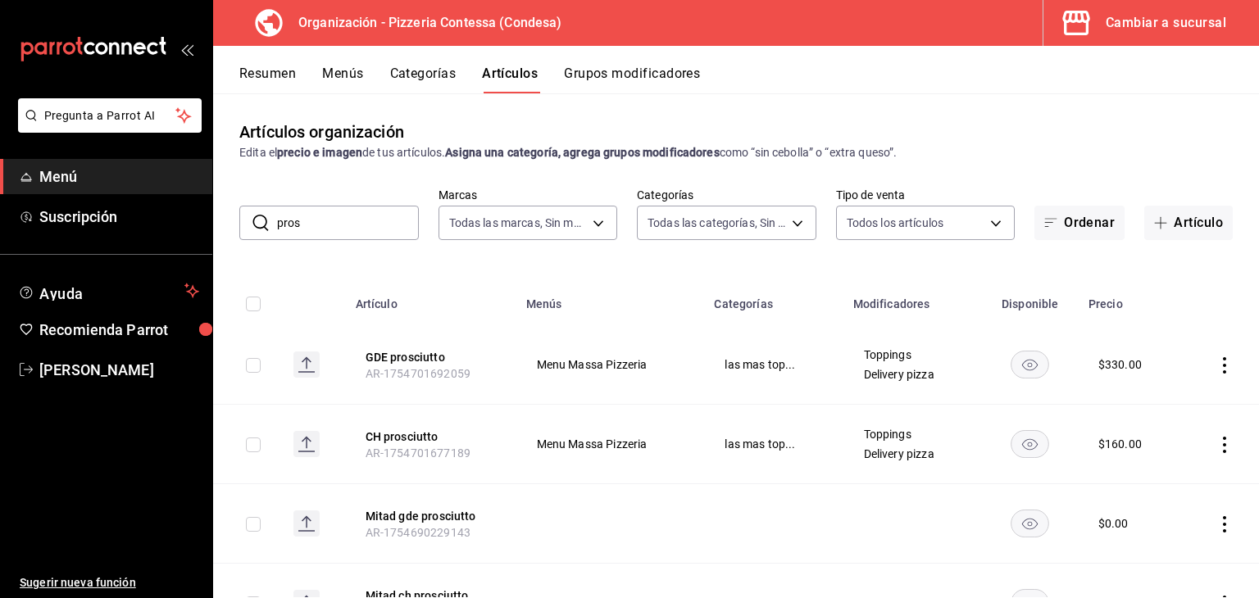
click at [288, 69] on button "Resumen" at bounding box center [267, 80] width 57 height 28
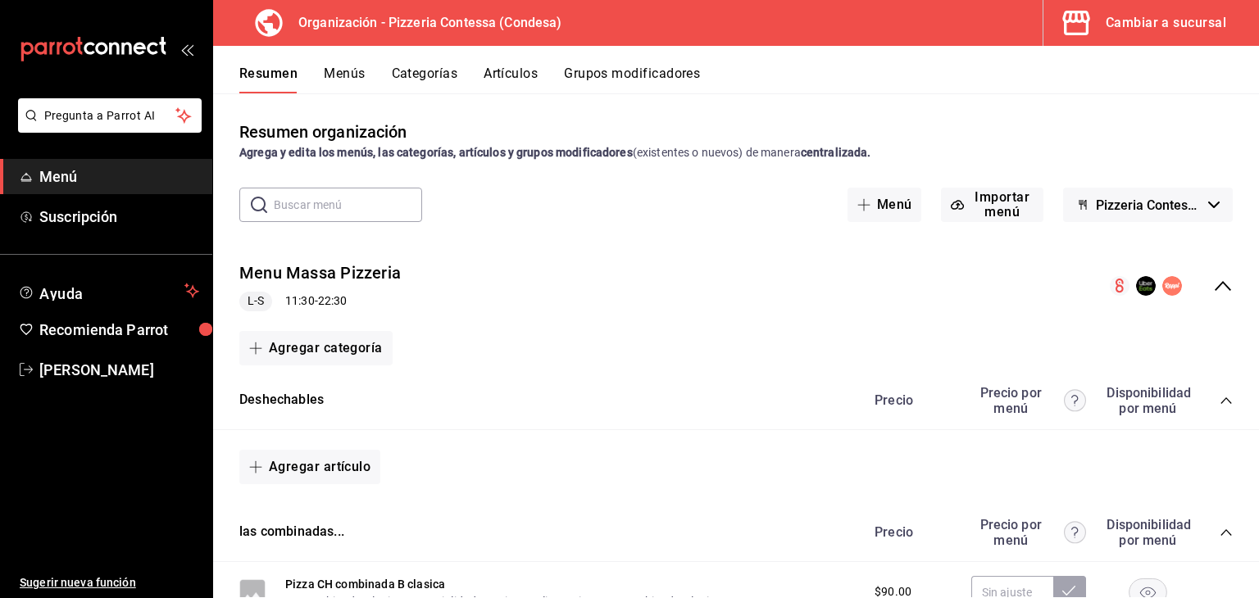
click at [449, 79] on button "Categorías" at bounding box center [425, 80] width 66 height 28
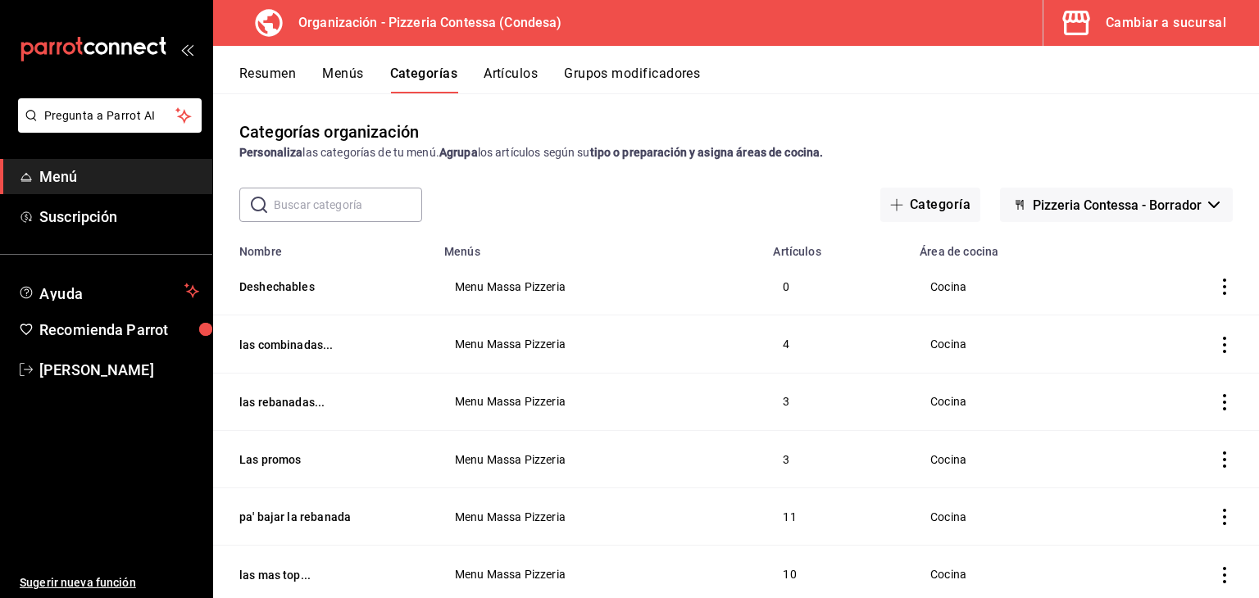
click at [1226, 23] on button "Cambiar a sucursal" at bounding box center [1145, 23] width 202 height 46
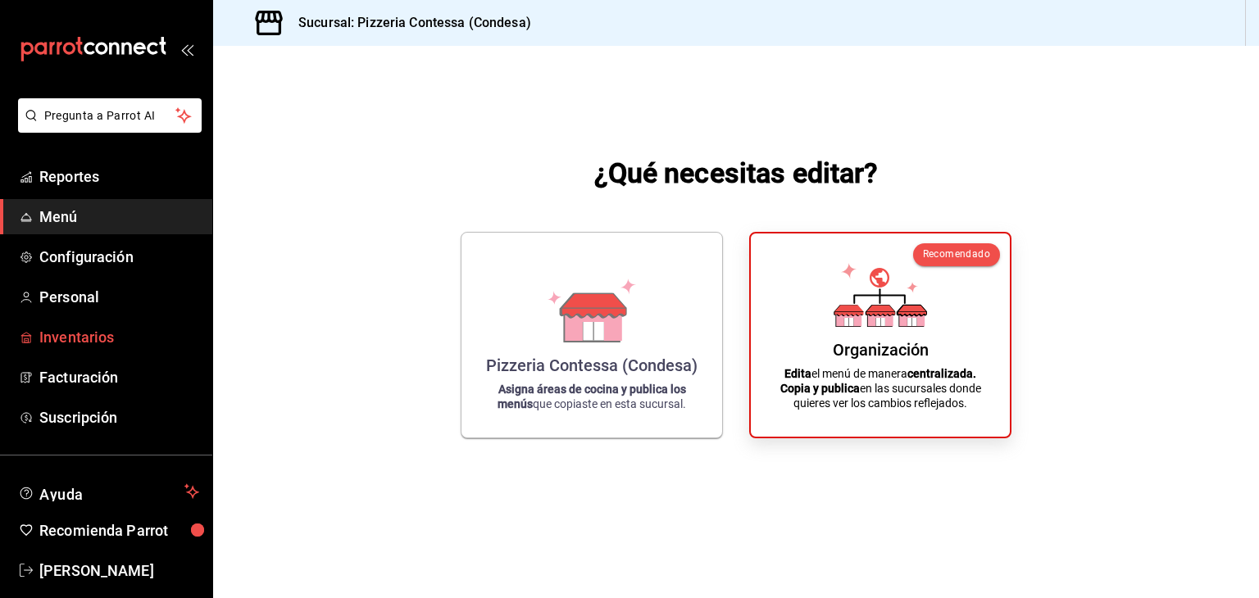
click at [103, 336] on span "Inventarios" at bounding box center [119, 337] width 160 height 22
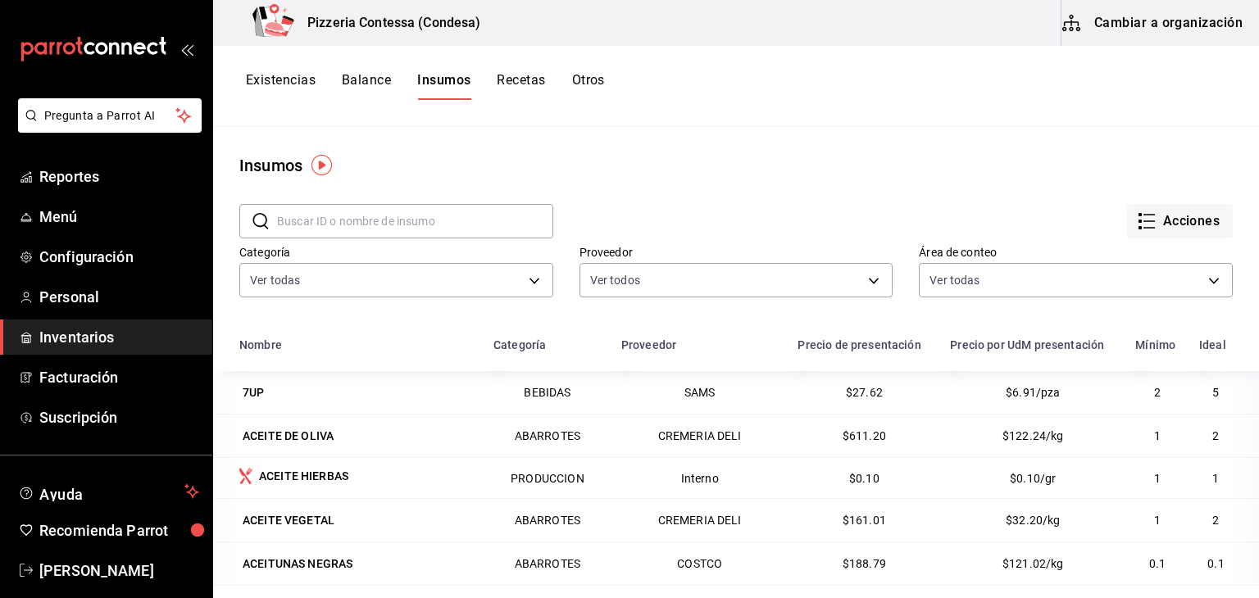
click at [1149, 19] on button "Cambiar a organización" at bounding box center [1154, 23] width 184 height 46
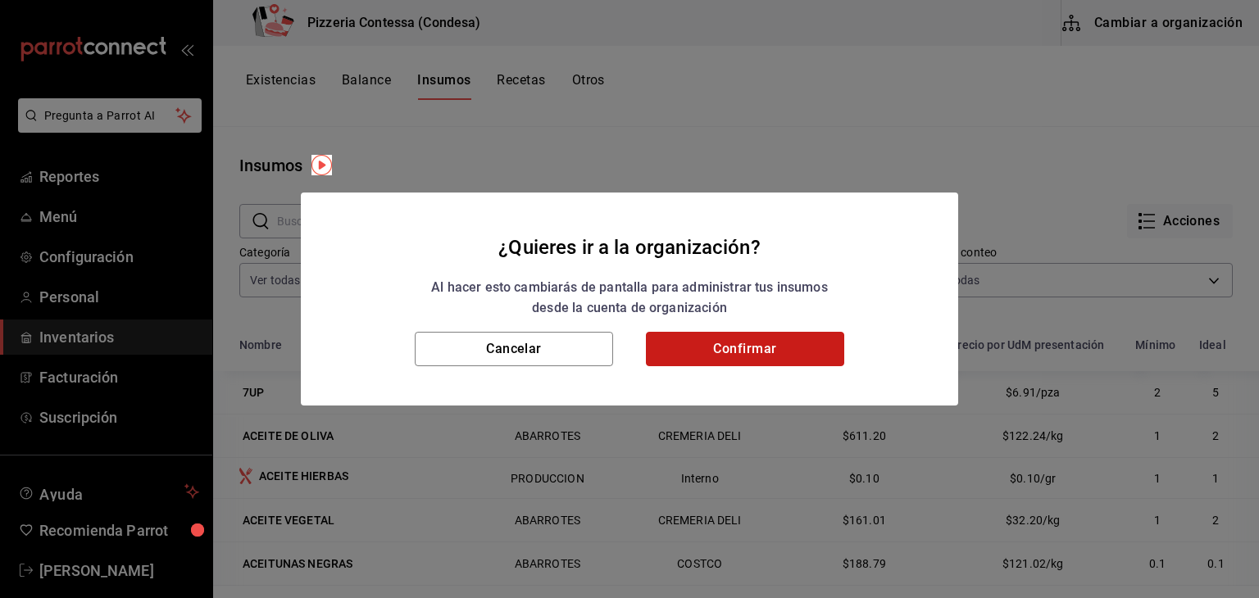
click at [718, 360] on button "Confirmar" at bounding box center [745, 349] width 198 height 34
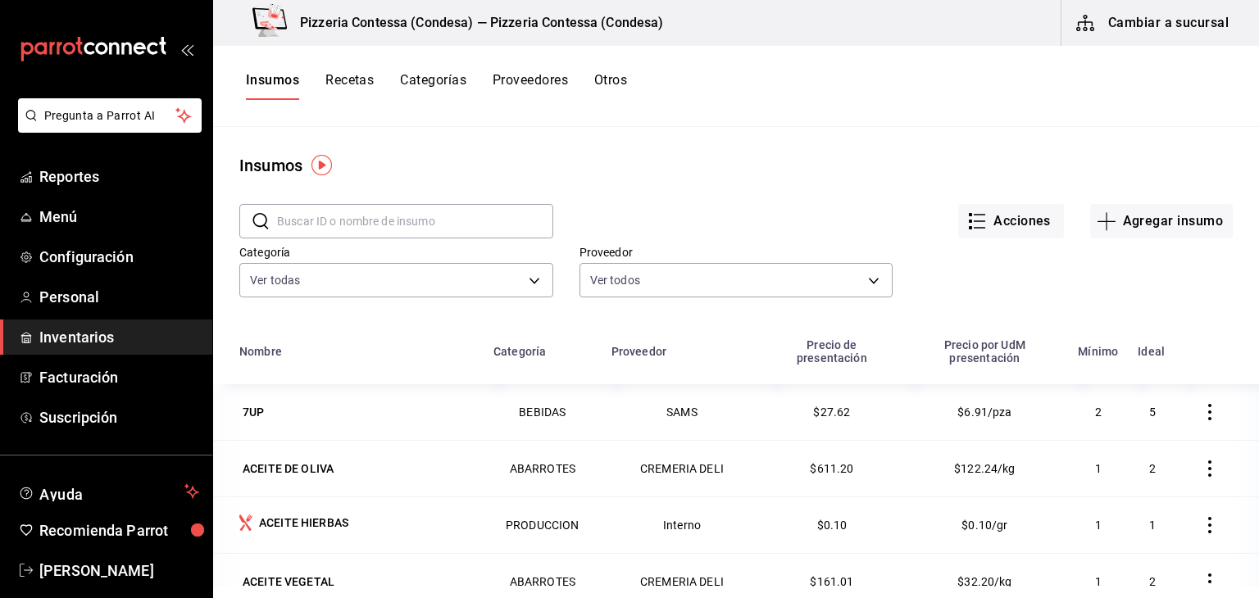
click at [367, 79] on button "Recetas" at bounding box center [349, 86] width 48 height 28
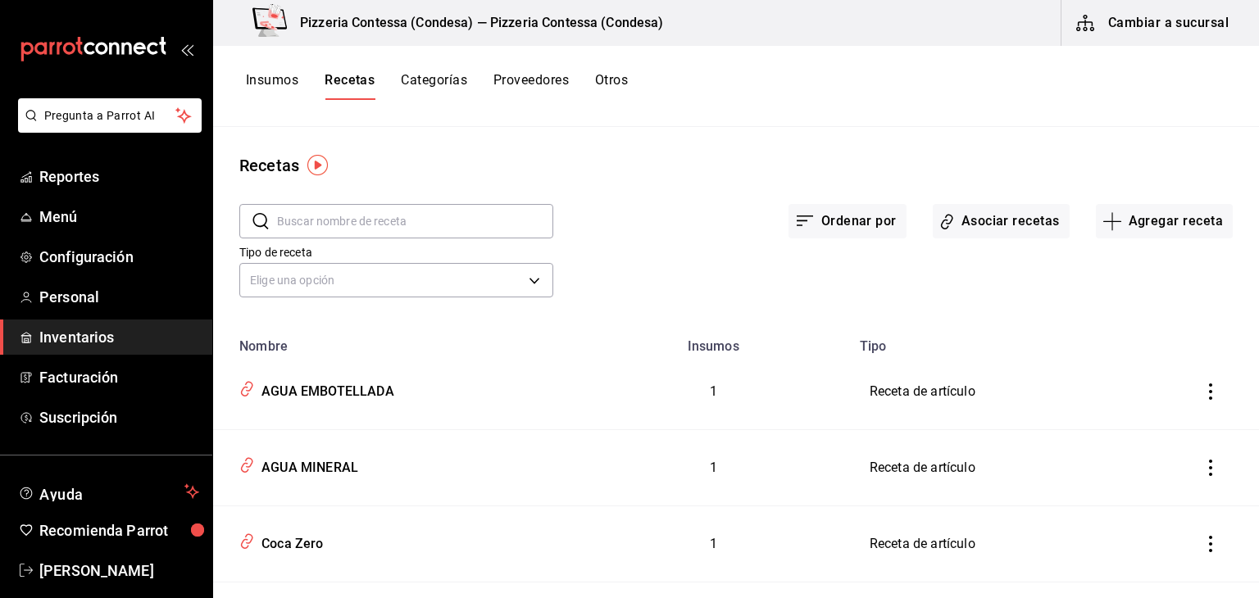
click at [386, 216] on input "text" at bounding box center [415, 221] width 276 height 33
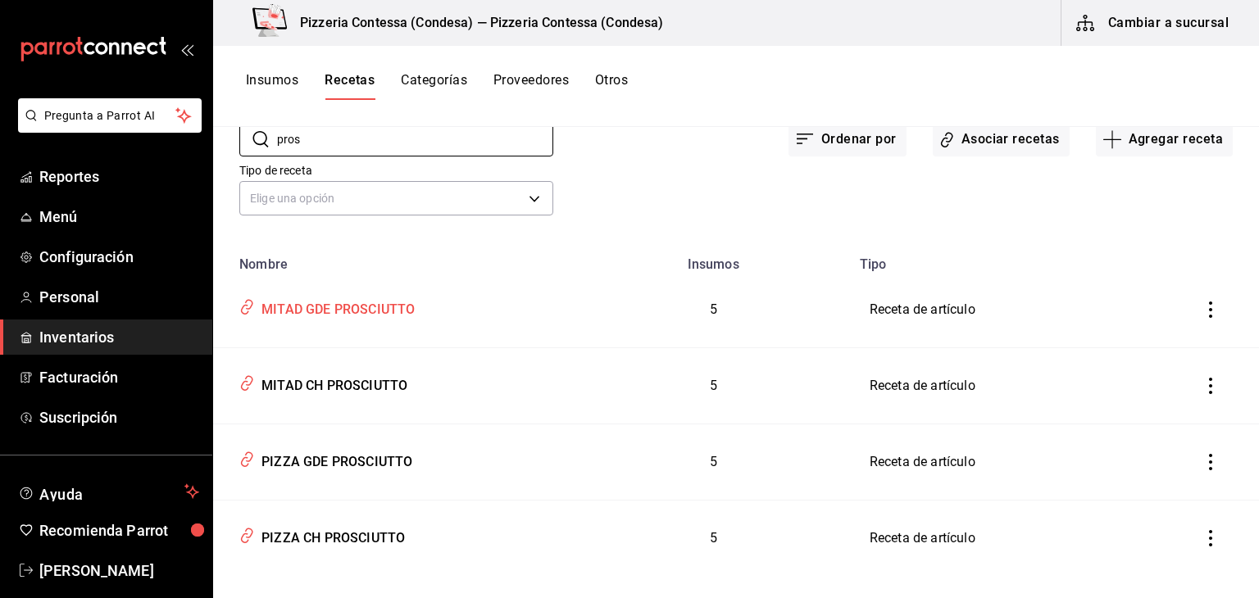
scroll to position [104, 0]
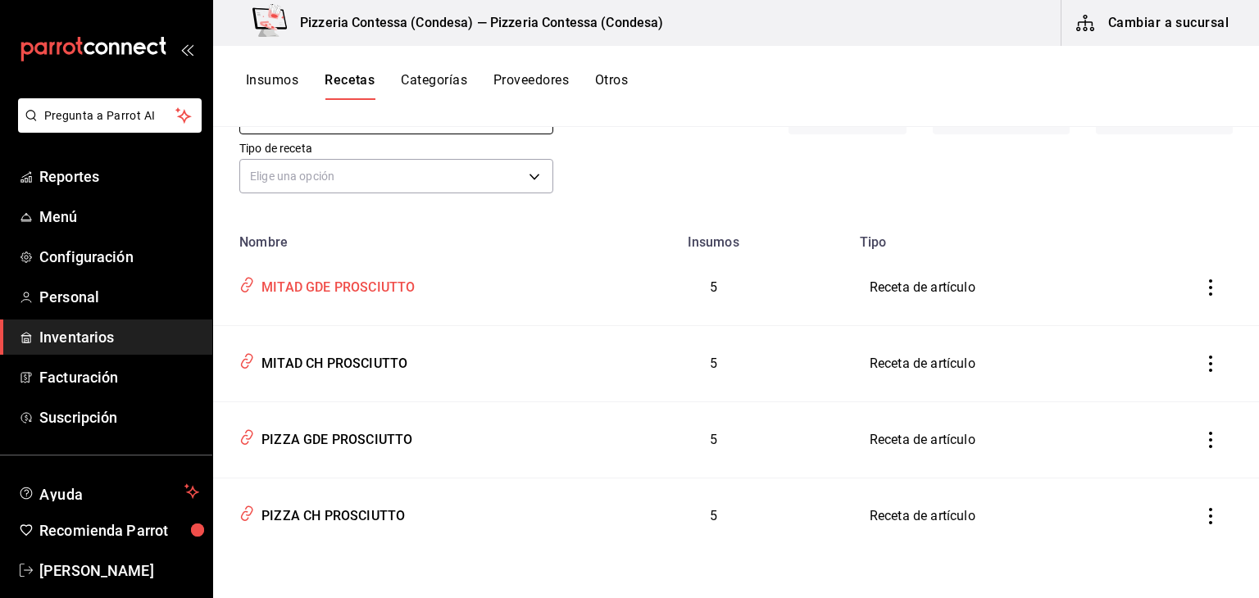
type input "pros"
click at [397, 298] on div "MITAD GDE PROSCIUTTO" at bounding box center [395, 284] width 325 height 31
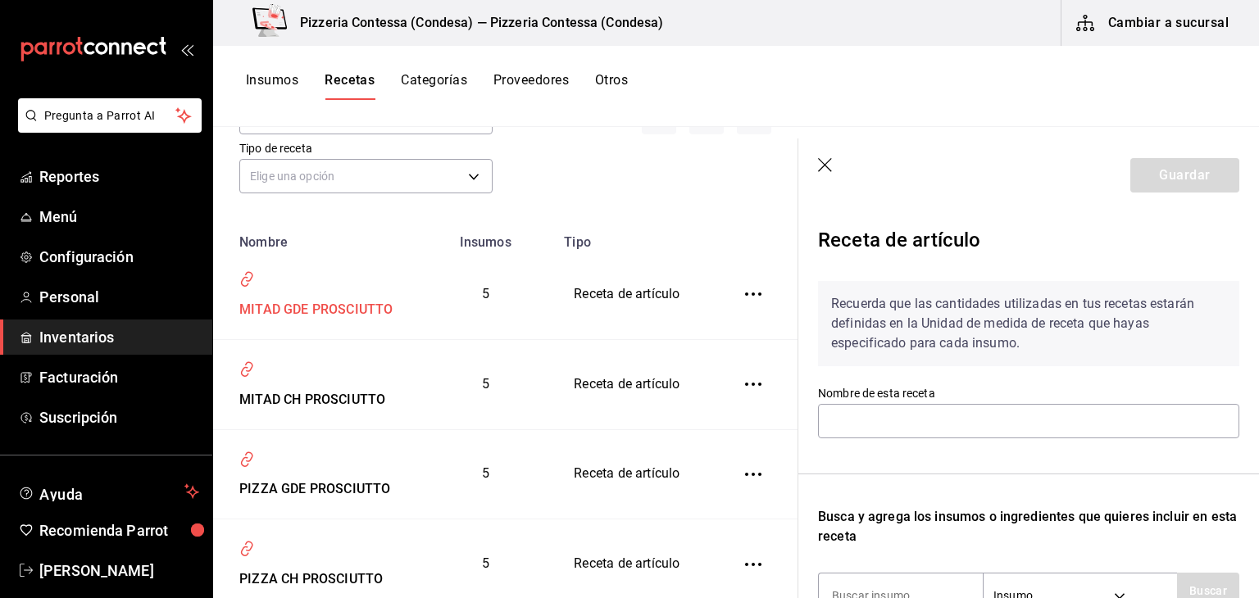
type input "MITAD GDE PROSCIUTTO"
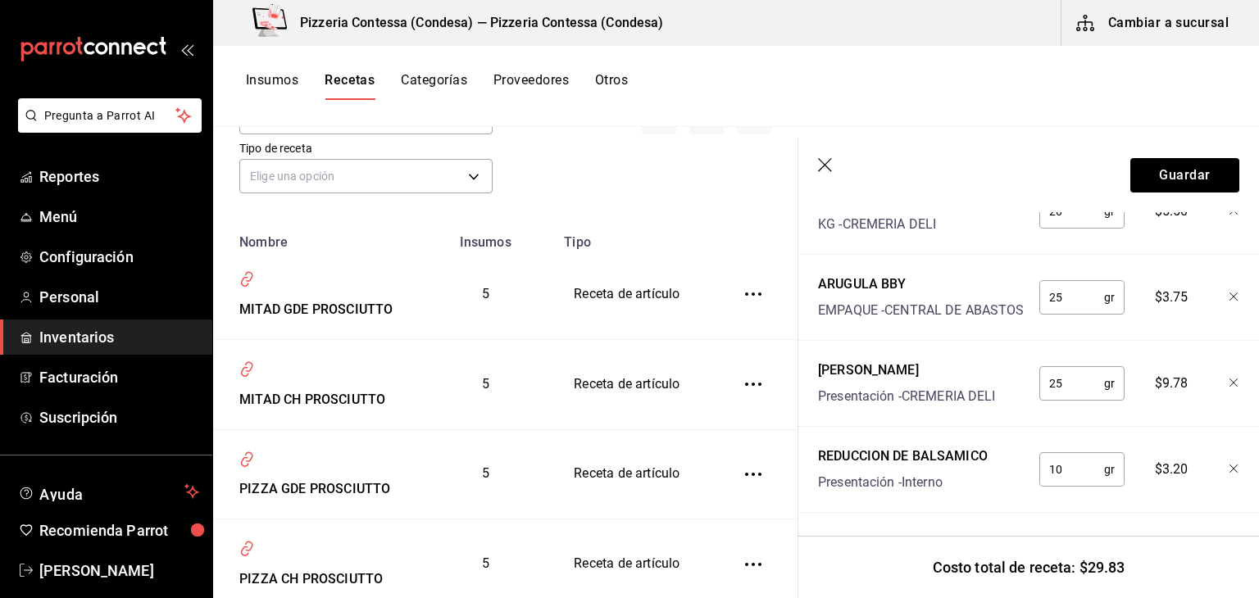
scroll to position [617, 0]
click at [832, 158] on icon "button" at bounding box center [826, 166] width 16 height 16
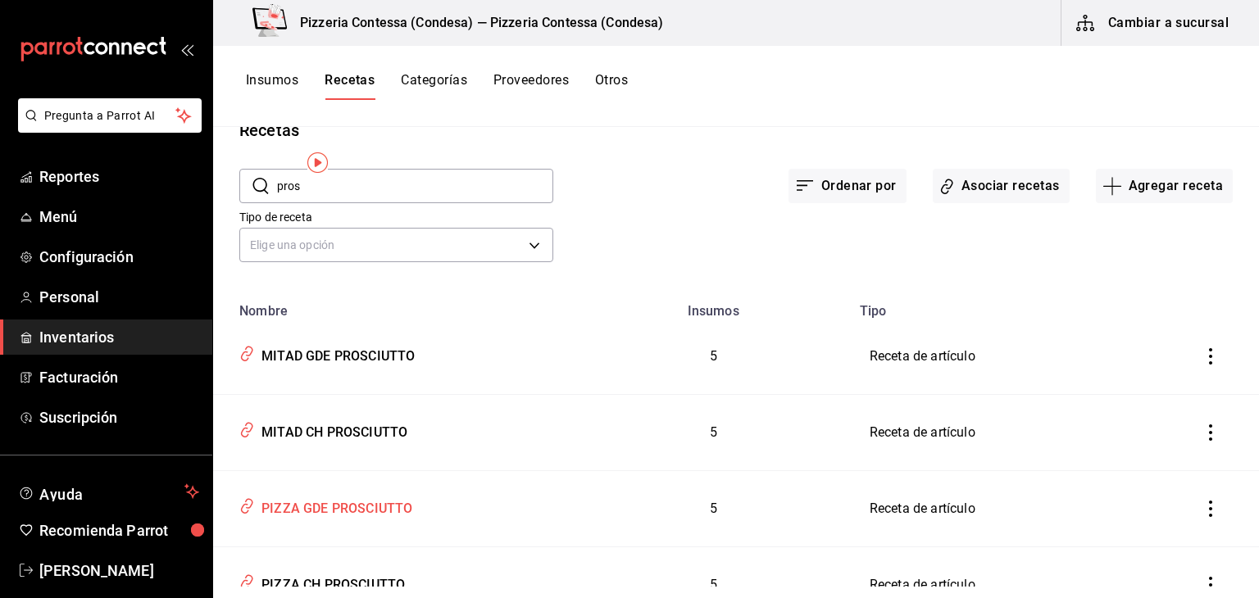
scroll to position [82, 0]
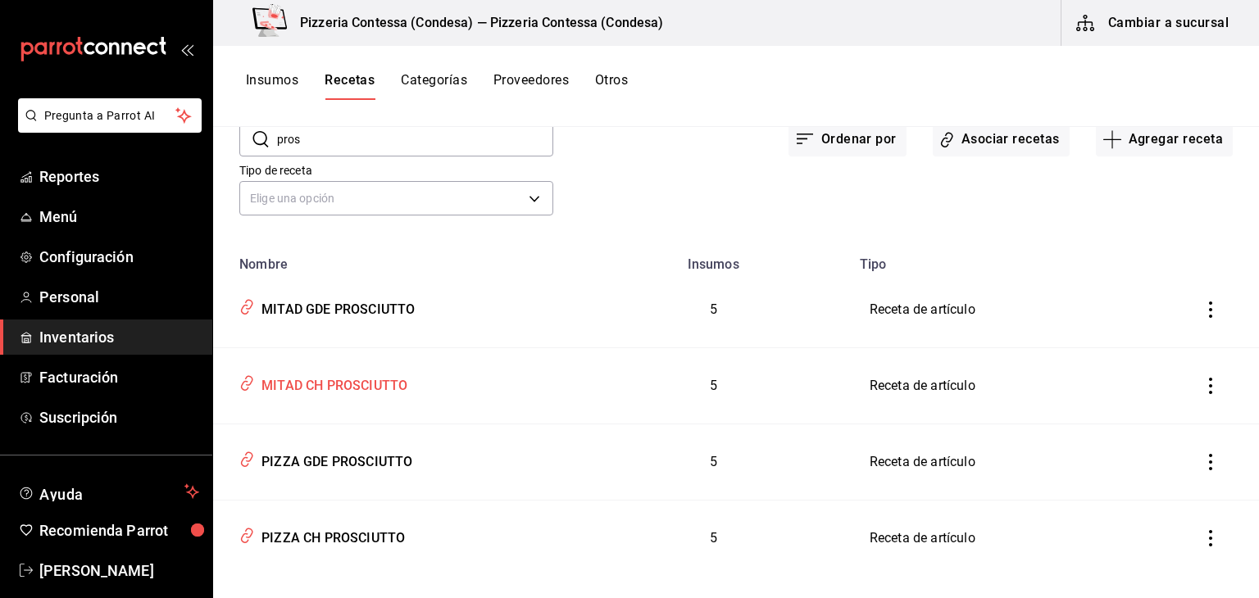
click at [351, 383] on div "MITAD CH PROSCIUTTO" at bounding box center [331, 383] width 152 height 25
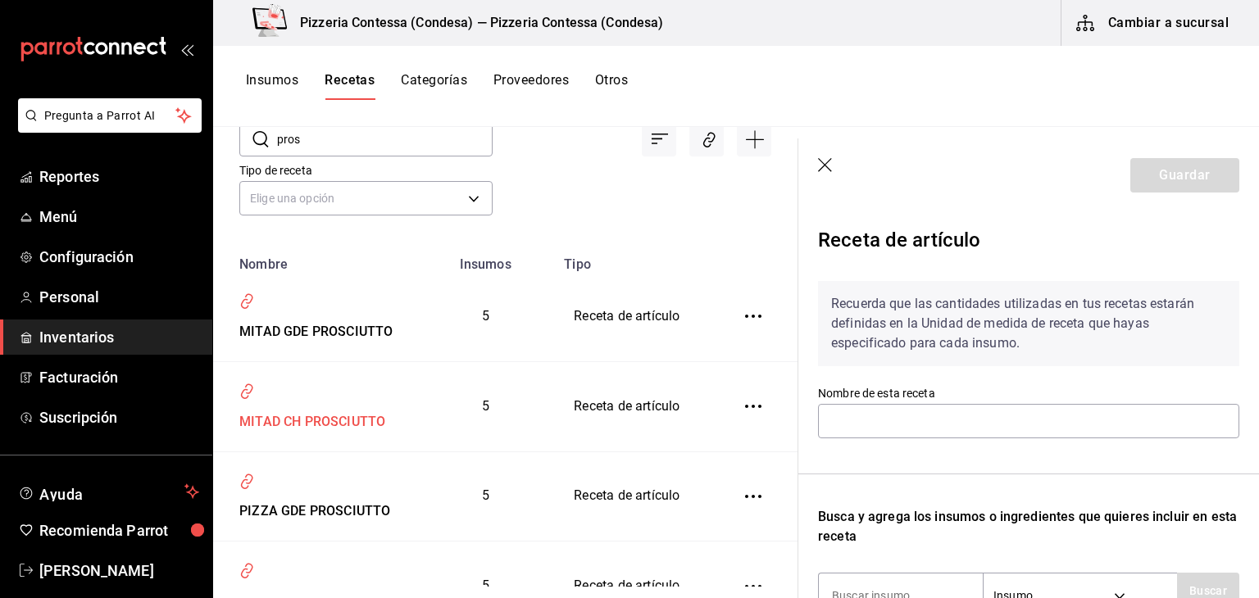
type input "MITAD CH PROSCIUTTO"
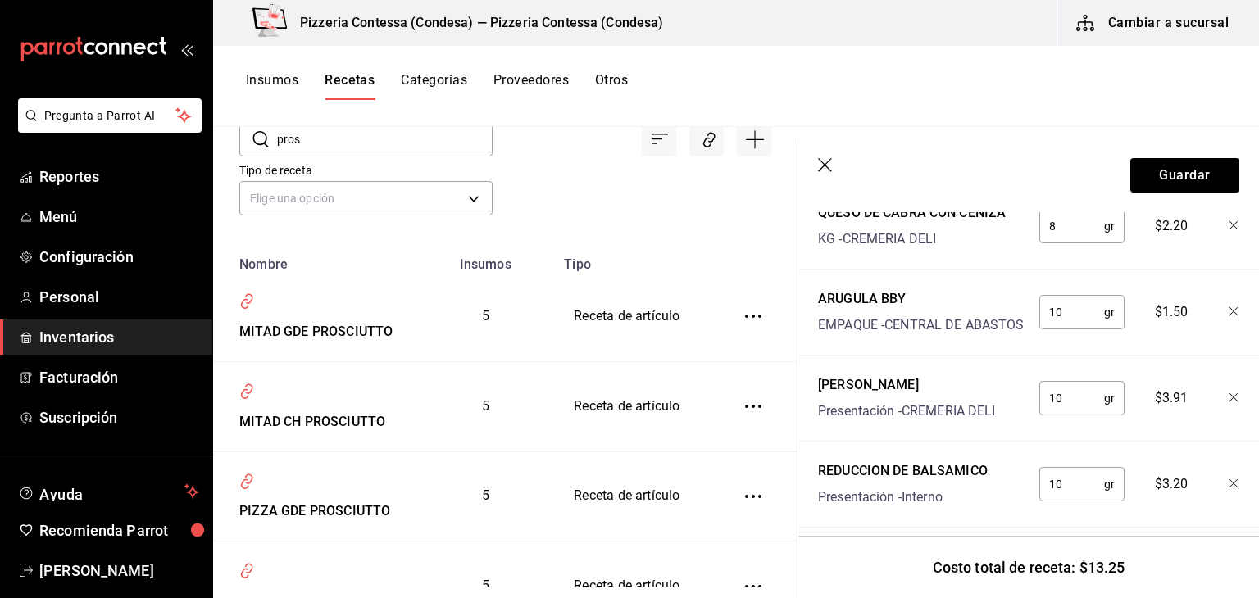
scroll to position [574, 0]
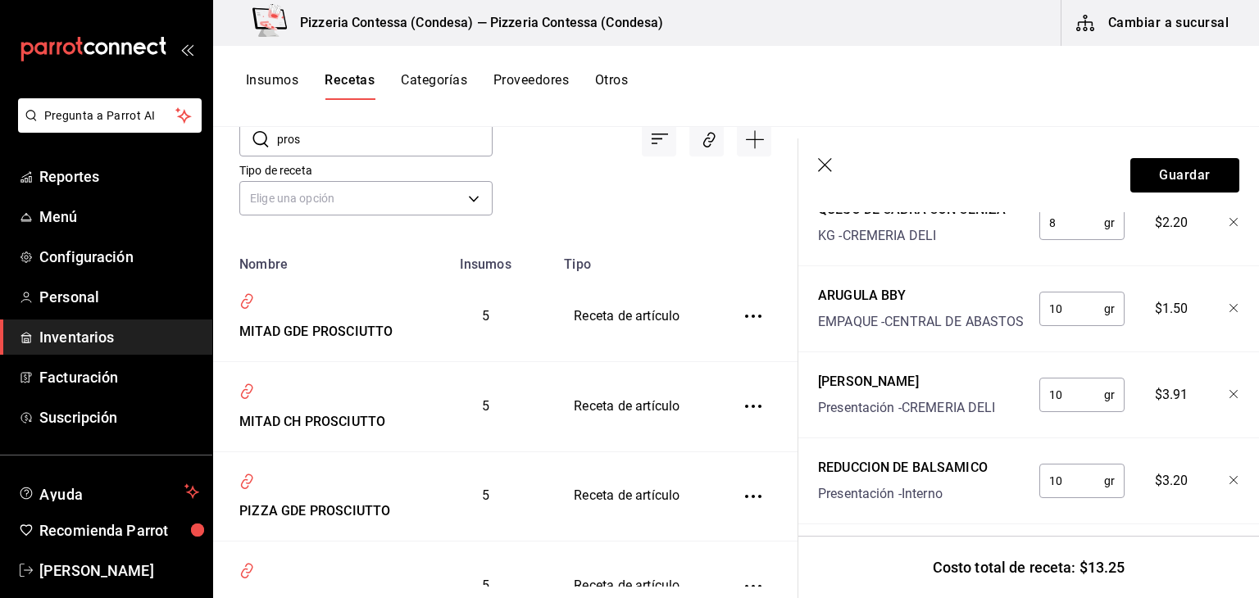
click at [830, 167] on icon "button" at bounding box center [826, 166] width 16 height 16
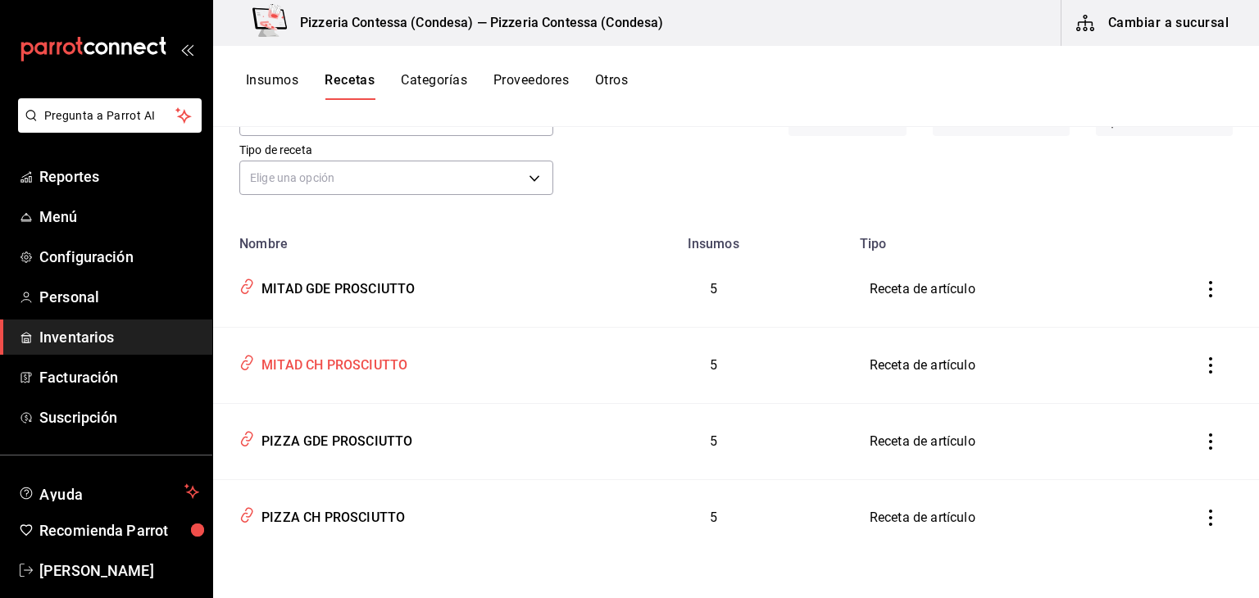
scroll to position [104, 0]
click at [360, 437] on div "PIZZA GDE PROSCIUTTO" at bounding box center [333, 437] width 157 height 25
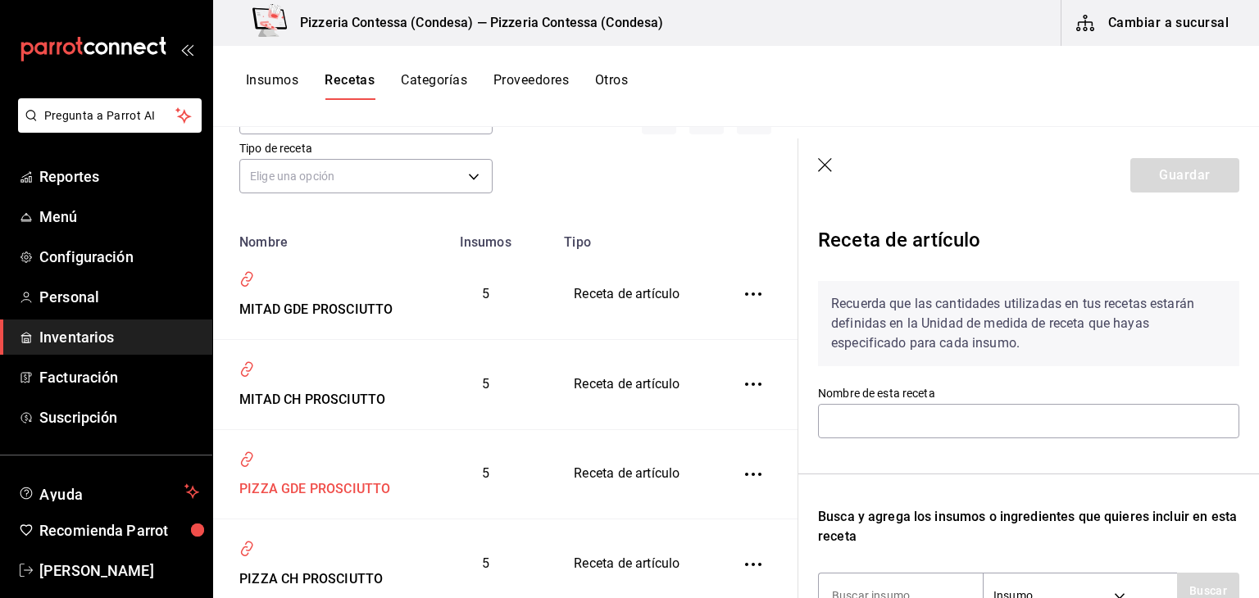
type input "PIZZA GDE PROSCIUTTO"
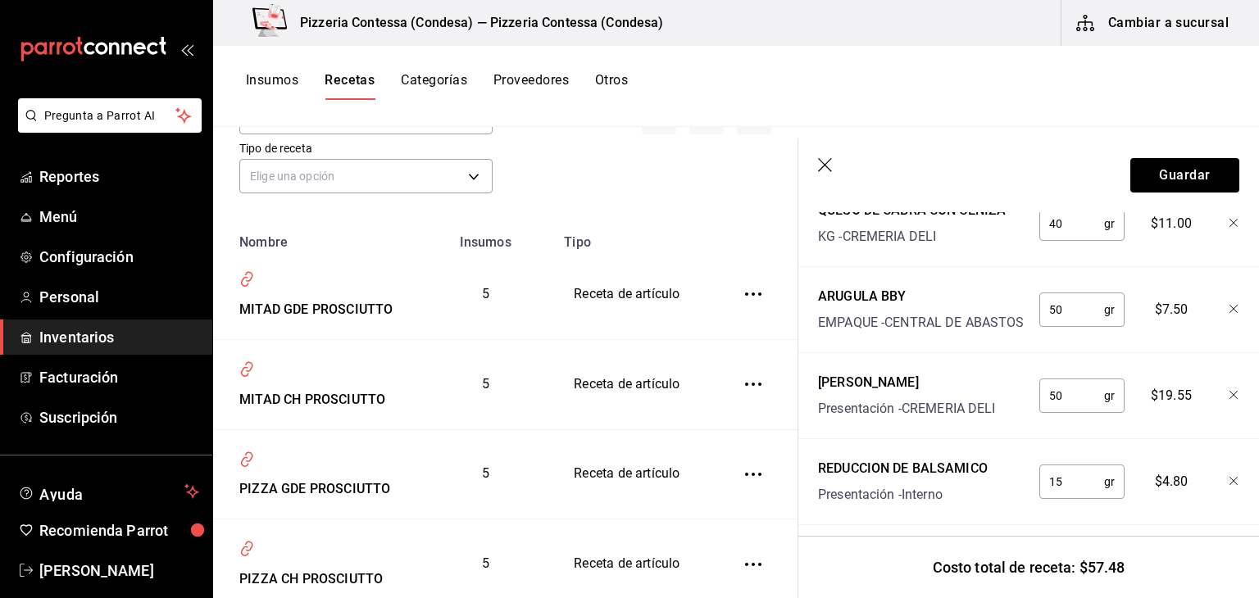
scroll to position [574, 0]
click at [827, 170] on icon "button" at bounding box center [826, 166] width 16 height 16
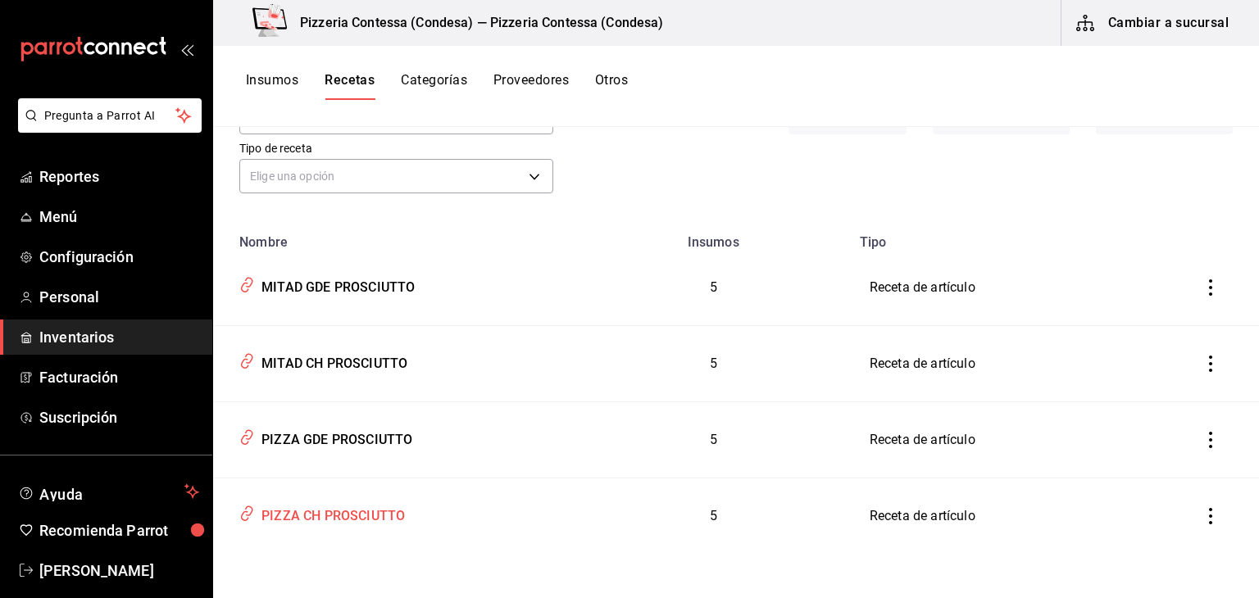
click at [336, 514] on div "PIZZA CH PROSCIUTTO" at bounding box center [330, 513] width 150 height 25
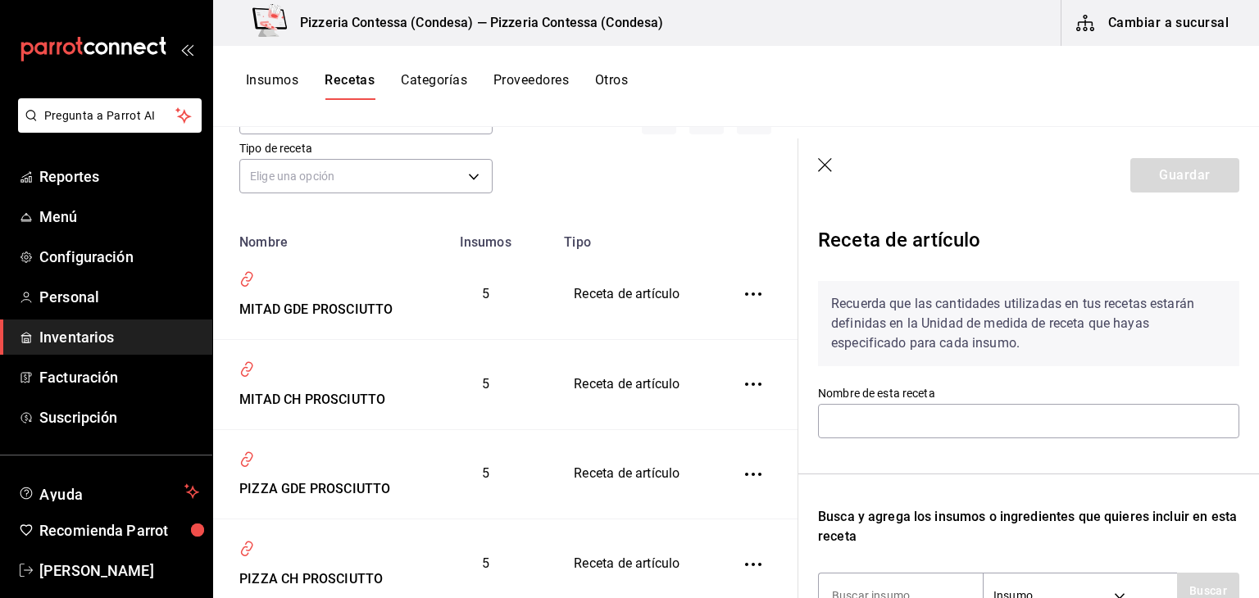
type input "PIZZA CH PROSCIUTTO"
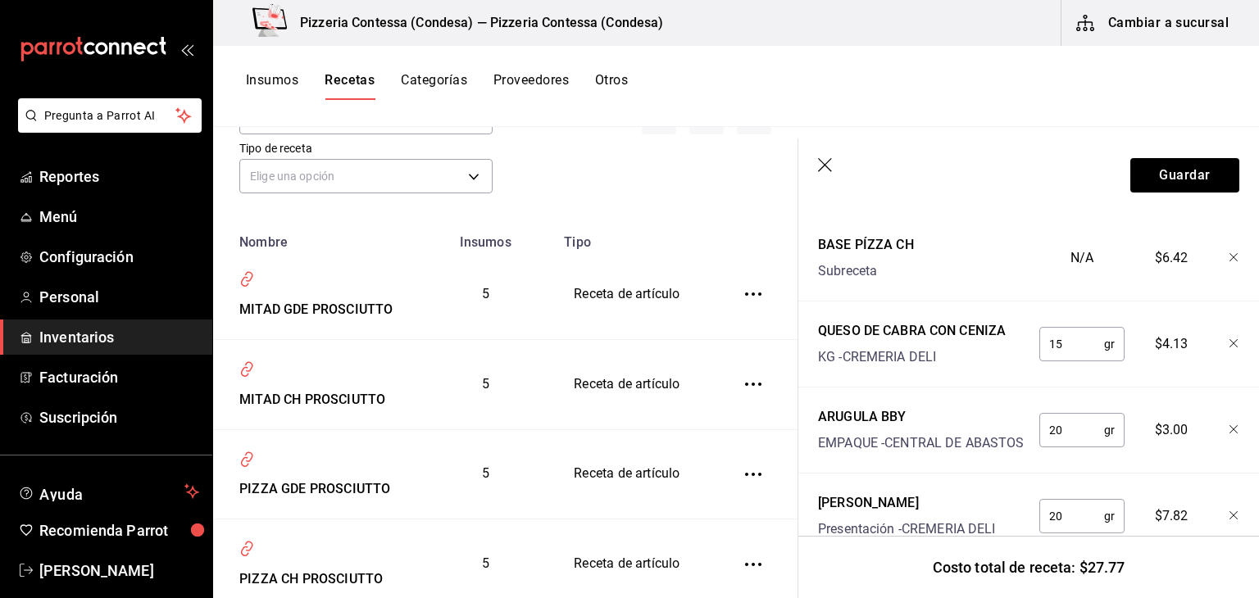
scroll to position [371, 0]
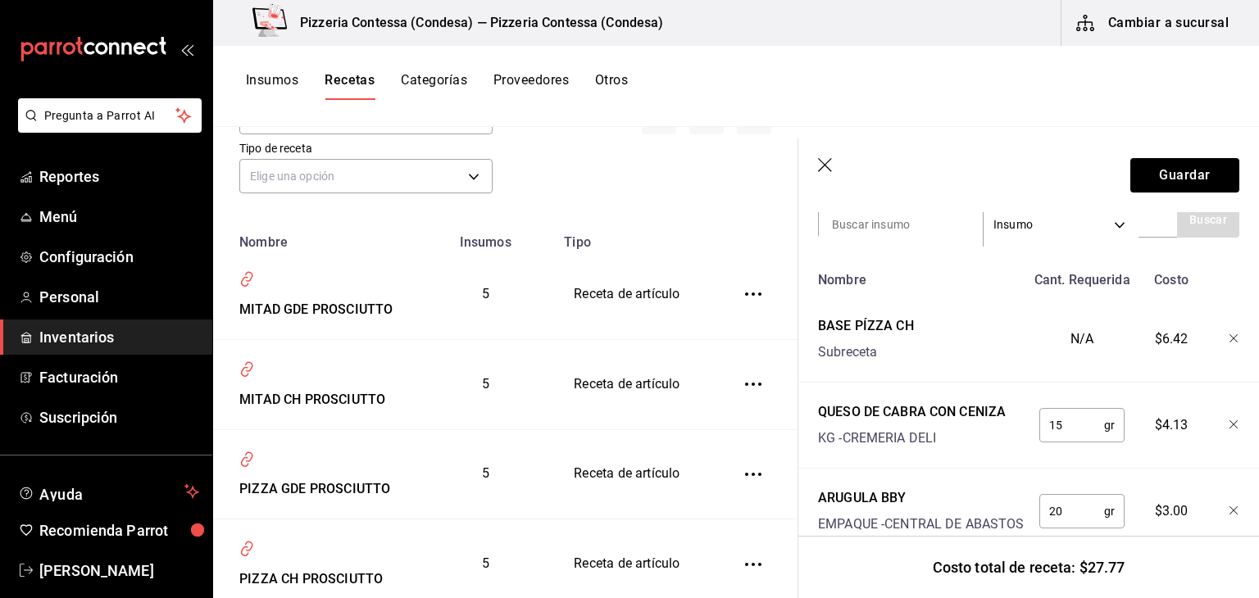
click at [826, 163] on icon "button" at bounding box center [826, 166] width 16 height 16
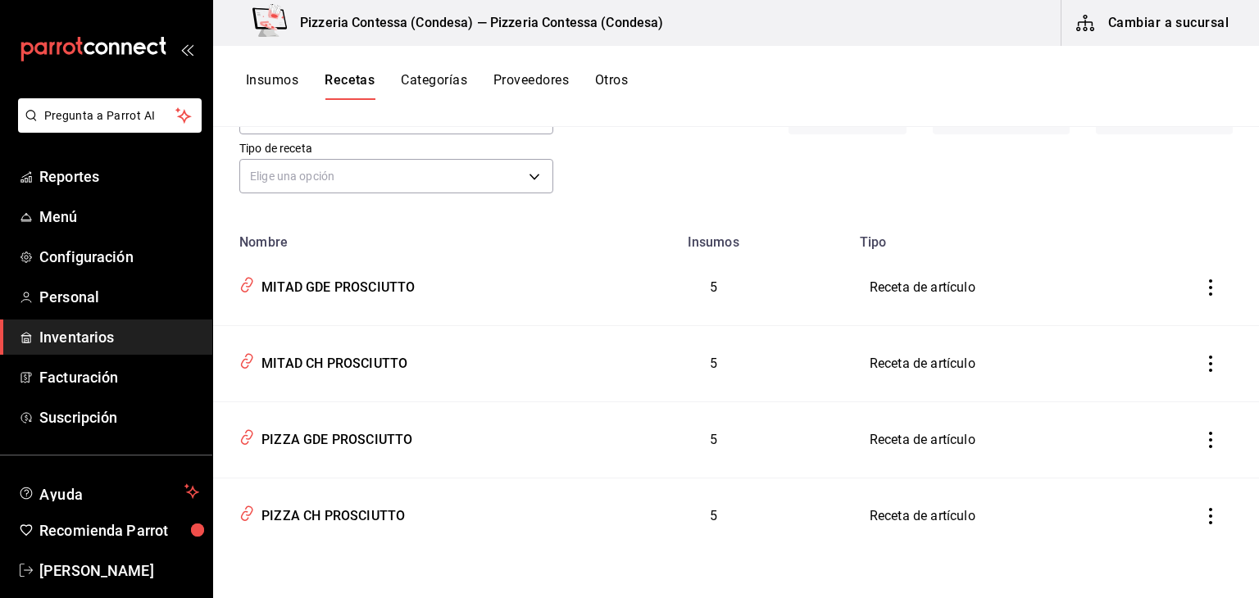
click at [285, 80] on button "Insumos" at bounding box center [272, 86] width 52 height 28
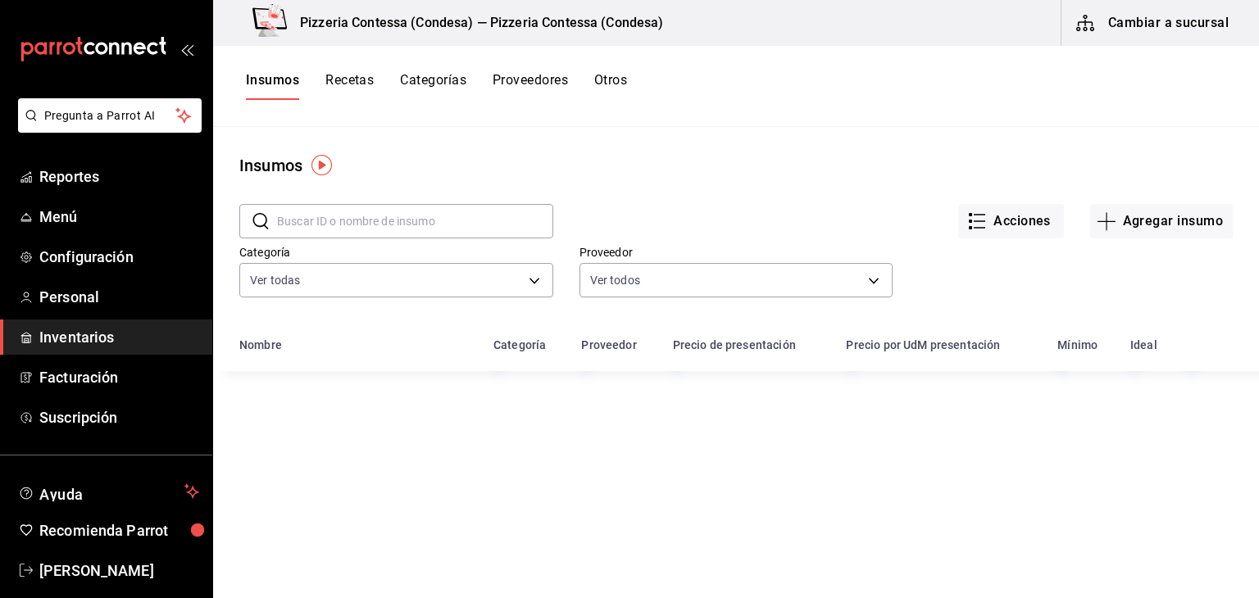
click at [373, 220] on input "text" at bounding box center [415, 221] width 276 height 33
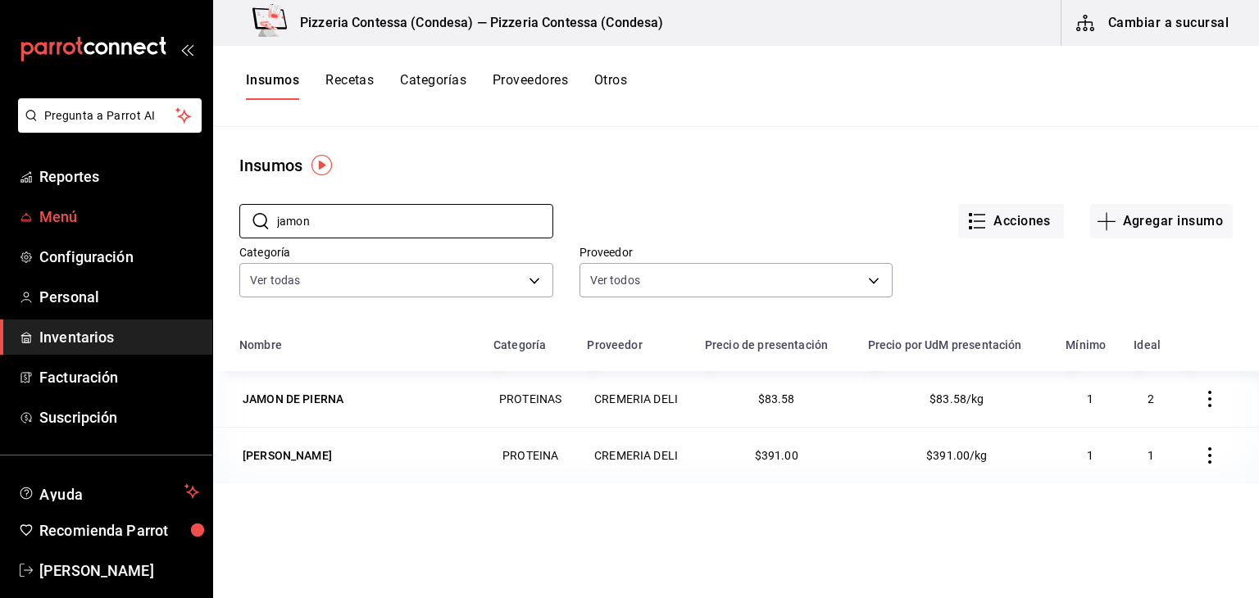
drag, startPoint x: 330, startPoint y: 220, endPoint x: 189, endPoint y: 220, distance: 140.2
click at [189, 220] on div "Pregunta a Parrot AI Reportes Menú Configuración Personal Inventarios Facturaci…" at bounding box center [629, 293] width 1259 height 587
type input "serra"
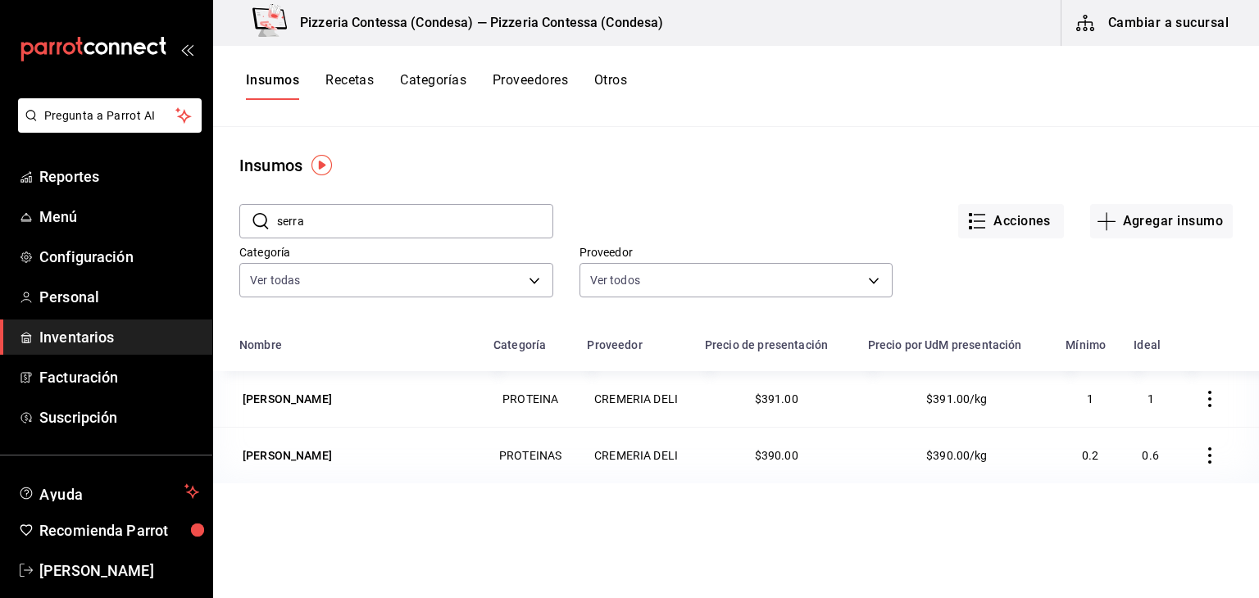
click at [1202, 457] on icon "button" at bounding box center [1210, 456] width 16 height 16
click at [1158, 451] on span "Eliminar" at bounding box center [1148, 455] width 42 height 13
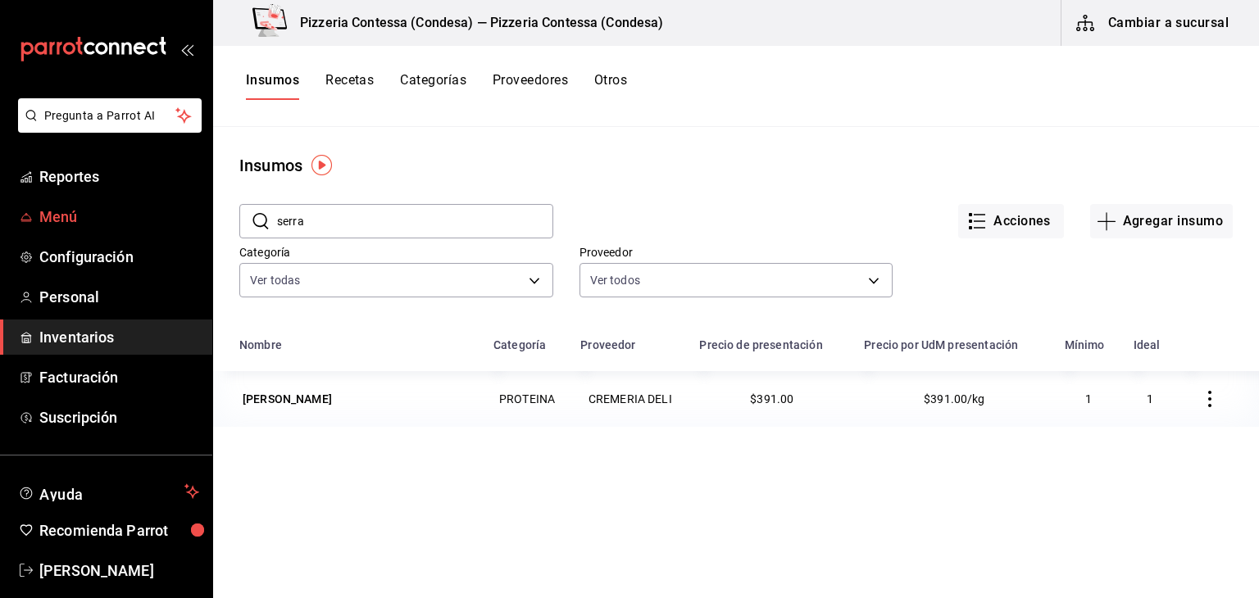
click at [75, 216] on span "Menú" at bounding box center [119, 217] width 160 height 22
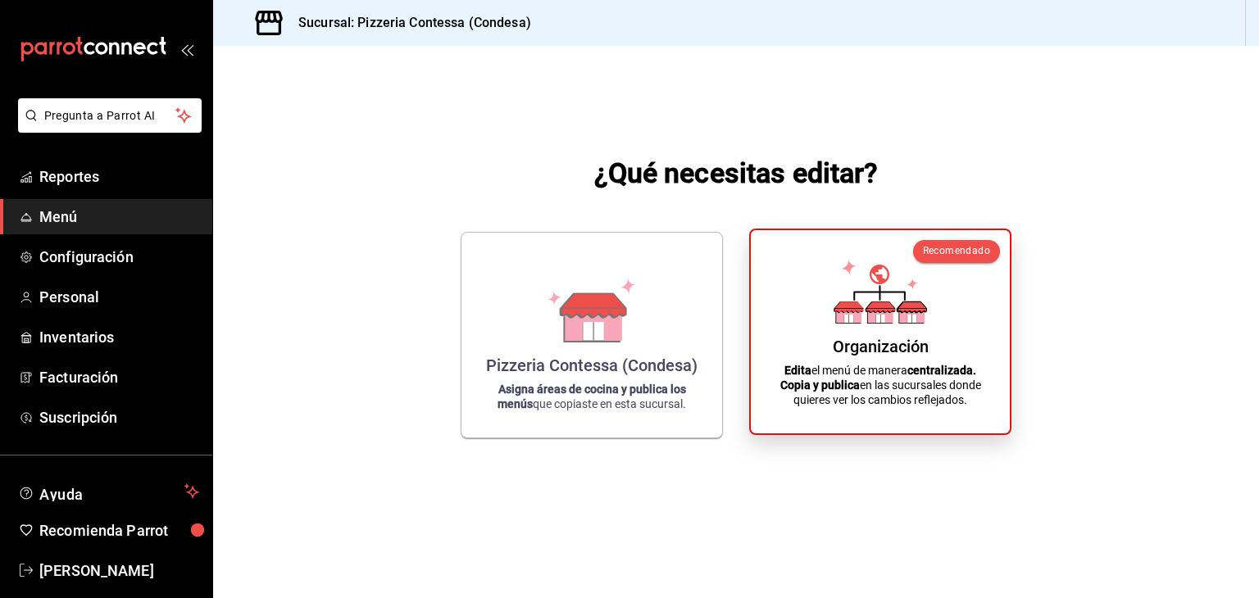
click at [903, 320] on icon at bounding box center [911, 315] width 25 height 16
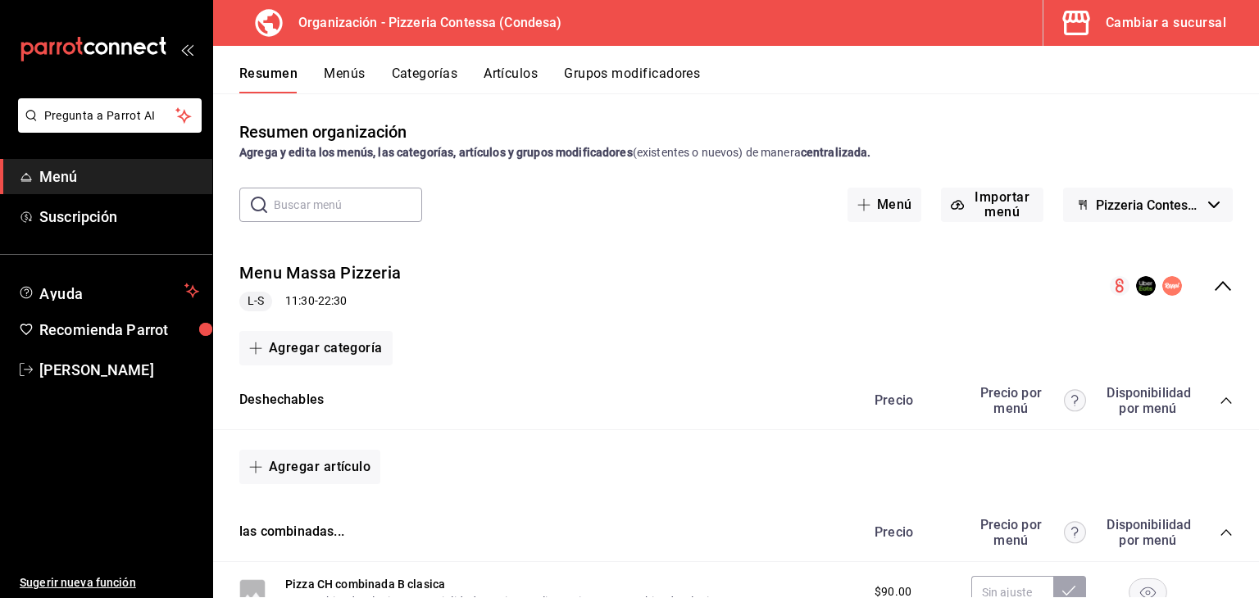
click at [332, 66] on button "Menús" at bounding box center [344, 80] width 41 height 28
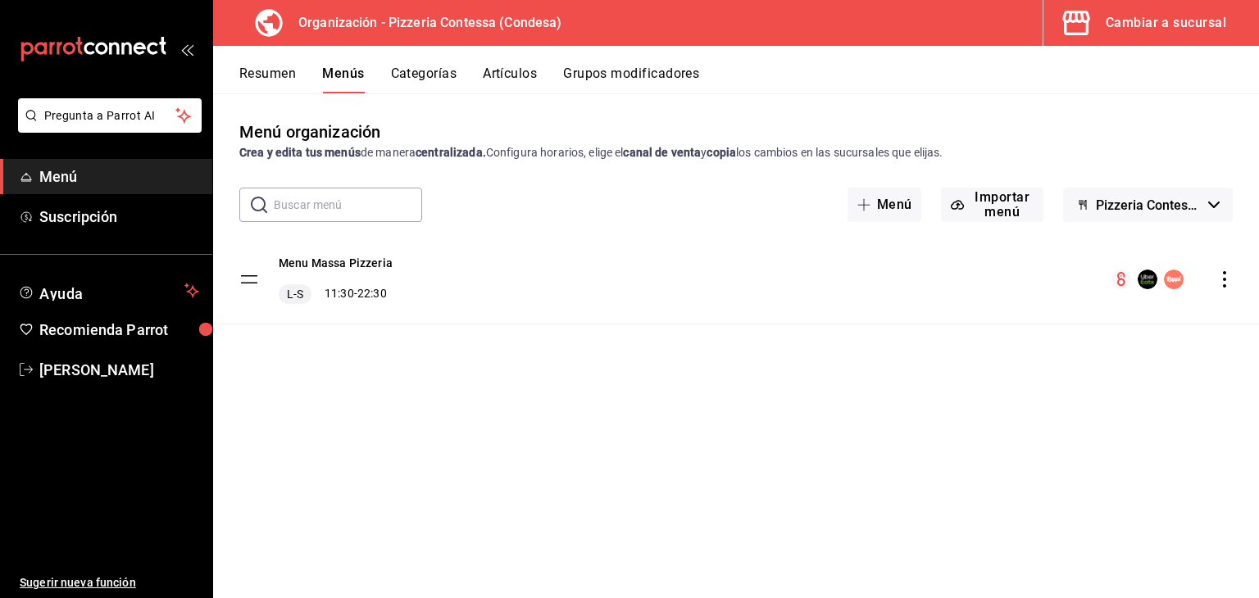
click at [1217, 279] on icon "actions" at bounding box center [1225, 279] width 16 height 16
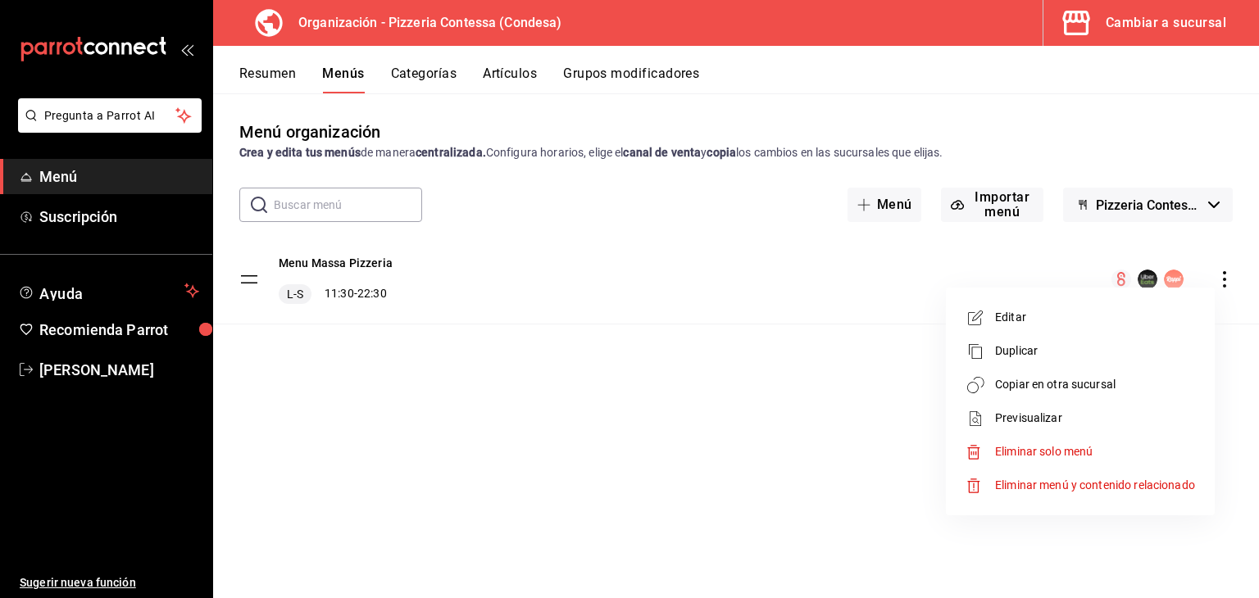
click at [1061, 397] on li "Copiar en otra sucursal" at bounding box center [1081, 385] width 256 height 34
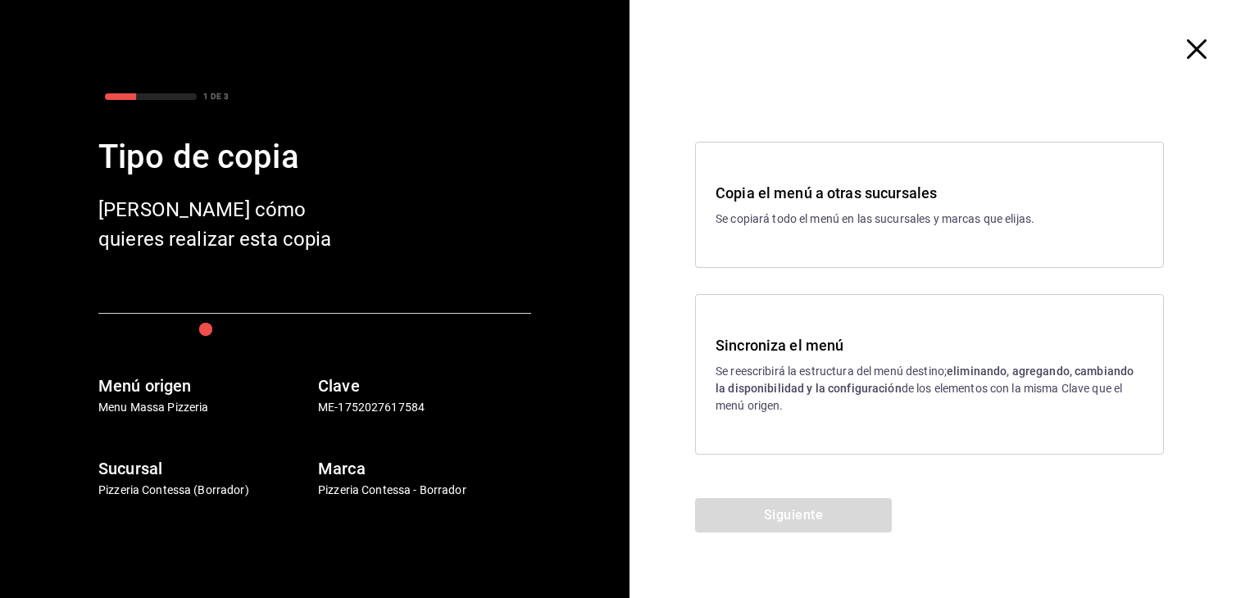
click at [885, 359] on div "Sincroniza el menú Se reescribirá la estructura del menú destino; eliminando, a…" at bounding box center [930, 374] width 428 height 80
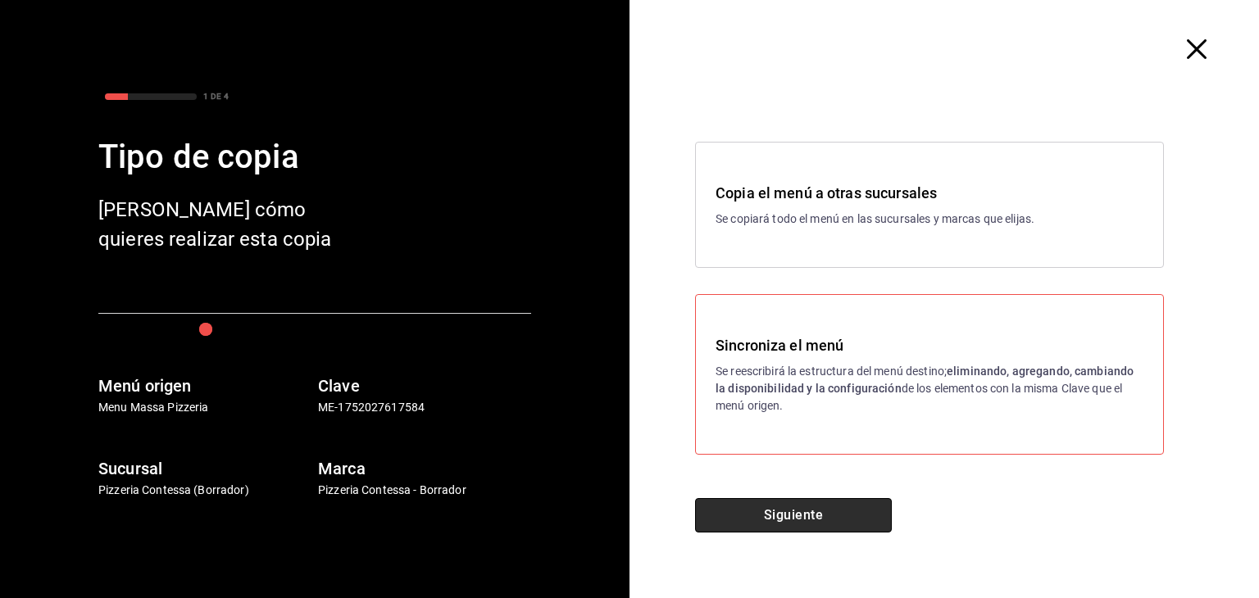
click at [820, 517] on button "Siguiente" at bounding box center [793, 515] width 197 height 34
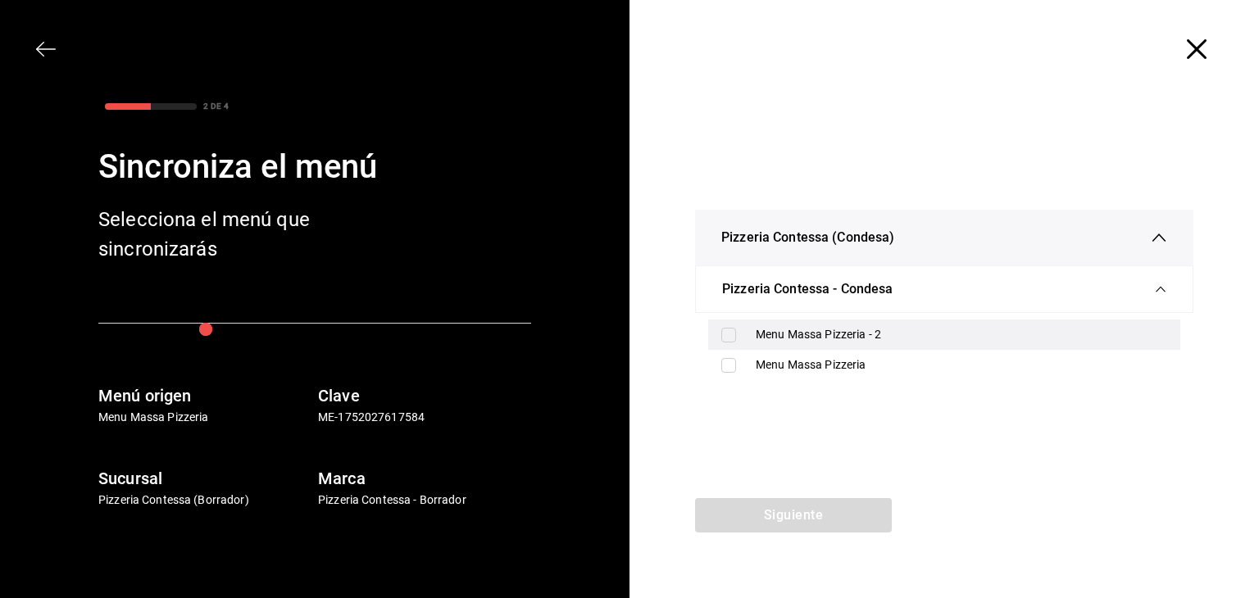
click at [885, 329] on div "Menu Massa Pizzeria - 2" at bounding box center [962, 334] width 412 height 17
checkbox input "true"
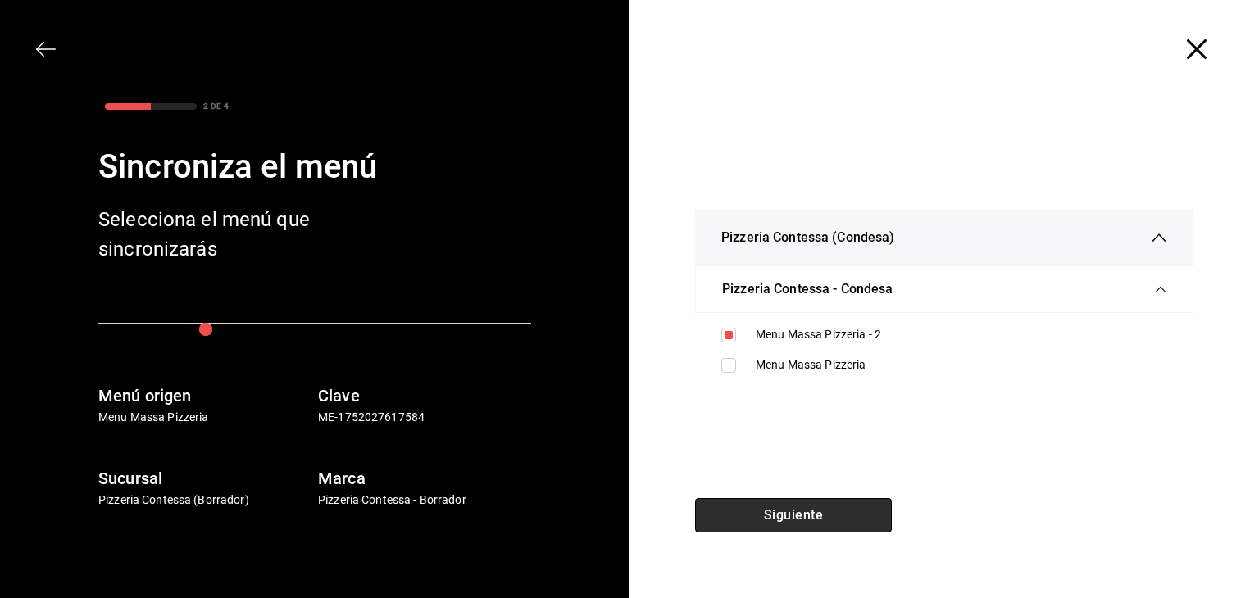
click at [853, 505] on button "Siguiente" at bounding box center [793, 515] width 197 height 34
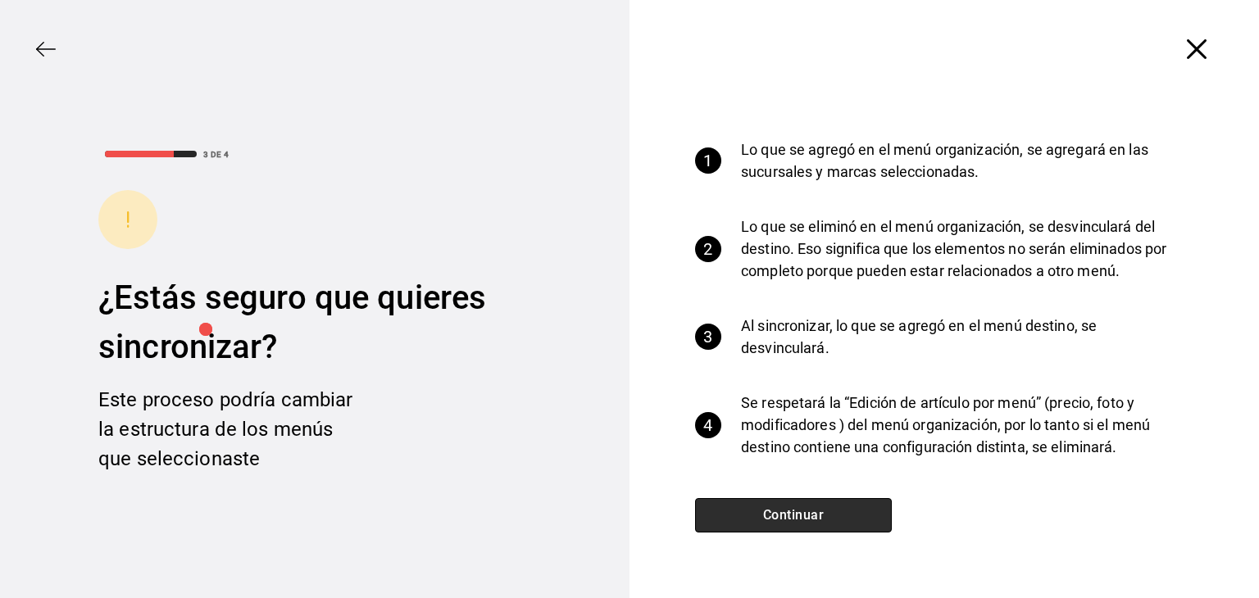
click at [837, 509] on button "Continuar" at bounding box center [793, 515] width 197 height 34
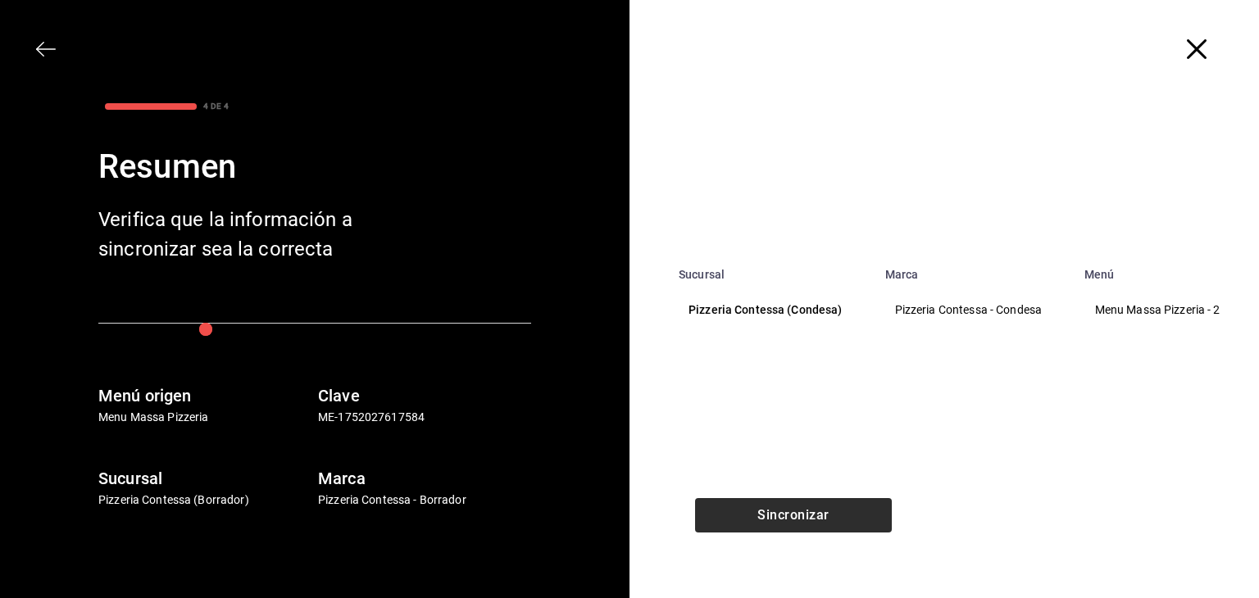
click at [830, 499] on div "Sucursal Marca Menú Pizzeria Contessa (Condesa) Pizzeria Contessa - Condesa Men…" at bounding box center [945, 299] width 630 height 598
click at [821, 509] on button "Sincronizar" at bounding box center [793, 515] width 197 height 34
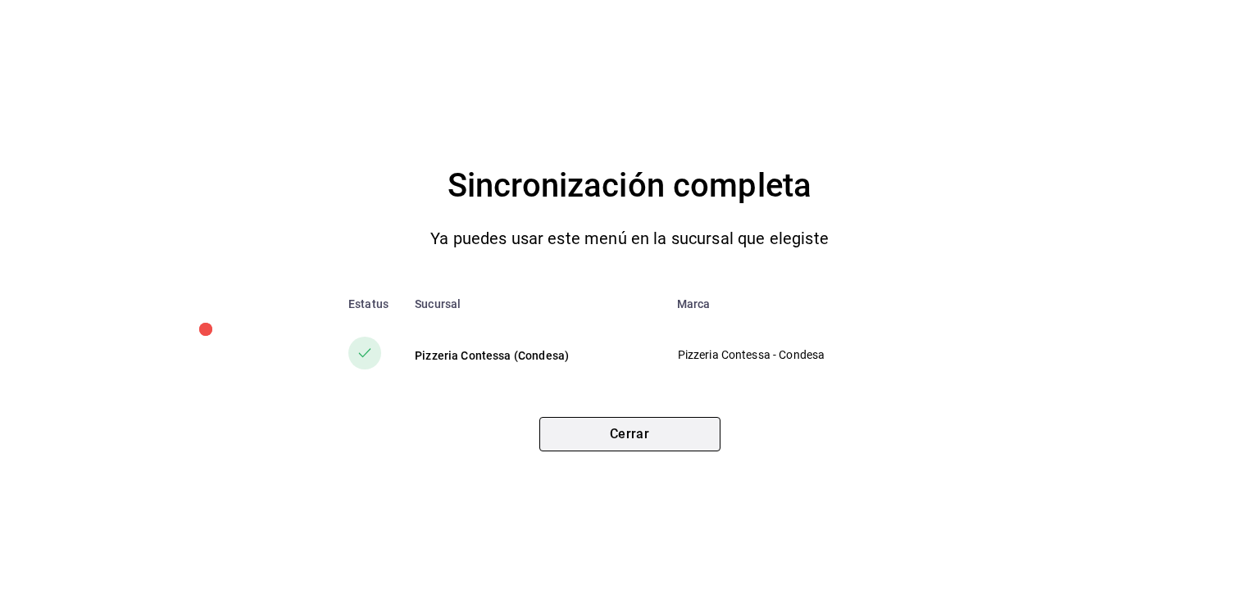
click at [616, 430] on button "Cerrar" at bounding box center [629, 434] width 181 height 34
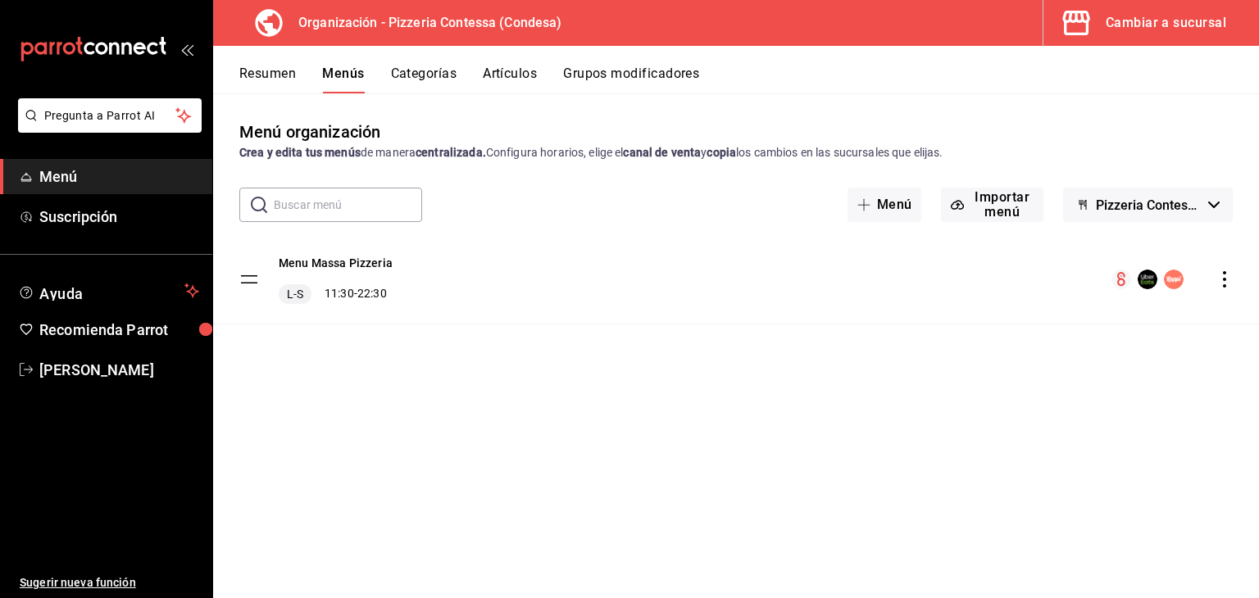
click at [1146, 20] on div "Cambiar a sucursal" at bounding box center [1166, 22] width 121 height 23
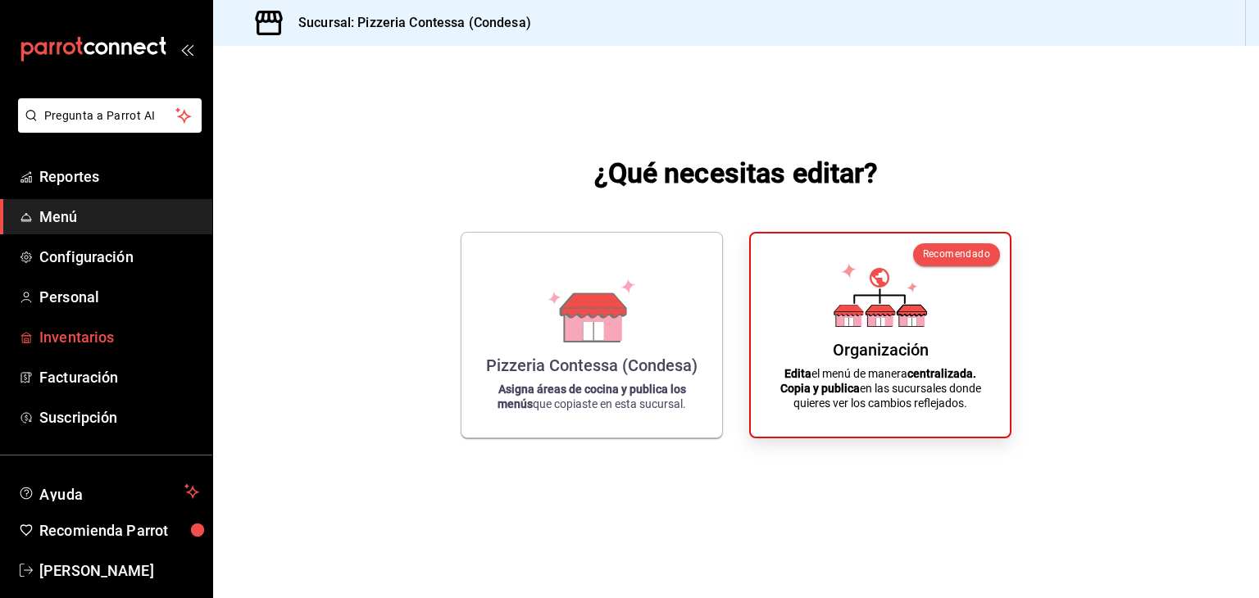
click at [69, 344] on span "Inventarios" at bounding box center [119, 337] width 160 height 22
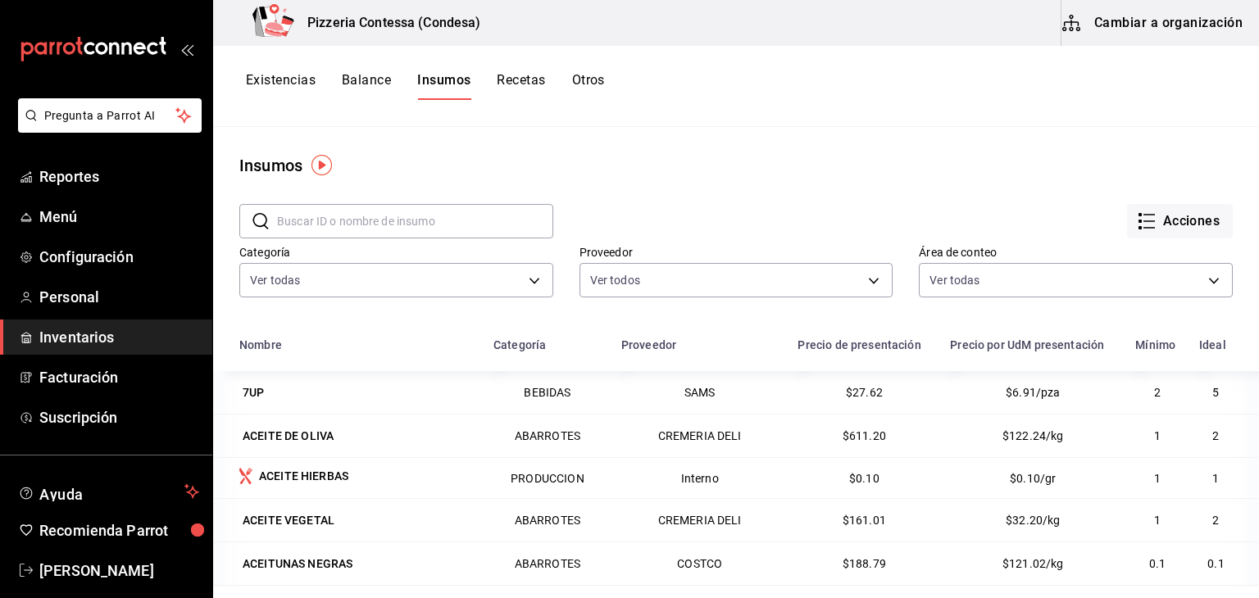
click at [378, 222] on input "text" at bounding box center [415, 221] width 276 height 33
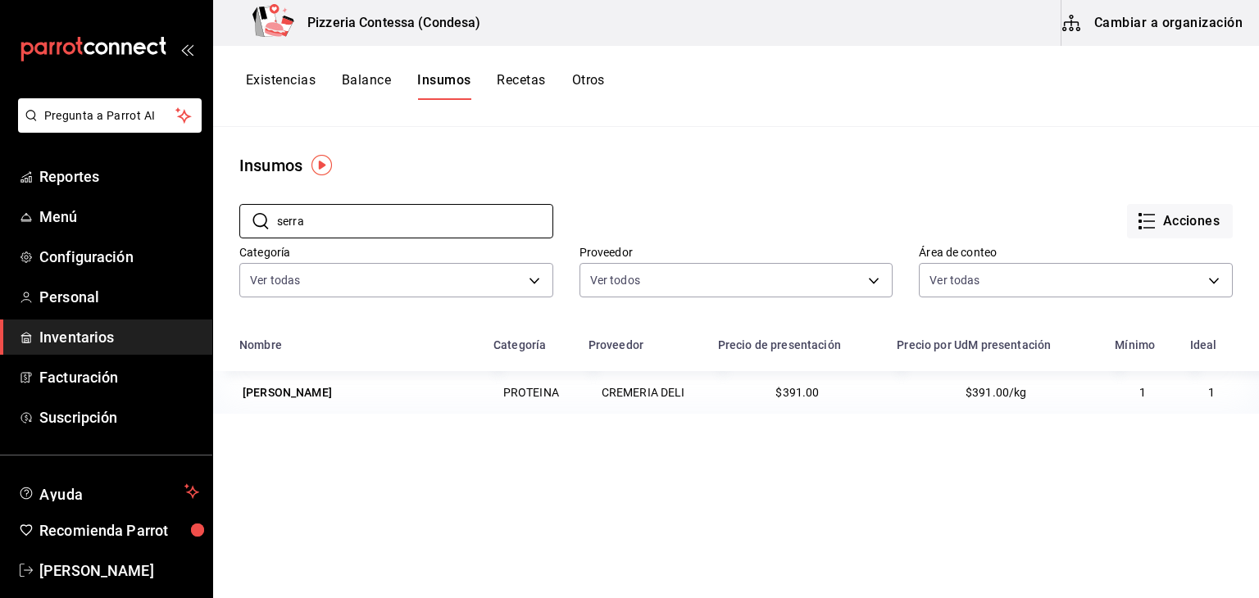
type input "serra"
click at [290, 75] on button "Existencias" at bounding box center [281, 86] width 70 height 28
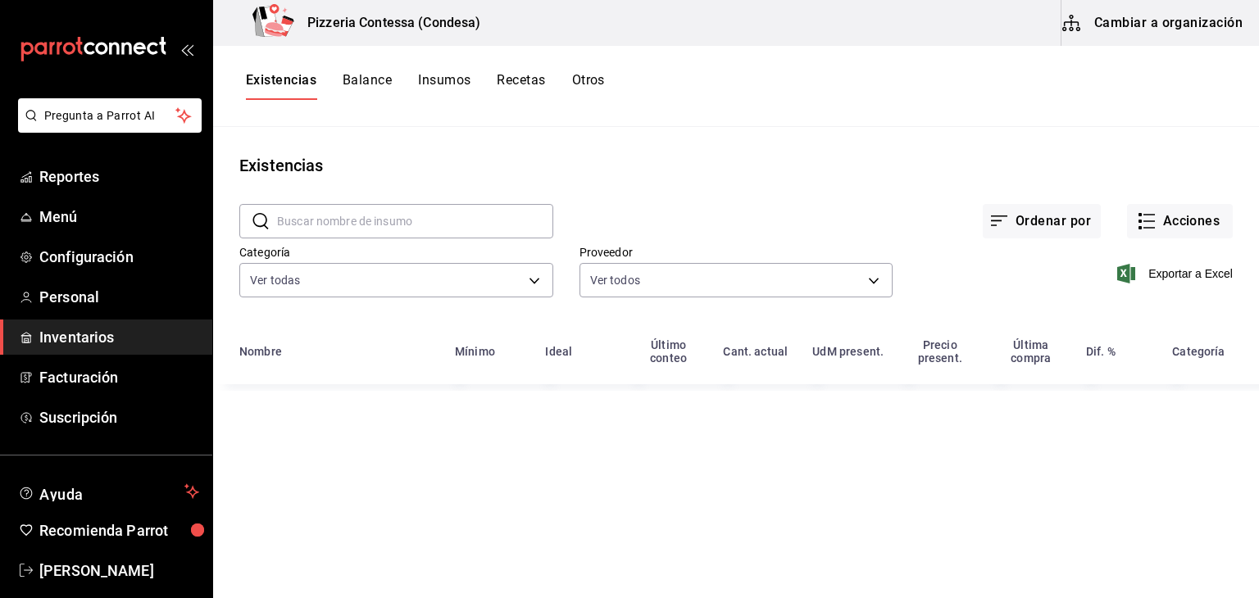
click at [378, 217] on input "text" at bounding box center [415, 221] width 276 height 33
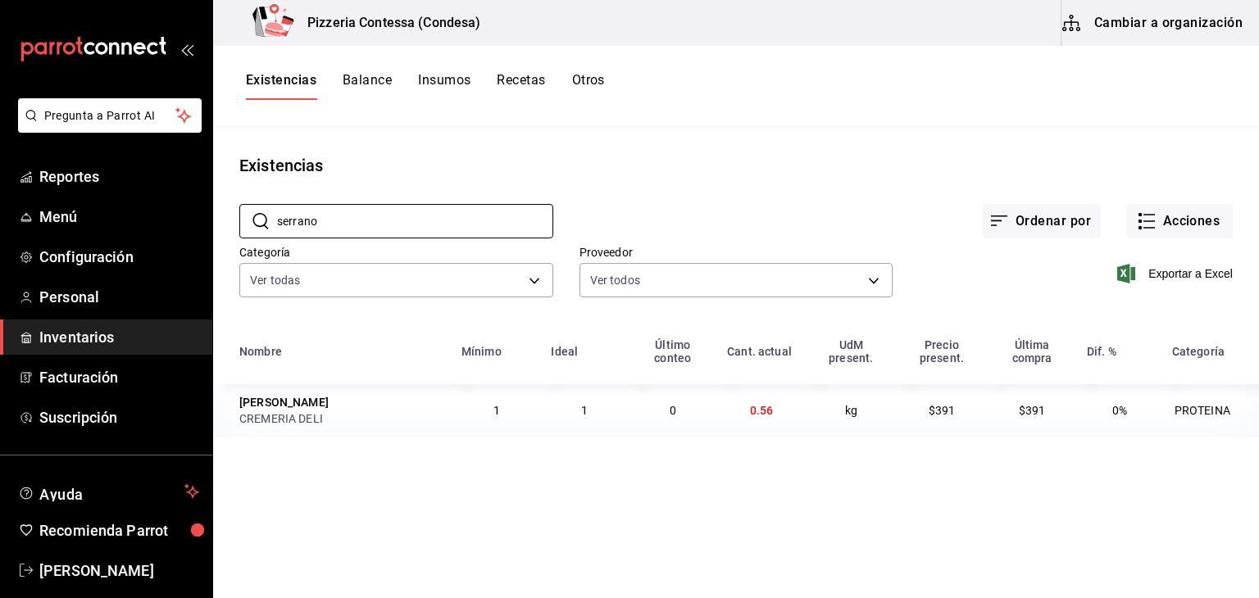
type input "serrano"
click at [541, 483] on main "Existencias ​ serrano ​ Ordenar por Acciones Categoría Ver todas adbb1f52-8470-…" at bounding box center [736, 357] width 1046 height 460
click at [92, 175] on span "Reportes" at bounding box center [119, 177] width 160 height 22
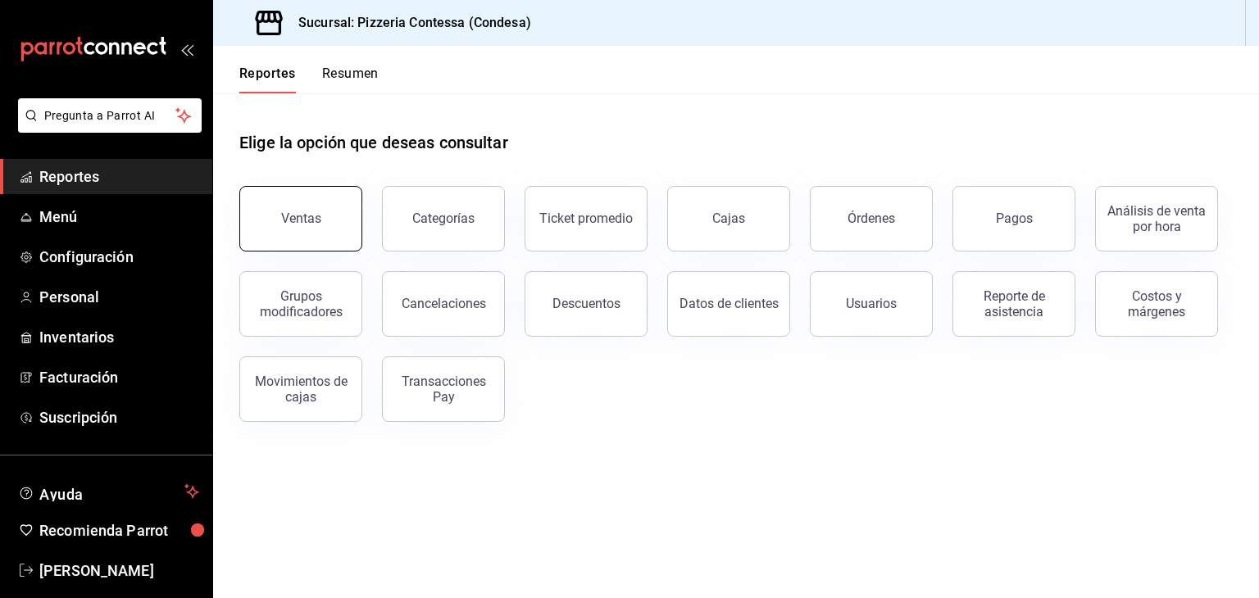
click at [334, 218] on button "Ventas" at bounding box center [300, 219] width 123 height 66
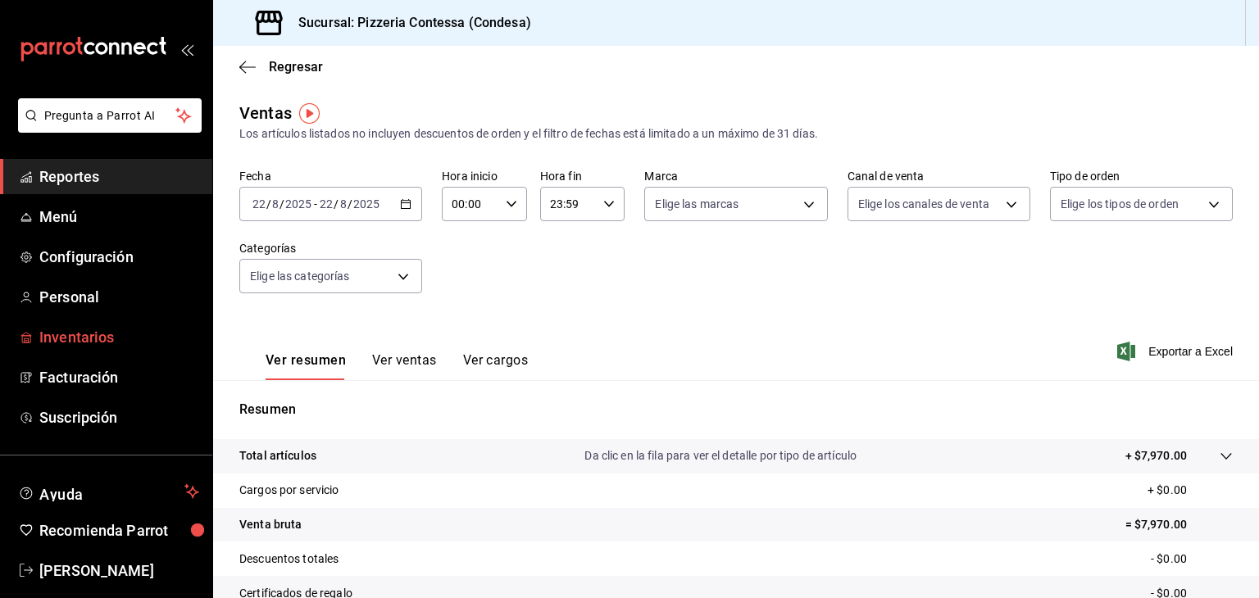
click at [111, 345] on span "Inventarios" at bounding box center [119, 337] width 160 height 22
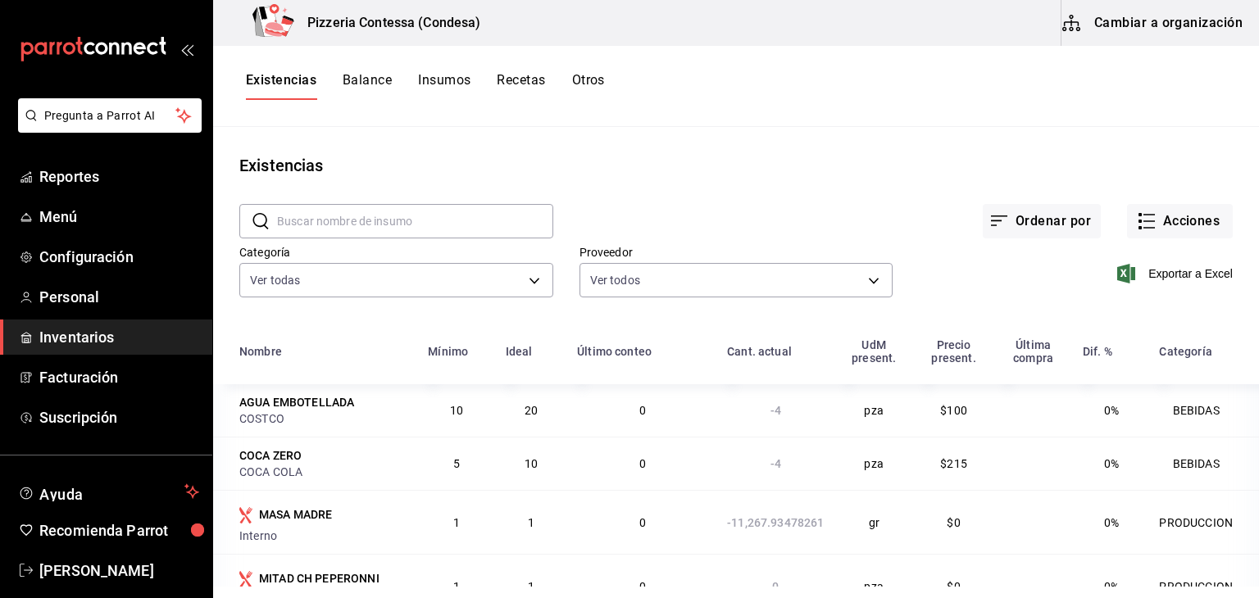
click at [357, 80] on button "Balance" at bounding box center [367, 86] width 49 height 28
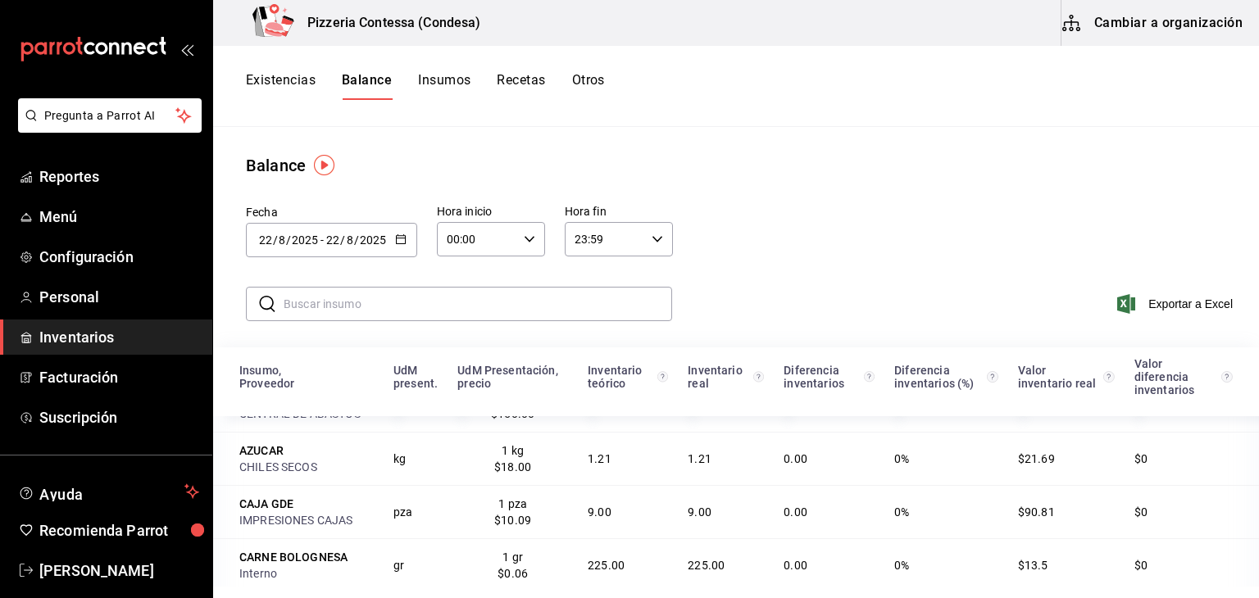
click at [412, 238] on div "[DATE] [DATE] - [DATE] [DATE]" at bounding box center [331, 240] width 171 height 34
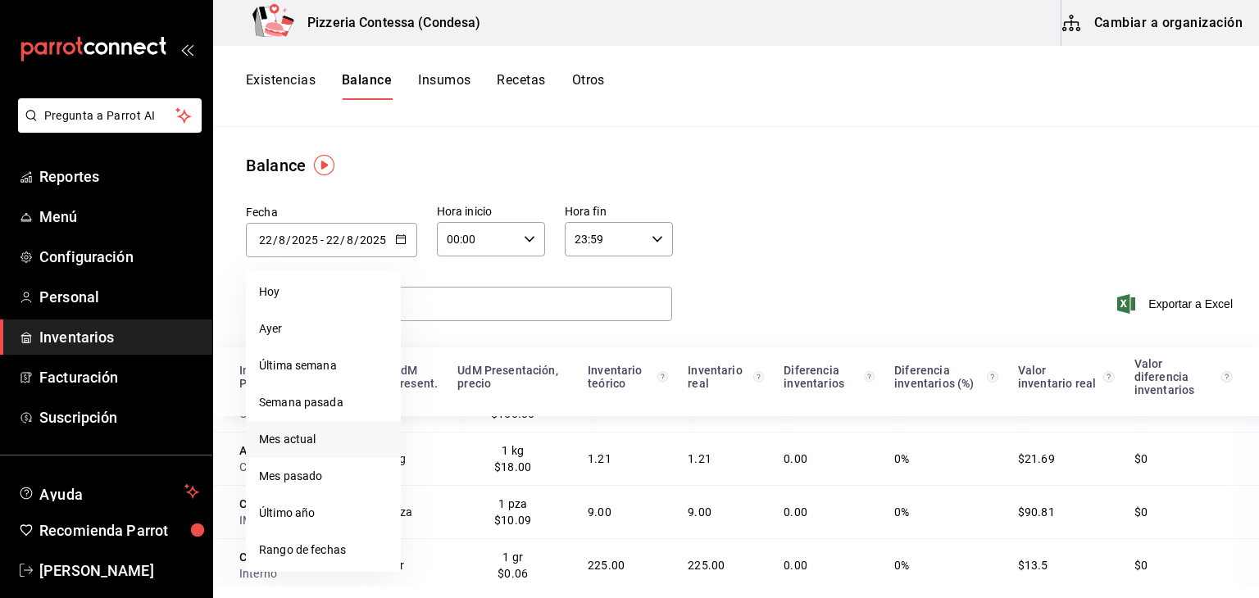
click at [330, 430] on li "Mes actual" at bounding box center [323, 439] width 155 height 37
type input "[DATE]"
type input "1"
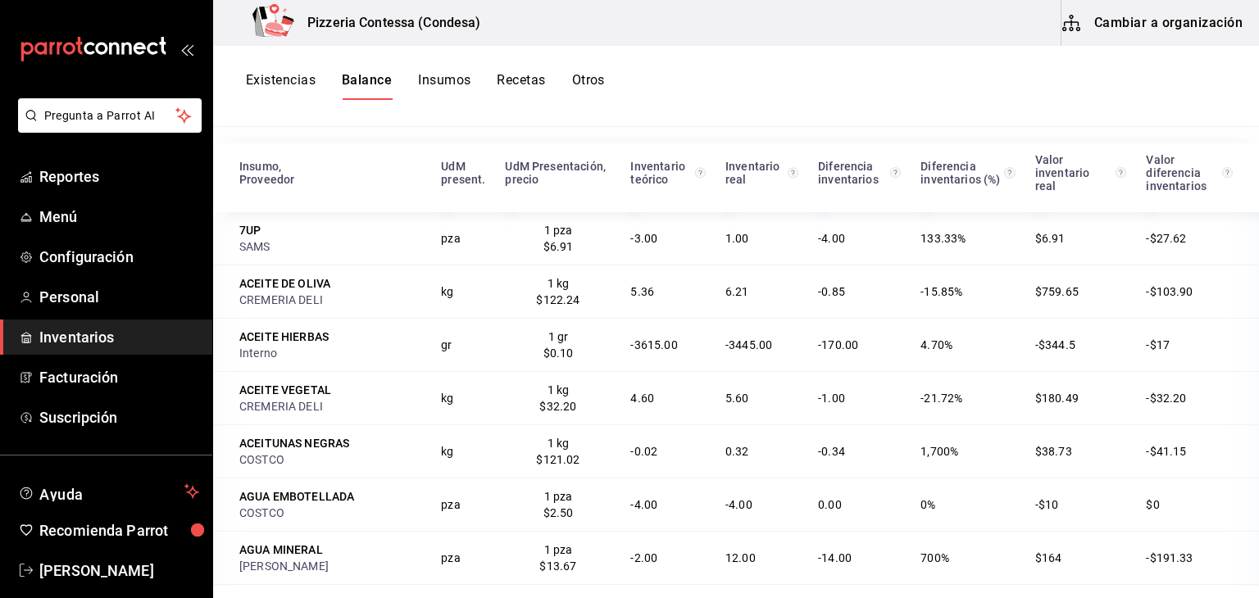
scroll to position [220, 0]
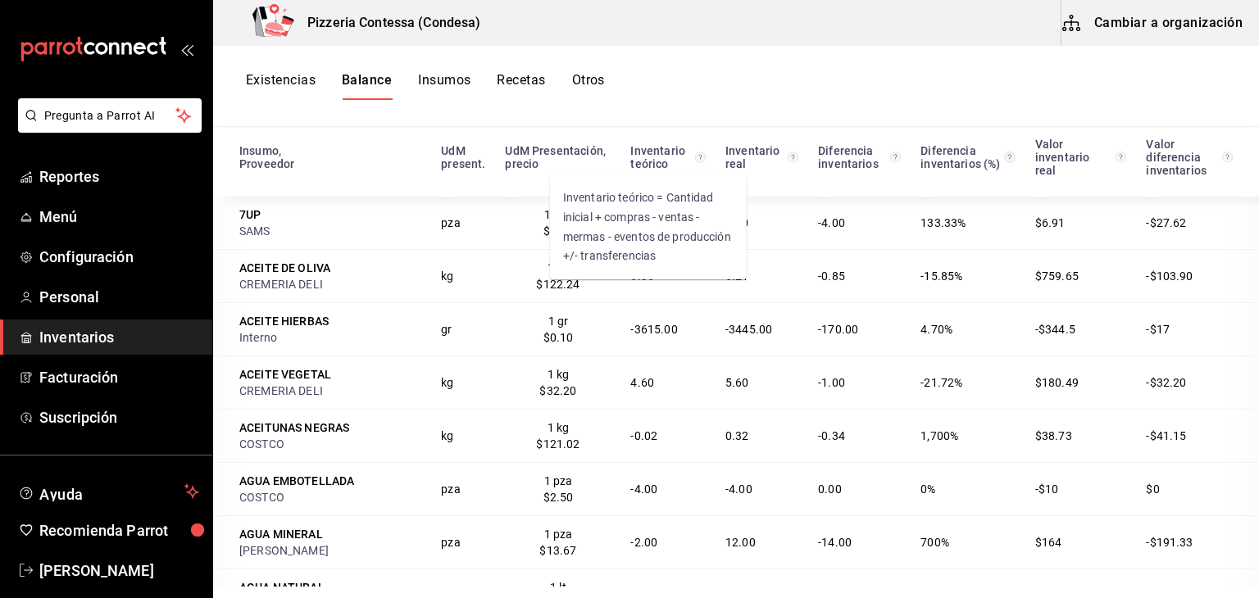
click at [695, 160] on circle "Inventario teórico = Cantidad inicial + compras - ventas - mermas - eventos de …" at bounding box center [700, 157] width 11 height 11
click at [758, 84] on div "Existencias Balance Insumos Recetas Otros" at bounding box center [736, 86] width 1046 height 28
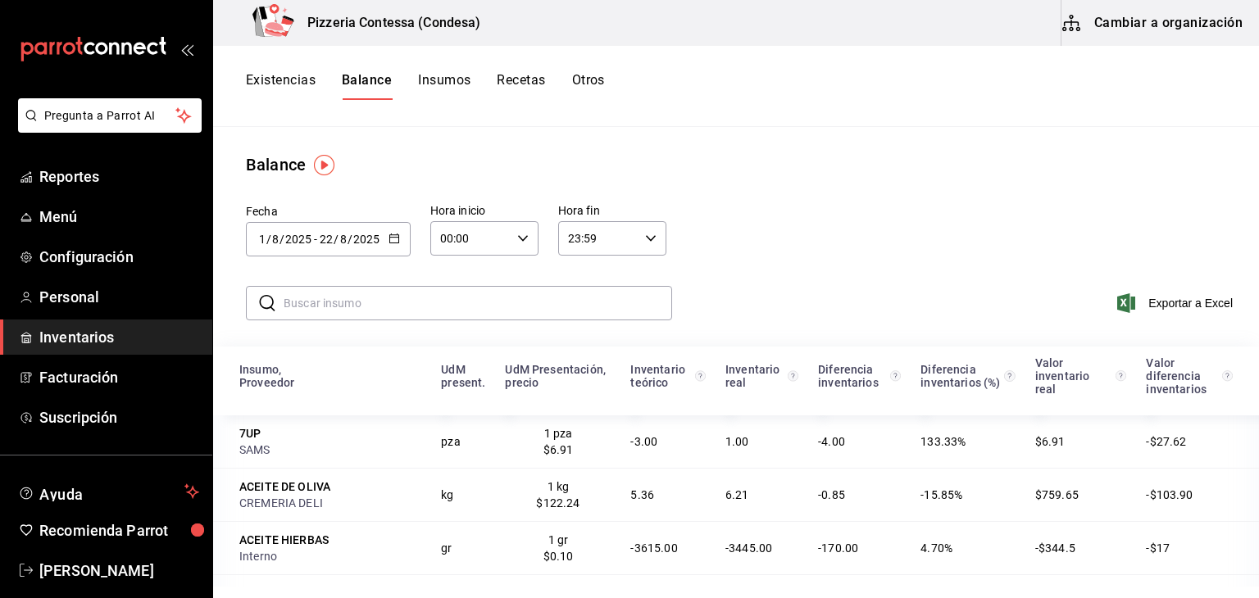
scroll to position [0, 0]
click at [379, 288] on div "​ ​" at bounding box center [459, 304] width 426 height 34
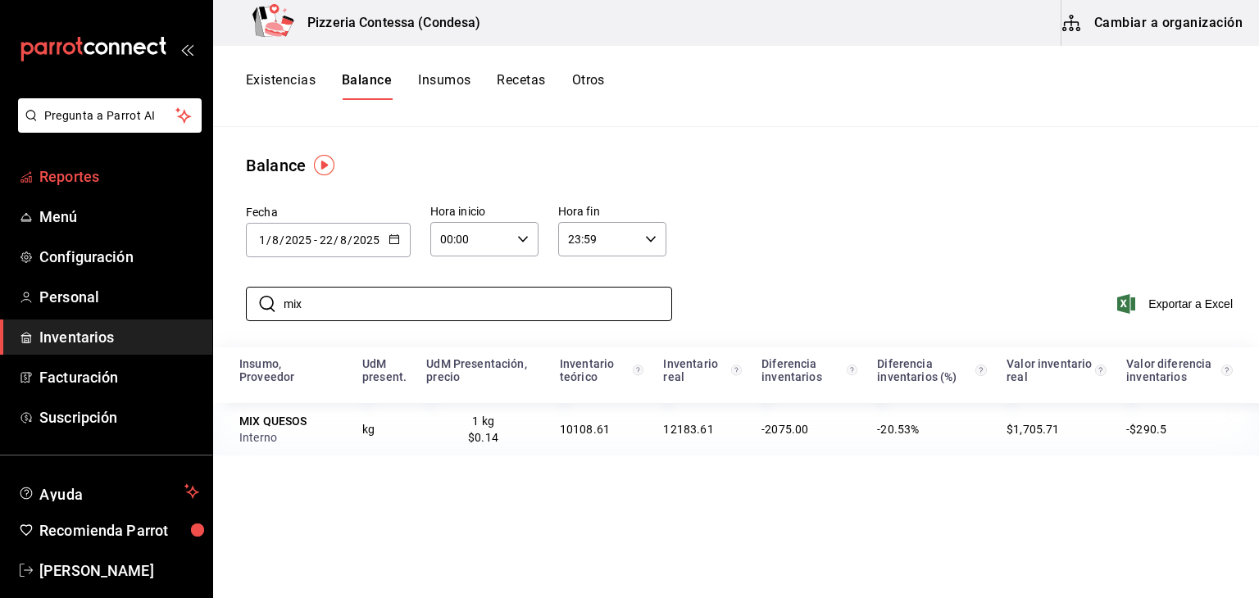
type input "mix"
click at [84, 182] on span "Reportes" at bounding box center [119, 177] width 160 height 22
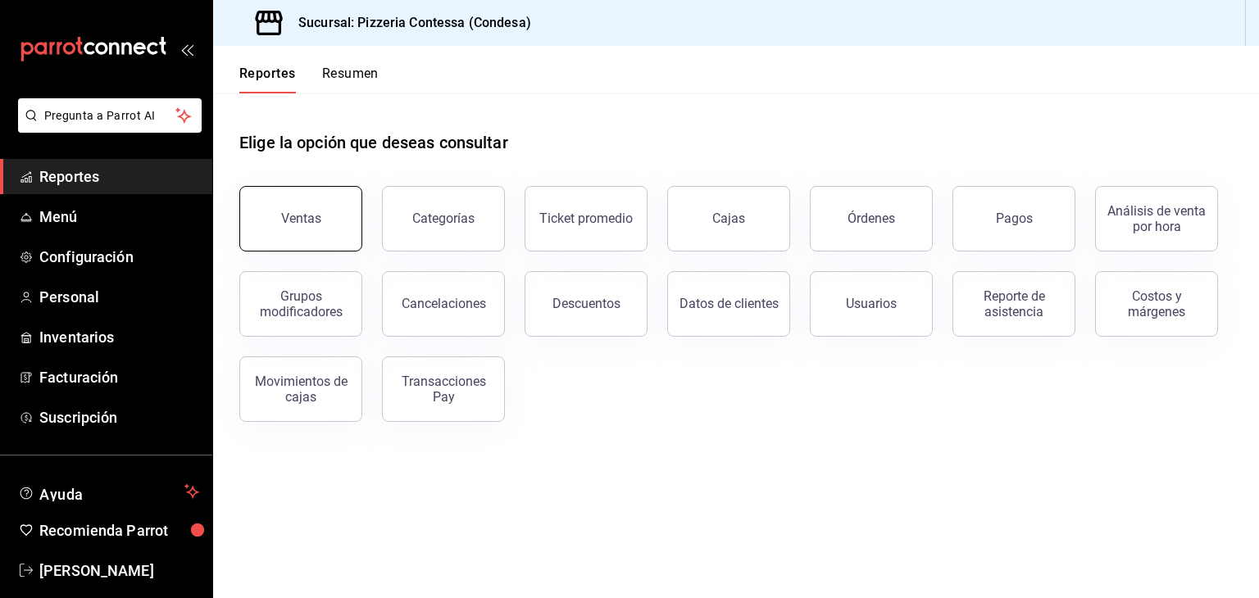
click at [359, 239] on div "Ventas" at bounding box center [291, 208] width 143 height 85
click at [328, 224] on button "Ventas" at bounding box center [300, 219] width 123 height 66
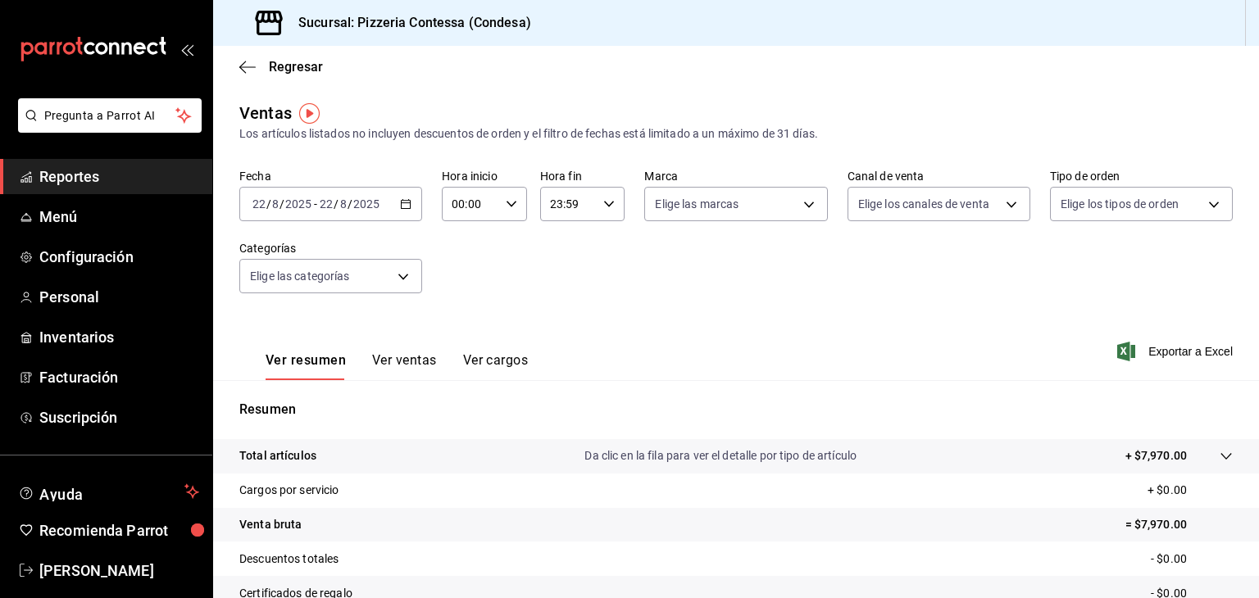
click at [413, 202] on div "[DATE] [DATE] - [DATE] [DATE]" at bounding box center [330, 204] width 183 height 34
click at [401, 201] on \(Stroke\) "button" at bounding box center [406, 204] width 10 height 9
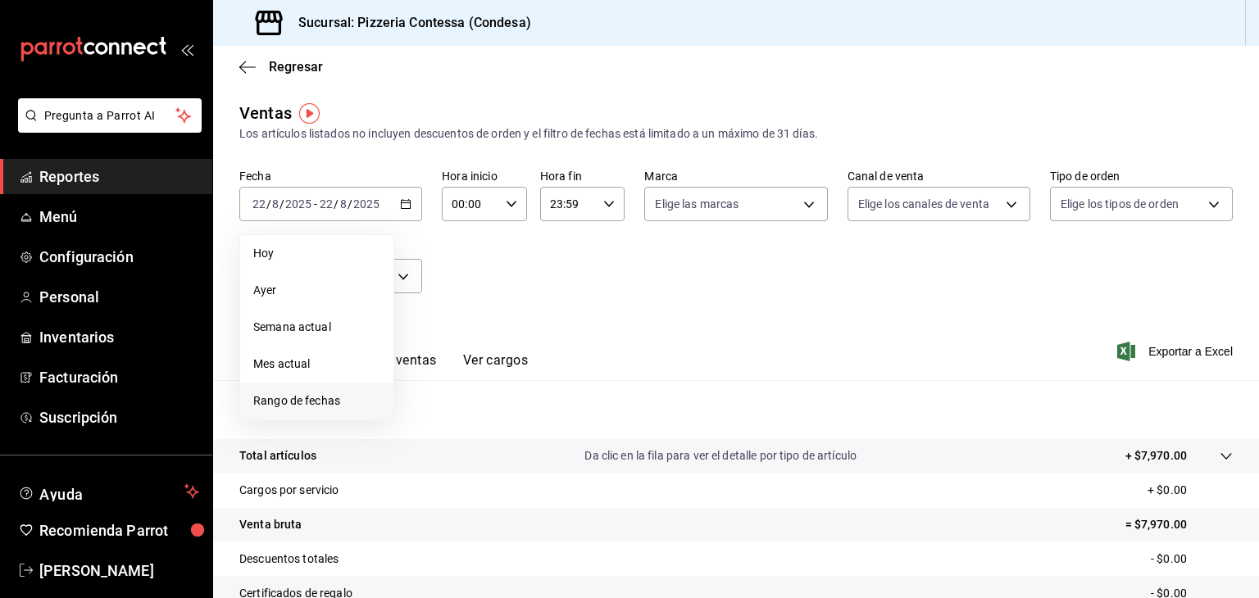
click at [328, 404] on span "Rango de fechas" at bounding box center [316, 401] width 127 height 17
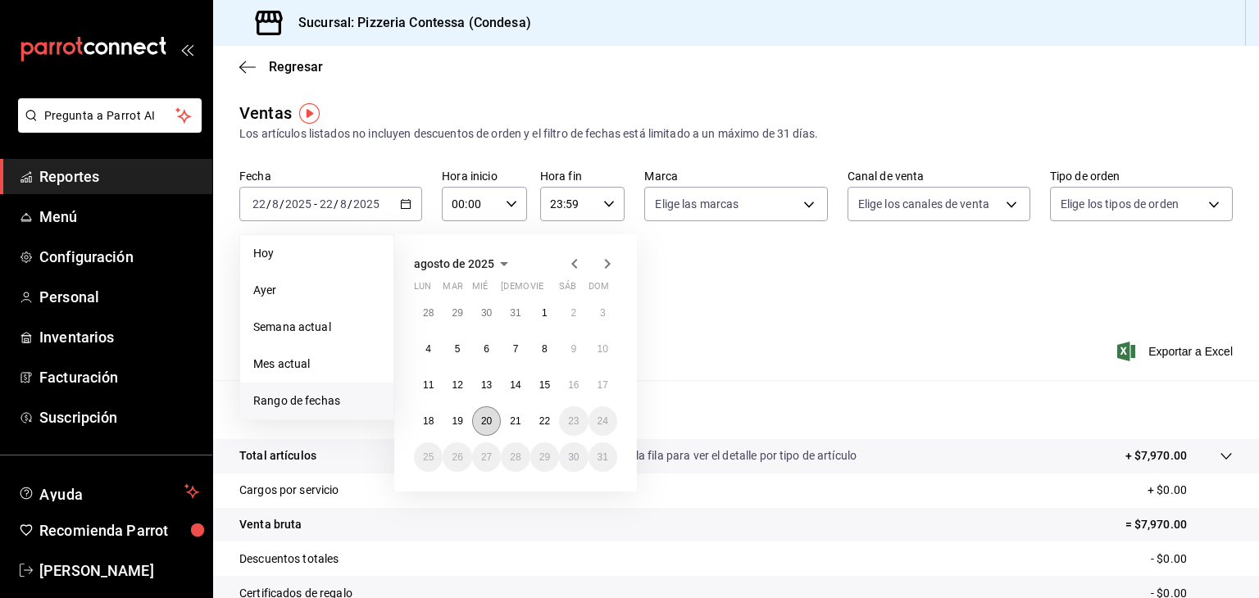
click at [479, 420] on button "20" at bounding box center [486, 422] width 29 height 30
click at [489, 412] on button "20" at bounding box center [486, 422] width 29 height 30
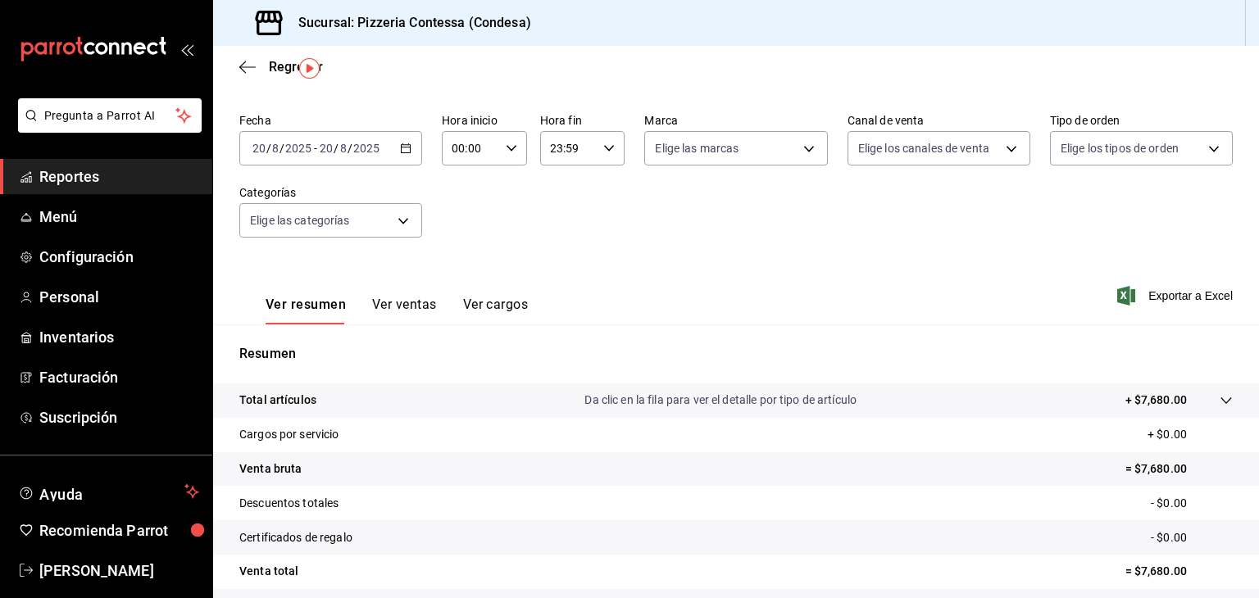
scroll to position [187, 0]
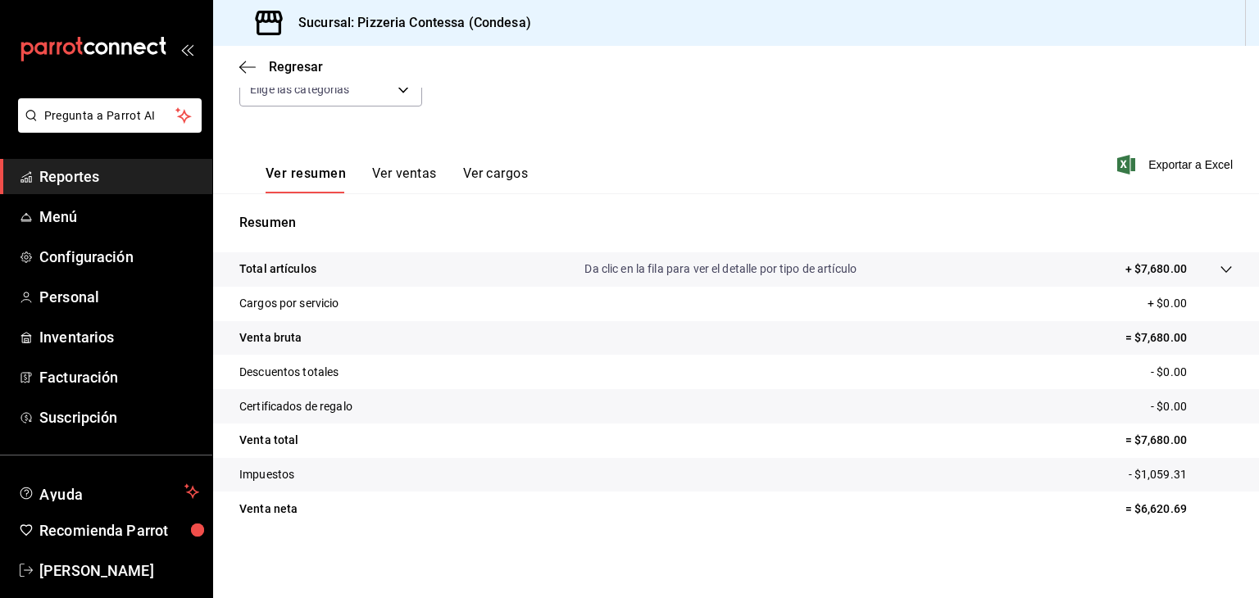
click at [413, 179] on button "Ver ventas" at bounding box center [404, 180] width 65 height 28
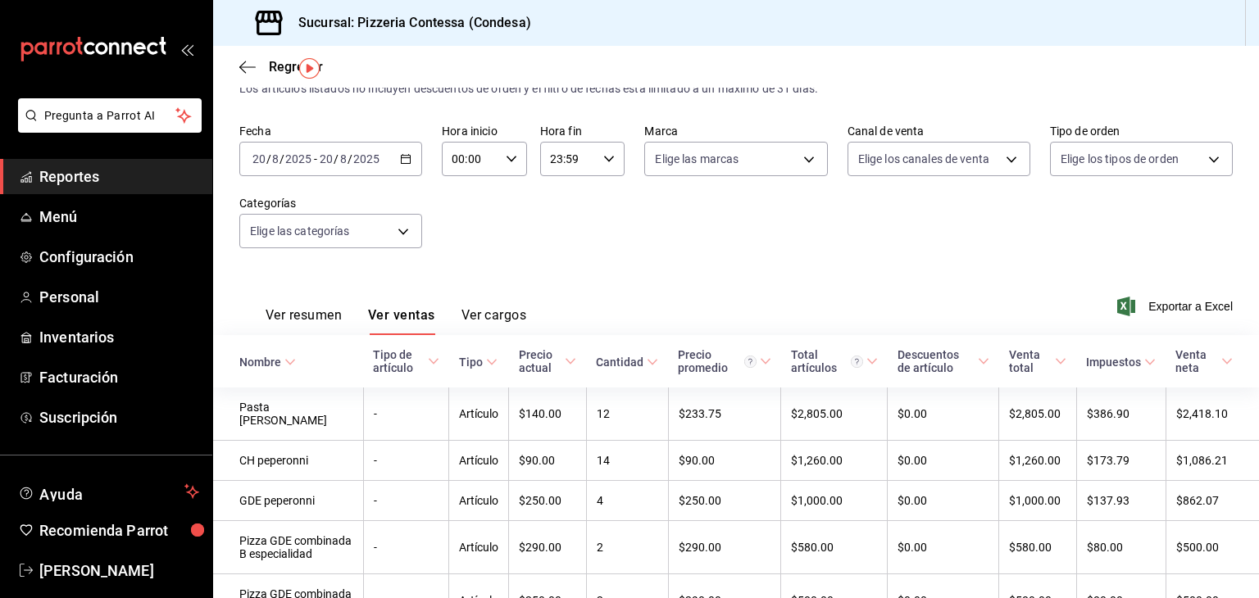
scroll to position [44, 0]
click at [104, 166] on span "Reportes" at bounding box center [119, 177] width 160 height 22
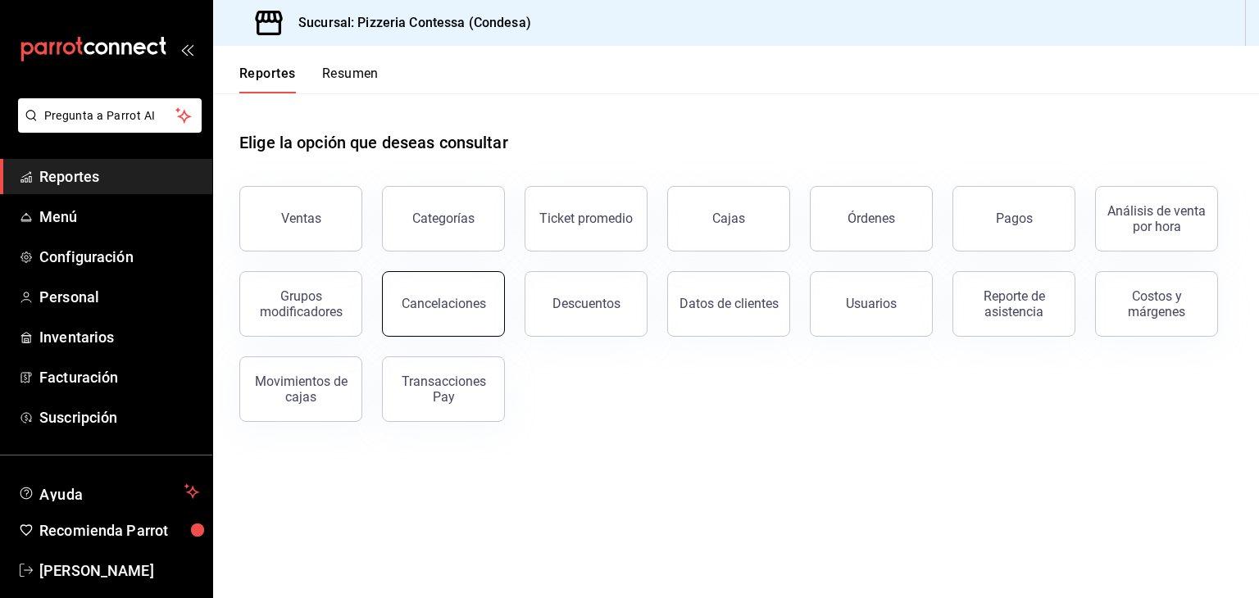
click at [412, 282] on button "Cancelaciones" at bounding box center [443, 304] width 123 height 66
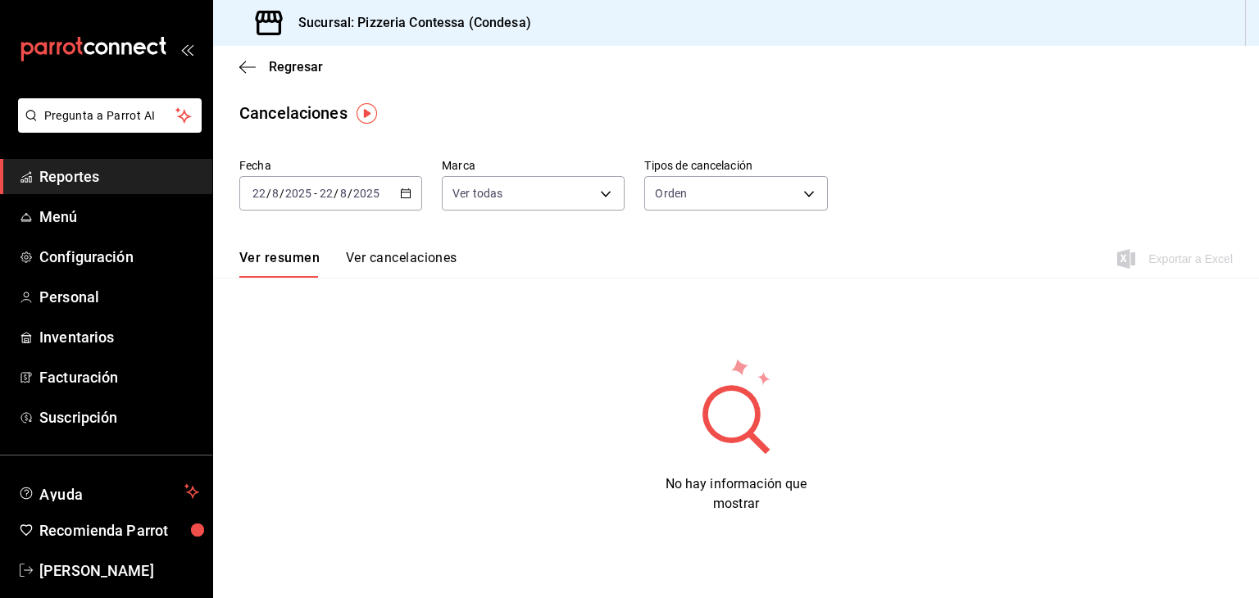
click at [406, 197] on icon "button" at bounding box center [405, 193] width 11 height 11
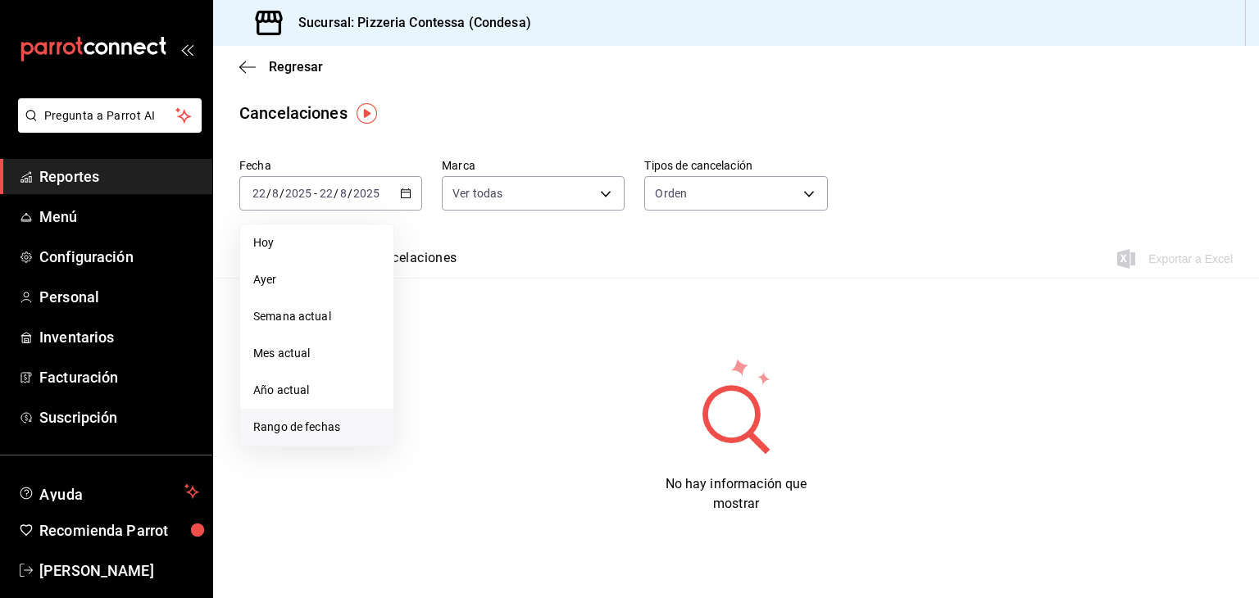
click at [328, 435] on span "Rango de fechas" at bounding box center [316, 427] width 127 height 17
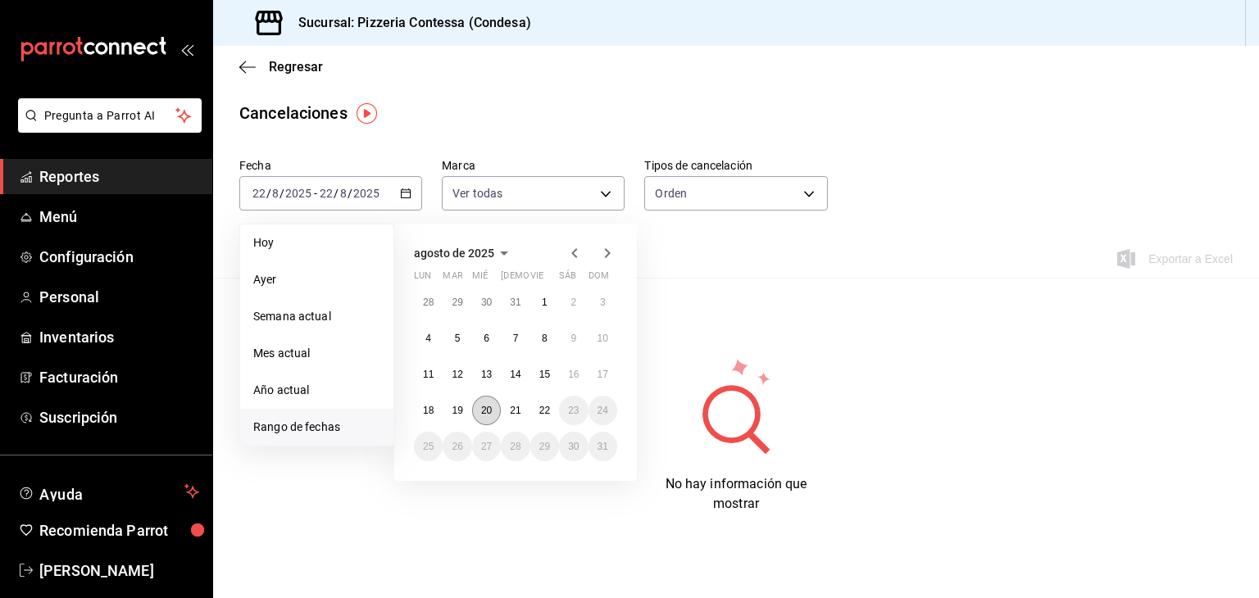
click at [491, 416] on button "20" at bounding box center [486, 411] width 29 height 30
click at [491, 412] on abbr "20" at bounding box center [486, 410] width 11 height 11
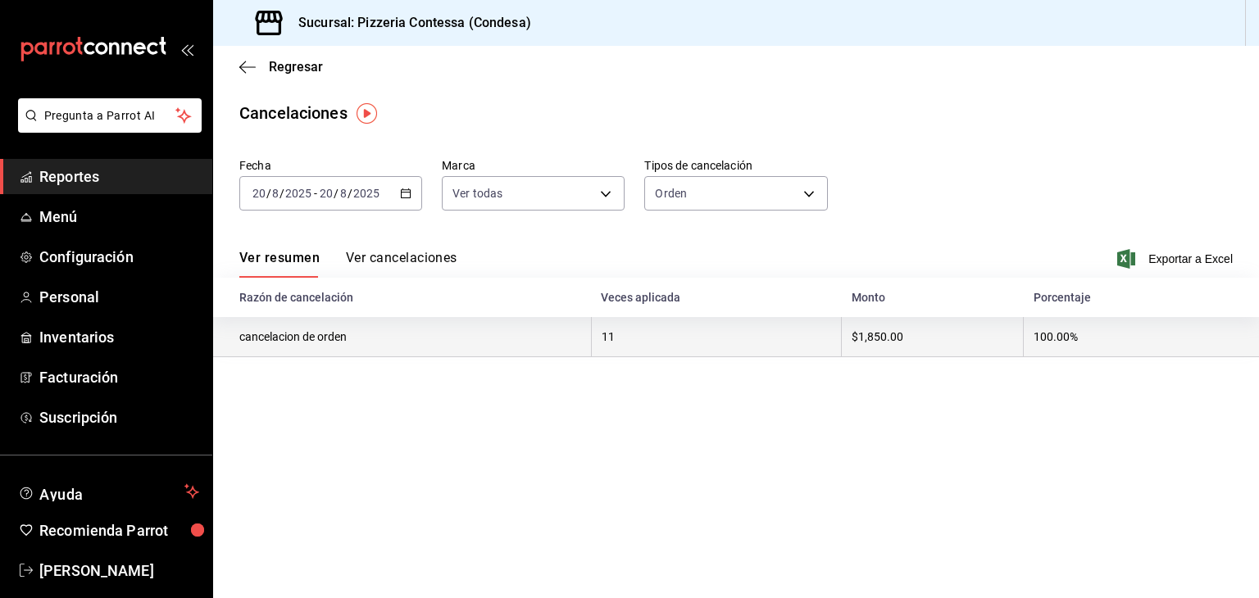
click at [506, 343] on th "cancelacion de orden" at bounding box center [402, 337] width 378 height 40
click at [318, 344] on th "cancelacion de orden" at bounding box center [402, 337] width 378 height 40
click at [937, 330] on th "$1,850.00" at bounding box center [933, 337] width 182 height 40
click at [1103, 333] on th "100.00%" at bounding box center [1142, 337] width 236 height 40
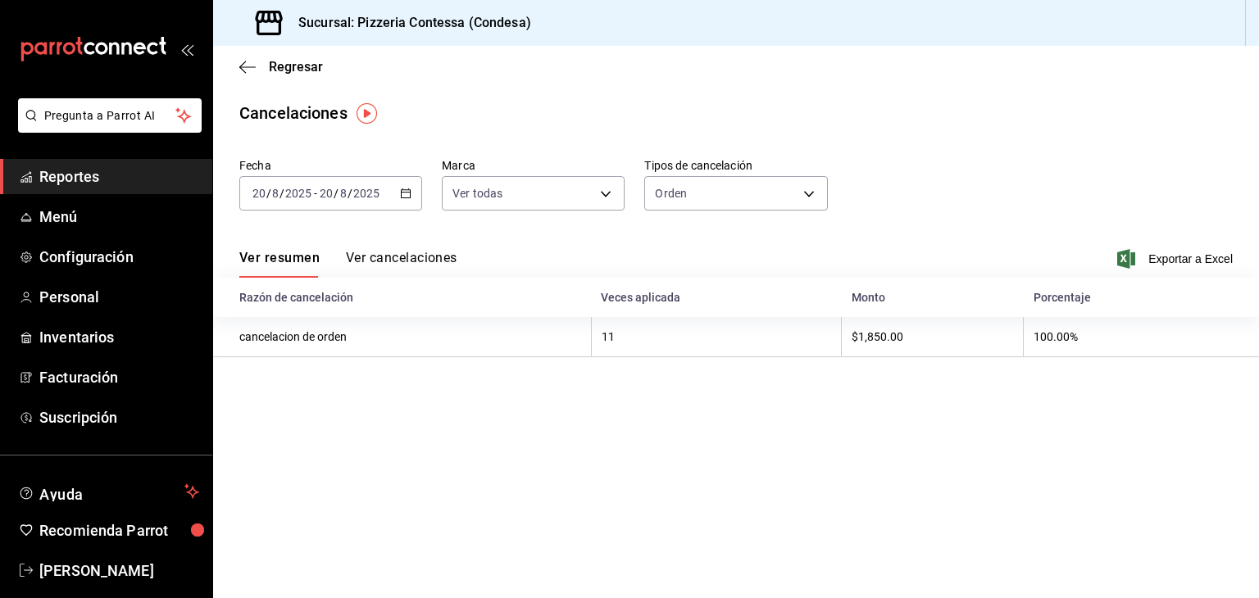
click at [434, 260] on button "Ver cancelaciones" at bounding box center [401, 264] width 111 height 28
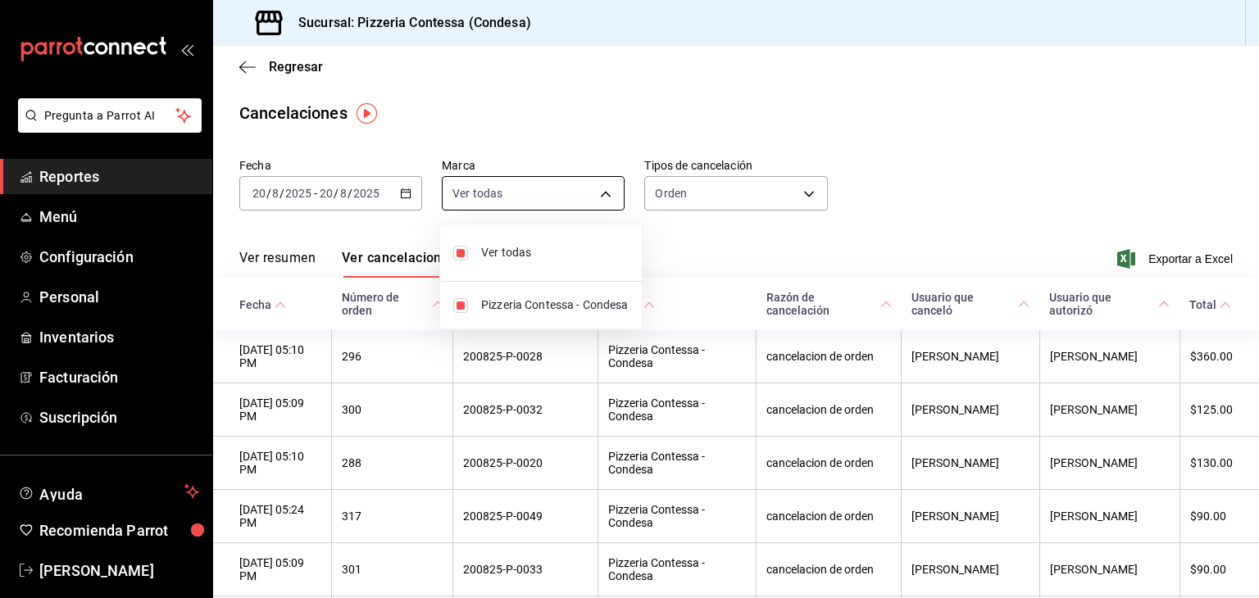
click at [593, 193] on body "Pregunta a Parrot AI Reportes Menú Configuración Personal Inventarios Facturaci…" at bounding box center [629, 299] width 1259 height 598
click at [716, 251] on div at bounding box center [629, 299] width 1259 height 598
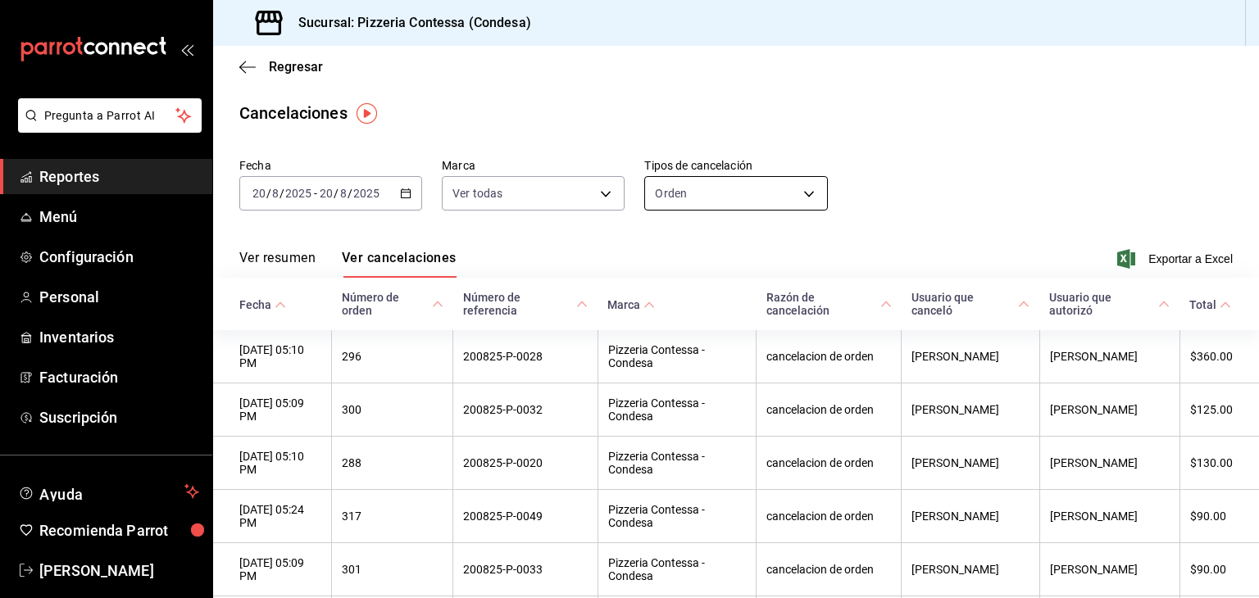
click at [728, 201] on body "Pregunta a Parrot AI Reportes Menú Configuración Personal Inventarios Facturaci…" at bounding box center [629, 299] width 1259 height 598
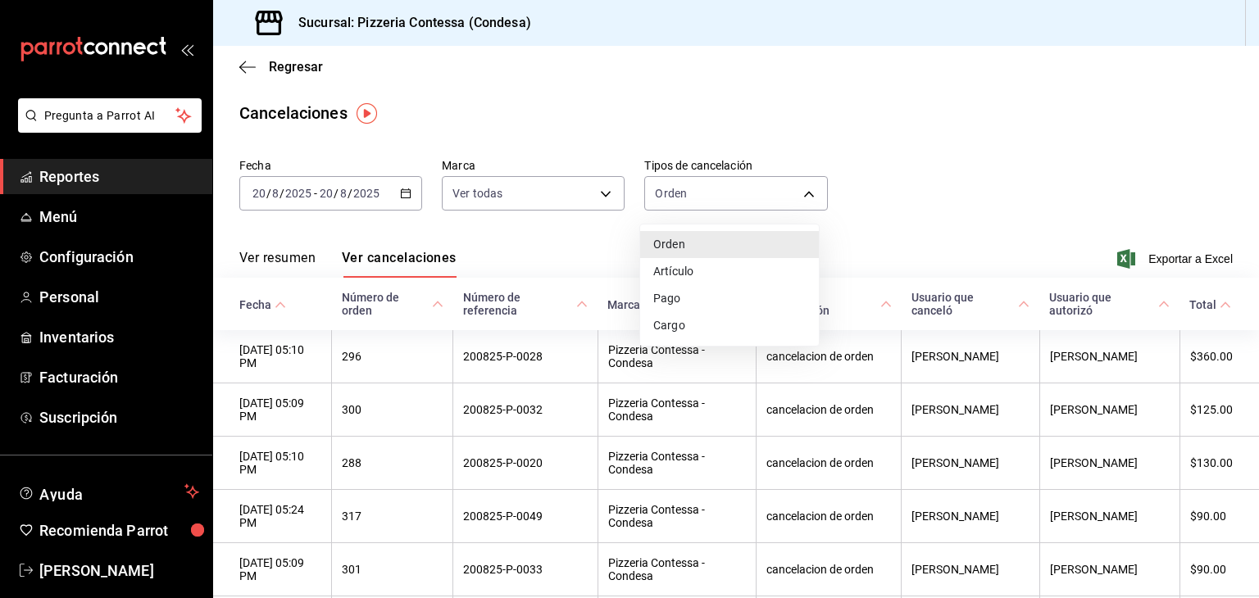
click at [932, 211] on div at bounding box center [629, 299] width 1259 height 598
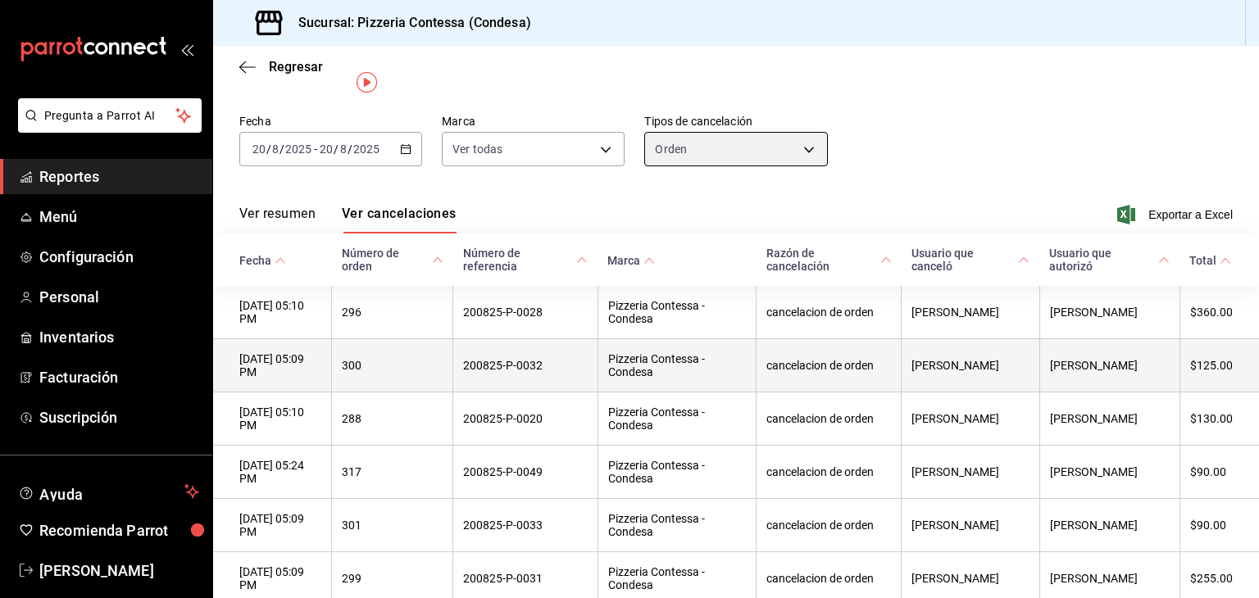
scroll to position [18, 0]
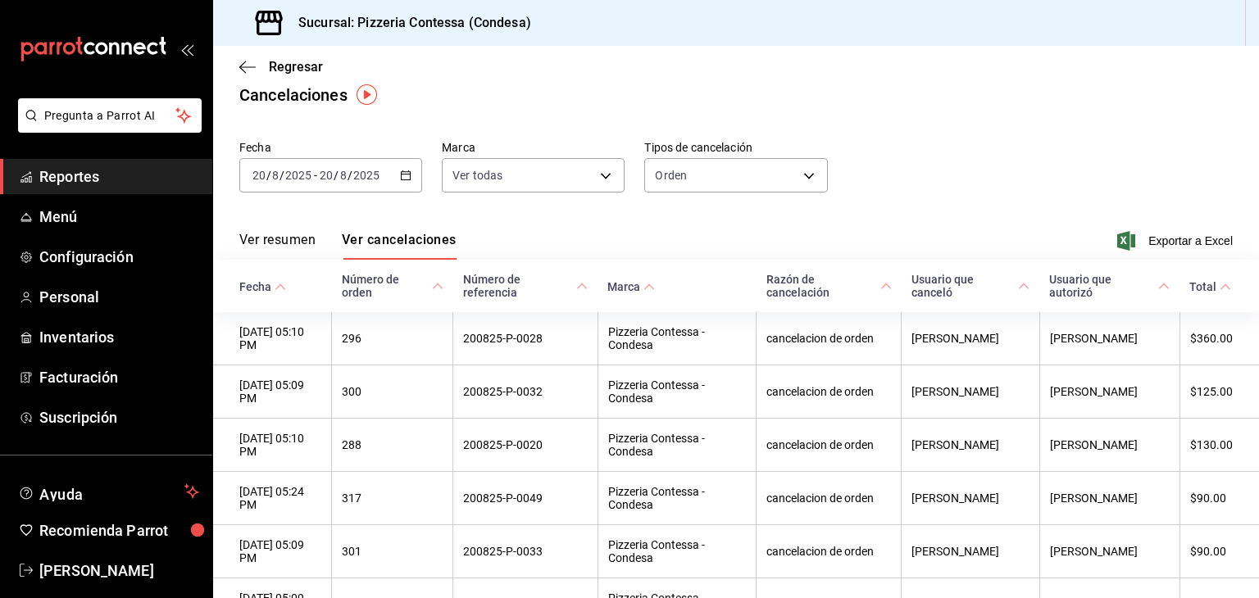
click at [279, 248] on button "Ver resumen" at bounding box center [277, 246] width 76 height 28
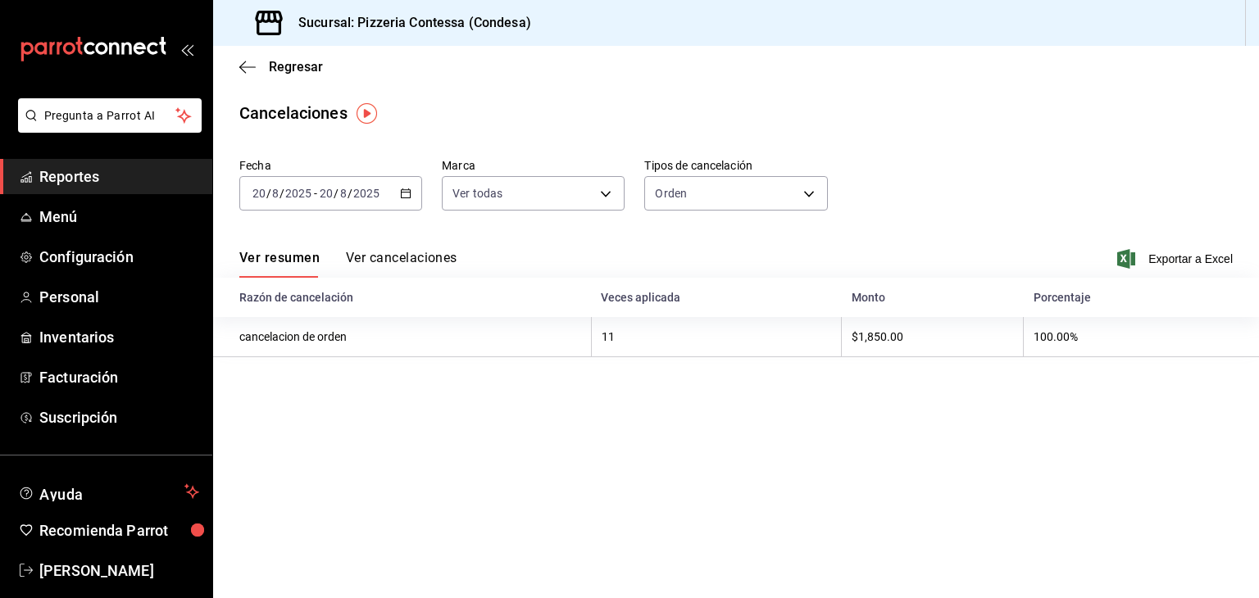
click at [88, 177] on span "Reportes" at bounding box center [119, 177] width 160 height 22
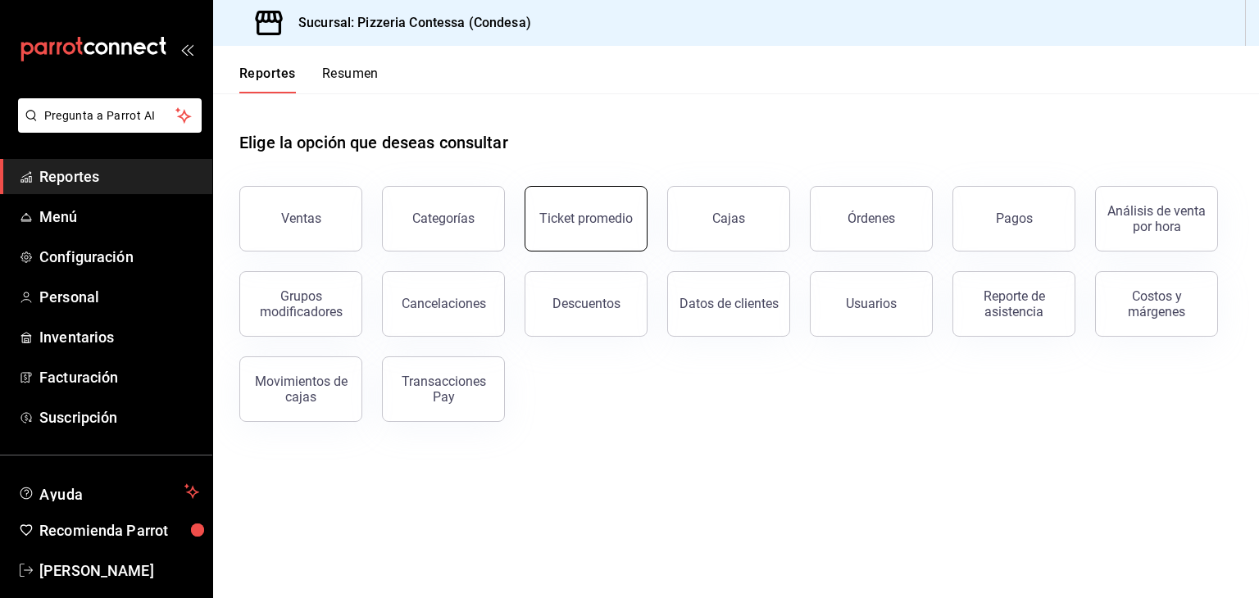
click at [601, 234] on button "Ticket promedio" at bounding box center [586, 219] width 123 height 66
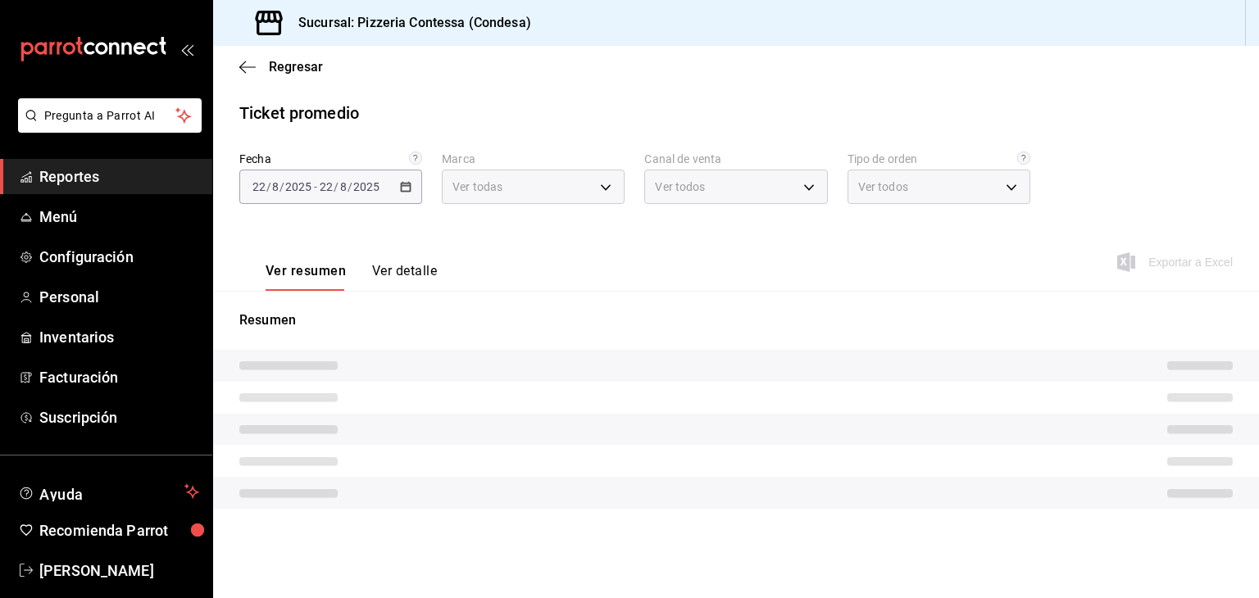
type input "7f9918d6-7ca3-4b4d-ab09-8d234b7921f1"
type input "PARROT,UBER_EATS,RAPPI,DIDI_FOOD,ONLINE"
type input "8d6eda45-7b23-4a16-a923-a82e8844c21a,b3f59eb0-941a-48d0-a9e1-371ba1b91cef,a601f…"
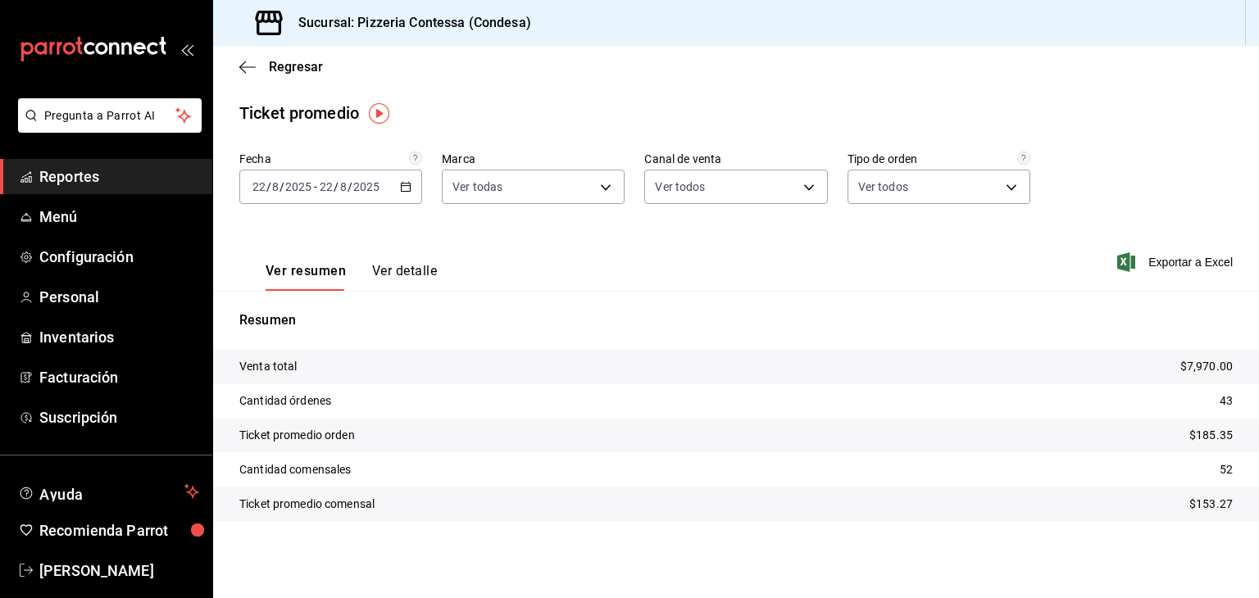
click at [412, 273] on button "Ver detalle" at bounding box center [404, 277] width 65 height 28
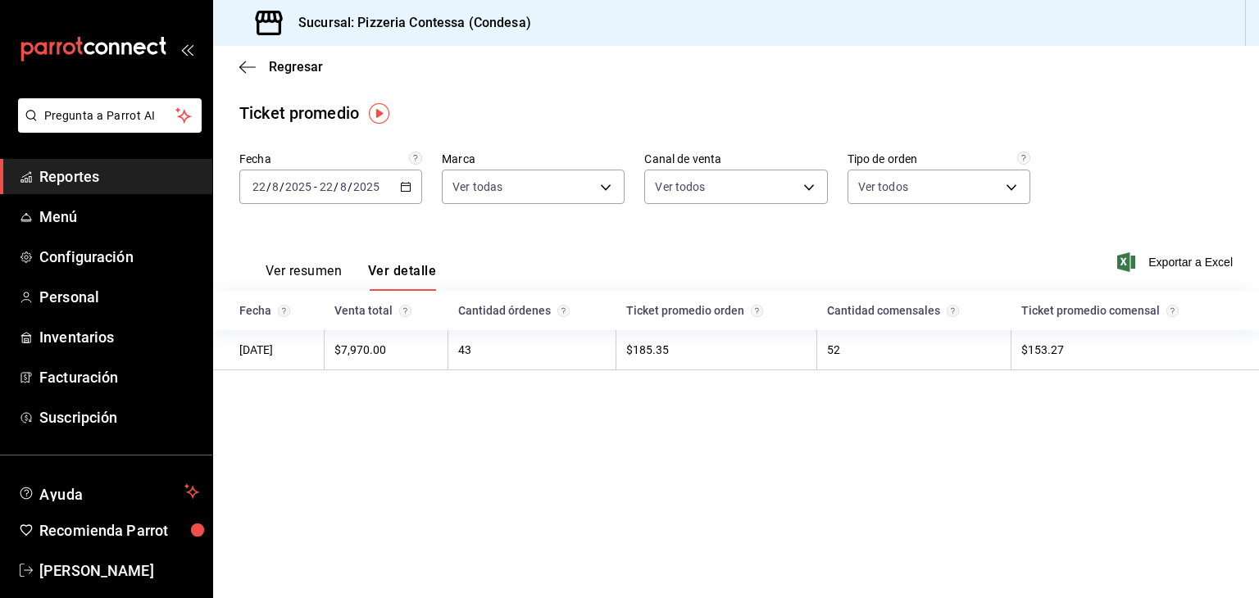
click at [80, 175] on span "Reportes" at bounding box center [119, 177] width 160 height 22
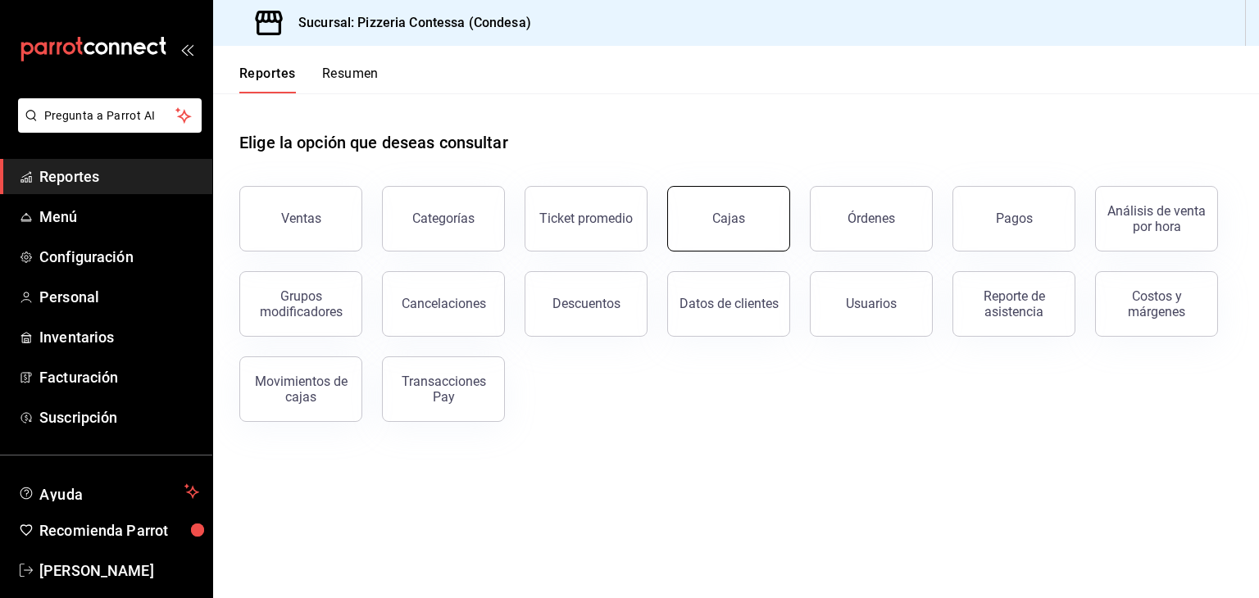
click at [730, 234] on button "Cajas" at bounding box center [728, 219] width 123 height 66
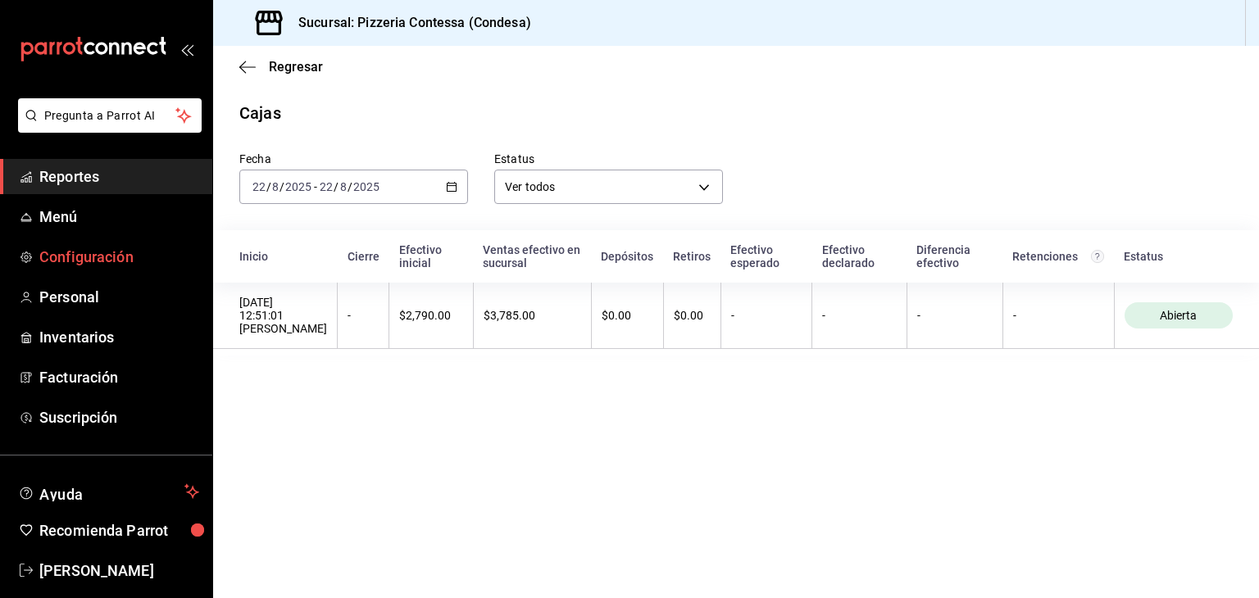
click at [107, 266] on span "Configuración" at bounding box center [119, 257] width 160 height 22
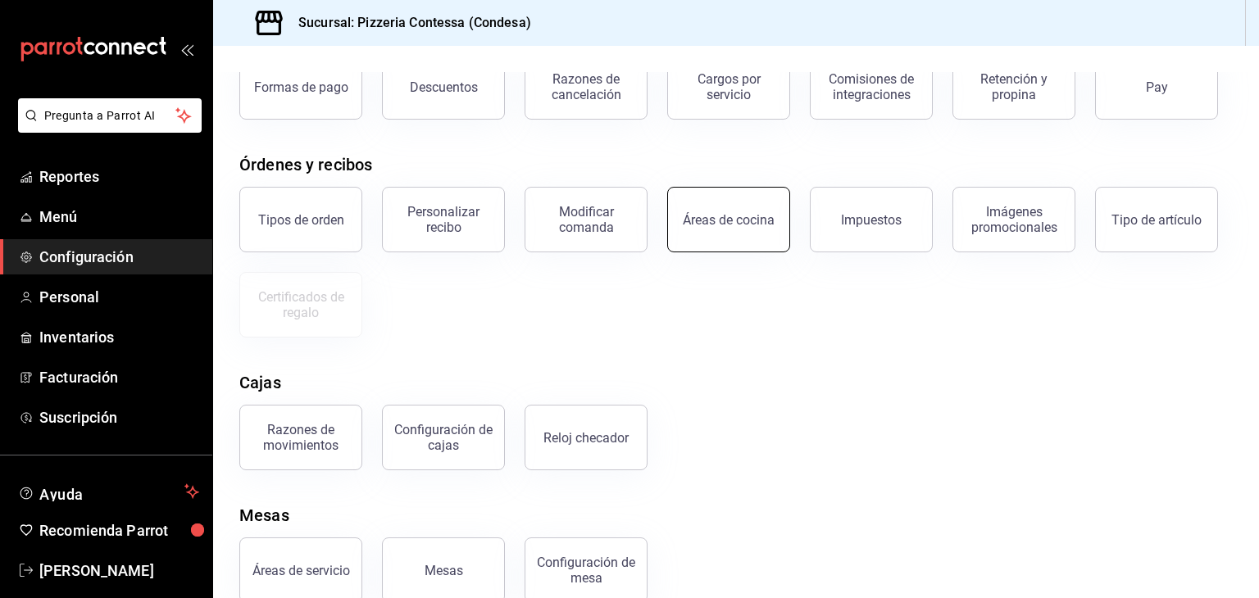
scroll to position [148, 0]
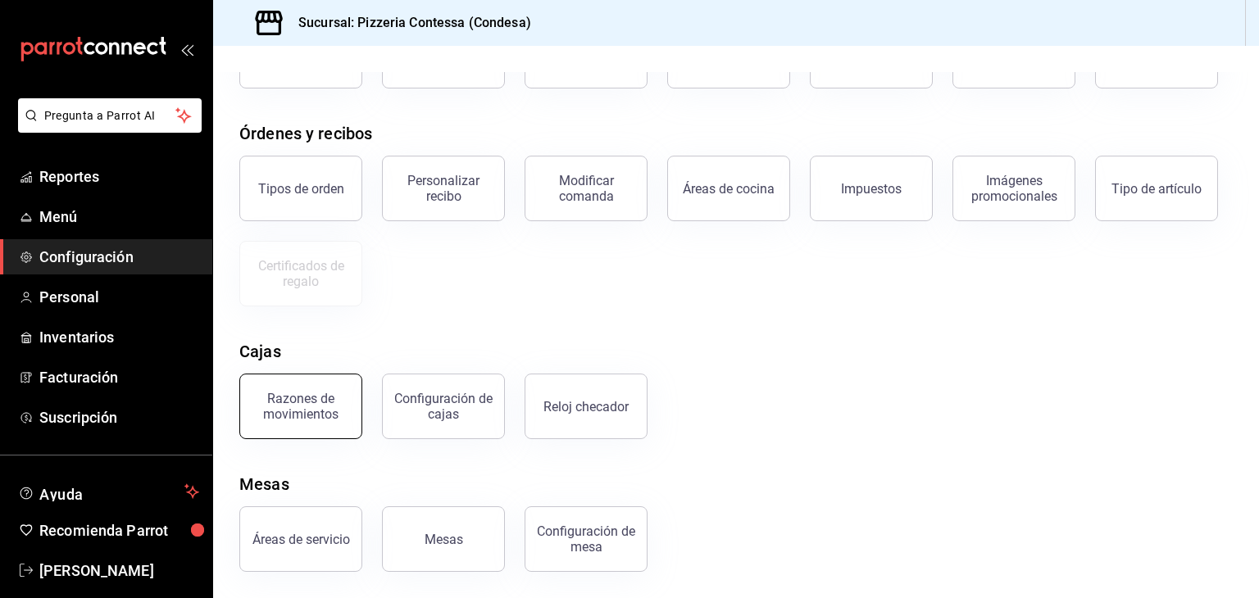
click at [323, 404] on div "Razones de movimientos" at bounding box center [301, 406] width 102 height 31
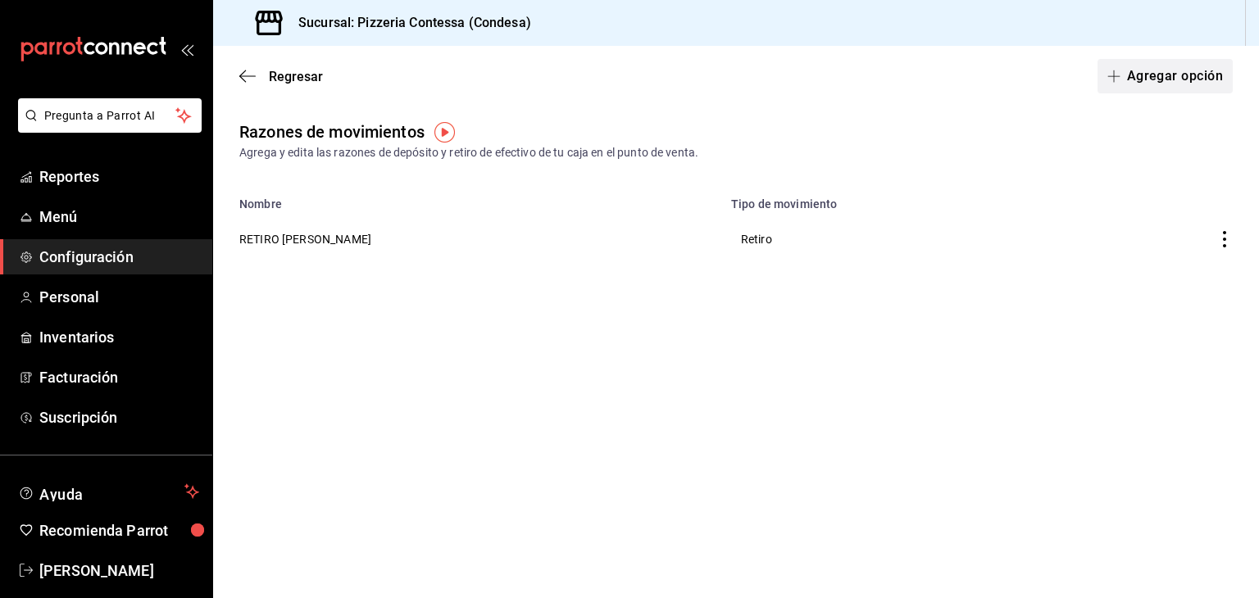
click at [1172, 63] on button "Agregar opción" at bounding box center [1165, 76] width 135 height 34
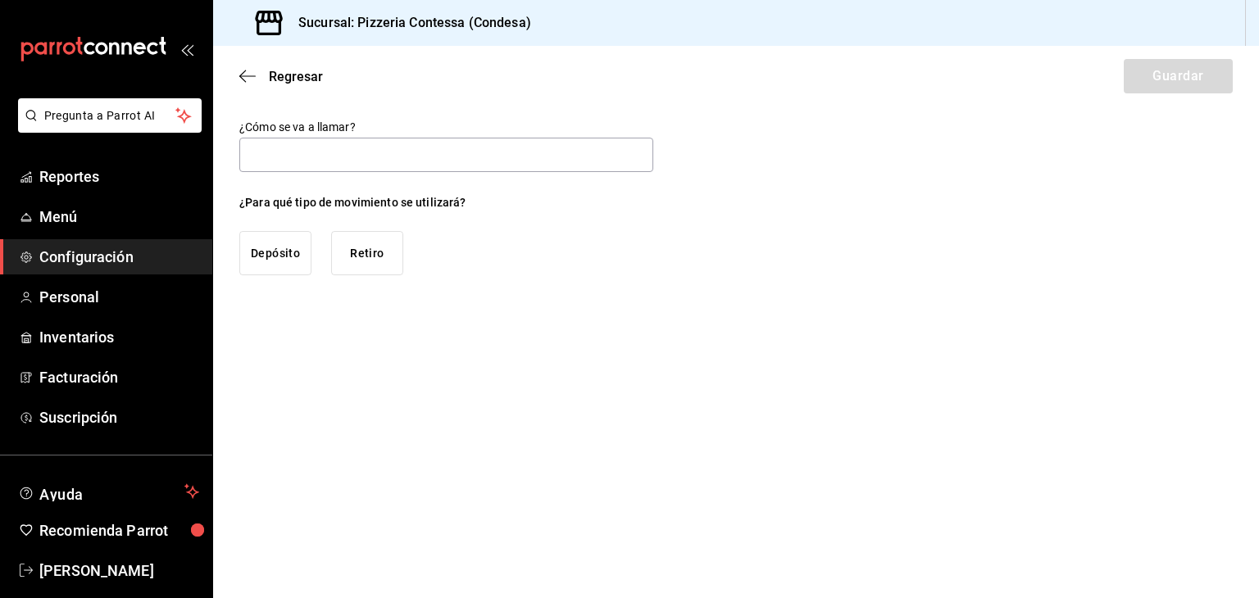
click at [377, 266] on button "Retiro" at bounding box center [367, 253] width 72 height 44
click at [373, 168] on input "text" at bounding box center [446, 155] width 414 height 34
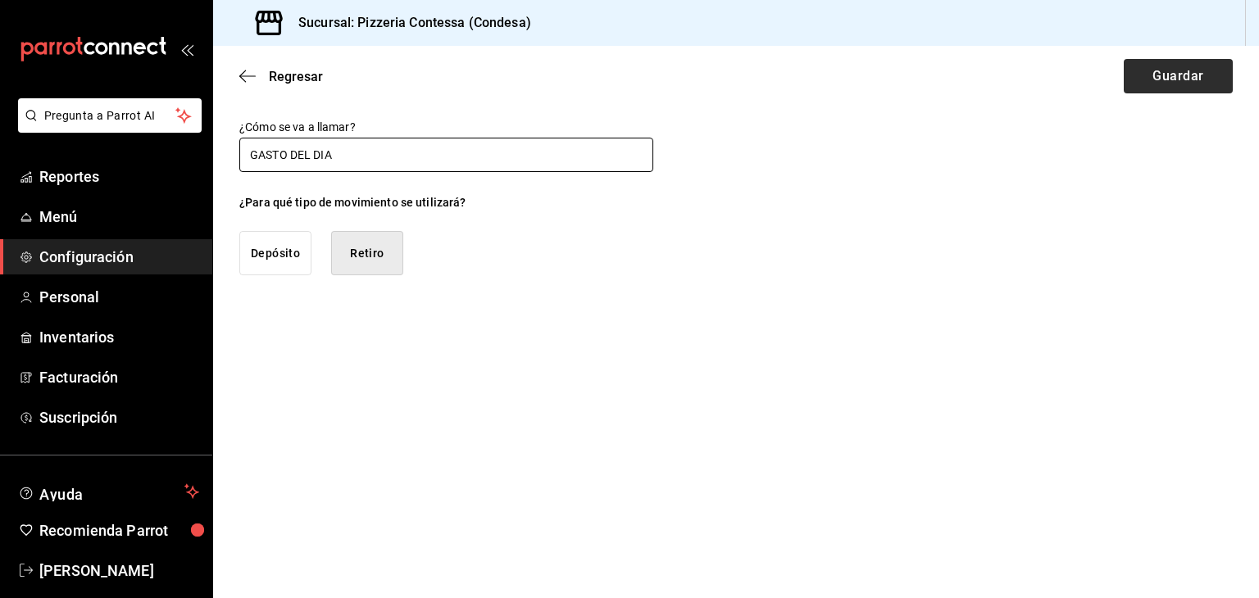
type input "GASTO DEL DIA"
click at [1167, 79] on button "Guardar" at bounding box center [1178, 76] width 109 height 34
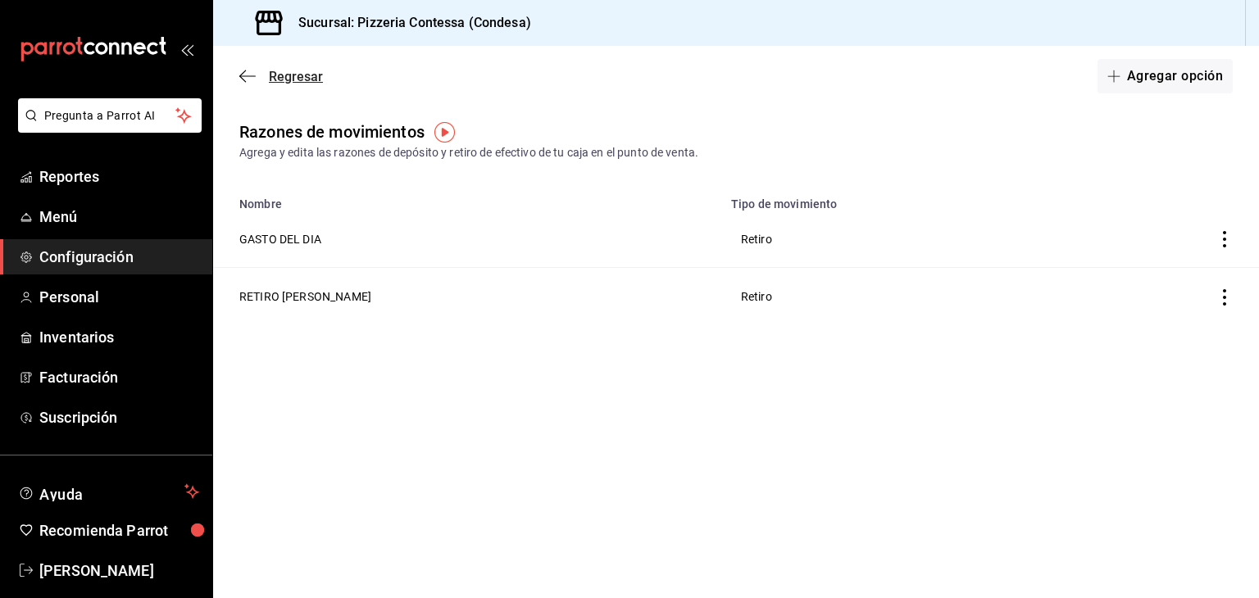
click at [302, 80] on span "Regresar" at bounding box center [296, 77] width 54 height 16
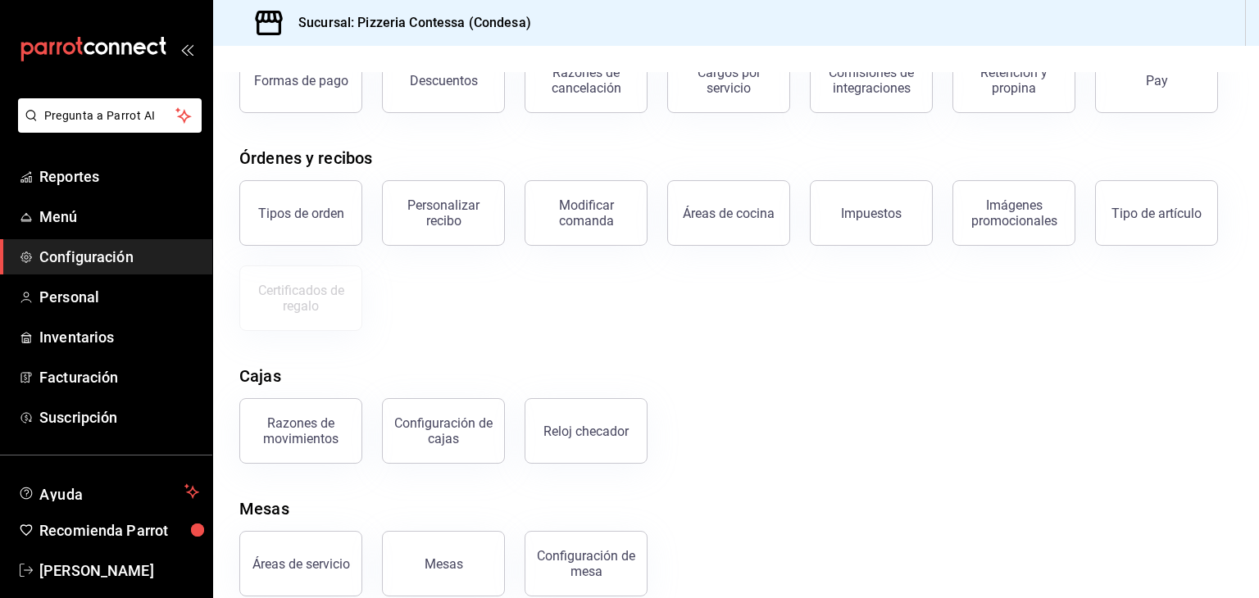
scroll to position [148, 0]
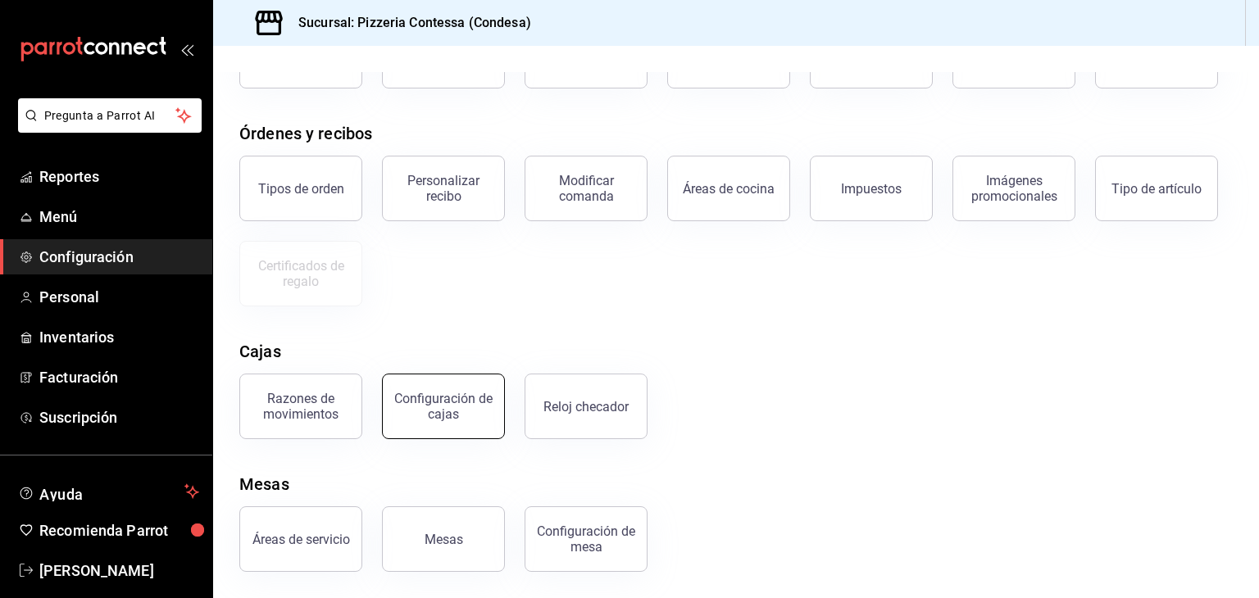
click at [468, 394] on div "Configuración de cajas" at bounding box center [444, 406] width 102 height 31
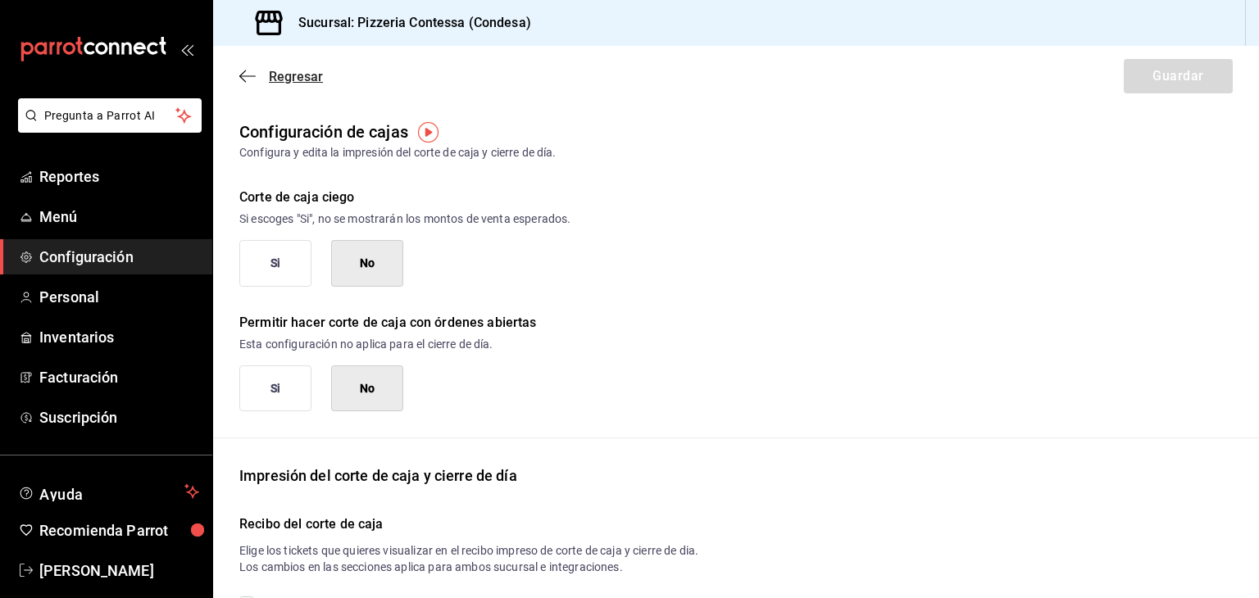
click at [253, 68] on div "Regresar Guardar" at bounding box center [736, 76] width 1046 height 61
click at [254, 76] on icon "button" at bounding box center [247, 75] width 16 height 1
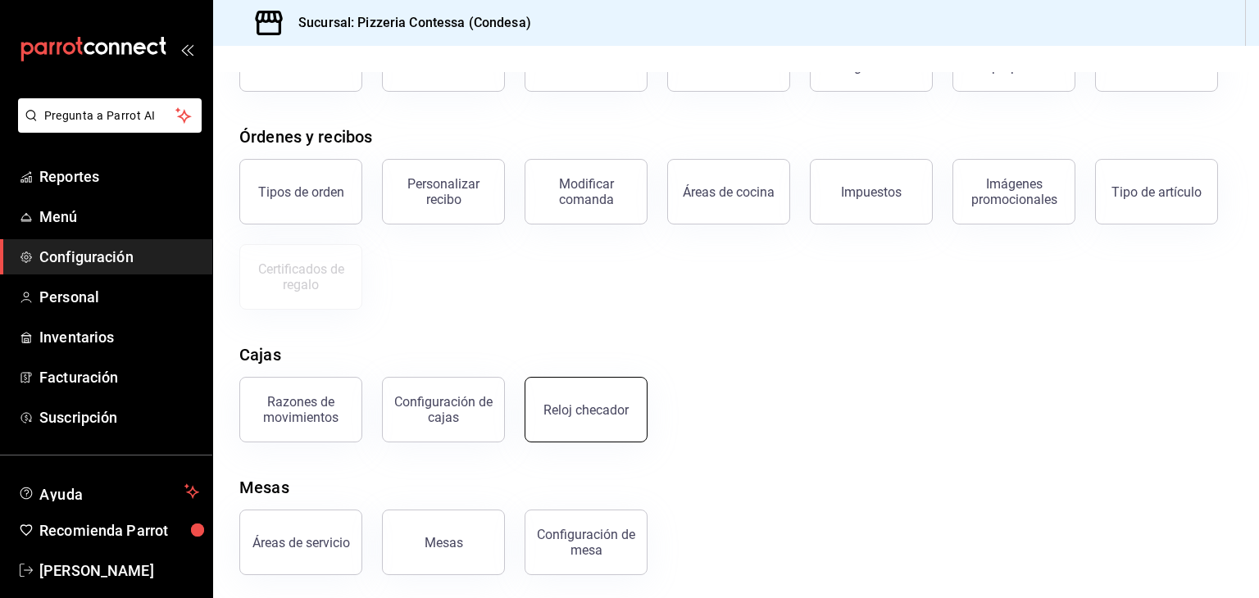
scroll to position [148, 0]
click at [600, 421] on button "Reloj checador" at bounding box center [586, 407] width 123 height 66
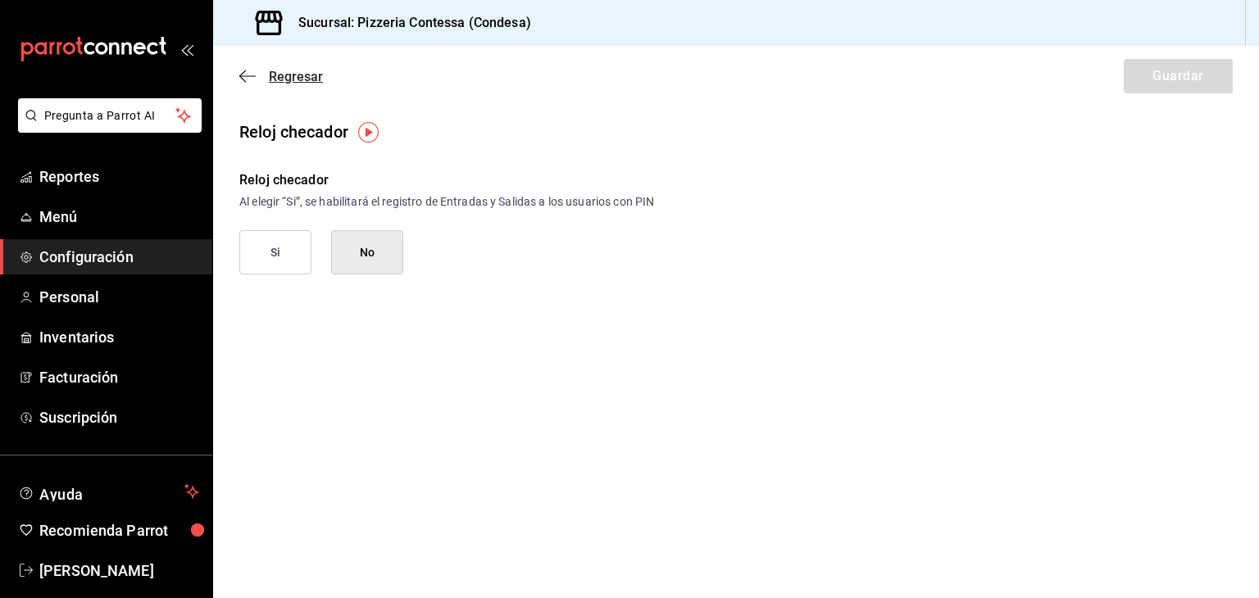
click at [251, 81] on icon "button" at bounding box center [247, 76] width 16 height 15
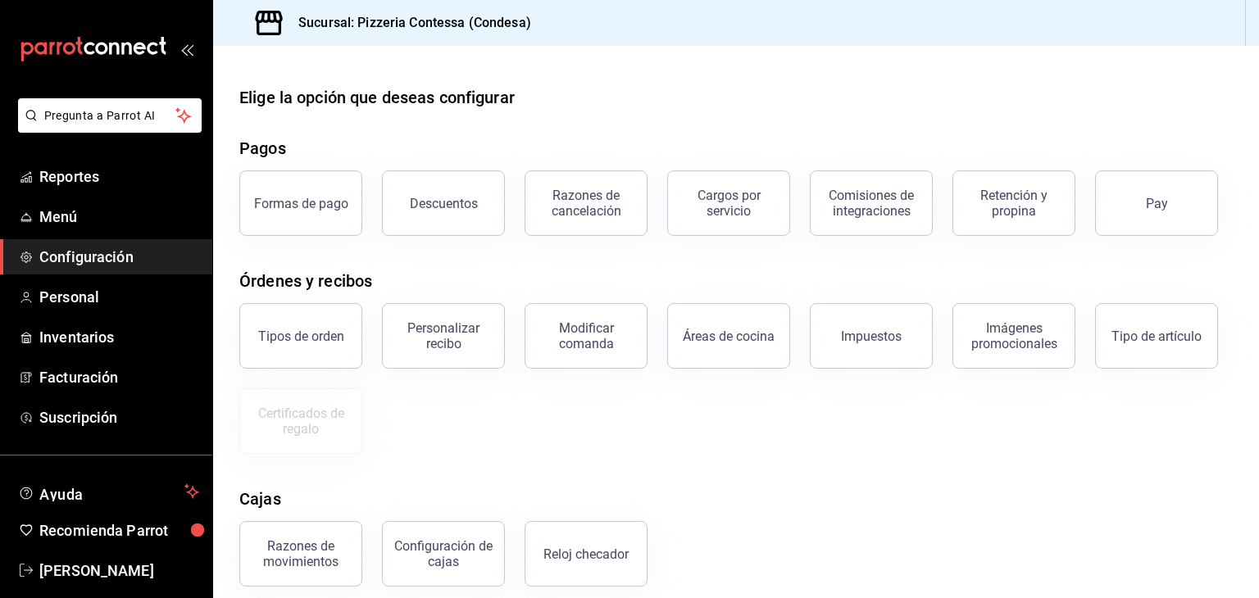
click at [475, 207] on button "Descuentos" at bounding box center [443, 204] width 123 height 66
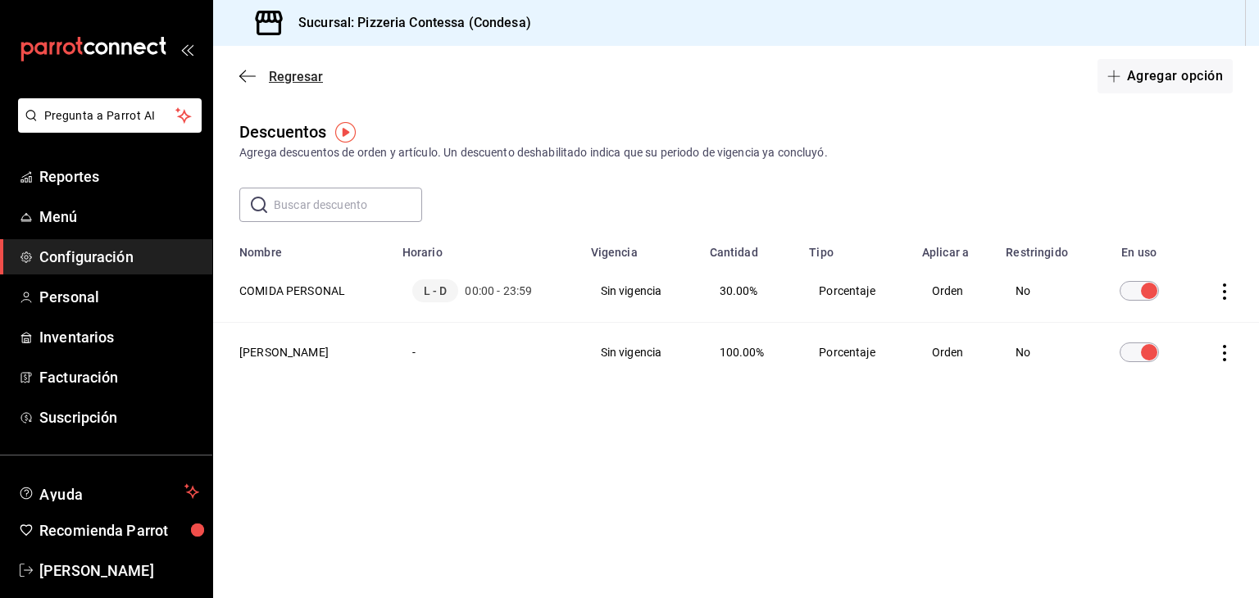
click at [253, 80] on icon "button" at bounding box center [247, 76] width 16 height 15
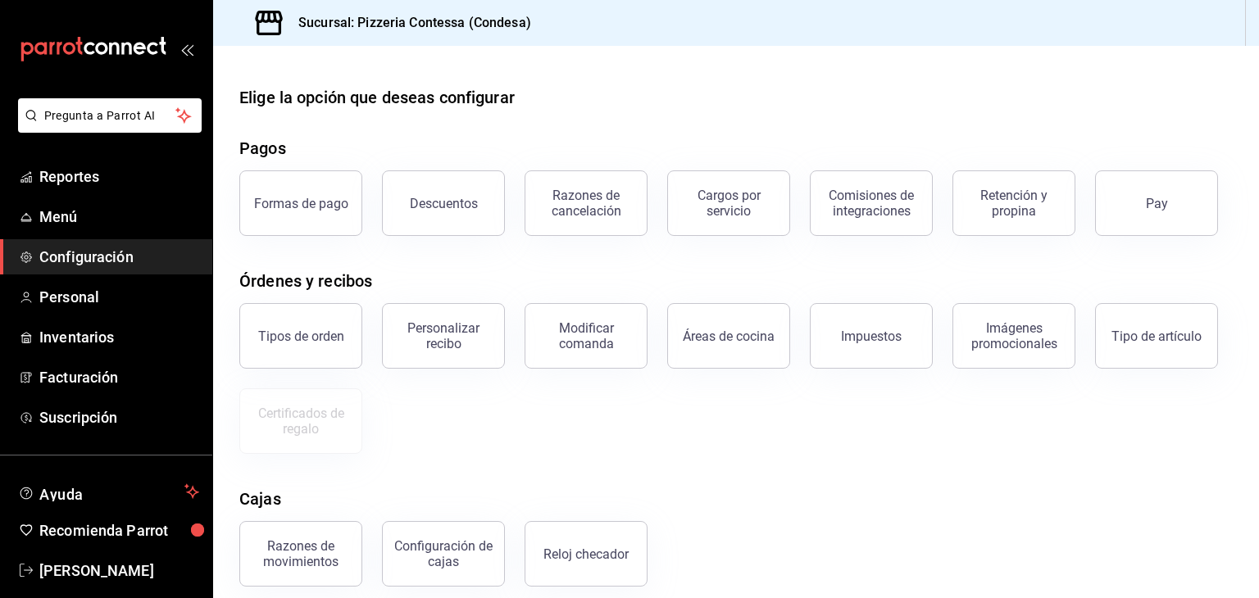
click at [599, 219] on button "Razones de cancelación" at bounding box center [586, 204] width 123 height 66
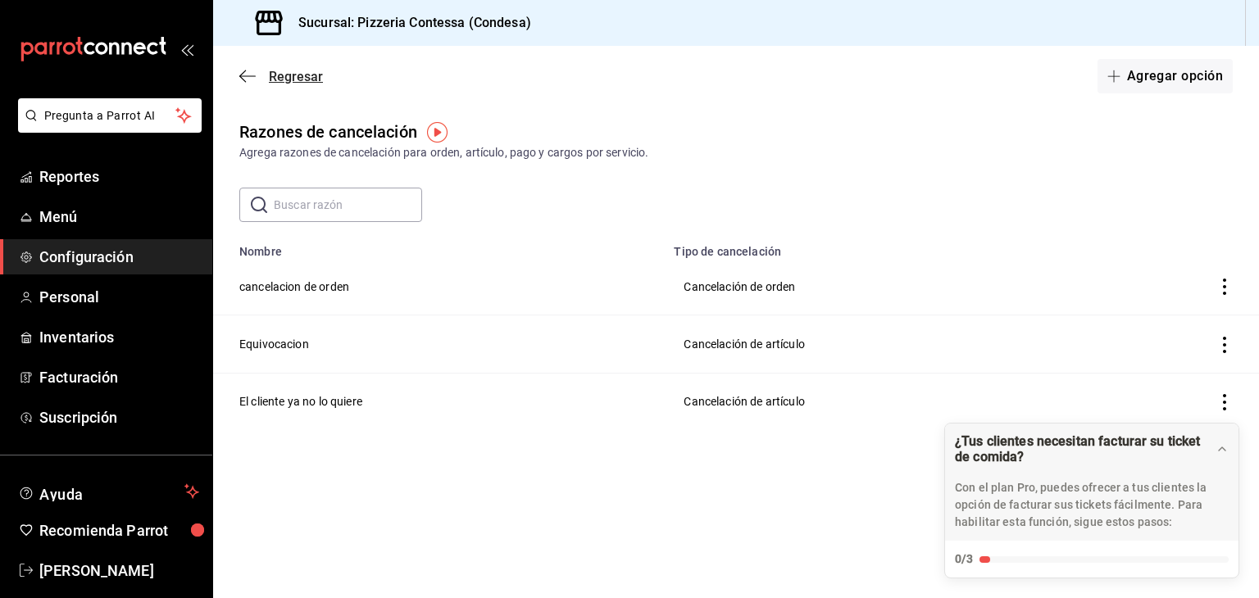
click at [253, 80] on icon "button" at bounding box center [247, 76] width 16 height 15
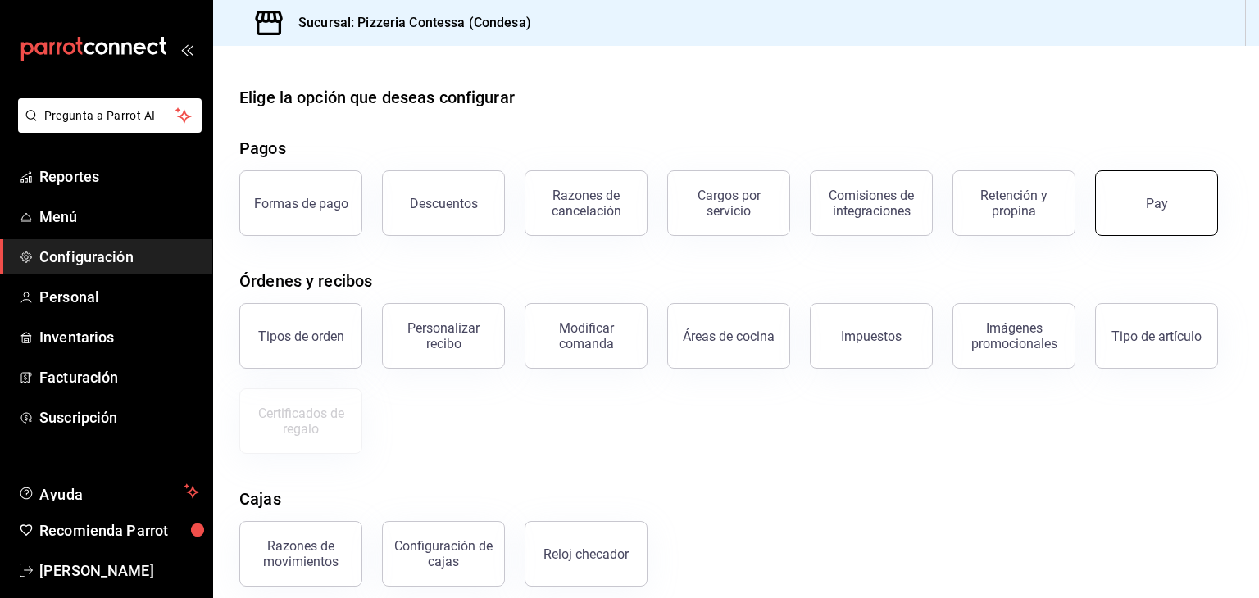
click at [1147, 226] on button "Pay" at bounding box center [1156, 204] width 123 height 66
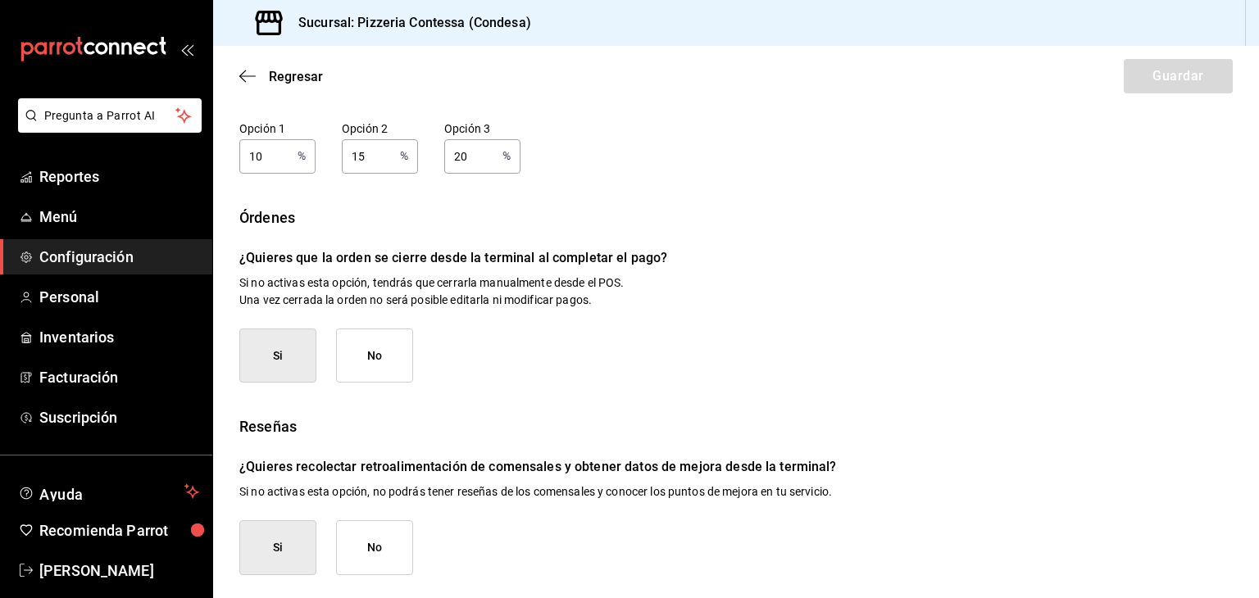
scroll to position [237, 0]
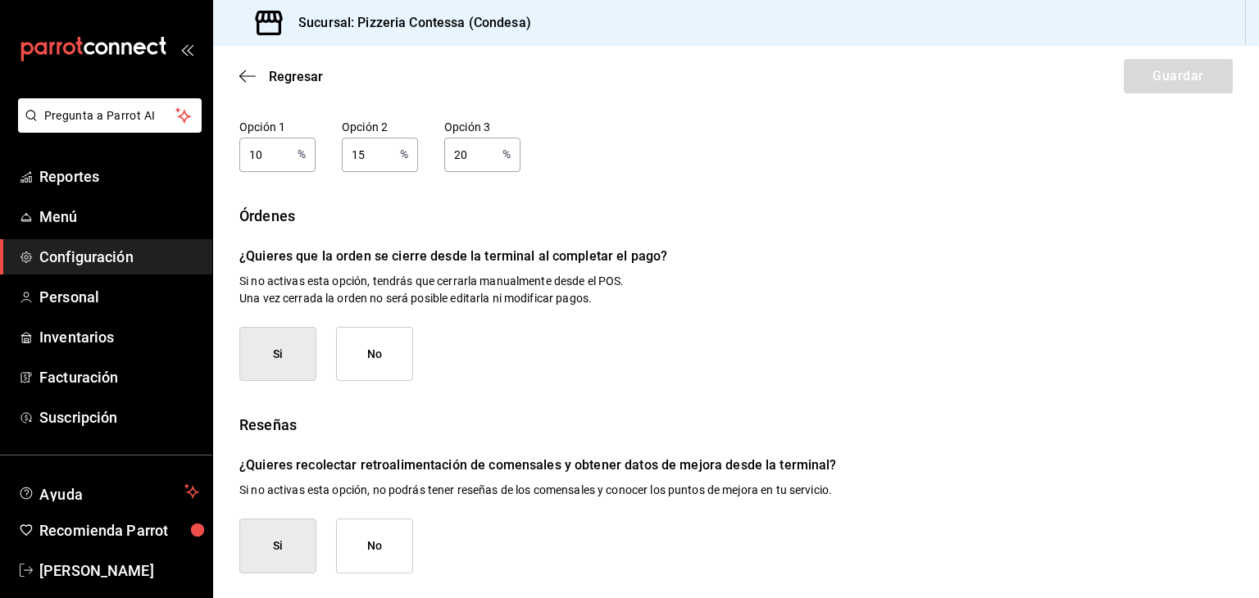
click at [378, 548] on button "No" at bounding box center [374, 546] width 77 height 55
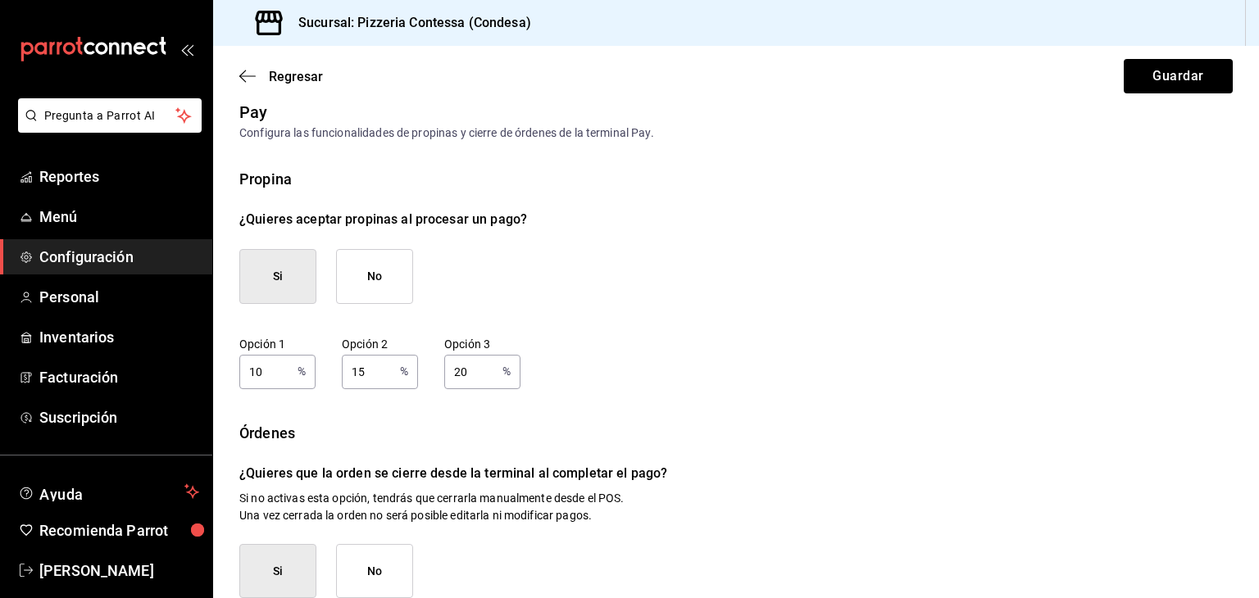
scroll to position [0, 0]
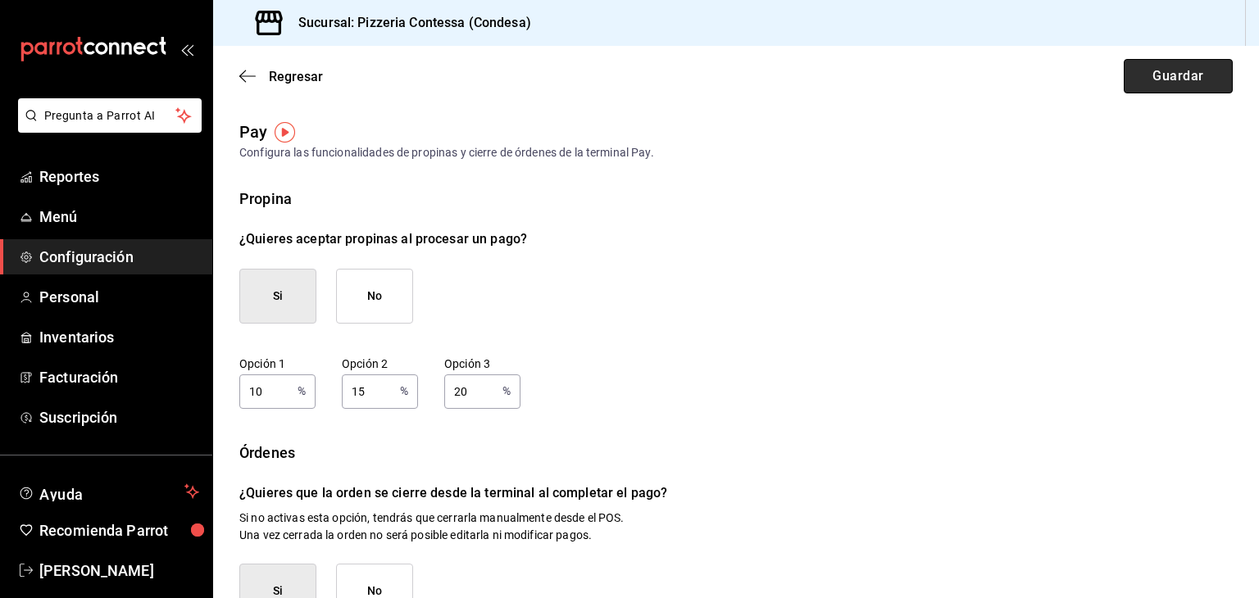
click at [1175, 89] on button "Guardar" at bounding box center [1178, 76] width 109 height 34
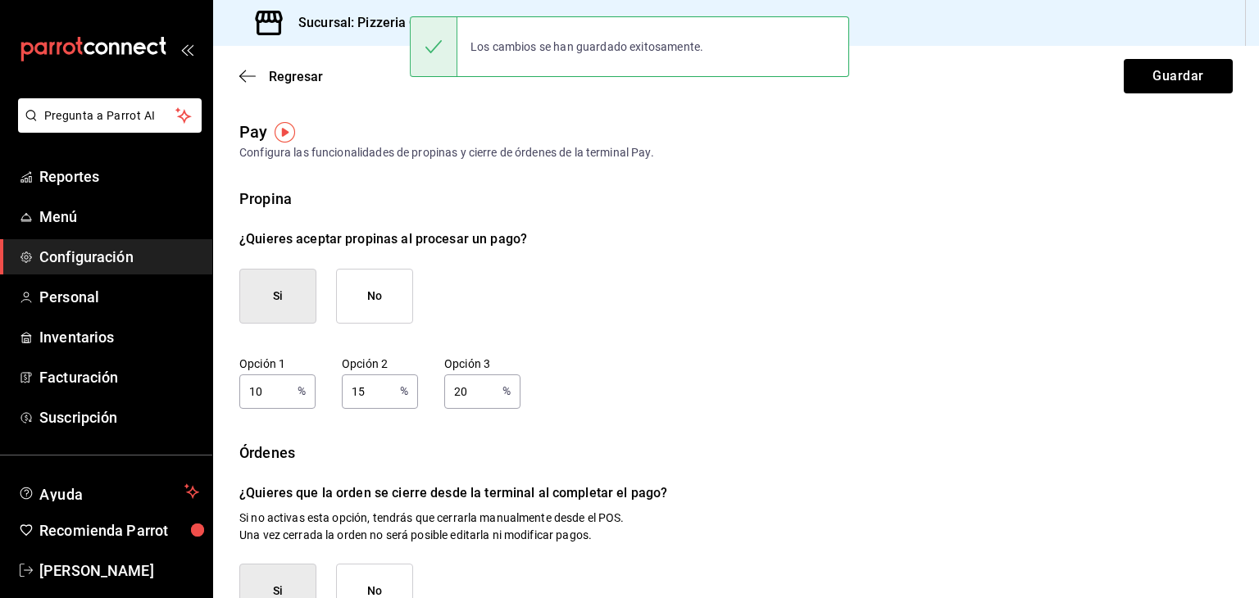
click at [287, 66] on div "Regresar Guardar" at bounding box center [736, 76] width 1046 height 61
click at [287, 83] on span "Regresar" at bounding box center [296, 77] width 54 height 16
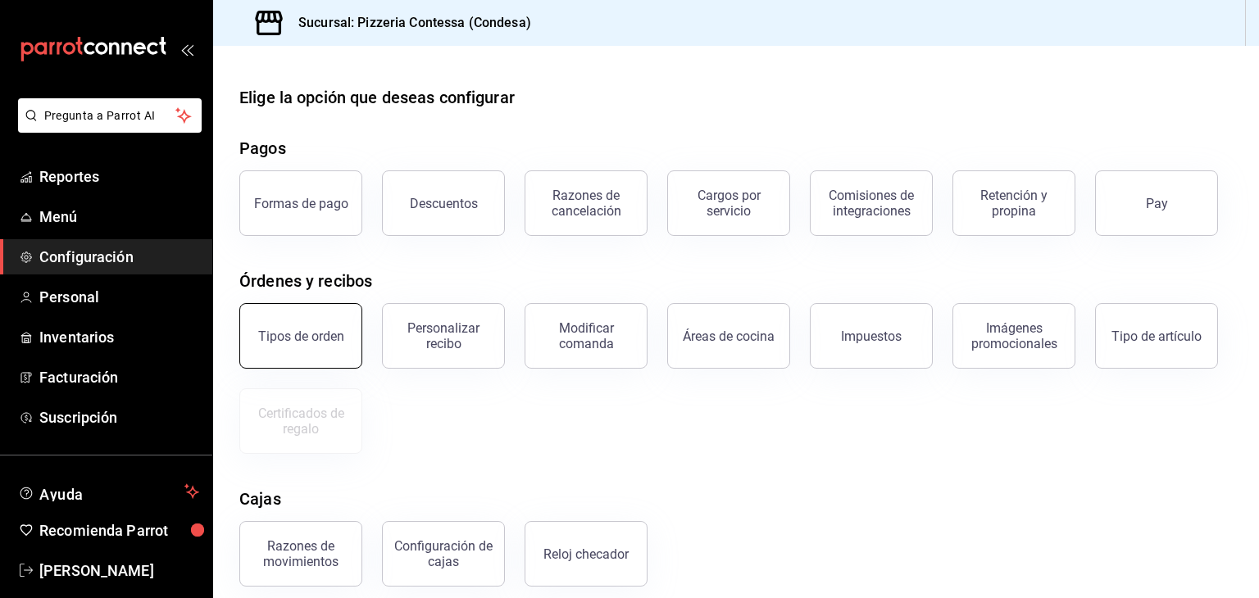
click at [334, 350] on button "Tipos de orden" at bounding box center [300, 336] width 123 height 66
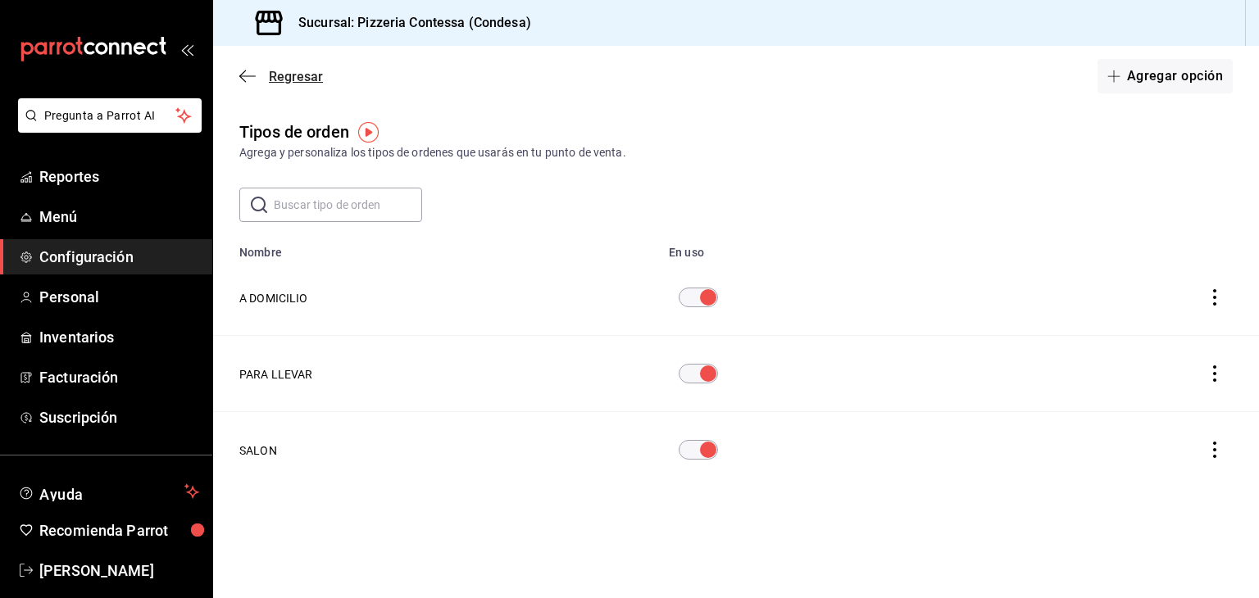
click at [247, 76] on icon "button" at bounding box center [247, 75] width 16 height 1
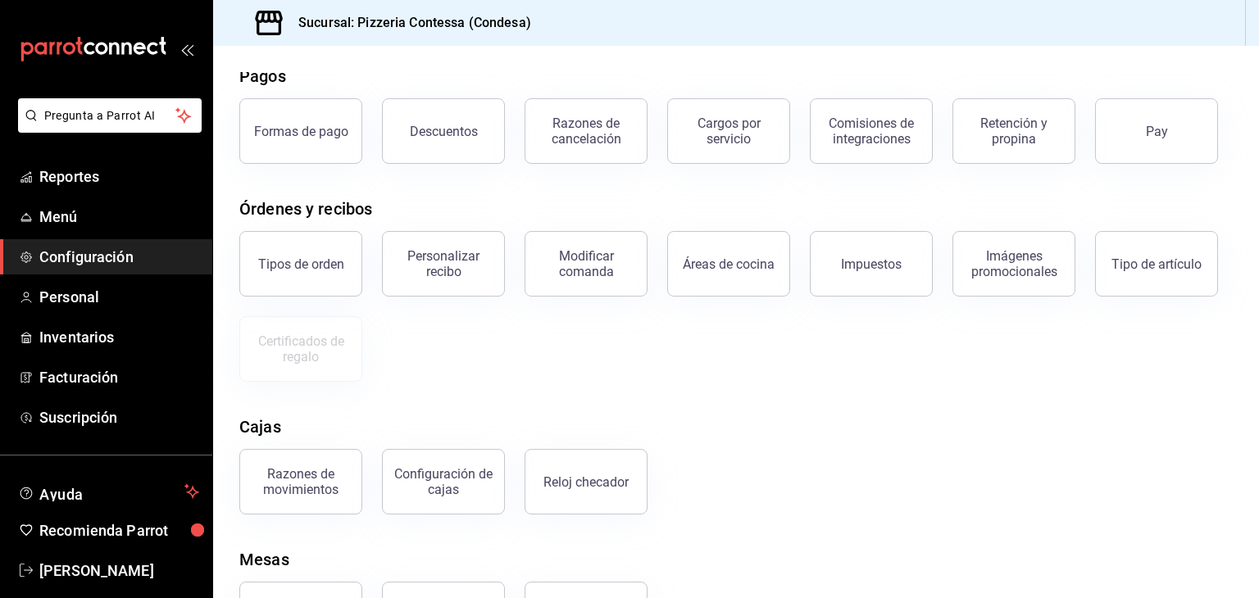
scroll to position [66, 0]
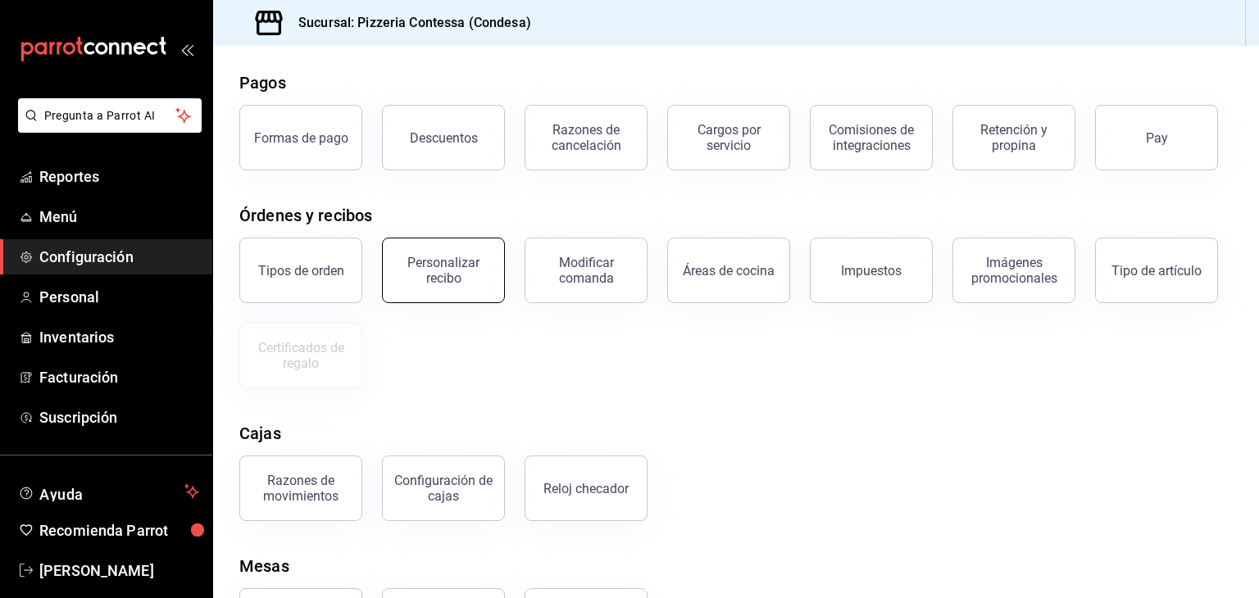
click at [471, 269] on div "Personalizar recibo" at bounding box center [444, 270] width 102 height 31
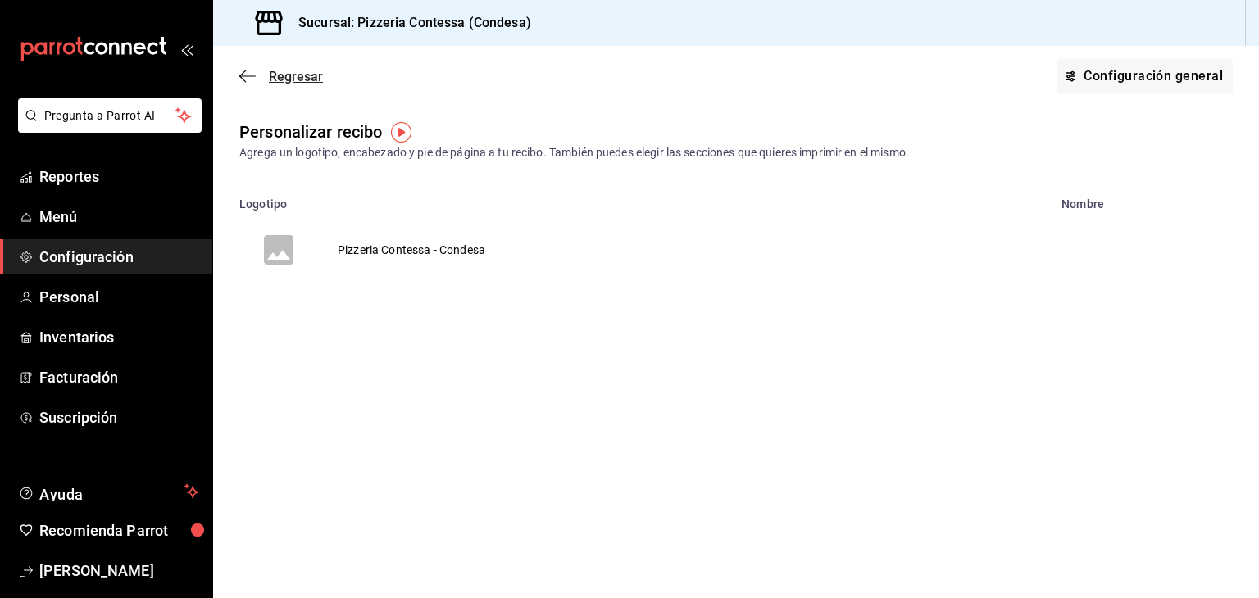
click at [275, 76] on span "Regresar" at bounding box center [296, 77] width 54 height 16
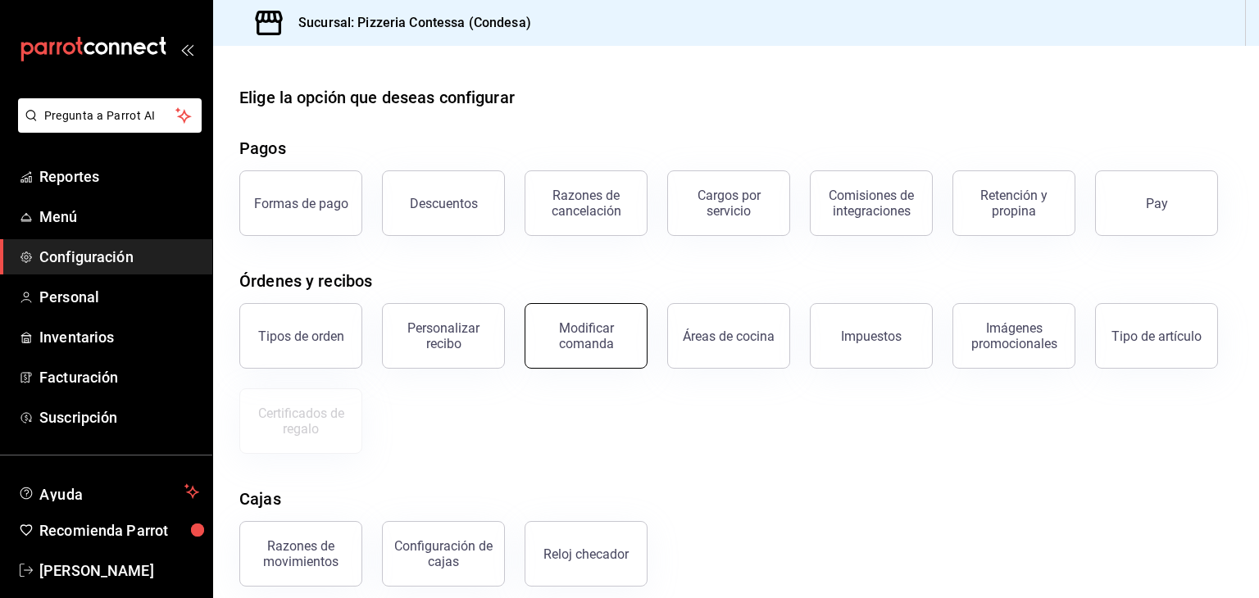
click at [578, 345] on div "Modificar comanda" at bounding box center [586, 336] width 102 height 31
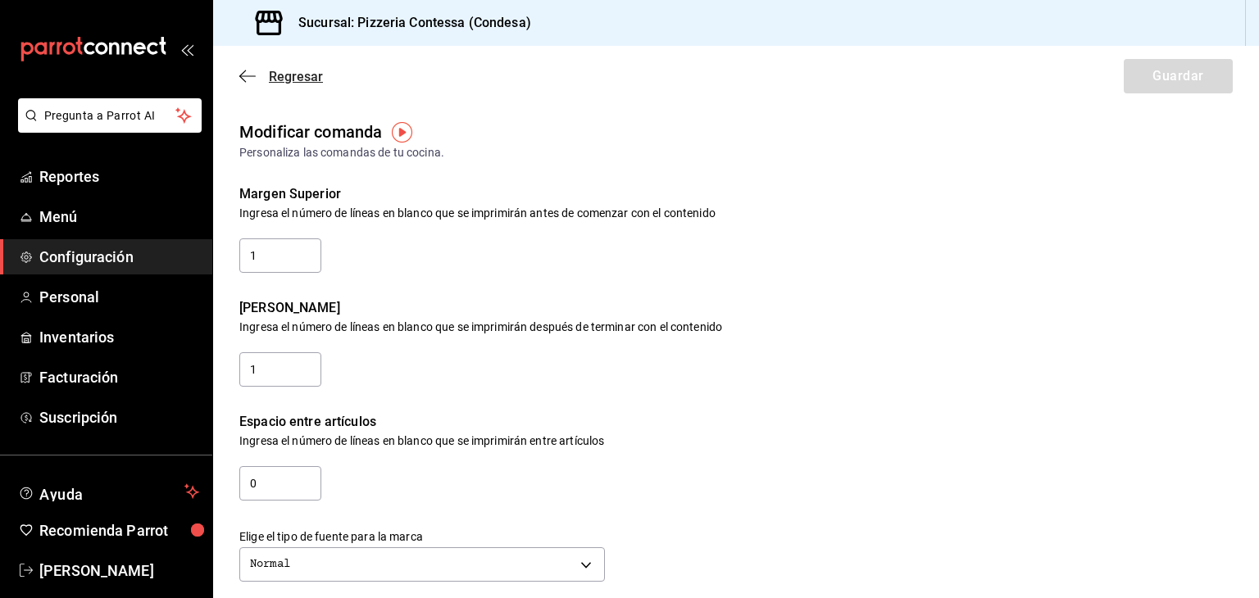
click at [248, 76] on icon "button" at bounding box center [247, 75] width 16 height 1
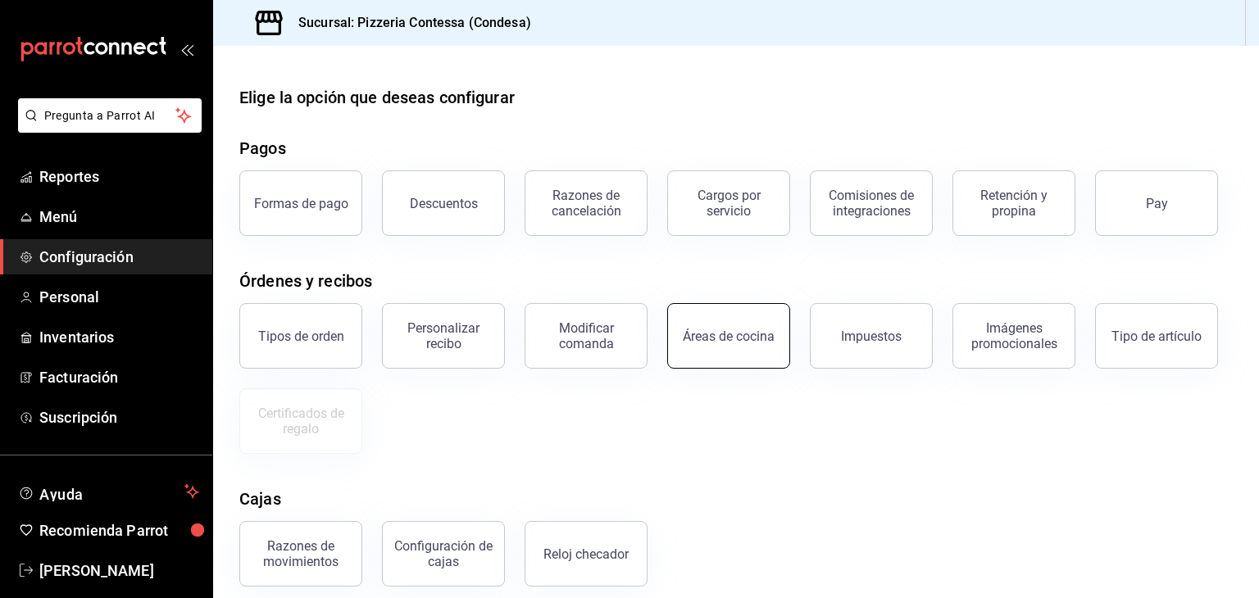
click at [735, 333] on div "Áreas de cocina" at bounding box center [729, 337] width 92 height 16
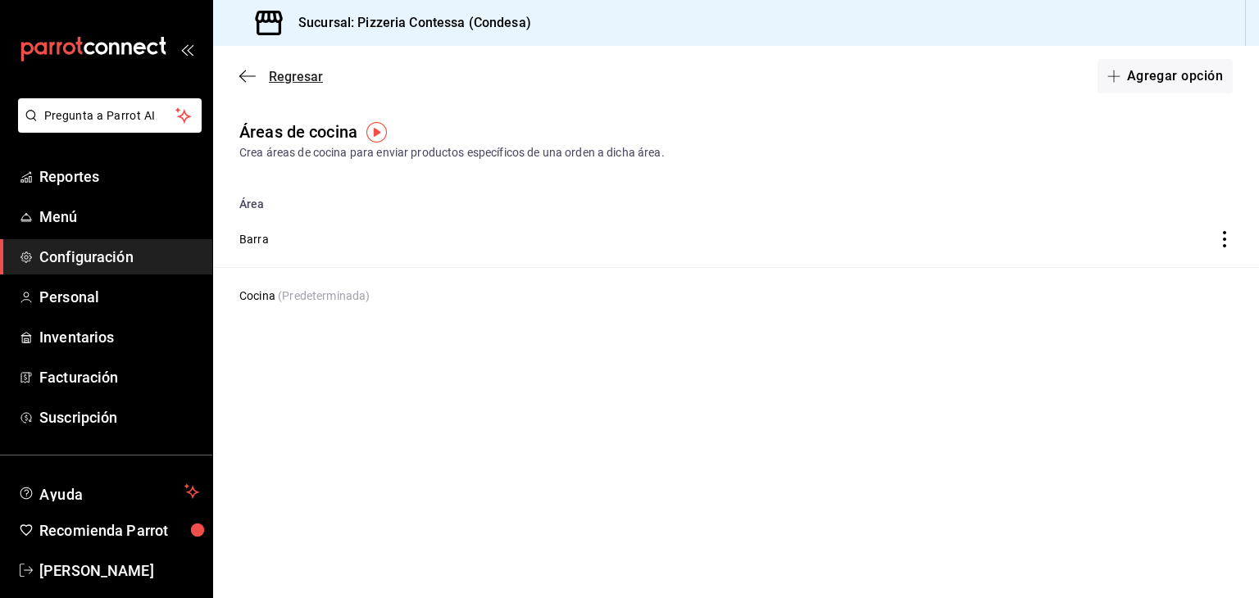
click at [253, 75] on icon "button" at bounding box center [247, 76] width 16 height 15
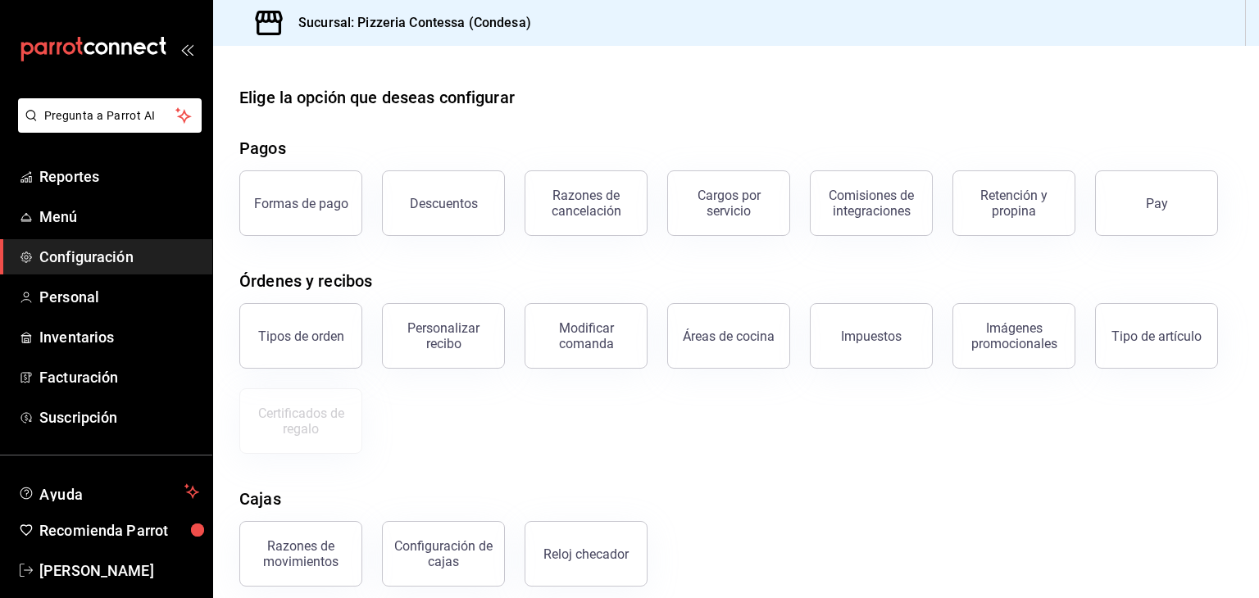
click at [1049, 345] on div "Imágenes promocionales" at bounding box center [1014, 336] width 102 height 31
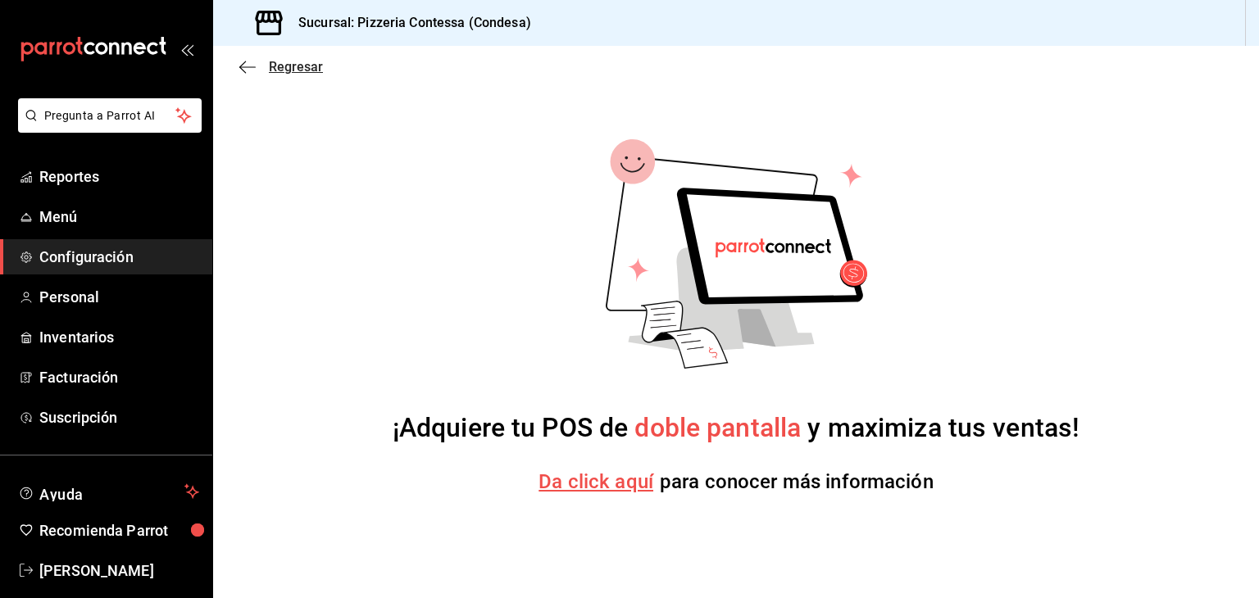
click at [244, 68] on icon "button" at bounding box center [247, 67] width 16 height 15
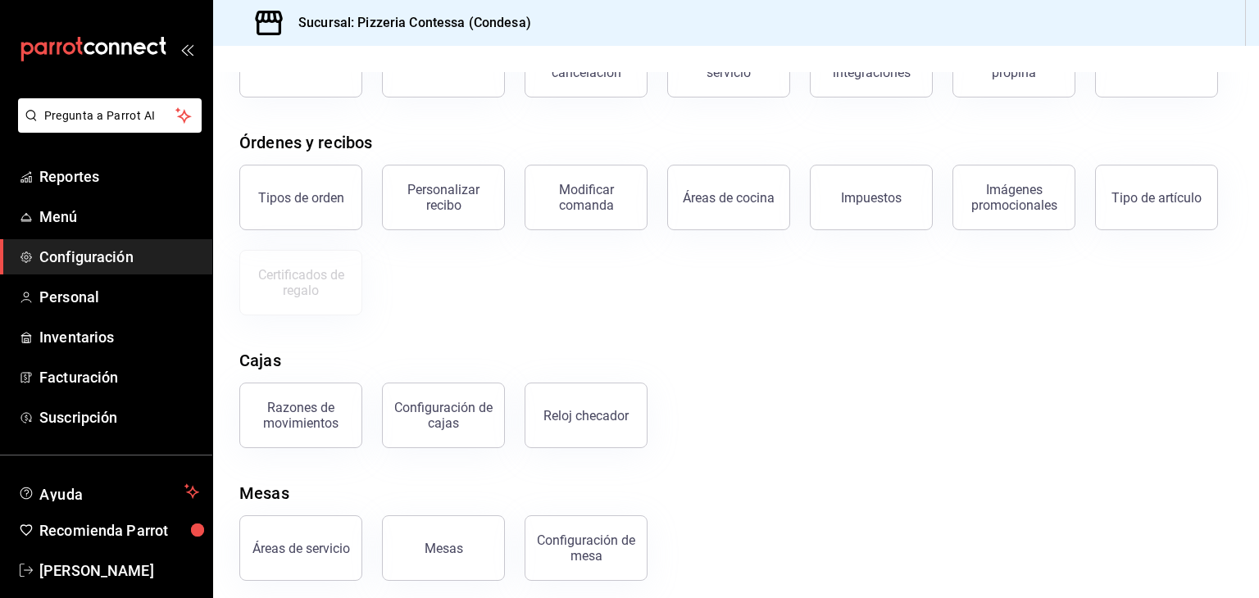
scroll to position [148, 0]
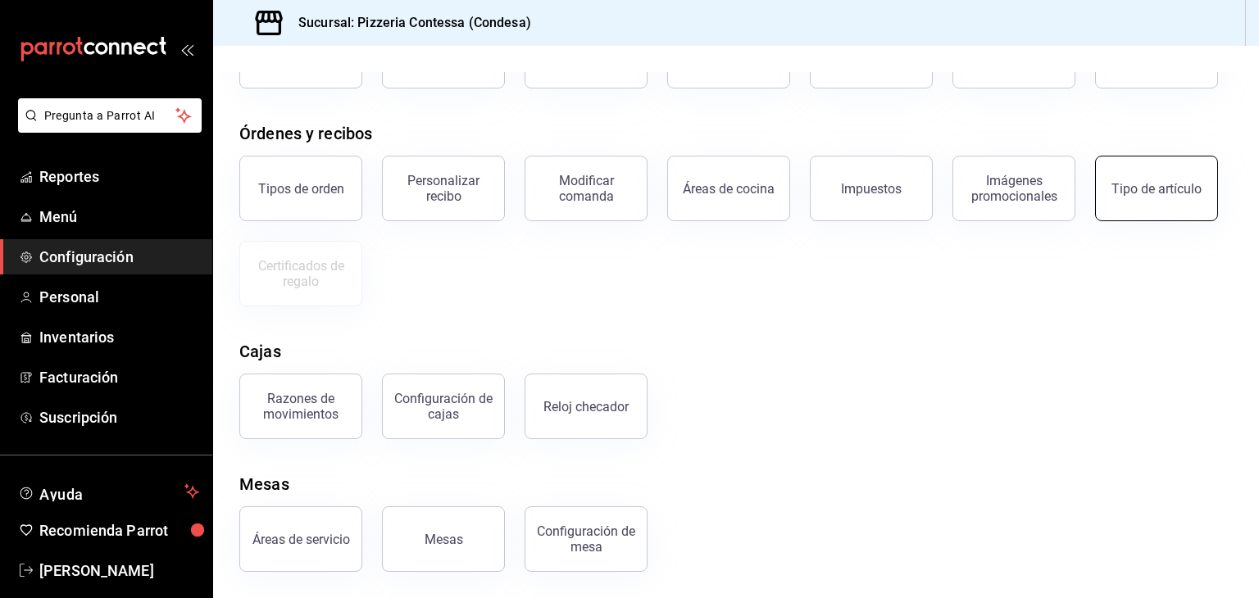
click at [1147, 178] on button "Tipo de artículo" at bounding box center [1156, 189] width 123 height 66
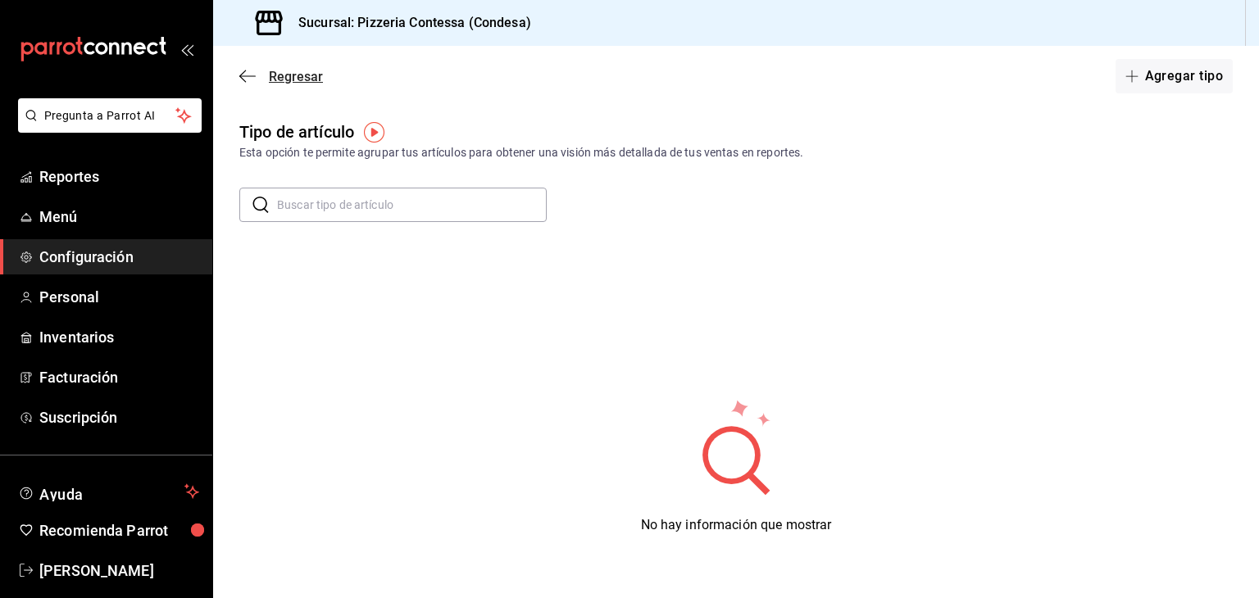
click at [250, 74] on icon "button" at bounding box center [247, 76] width 16 height 15
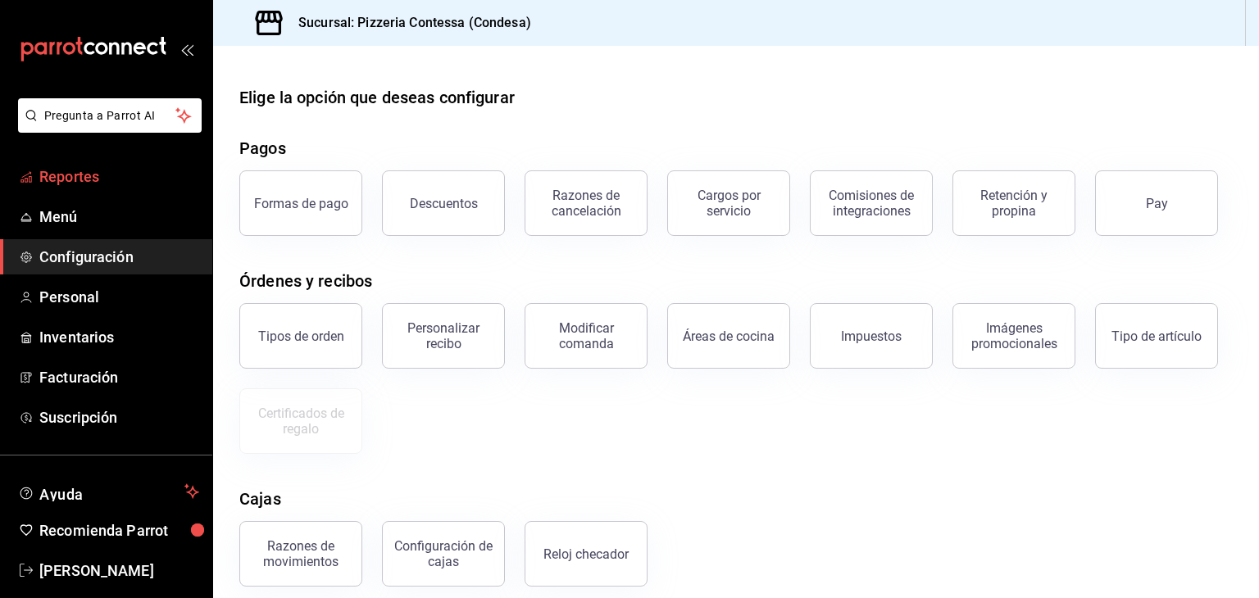
click at [134, 180] on span "Reportes" at bounding box center [119, 177] width 160 height 22
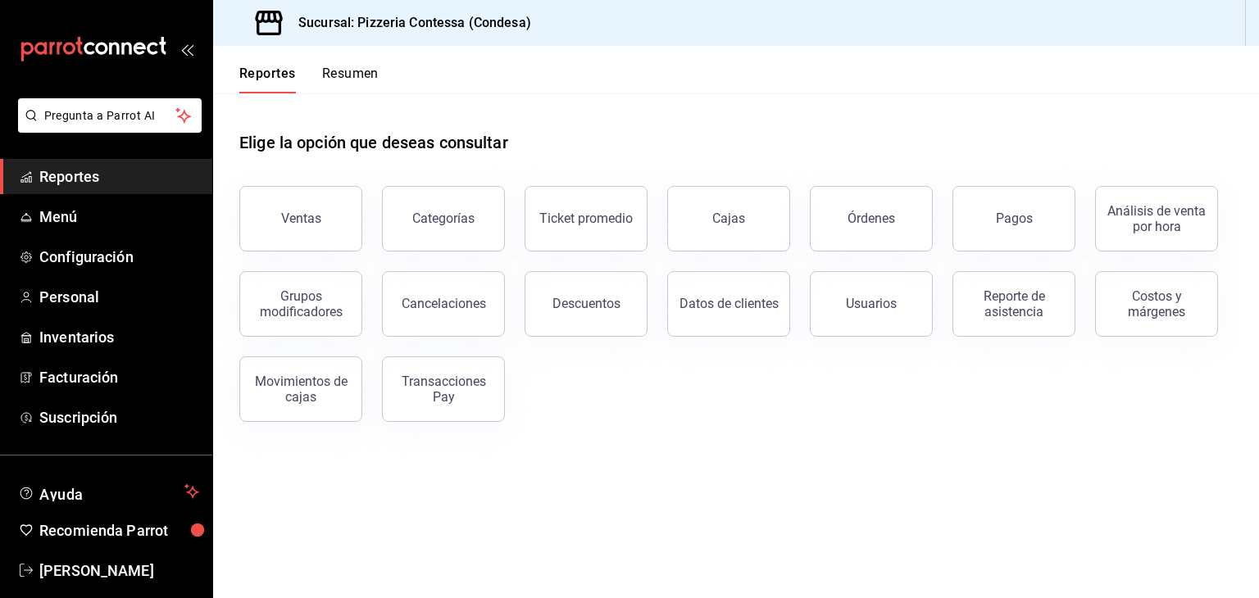
click at [340, 75] on button "Resumen" at bounding box center [350, 80] width 57 height 28
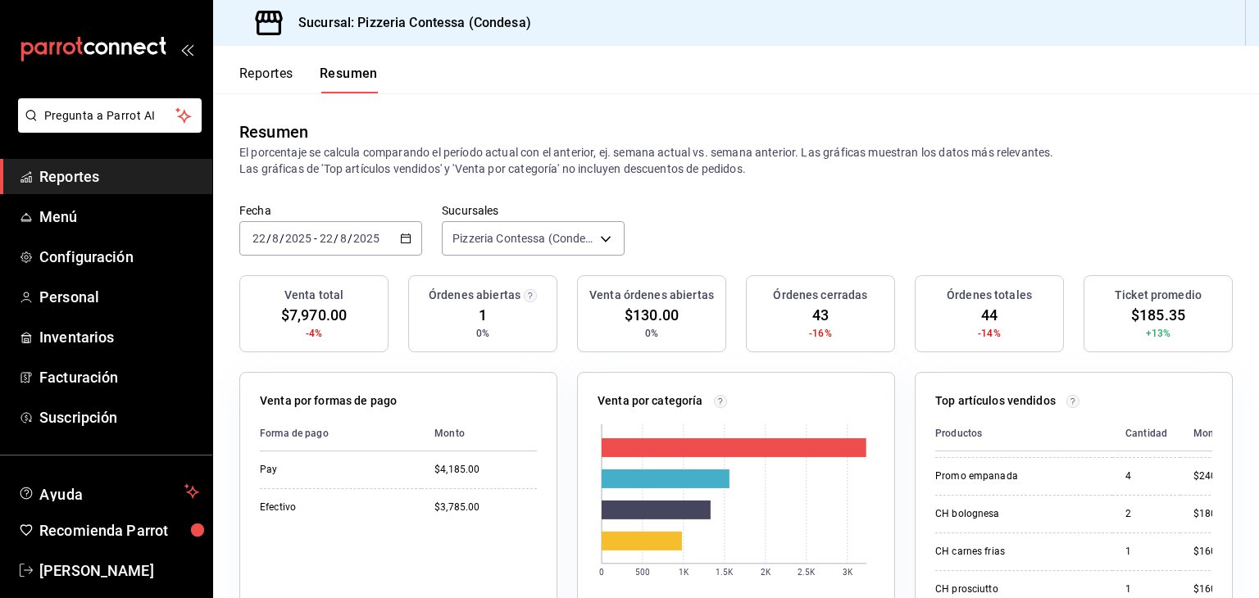
click at [397, 235] on div "[DATE] [DATE] - [DATE] [DATE]" at bounding box center [330, 238] width 183 height 34
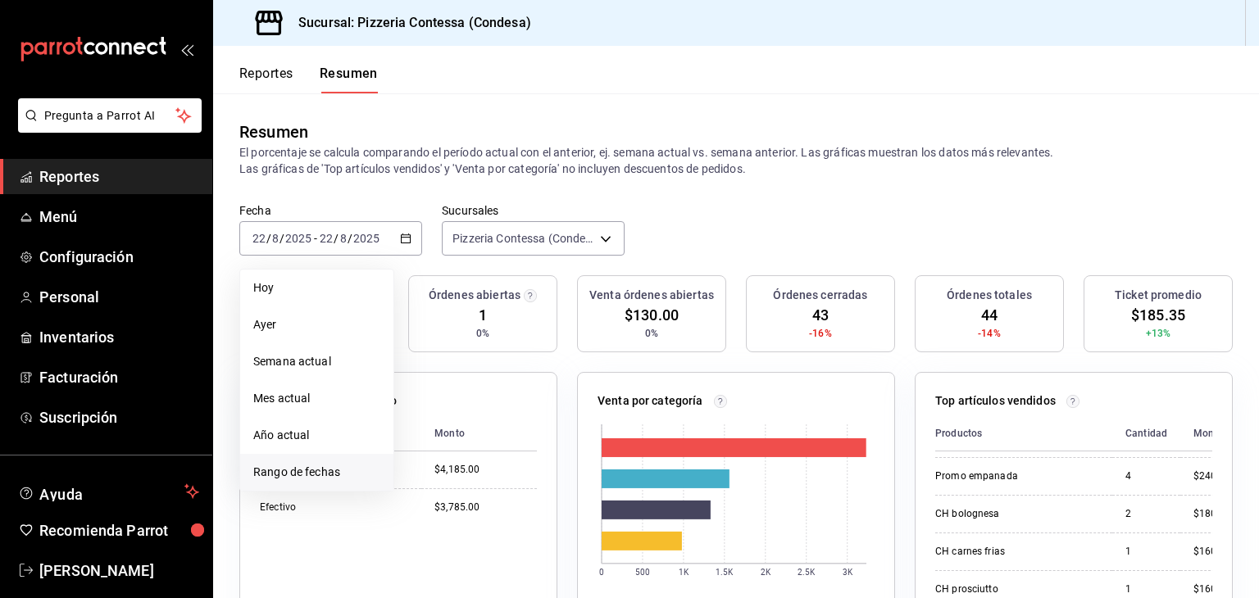
click at [337, 463] on li "Rango de fechas" at bounding box center [316, 472] width 153 height 37
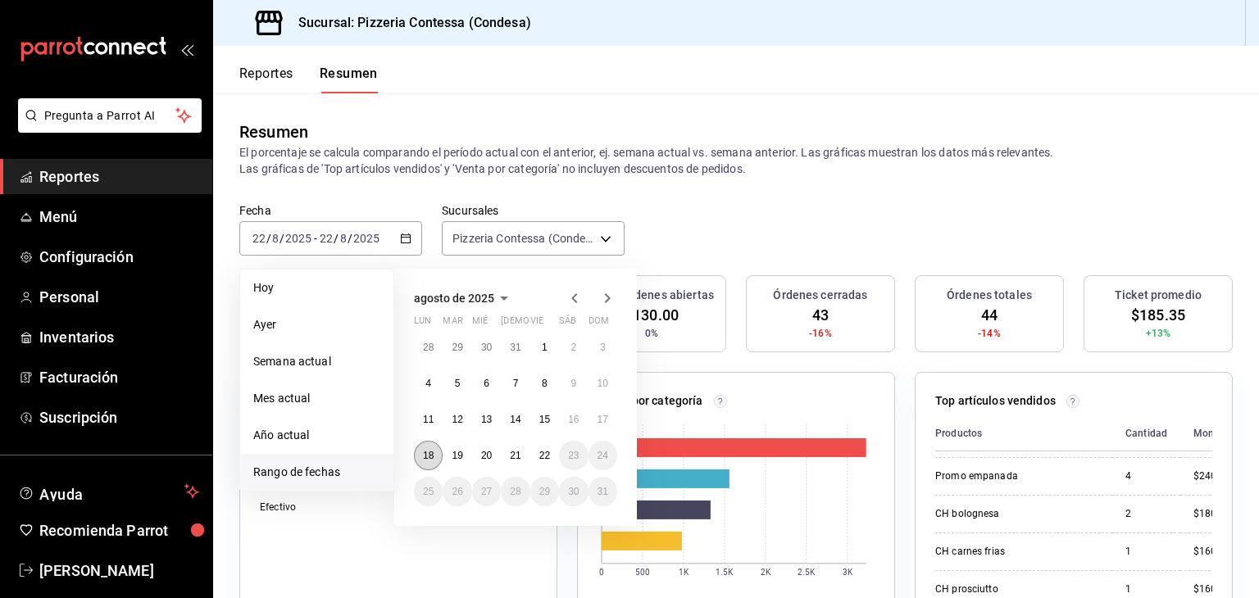
click at [430, 457] on abbr "18" at bounding box center [428, 455] width 11 height 11
click at [539, 452] on abbr "22" at bounding box center [544, 455] width 11 height 11
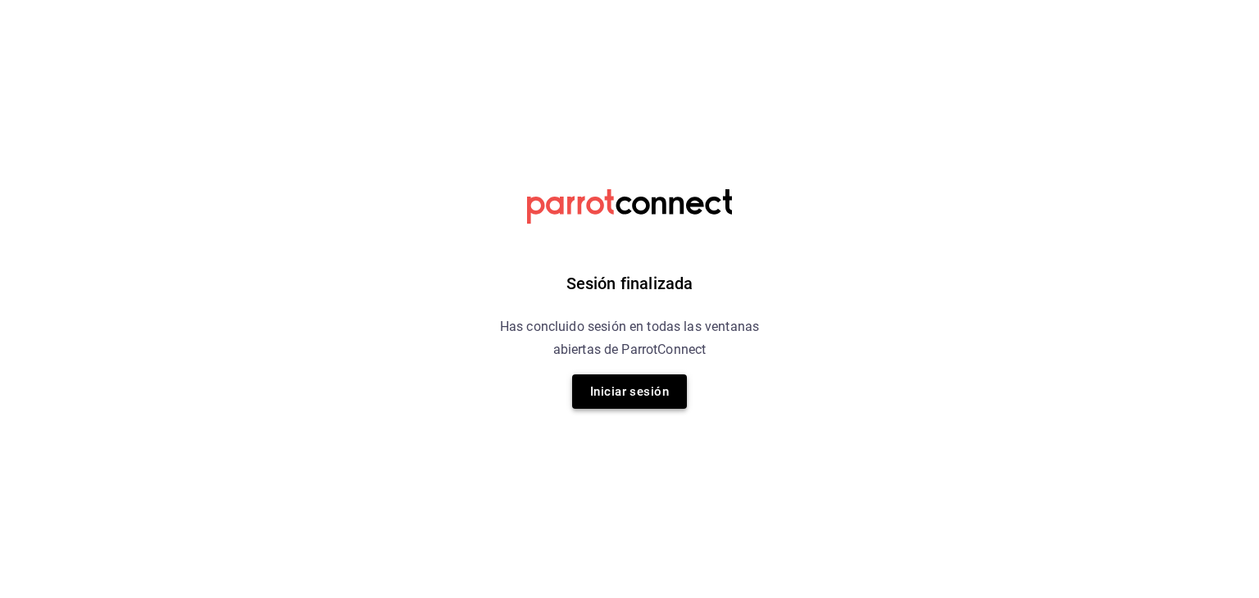
click at [608, 389] on button "Iniciar sesión" at bounding box center [629, 392] width 115 height 34
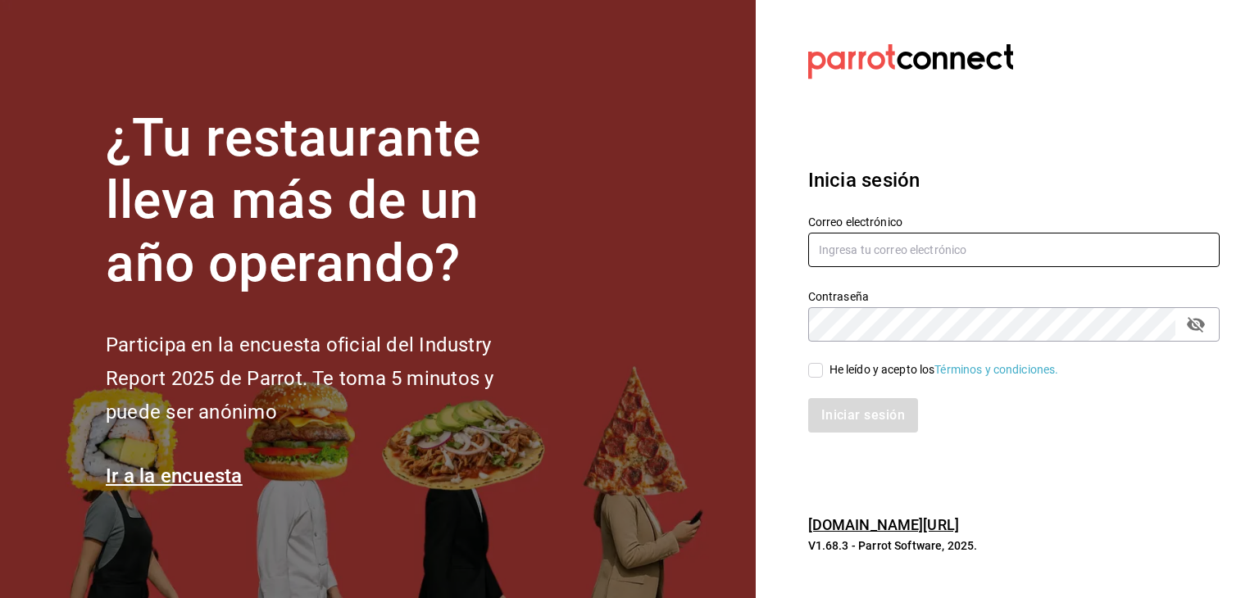
type input "jeduardo.quiroz.torres@gmail.com"
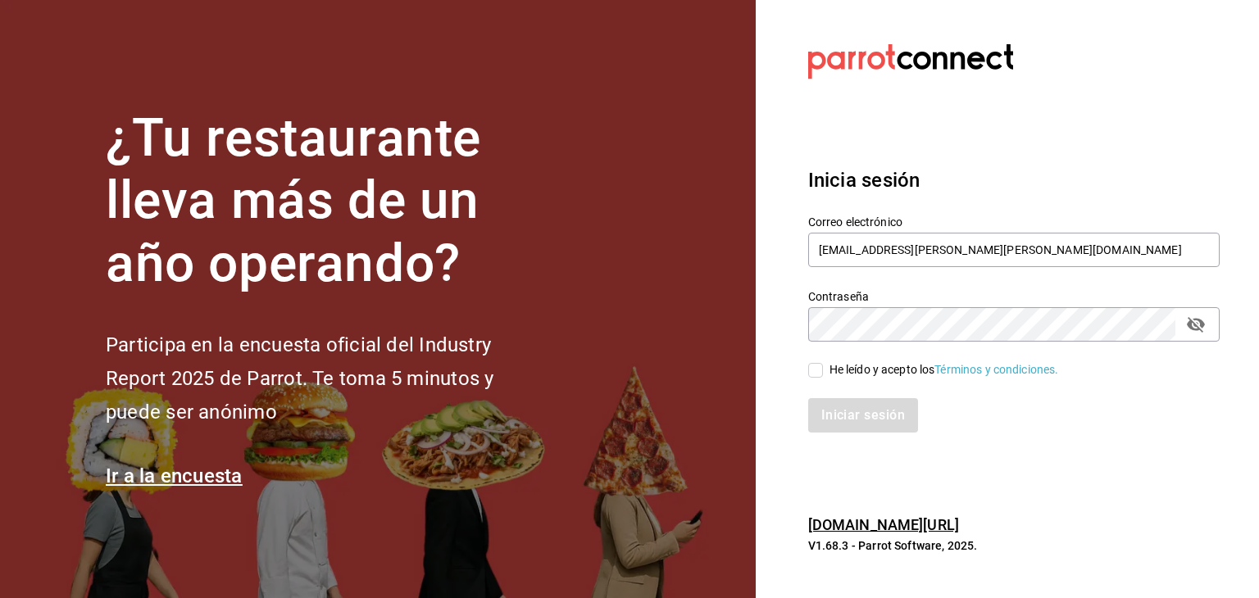
click at [812, 374] on input "He leído y acepto los Términos y condiciones." at bounding box center [815, 370] width 15 height 15
checkbox input "true"
click at [849, 430] on button "Iniciar sesión" at bounding box center [863, 415] width 111 height 34
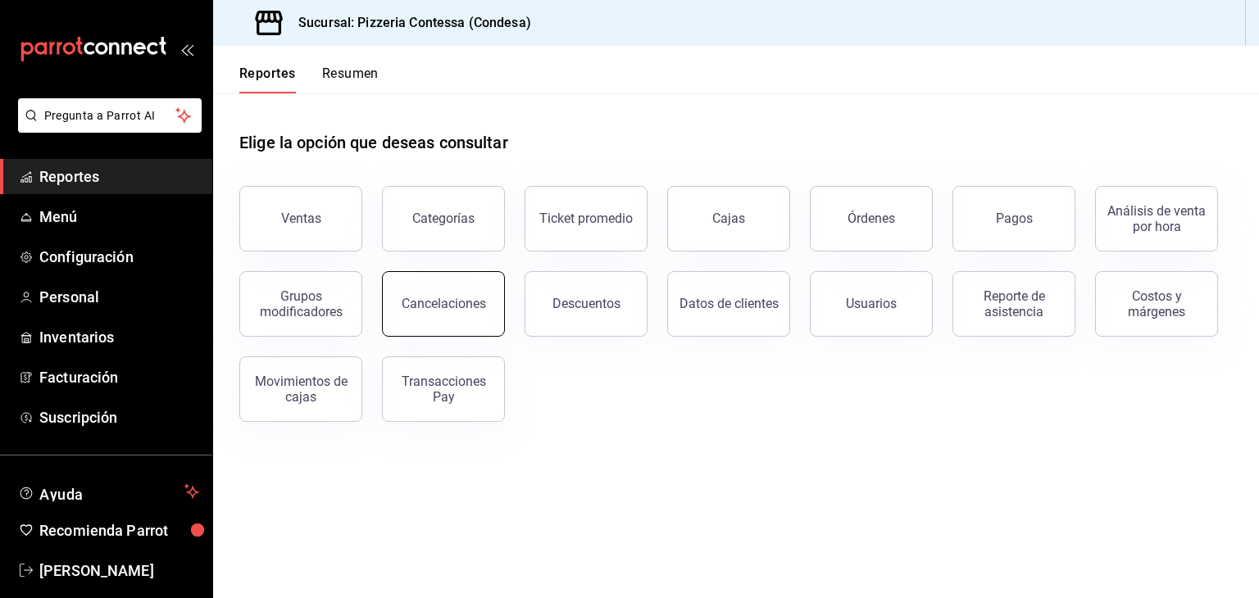
click at [486, 313] on button "Cancelaciones" at bounding box center [443, 304] width 123 height 66
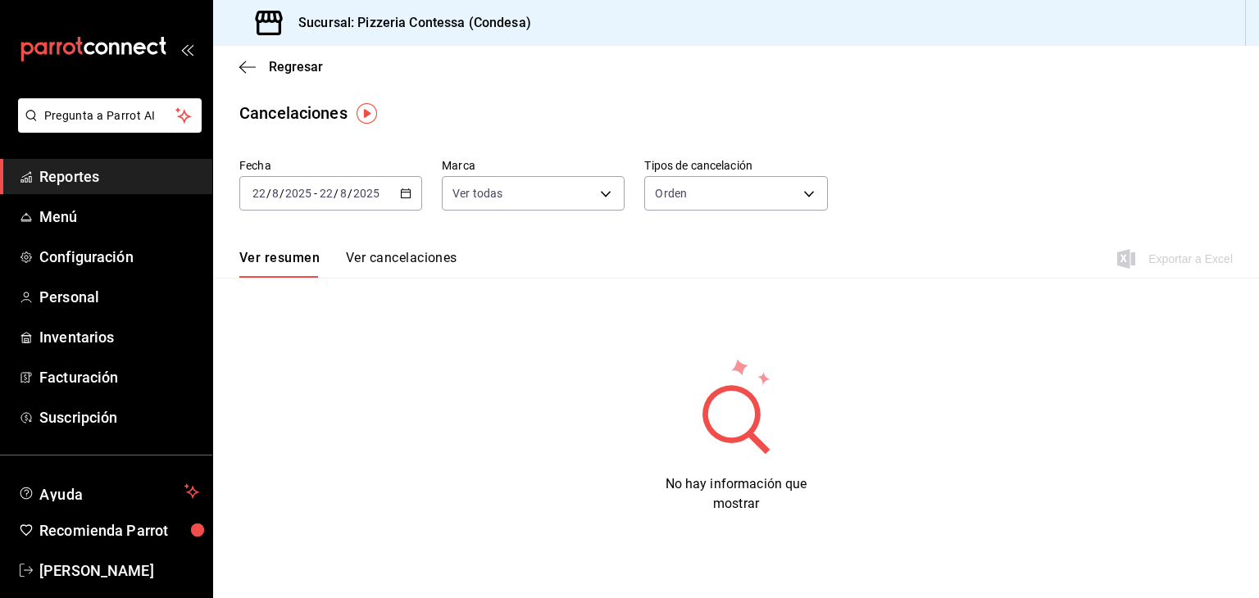
click at [416, 191] on div "[DATE] [DATE] - [DATE] [DATE]" at bounding box center [330, 193] width 183 height 34
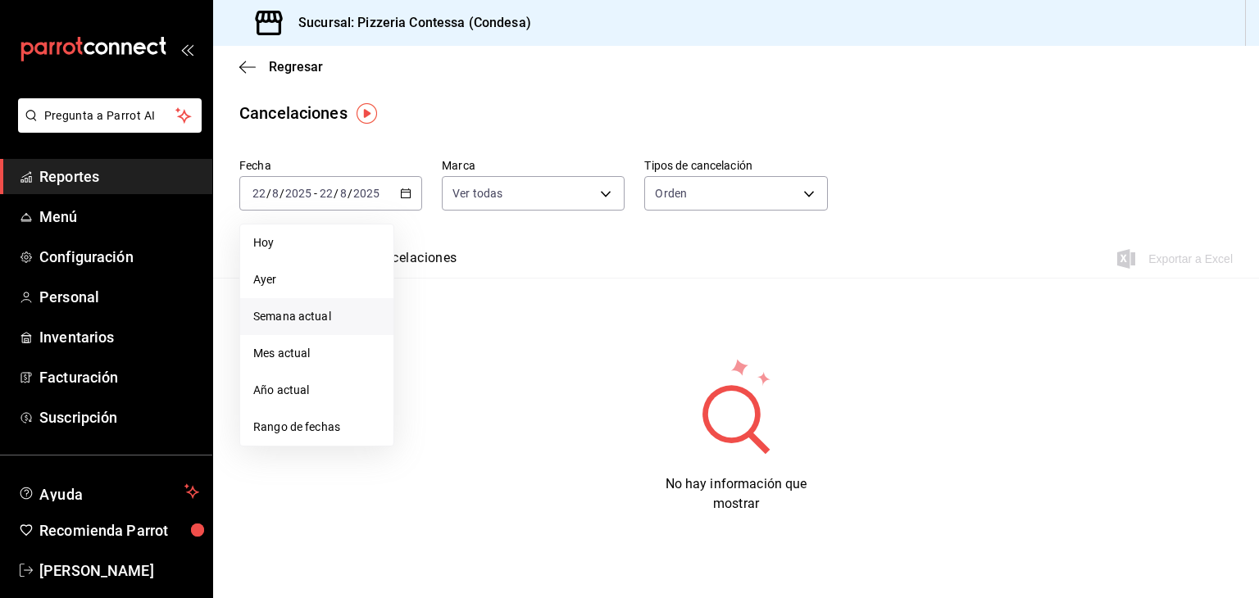
click at [351, 309] on span "Semana actual" at bounding box center [316, 316] width 127 height 17
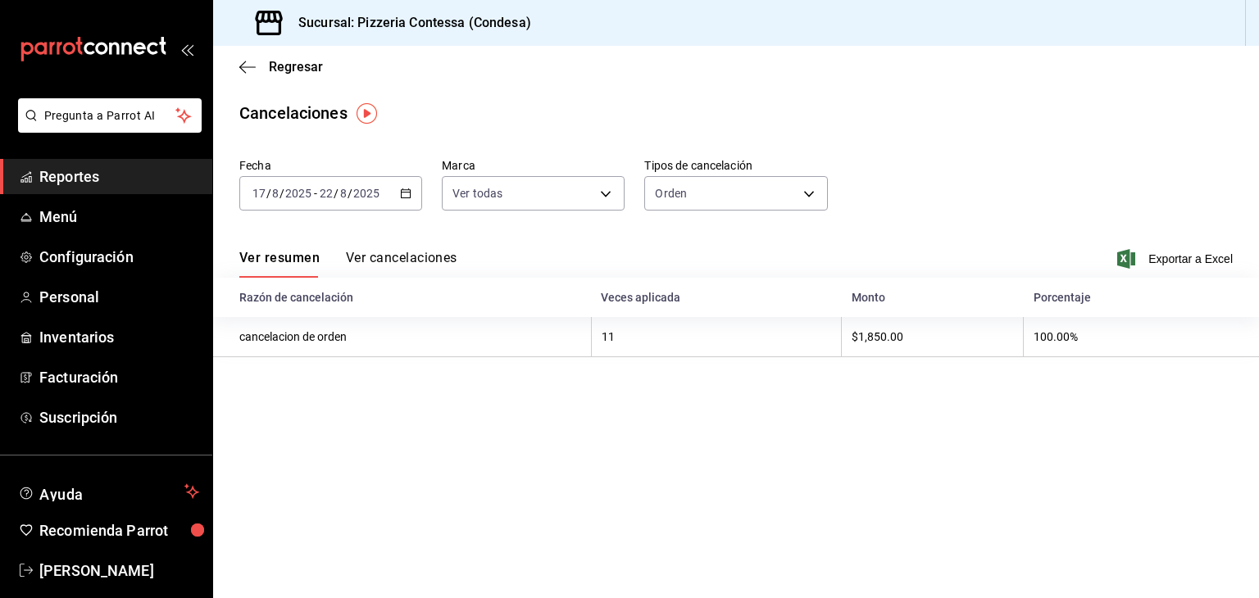
click at [403, 192] on \(Stroke\) "button" at bounding box center [406, 192] width 9 height 1
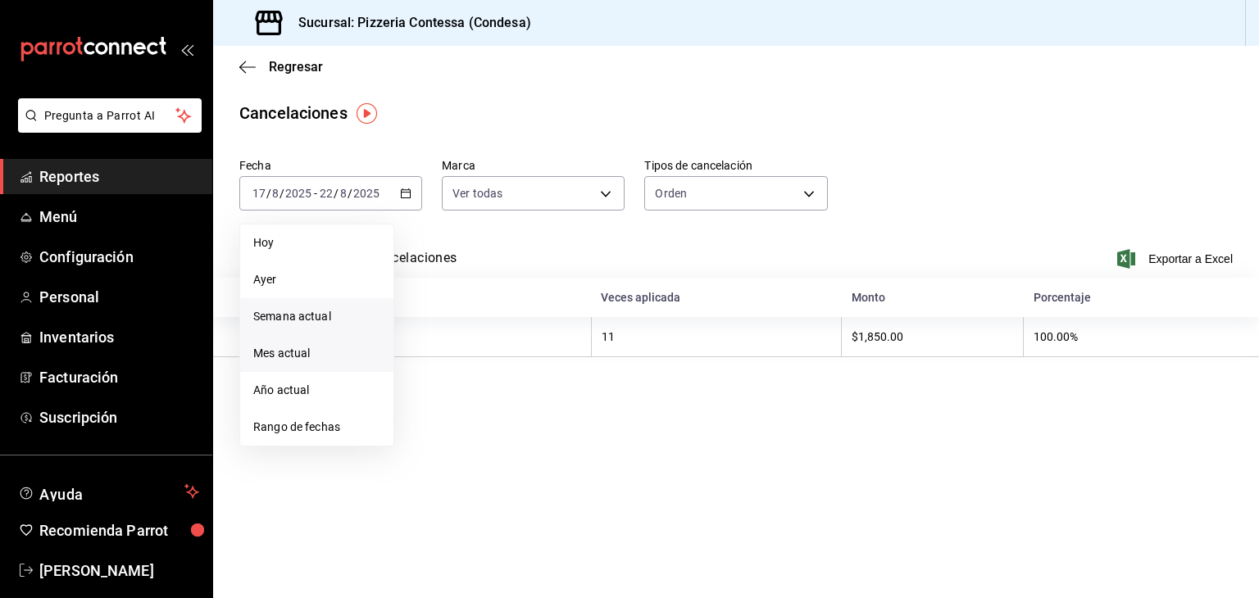
click at [358, 355] on span "Mes actual" at bounding box center [316, 353] width 127 height 17
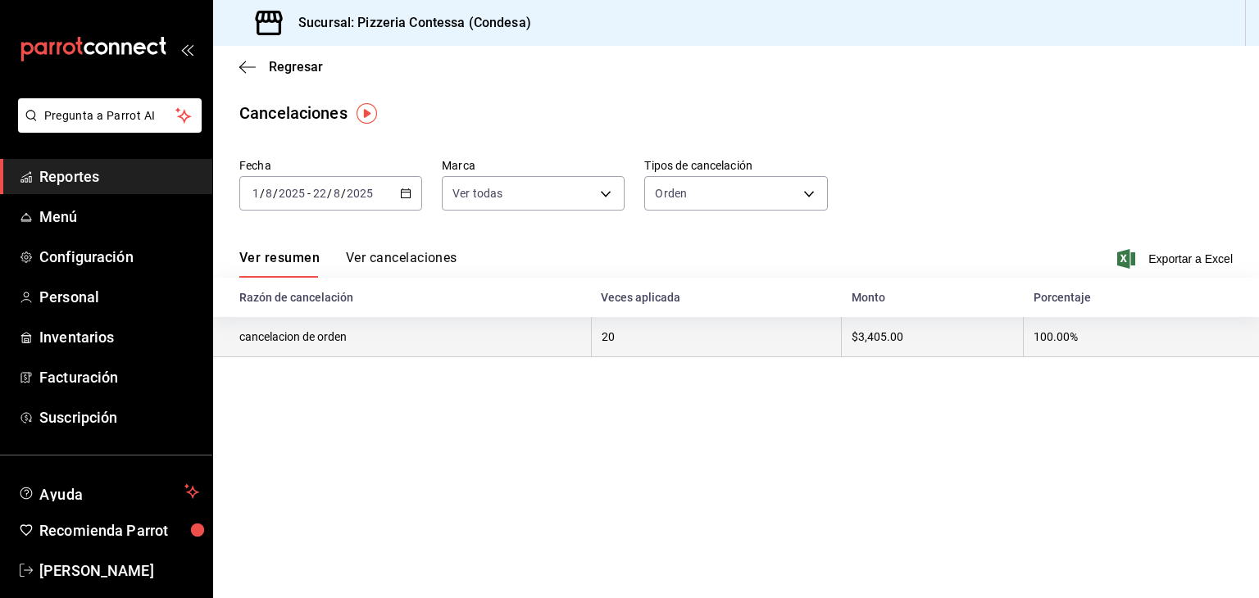
click at [325, 339] on th "cancelacion de orden" at bounding box center [402, 337] width 378 height 40
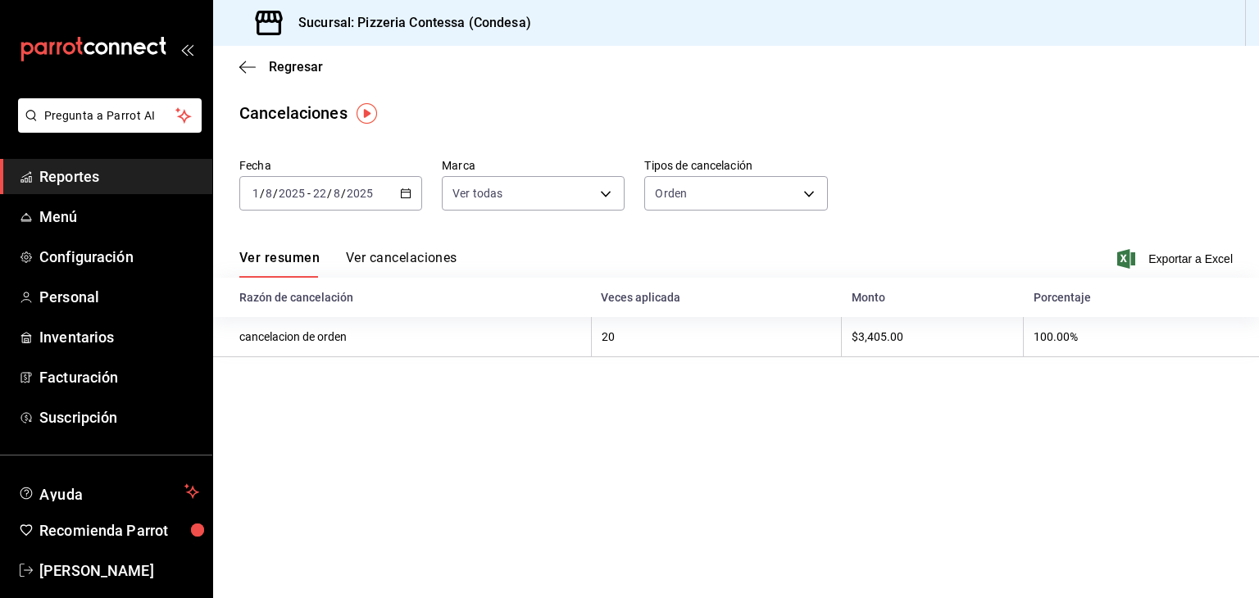
click at [416, 262] on button "Ver cancelaciones" at bounding box center [401, 264] width 111 height 28
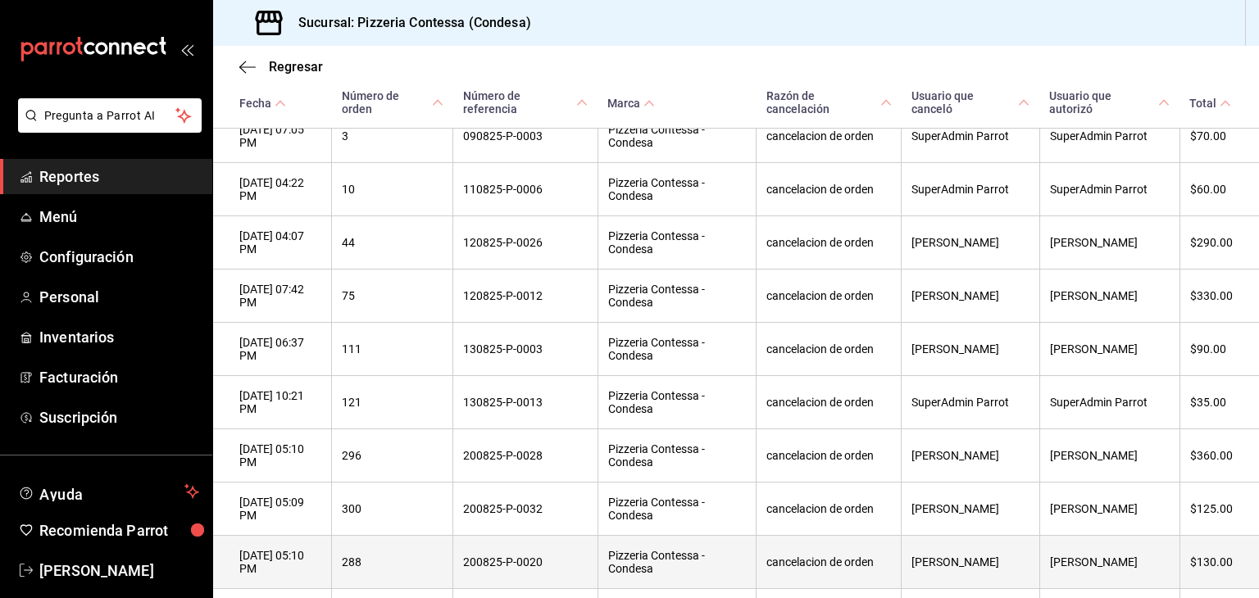
scroll to position [410, 0]
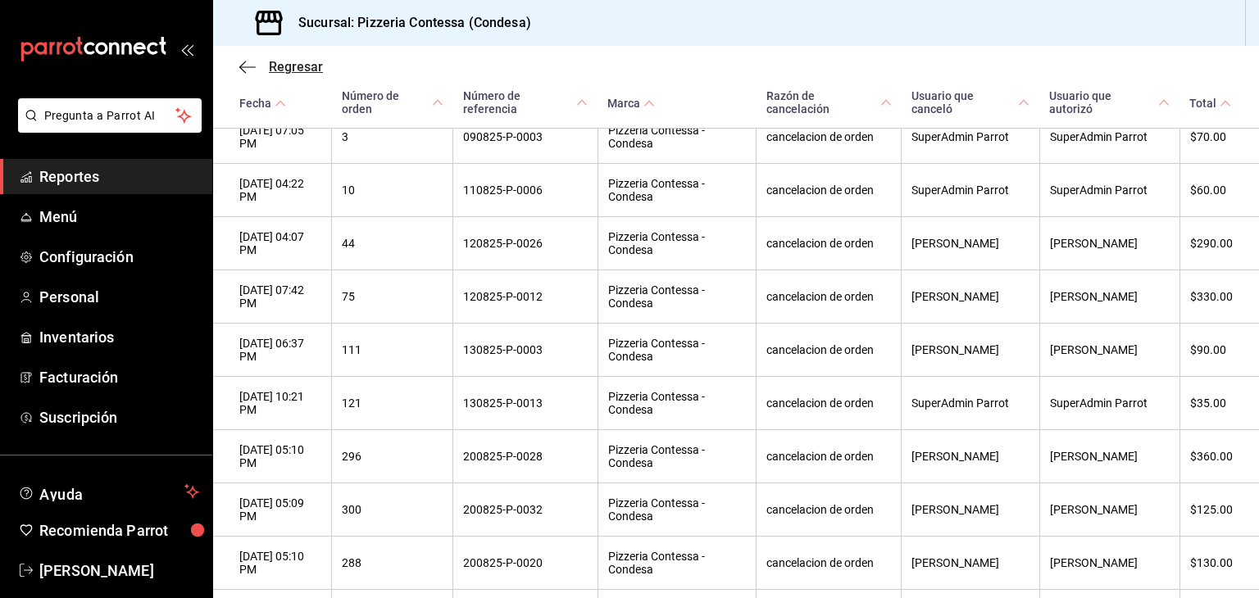
click at [253, 62] on icon "button" at bounding box center [247, 67] width 16 height 15
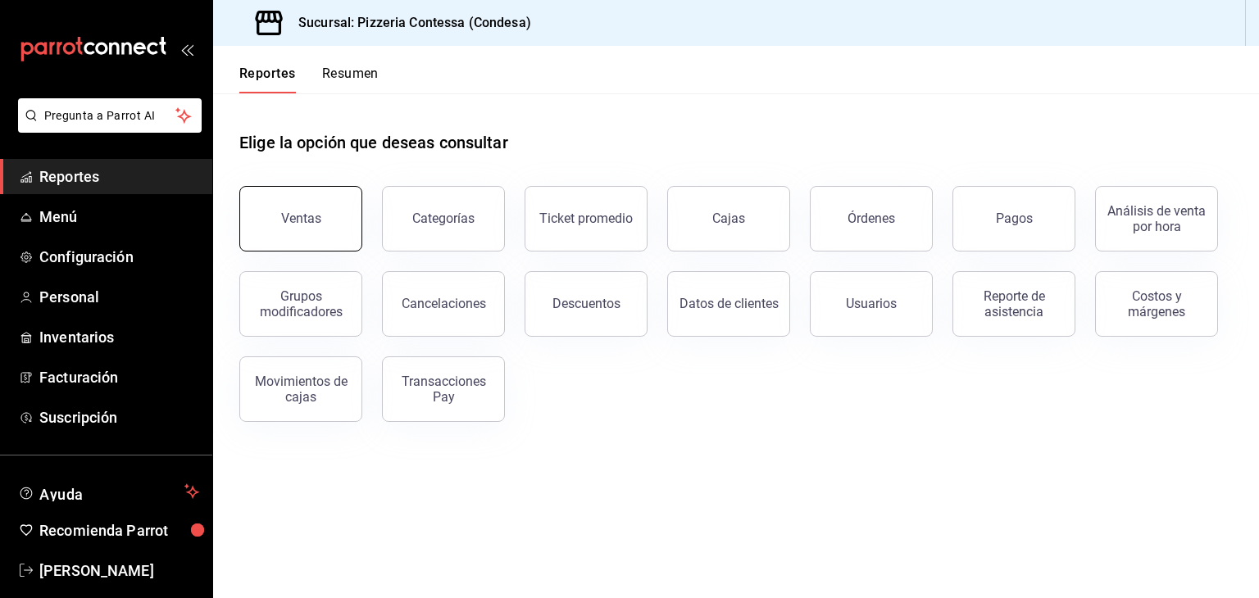
click at [286, 224] on div "Ventas" at bounding box center [301, 219] width 40 height 16
